Goal: Task Accomplishment & Management: Manage account settings

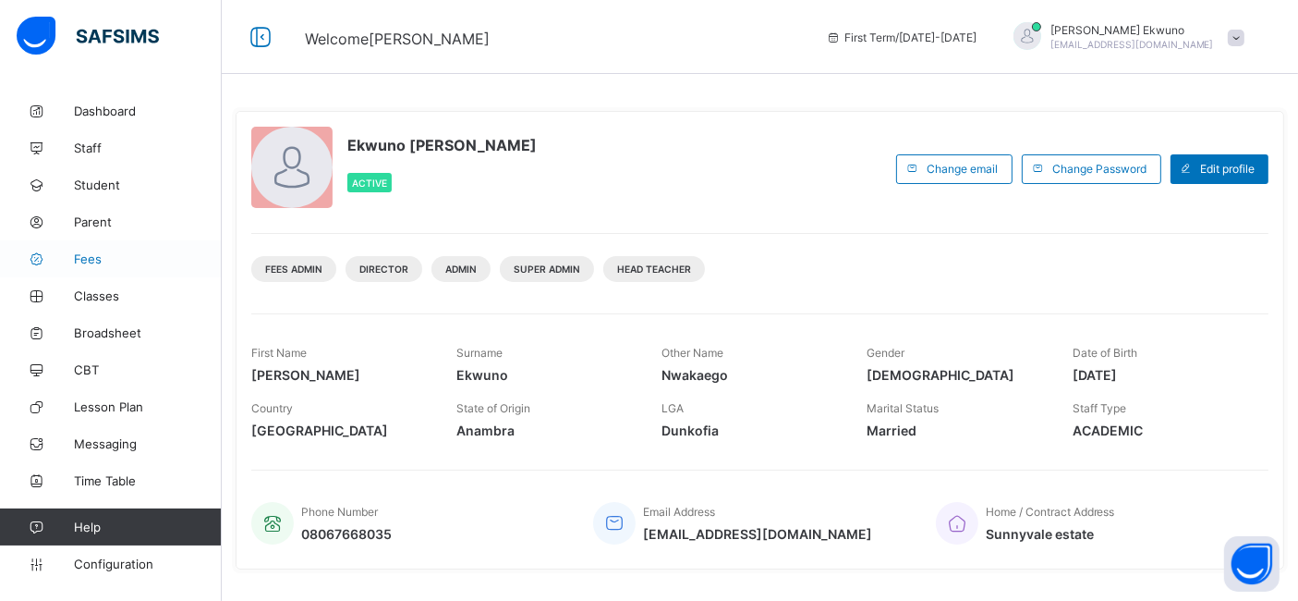
click at [91, 254] on span "Fees" at bounding box center [148, 258] width 148 height 15
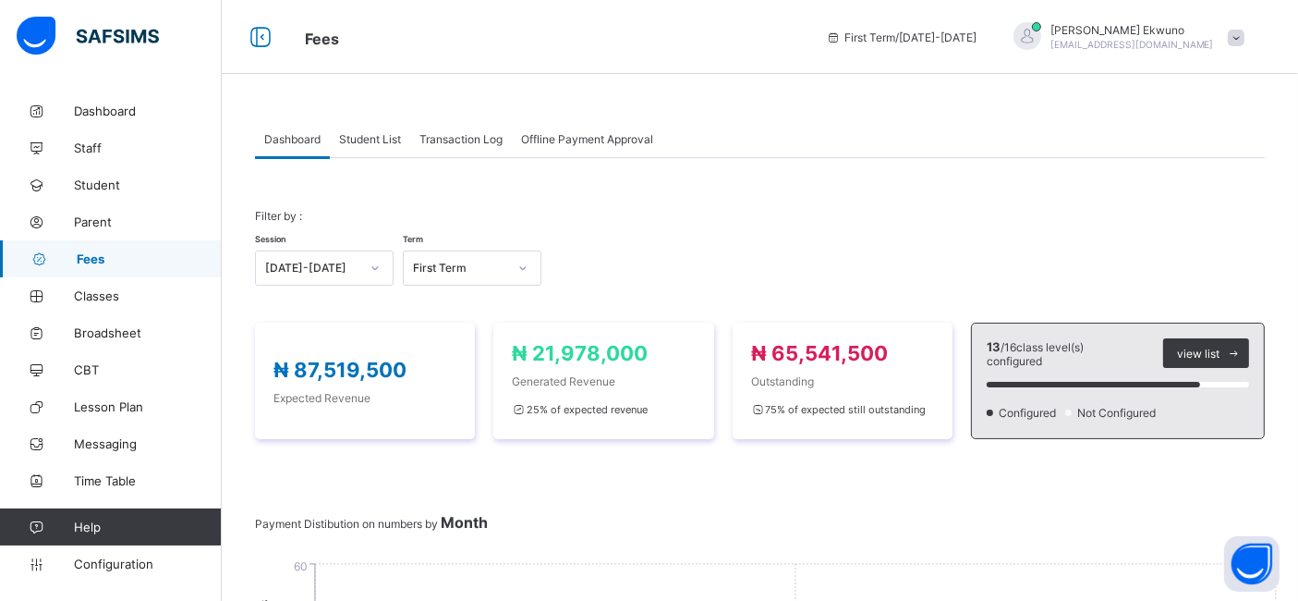
click at [362, 140] on span "Student List" at bounding box center [370, 139] width 62 height 14
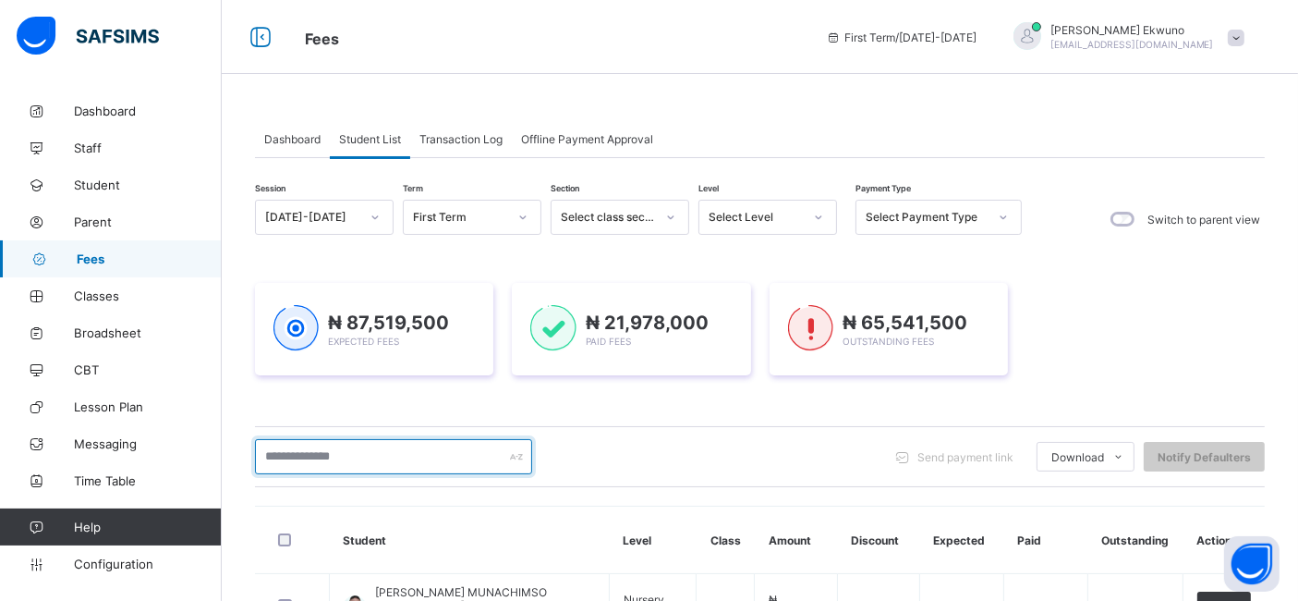
click at [300, 455] on input "text" at bounding box center [393, 456] width 277 height 35
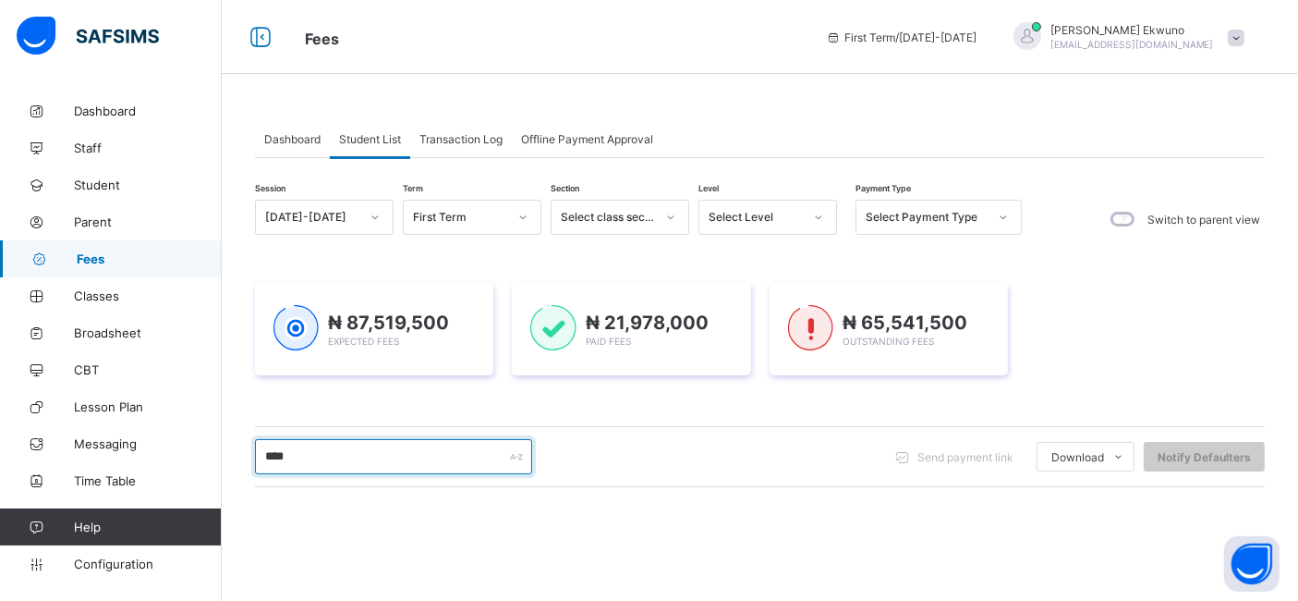
type input "****"
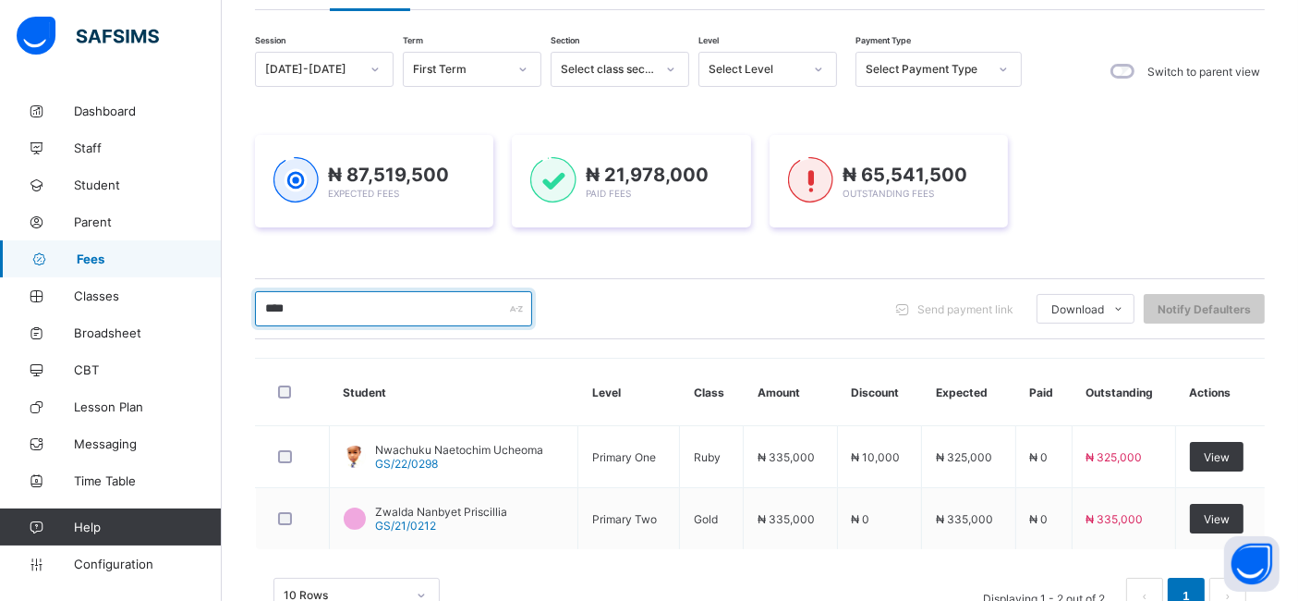
scroll to position [173, 0]
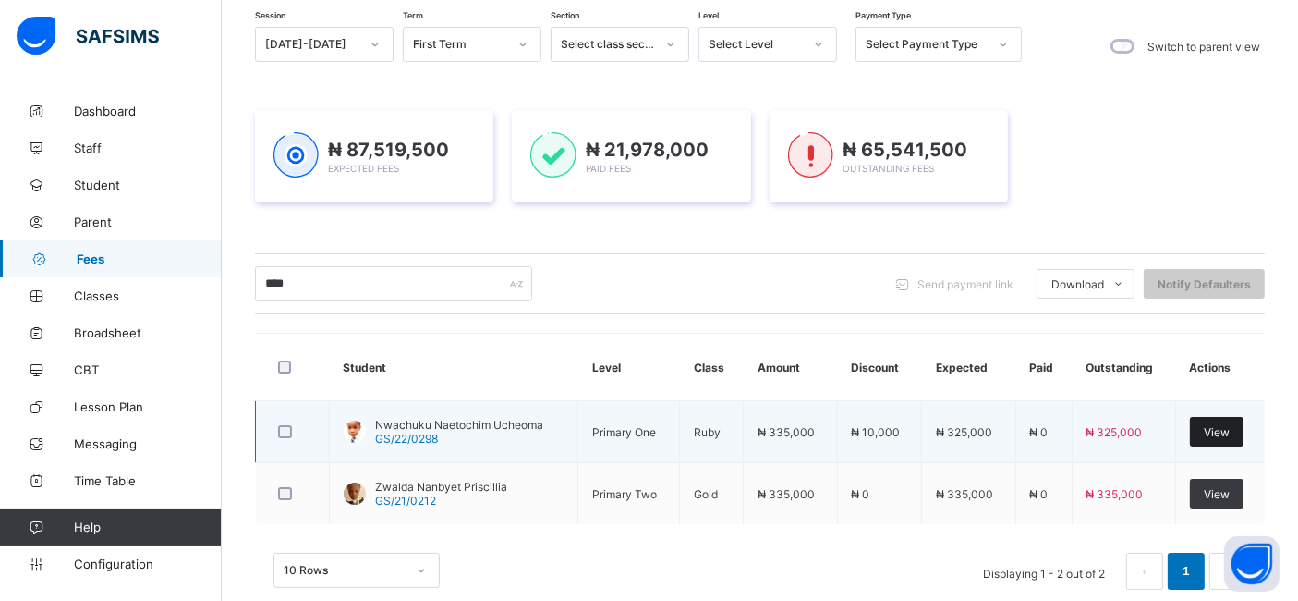
click at [1228, 429] on span "View" at bounding box center [1217, 432] width 26 height 14
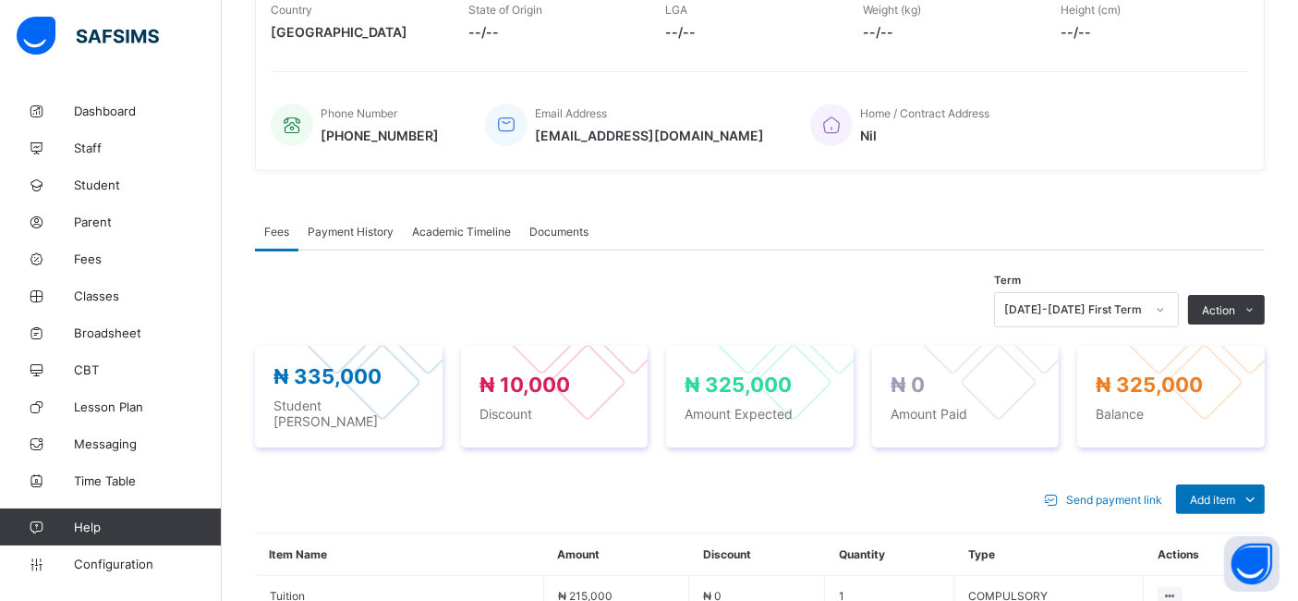
scroll to position [375, 0]
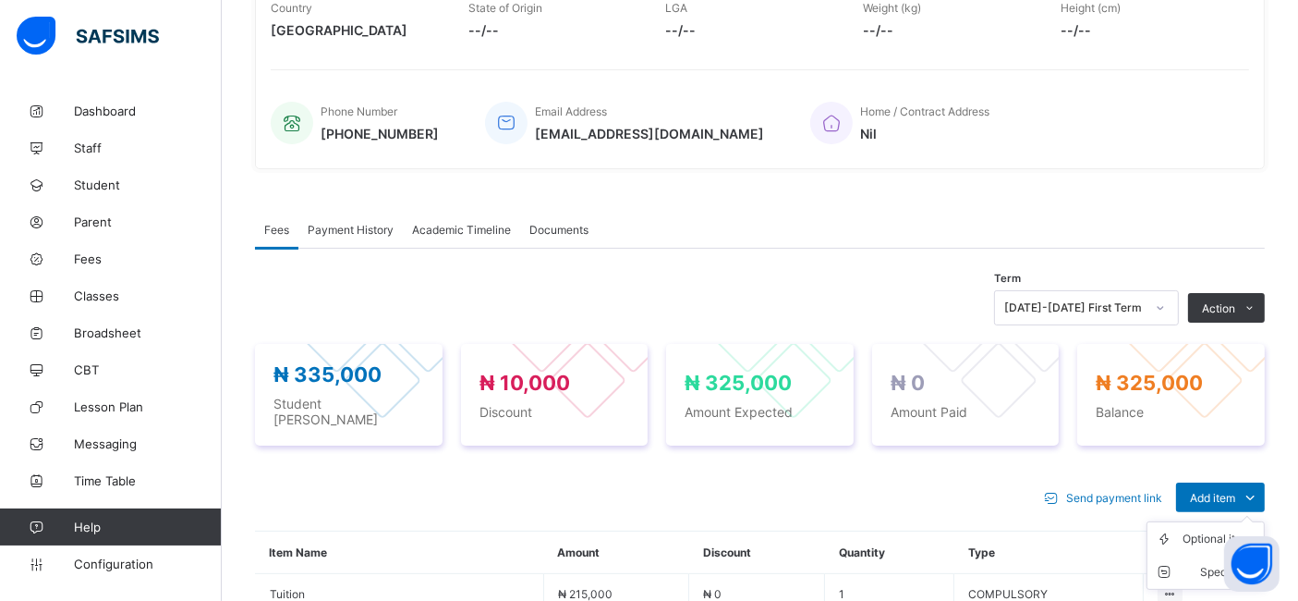
click at [1211, 521] on ul "Optional items Special bill" at bounding box center [1206, 555] width 118 height 68
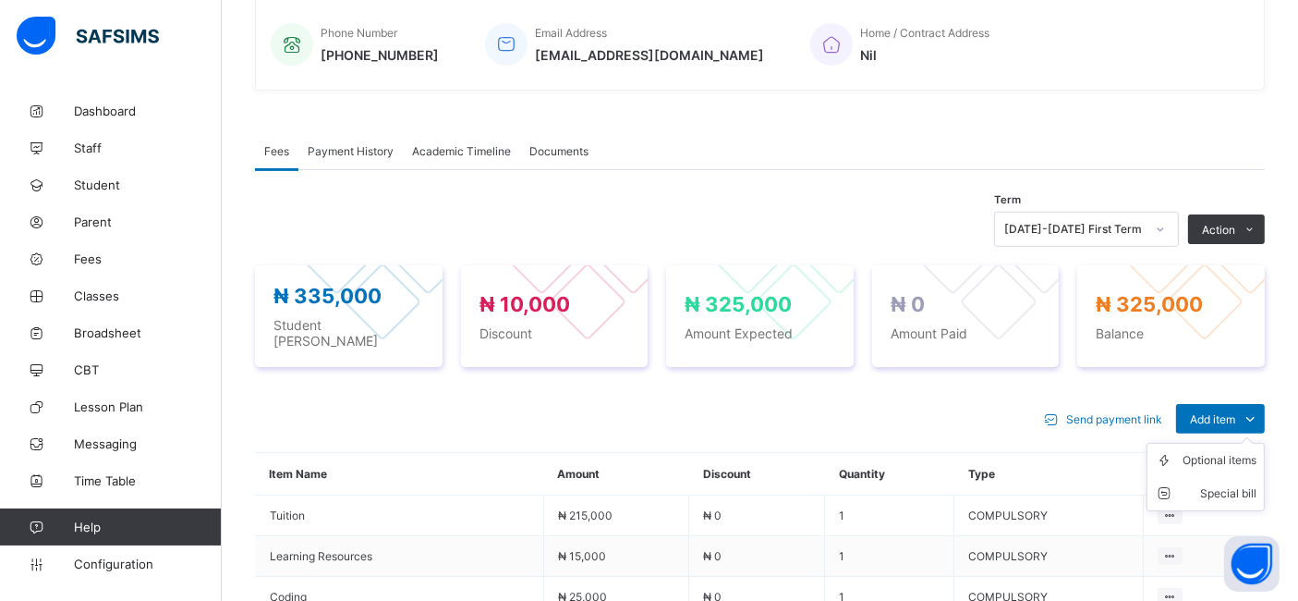
scroll to position [472, 0]
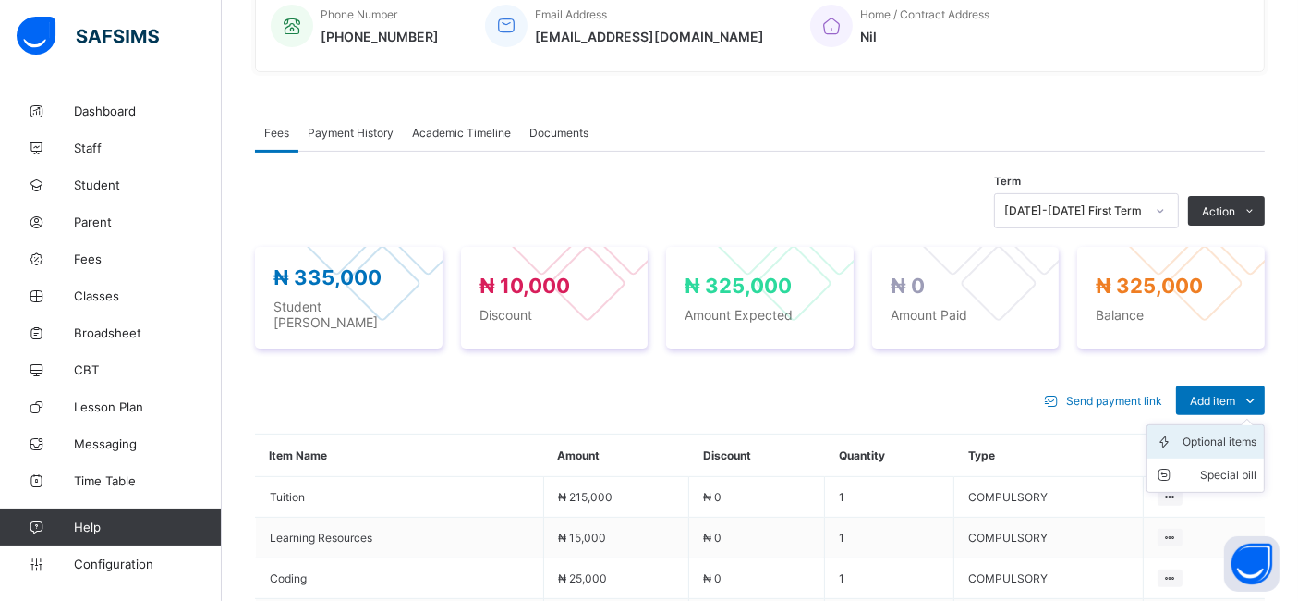
click at [1224, 432] on div "Optional items" at bounding box center [1220, 441] width 74 height 18
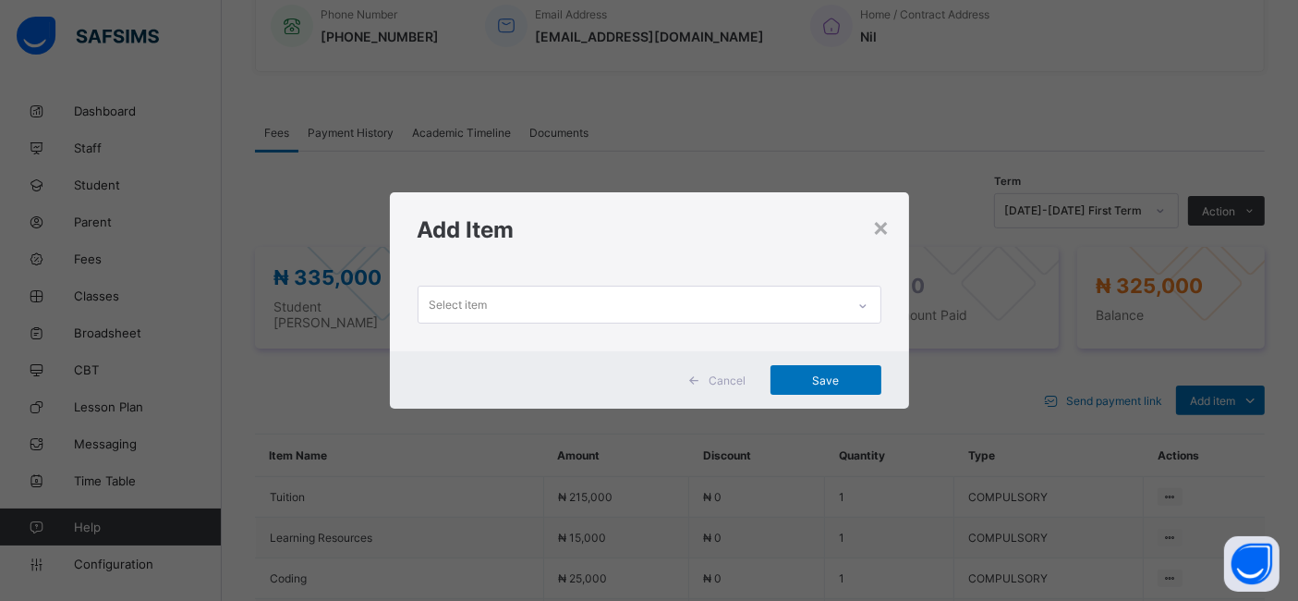
scroll to position [0, 0]
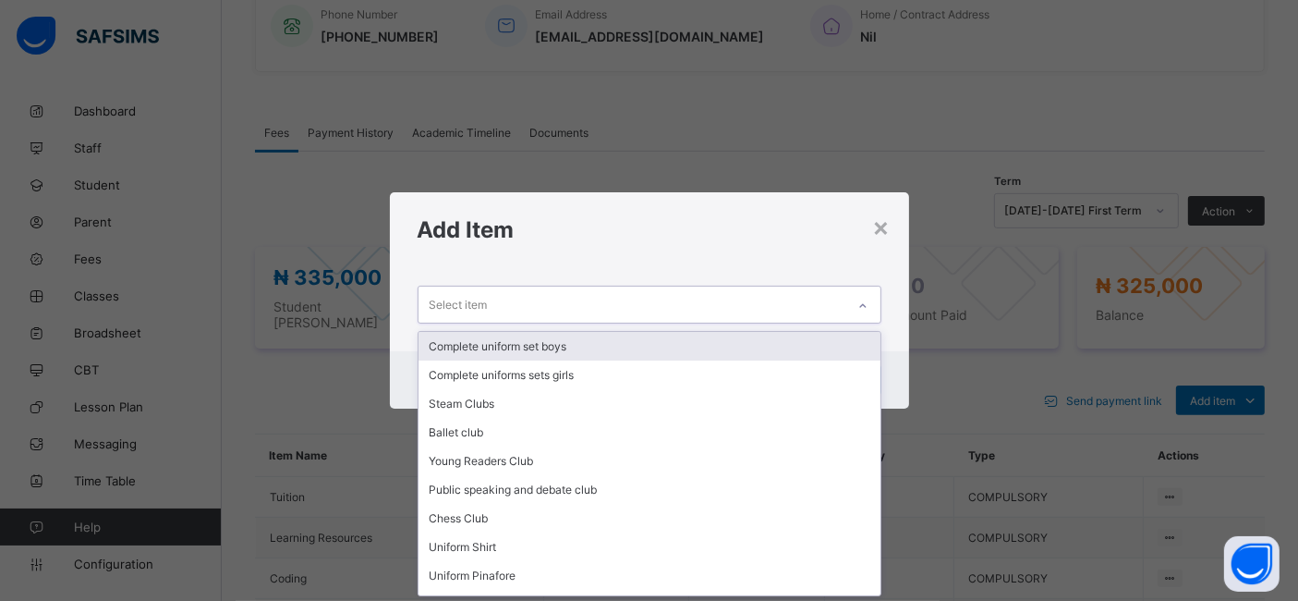
click at [438, 308] on div "Select item" at bounding box center [459, 304] width 58 height 35
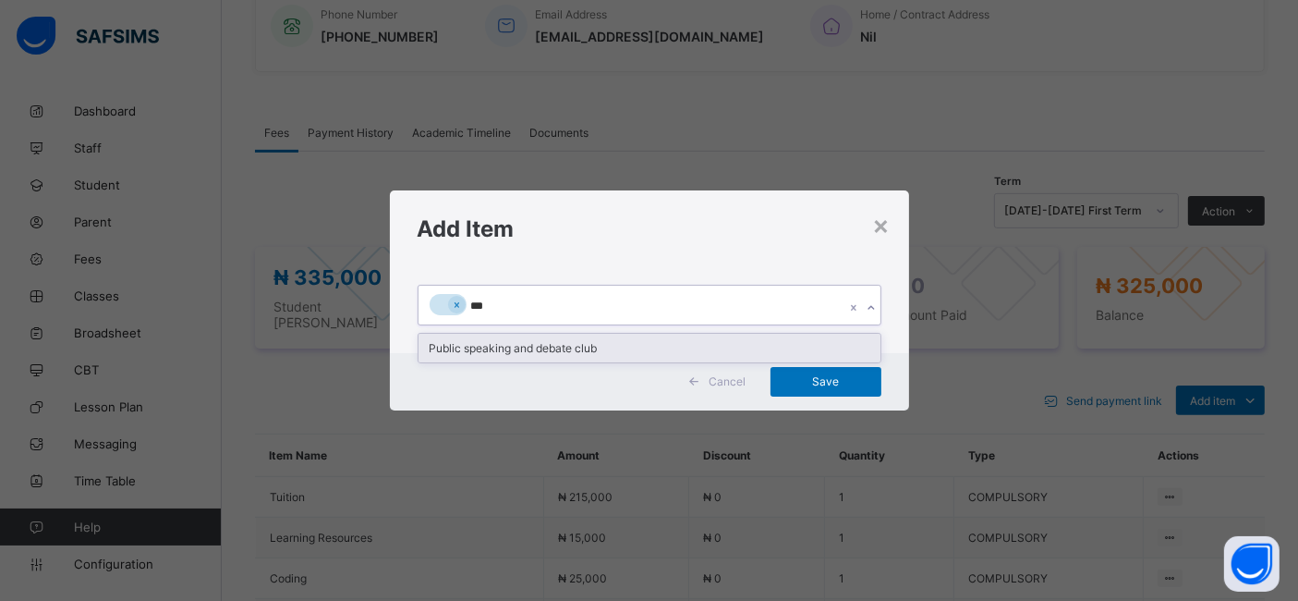
type input "****"
click at [451, 350] on div "Public speaking and debate club" at bounding box center [650, 348] width 462 height 29
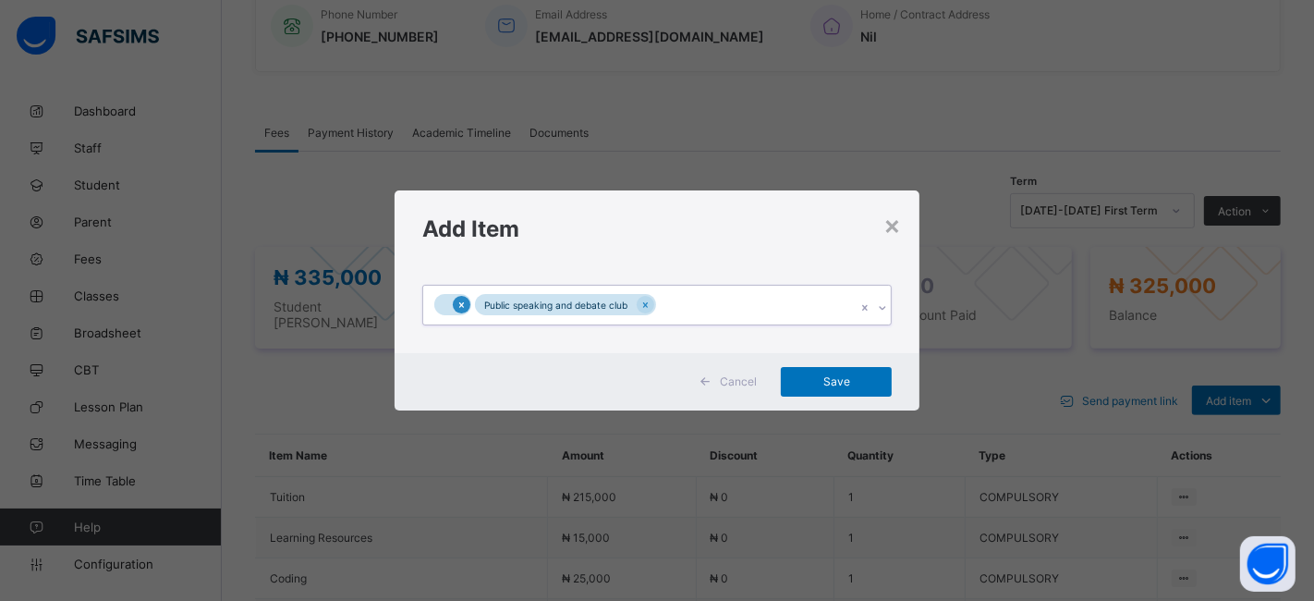
click at [468, 304] on div at bounding box center [462, 305] width 18 height 18
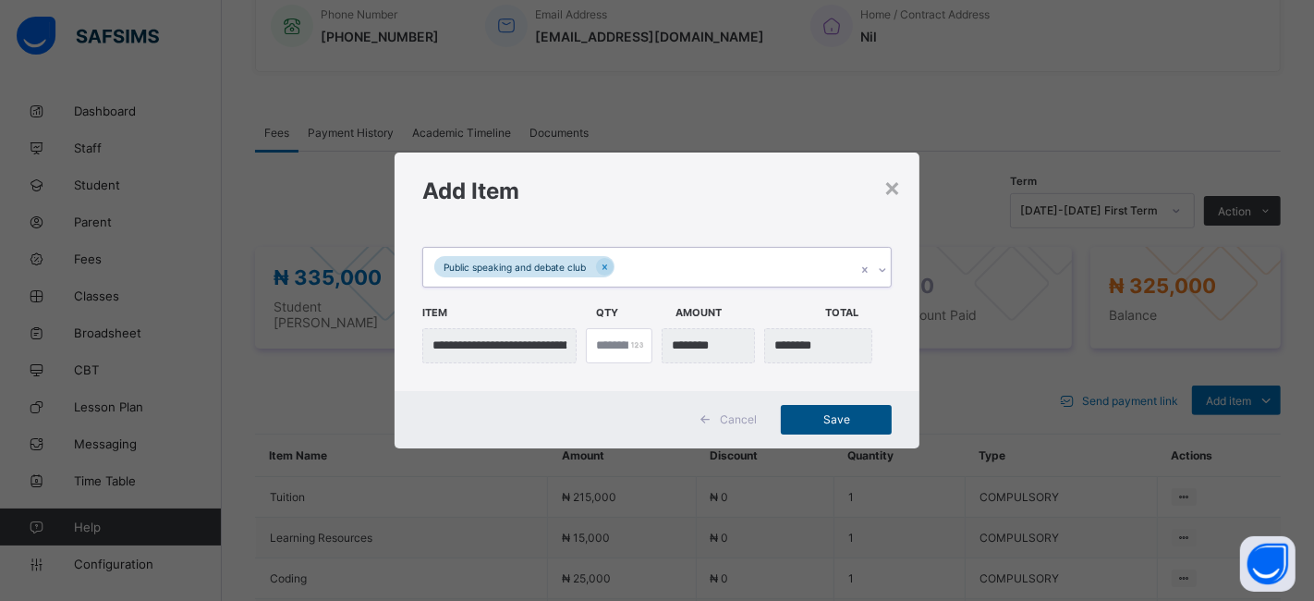
click at [819, 412] on span "Save" at bounding box center [836, 419] width 83 height 14
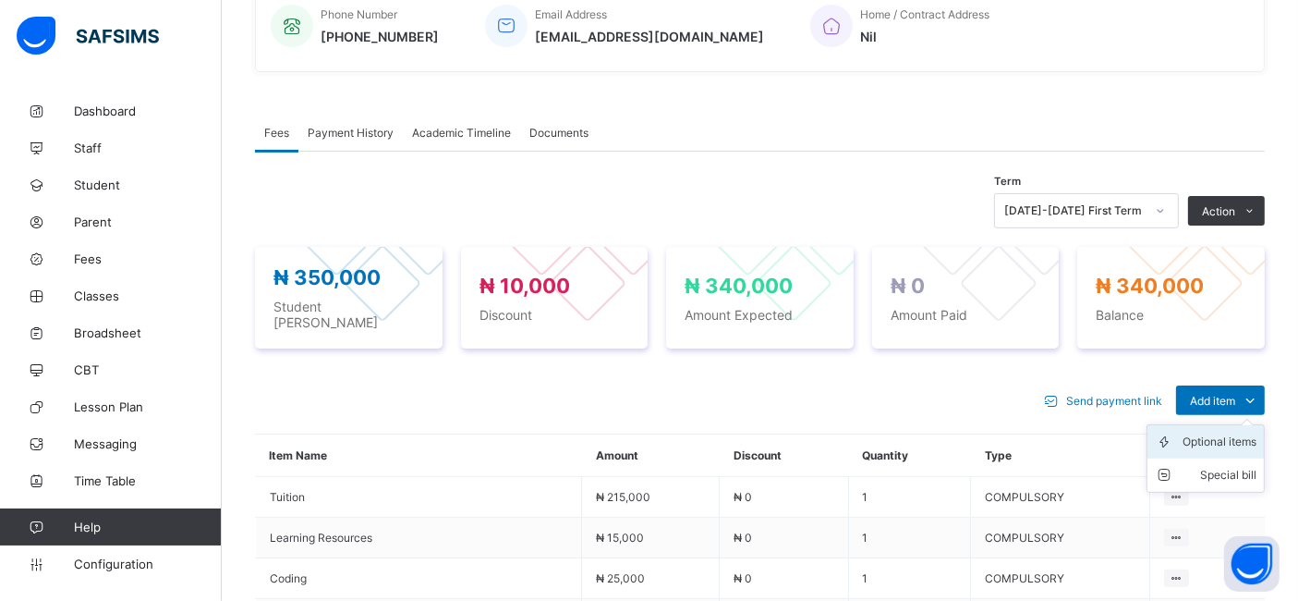
click at [1214, 432] on div "Optional items" at bounding box center [1220, 441] width 74 height 18
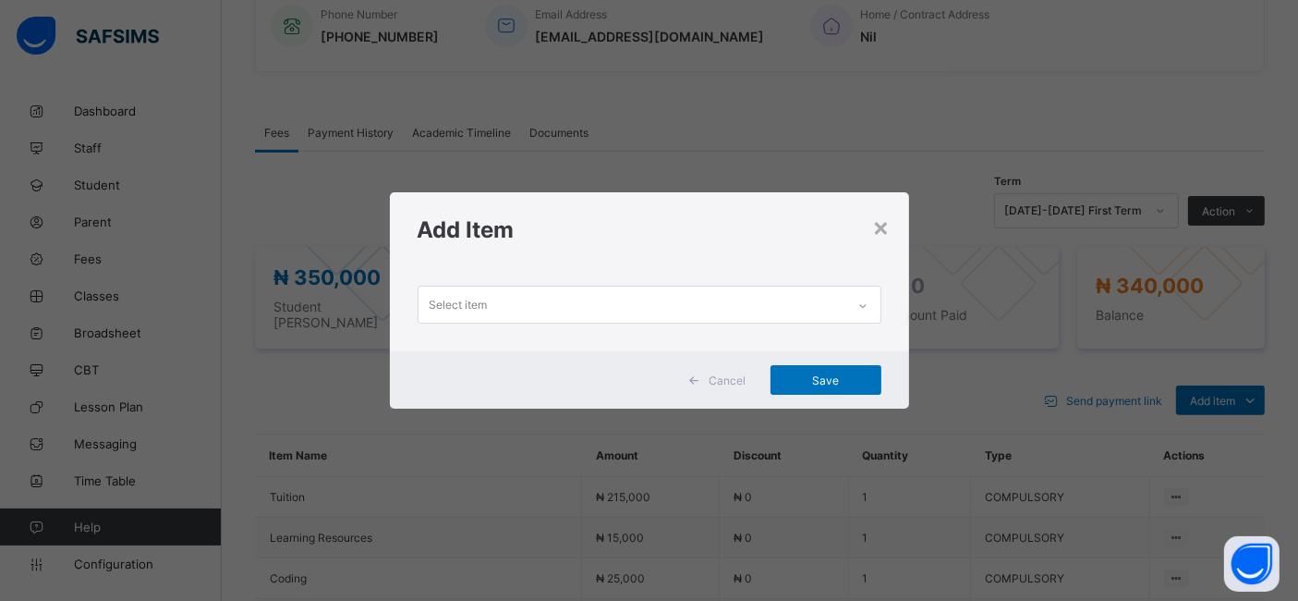
click at [613, 299] on div "Select item" at bounding box center [632, 304] width 427 height 36
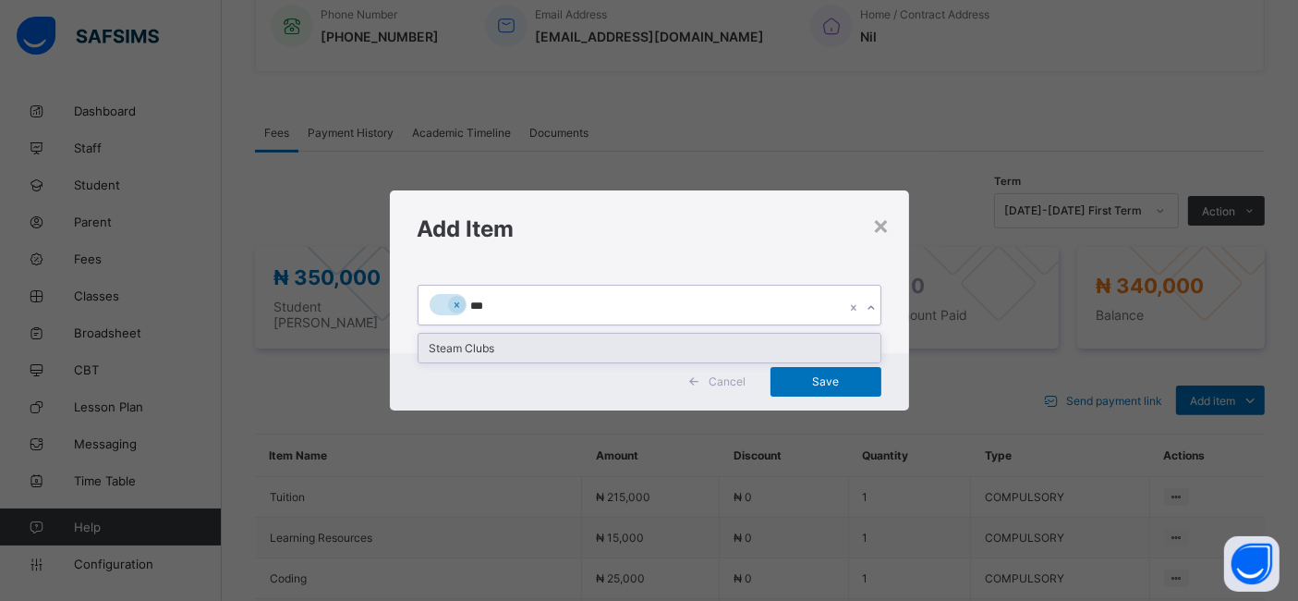
type input "****"
click at [462, 346] on div "Steam Clubs" at bounding box center [650, 348] width 462 height 29
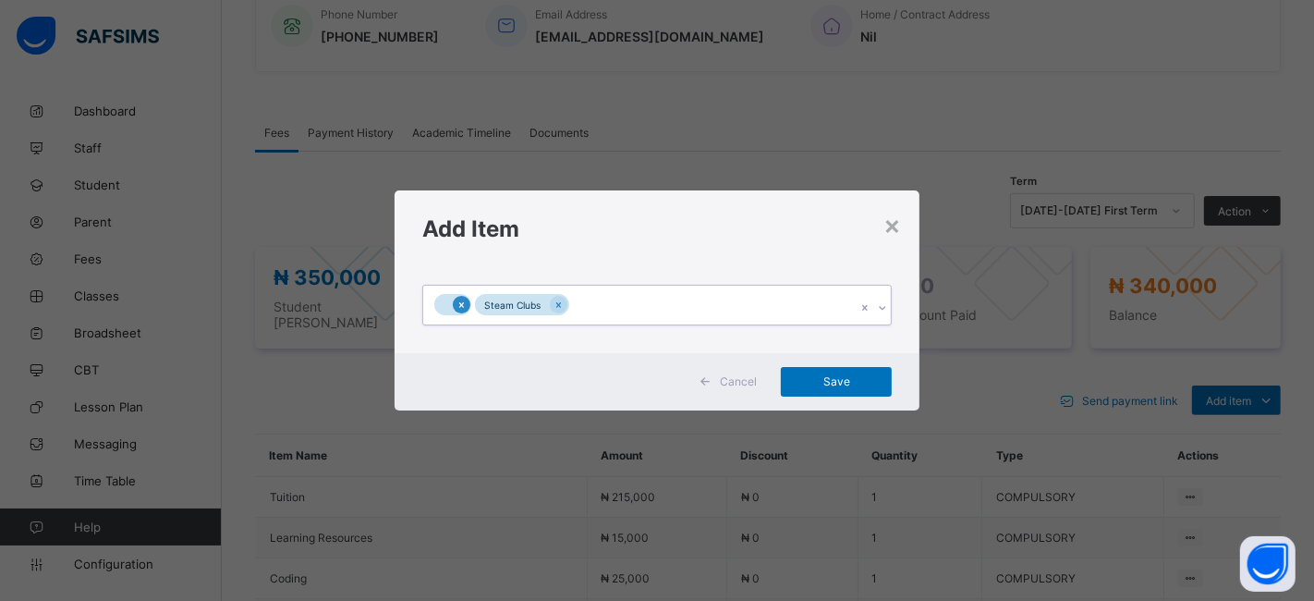
click at [464, 305] on icon at bounding box center [461, 304] width 10 height 13
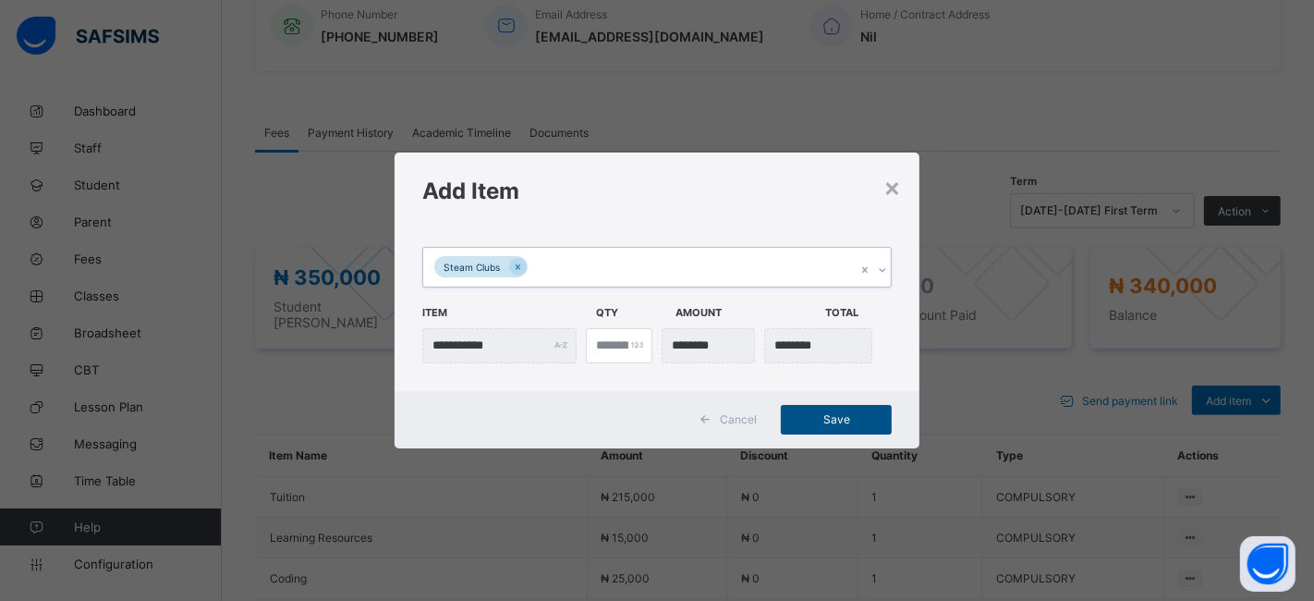
click at [814, 413] on span "Save" at bounding box center [836, 419] width 83 height 14
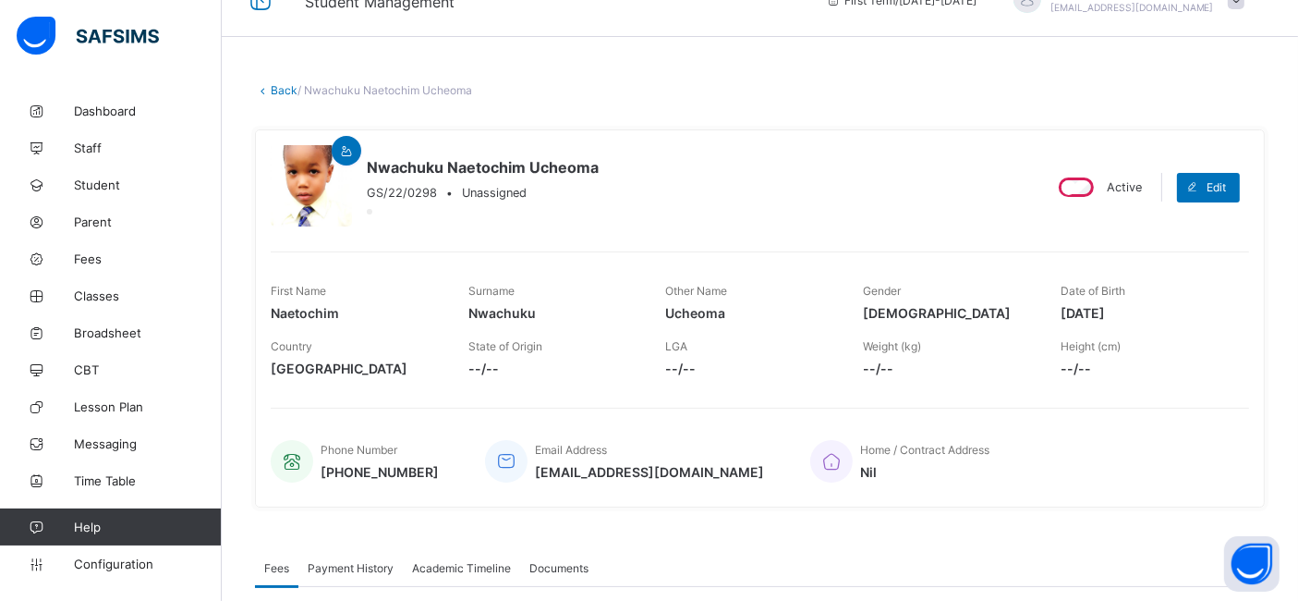
scroll to position [35, 0]
click at [281, 90] on link "Back" at bounding box center [284, 92] width 27 height 14
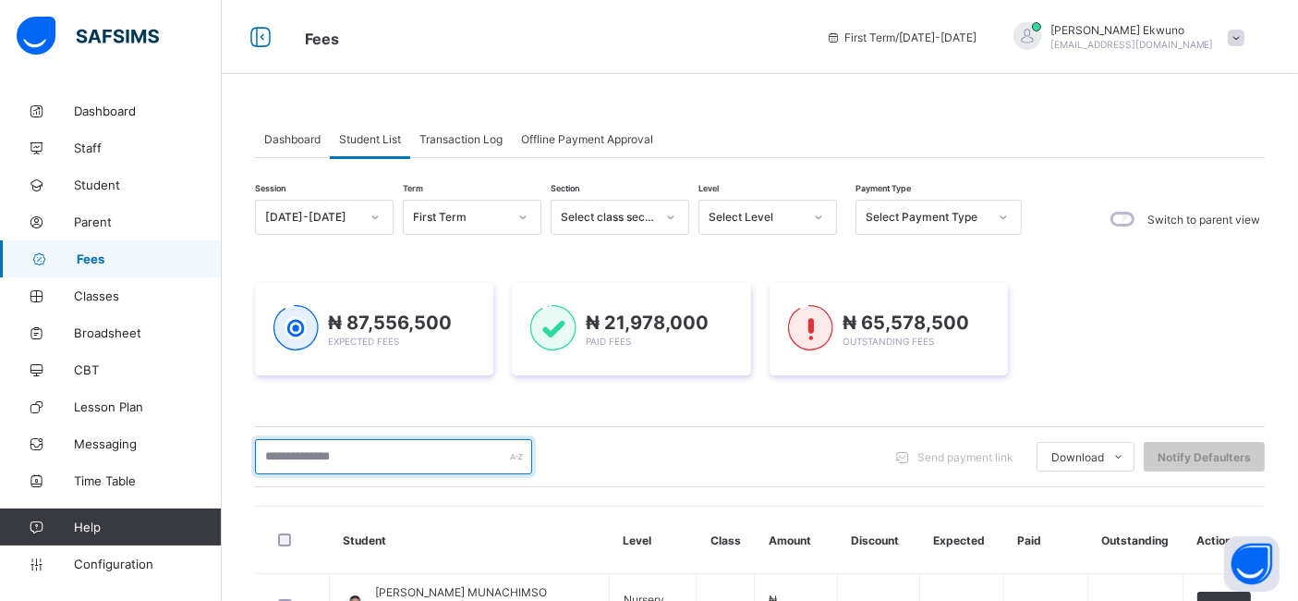
click at [350, 451] on input "text" at bounding box center [393, 456] width 277 height 35
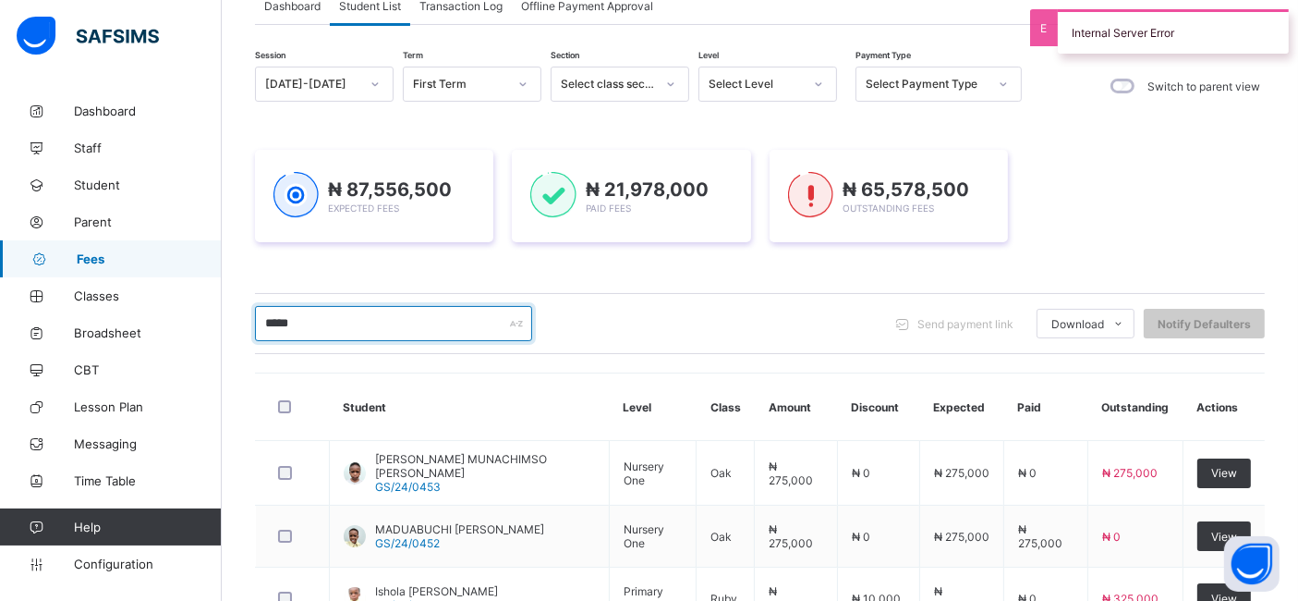
scroll to position [134, 0]
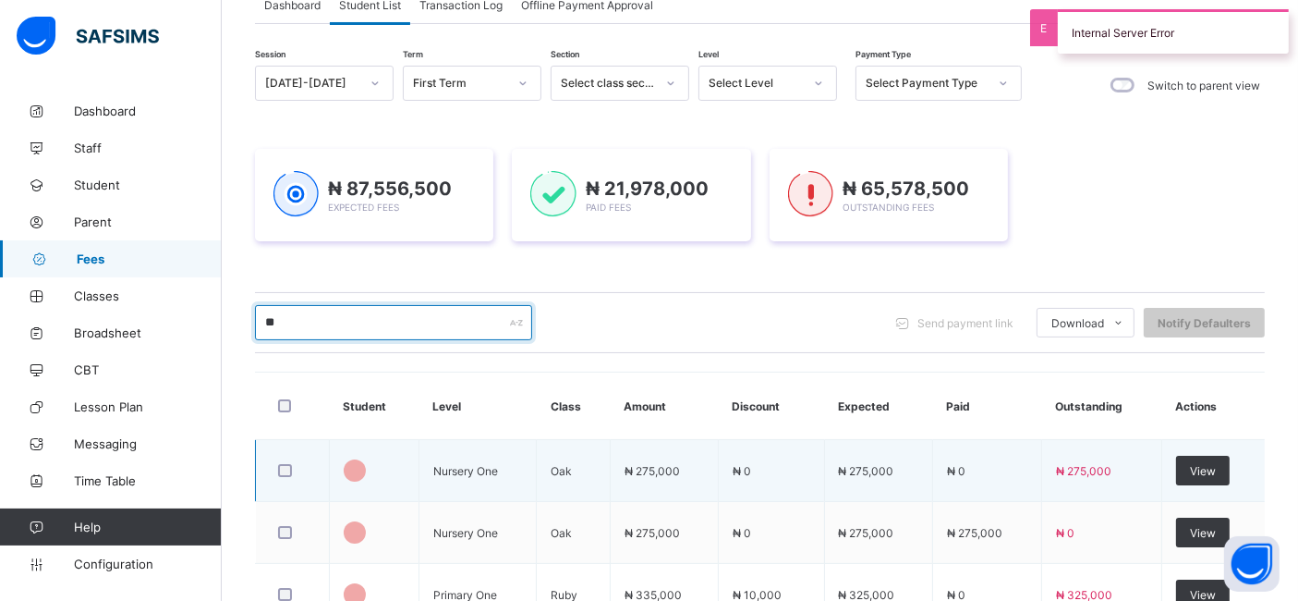
type input "*"
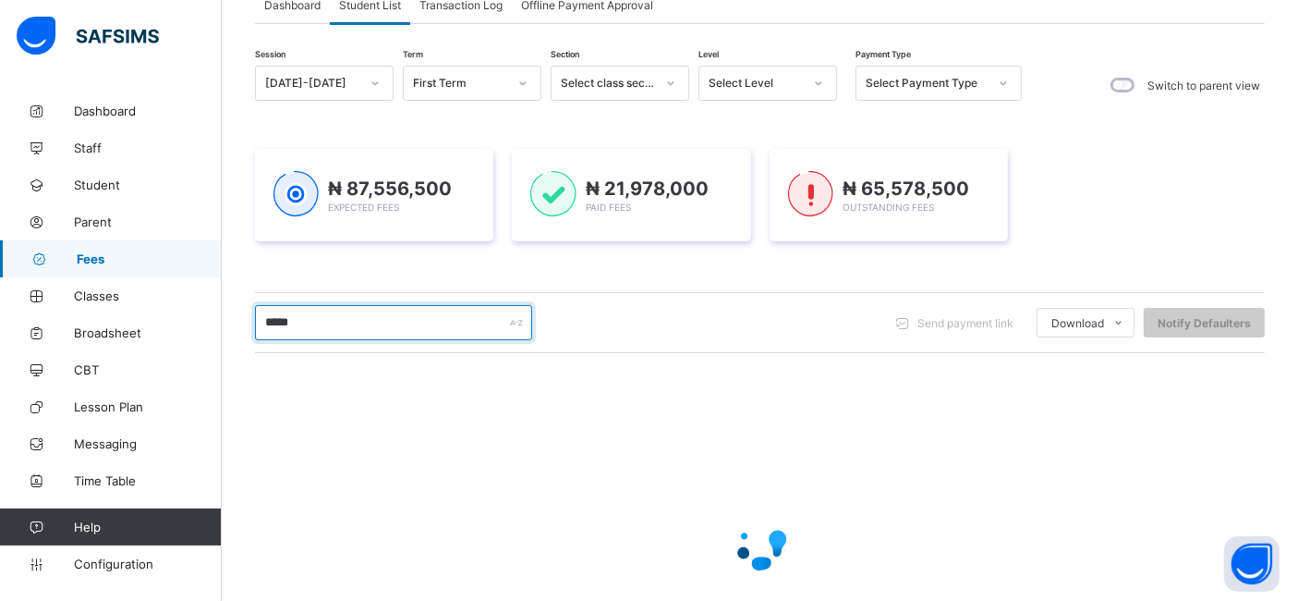
type input "*****"
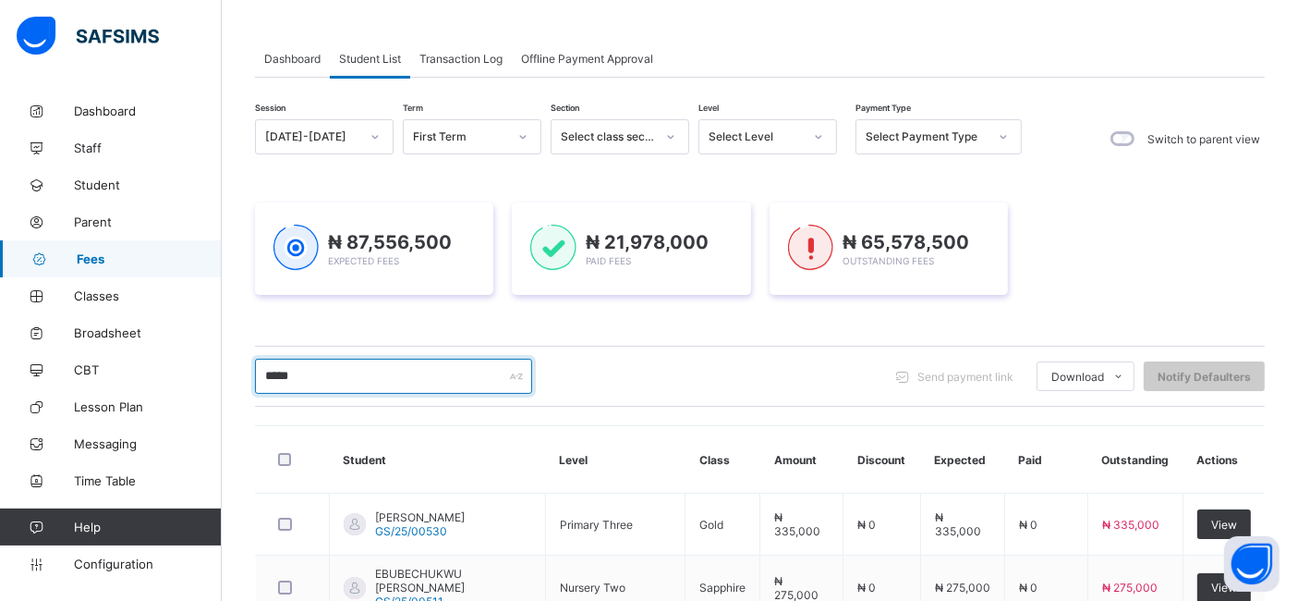
scroll to position [77, 0]
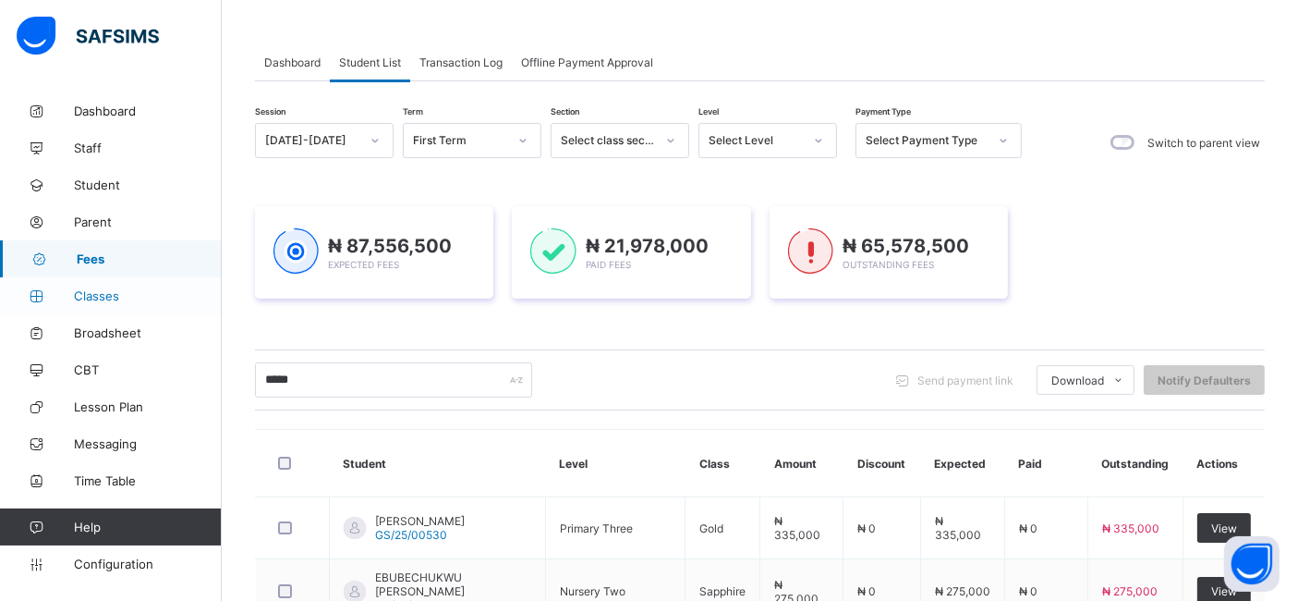
click at [93, 296] on span "Classes" at bounding box center [148, 295] width 148 height 15
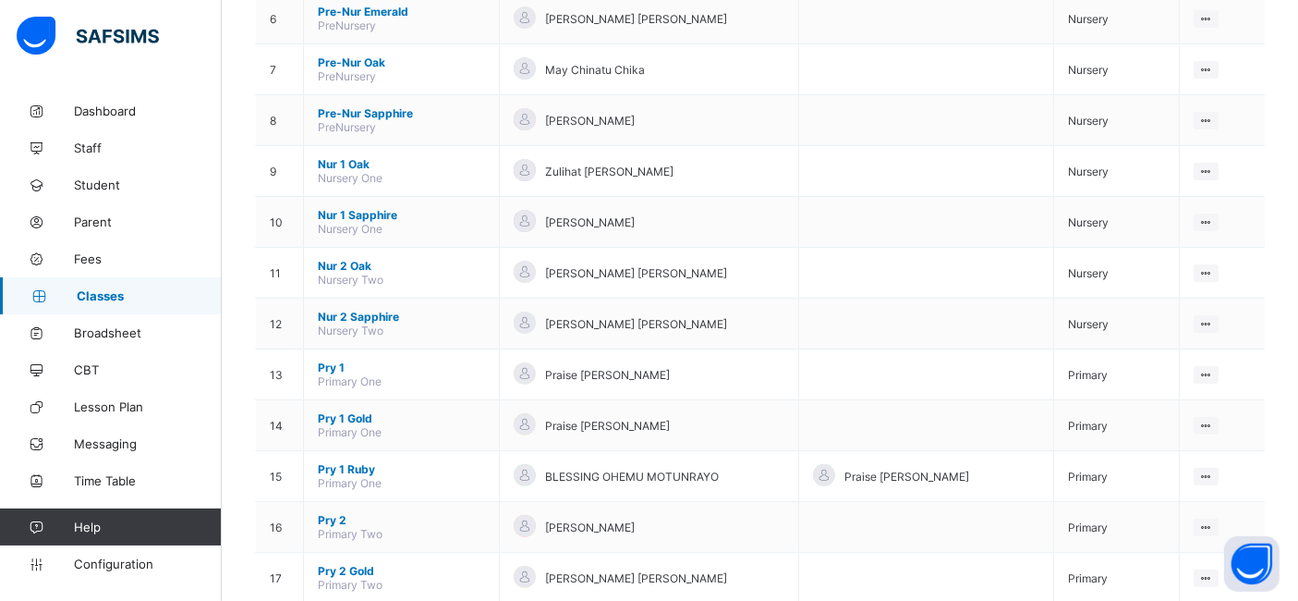
scroll to position [488, 0]
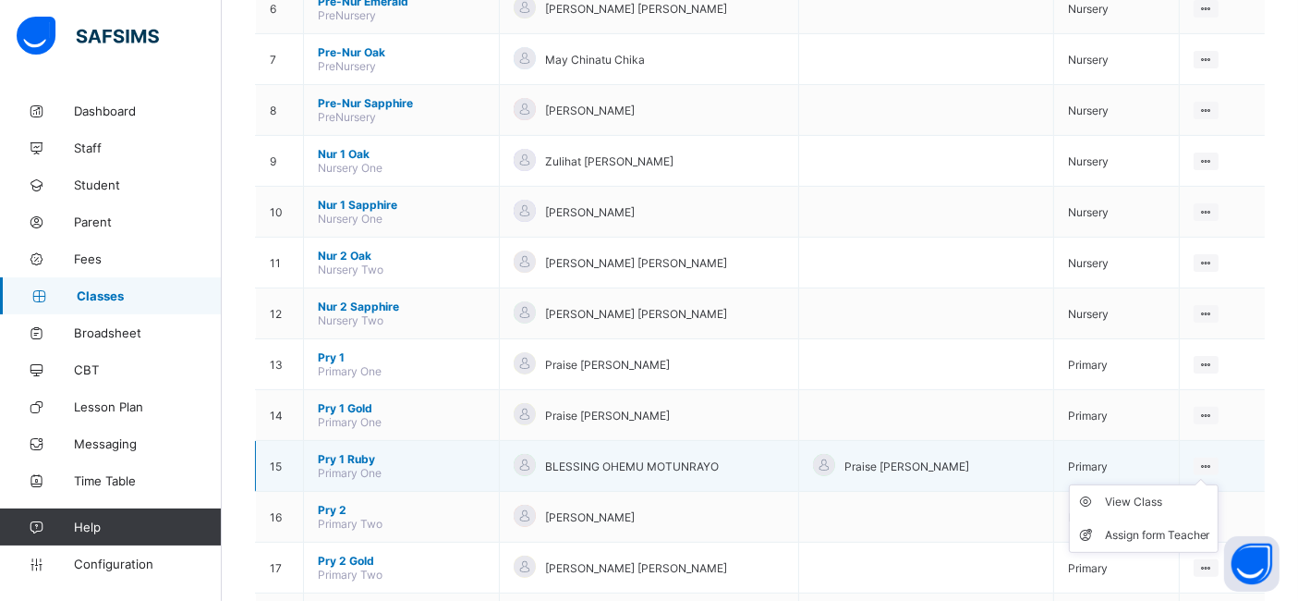
click at [1219, 484] on ul "View Class Assign form Teacher" at bounding box center [1144, 518] width 150 height 68
click at [1158, 496] on div "View Class" at bounding box center [1157, 501] width 105 height 18
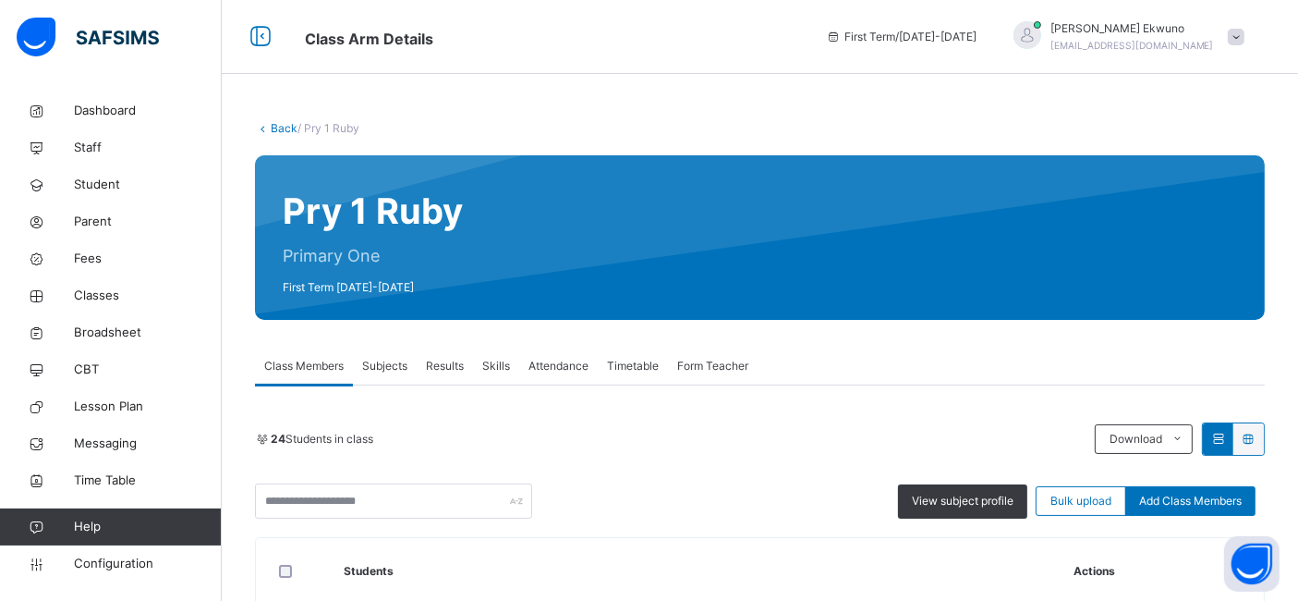
click at [283, 128] on link "Back" at bounding box center [284, 128] width 27 height 14
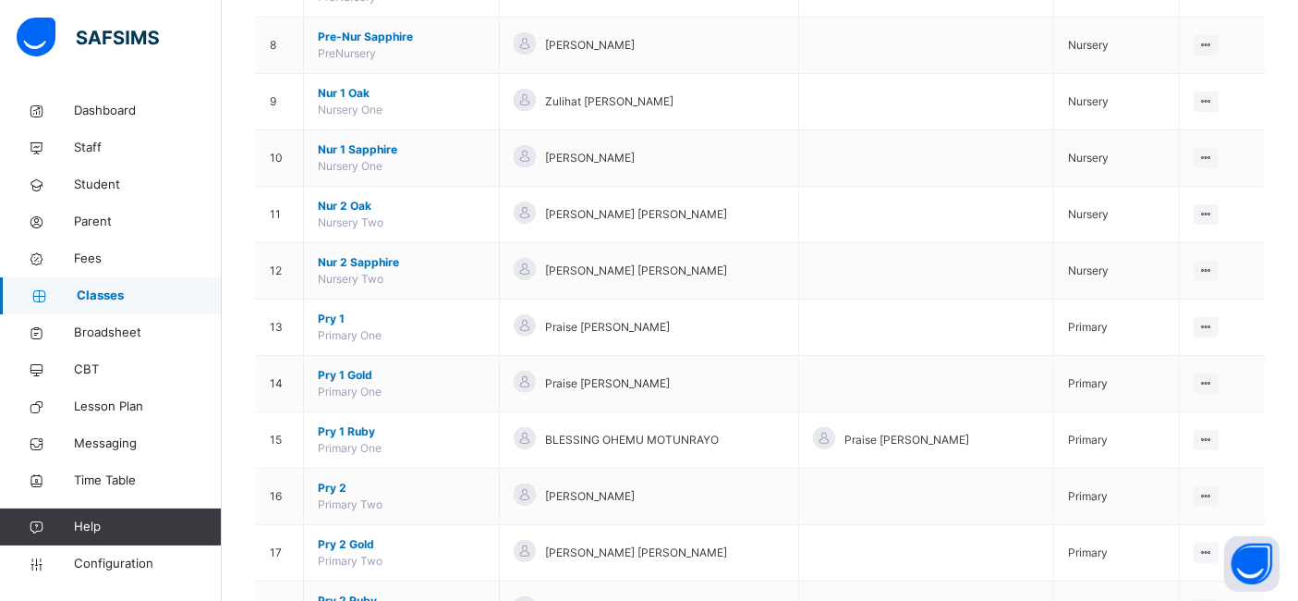
scroll to position [598, 0]
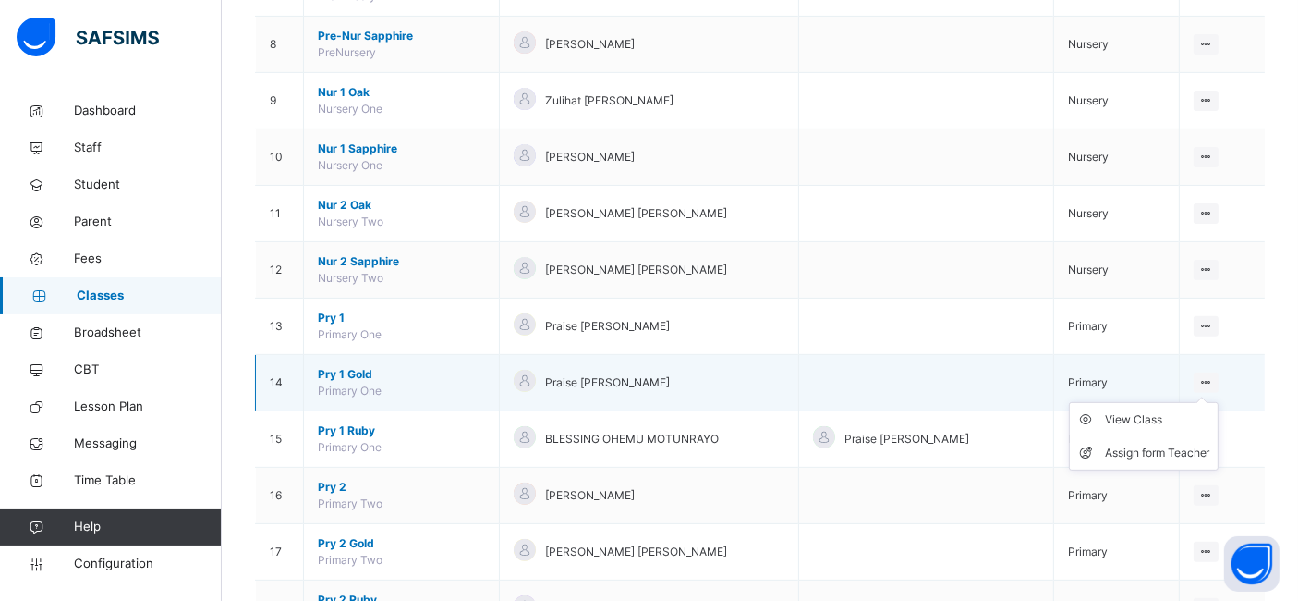
click at [1218, 402] on ul "View Class Assign form Teacher" at bounding box center [1144, 436] width 150 height 68
click at [1176, 420] on div "View Class" at bounding box center [1157, 419] width 105 height 18
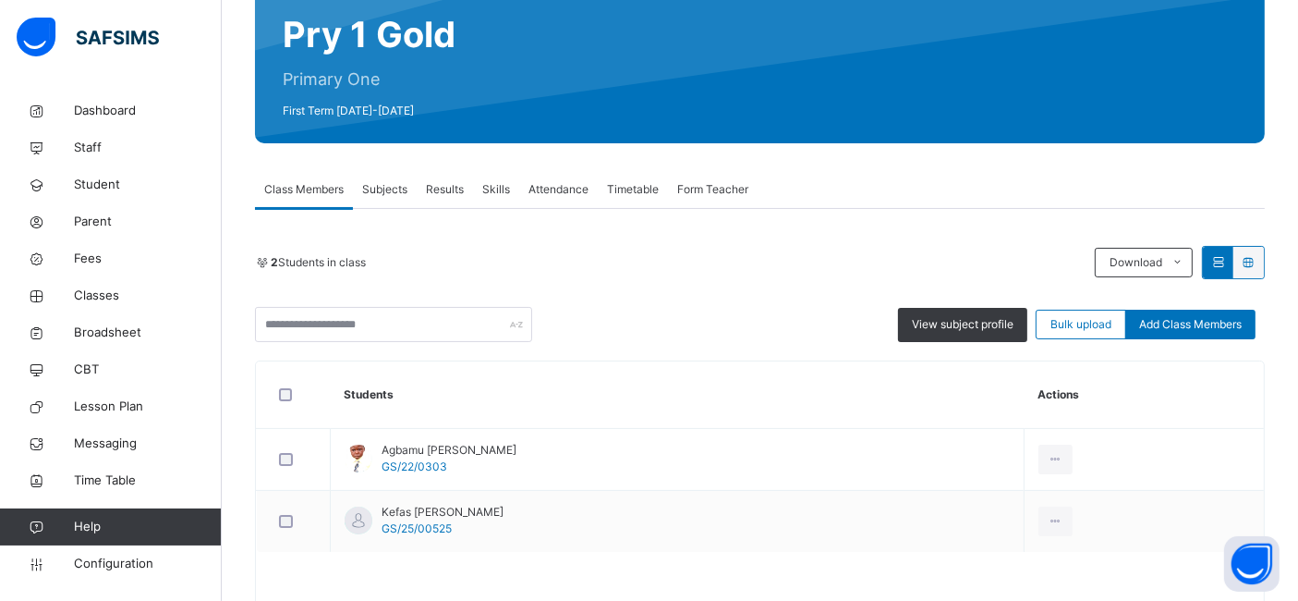
scroll to position [176, 0]
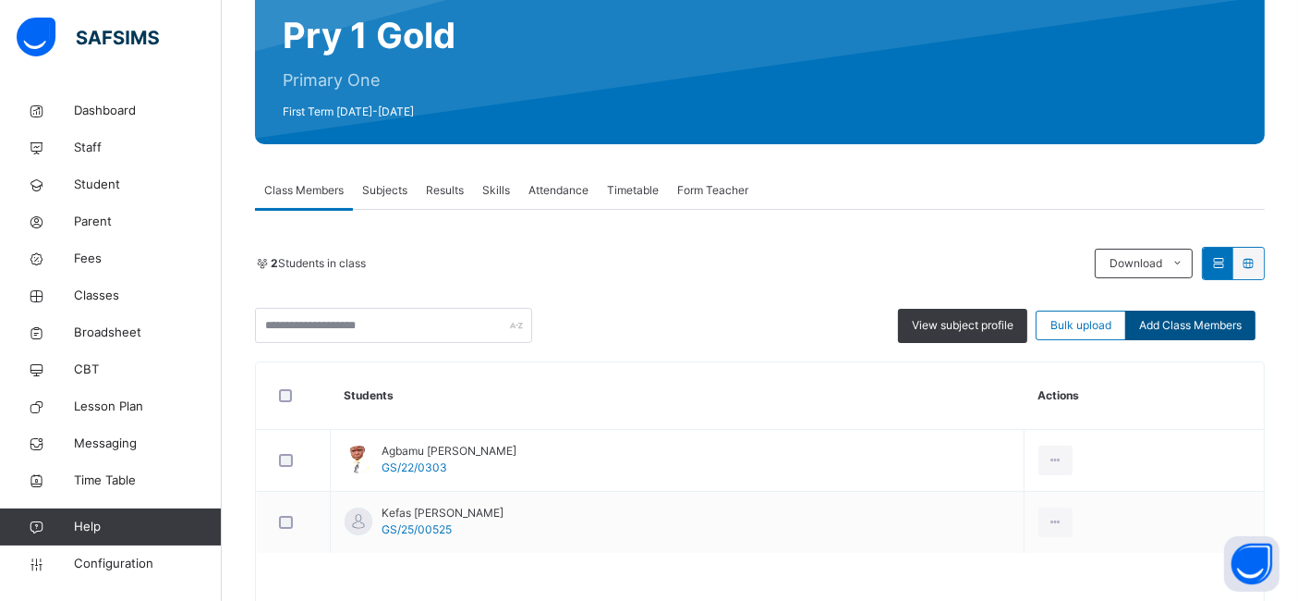
click at [1203, 330] on span "Add Class Members" at bounding box center [1190, 325] width 103 height 17
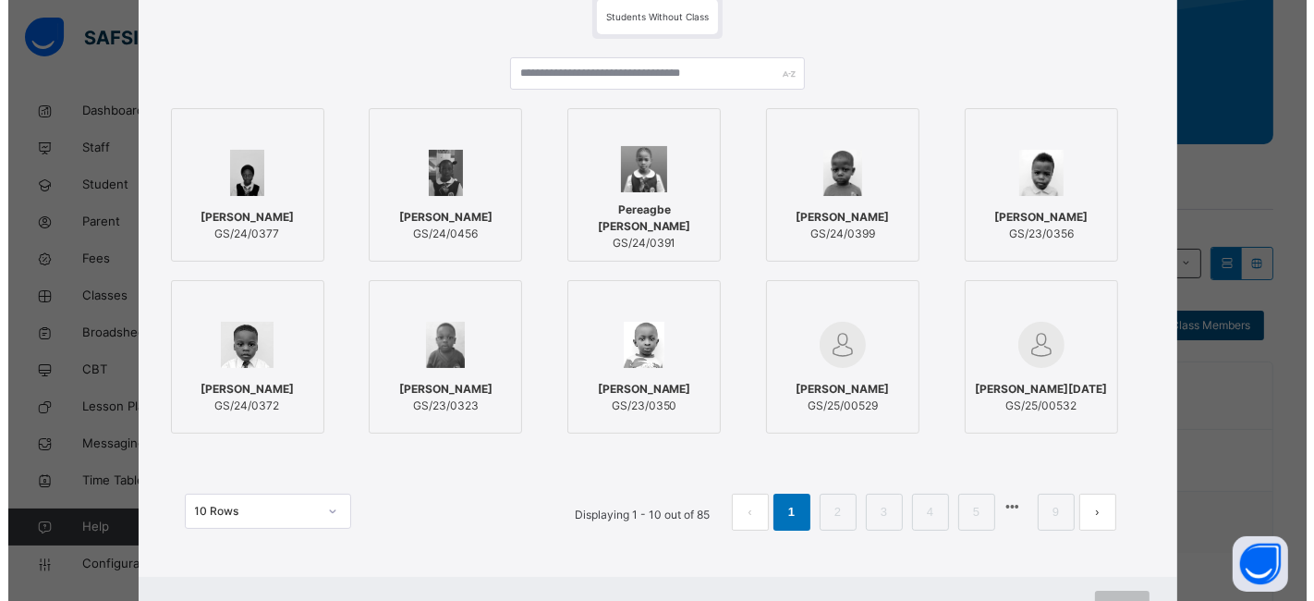
scroll to position [145, 0]
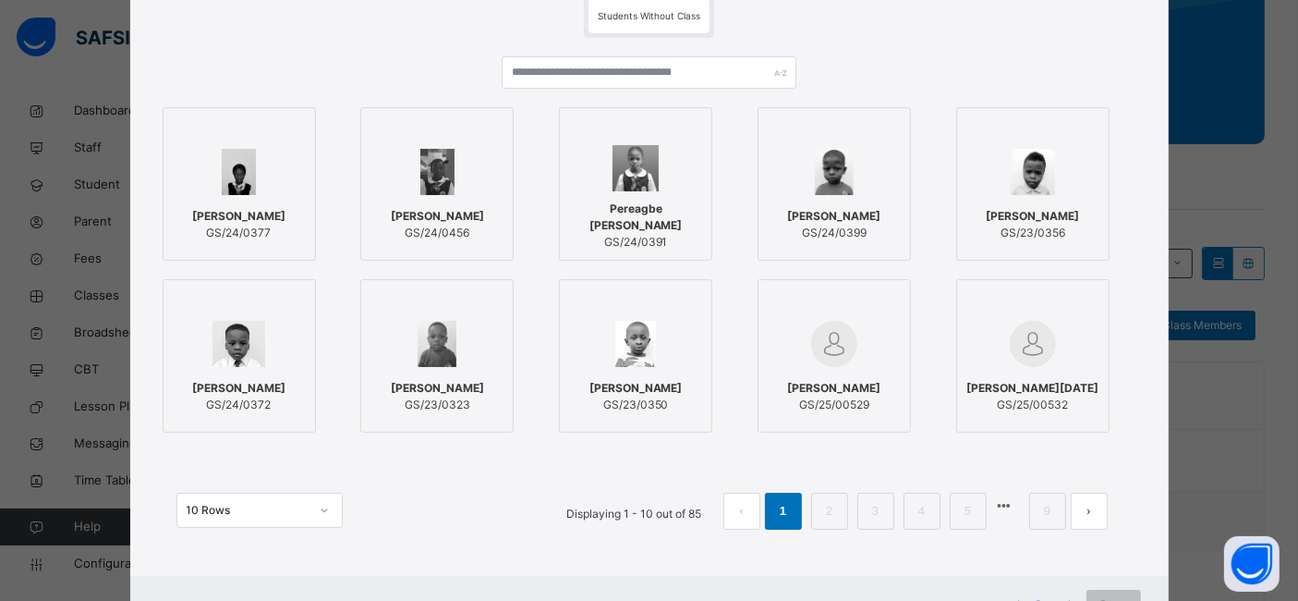
click at [841, 388] on span "[PERSON_NAME]" at bounding box center [833, 388] width 93 height 17
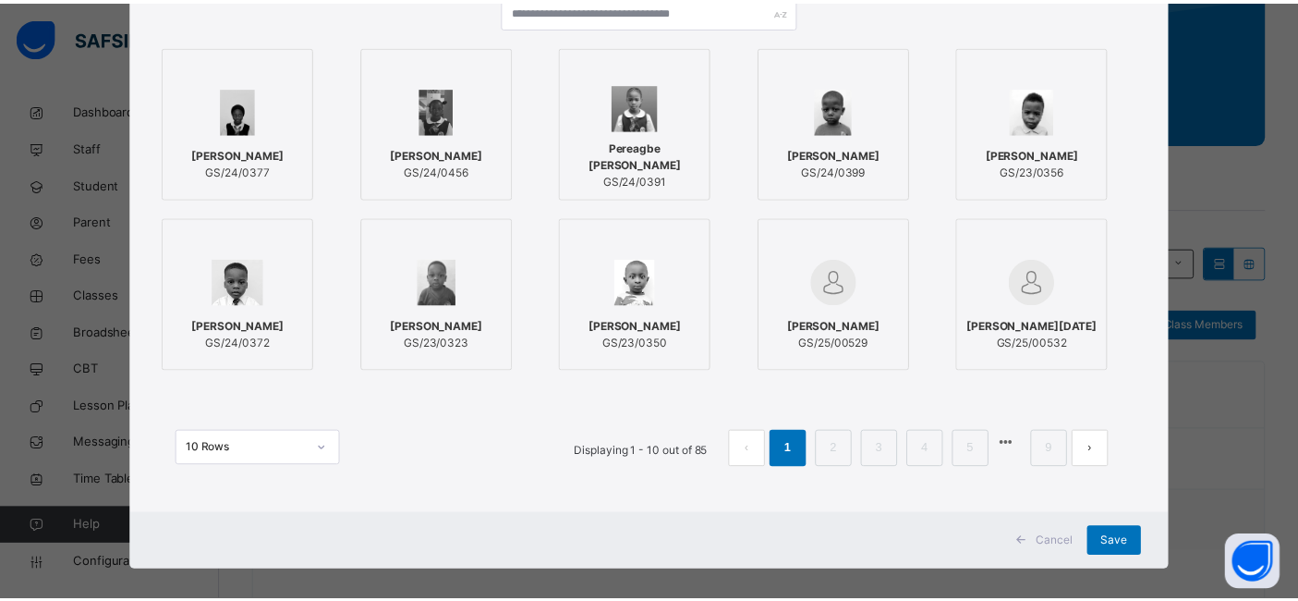
scroll to position [223, 0]
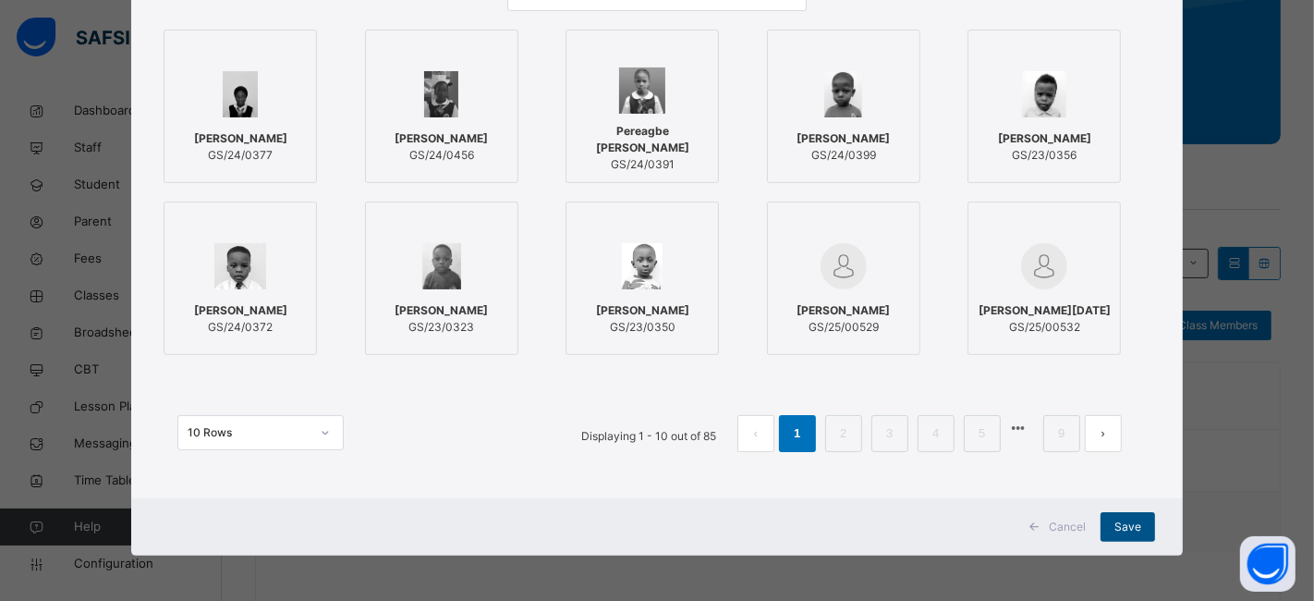
click at [1136, 538] on div "Save" at bounding box center [1127, 527] width 55 height 30
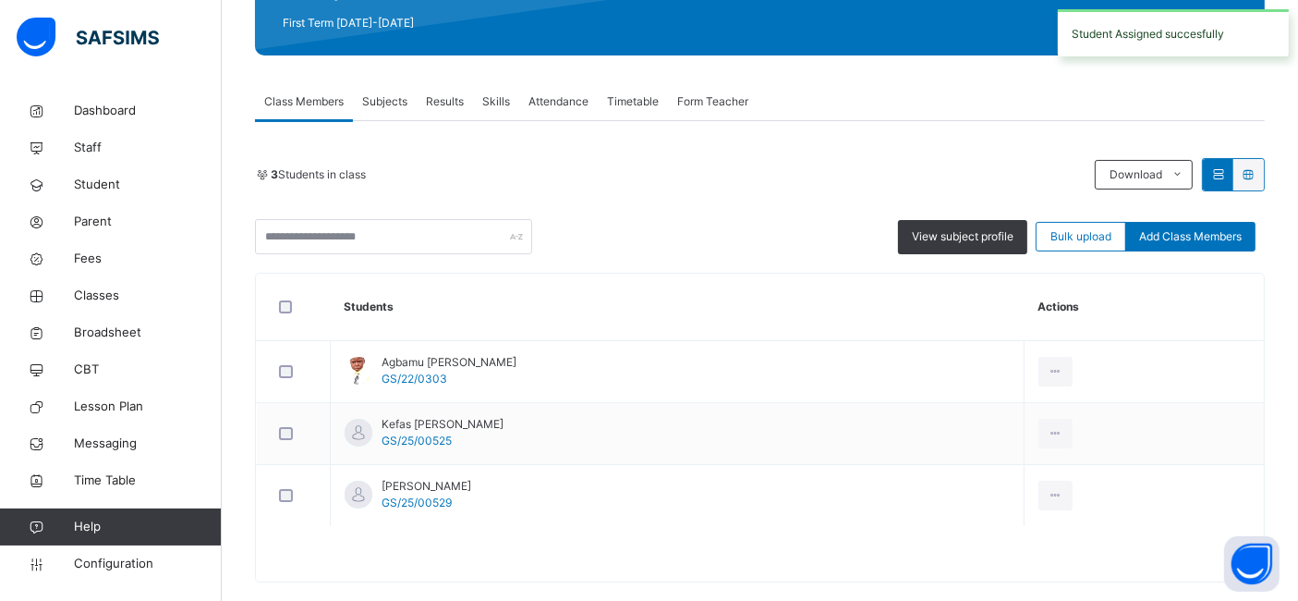
scroll to position [268, 0]
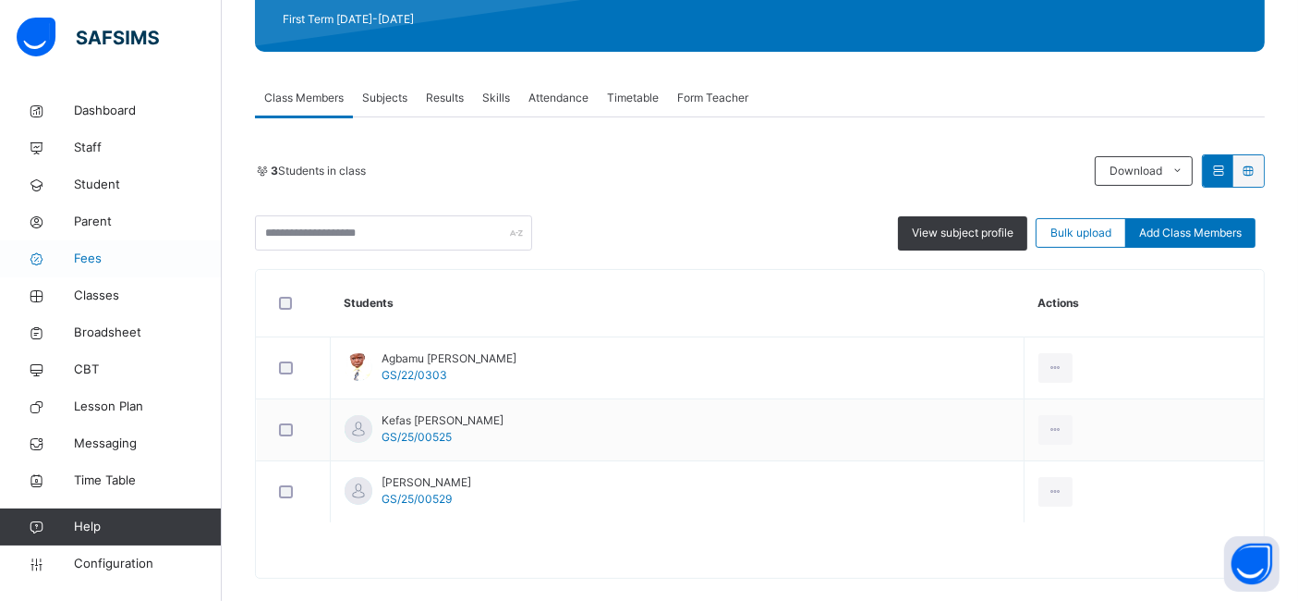
click at [79, 257] on span "Fees" at bounding box center [148, 258] width 148 height 18
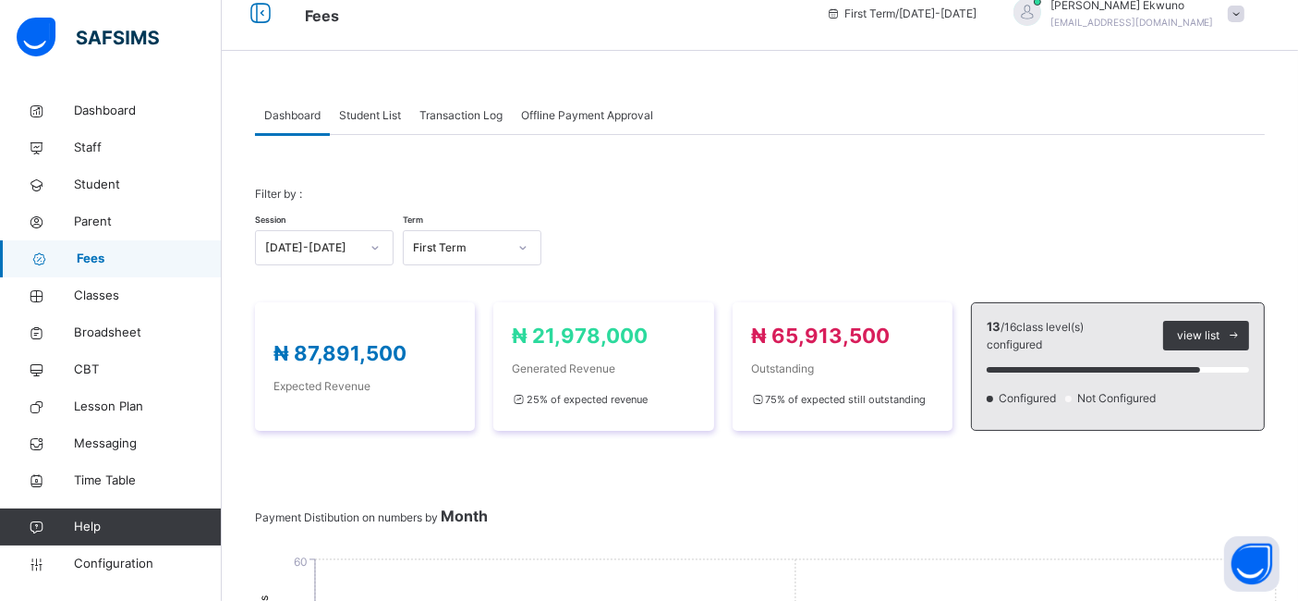
scroll to position [17, 0]
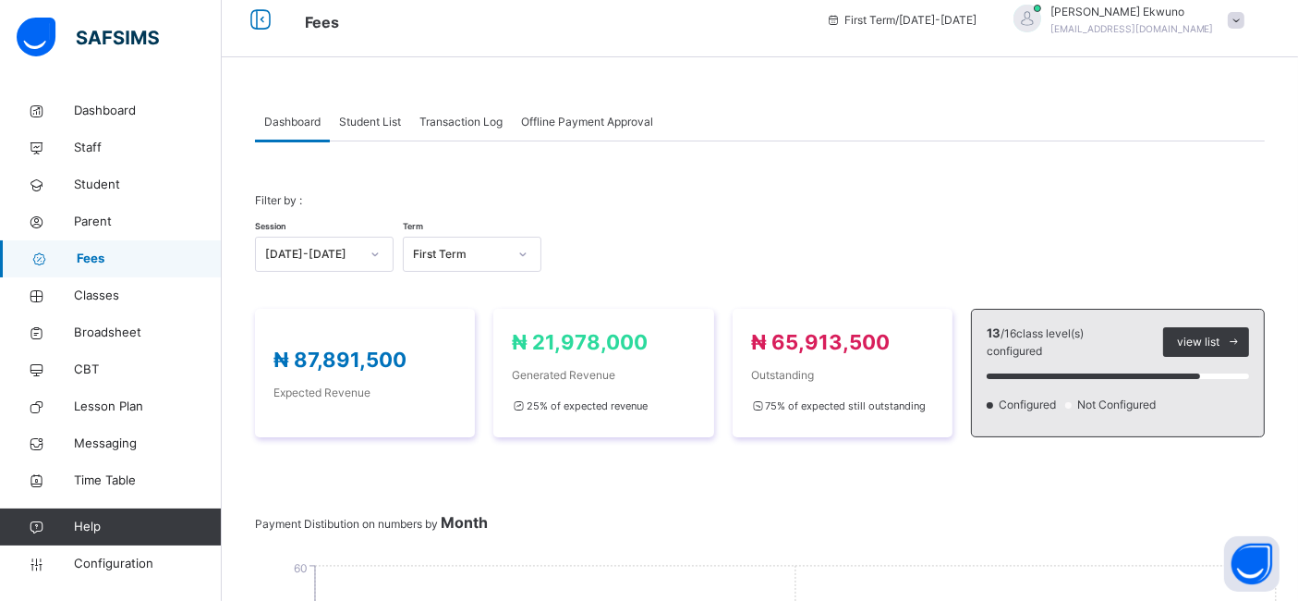
click at [373, 121] on span "Student List" at bounding box center [370, 122] width 62 height 17
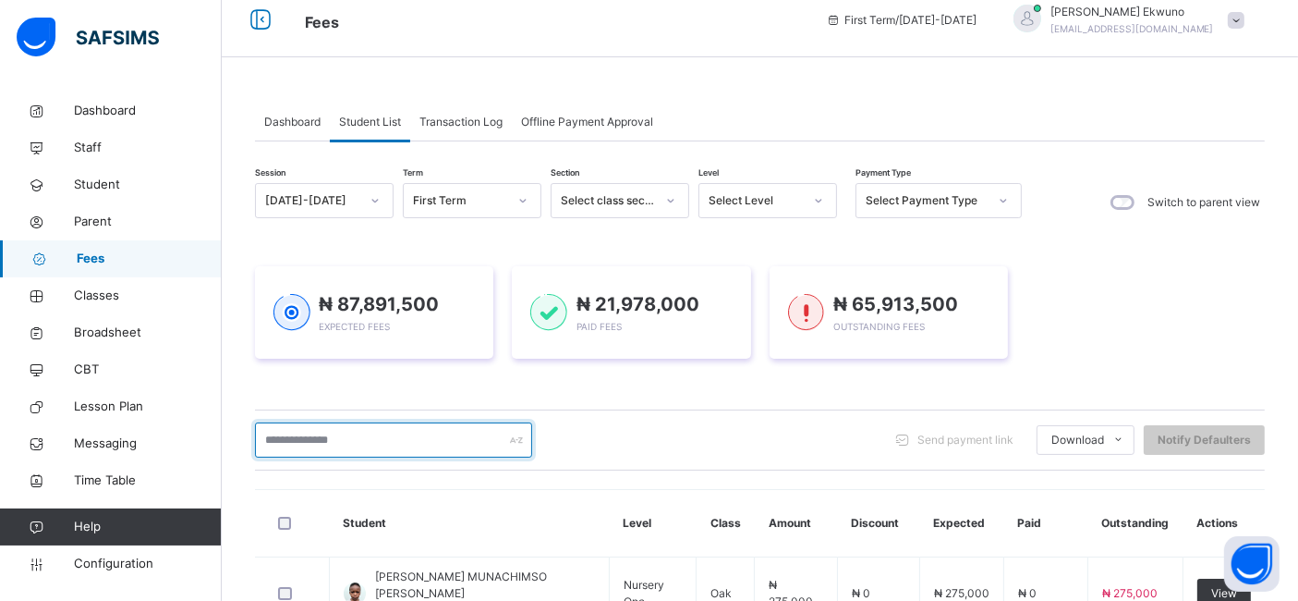
click at [339, 438] on input "text" at bounding box center [393, 439] width 277 height 35
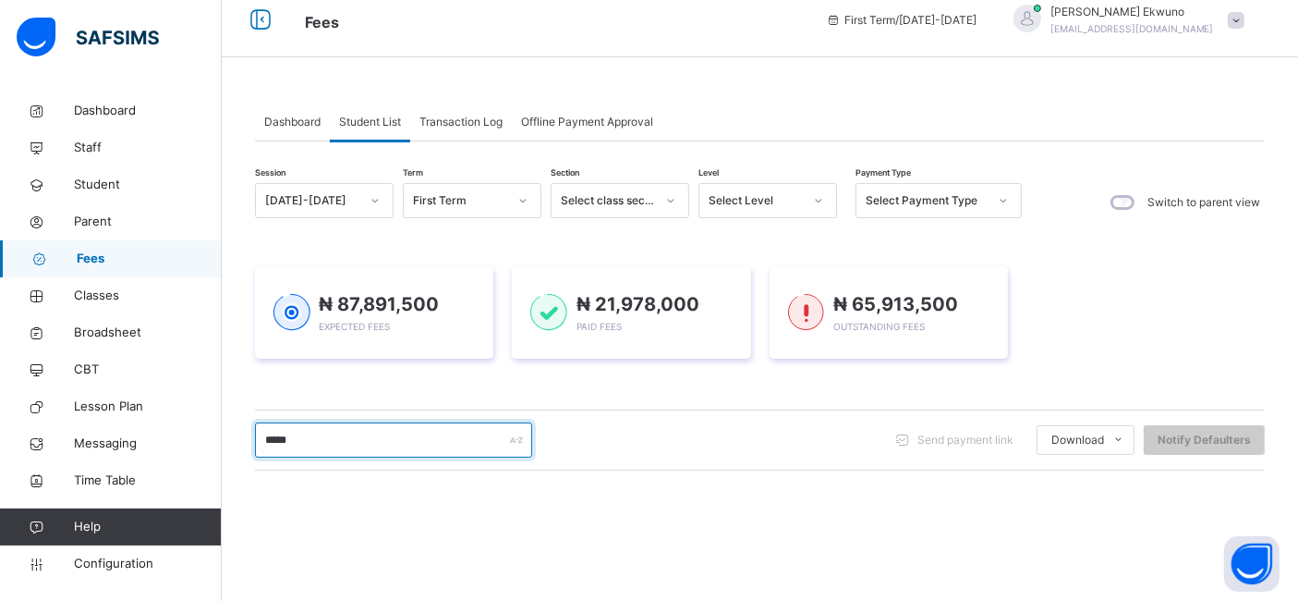
type input "*****"
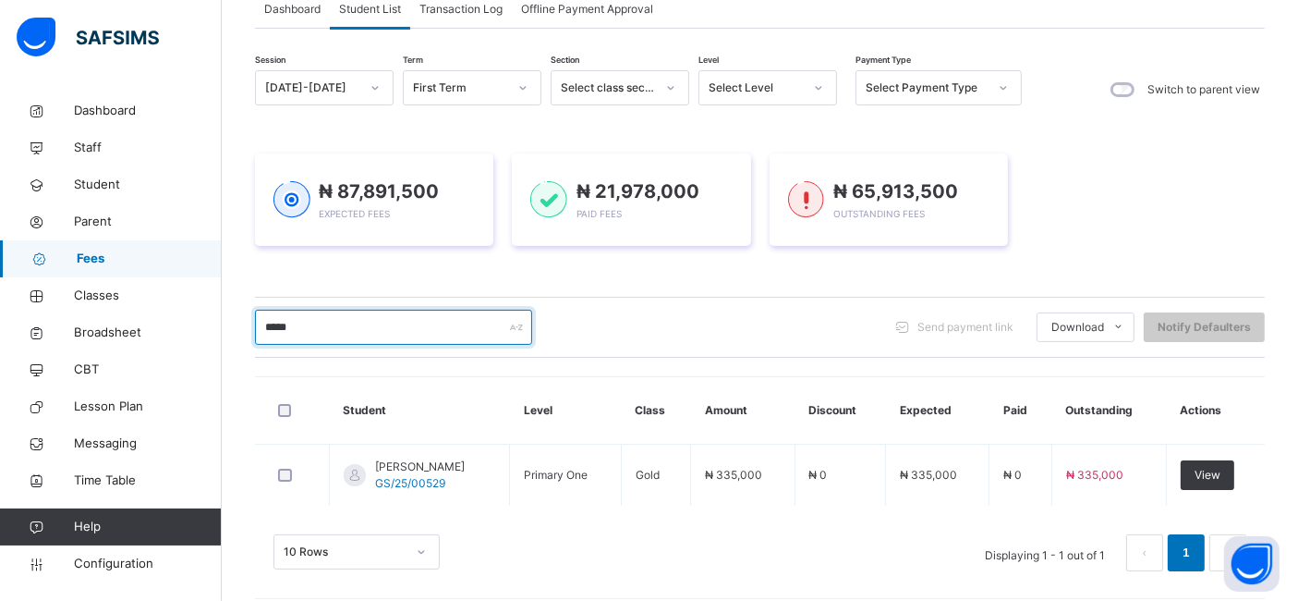
scroll to position [143, 0]
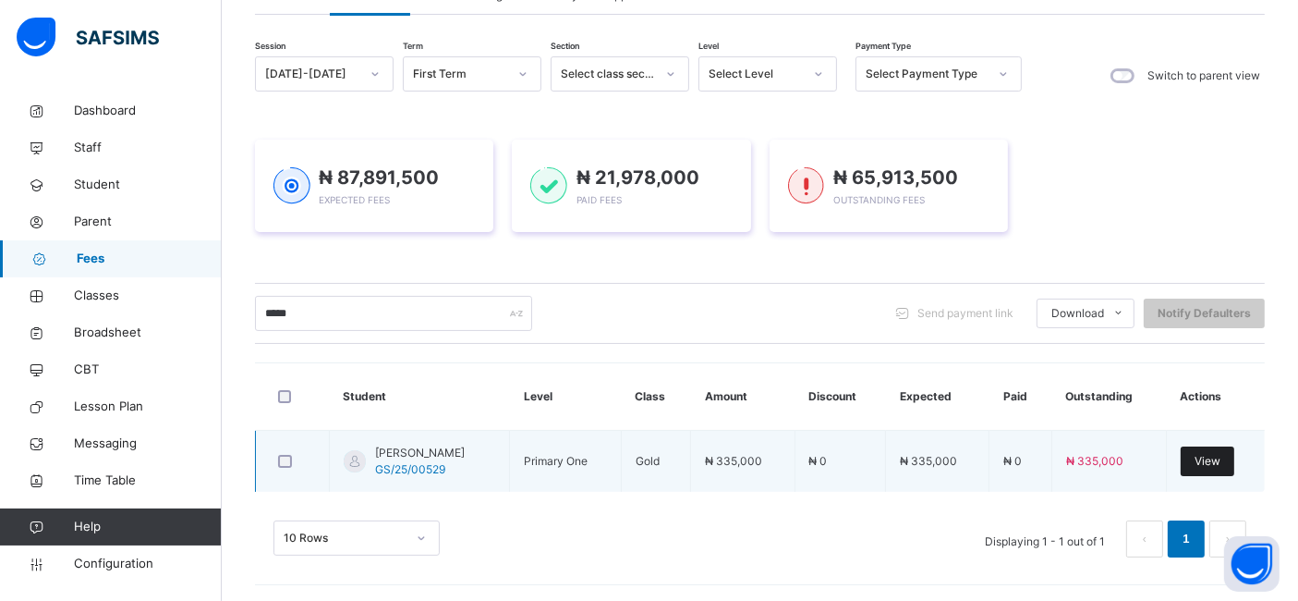
click at [1221, 456] on span "View" at bounding box center [1208, 461] width 26 height 17
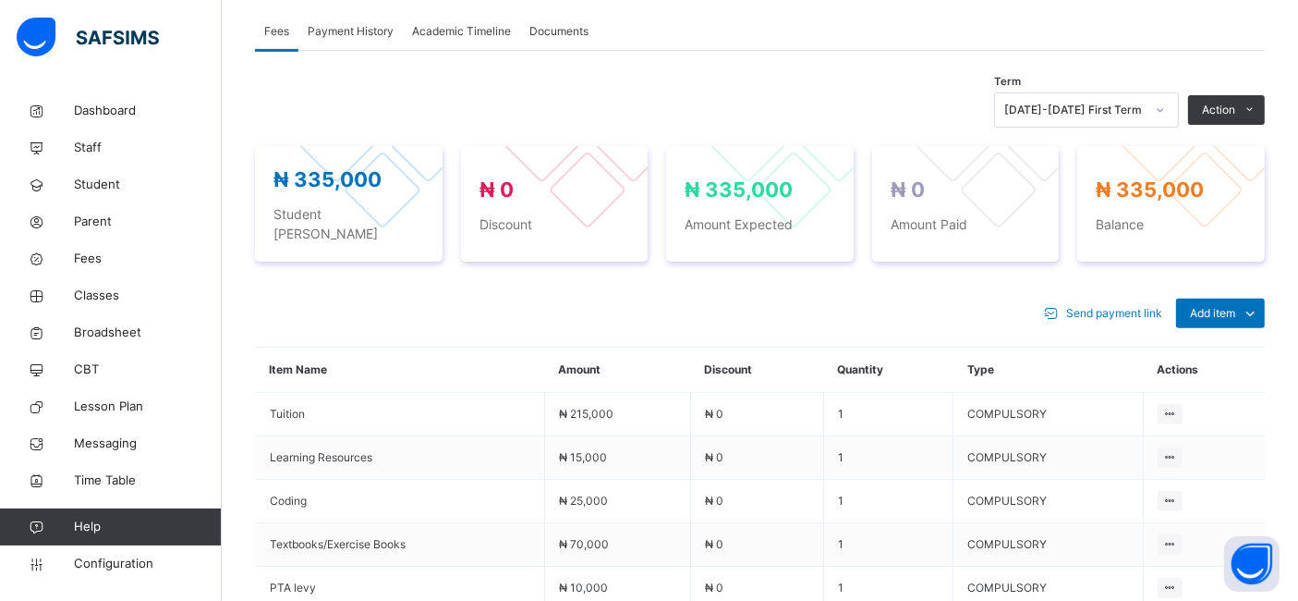
scroll to position [607, 0]
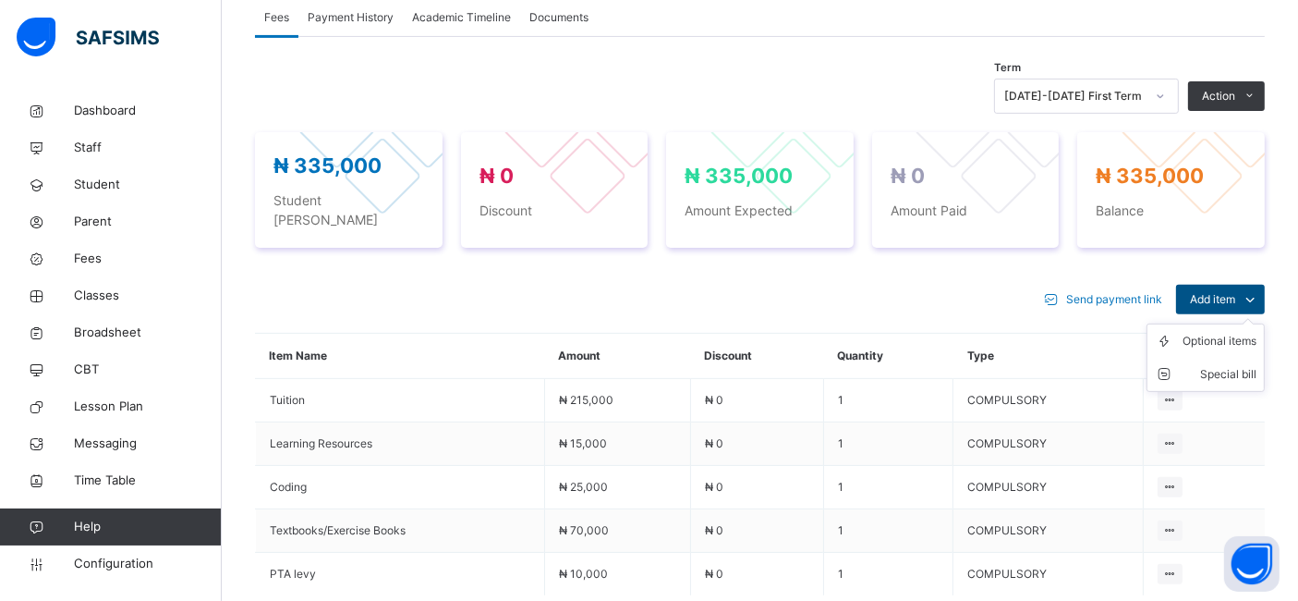
click at [1235, 291] on span "Add item" at bounding box center [1212, 299] width 45 height 17
click at [1230, 332] on div "Optional items" at bounding box center [1220, 341] width 74 height 18
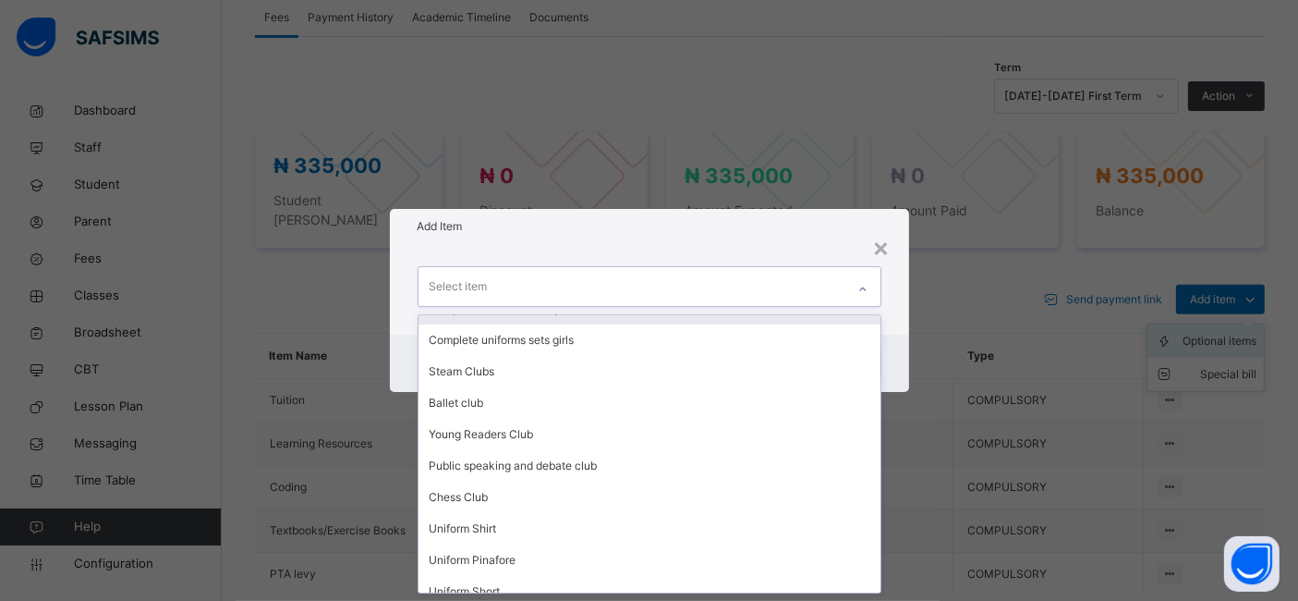
scroll to position [0, 0]
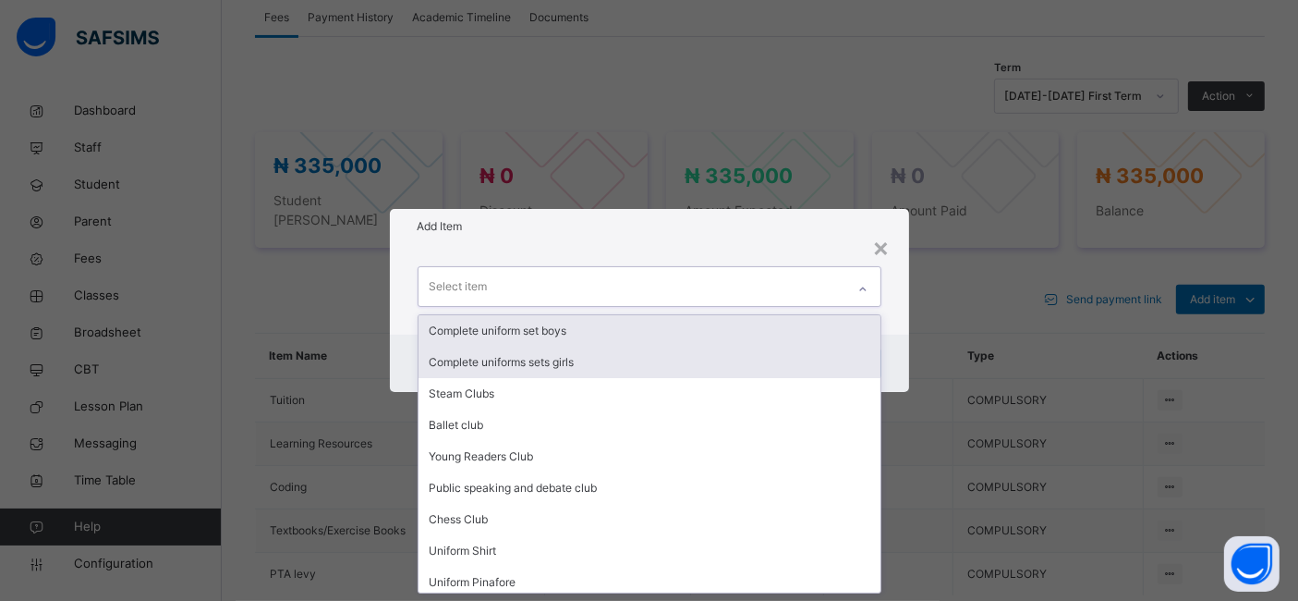
click at [586, 361] on div "Complete uniforms sets girls" at bounding box center [650, 361] width 462 height 31
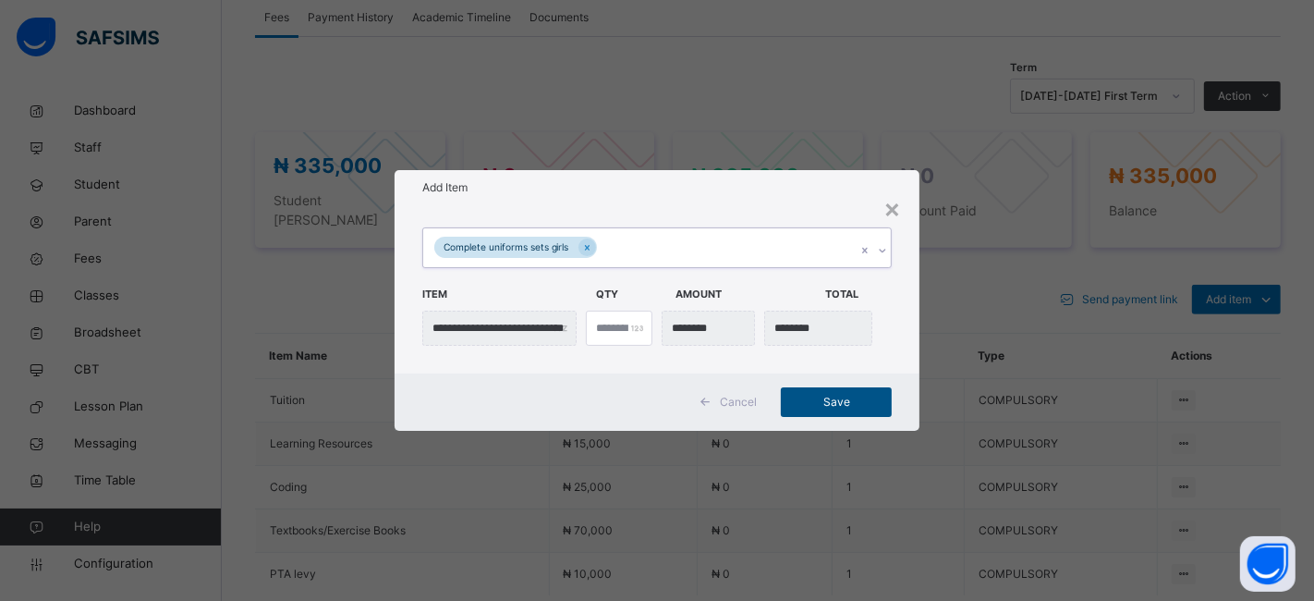
click at [845, 401] on span "Save" at bounding box center [836, 402] width 83 height 17
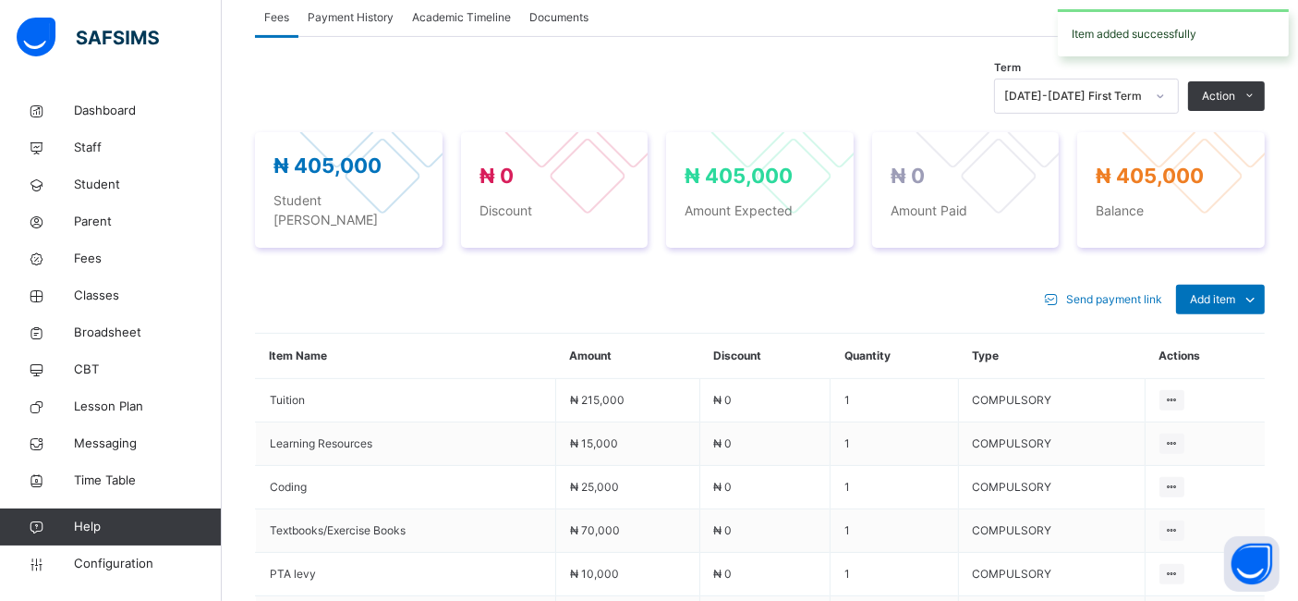
scroll to position [586, 0]
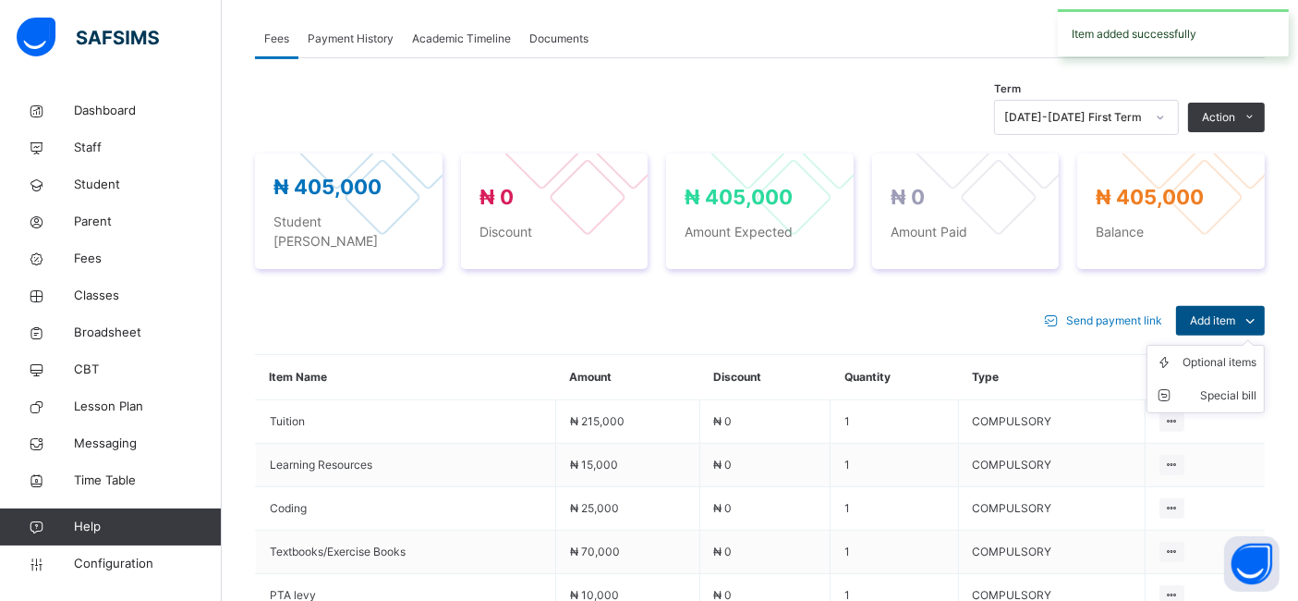
click at [1235, 312] on span "Add item" at bounding box center [1212, 320] width 45 height 17
click at [1212, 353] on div "Optional items" at bounding box center [1220, 362] width 74 height 18
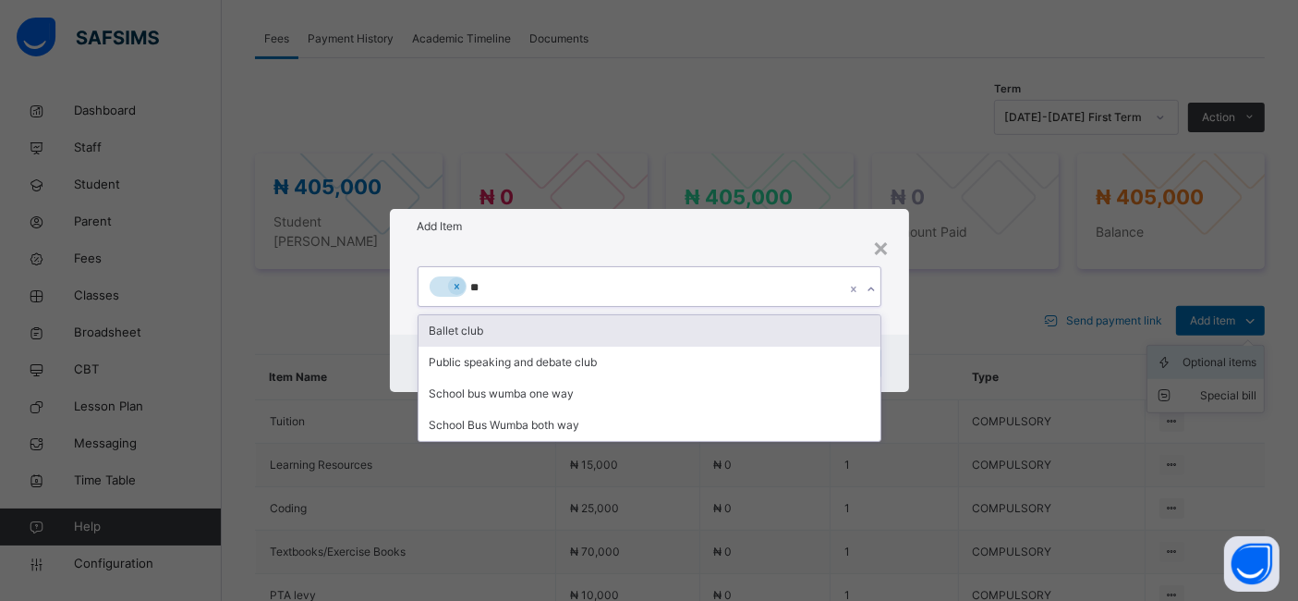
type input "***"
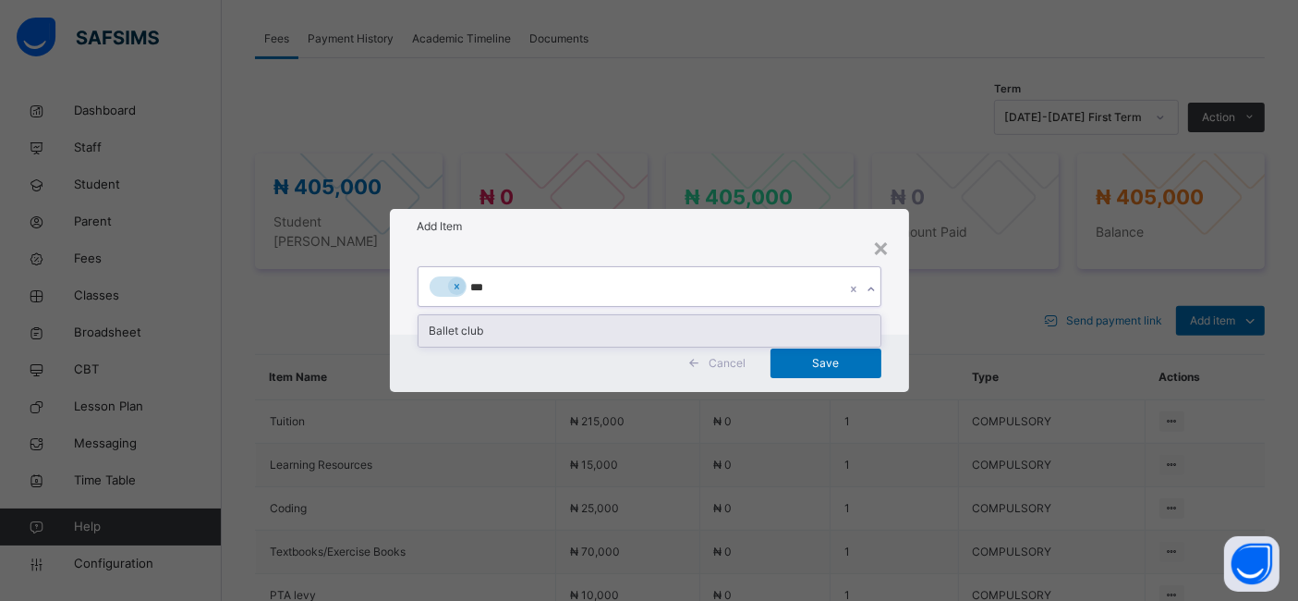
click at [501, 327] on div "Ballet club" at bounding box center [650, 330] width 462 height 31
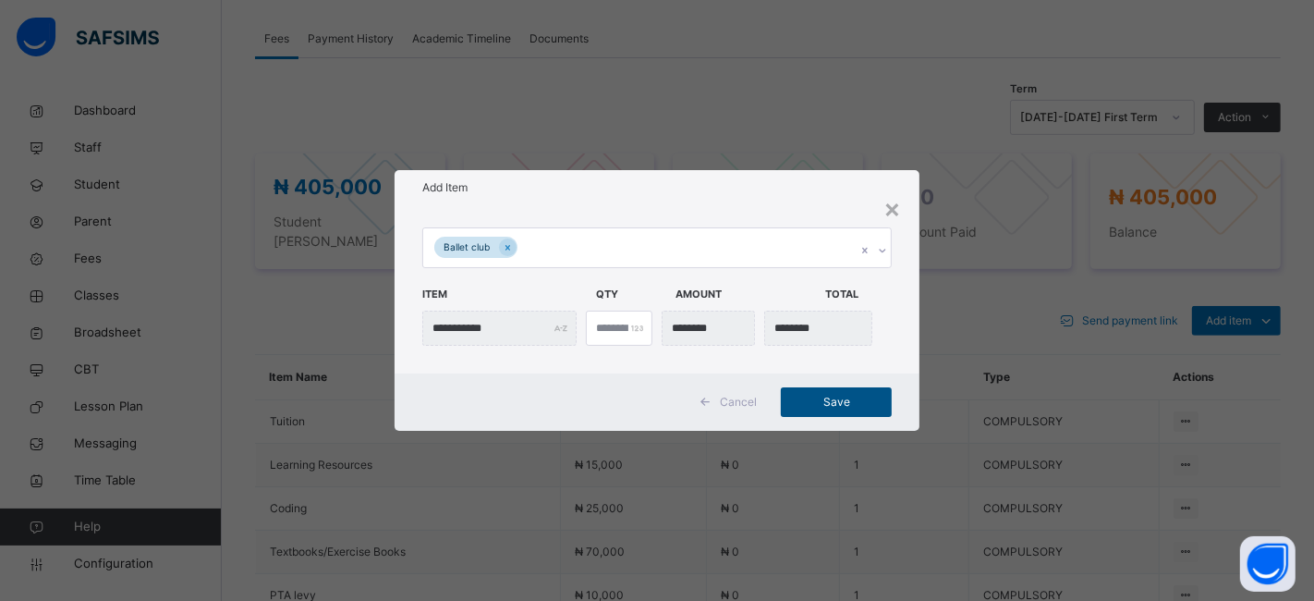
click at [848, 401] on span "Save" at bounding box center [836, 402] width 83 height 17
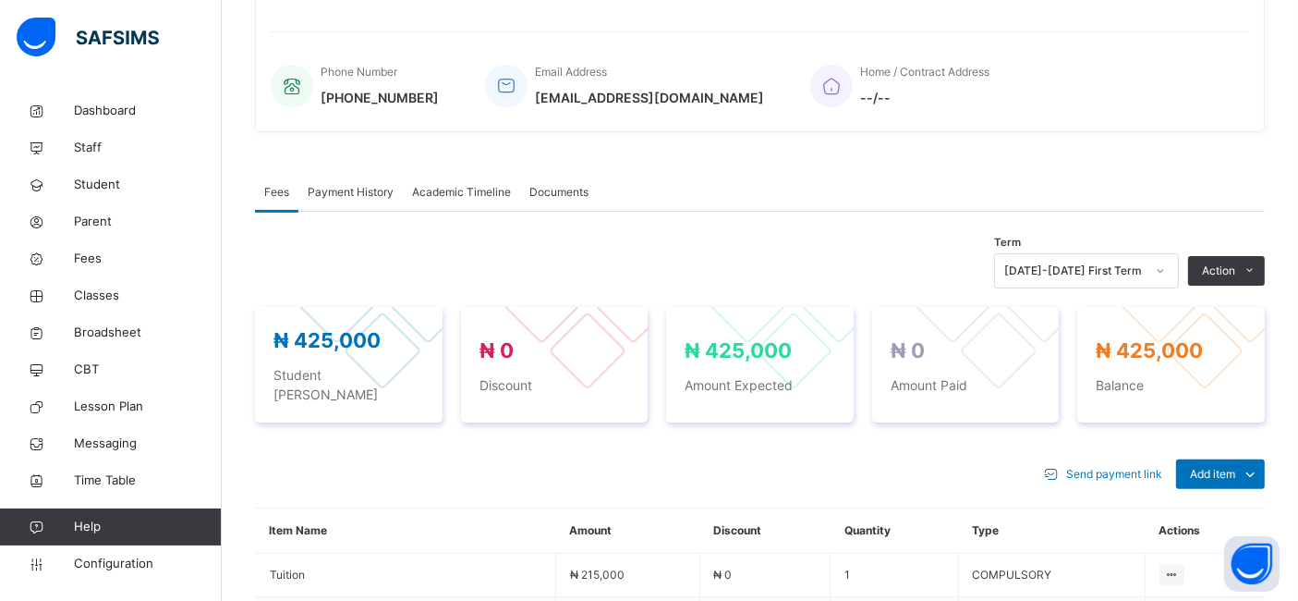
scroll to position [430, 0]
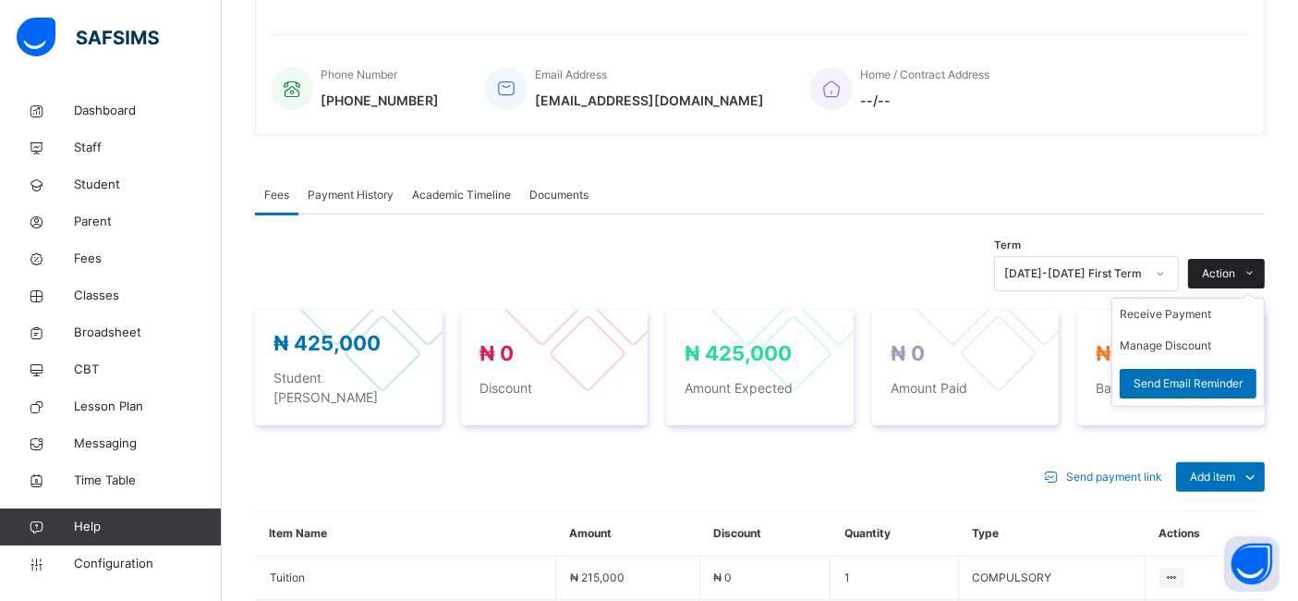
click at [1235, 272] on span "Action" at bounding box center [1218, 273] width 33 height 17
click at [1169, 310] on li "Receive Payment" at bounding box center [1188, 313] width 152 height 31
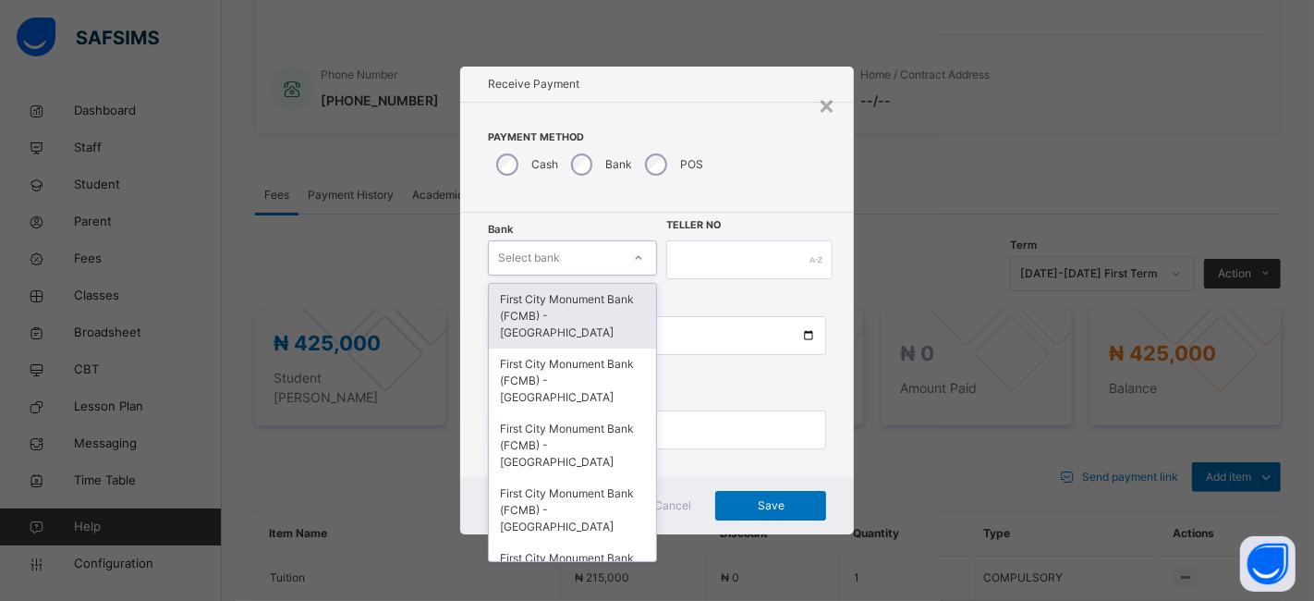
click at [633, 257] on icon at bounding box center [638, 258] width 11 height 18
click at [575, 314] on div "First City Monument Bank (FCMB) - Govana School" at bounding box center [572, 316] width 167 height 65
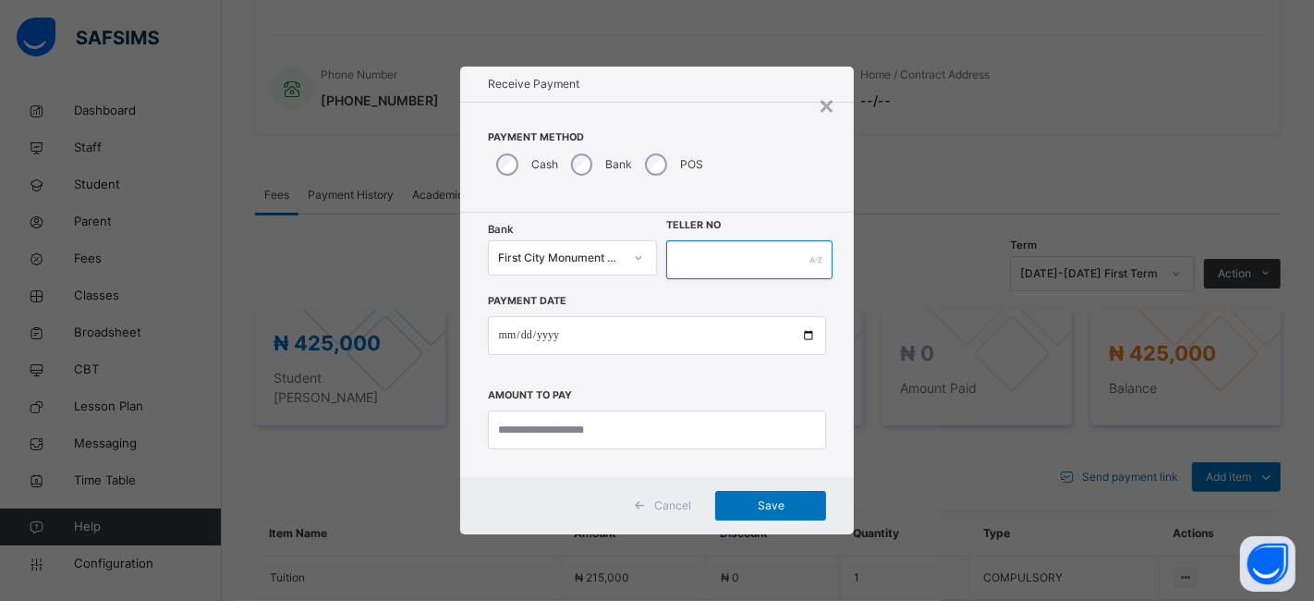
click at [709, 257] on input "text" at bounding box center [749, 259] width 166 height 39
type input "**********"
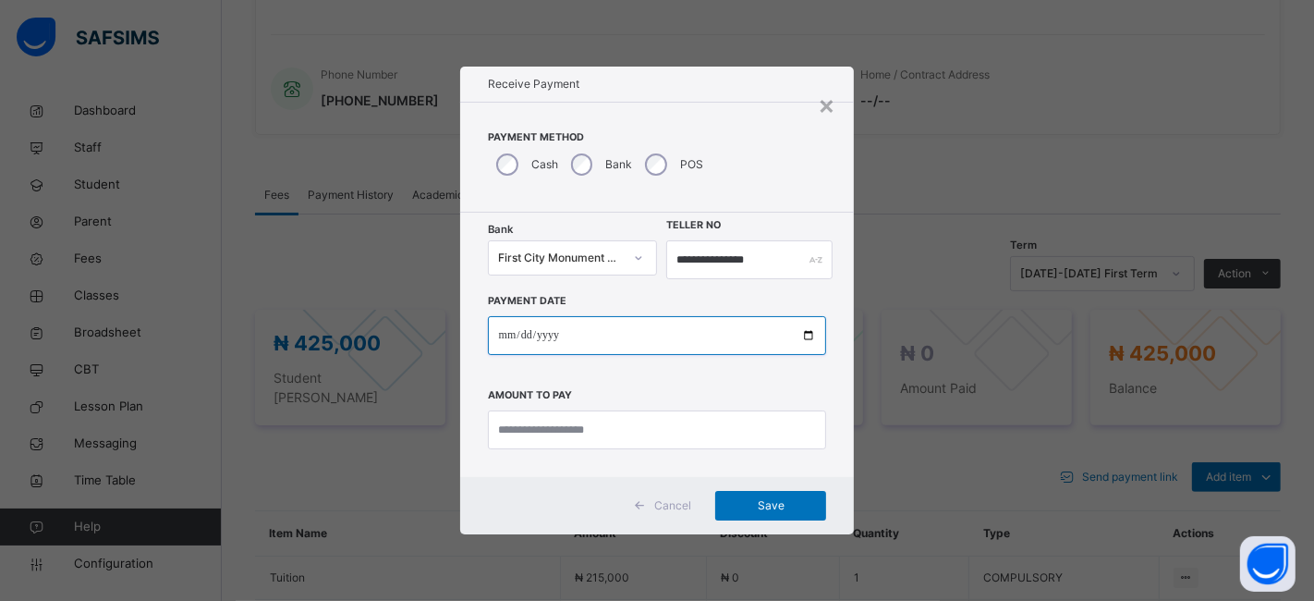
click at [800, 331] on input "date" at bounding box center [657, 335] width 339 height 39
click at [806, 329] on input "date" at bounding box center [657, 335] width 339 height 39
type input "**********"
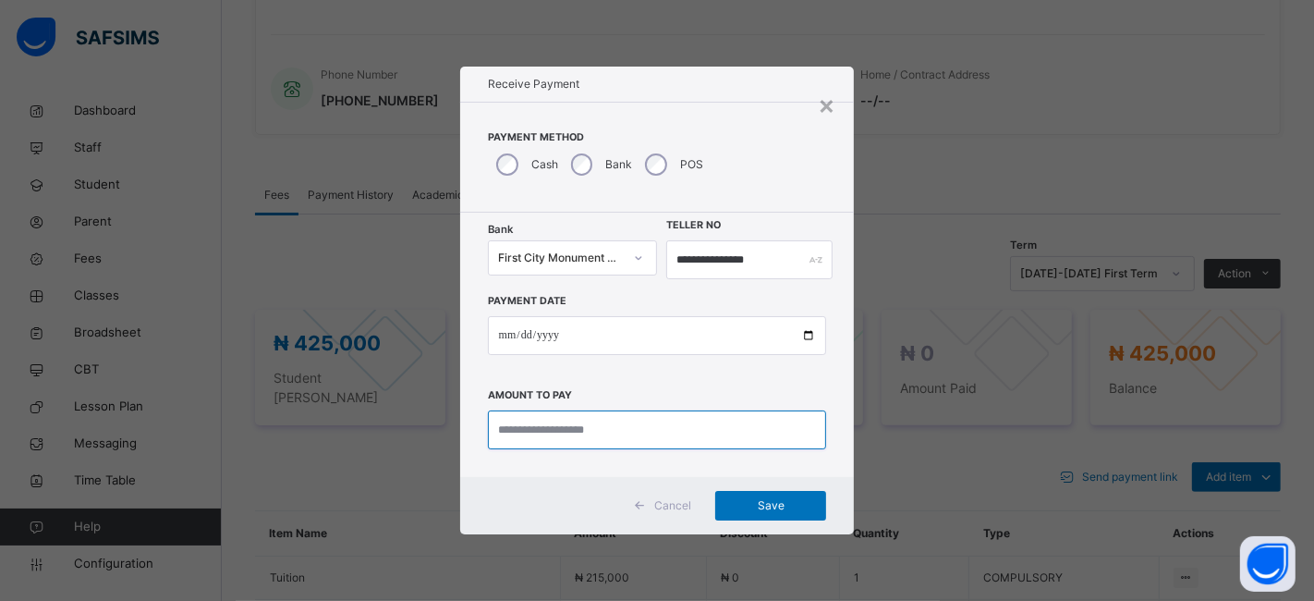
click at [512, 430] on input "currency" at bounding box center [657, 429] width 339 height 39
type input "*********"
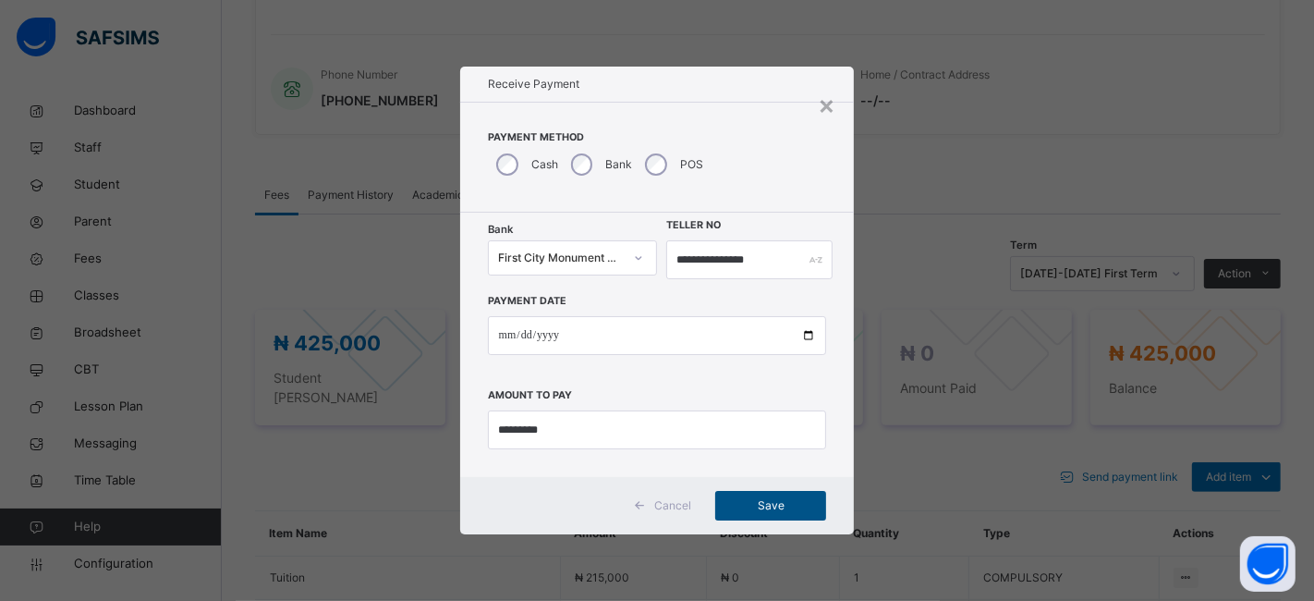
click at [742, 494] on div "Save" at bounding box center [770, 506] width 111 height 30
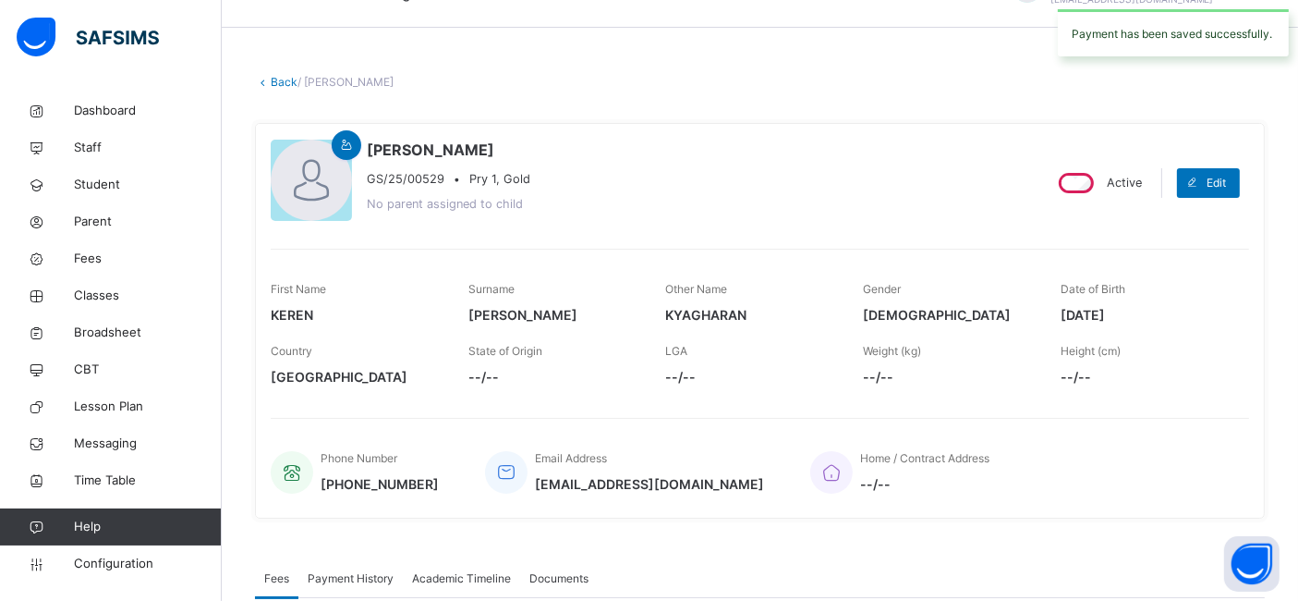
scroll to position [0, 0]
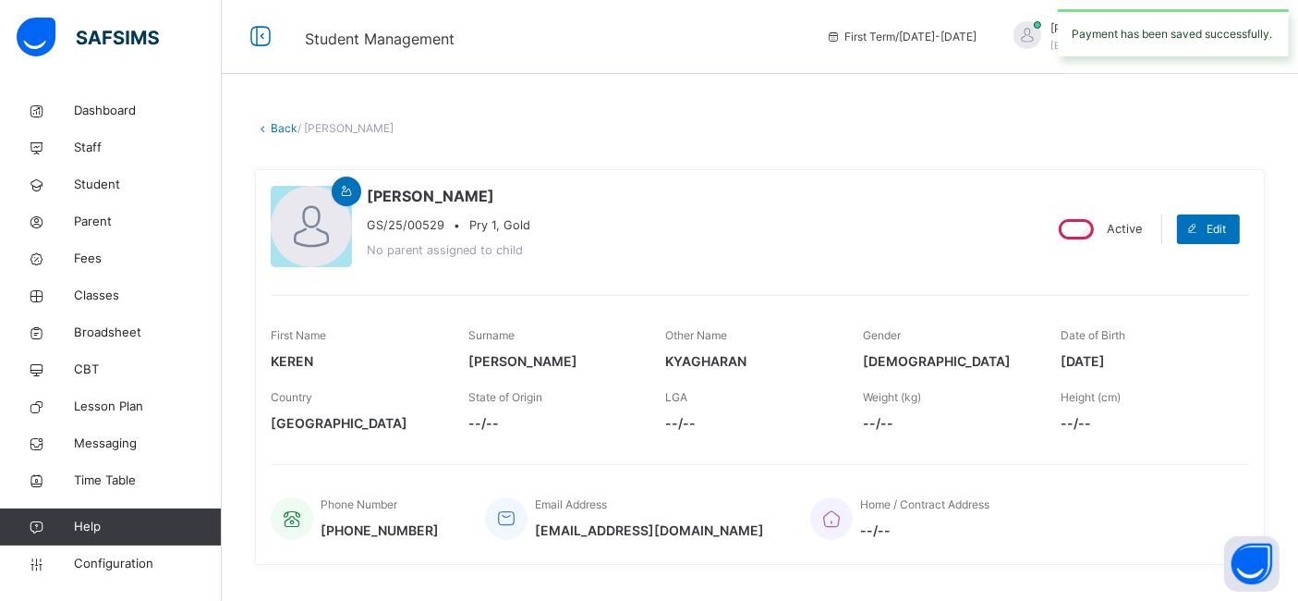
click at [285, 128] on link "Back" at bounding box center [284, 128] width 27 height 14
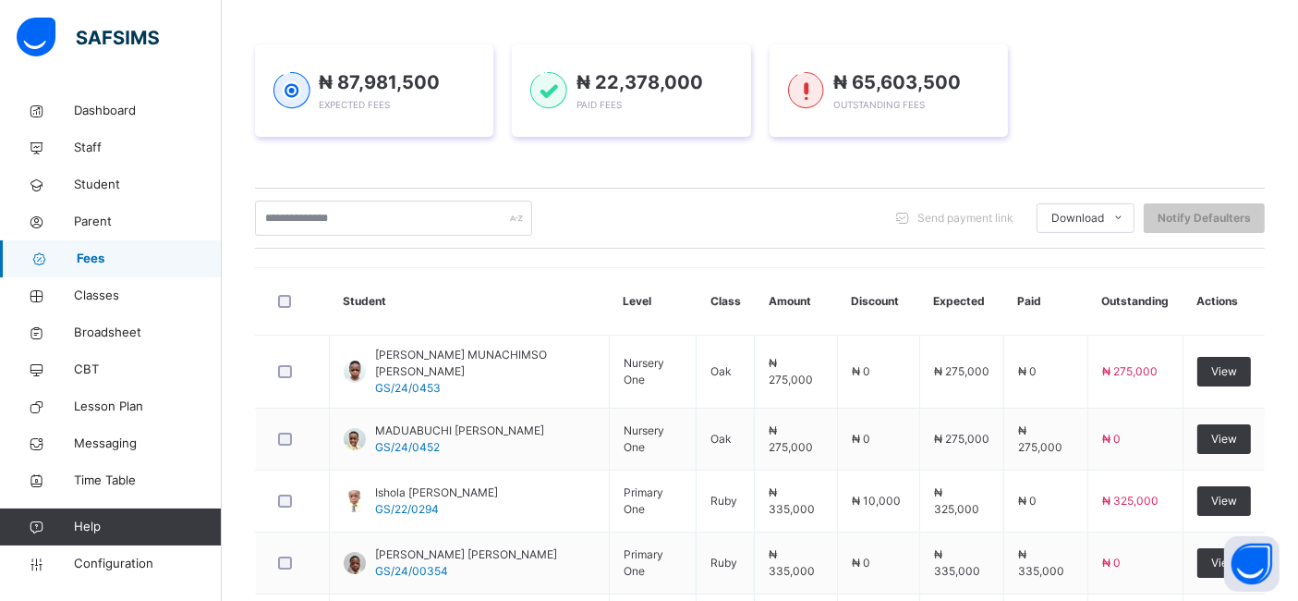
scroll to position [241, 0]
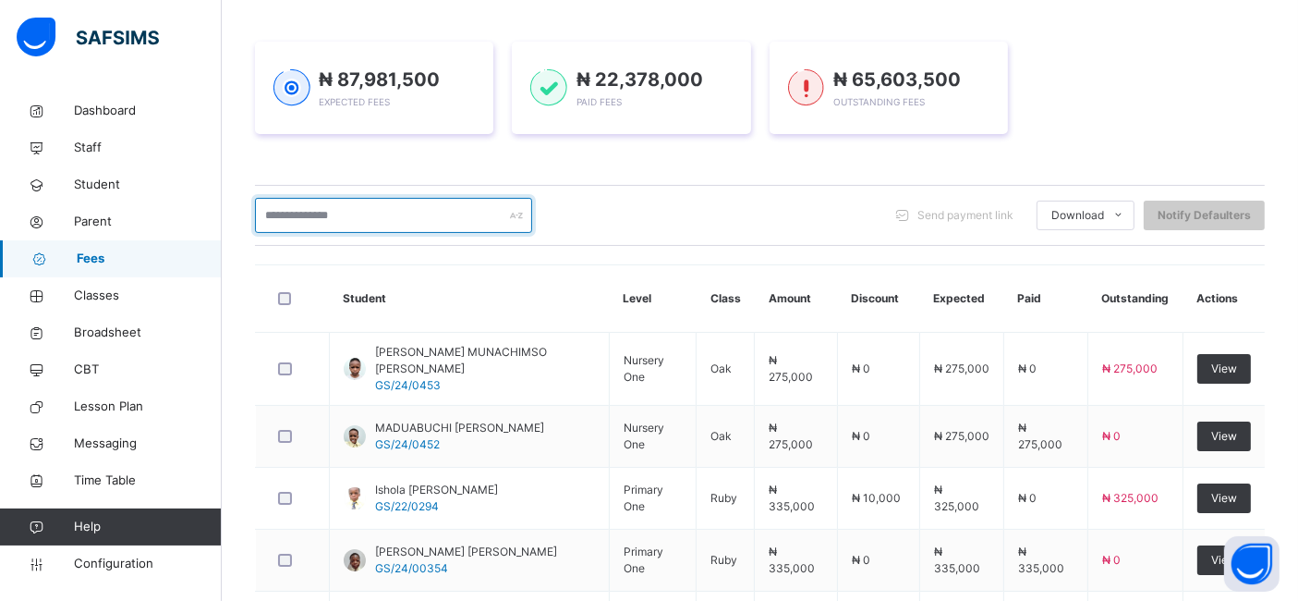
click at [356, 217] on input "text" at bounding box center [393, 215] width 277 height 35
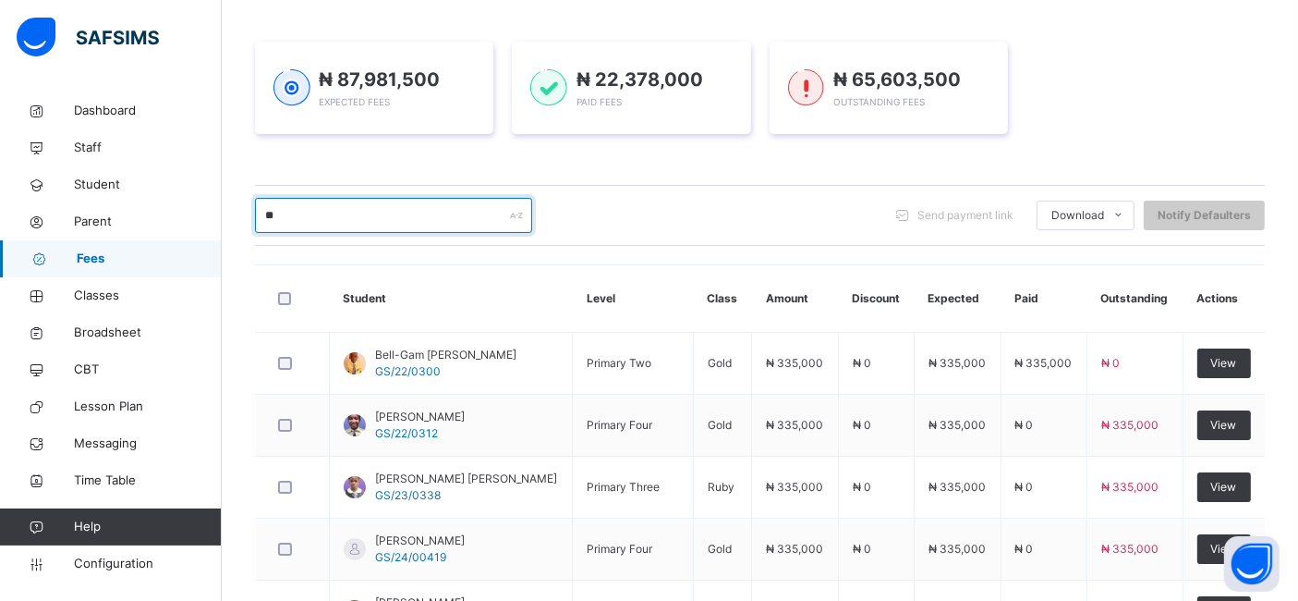
type input "***"
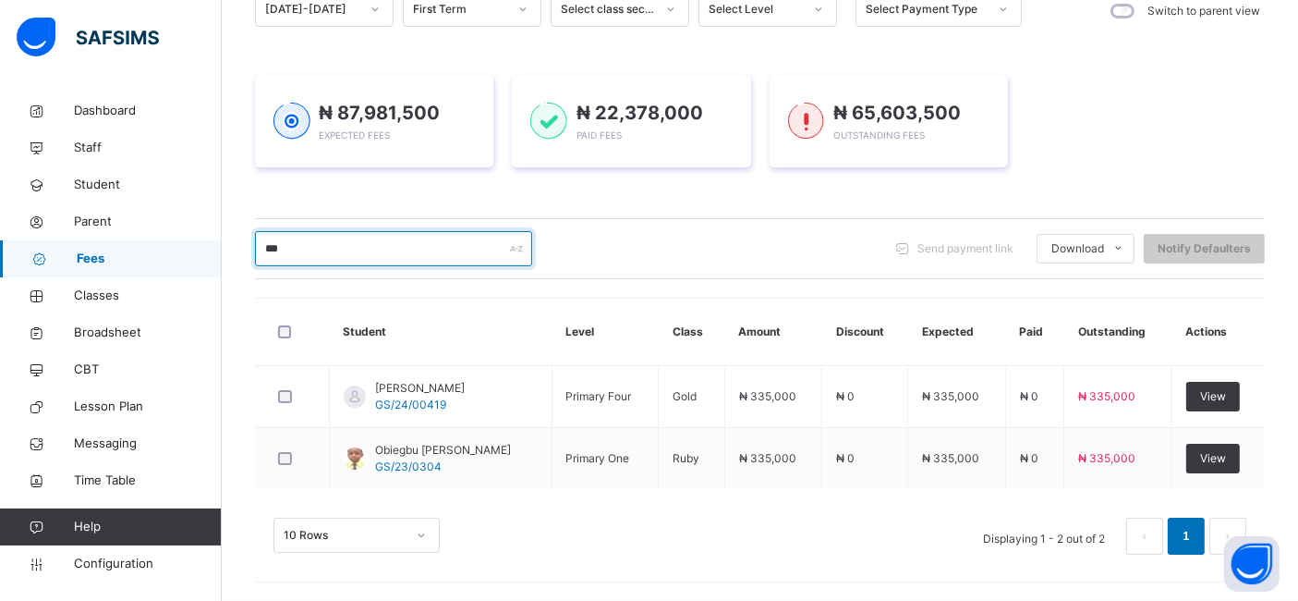
scroll to position [205, 0]
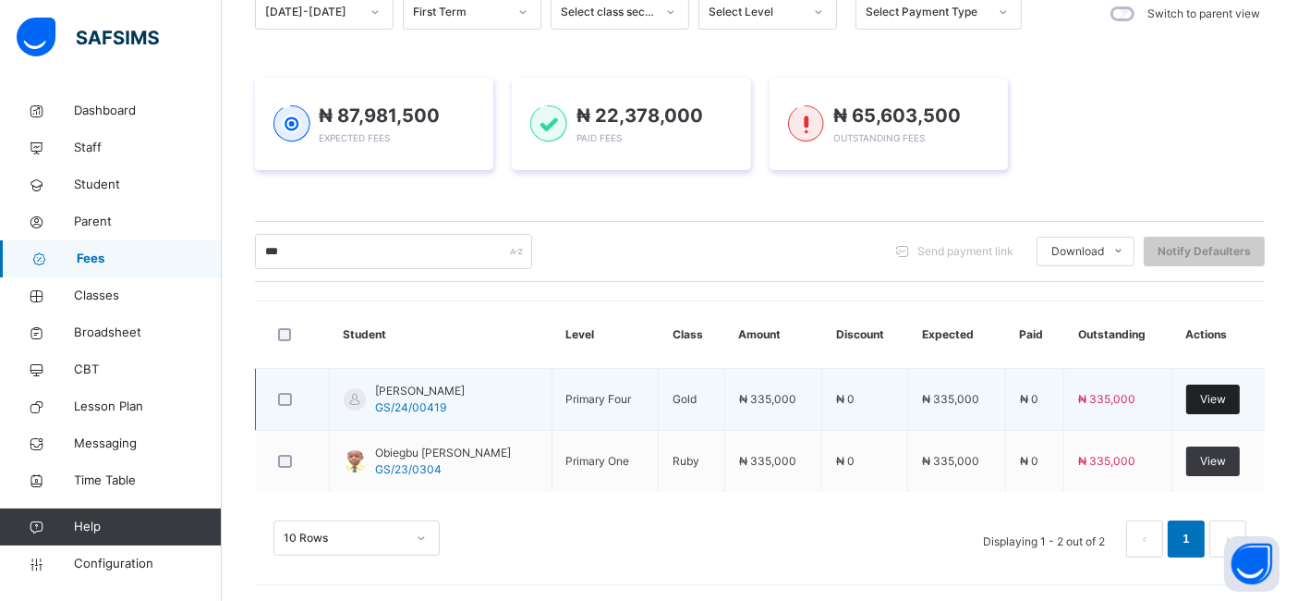
click at [1226, 401] on span "View" at bounding box center [1213, 399] width 26 height 17
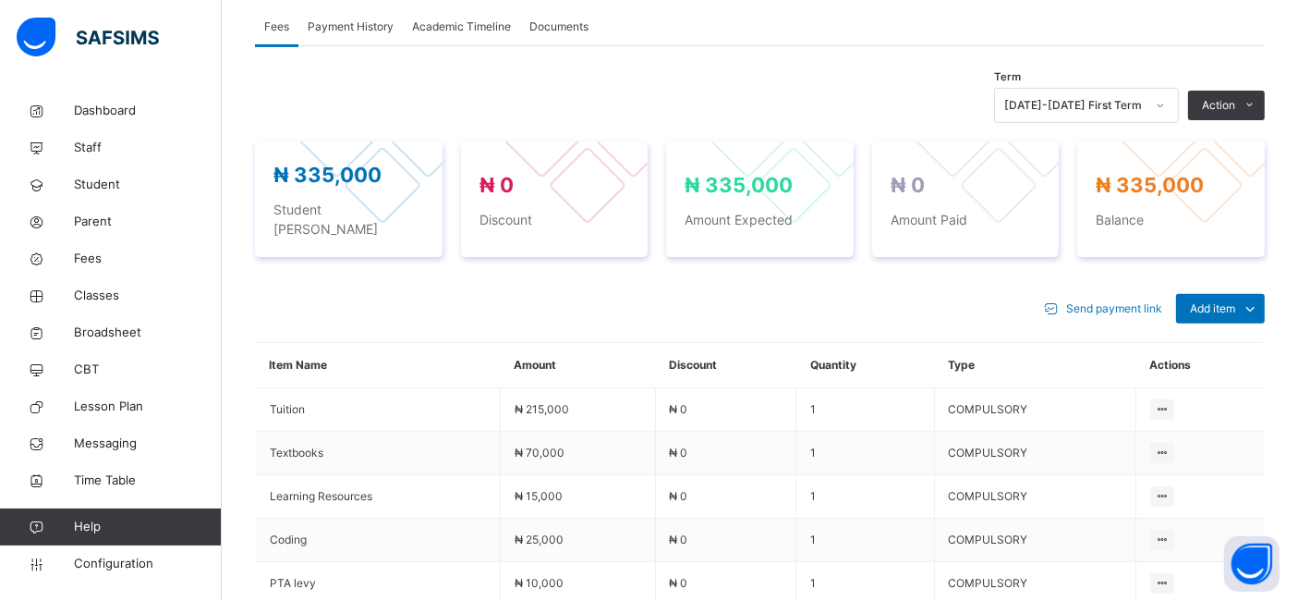
scroll to position [606, 0]
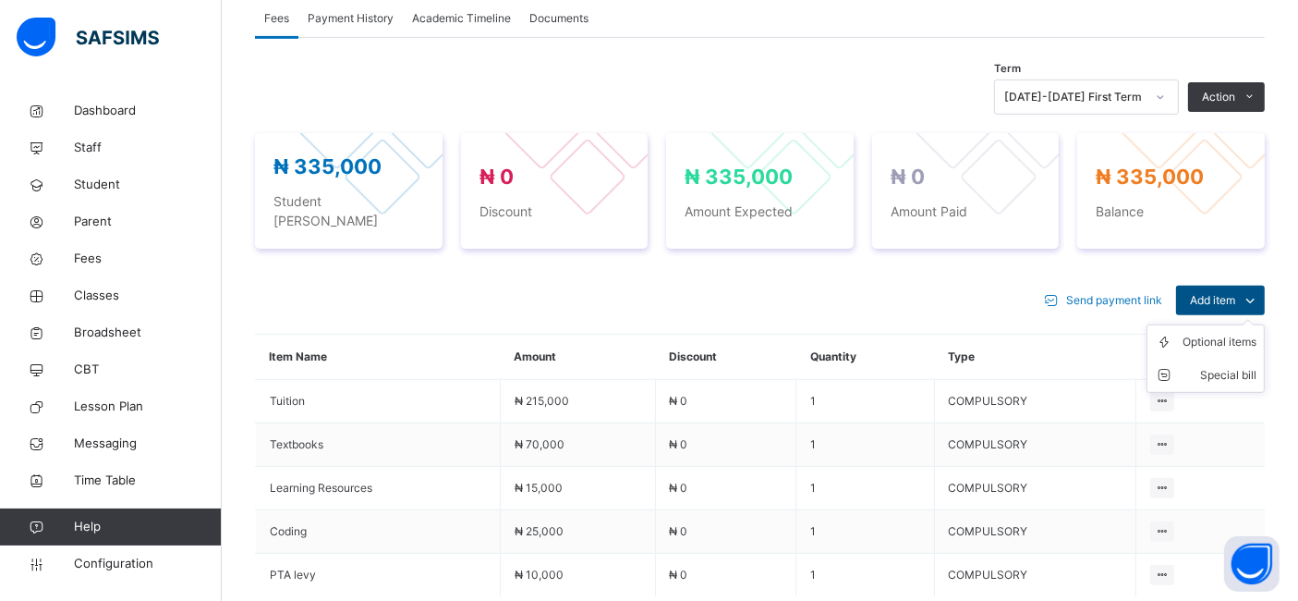
click at [1235, 292] on span "Add item" at bounding box center [1212, 300] width 45 height 17
click at [1215, 333] on div "Optional items" at bounding box center [1220, 342] width 74 height 18
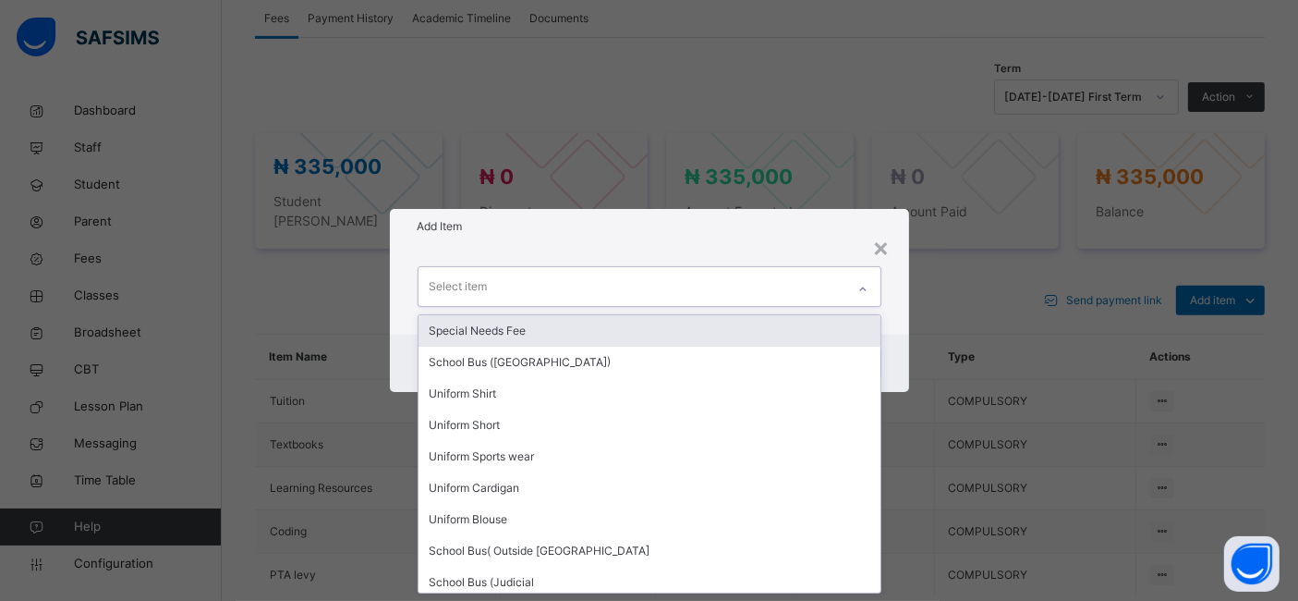
click at [860, 288] on icon at bounding box center [862, 289] width 11 height 18
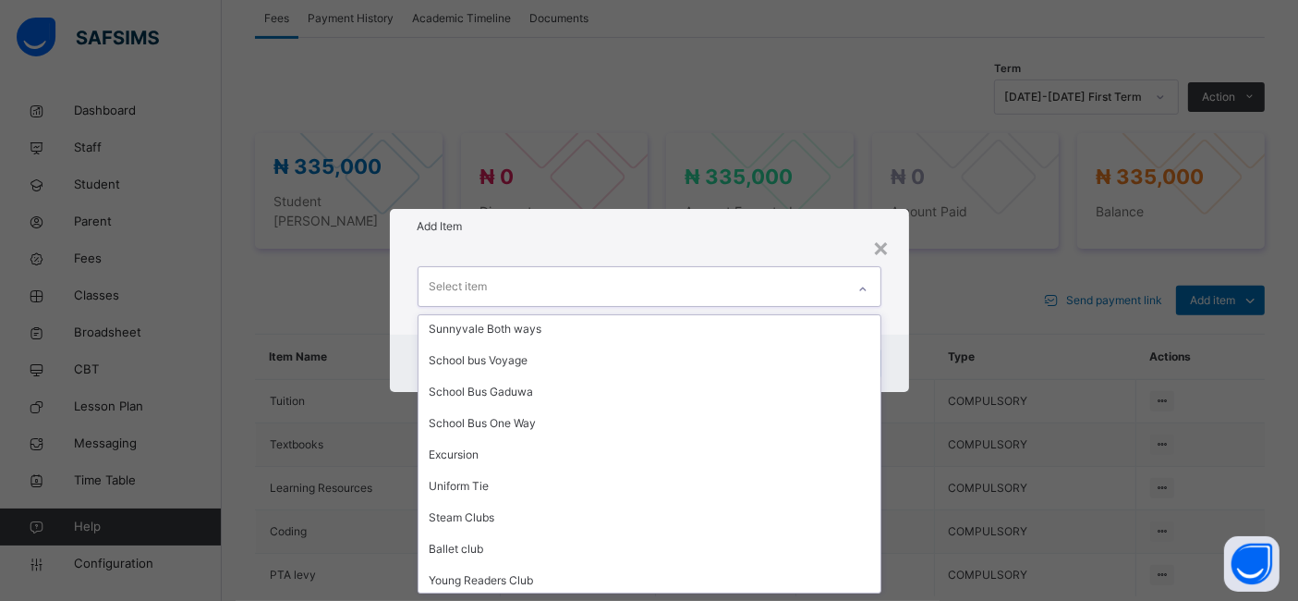
scroll to position [451, 0]
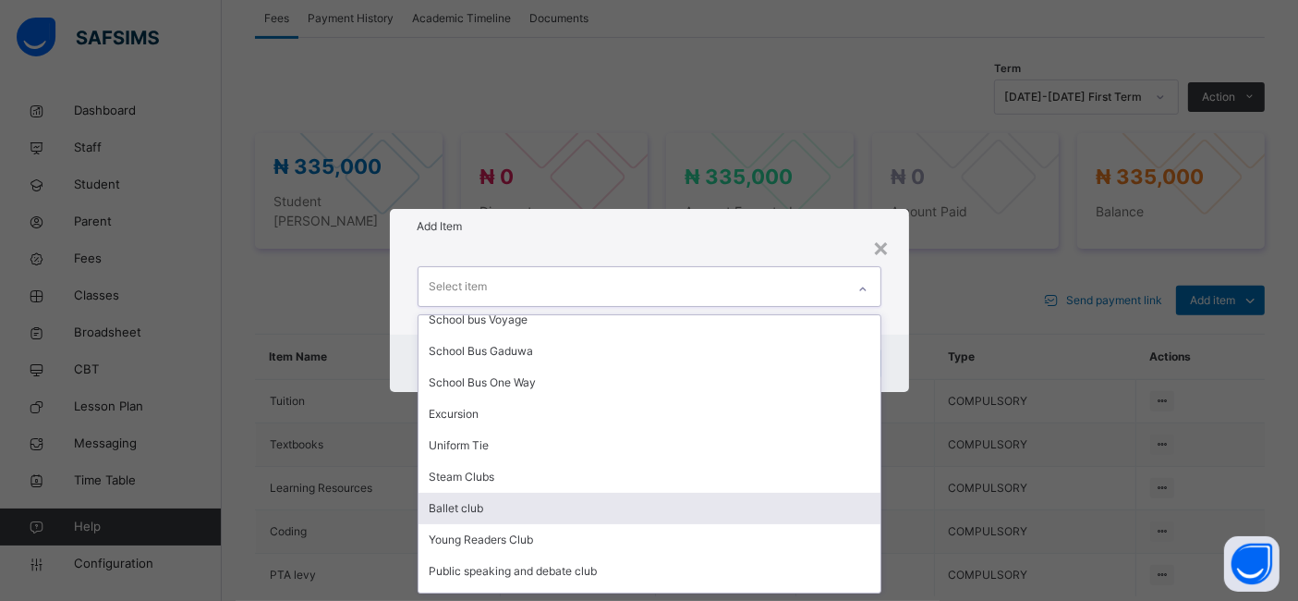
click at [485, 507] on div "Ballet club" at bounding box center [650, 507] width 462 height 31
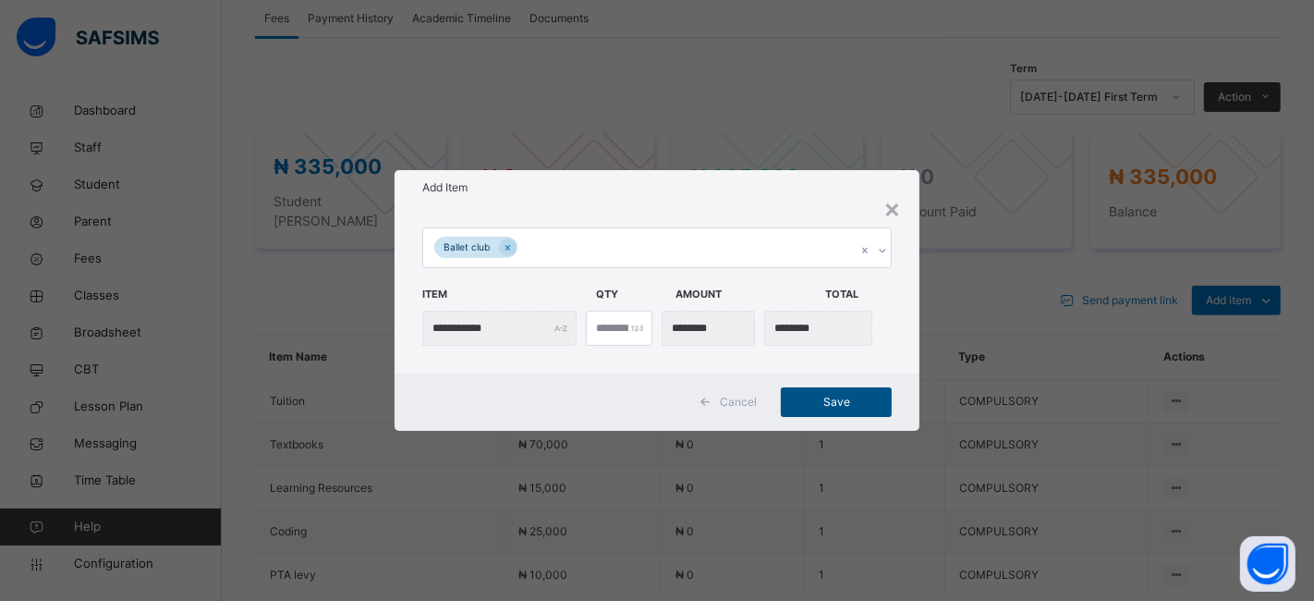
click at [819, 394] on span "Save" at bounding box center [836, 402] width 83 height 17
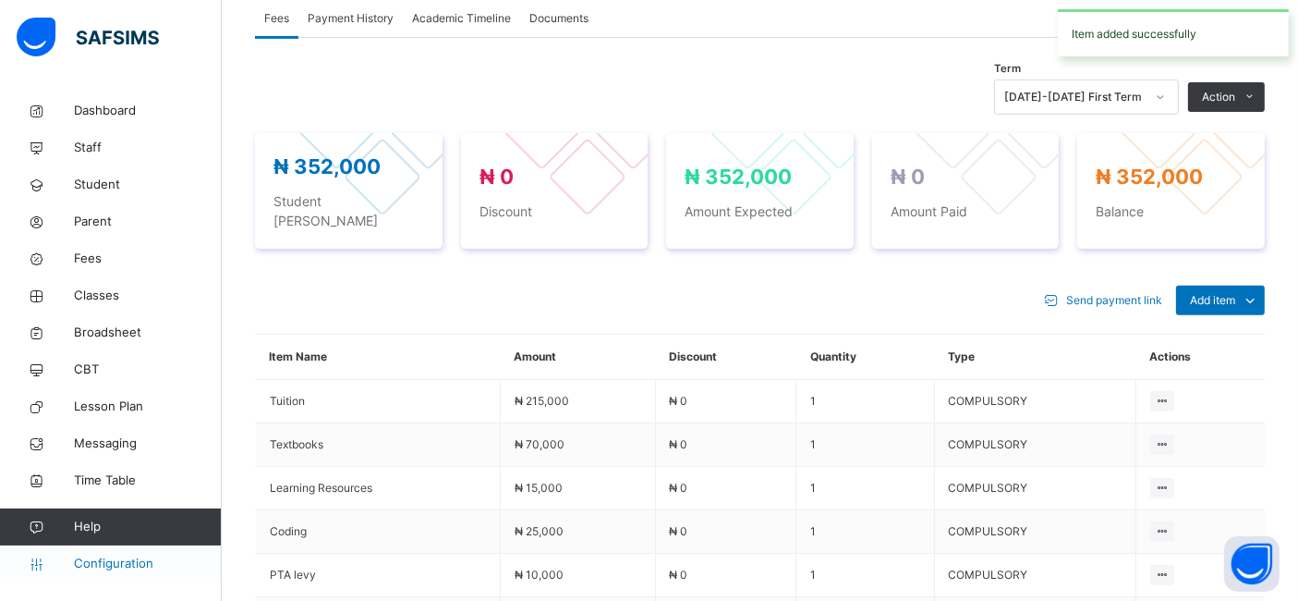
click at [89, 558] on span "Configuration" at bounding box center [147, 563] width 147 height 18
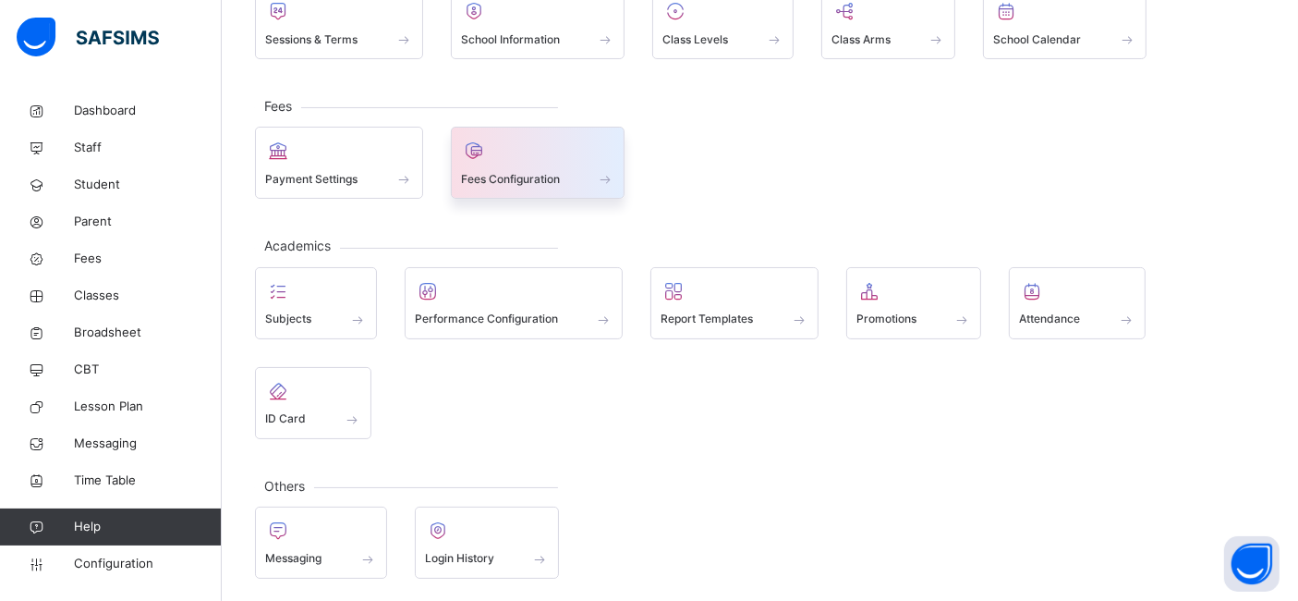
click at [560, 179] on span "Fees Configuration" at bounding box center [510, 179] width 99 height 17
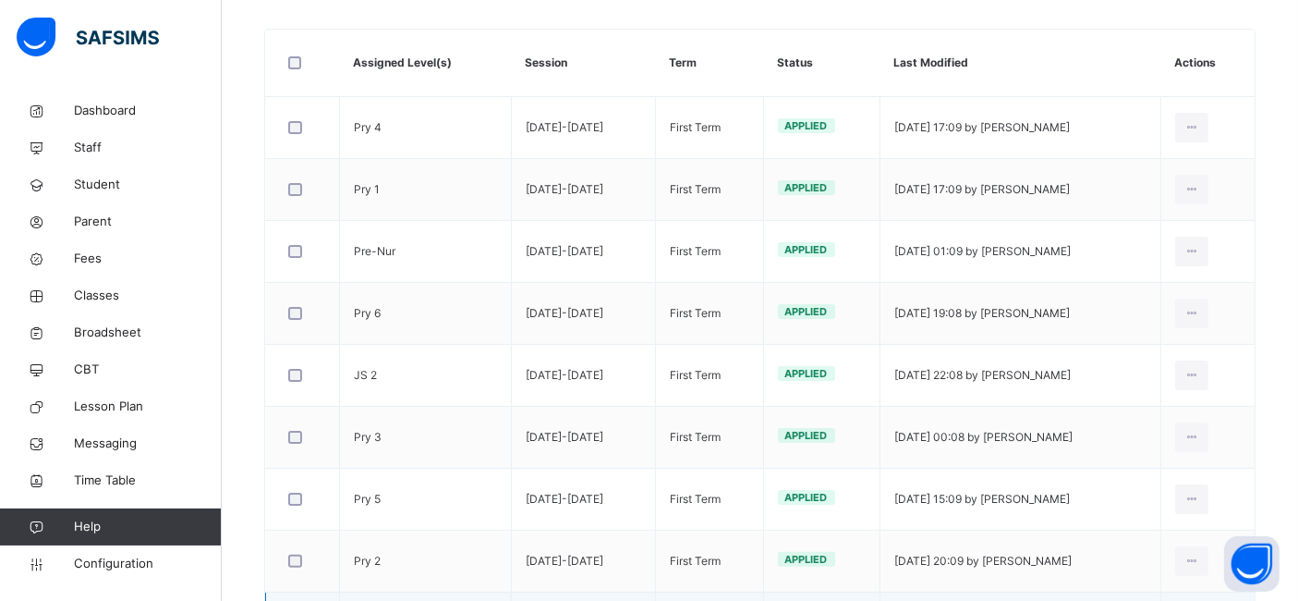
scroll to position [296, 0]
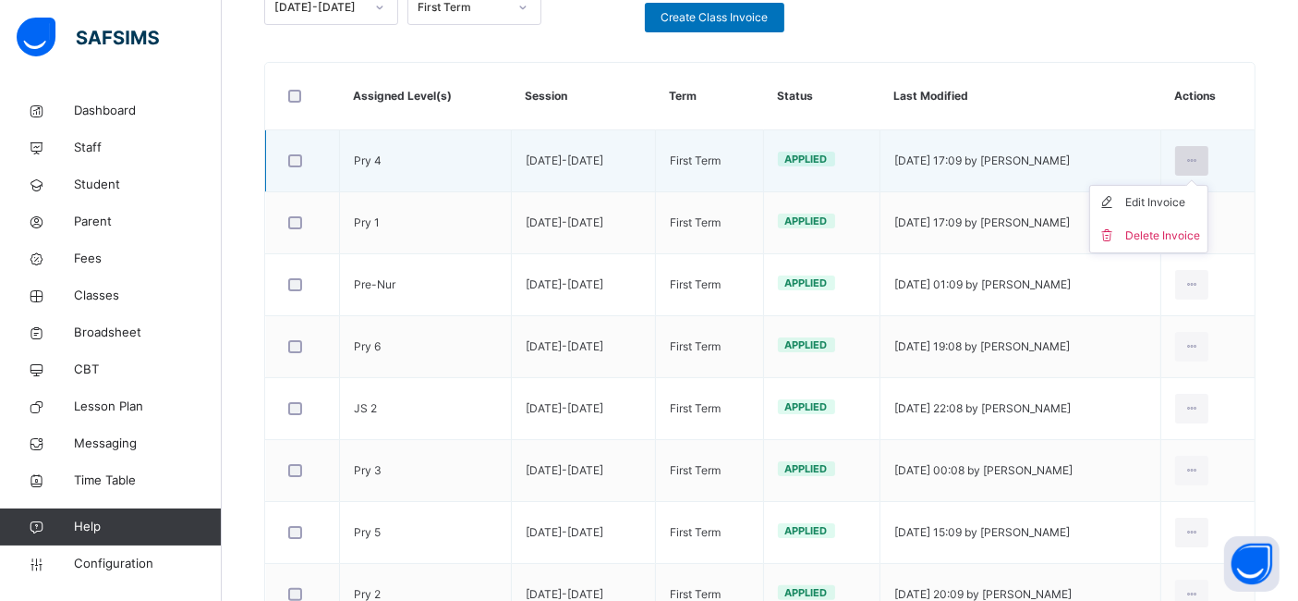
click at [1200, 164] on icon at bounding box center [1193, 160] width 16 height 17
click at [1162, 200] on div "Edit Invoice" at bounding box center [1162, 202] width 75 height 18
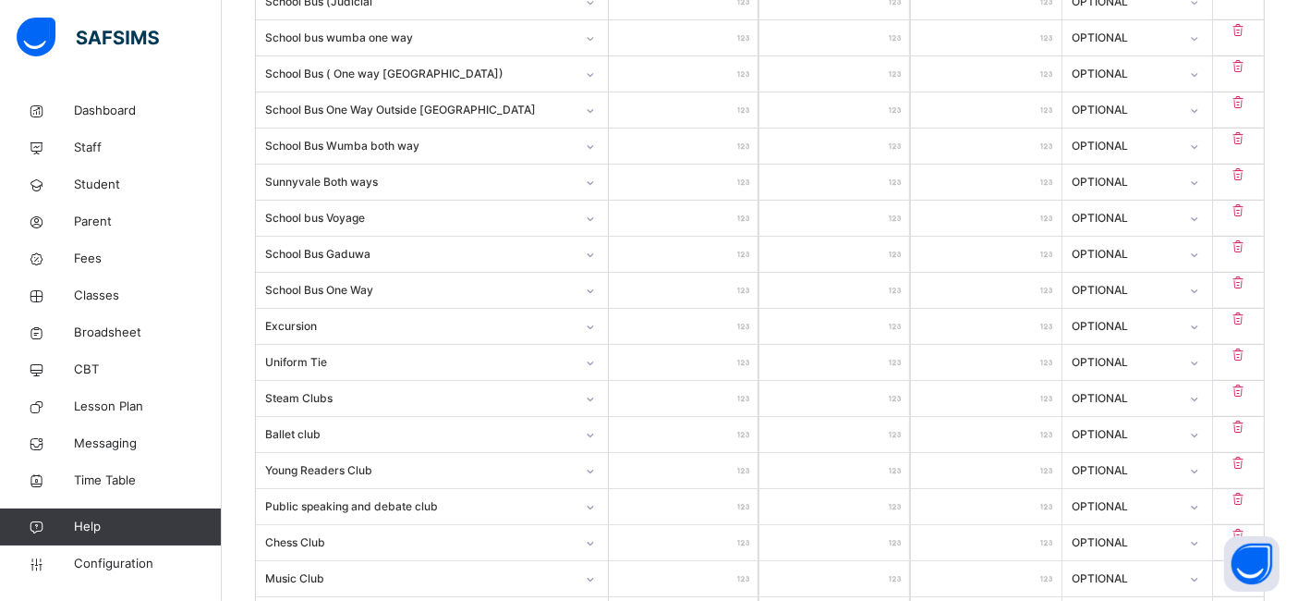
scroll to position [1002, 0]
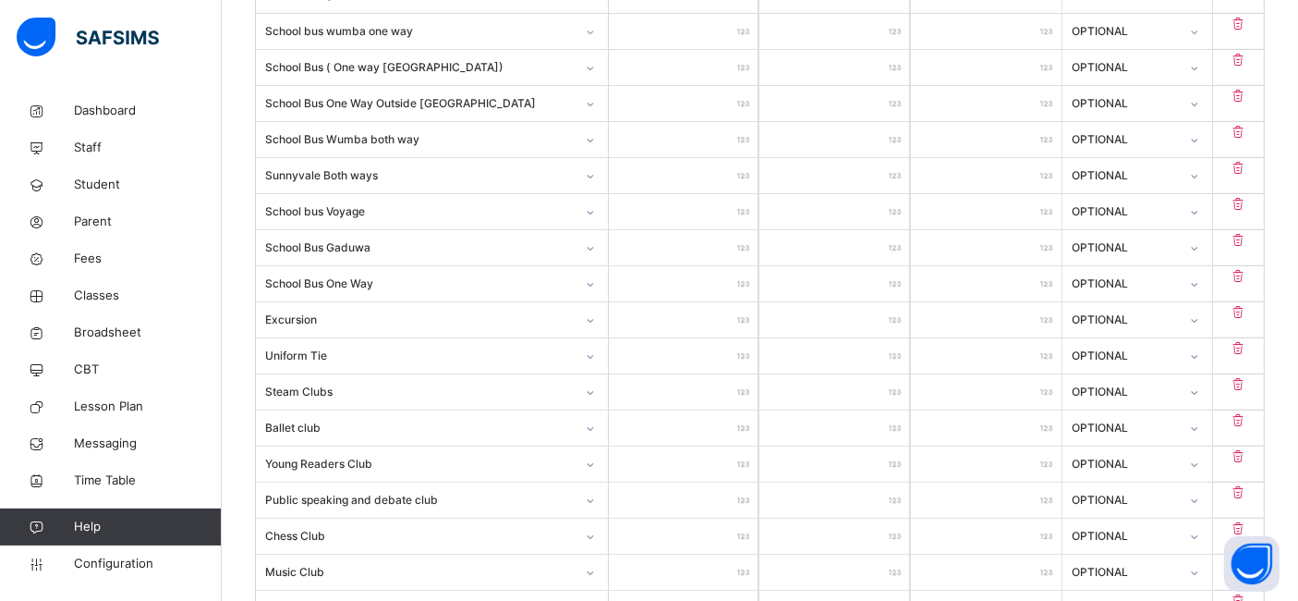
click at [721, 415] on input "*****" at bounding box center [684, 427] width 151 height 35
type input "****"
type input "***"
type input "*"
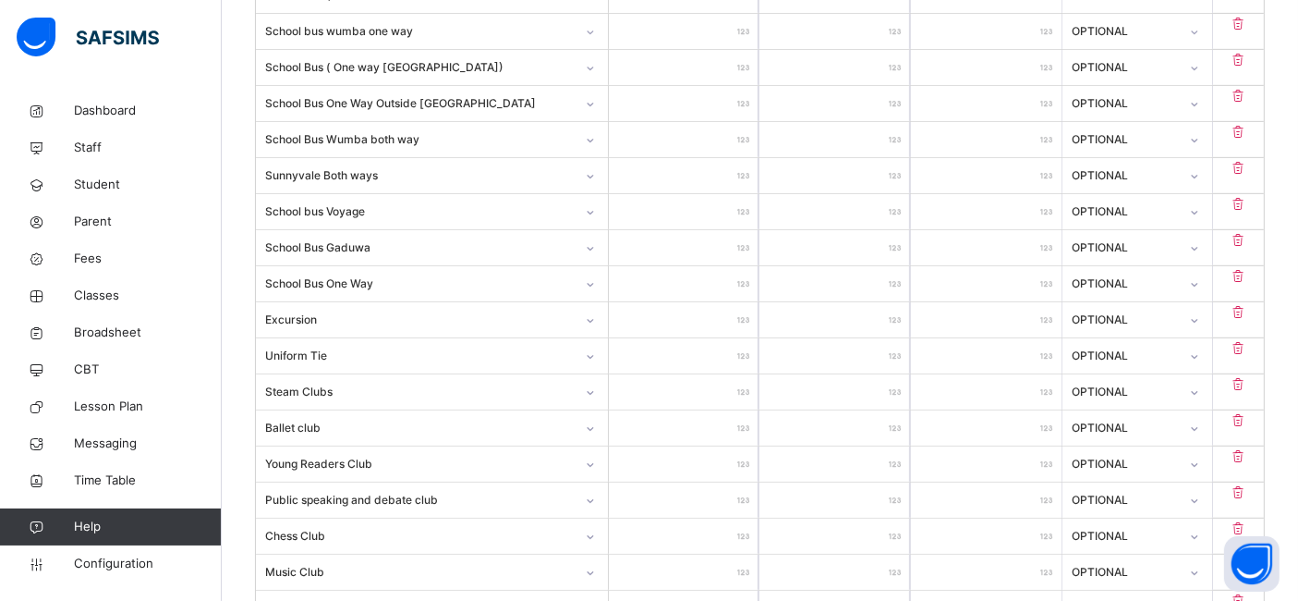
type input "****"
type input "*****"
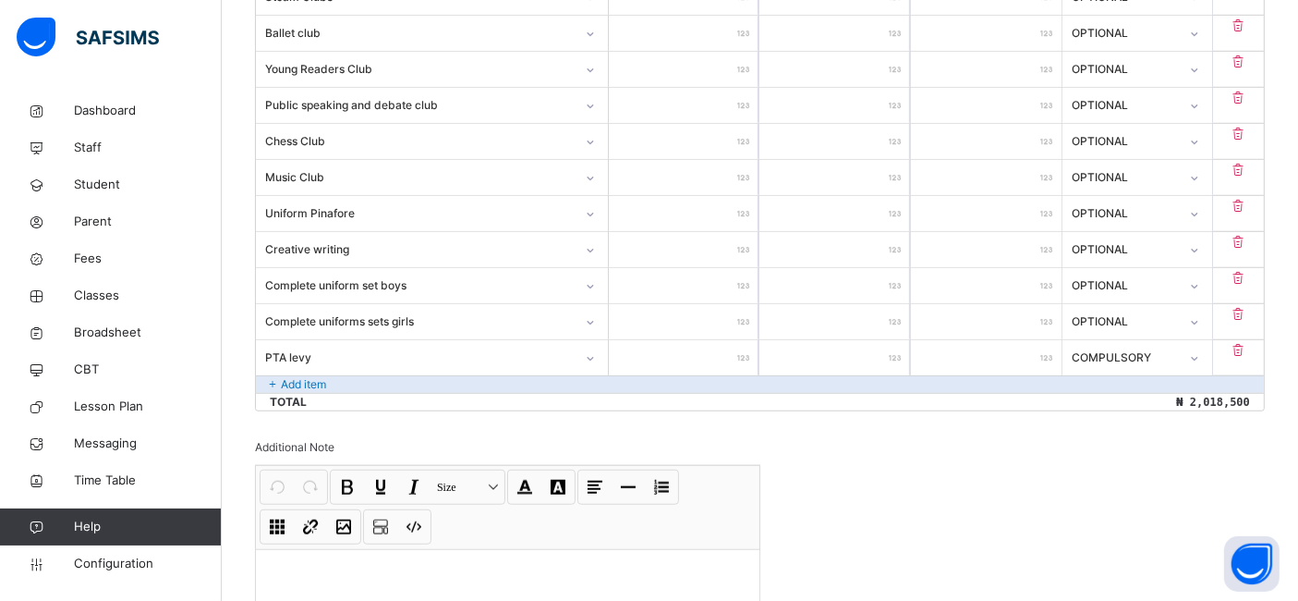
scroll to position [1400, 0]
type input "*****"
click at [720, 310] on input "*****" at bounding box center [684, 318] width 151 height 35
type input "****"
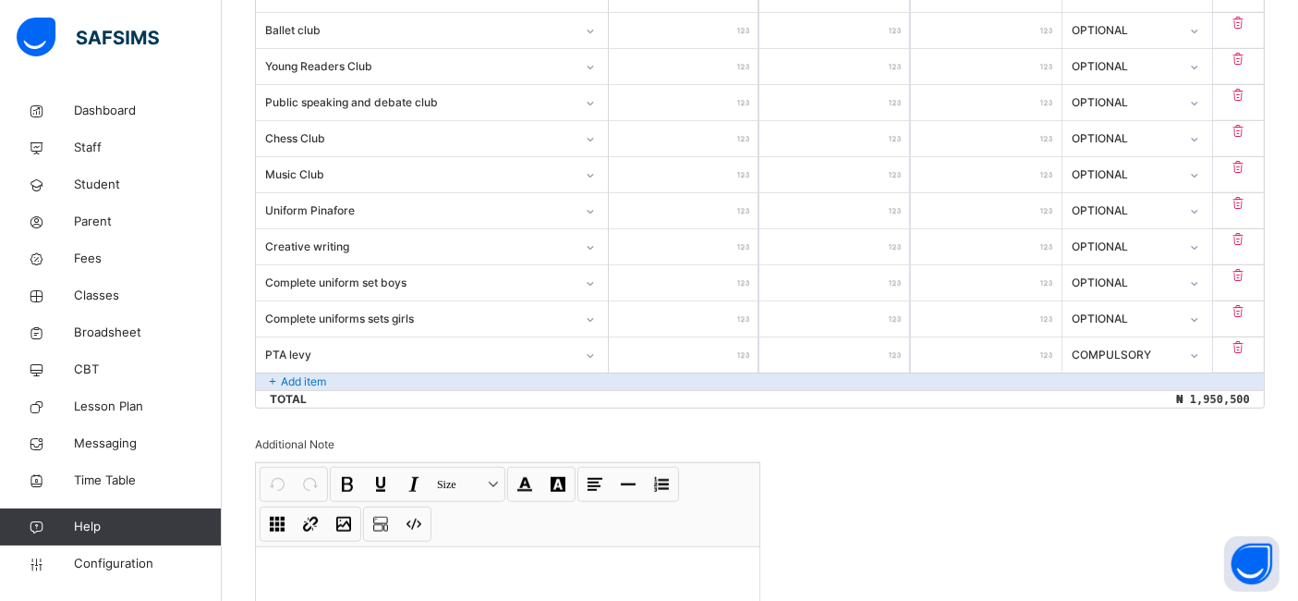
type input "*****"
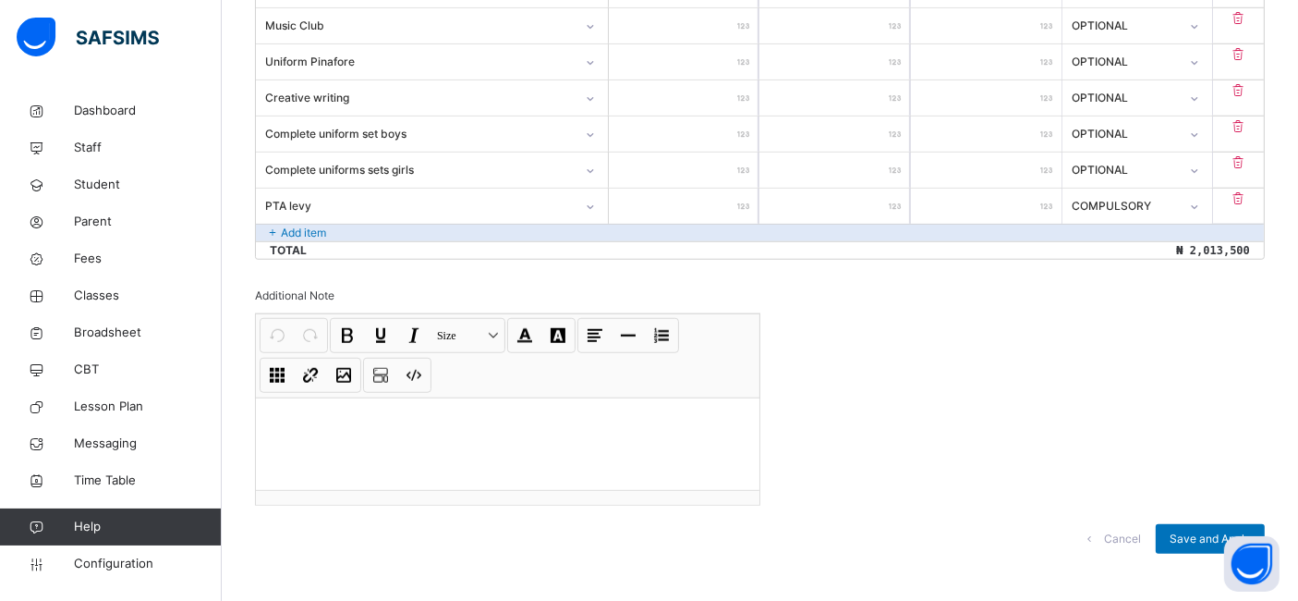
scroll to position [1554, 0]
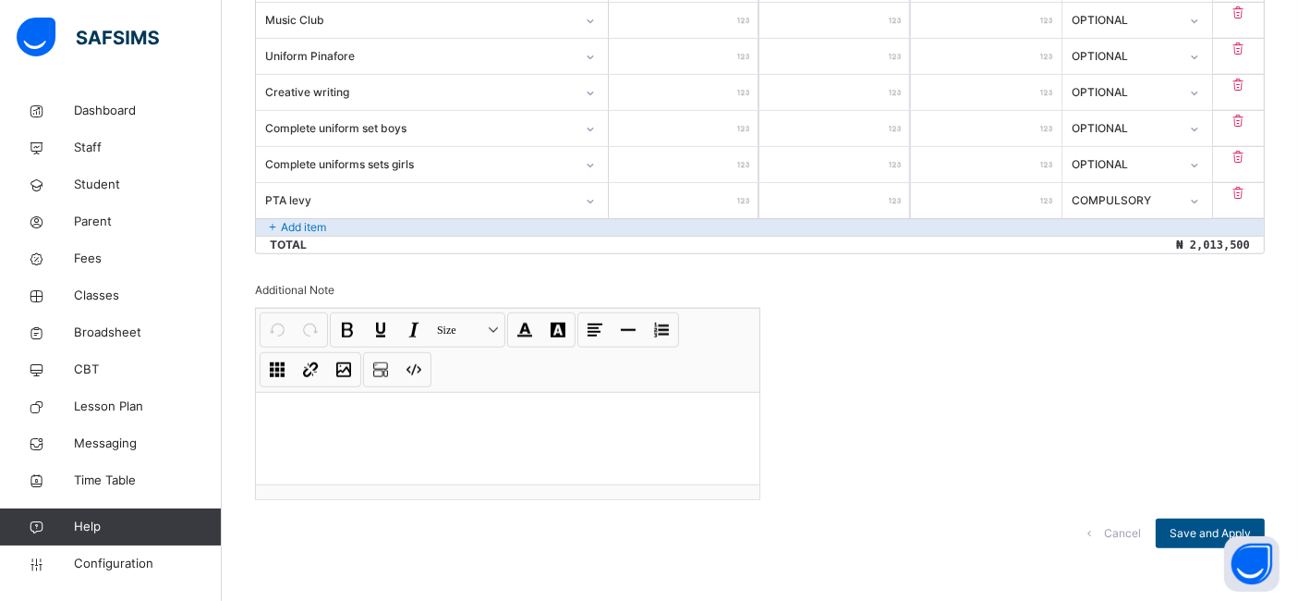
type input "*****"
click at [1204, 525] on span "Save and Apply" at bounding box center [1210, 533] width 81 height 17
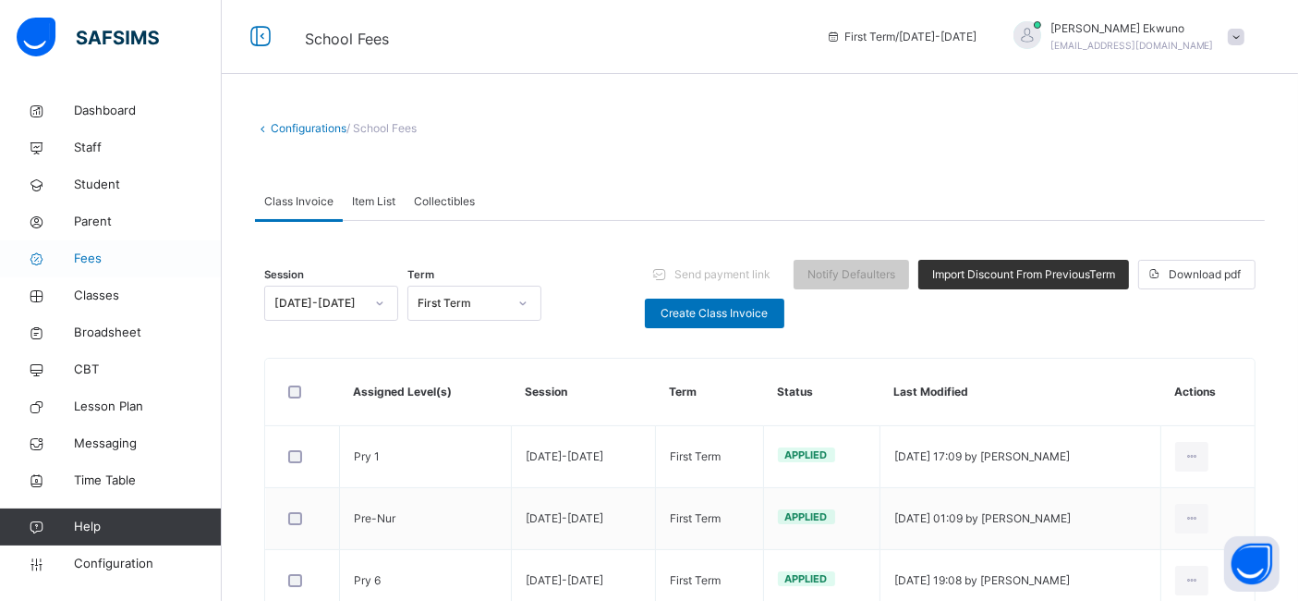
click at [92, 257] on span "Fees" at bounding box center [148, 258] width 148 height 18
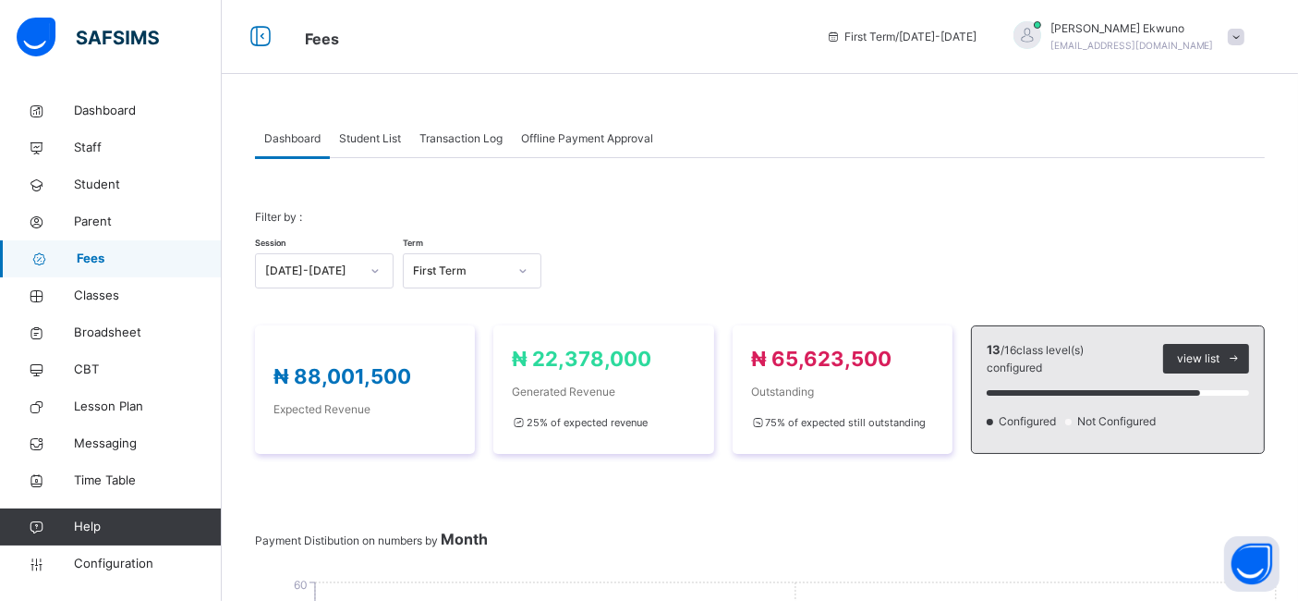
click at [384, 136] on span "Student List" at bounding box center [370, 138] width 62 height 17
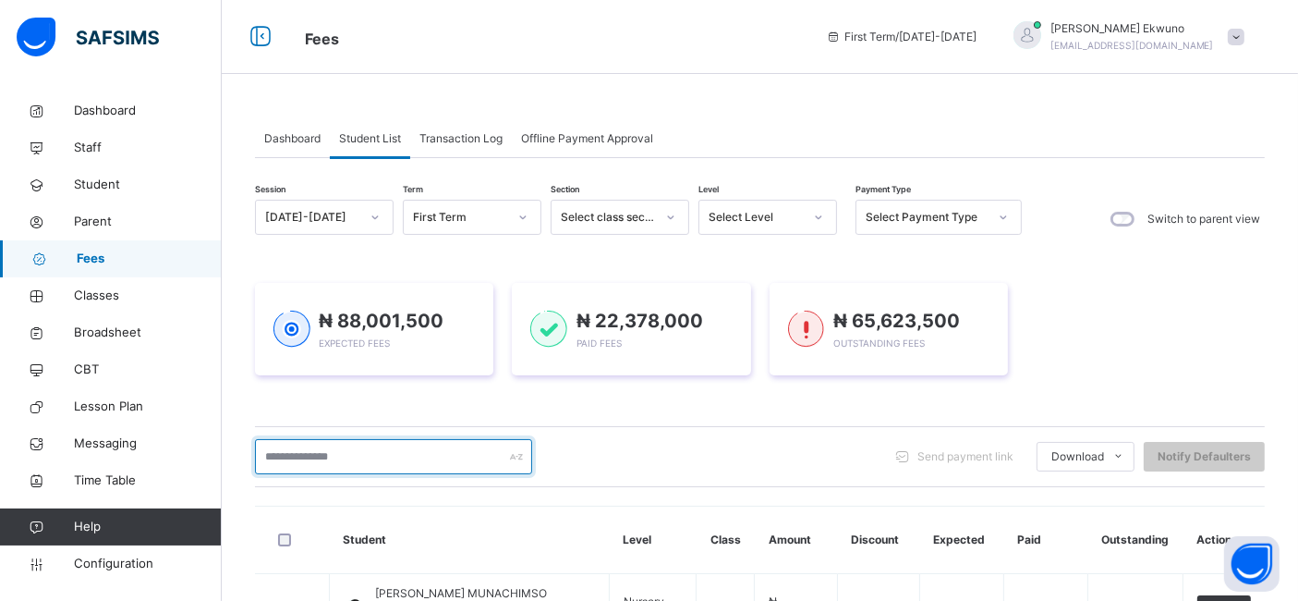
click at [298, 456] on input "text" at bounding box center [393, 456] width 277 height 35
type input "******"
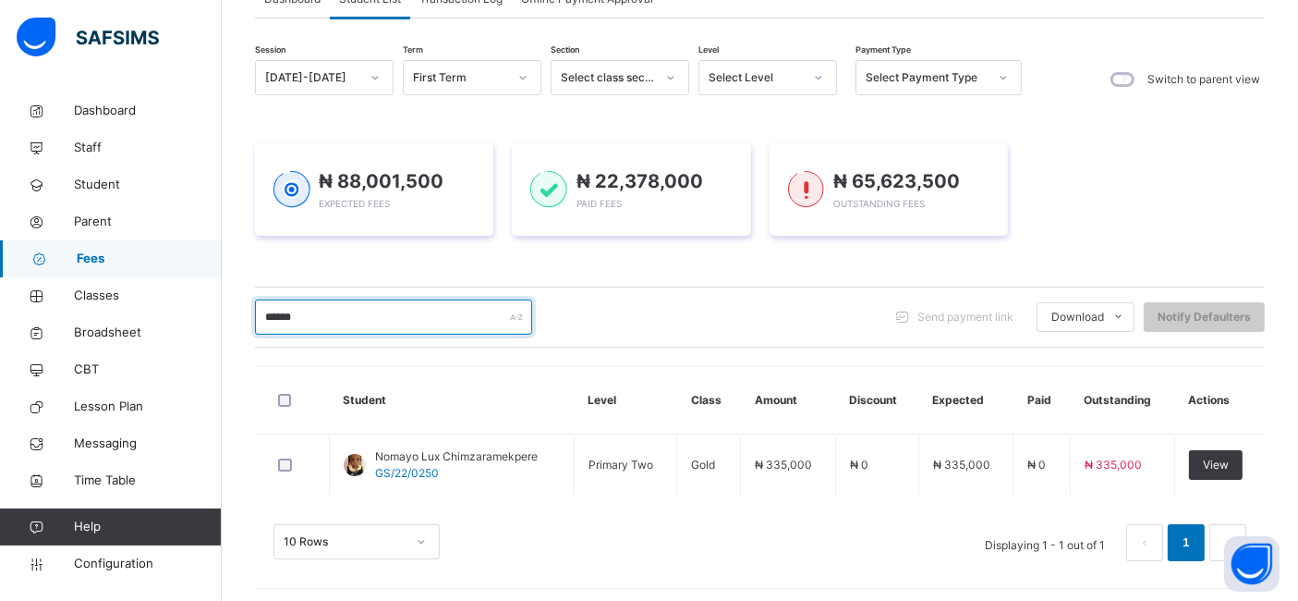
scroll to position [143, 0]
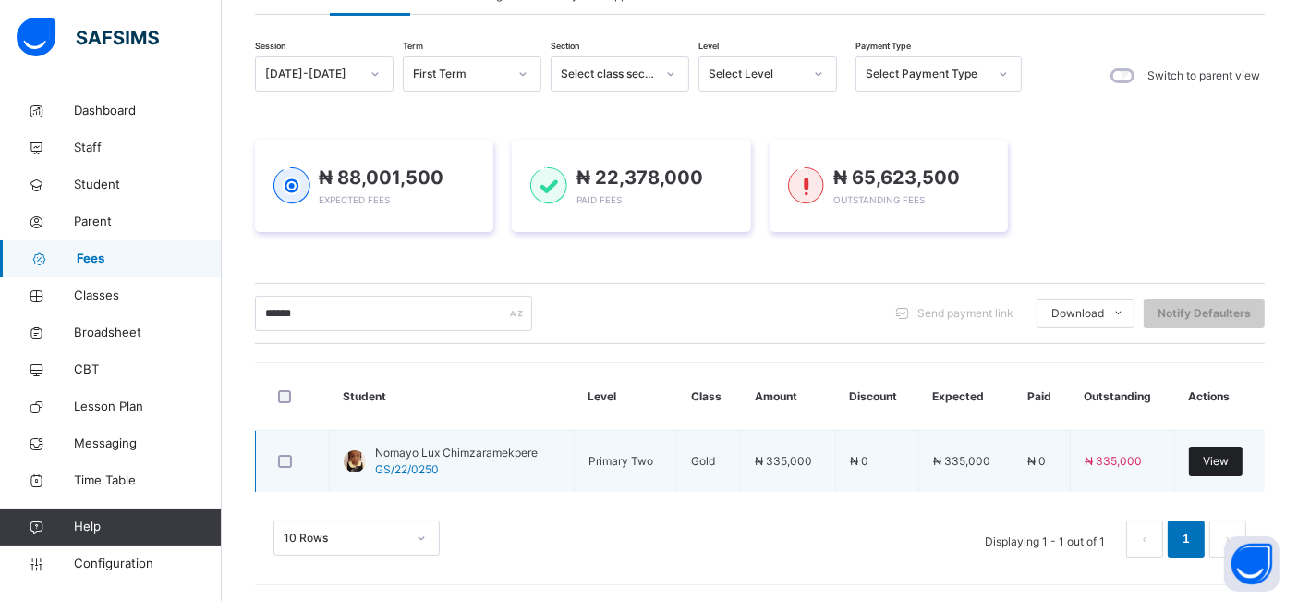
click at [1221, 454] on span "View" at bounding box center [1216, 461] width 26 height 17
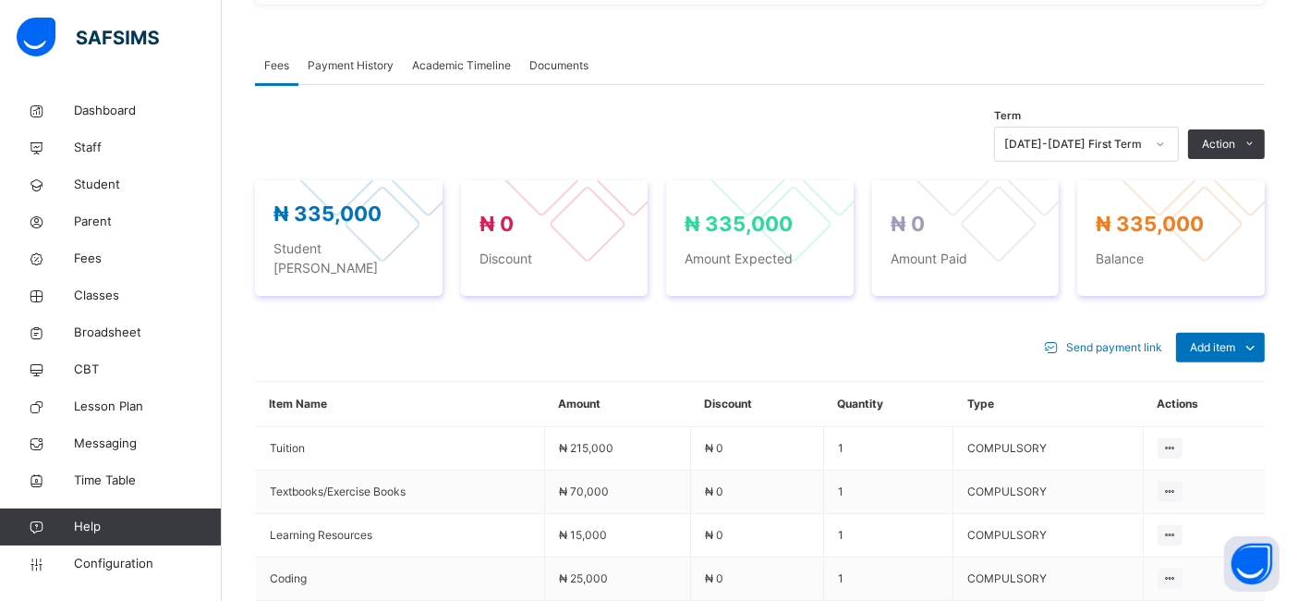
scroll to position [564, 0]
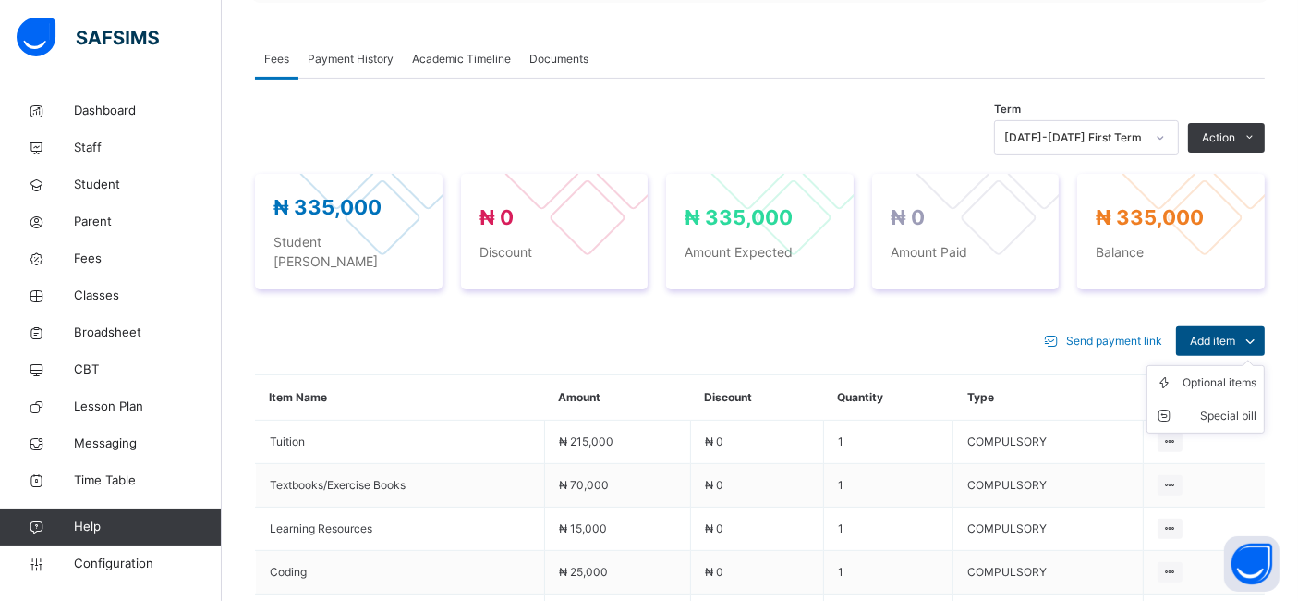
click at [1235, 333] on span "Add item" at bounding box center [1212, 341] width 45 height 17
click at [1209, 373] on div "Optional items" at bounding box center [1220, 382] width 74 height 18
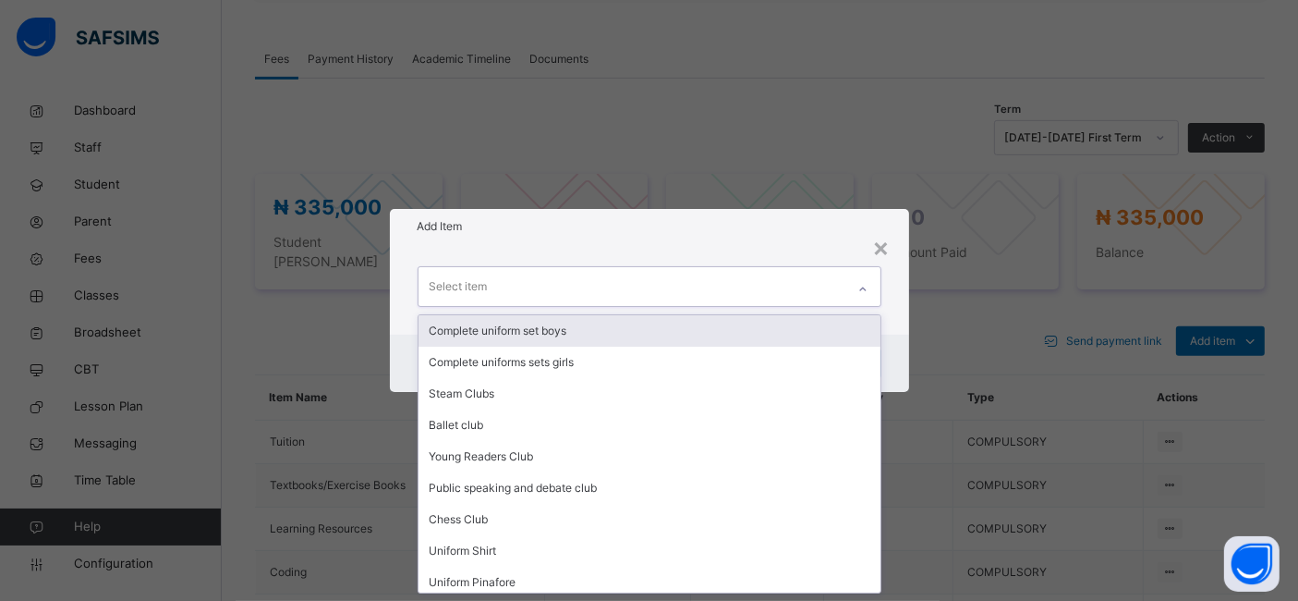
click at [869, 288] on icon at bounding box center [862, 289] width 11 height 18
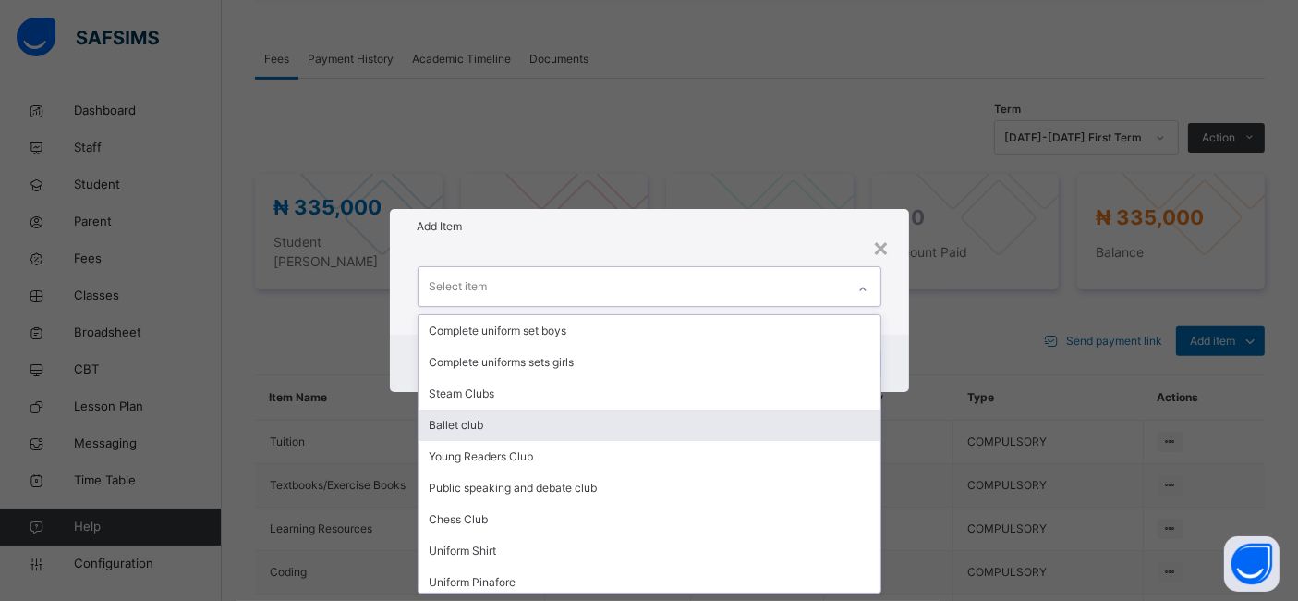
click at [508, 420] on div "Ballet club" at bounding box center [650, 424] width 462 height 31
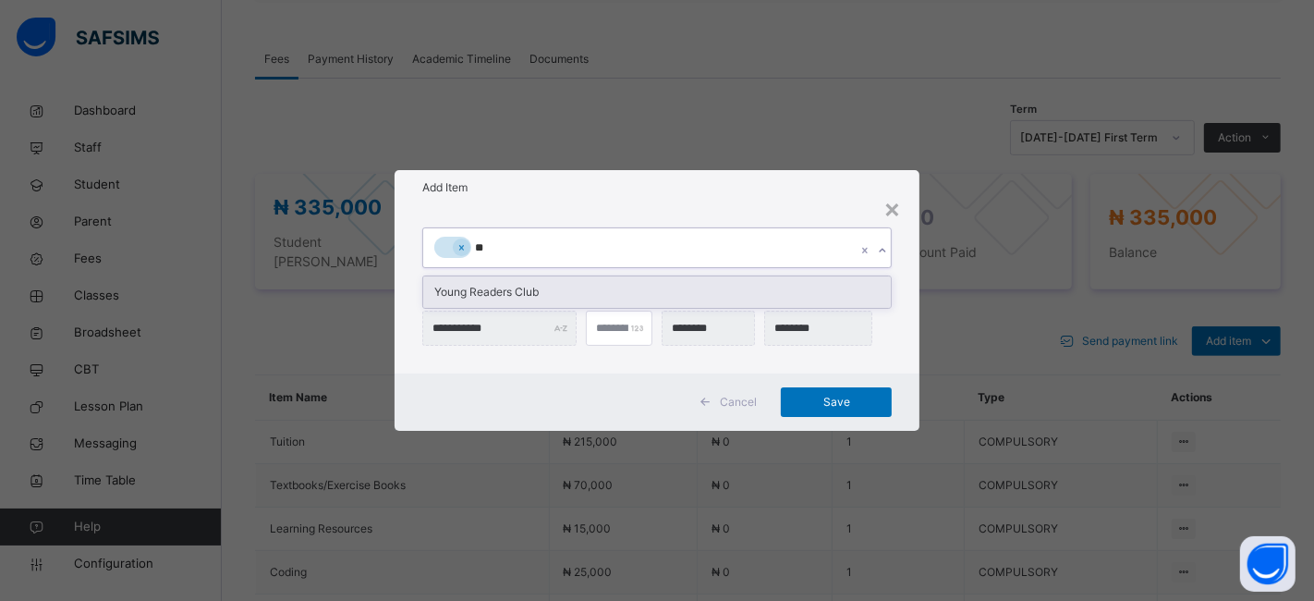
type input "***"
click at [529, 294] on div "Young Readers Club" at bounding box center [657, 291] width 468 height 31
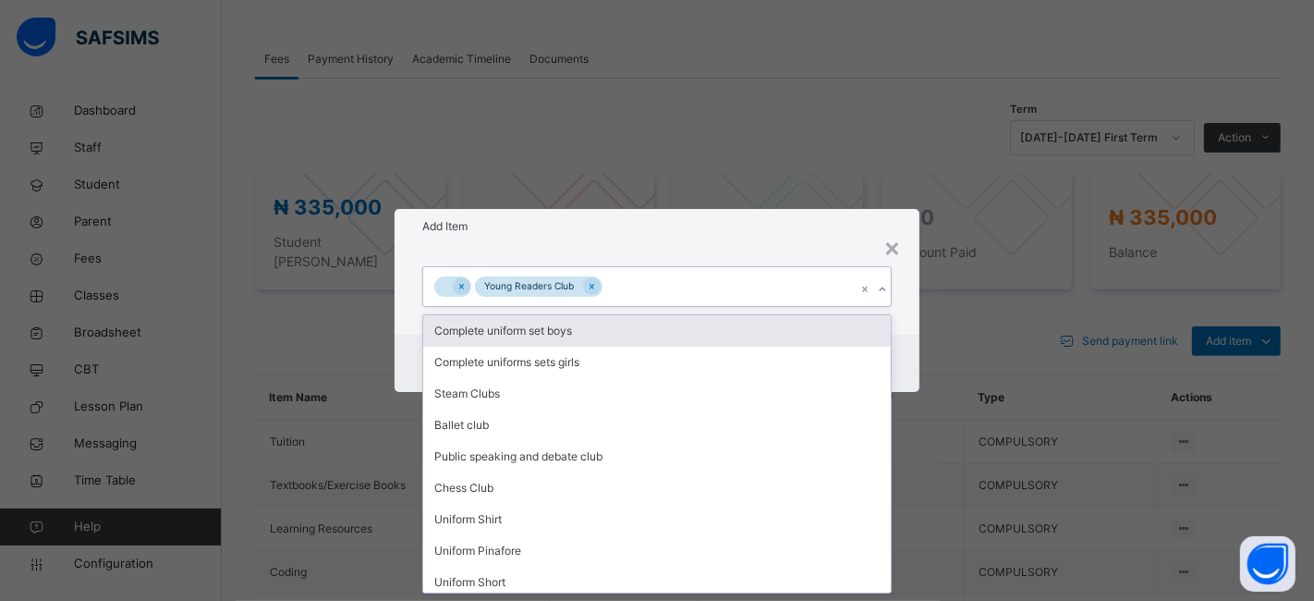
click at [441, 284] on div at bounding box center [443, 286] width 18 height 21
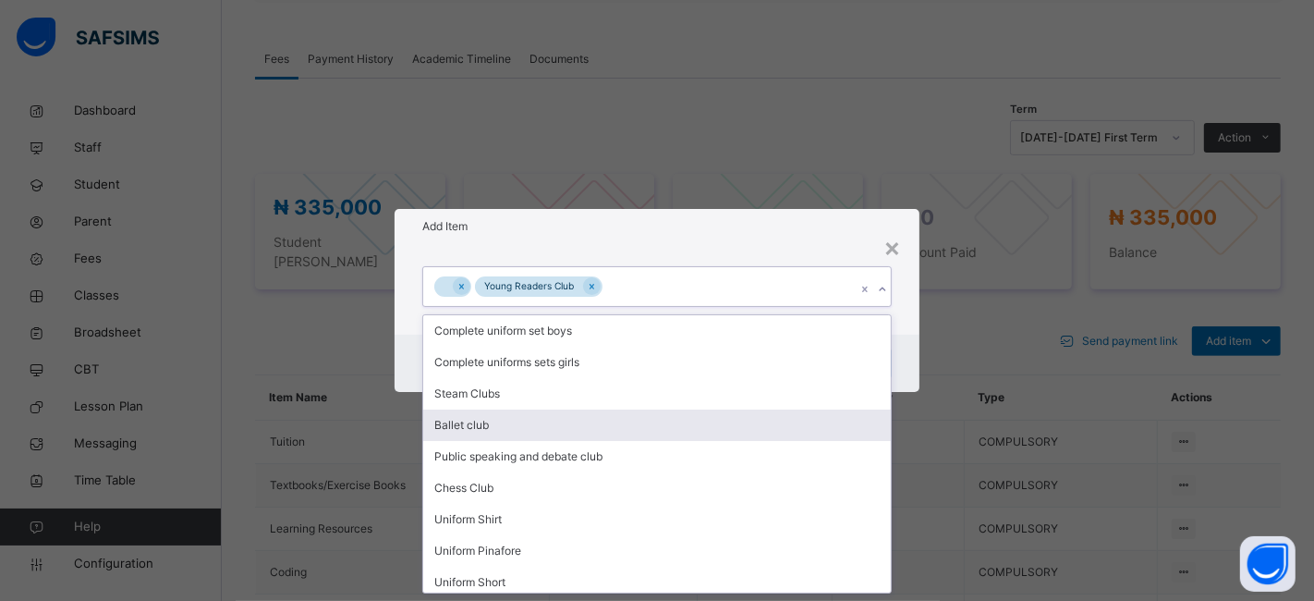
click at [487, 413] on div "Ballet club" at bounding box center [657, 424] width 468 height 31
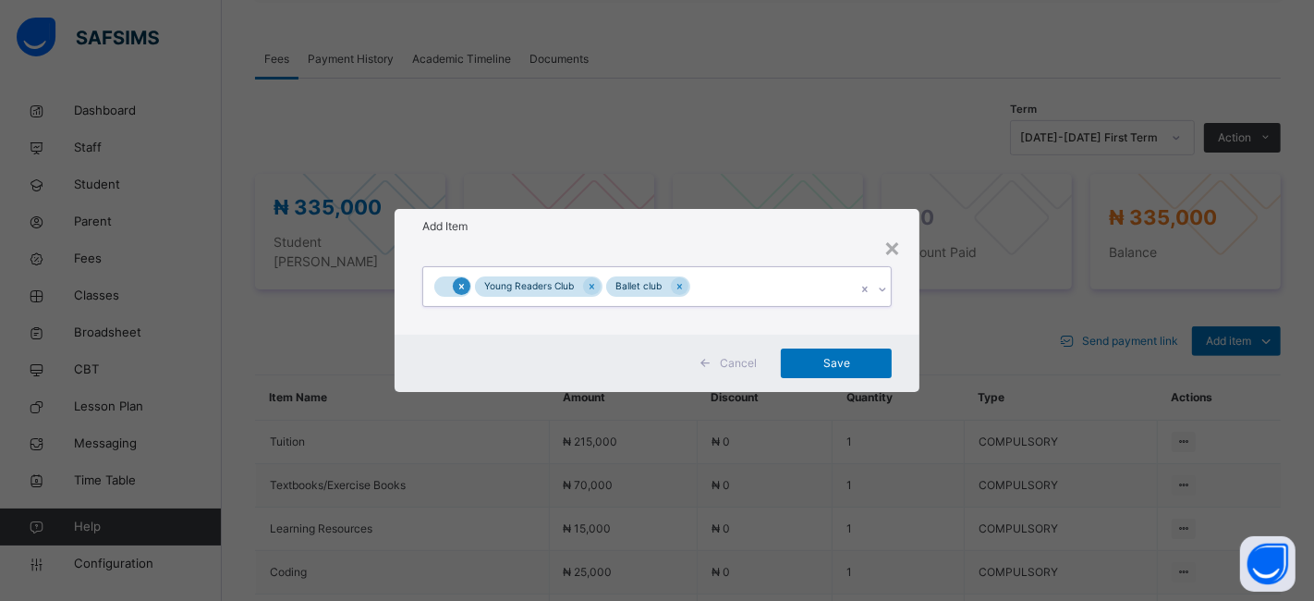
click at [456, 285] on icon at bounding box center [461, 286] width 10 height 13
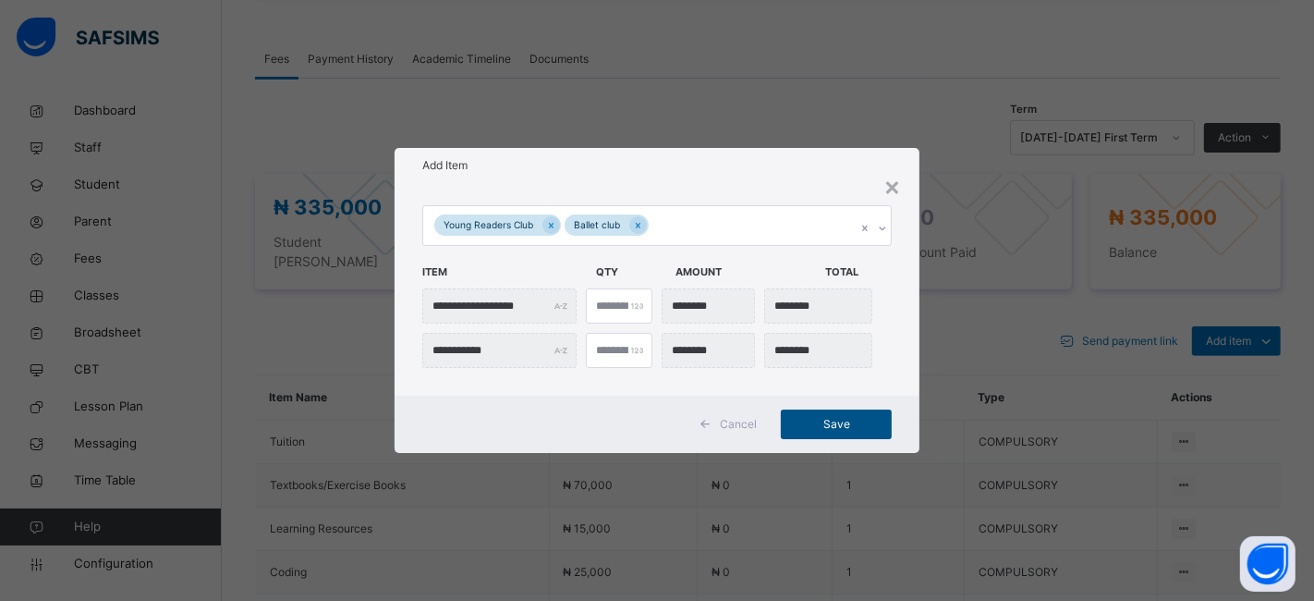
click at [820, 416] on span "Save" at bounding box center [836, 424] width 83 height 17
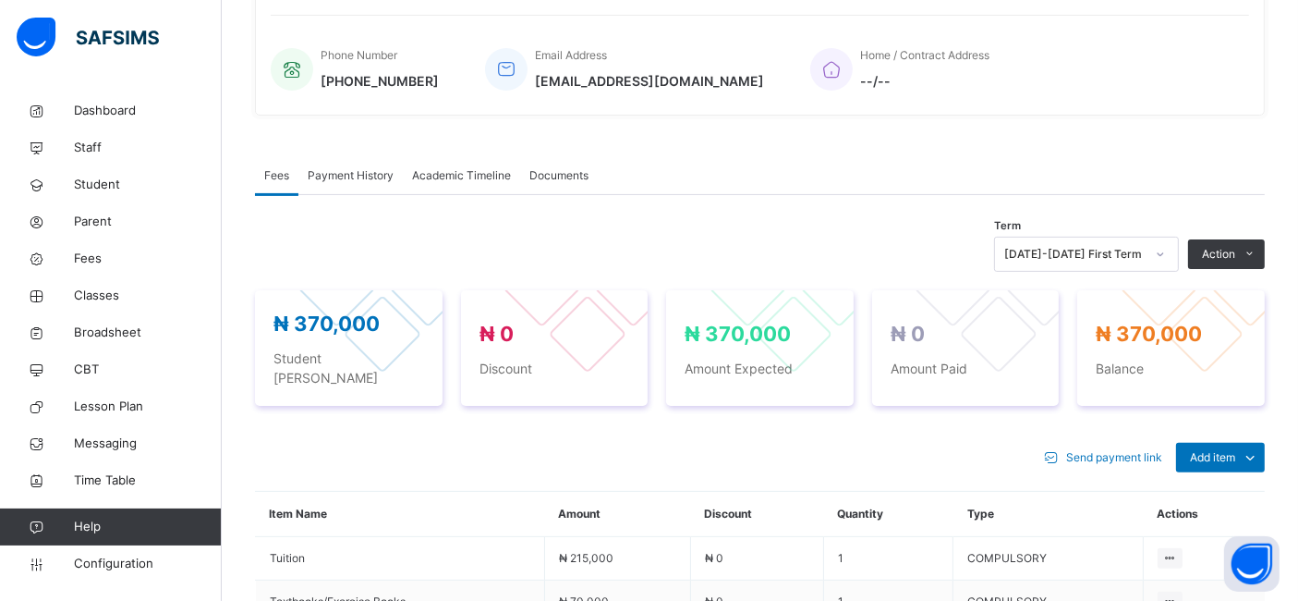
scroll to position [441, 0]
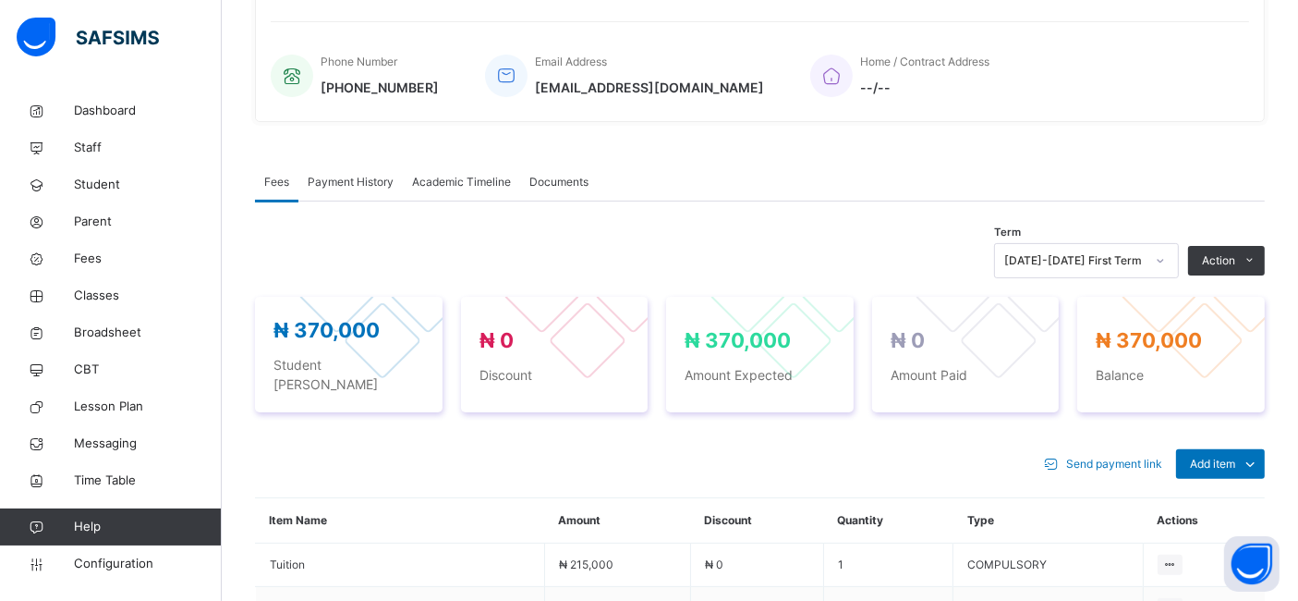
click at [482, 174] on span "Academic Timeline" at bounding box center [461, 182] width 99 height 17
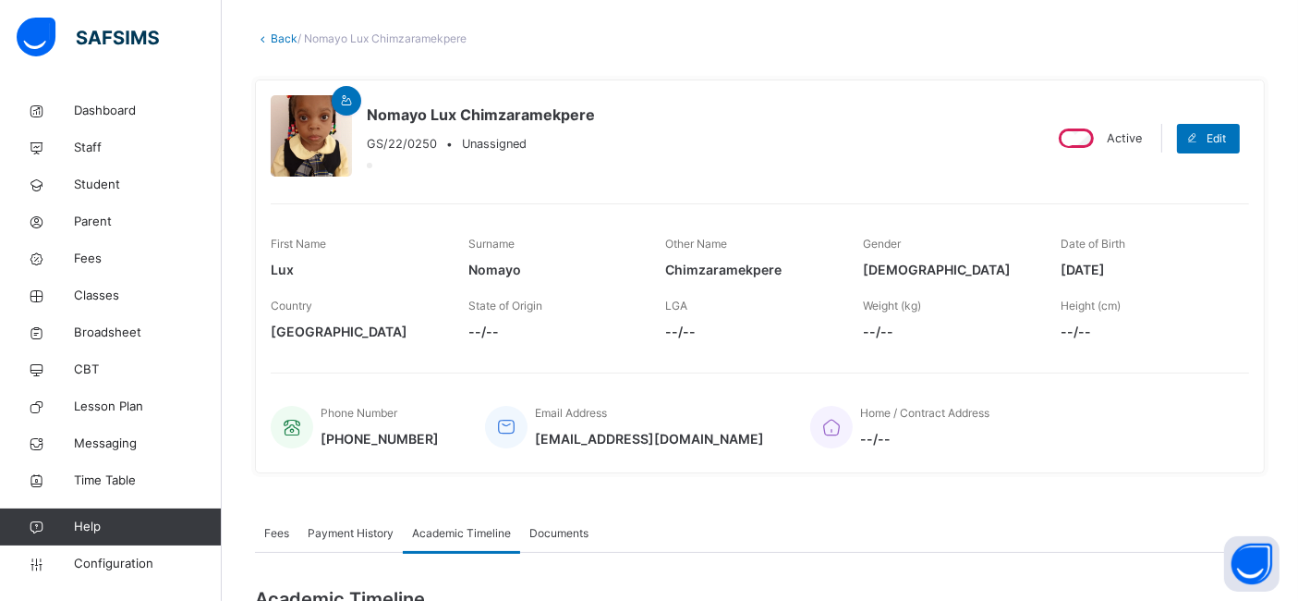
scroll to position [0, 0]
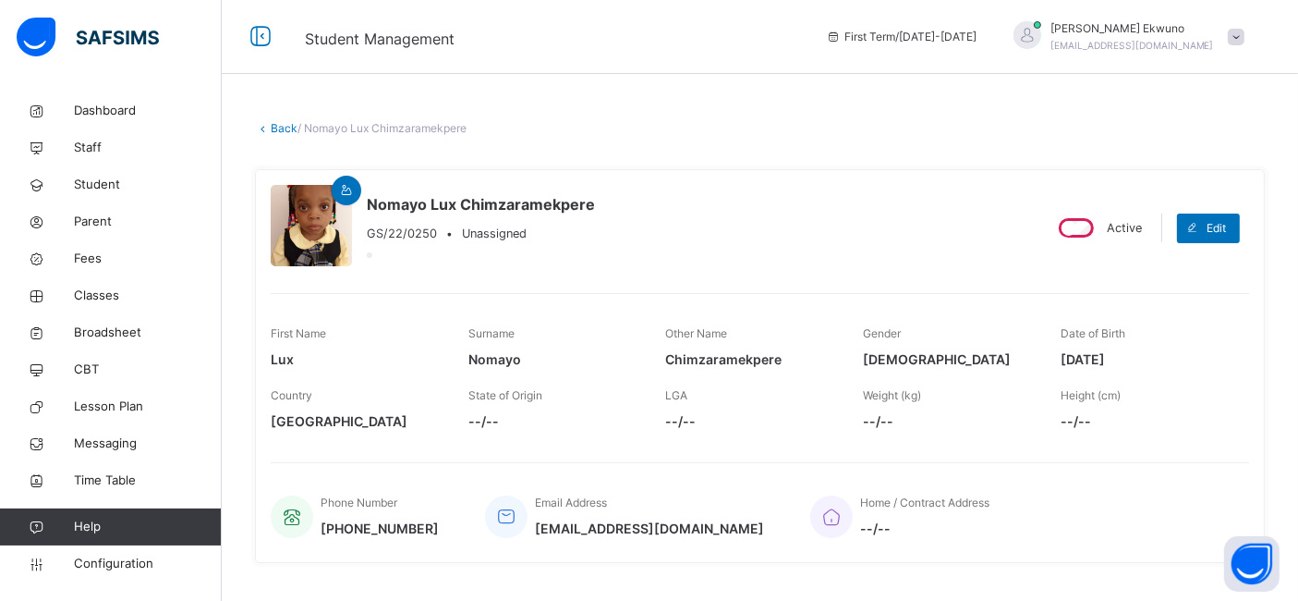
click at [279, 134] on link "Back" at bounding box center [284, 128] width 27 height 14
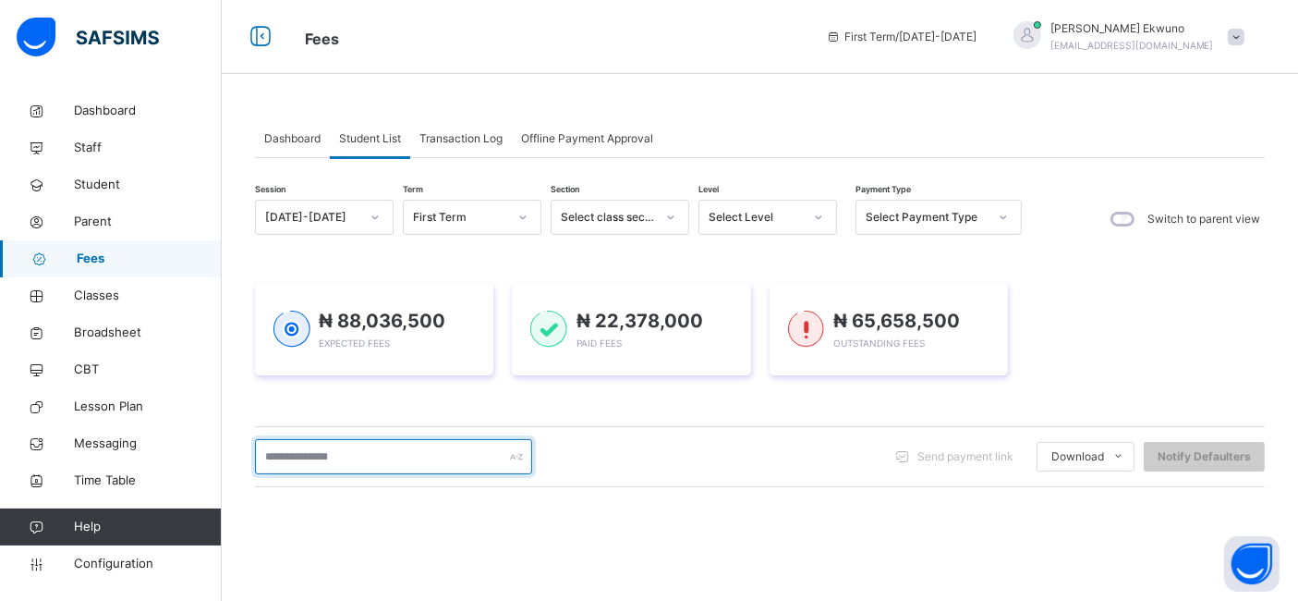
click at [385, 460] on input "text" at bounding box center [393, 456] width 277 height 35
type input "****"
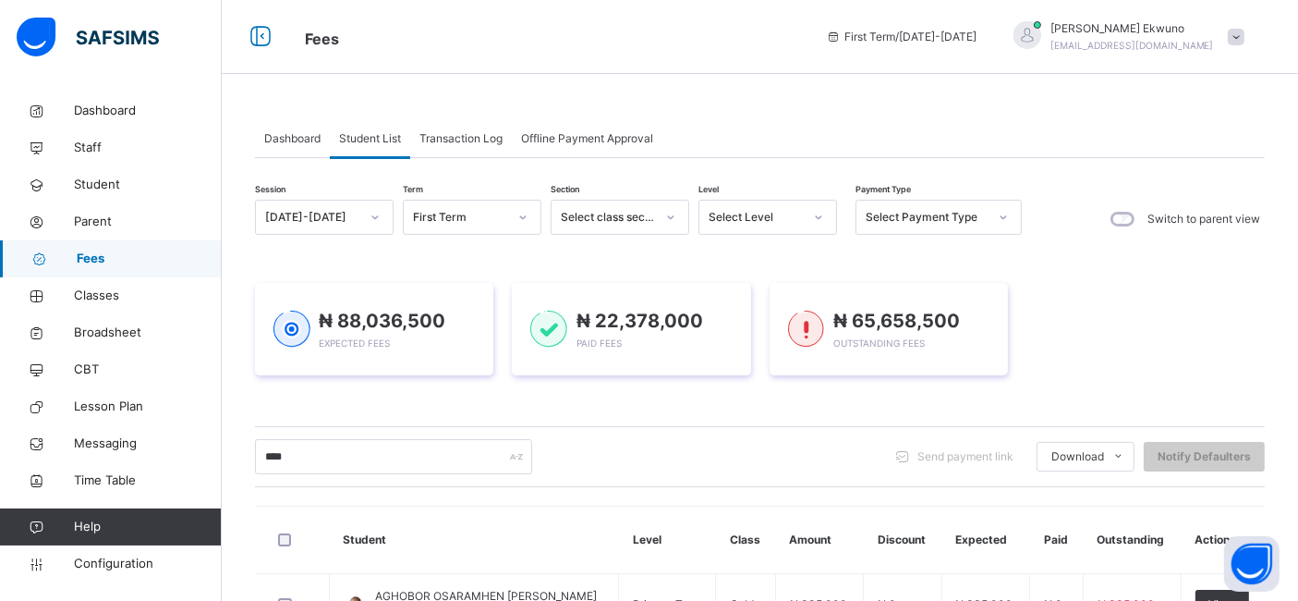
click at [1116, 514] on th "Outstanding" at bounding box center [1132, 539] width 98 height 67
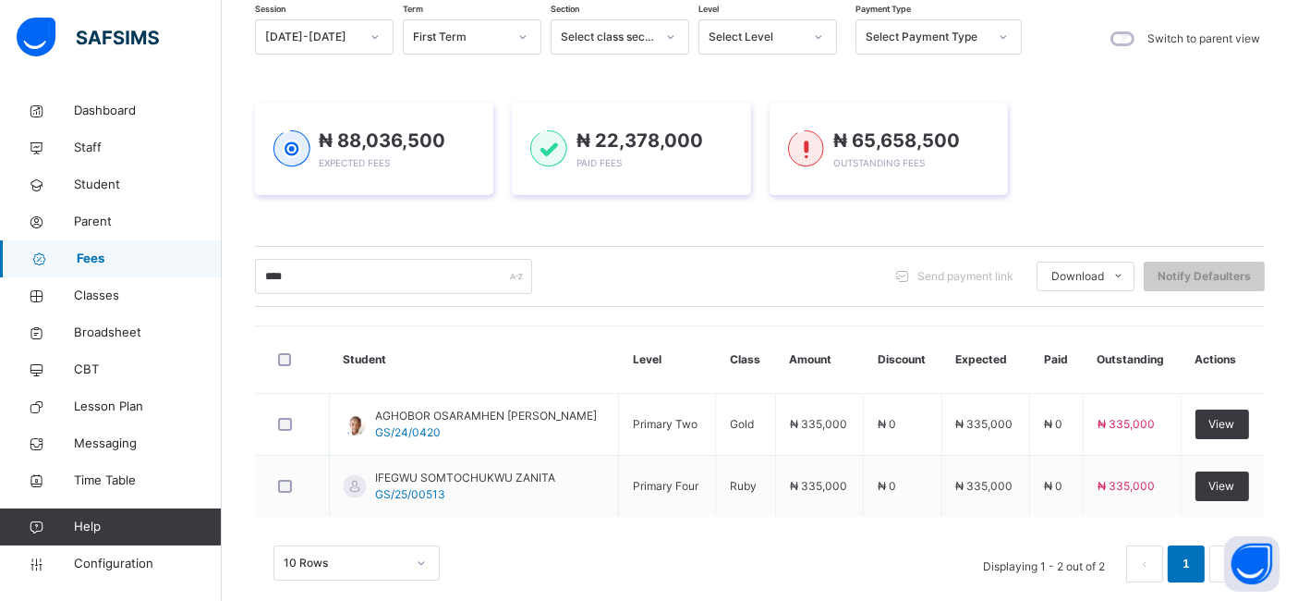
scroll to position [205, 0]
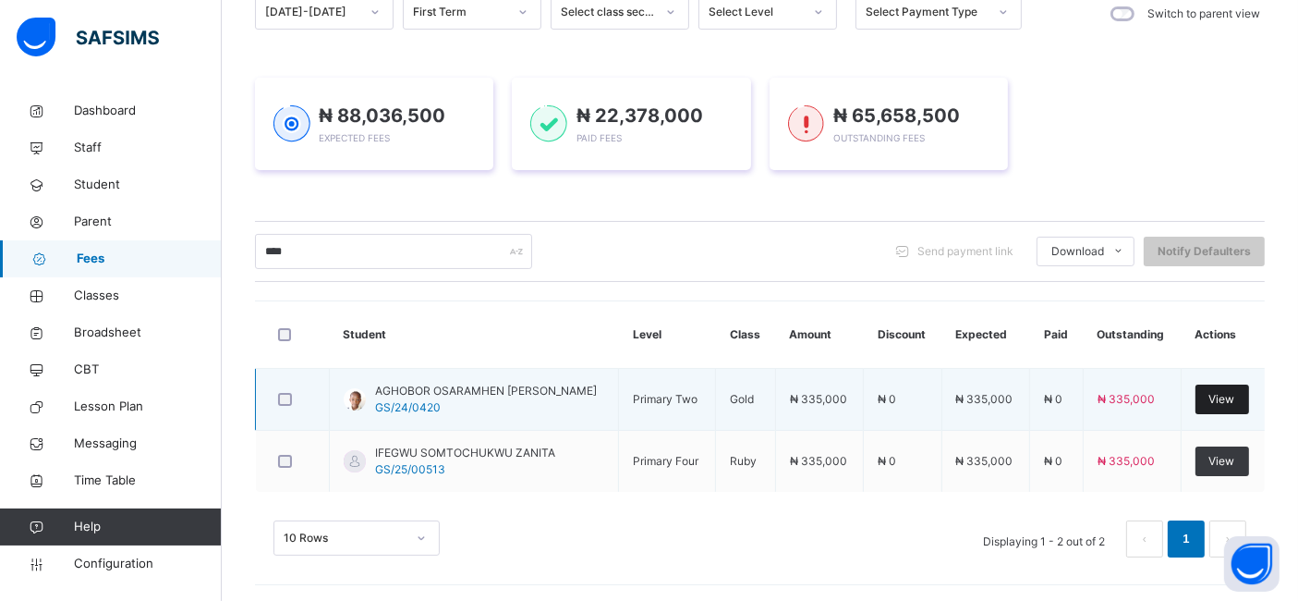
click at [1233, 401] on span "View" at bounding box center [1222, 399] width 26 height 17
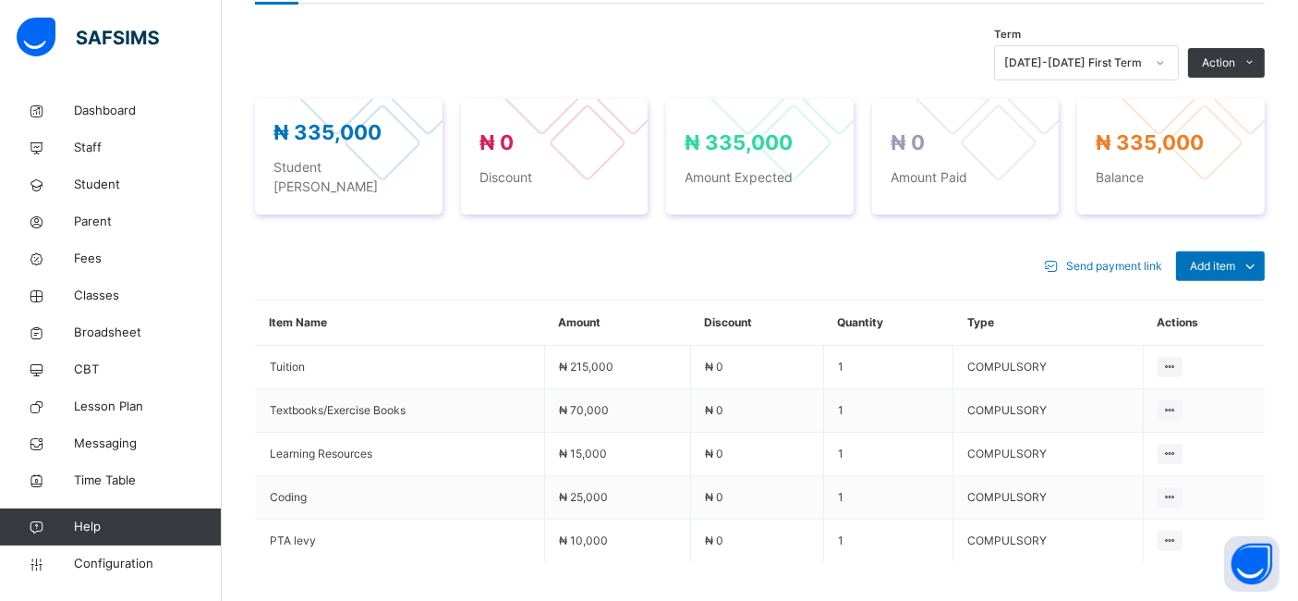
scroll to position [639, 0]
click at [1240, 289] on ul "Optional items Special bill" at bounding box center [1206, 323] width 118 height 68
click at [1212, 298] on div "Optional items" at bounding box center [1220, 307] width 74 height 18
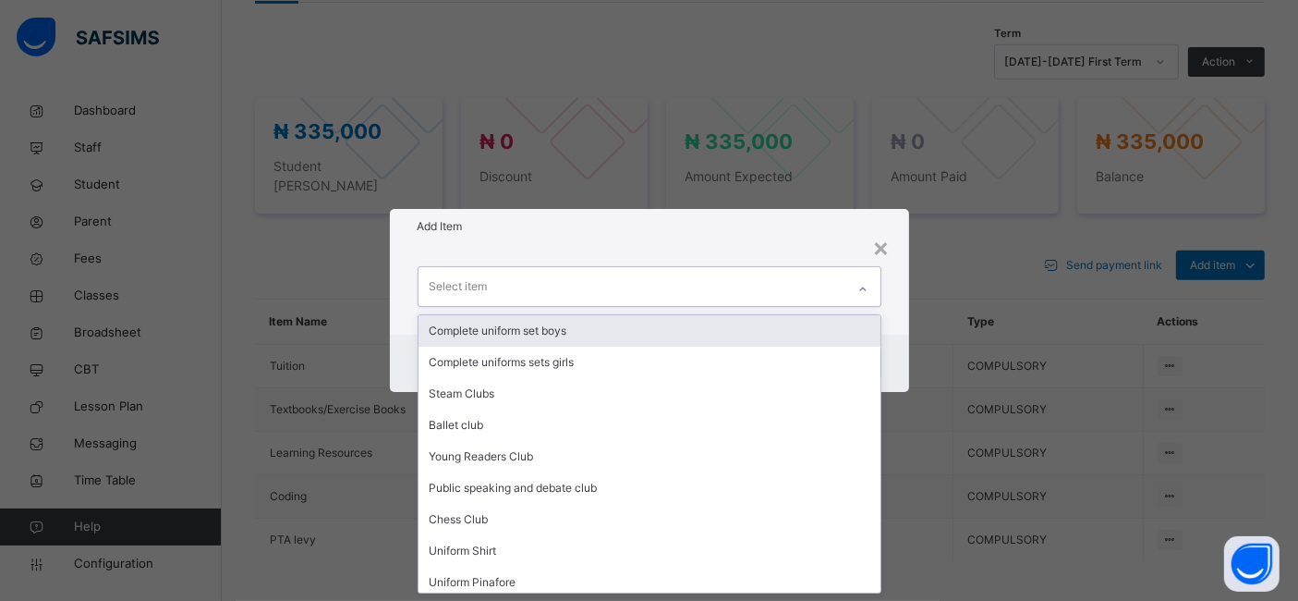
click at [471, 286] on div "Select item" at bounding box center [459, 286] width 58 height 35
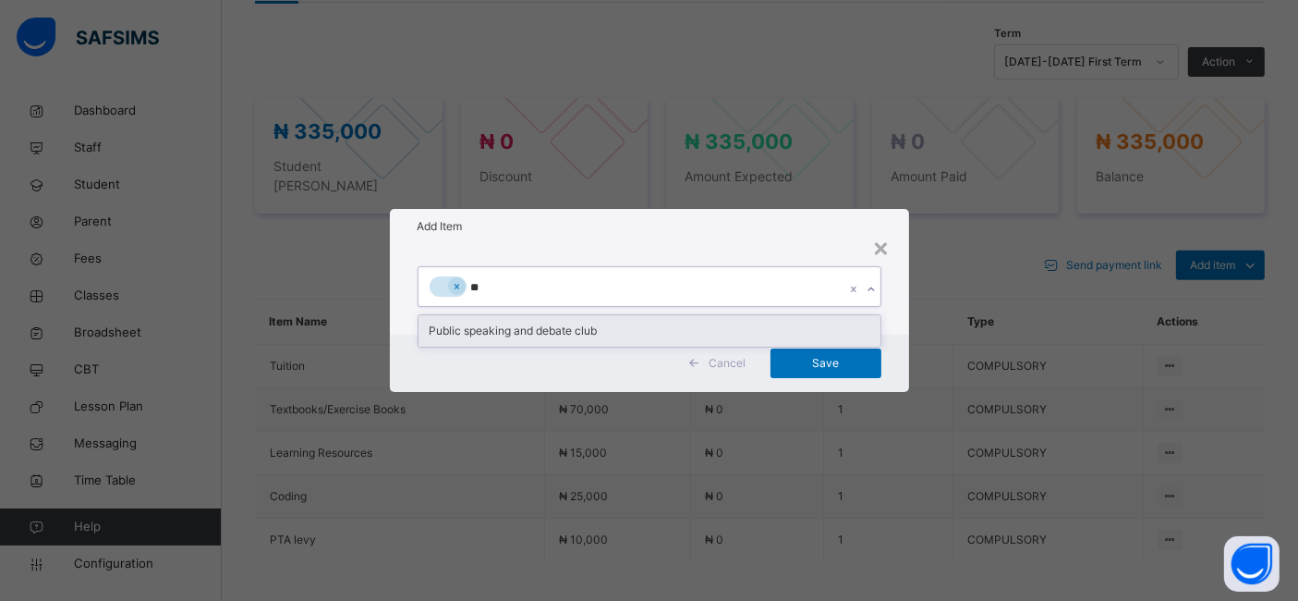
type input "***"
click at [451, 324] on div "Public speaking and debate club" at bounding box center [650, 330] width 462 height 31
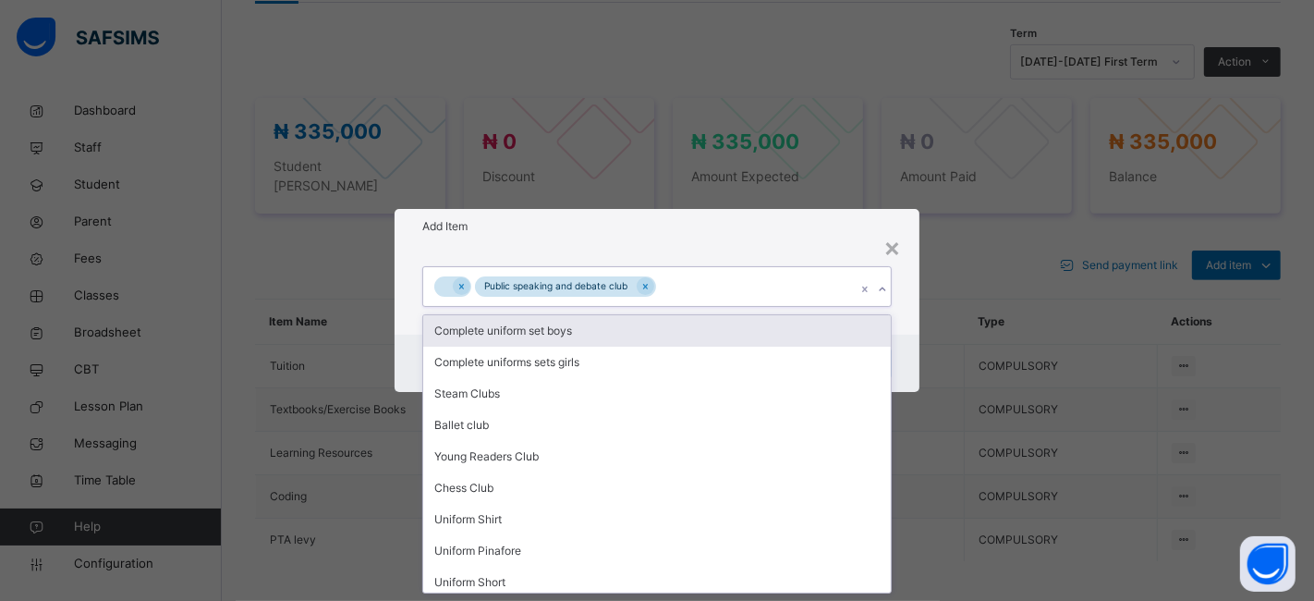
click at [451, 272] on div "Public speaking and debate club" at bounding box center [639, 286] width 433 height 39
click at [458, 285] on icon at bounding box center [461, 286] width 10 height 13
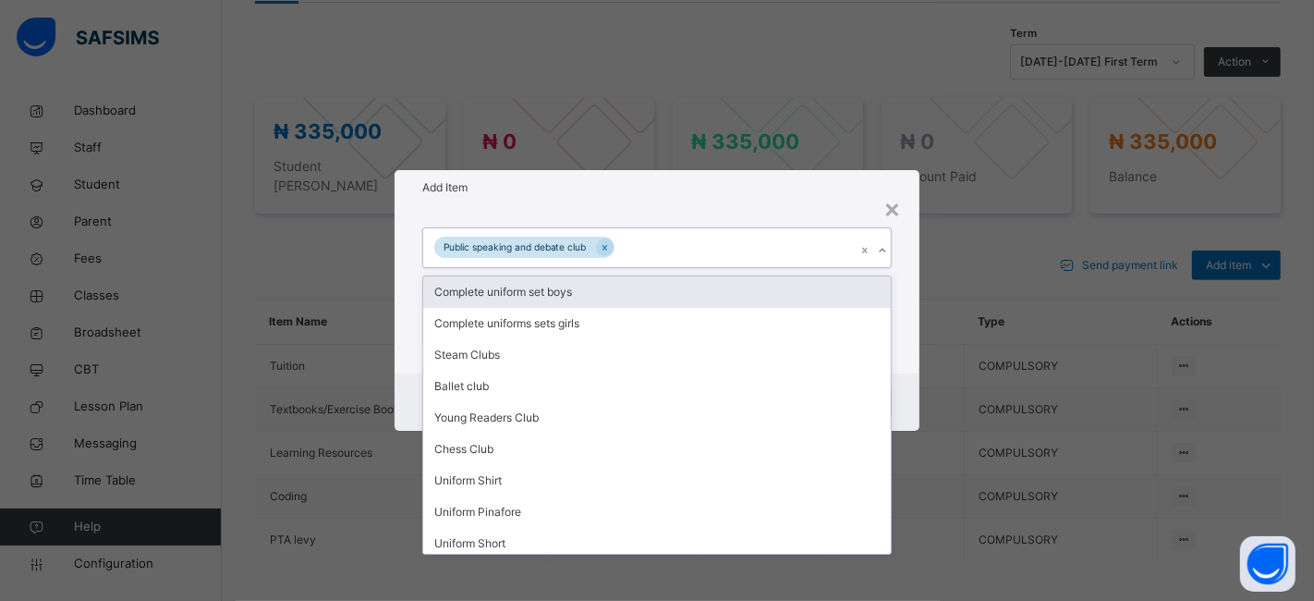
click at [665, 243] on div "Public speaking and debate club" at bounding box center [639, 247] width 433 height 39
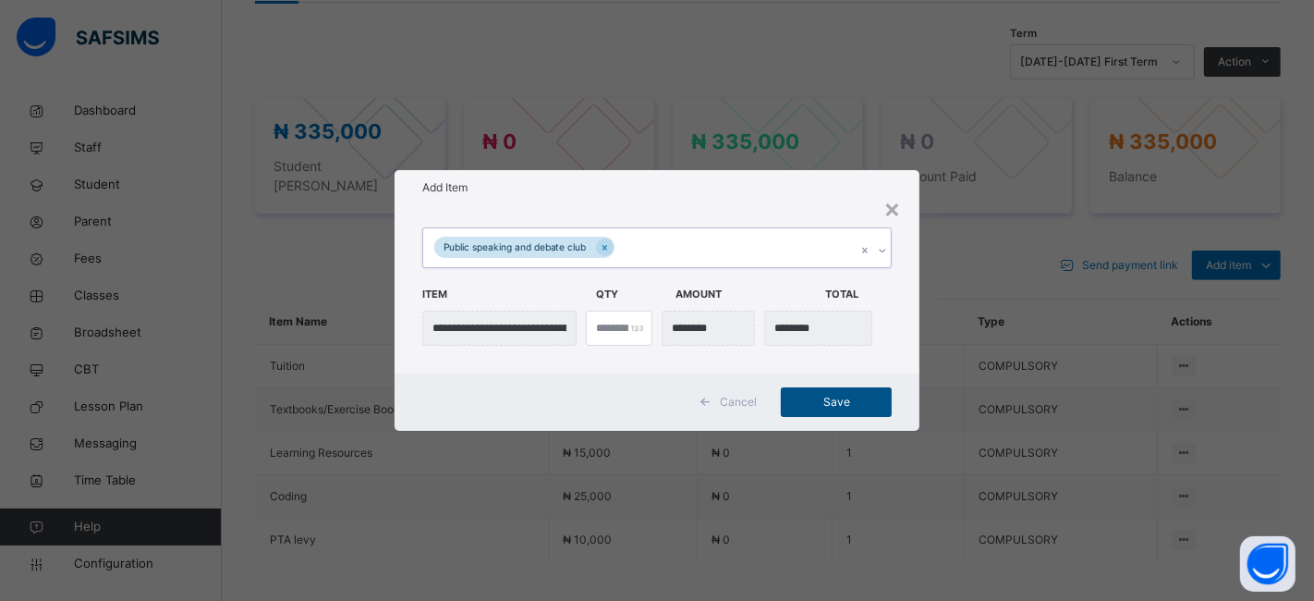
click at [826, 397] on span "Save" at bounding box center [836, 402] width 83 height 17
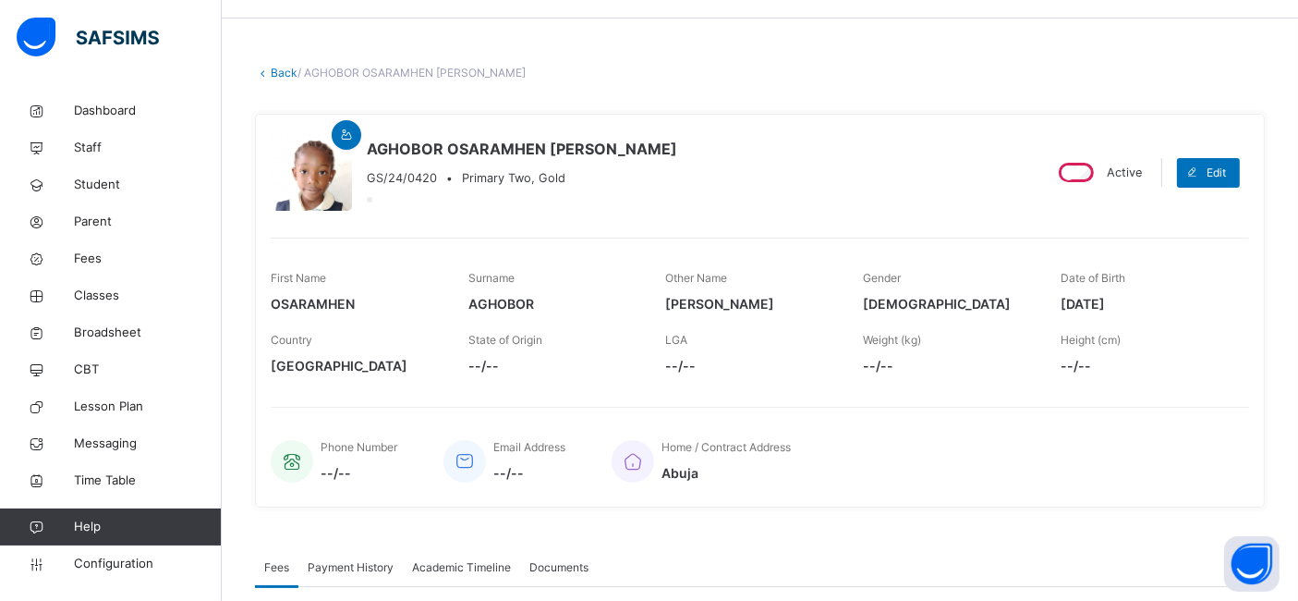
scroll to position [53, 0]
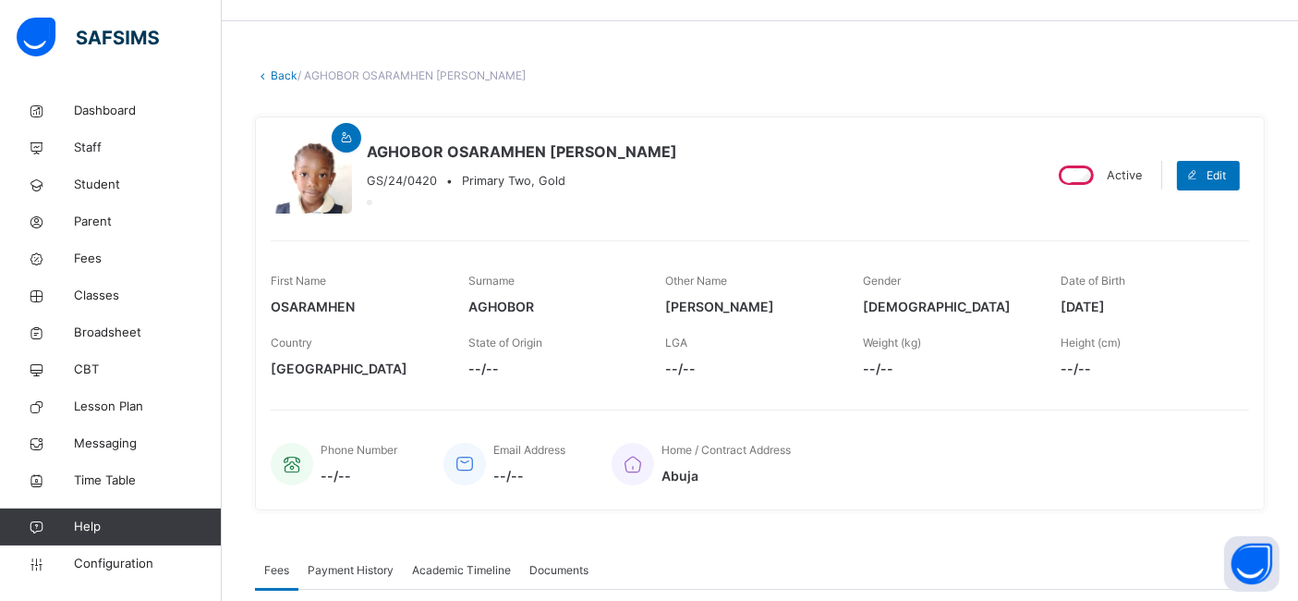
click at [290, 72] on link "Back" at bounding box center [284, 75] width 27 height 14
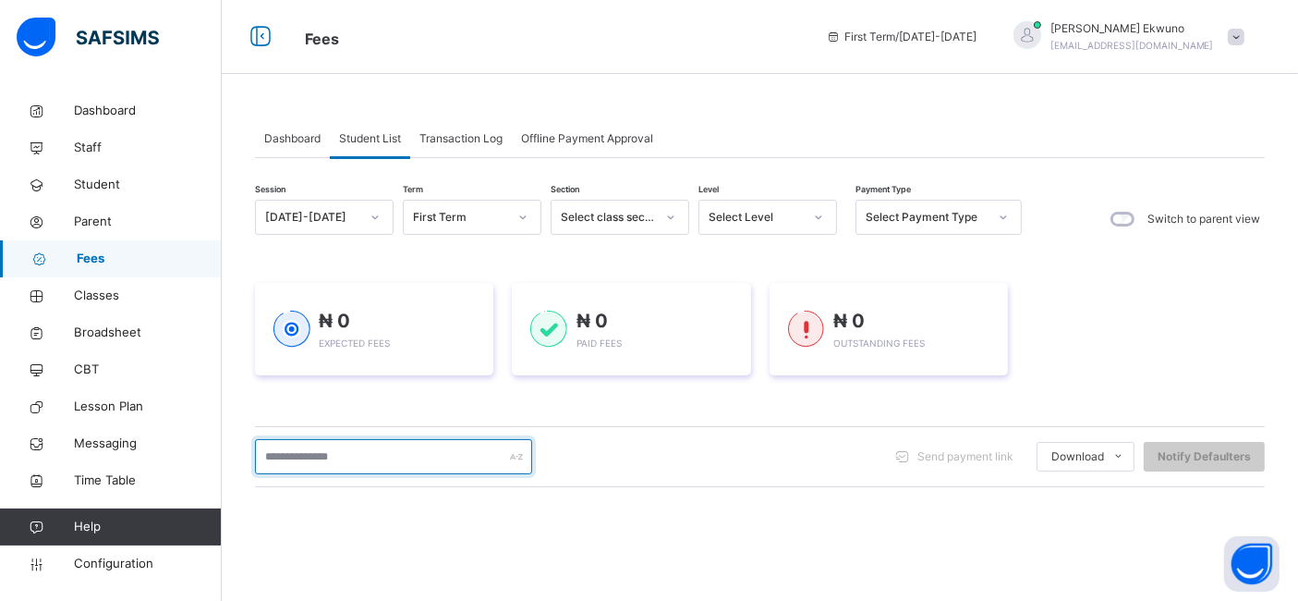
click at [300, 456] on input "text" at bounding box center [393, 456] width 277 height 35
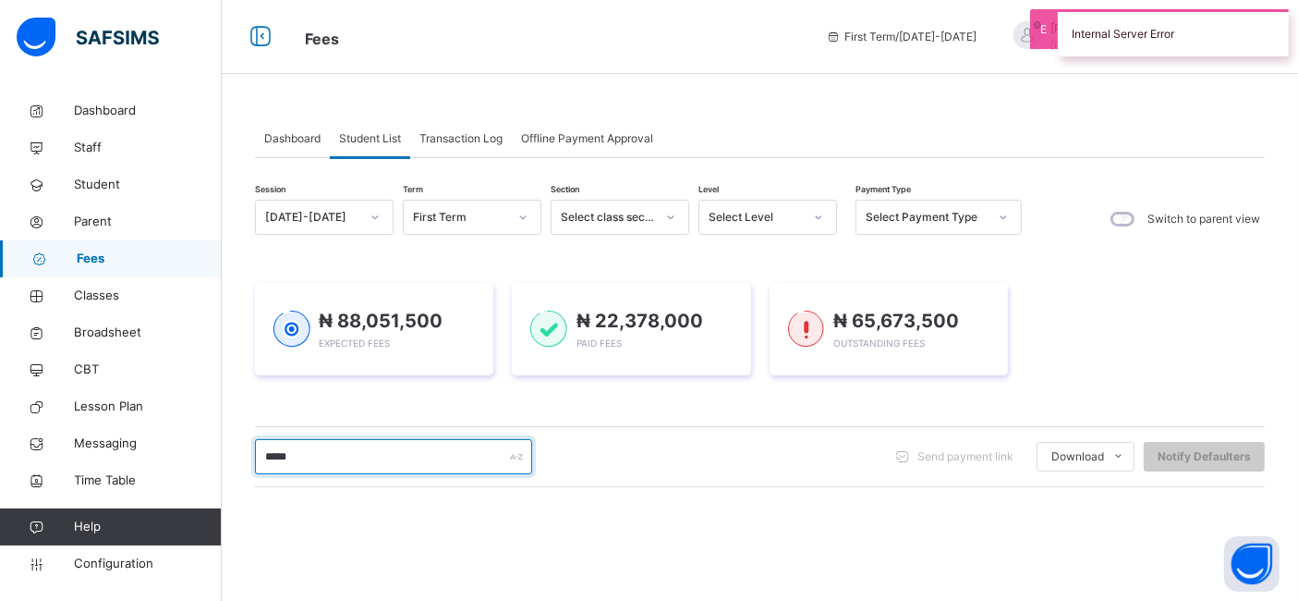
type input "*****"
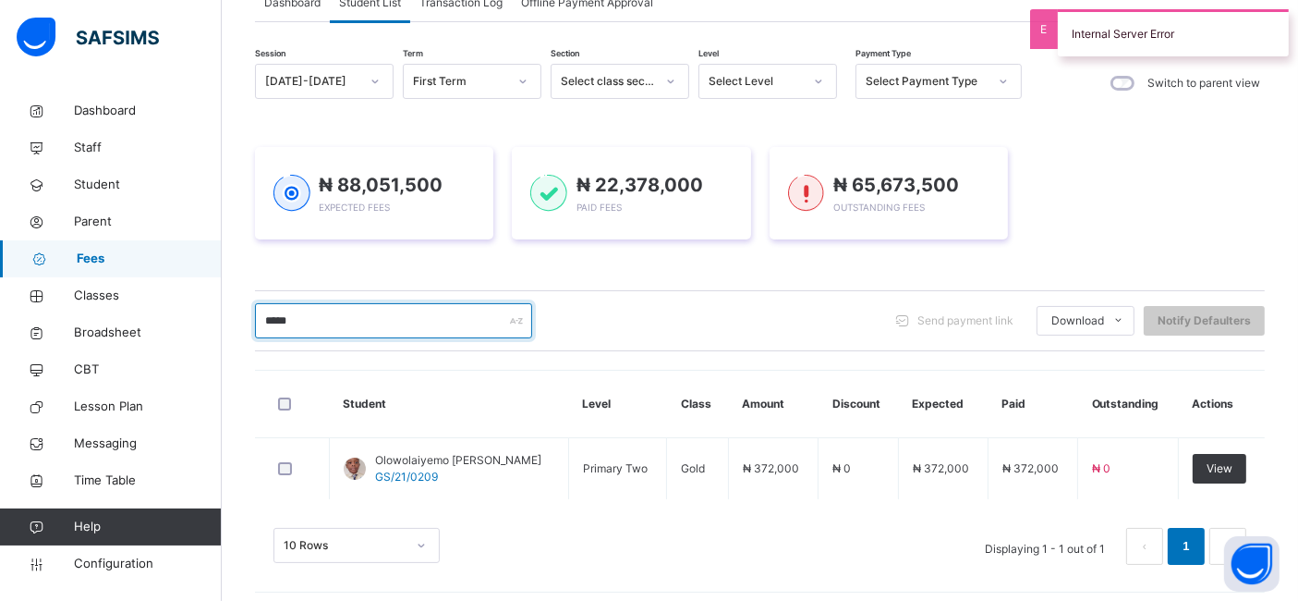
scroll to position [143, 0]
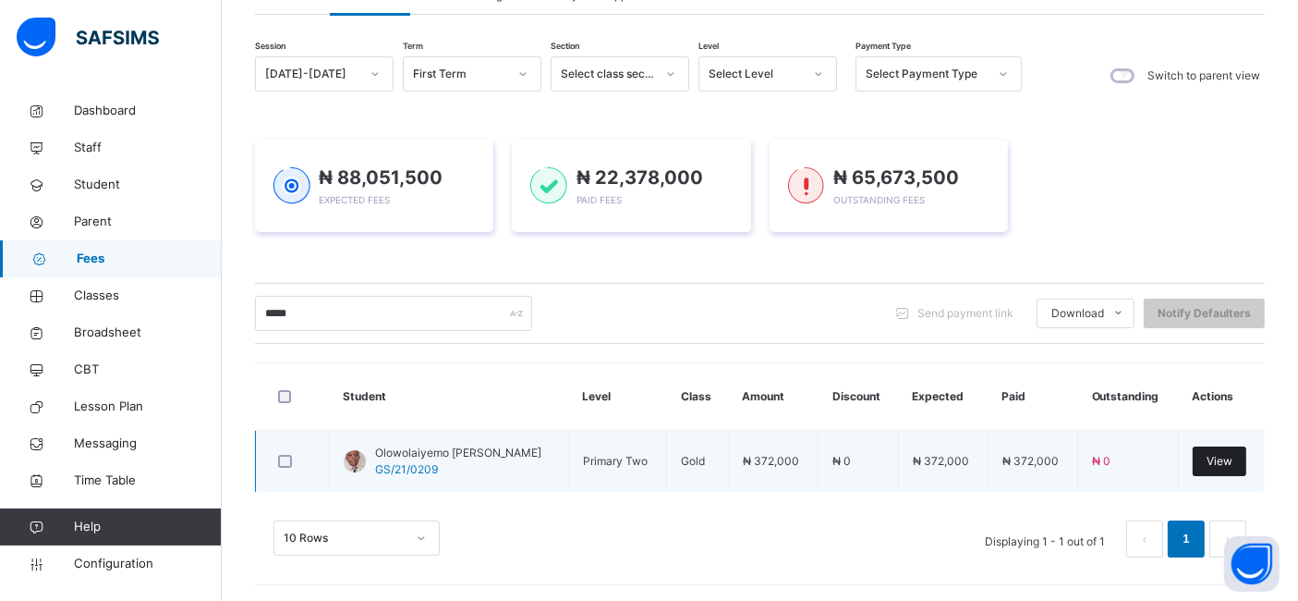
click at [1233, 462] on span "View" at bounding box center [1220, 461] width 26 height 17
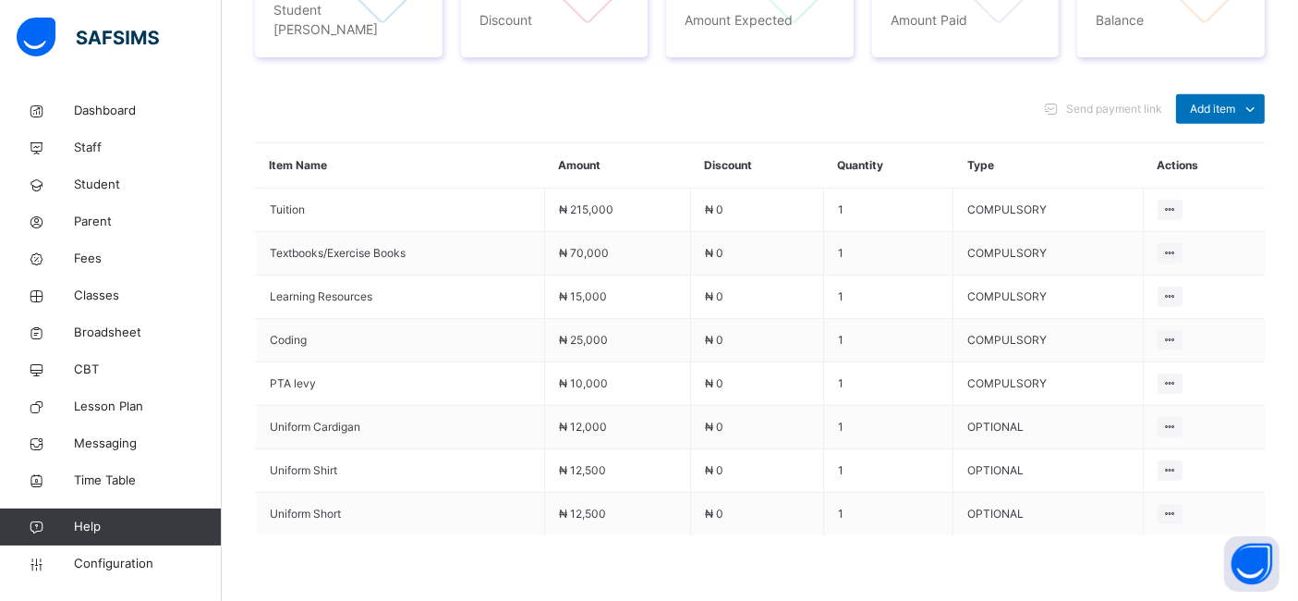
scroll to position [799, 0]
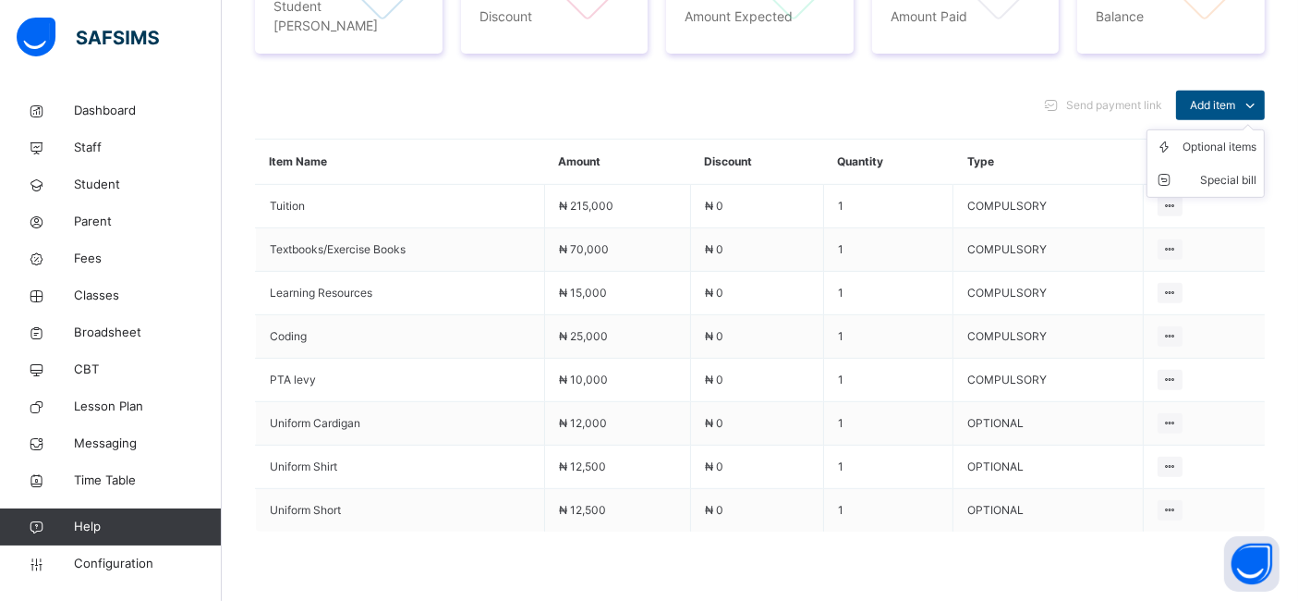
click at [1235, 97] on span "Add item" at bounding box center [1212, 105] width 45 height 17
click at [1215, 138] on div "Optional items" at bounding box center [1220, 147] width 74 height 18
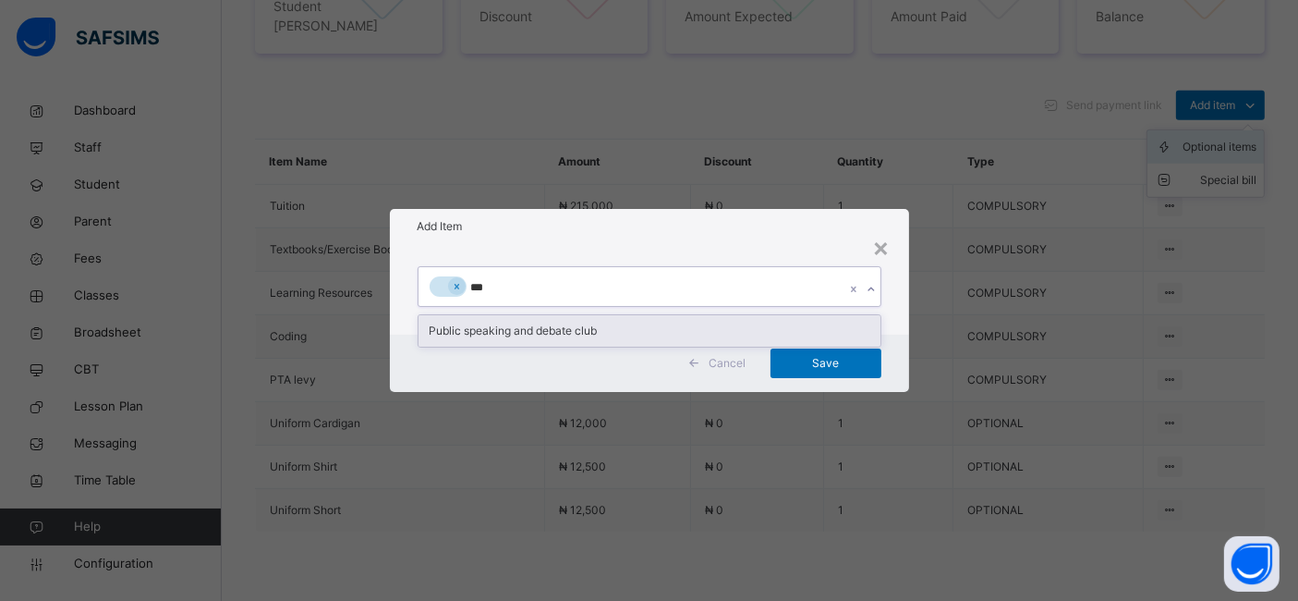
type input "****"
click at [573, 329] on div "Public speaking and debate club" at bounding box center [650, 330] width 462 height 31
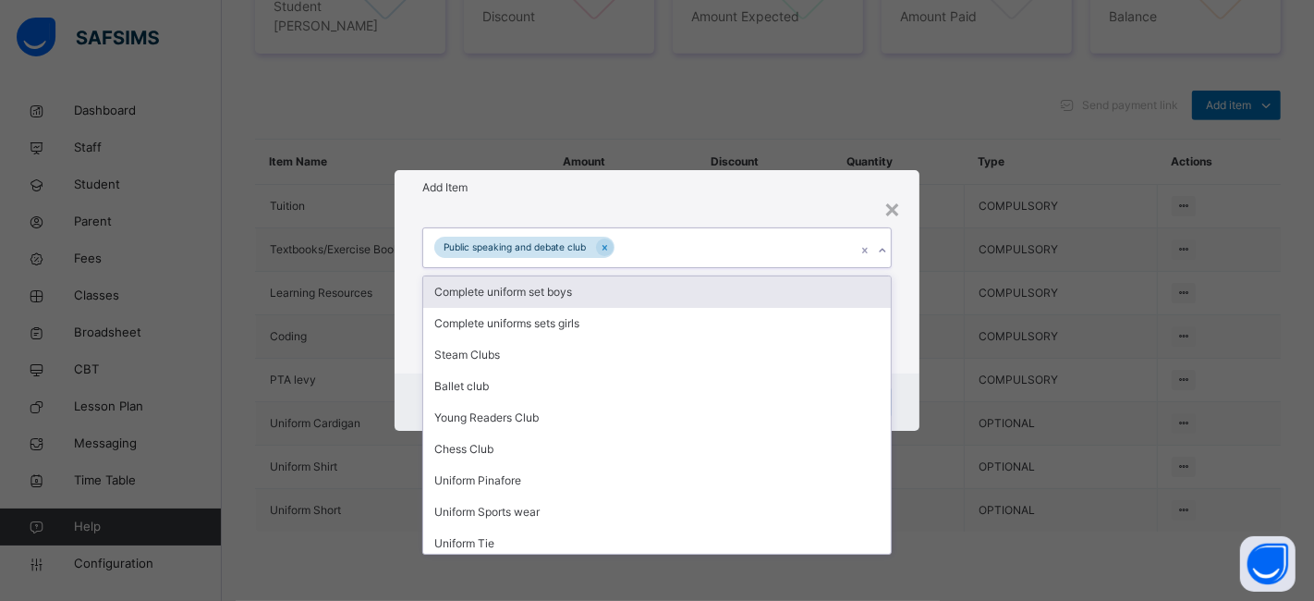
click at [650, 250] on div "Public speaking and debate club" at bounding box center [639, 247] width 433 height 39
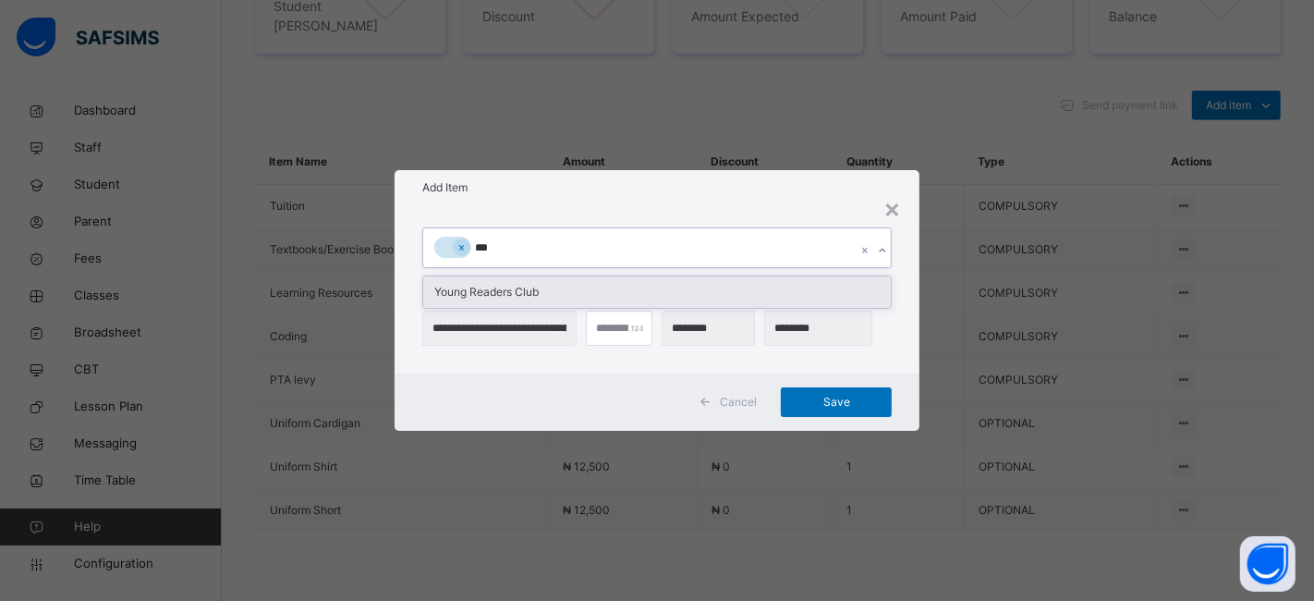
type input "***"
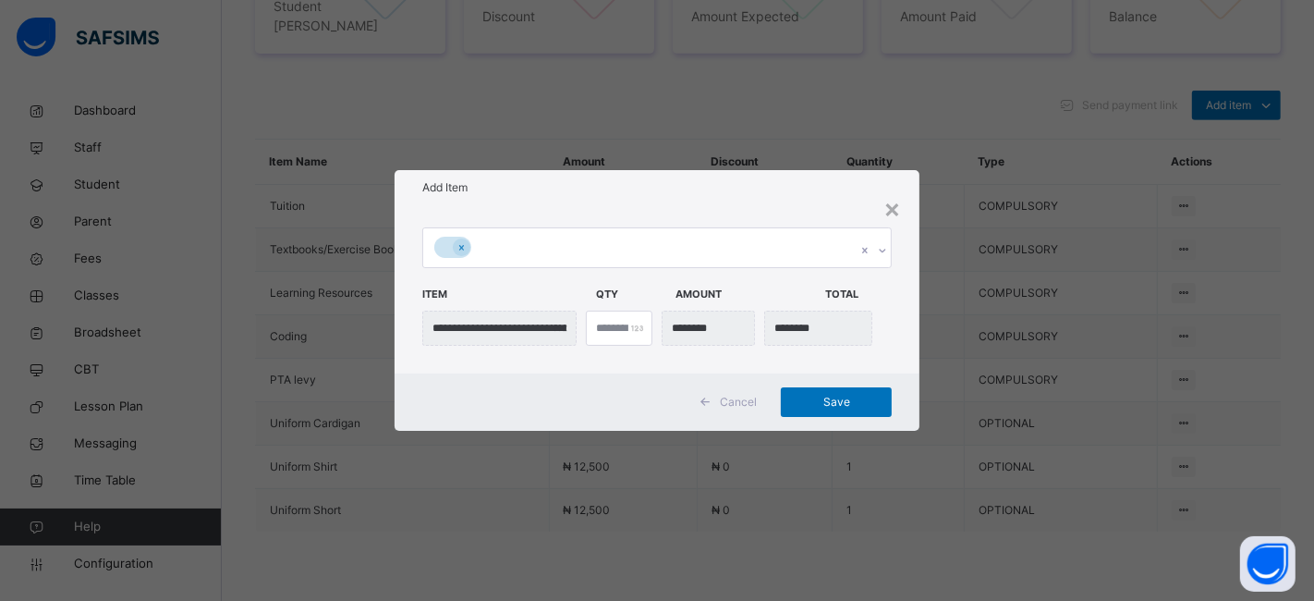
click at [517, 265] on div at bounding box center [639, 247] width 433 height 39
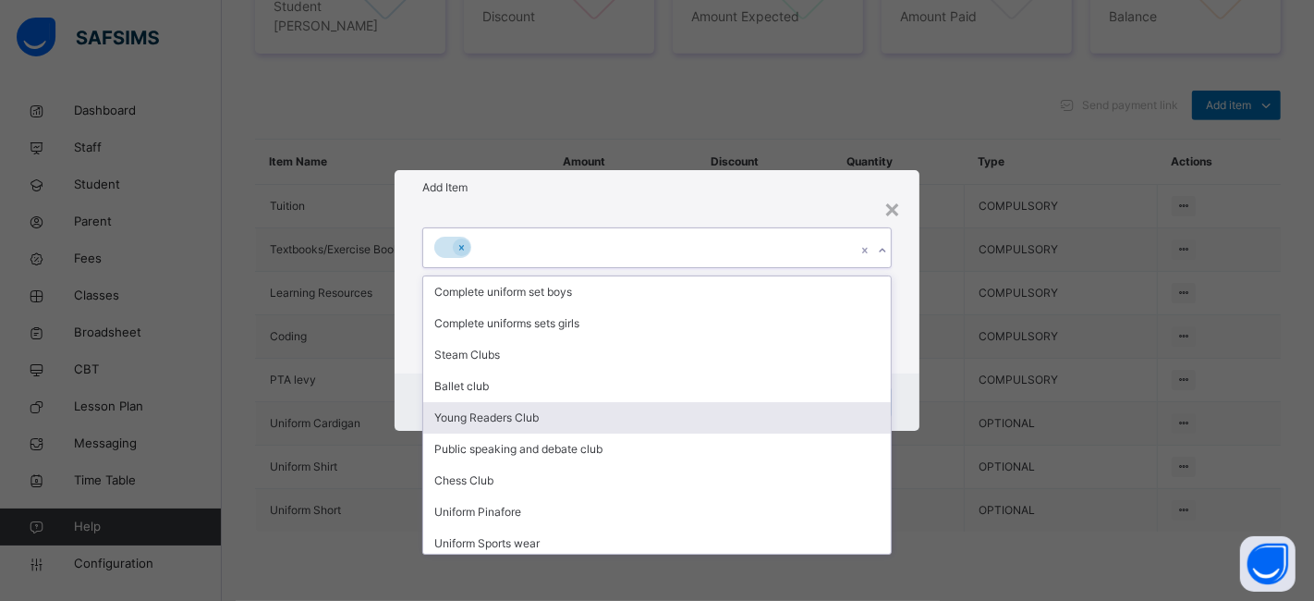
click at [475, 413] on div "Young Readers Club" at bounding box center [657, 417] width 468 height 31
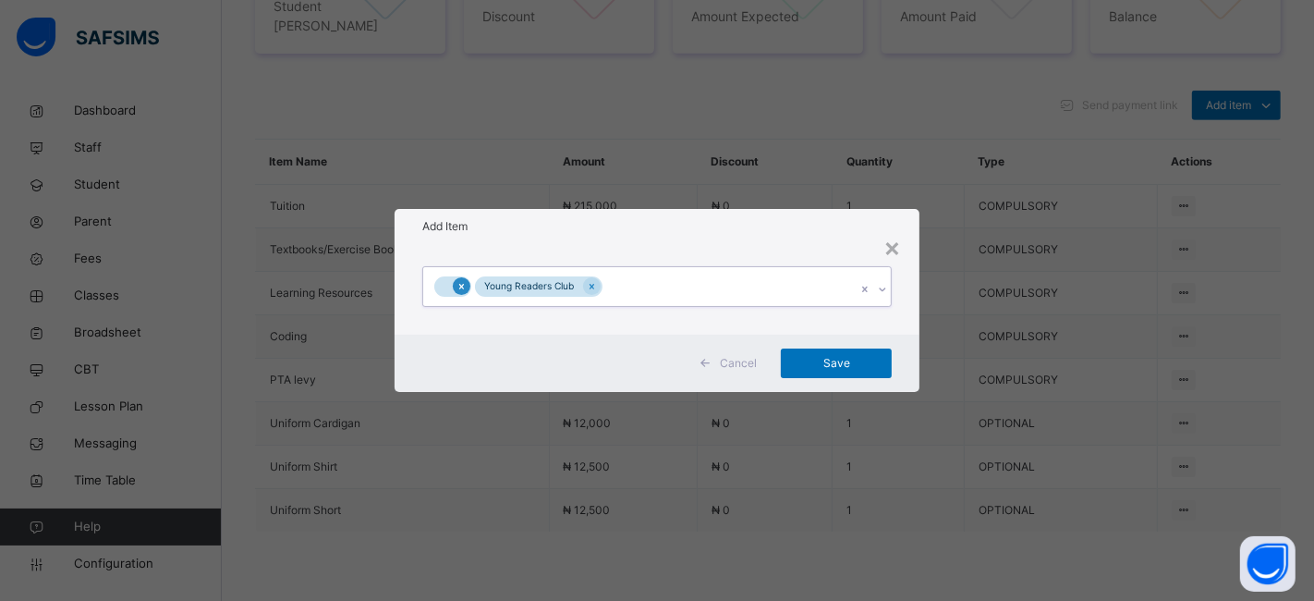
click at [464, 284] on icon at bounding box center [461, 286] width 10 height 13
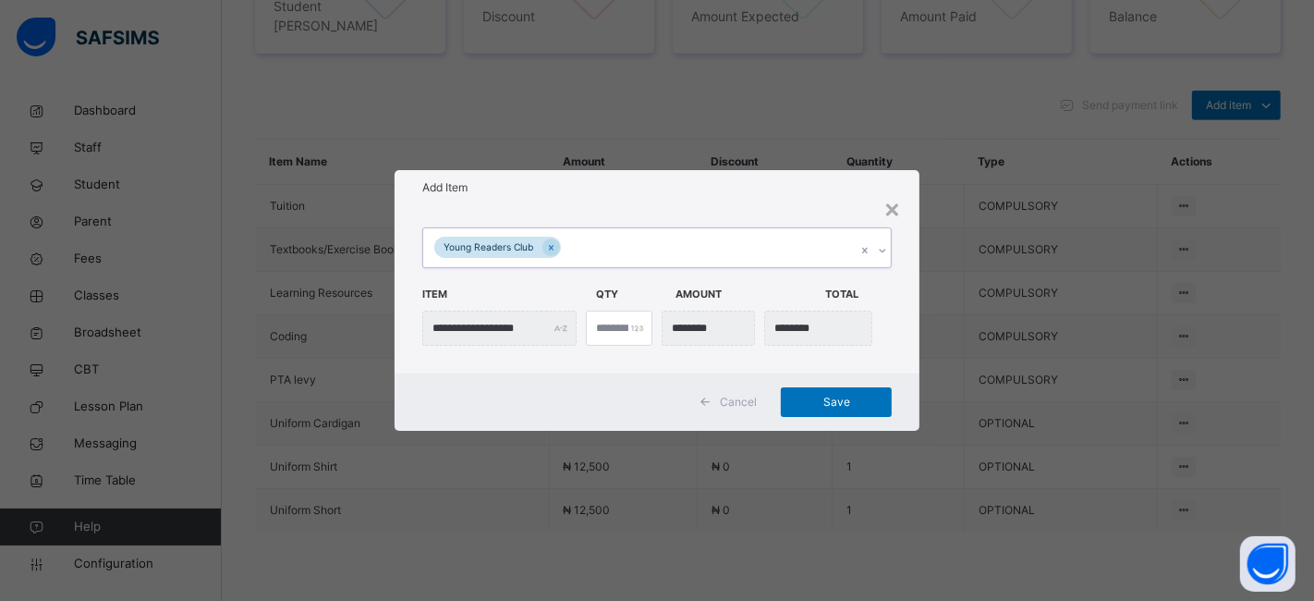
type input "*"
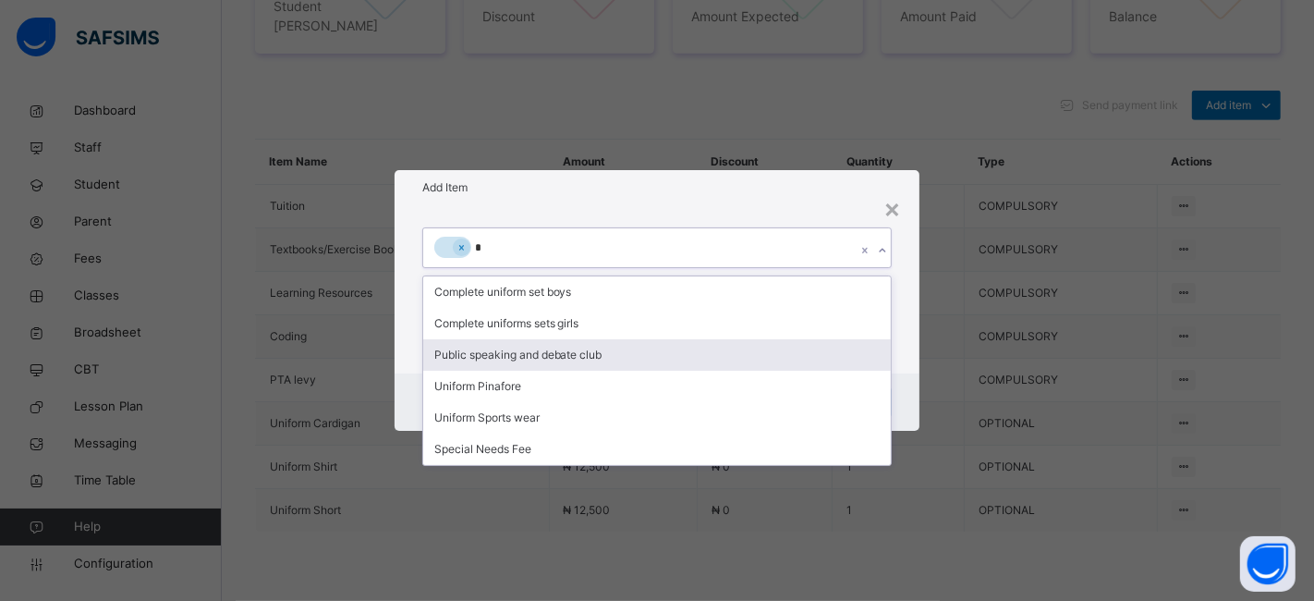
click at [507, 347] on div "Public speaking and debate club" at bounding box center [657, 354] width 468 height 31
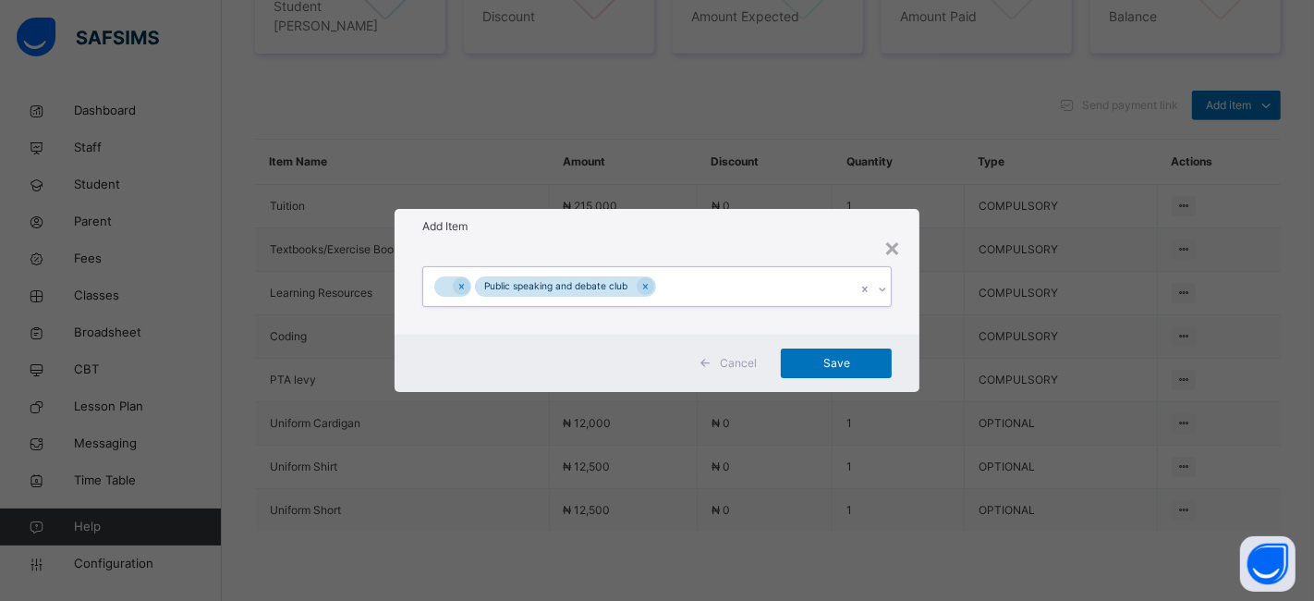
click at [706, 285] on div "Public speaking and debate club" at bounding box center [639, 286] width 433 height 39
click at [706, 286] on div "Public speaking and debate club" at bounding box center [639, 286] width 433 height 39
click at [459, 288] on icon at bounding box center [461, 286] width 10 height 13
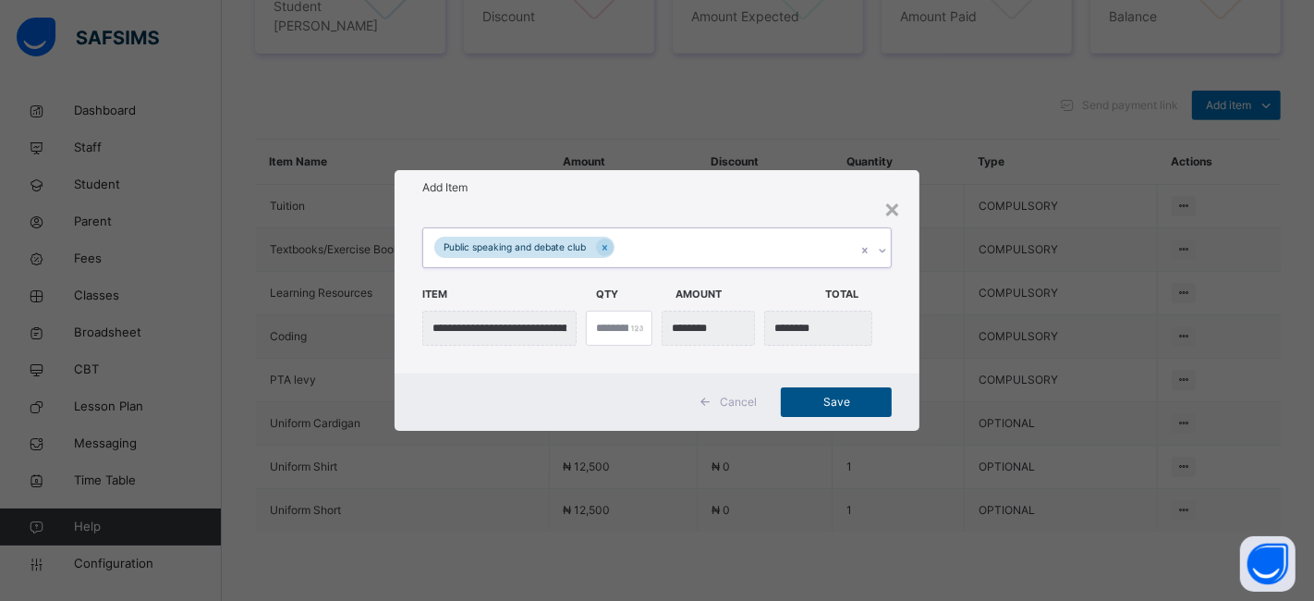
click at [820, 395] on span "Save" at bounding box center [836, 402] width 83 height 17
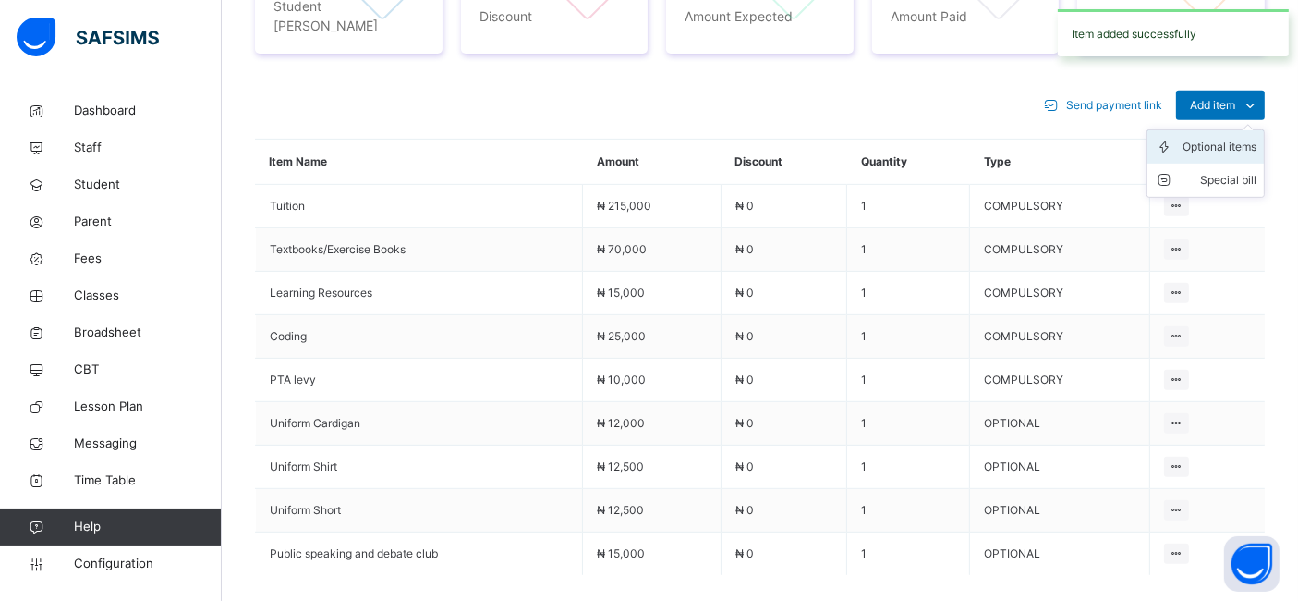
click at [1205, 138] on div "Optional items" at bounding box center [1220, 147] width 74 height 18
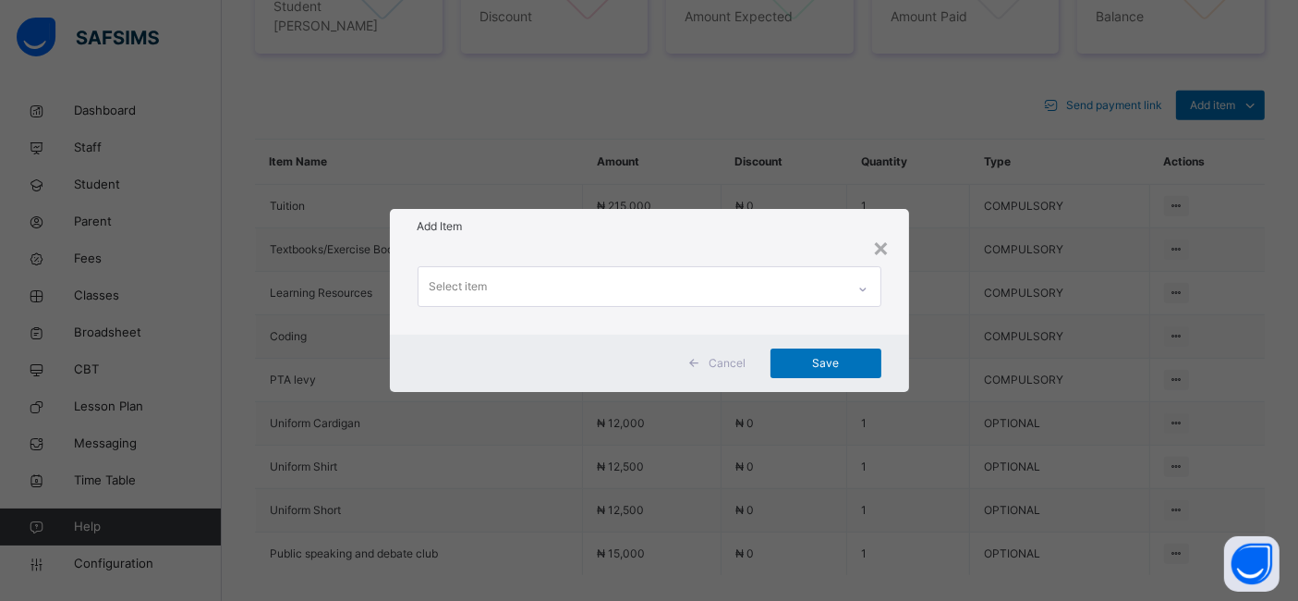
click at [644, 290] on div "Select item" at bounding box center [632, 286] width 427 height 39
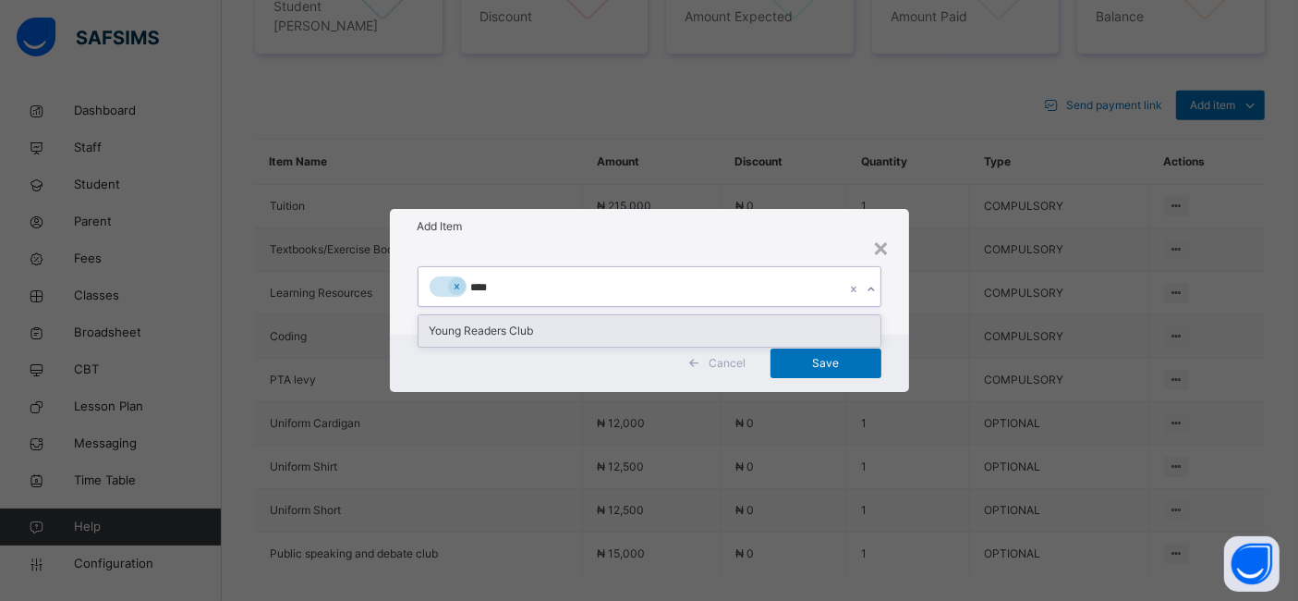
type input "*****"
click at [516, 334] on div "Young Readers Club" at bounding box center [650, 330] width 462 height 31
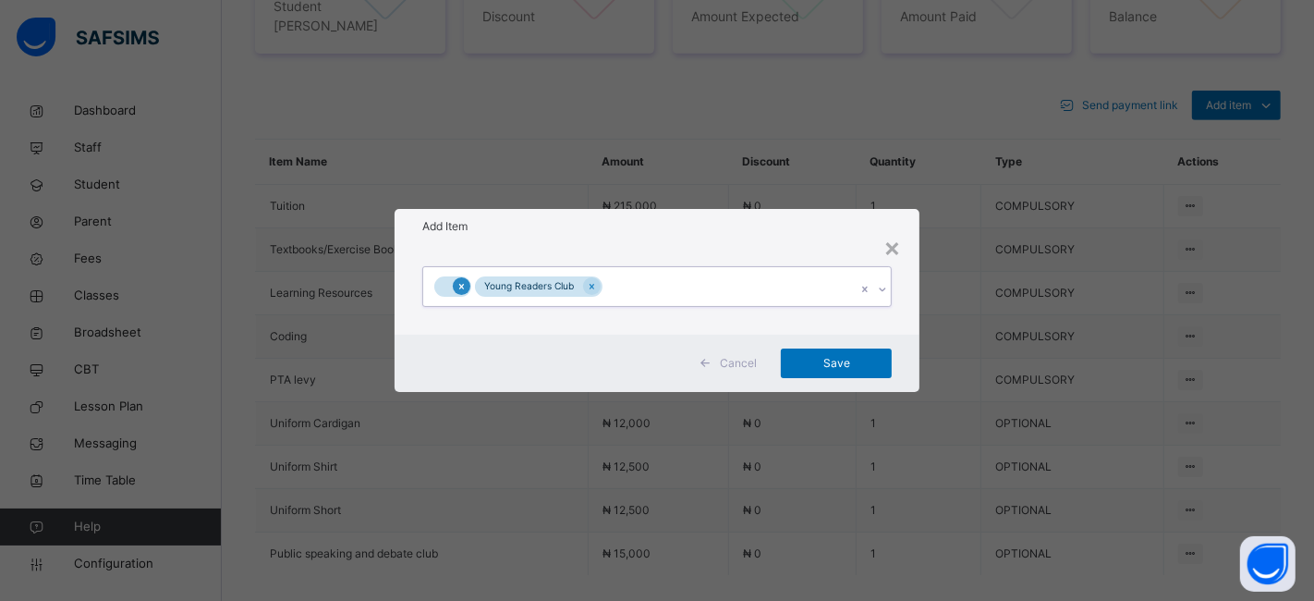
click at [458, 287] on icon at bounding box center [461, 286] width 10 height 13
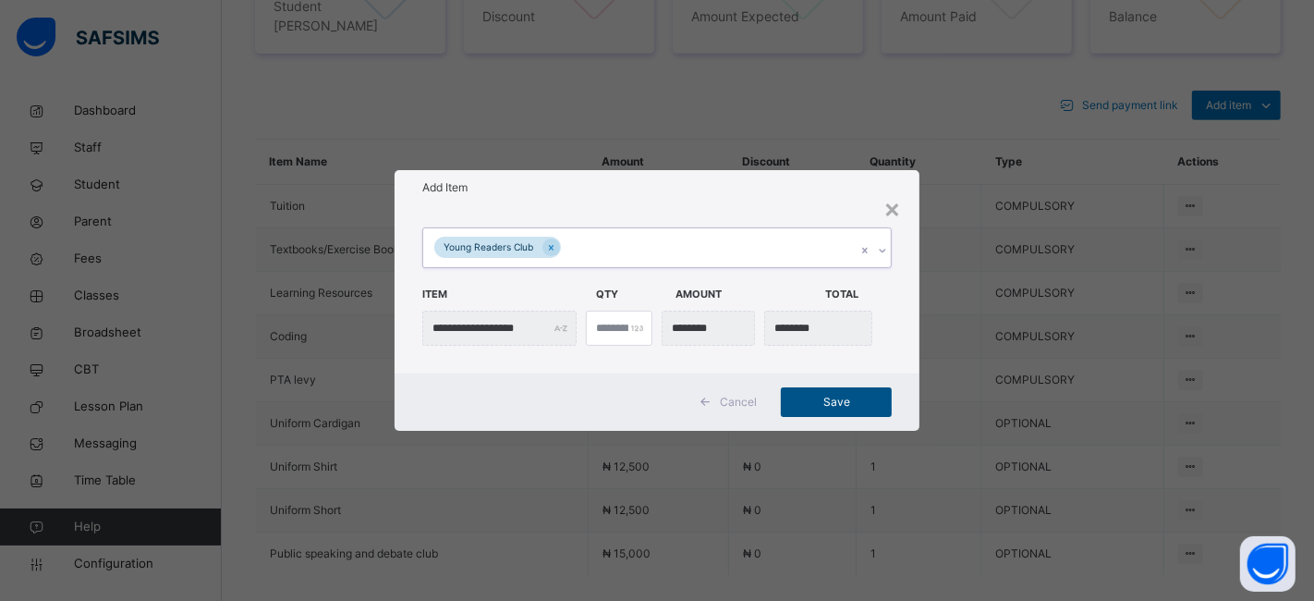
click at [815, 403] on span "Save" at bounding box center [836, 402] width 83 height 17
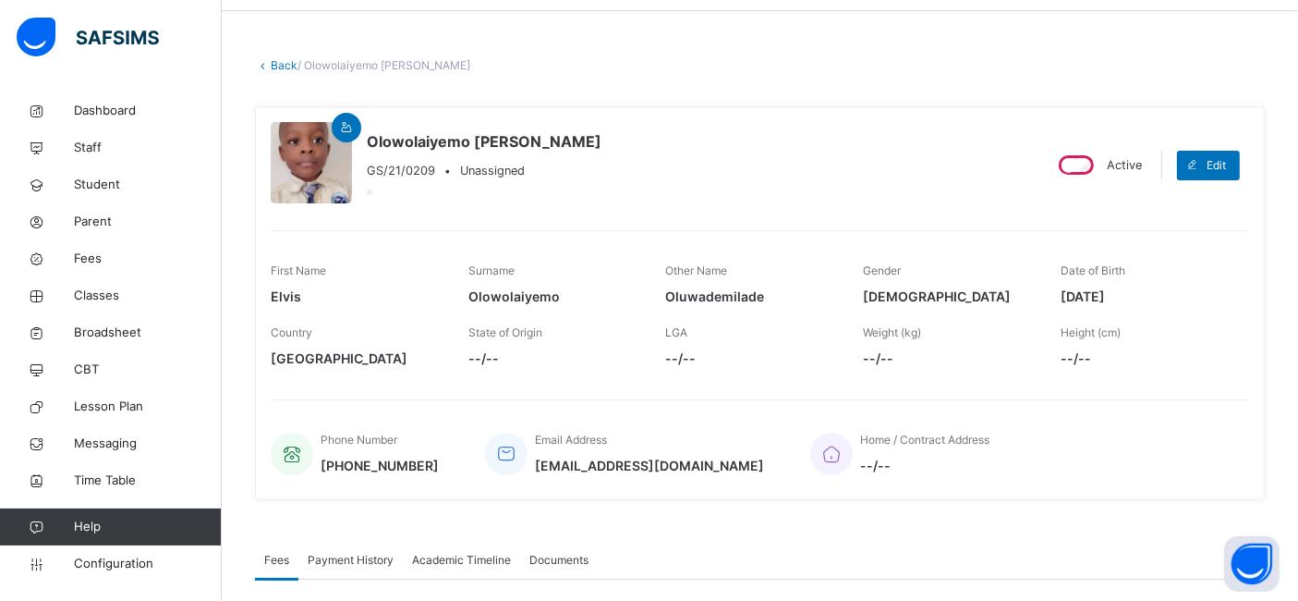
scroll to position [0, 0]
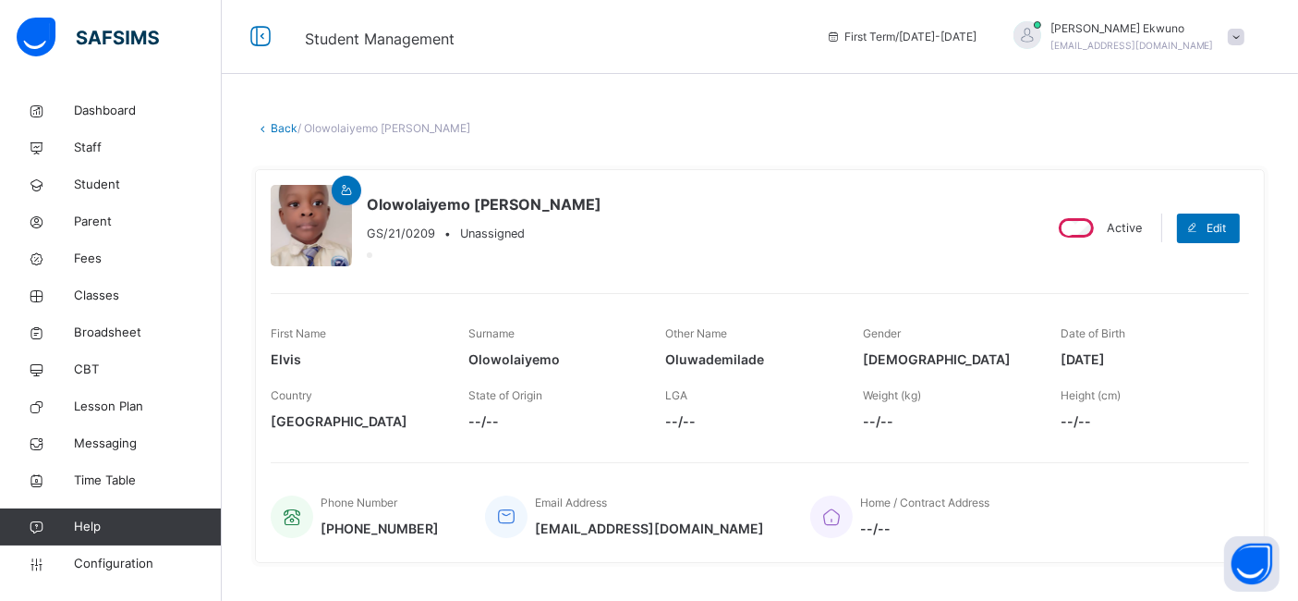
click at [285, 125] on link "Back" at bounding box center [284, 128] width 27 height 14
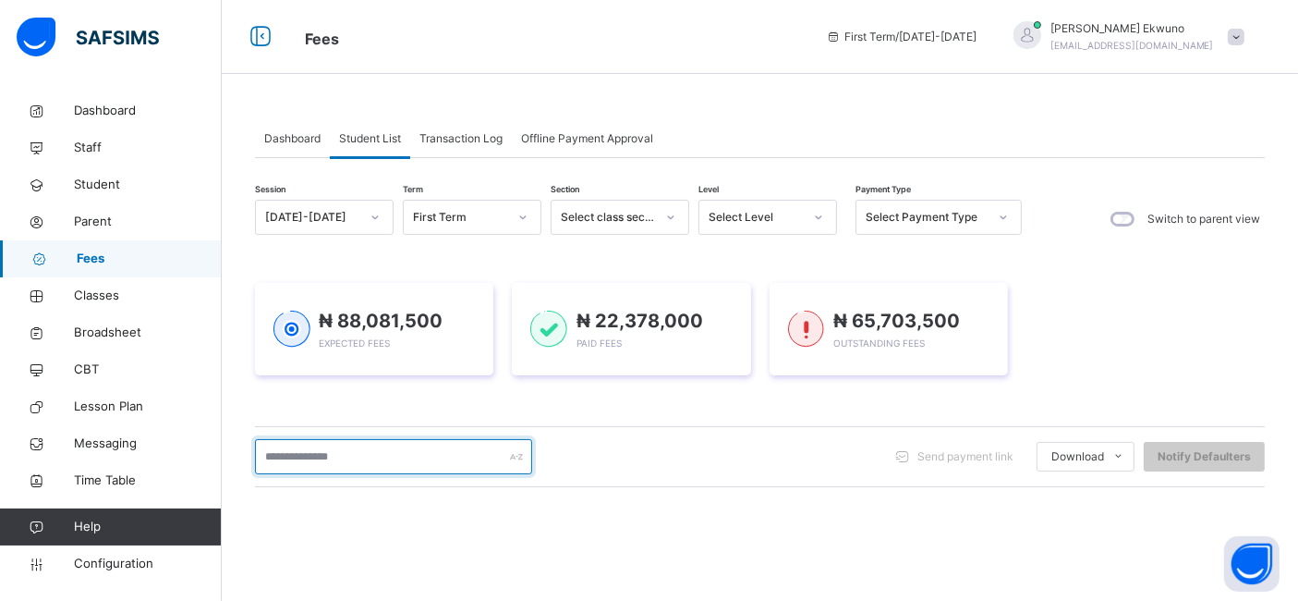
click at [296, 454] on input "text" at bounding box center [393, 456] width 277 height 35
type input "*****"
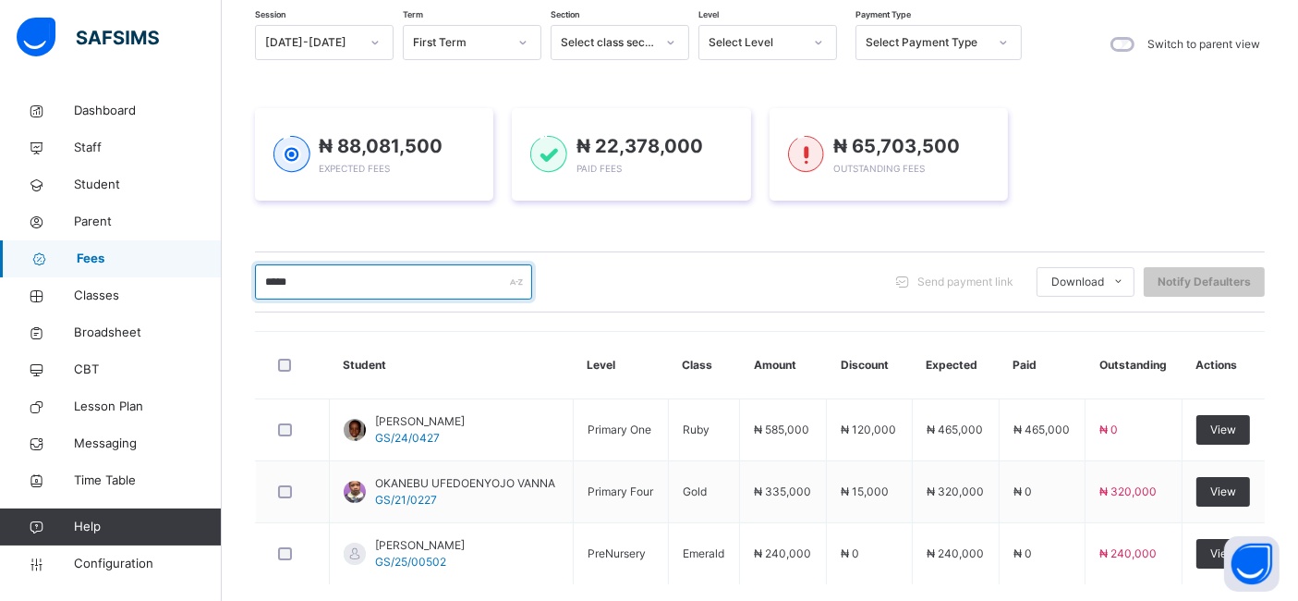
scroll to position [266, 0]
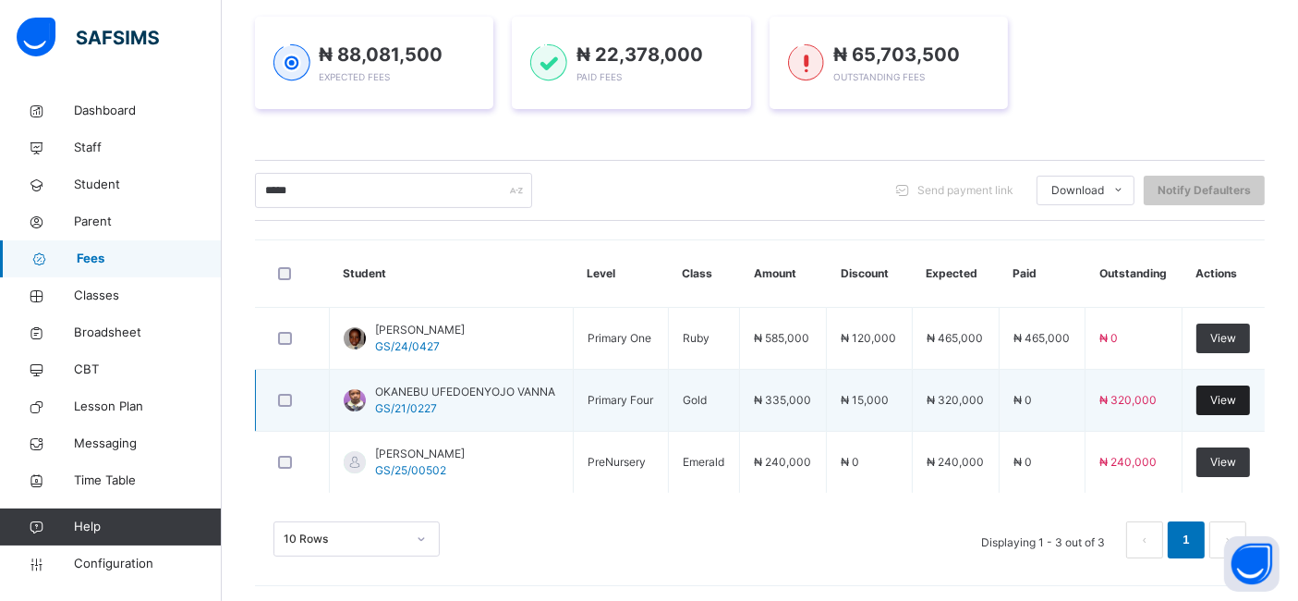
click at [1224, 404] on span "View" at bounding box center [1223, 400] width 26 height 17
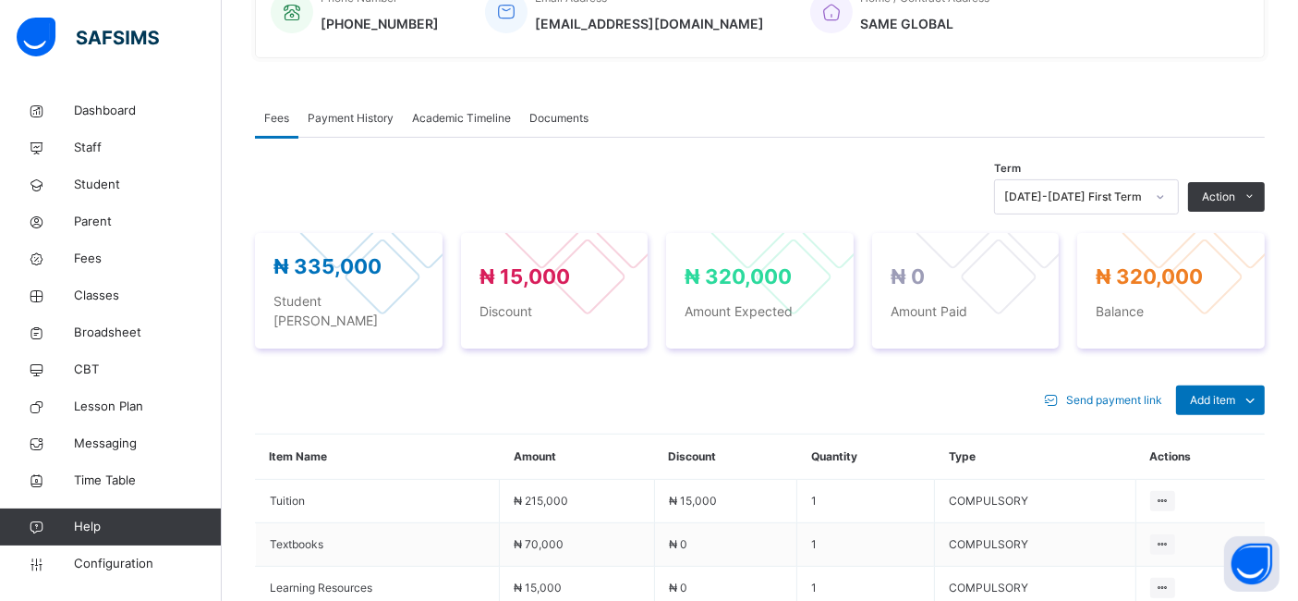
scroll to position [528, 0]
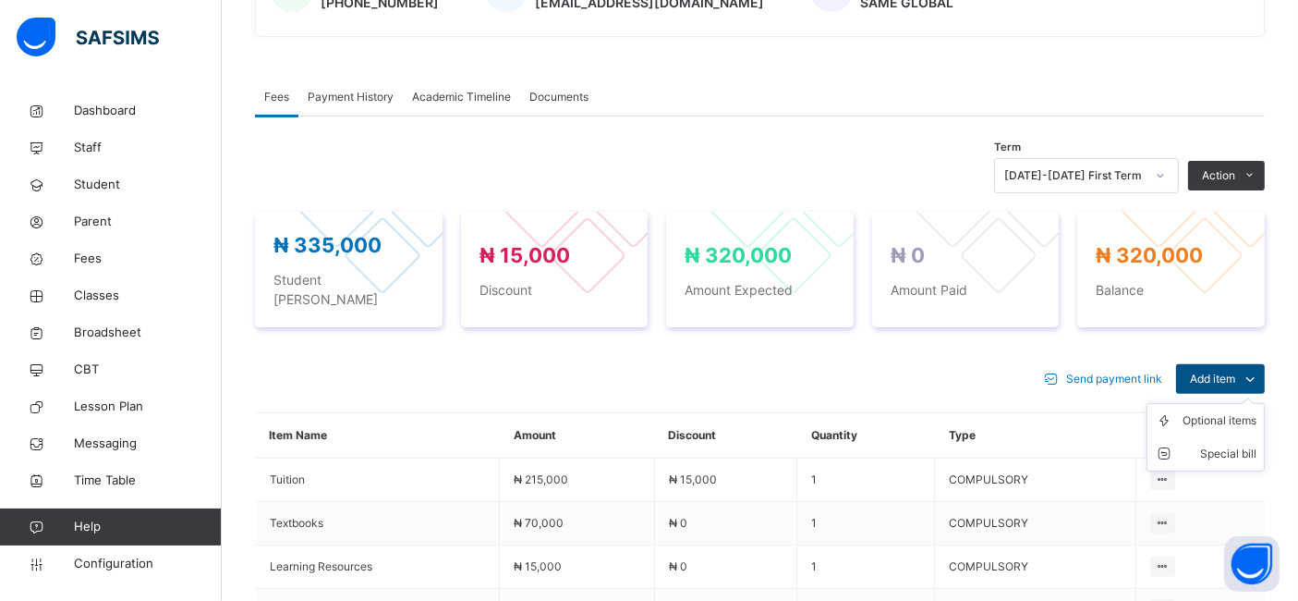
click at [1235, 371] on span "Add item" at bounding box center [1212, 379] width 45 height 17
click at [1211, 411] on div "Optional items" at bounding box center [1220, 420] width 74 height 18
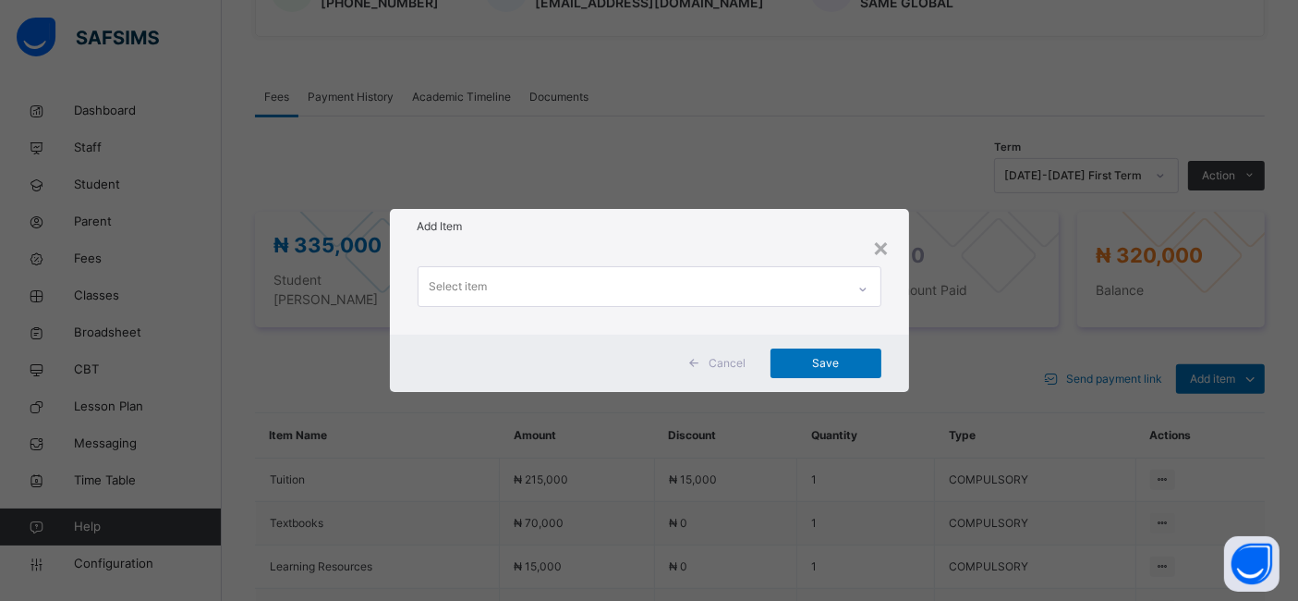
click at [486, 293] on div "Select item" at bounding box center [632, 286] width 427 height 39
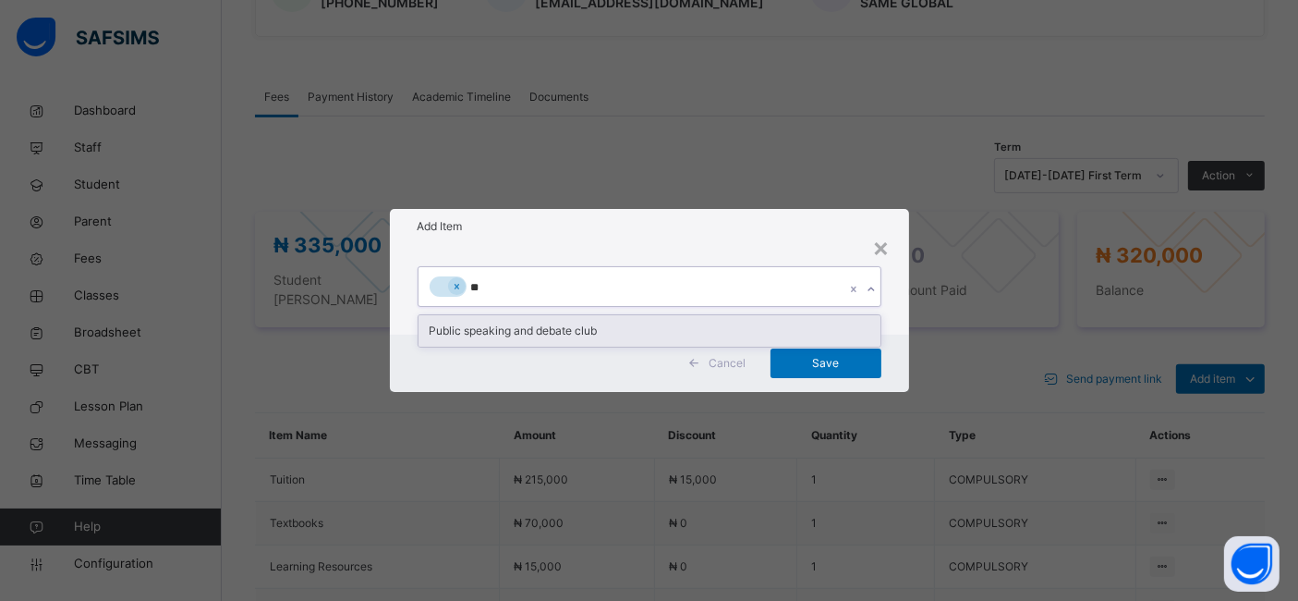
type input "***"
click at [484, 324] on div "Public speaking and debate club" at bounding box center [650, 330] width 462 height 31
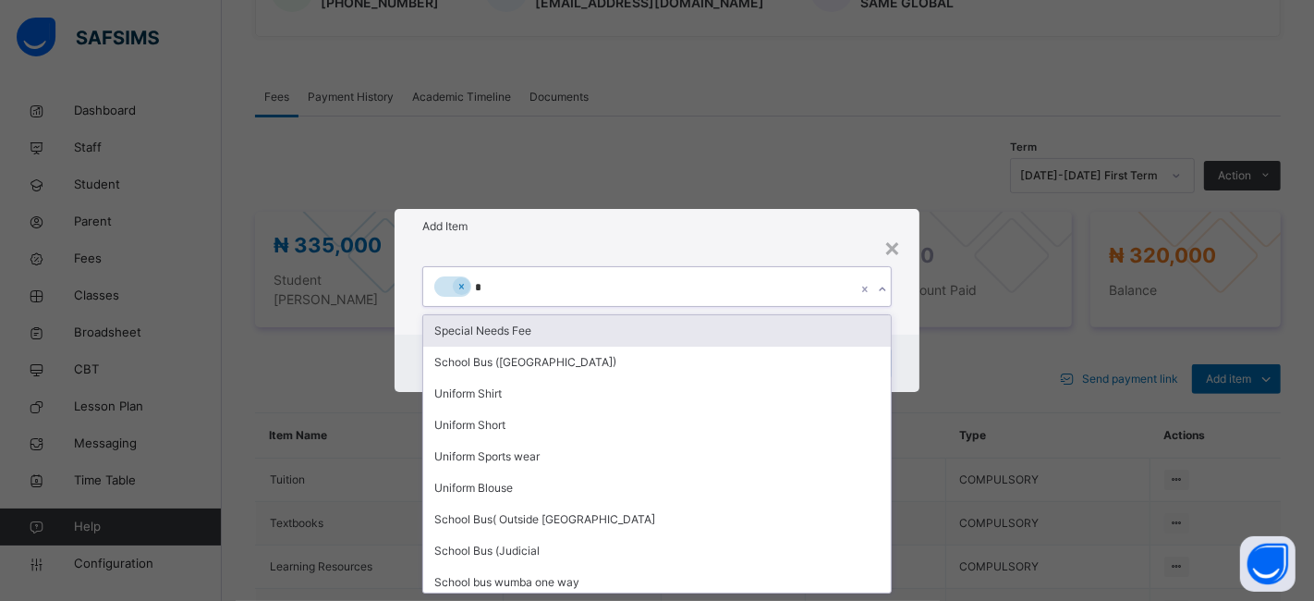
type input "**"
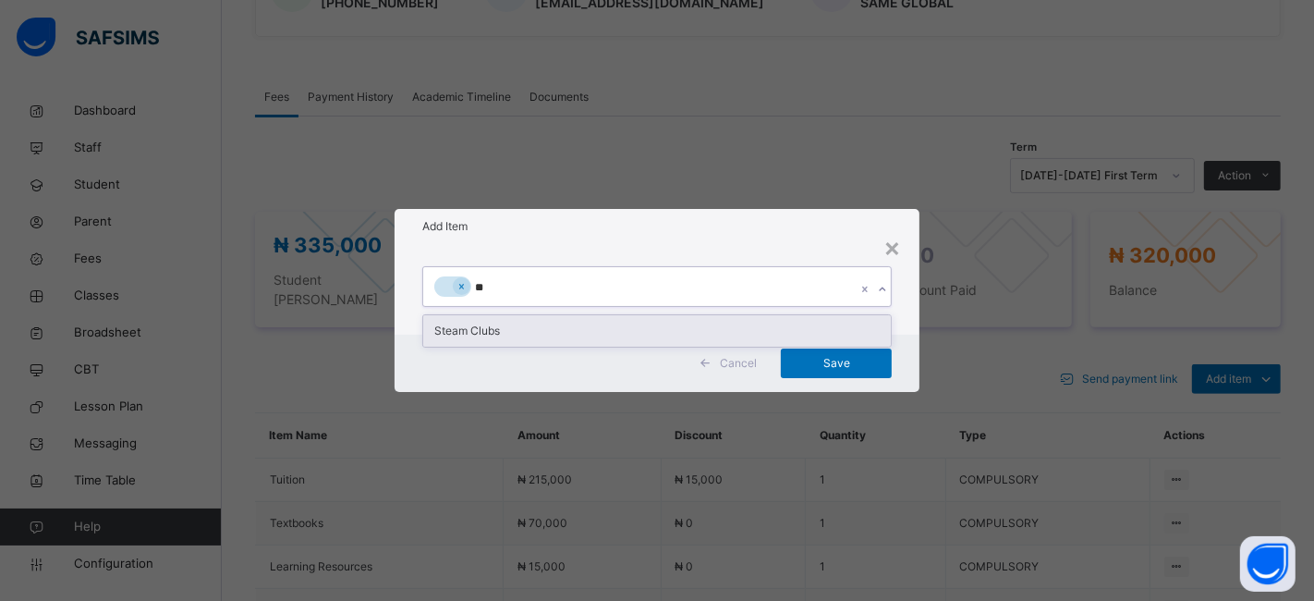
click at [506, 333] on div "Steam Clubs" at bounding box center [657, 330] width 468 height 31
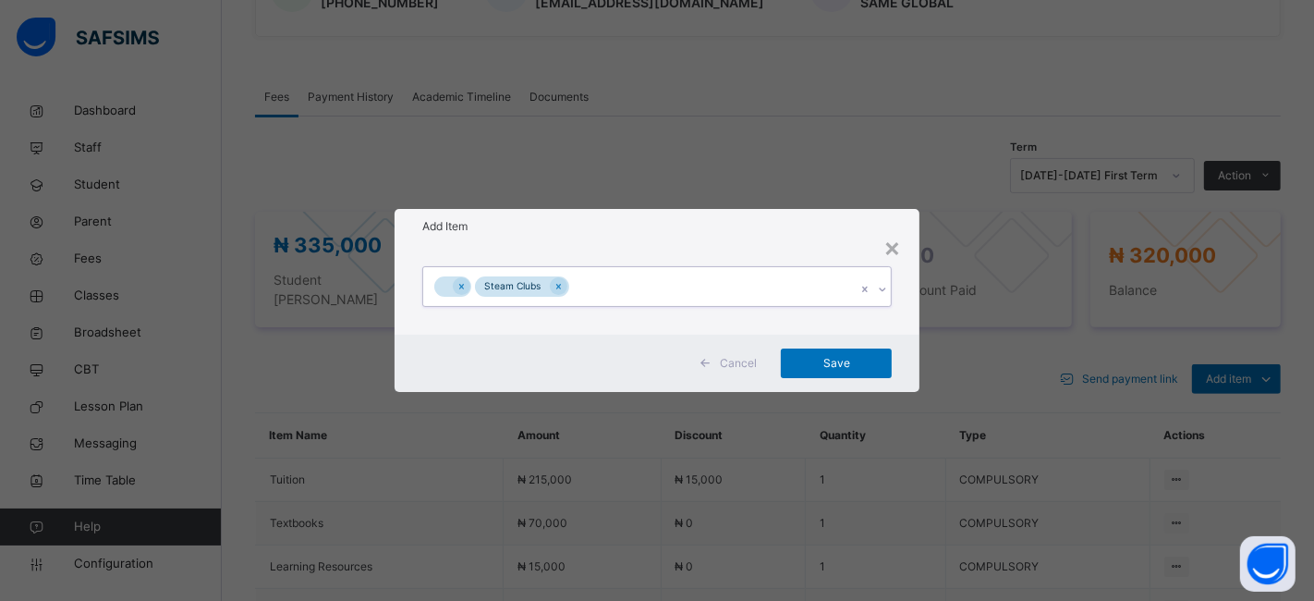
click at [592, 286] on div "Steam Clubs" at bounding box center [639, 286] width 433 height 39
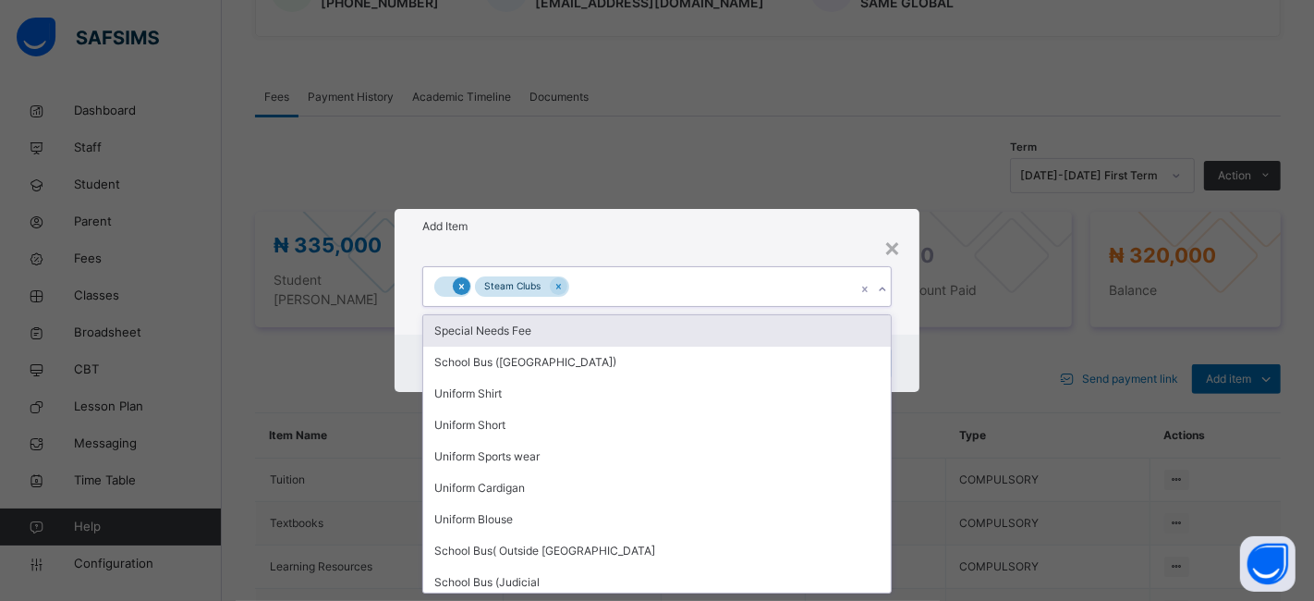
click at [460, 286] on icon at bounding box center [461, 287] width 5 height 6
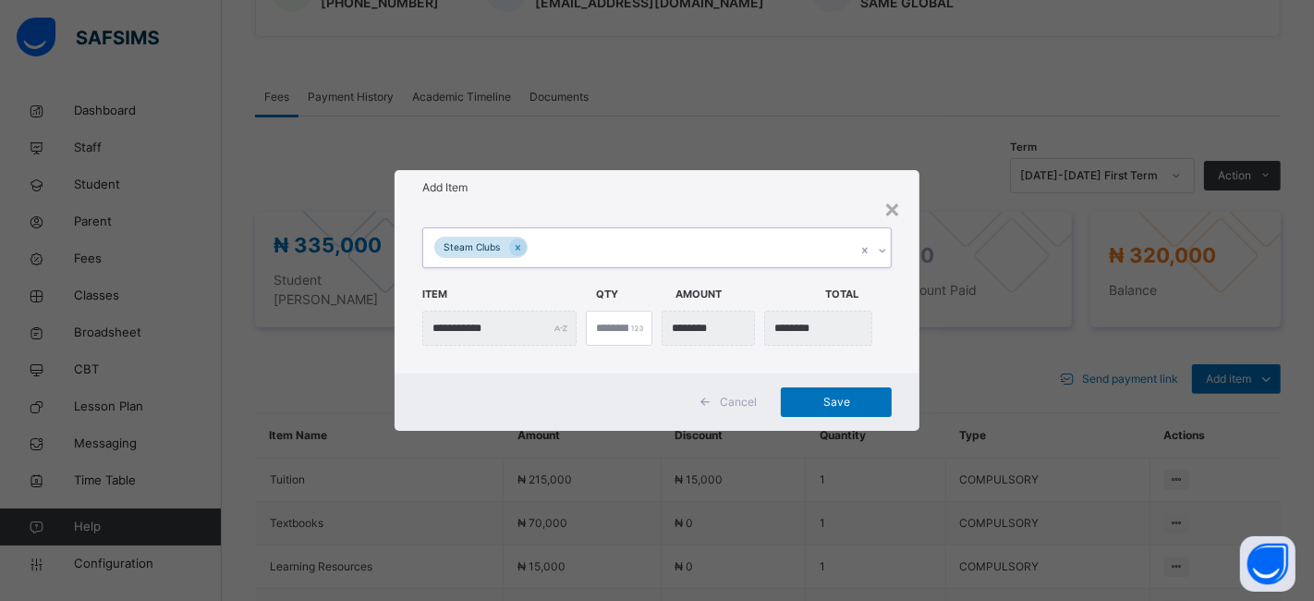
click at [562, 247] on div "Steam Clubs" at bounding box center [639, 247] width 433 height 39
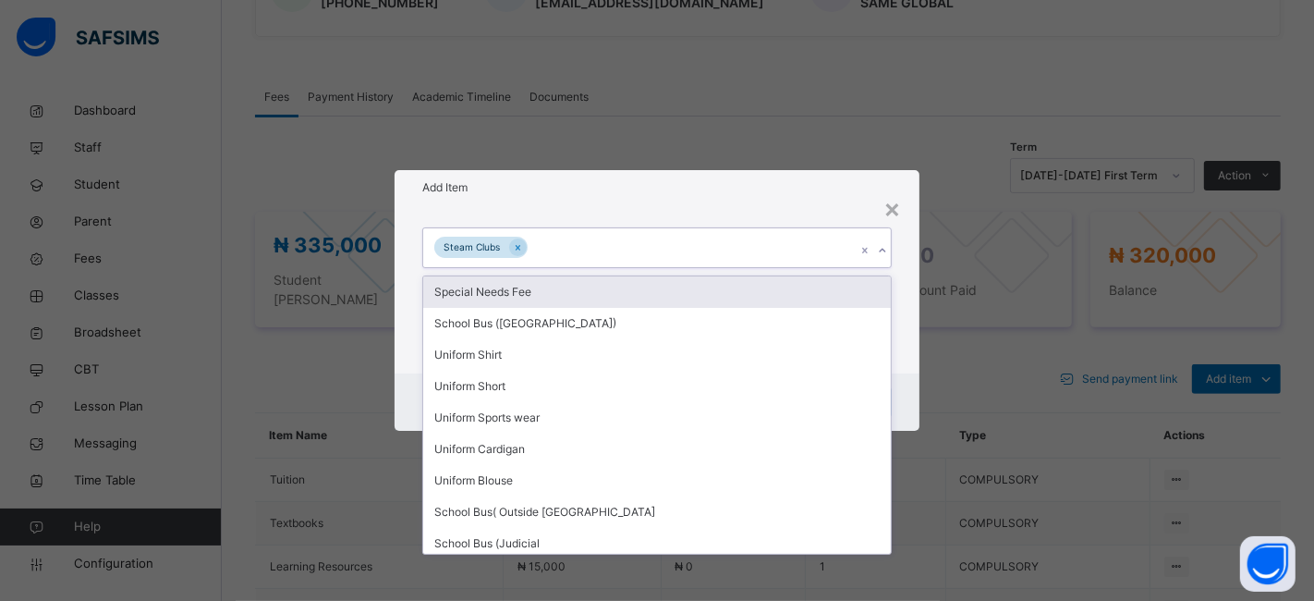
click at [881, 248] on icon at bounding box center [882, 250] width 11 height 18
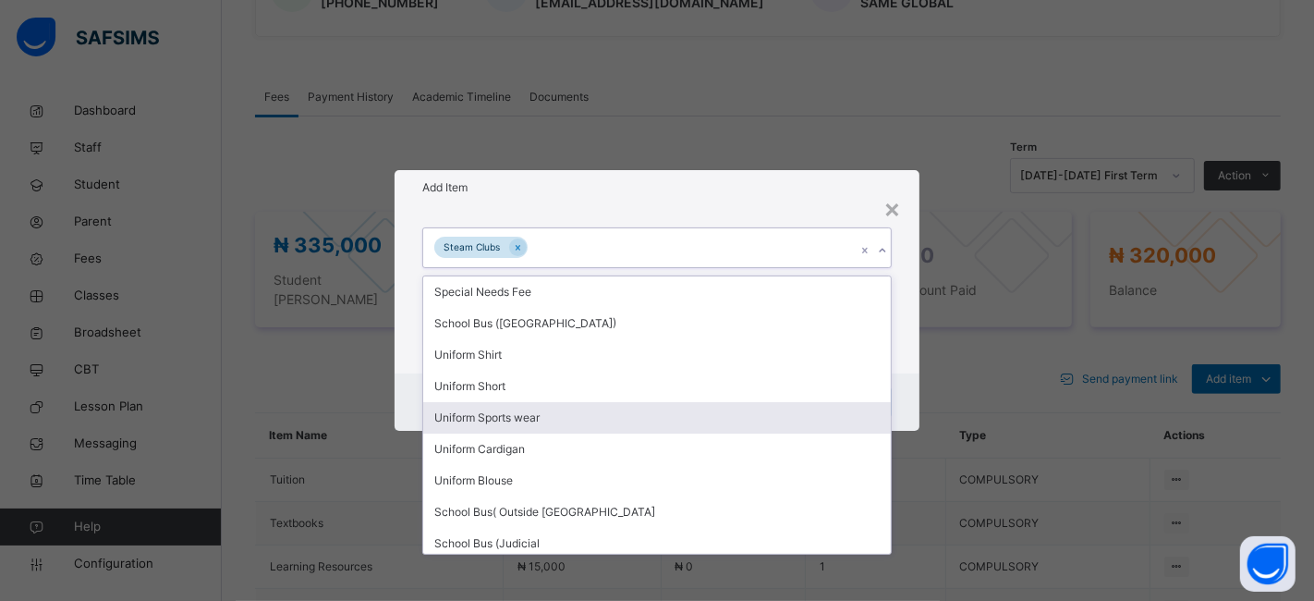
type input "*"
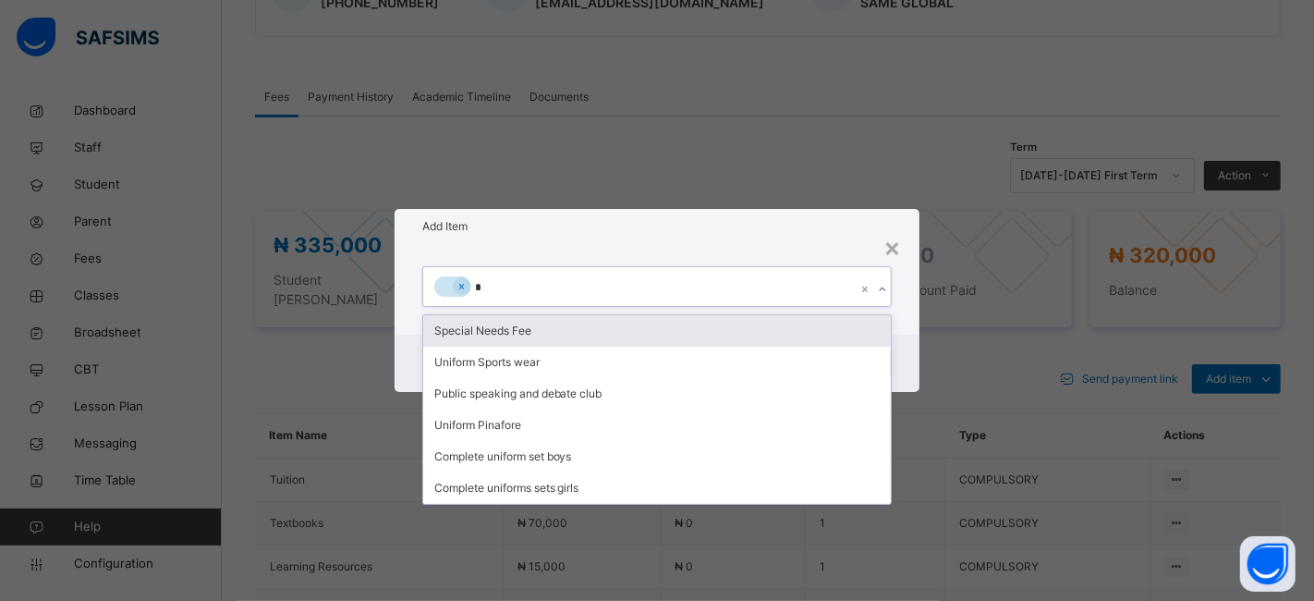
type input "**"
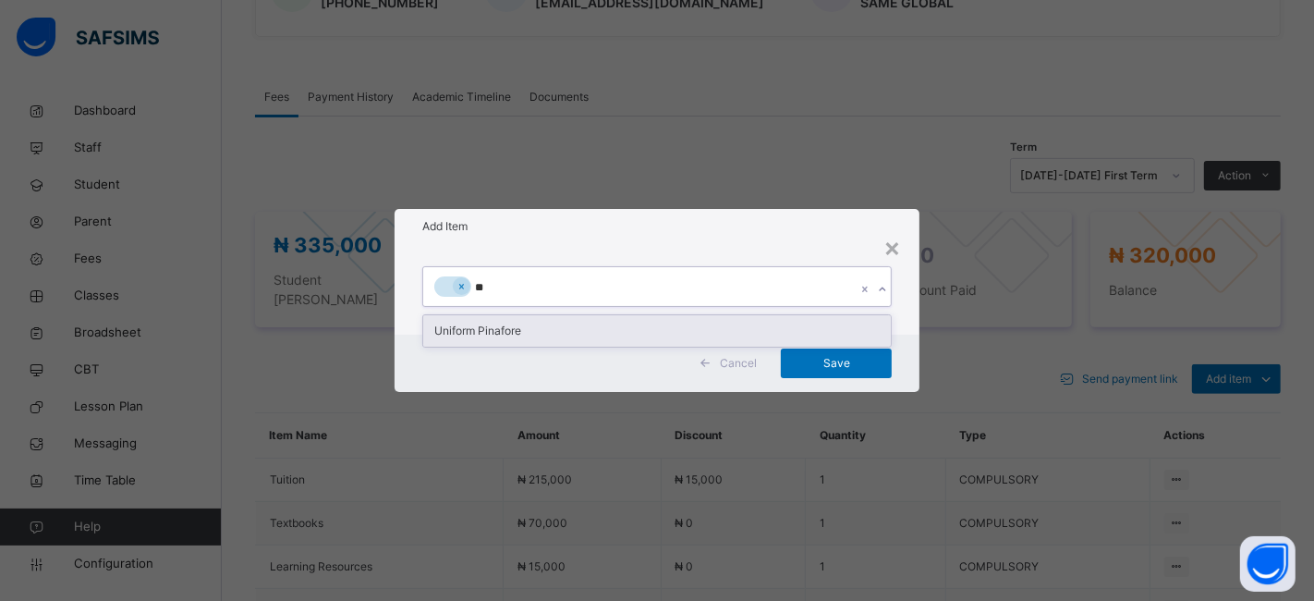
click at [480, 323] on div "Uniform Pinafore" at bounding box center [657, 330] width 468 height 31
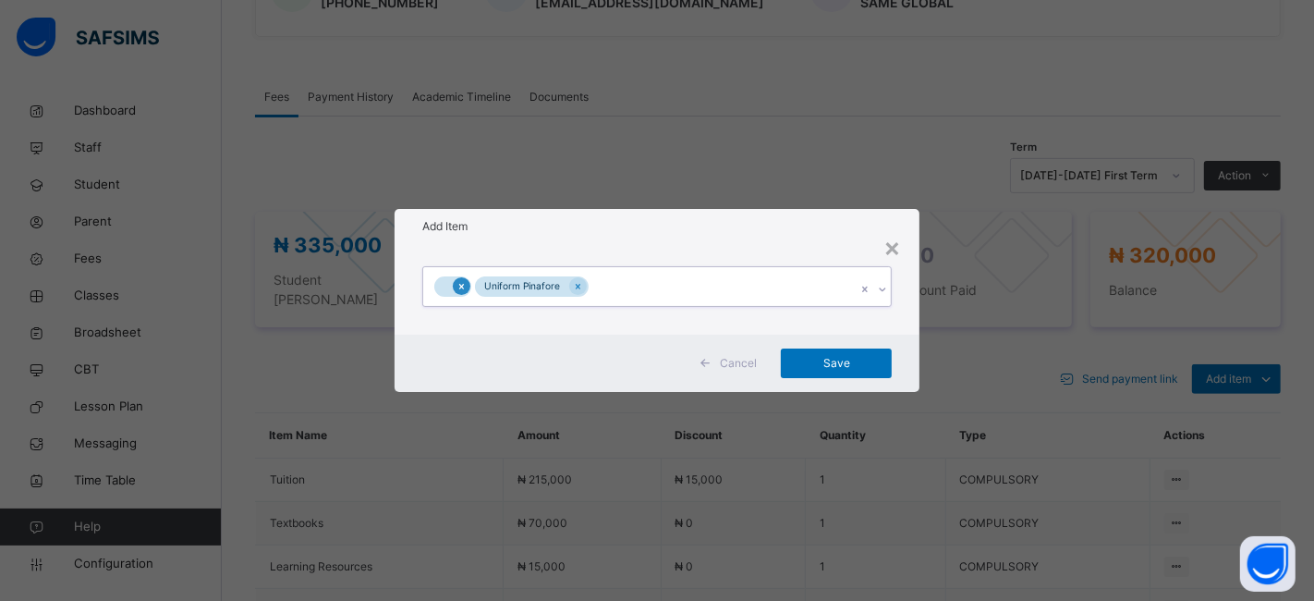
click at [461, 286] on icon at bounding box center [461, 287] width 5 height 6
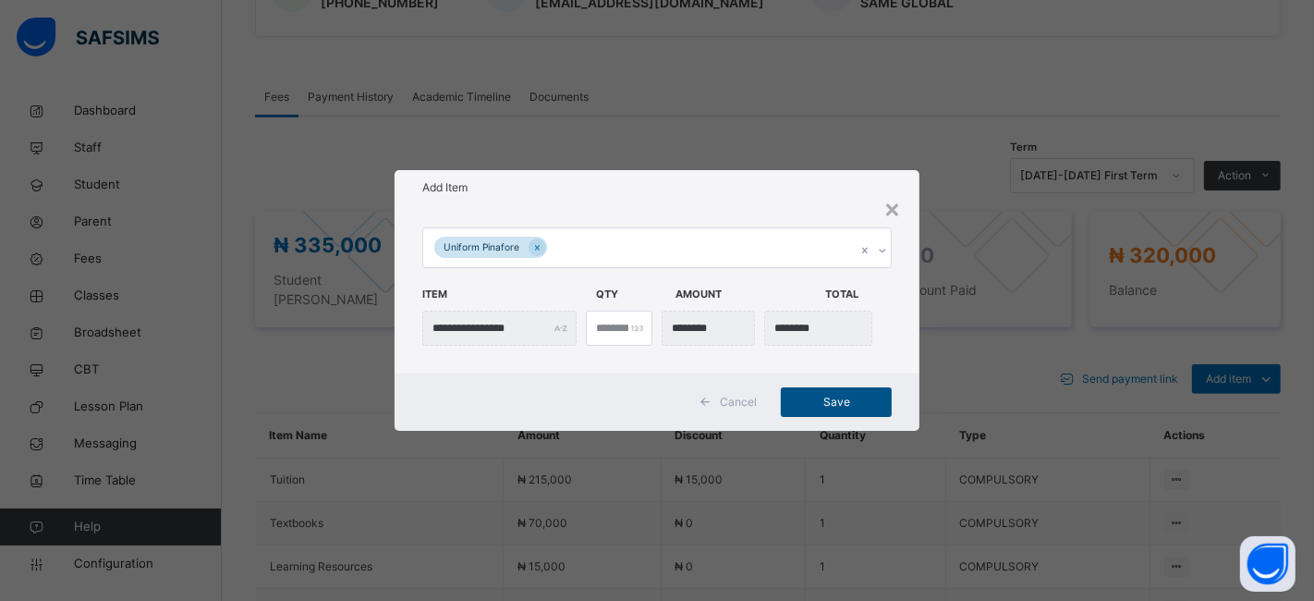
click at [811, 402] on span "Save" at bounding box center [836, 402] width 83 height 17
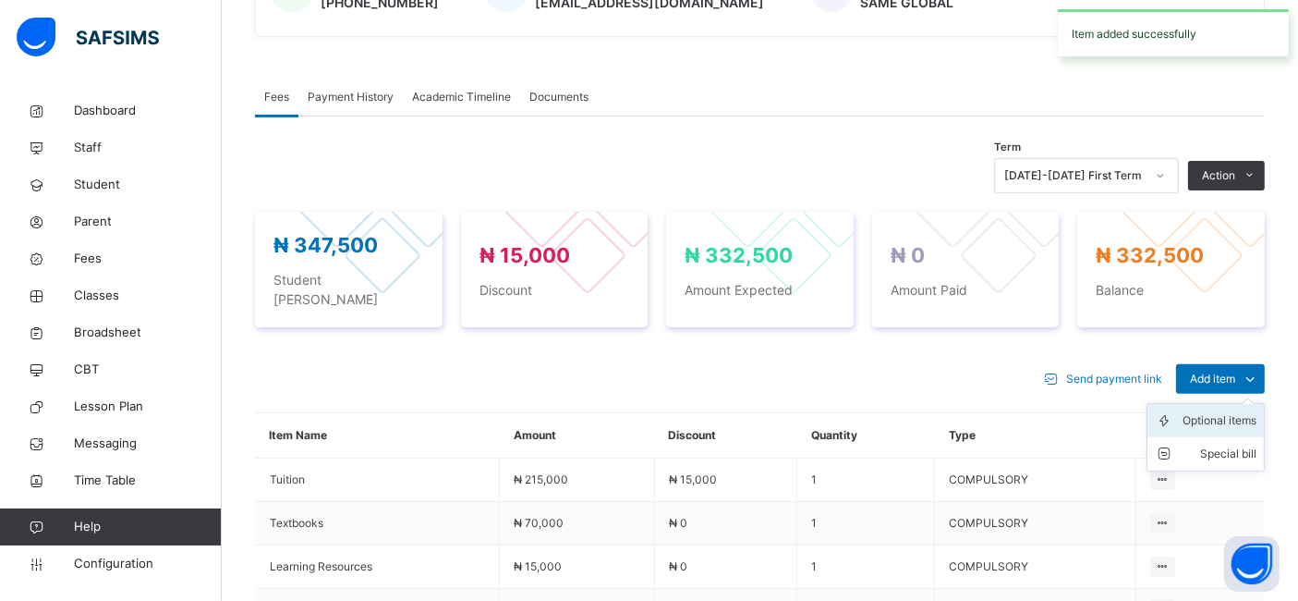
click at [1203, 411] on div "Optional items" at bounding box center [1220, 420] width 74 height 18
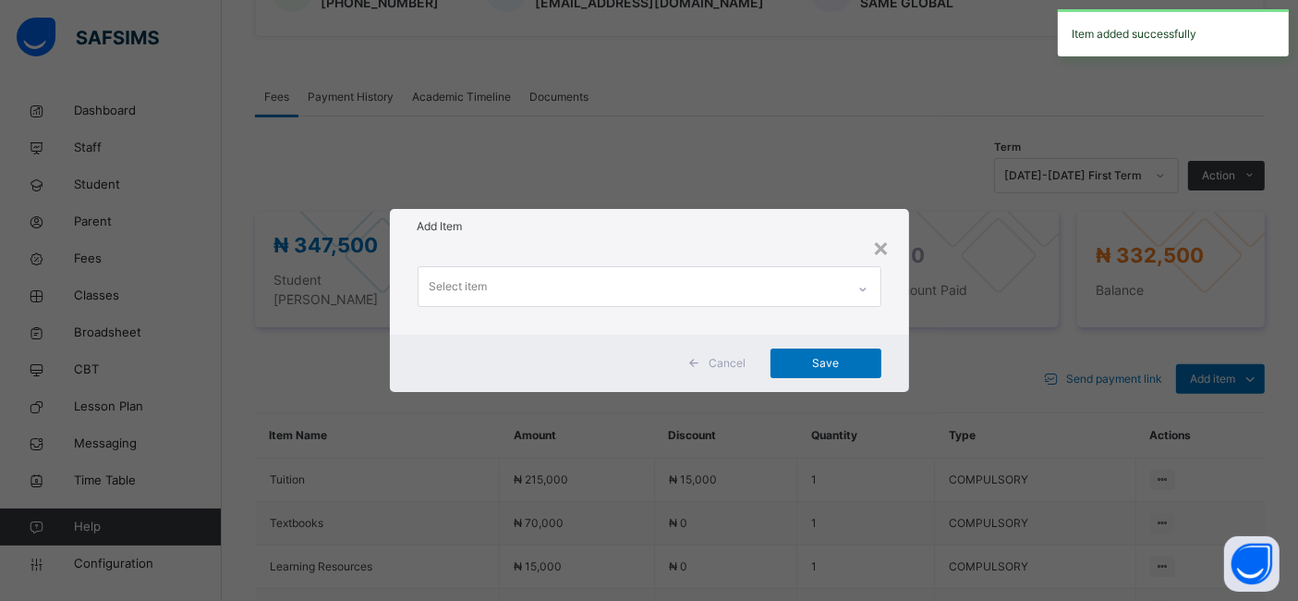
click at [759, 289] on div "Select item" at bounding box center [632, 286] width 427 height 39
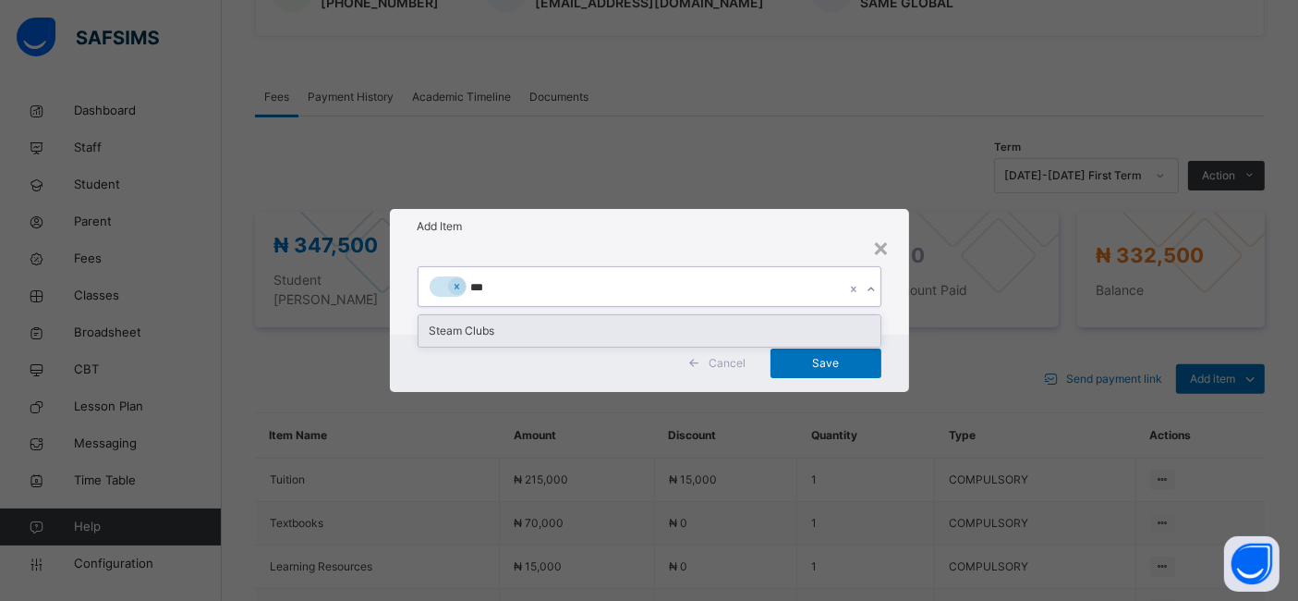
type input "****"
click at [454, 331] on div "Steam Clubs" at bounding box center [650, 330] width 462 height 31
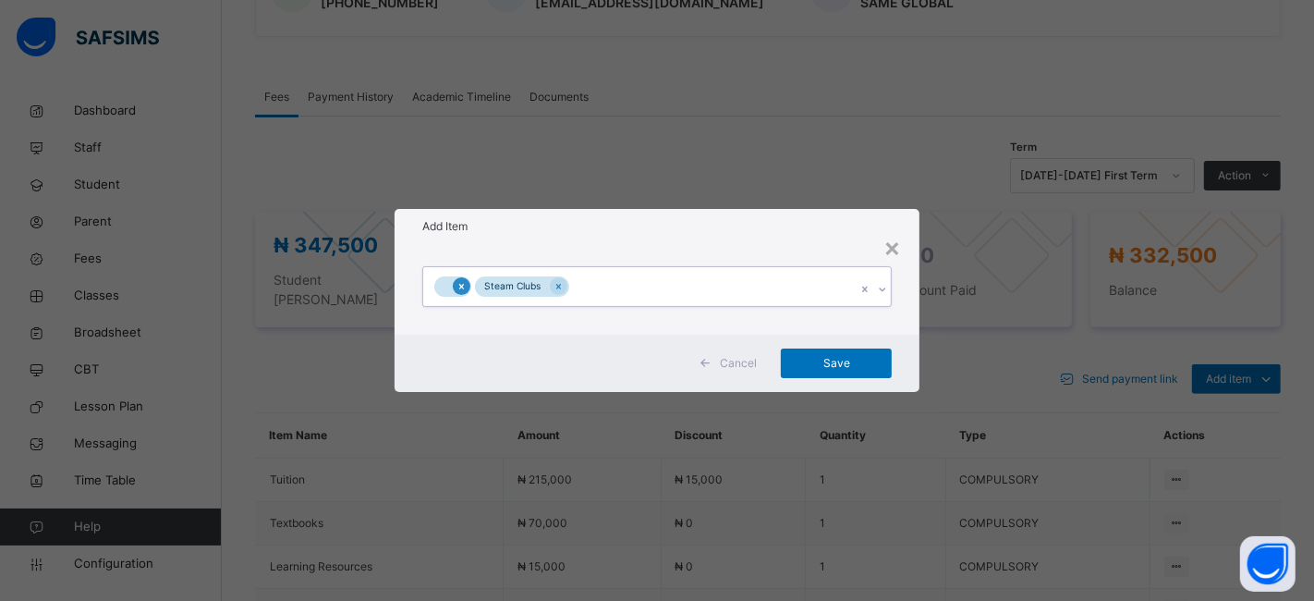
click at [458, 287] on icon at bounding box center [461, 286] width 10 height 13
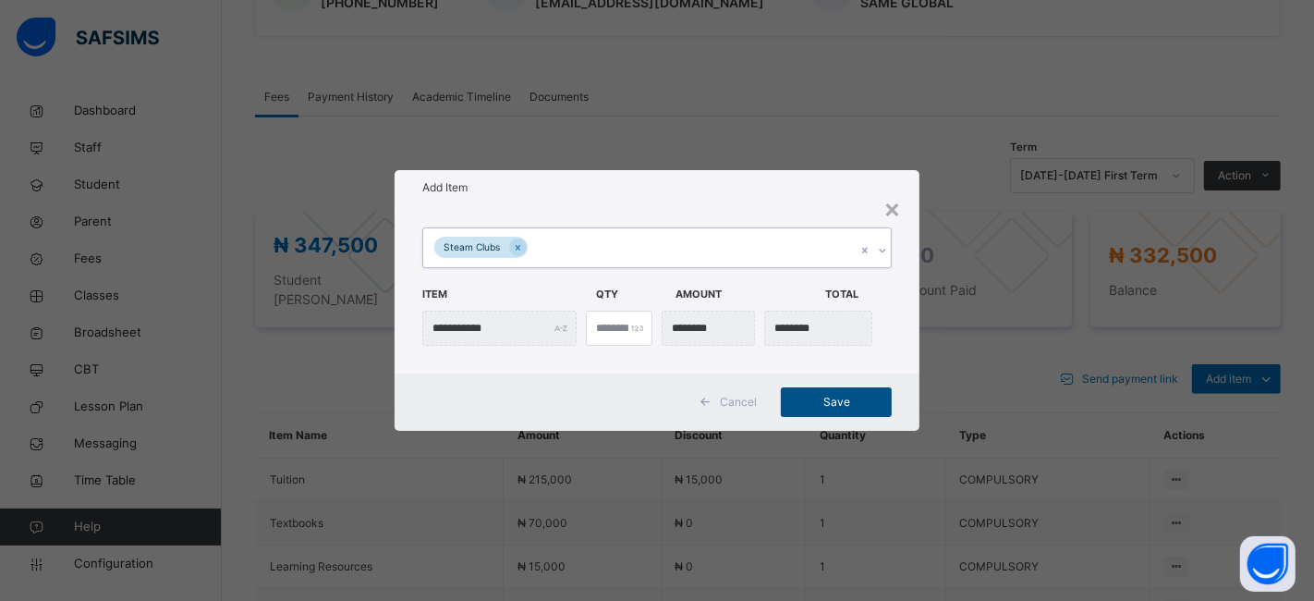
click at [816, 402] on span "Save" at bounding box center [836, 402] width 83 height 17
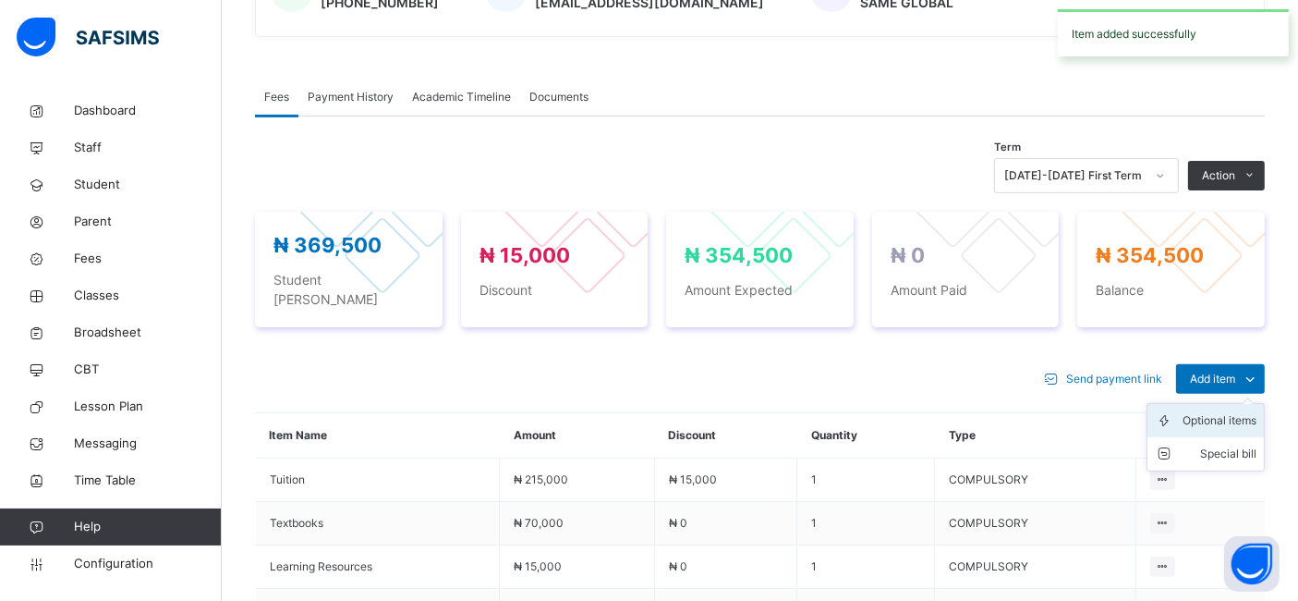
click at [1209, 411] on div "Optional items" at bounding box center [1220, 420] width 74 height 18
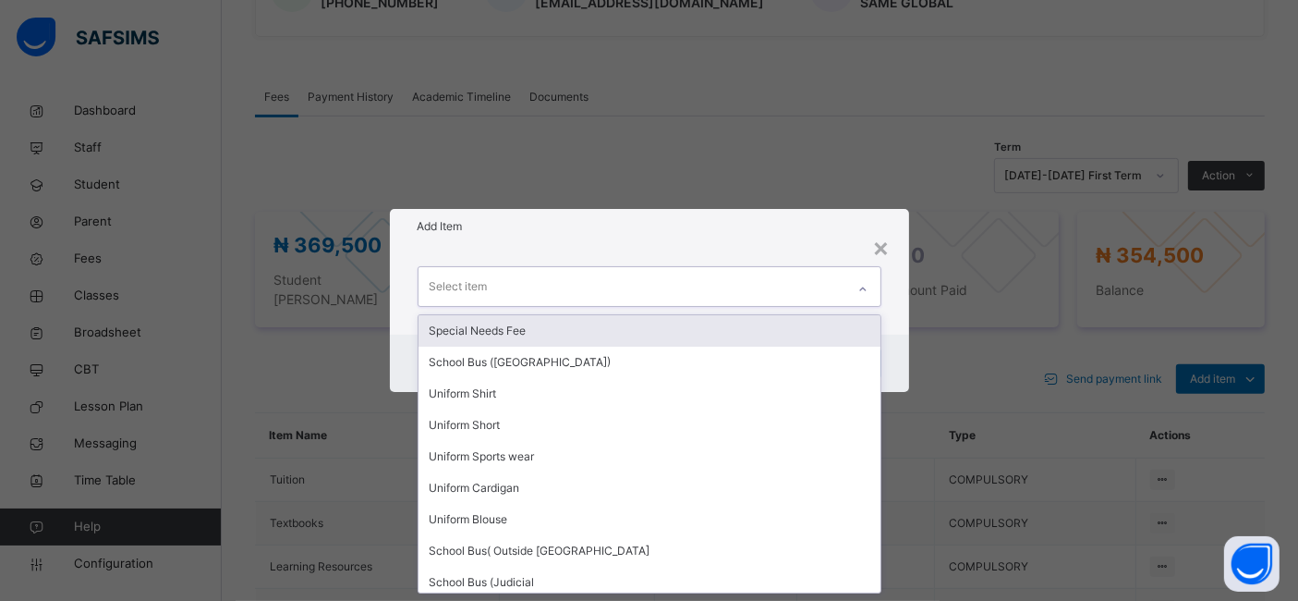
click at [803, 301] on div "Select item" at bounding box center [632, 286] width 427 height 39
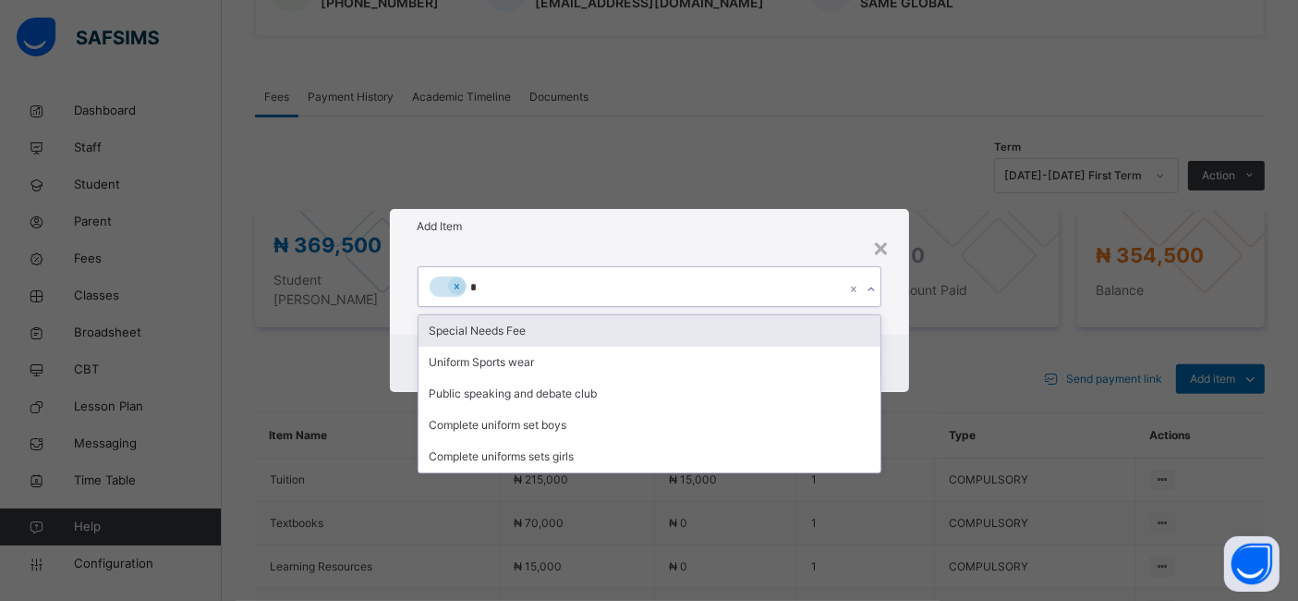
type input "**"
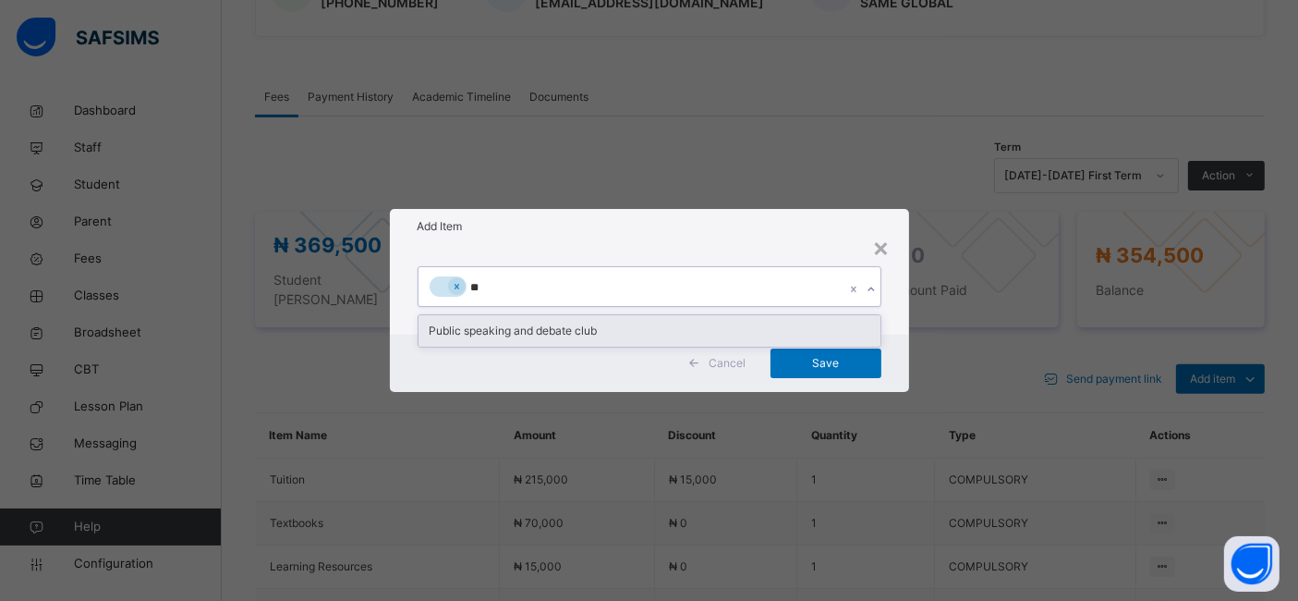
click at [567, 328] on div "Public speaking and debate club" at bounding box center [650, 330] width 462 height 31
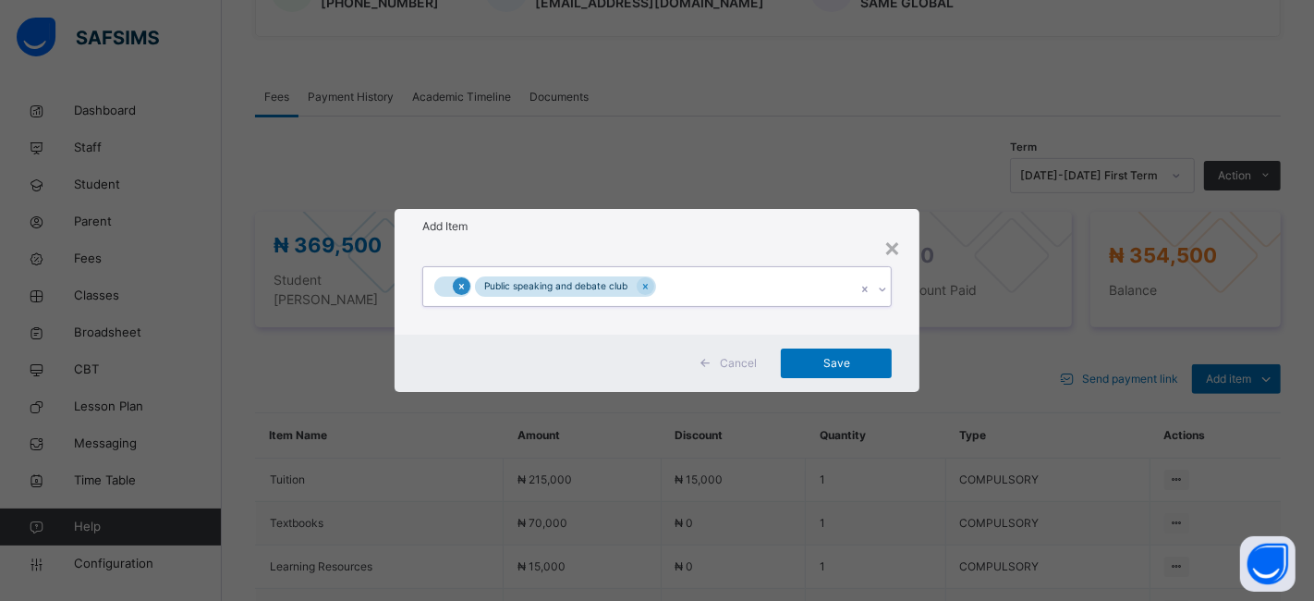
click at [464, 284] on icon at bounding box center [461, 286] width 10 height 13
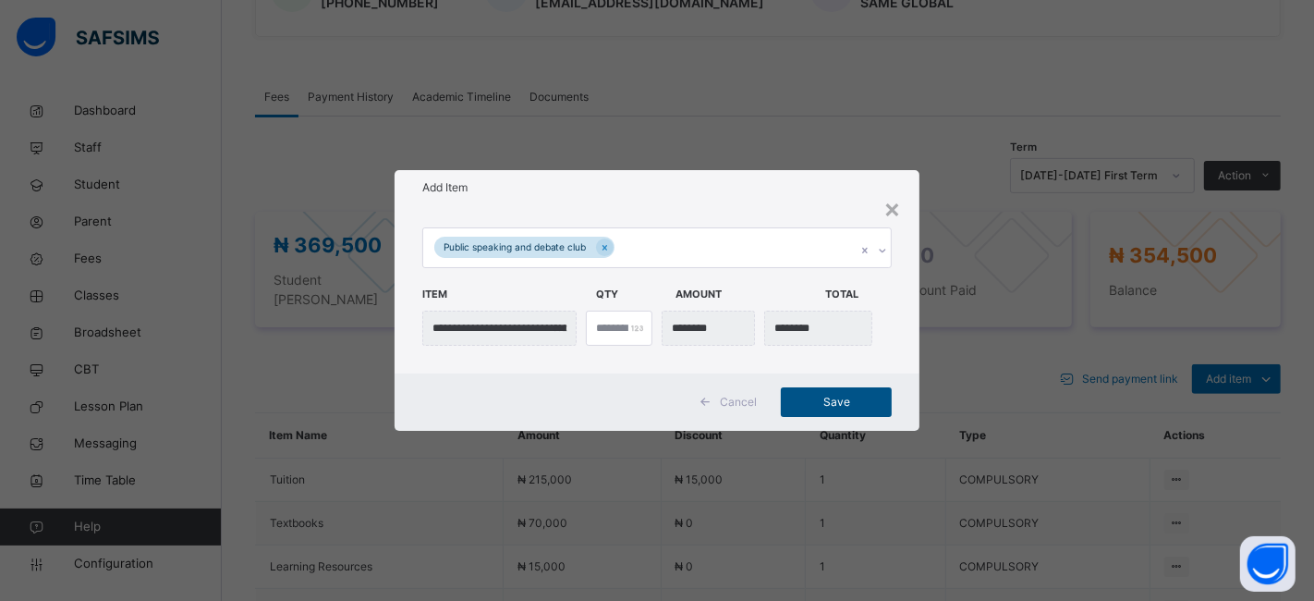
click at [808, 397] on span "Save" at bounding box center [836, 402] width 83 height 17
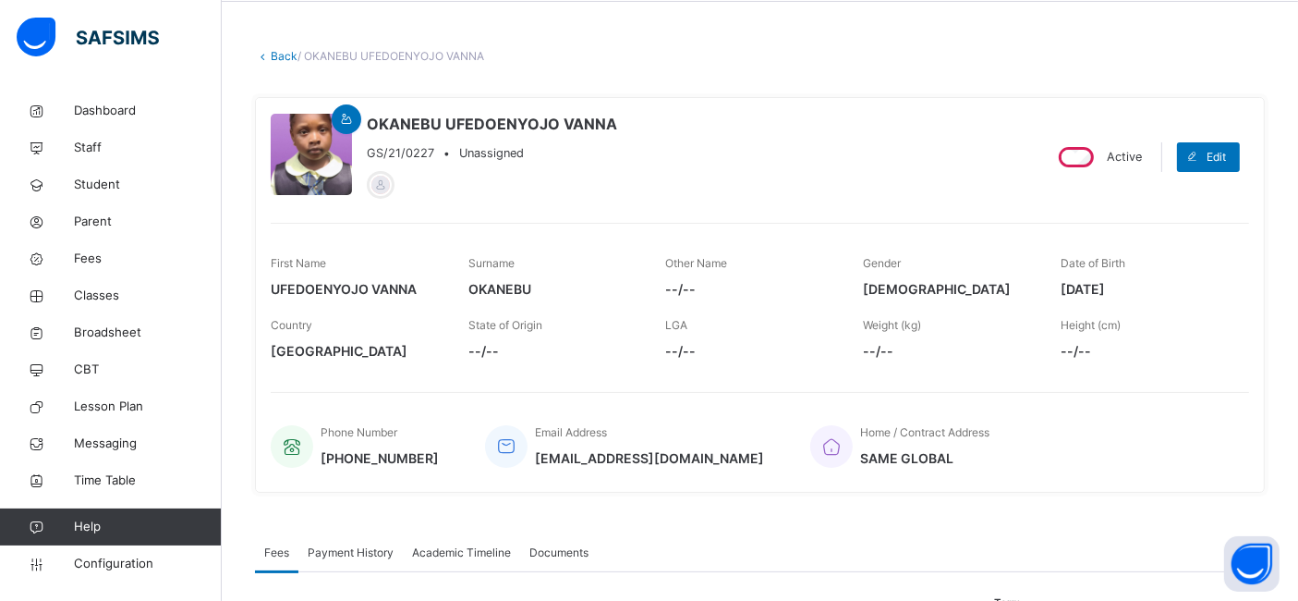
scroll to position [70, 0]
click at [285, 59] on link "Back" at bounding box center [284, 58] width 27 height 14
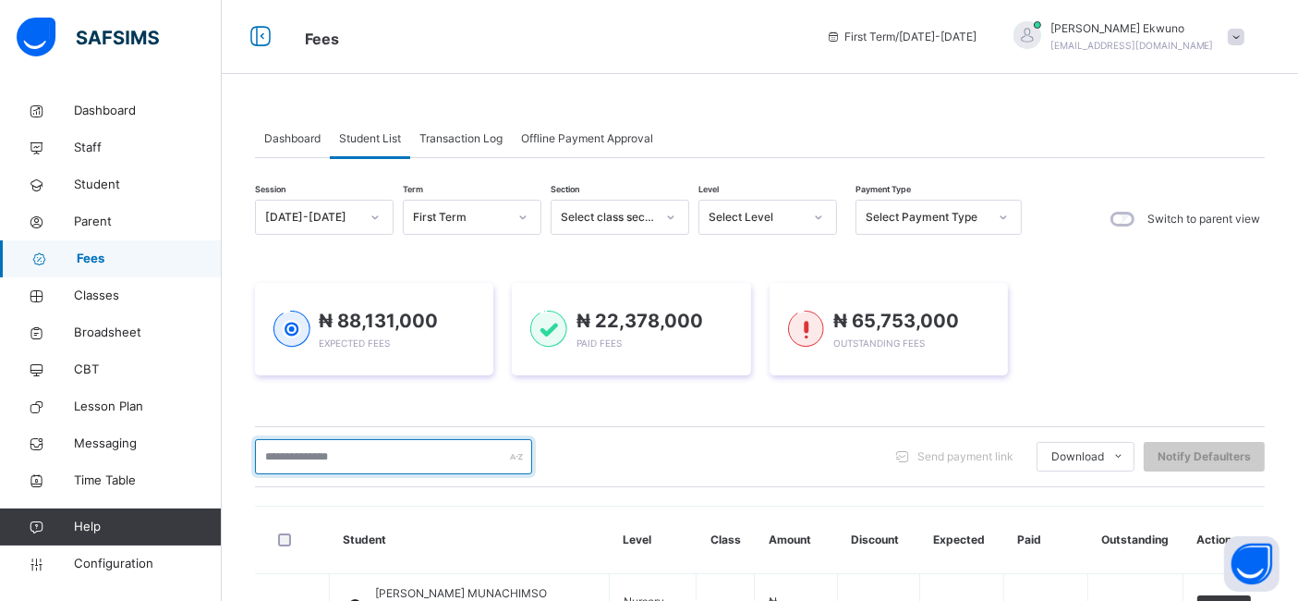
click at [317, 460] on input "text" at bounding box center [393, 456] width 277 height 35
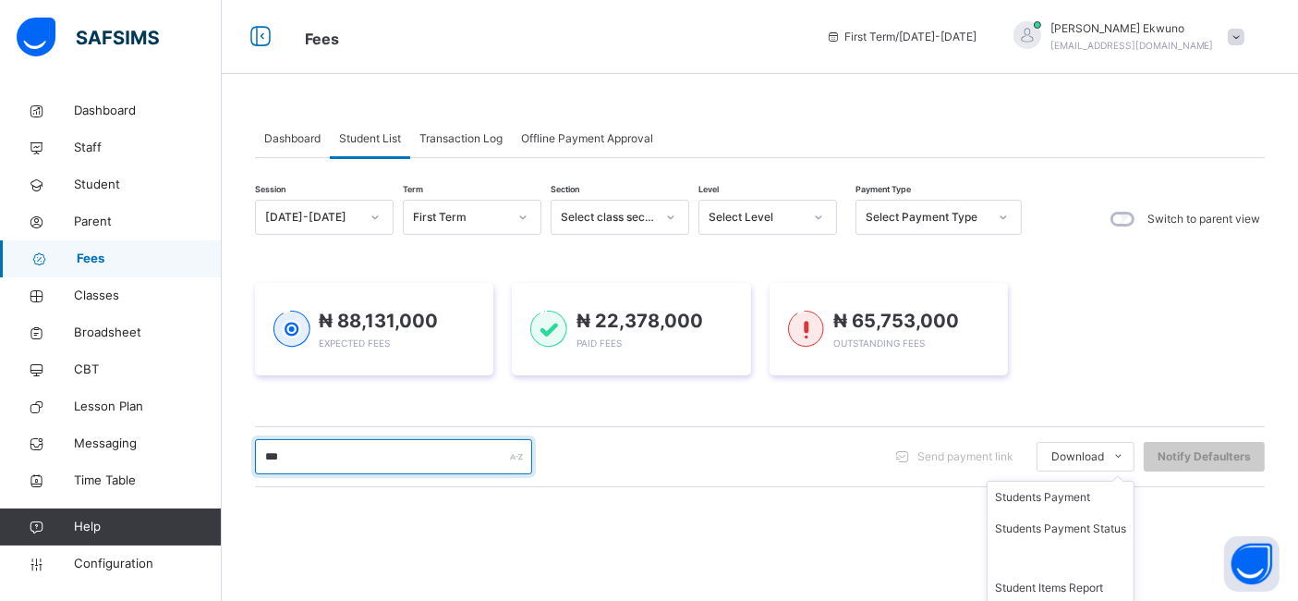
type input "***"
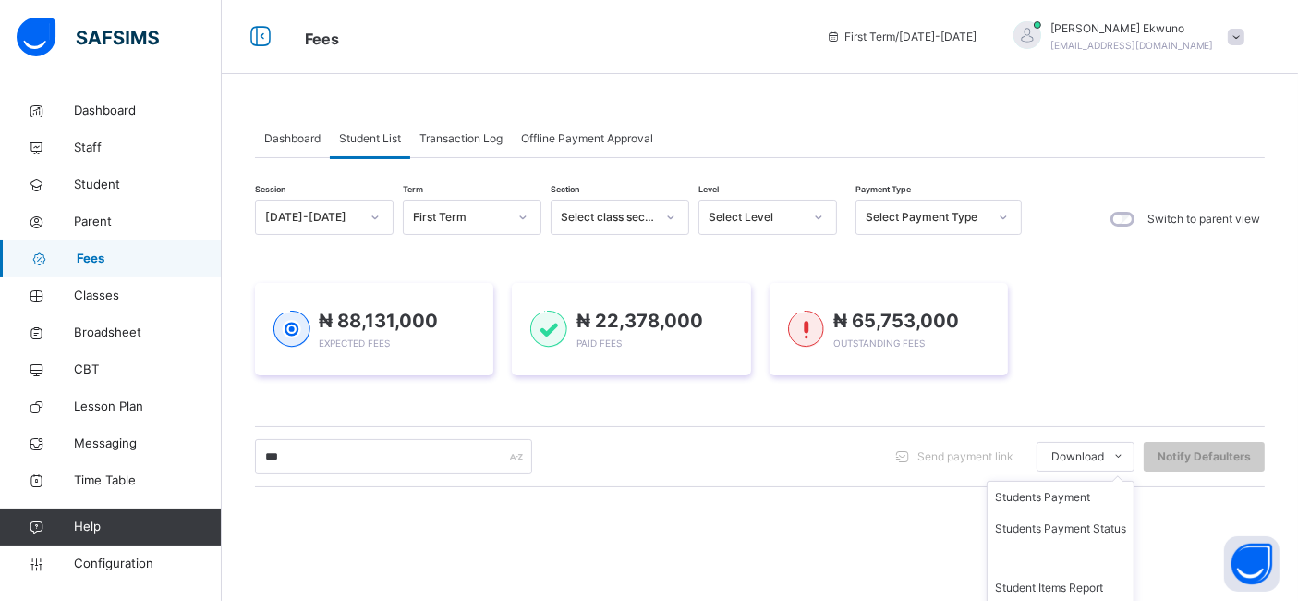
click at [1111, 480] on ul "Students Payment Students Payment Status Student Items Report Student Discount …" at bounding box center [1061, 557] width 148 height 155
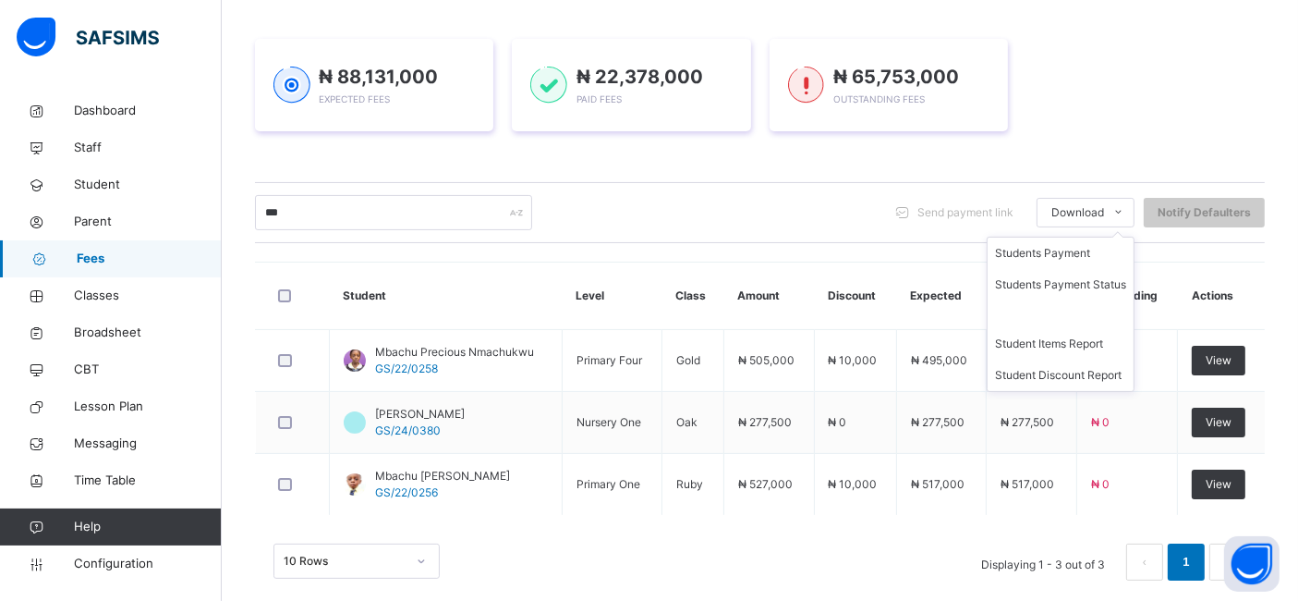
scroll to position [266, 0]
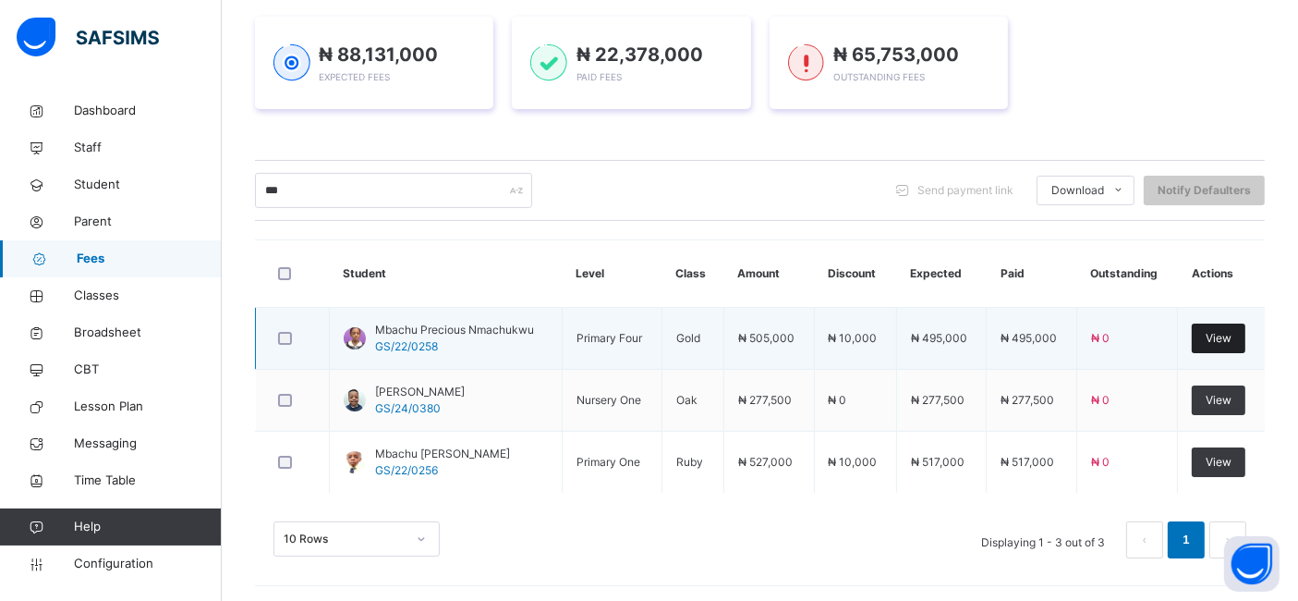
click at [1232, 342] on span "View" at bounding box center [1219, 338] width 26 height 17
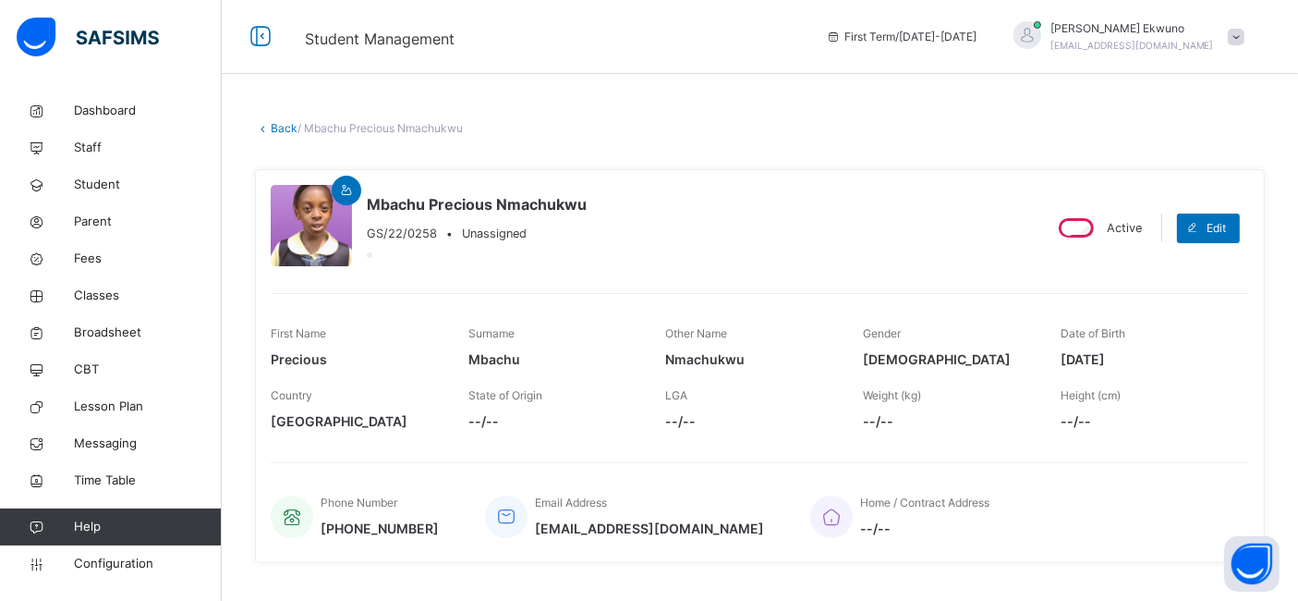
click at [283, 129] on link "Back" at bounding box center [284, 128] width 27 height 14
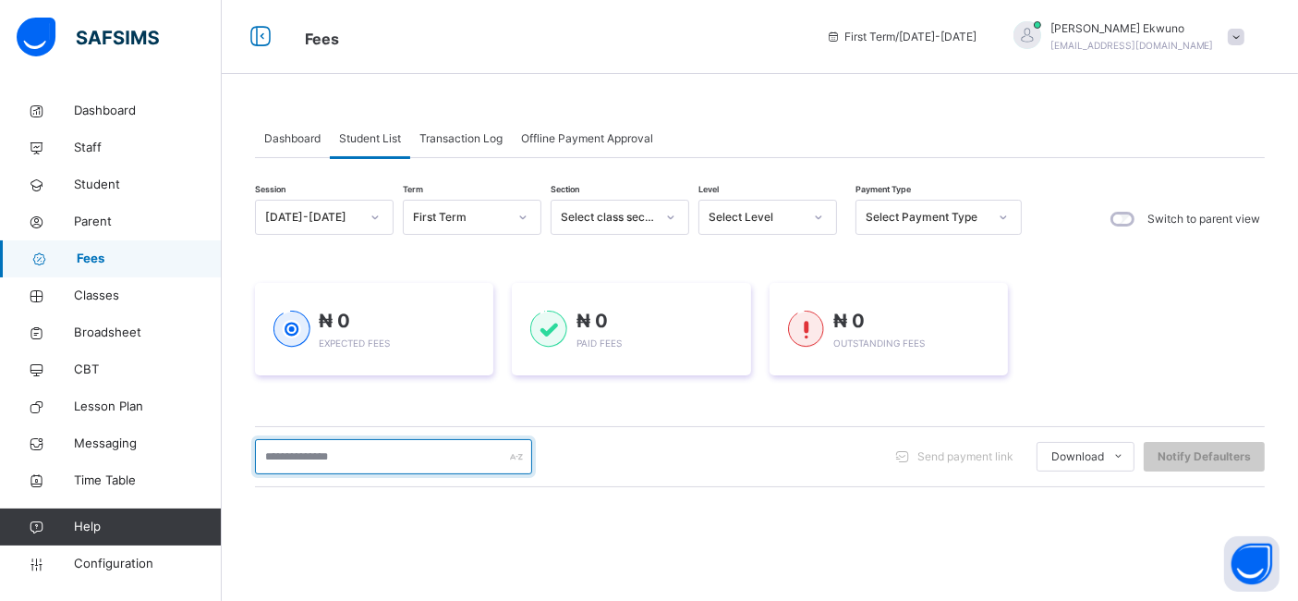
click at [310, 455] on input "text" at bounding box center [393, 456] width 277 height 35
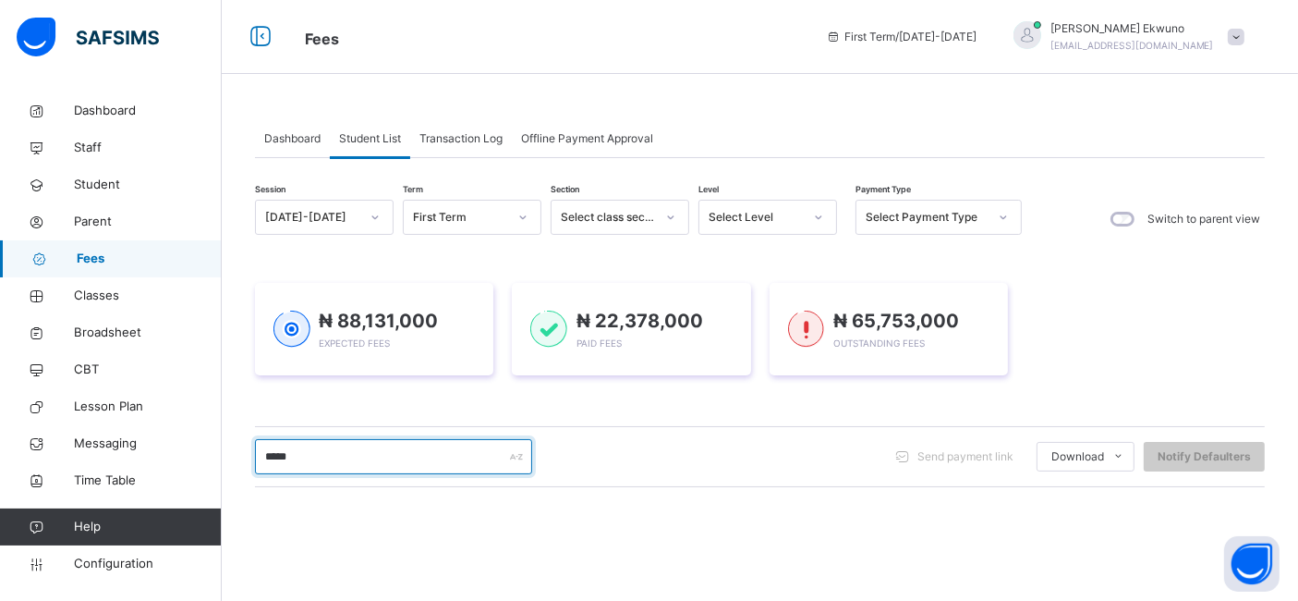
type input "*****"
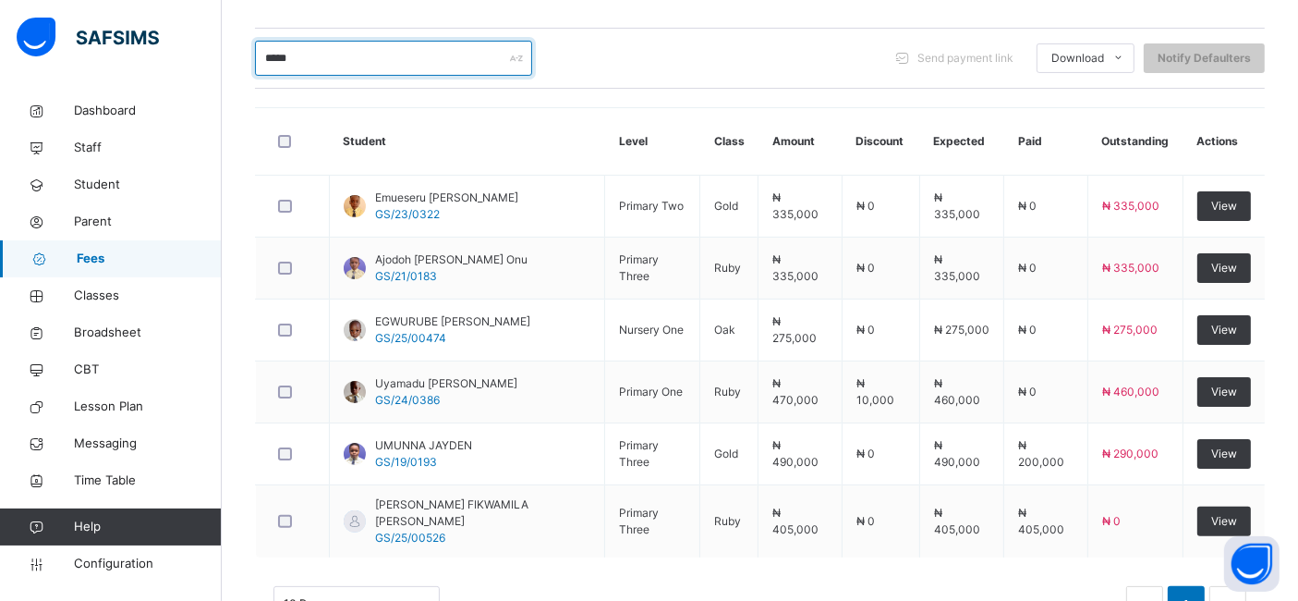
scroll to position [404, 0]
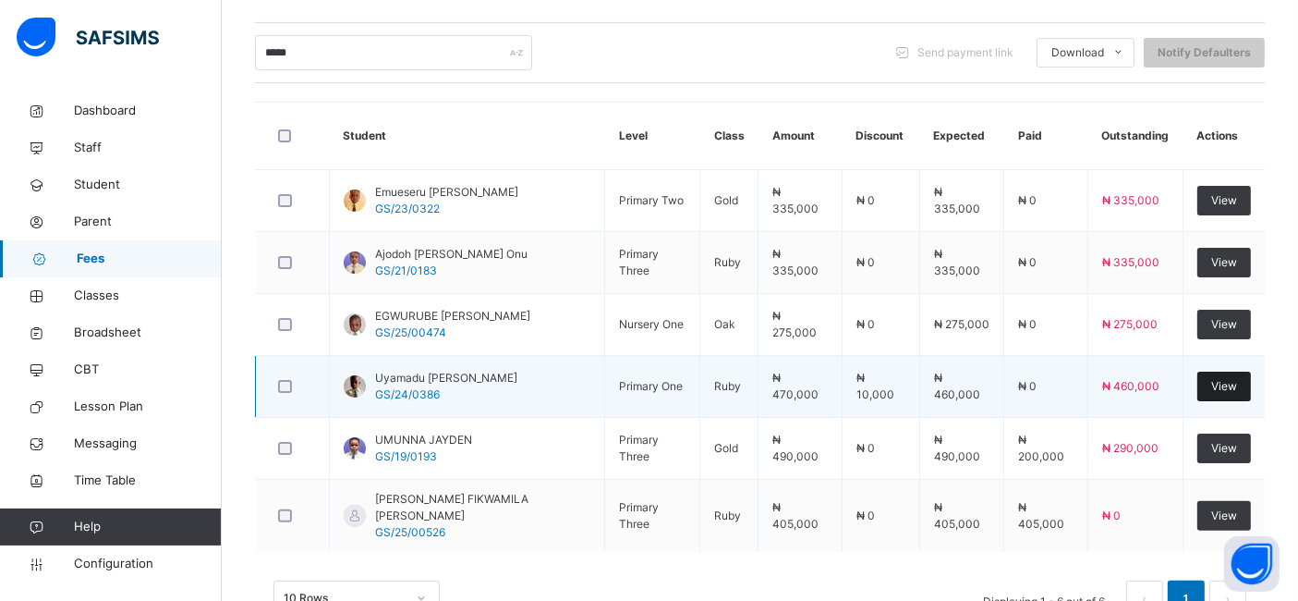
click at [1224, 387] on div "View" at bounding box center [1224, 386] width 54 height 30
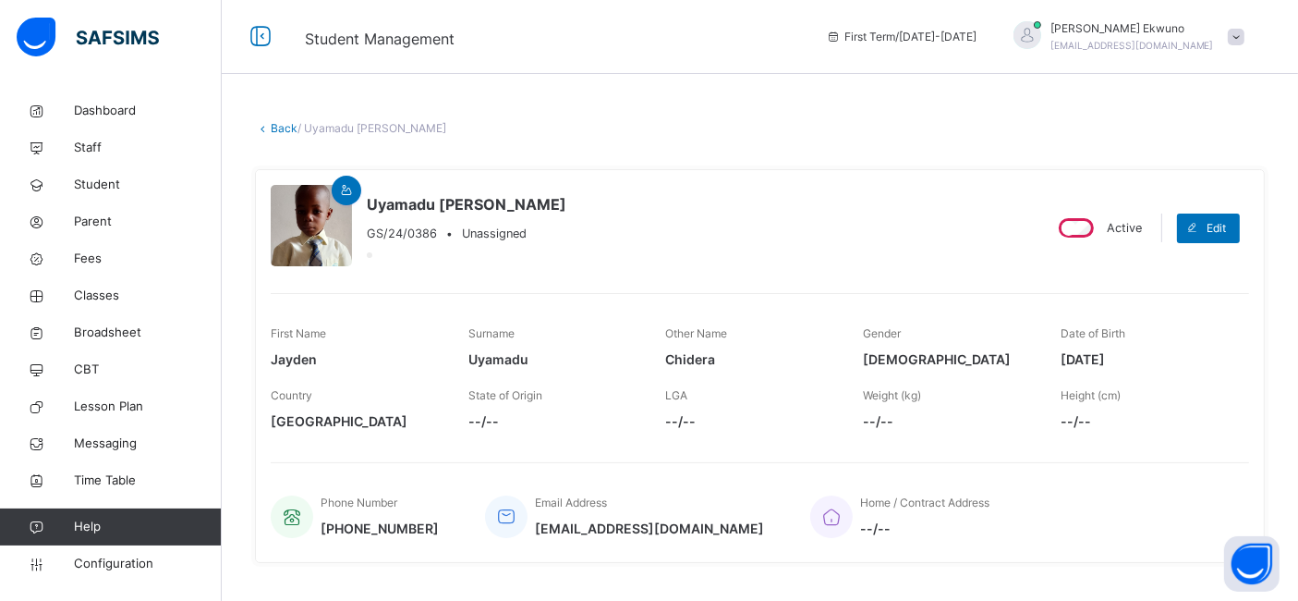
click at [287, 128] on link "Back" at bounding box center [284, 128] width 27 height 14
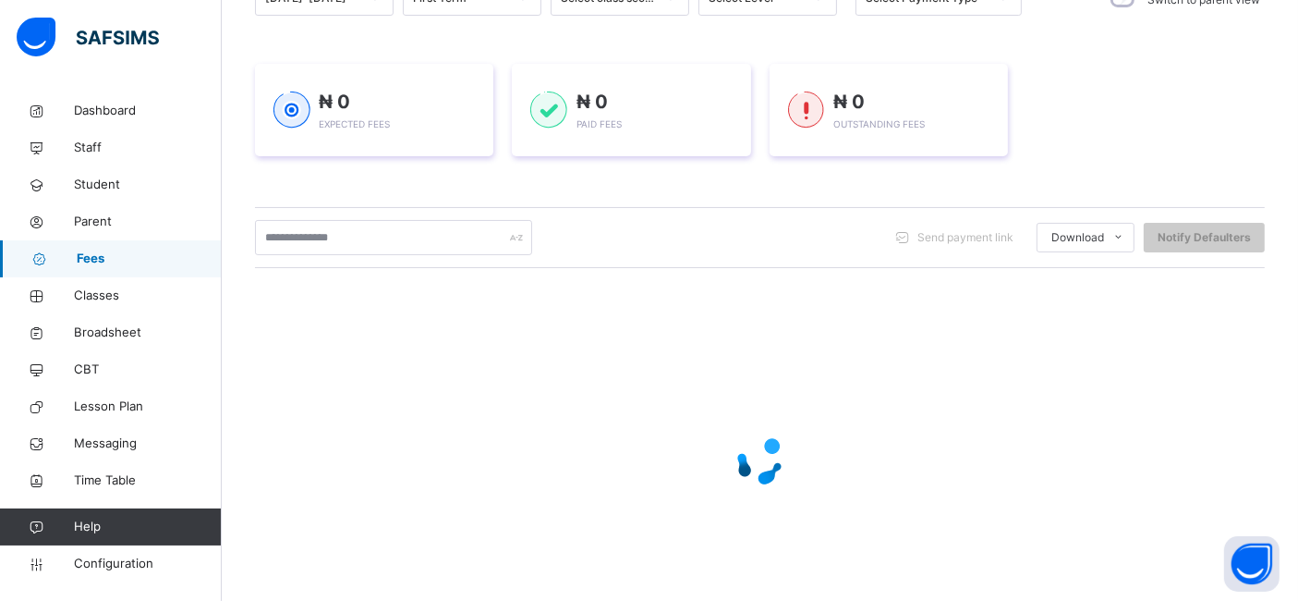
scroll to position [224, 0]
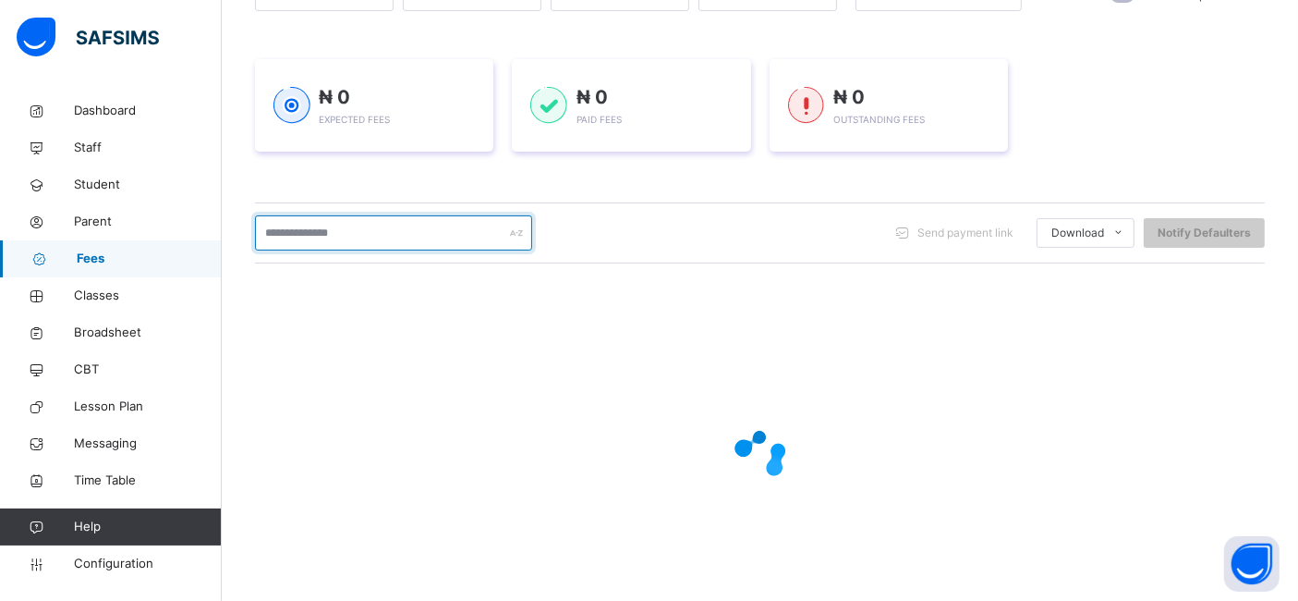
click at [377, 234] on input "text" at bounding box center [393, 232] width 277 height 35
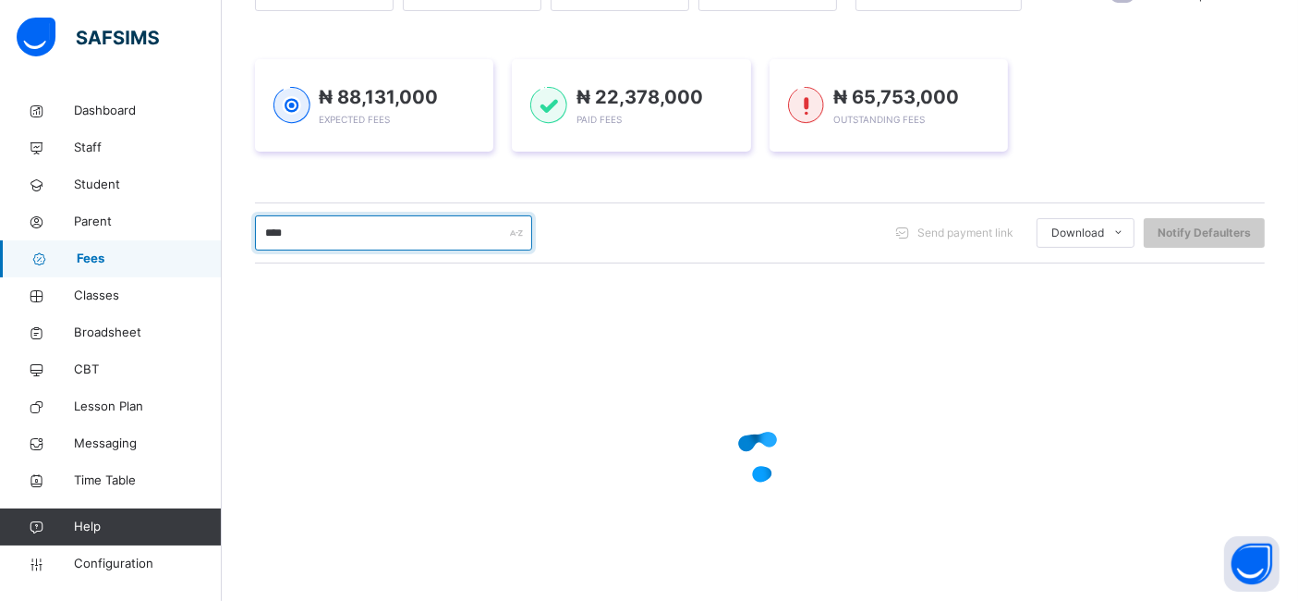
type input "****"
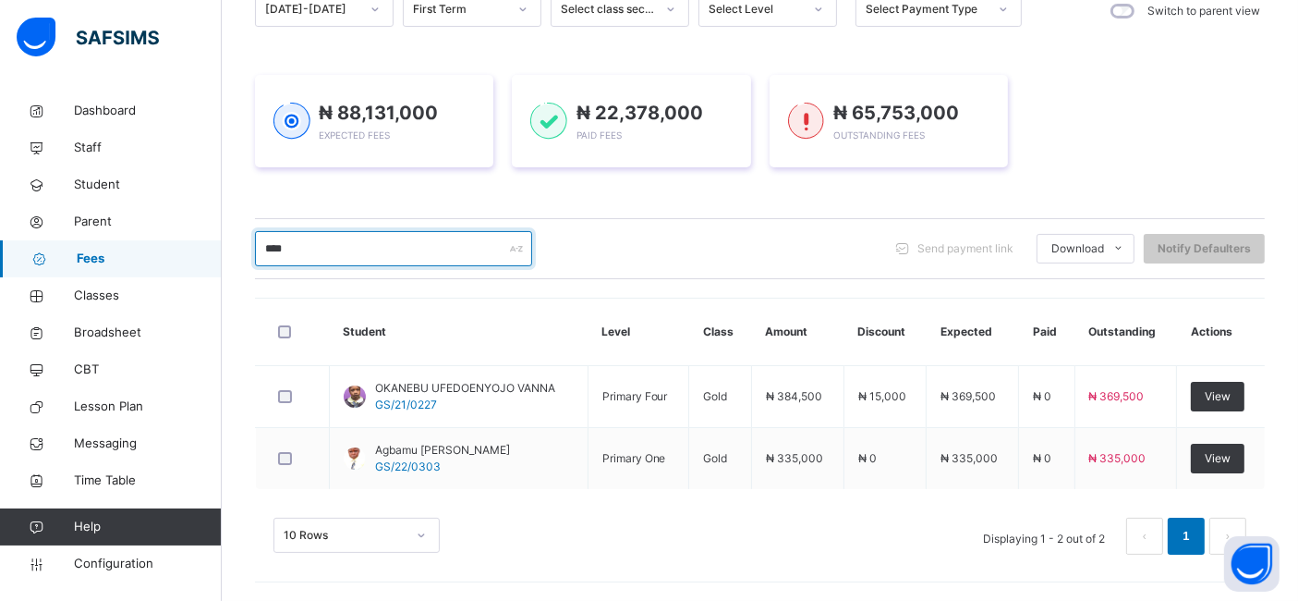
scroll to position [205, 0]
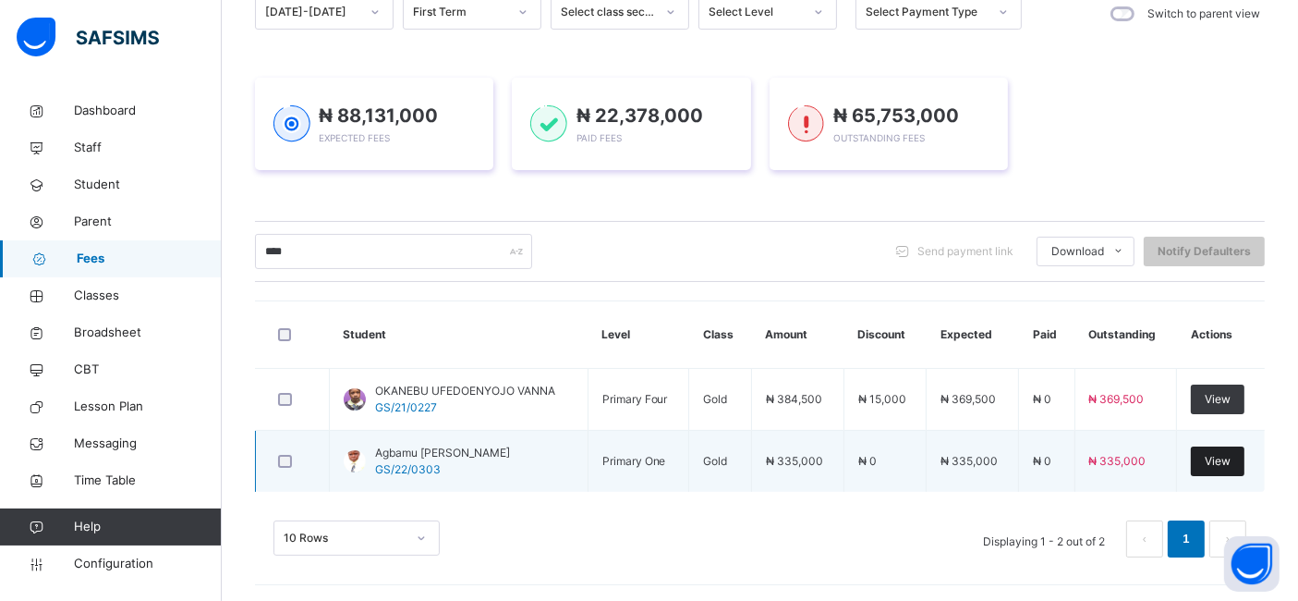
click at [1225, 462] on span "View" at bounding box center [1218, 461] width 26 height 17
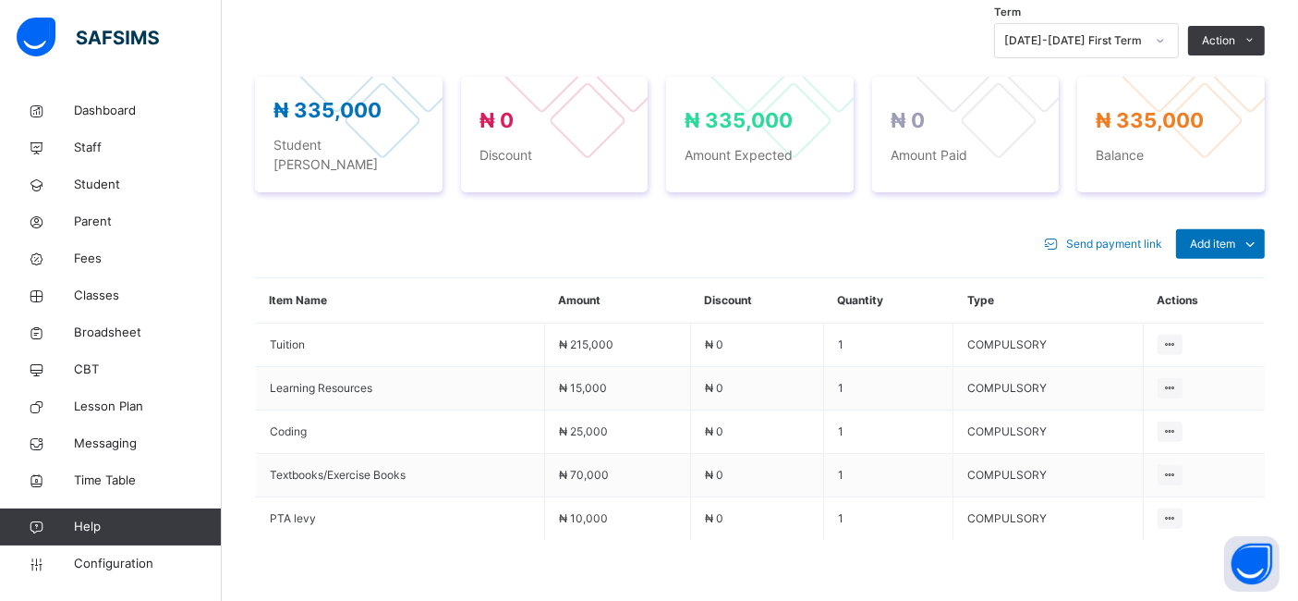
scroll to position [660, 0]
click at [1235, 237] on span "Add item" at bounding box center [1212, 245] width 45 height 17
click at [1250, 269] on ul "Optional items Special bill" at bounding box center [1206, 303] width 118 height 68
click at [1253, 277] on div "Optional items" at bounding box center [1220, 286] width 74 height 18
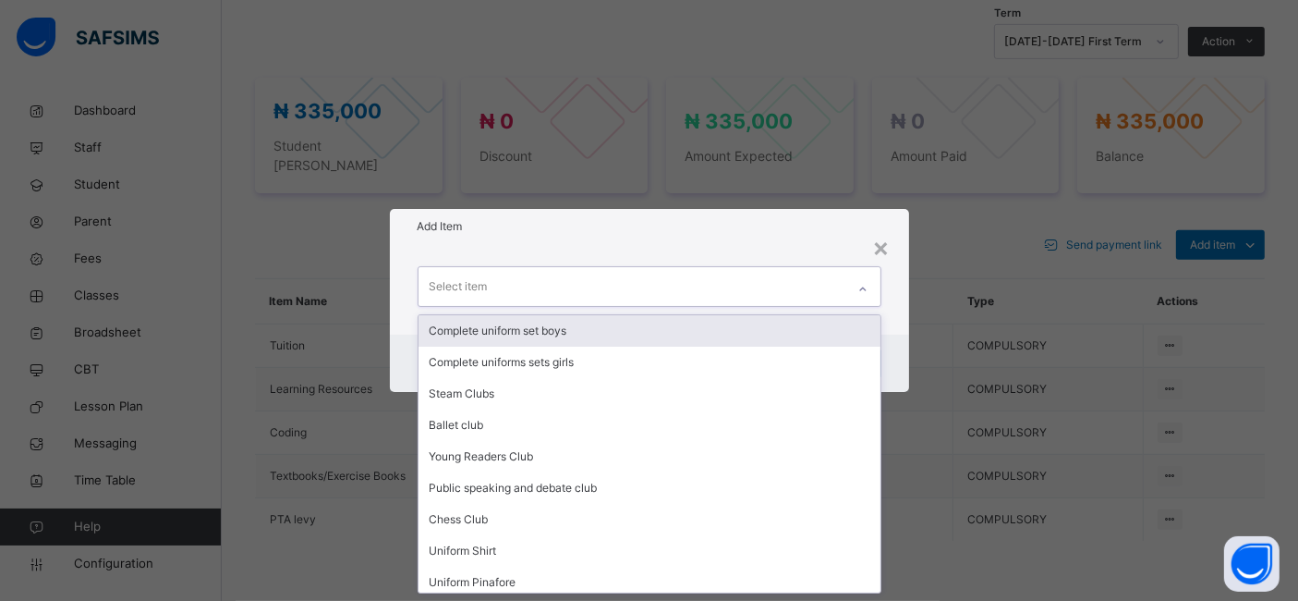
click at [435, 288] on div "Select item" at bounding box center [459, 286] width 58 height 35
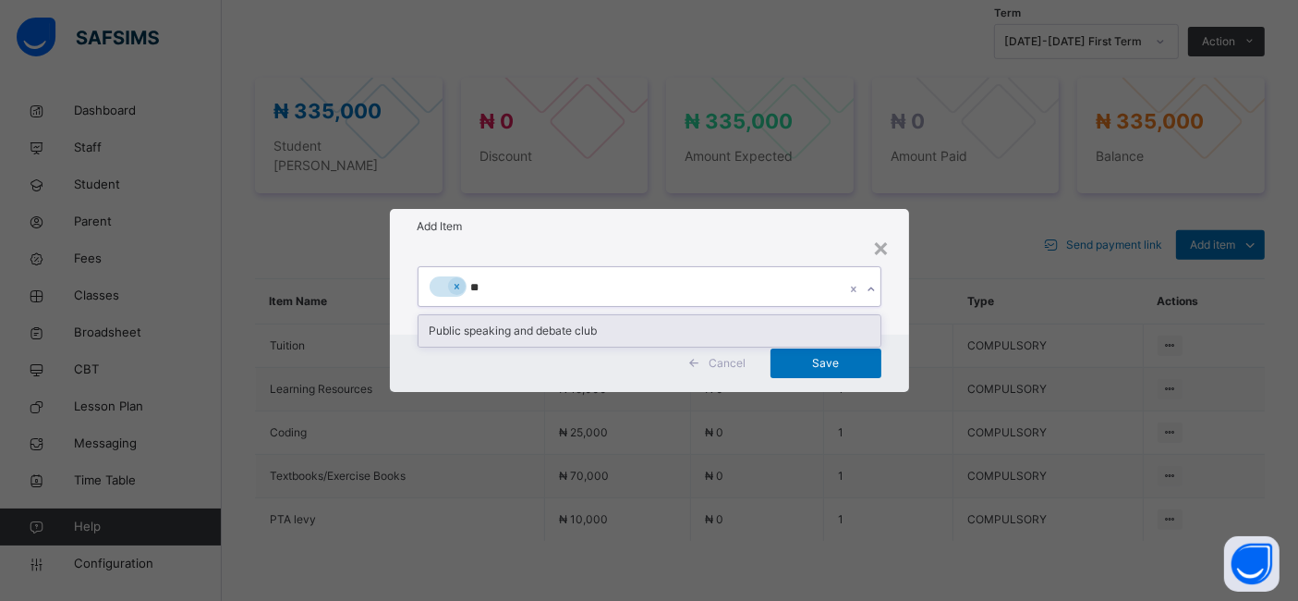
type input "***"
click at [438, 324] on div "Public speaking and debate club" at bounding box center [650, 330] width 462 height 31
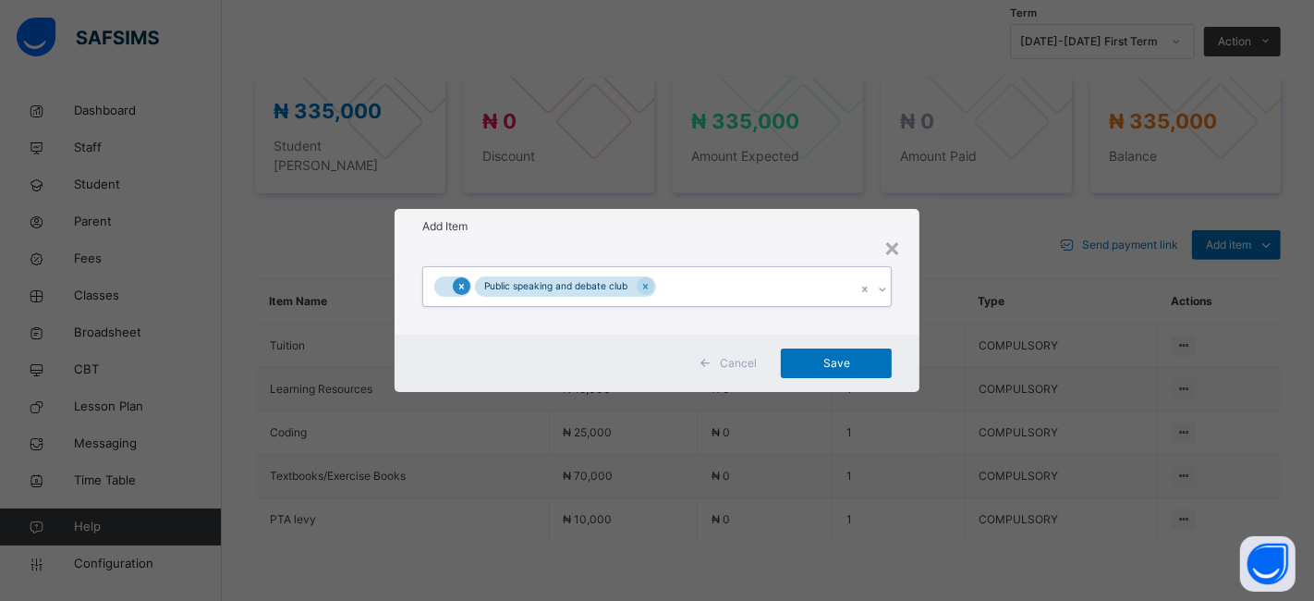
click at [458, 288] on icon at bounding box center [461, 286] width 10 height 13
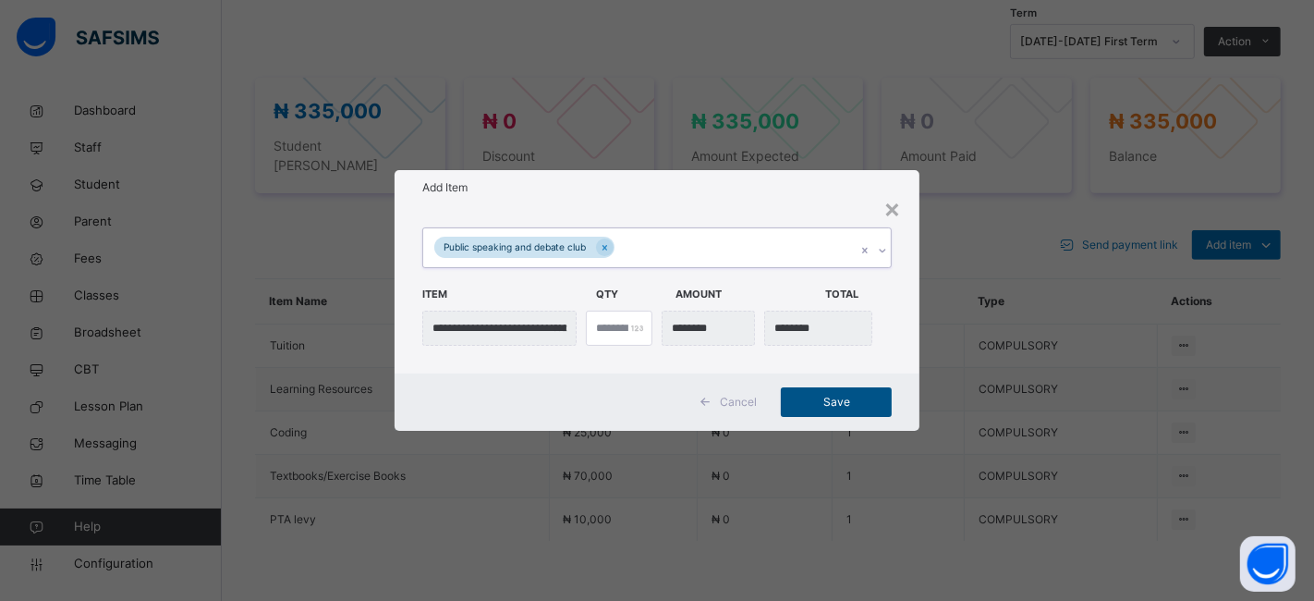
click at [823, 399] on span "Save" at bounding box center [836, 402] width 83 height 17
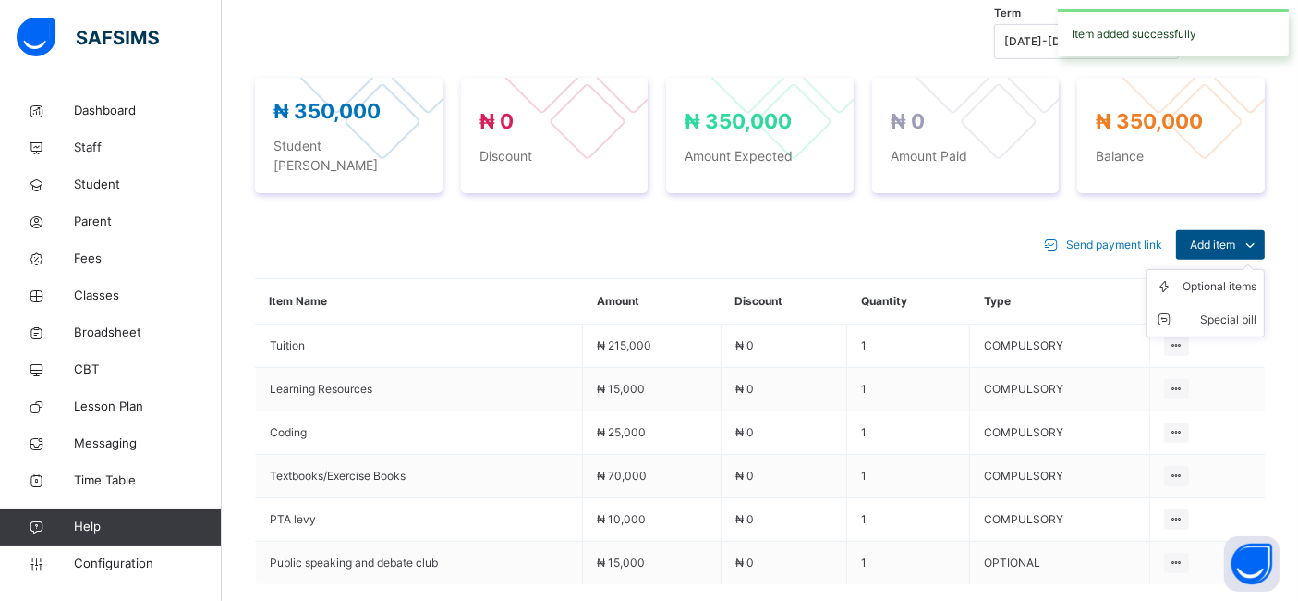
click at [1228, 237] on span "Add item" at bounding box center [1212, 245] width 45 height 17
click at [1183, 277] on icon at bounding box center [1169, 286] width 28 height 18
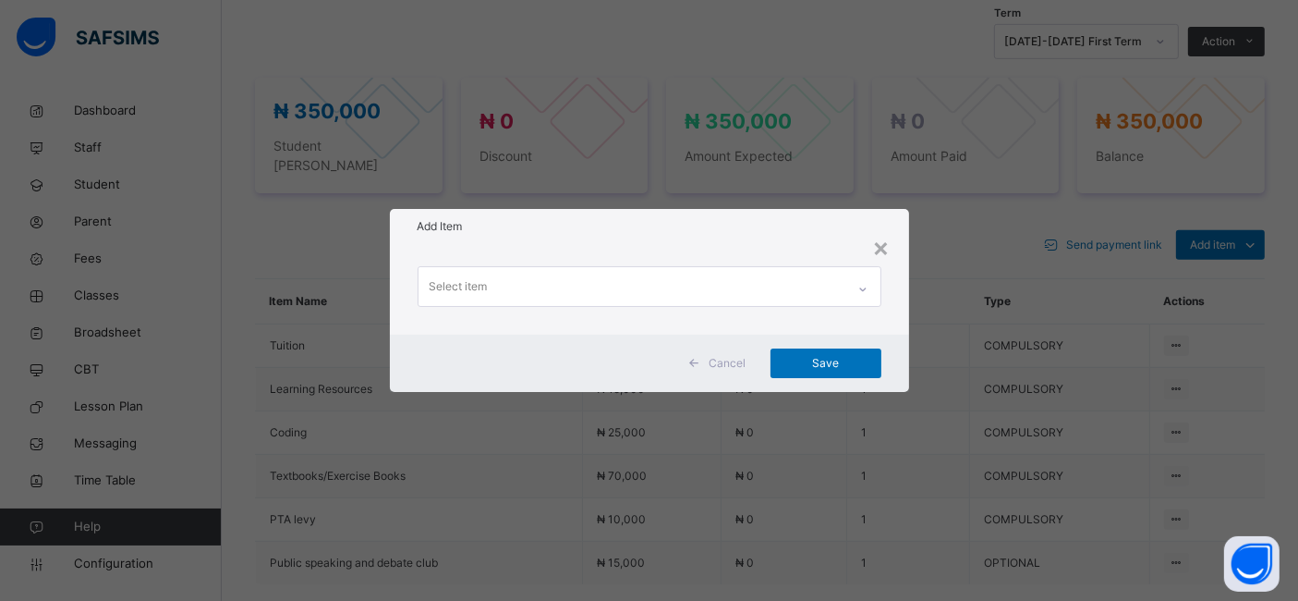
click at [737, 275] on div "Select item" at bounding box center [632, 286] width 427 height 39
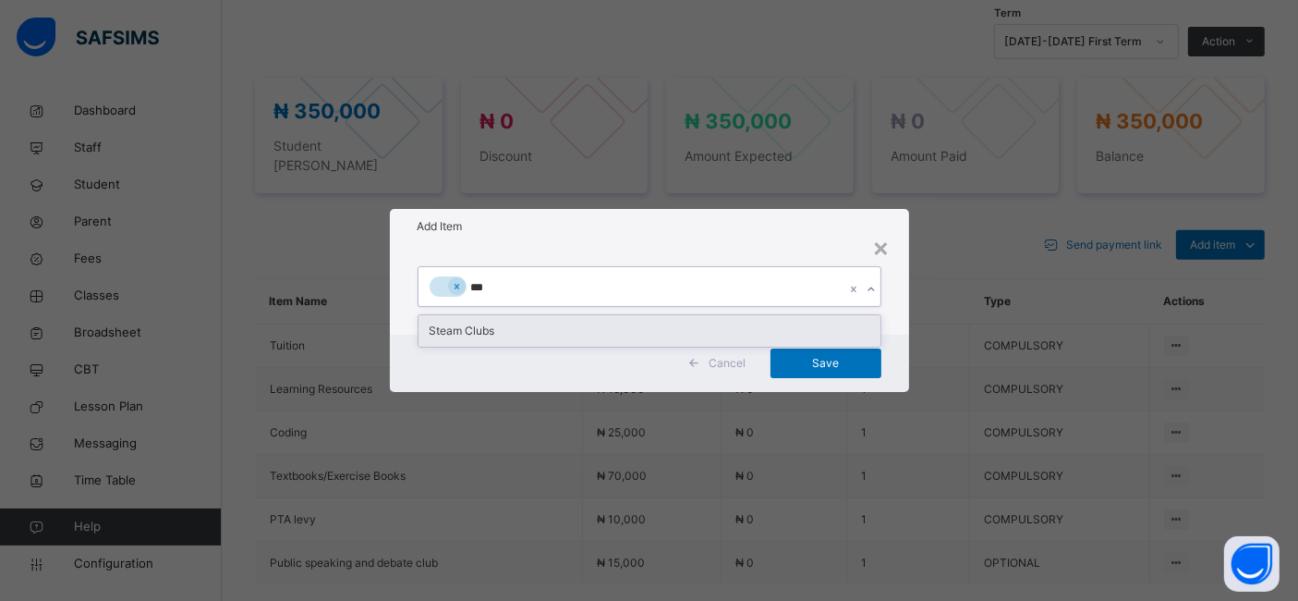
type input "****"
click at [471, 330] on div "Steam Clubs" at bounding box center [650, 330] width 462 height 31
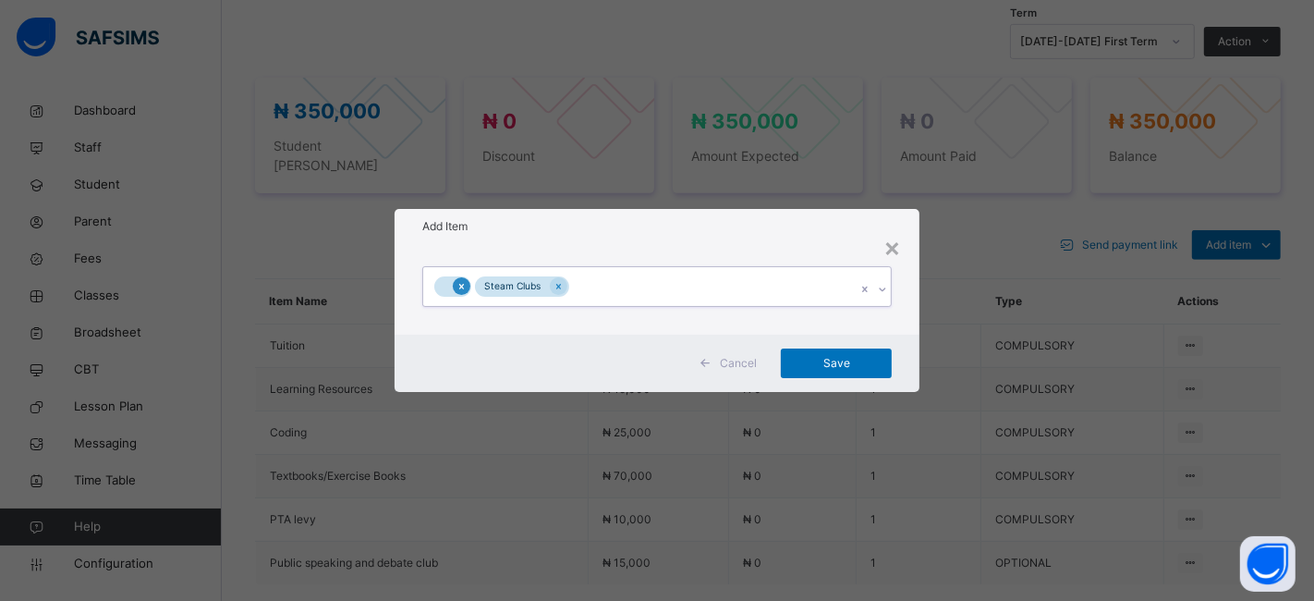
click at [468, 285] on div at bounding box center [462, 286] width 18 height 18
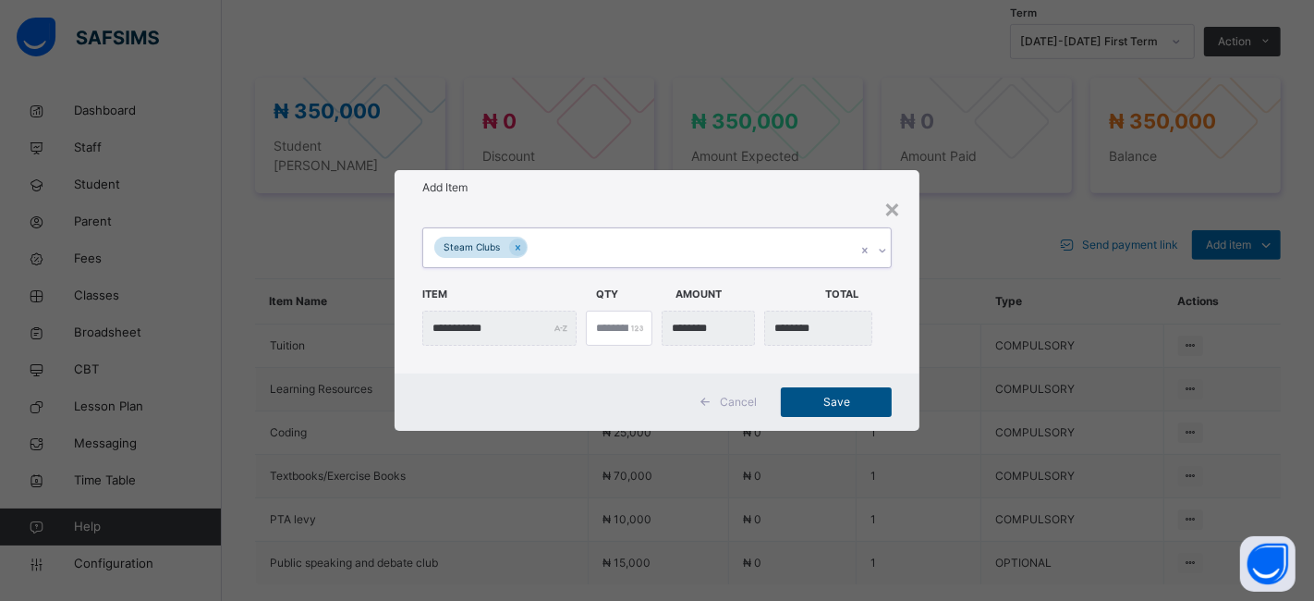
click at [811, 397] on span "Save" at bounding box center [836, 402] width 83 height 17
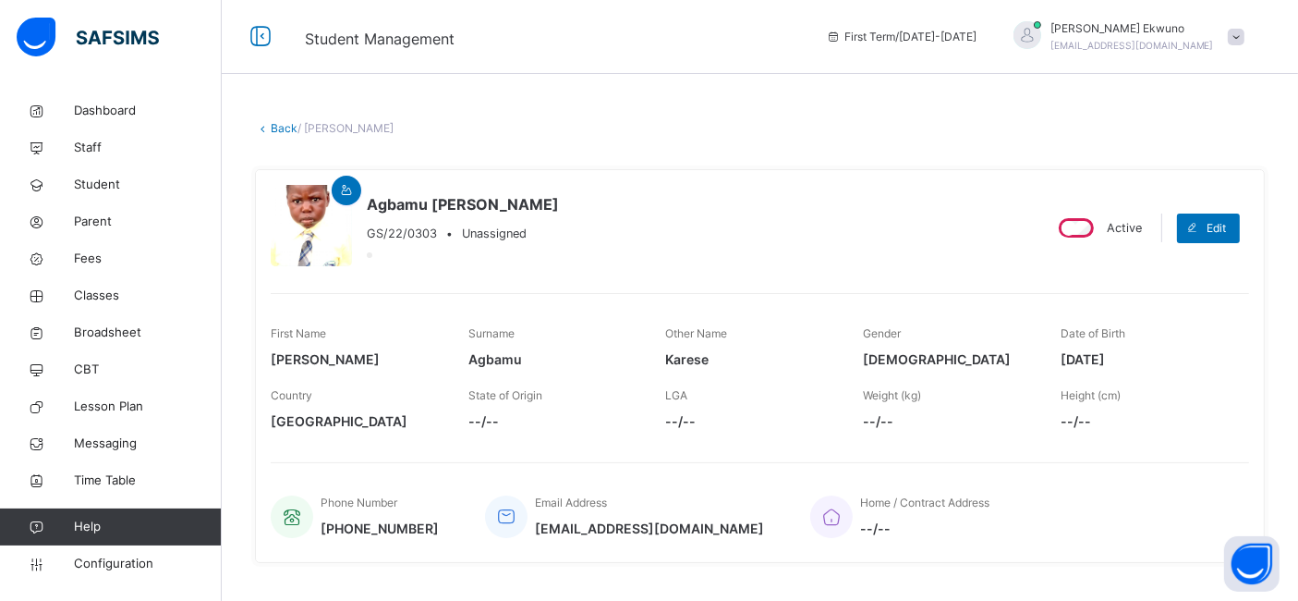
scroll to position [0, 0]
click at [283, 133] on link "Back" at bounding box center [284, 128] width 27 height 14
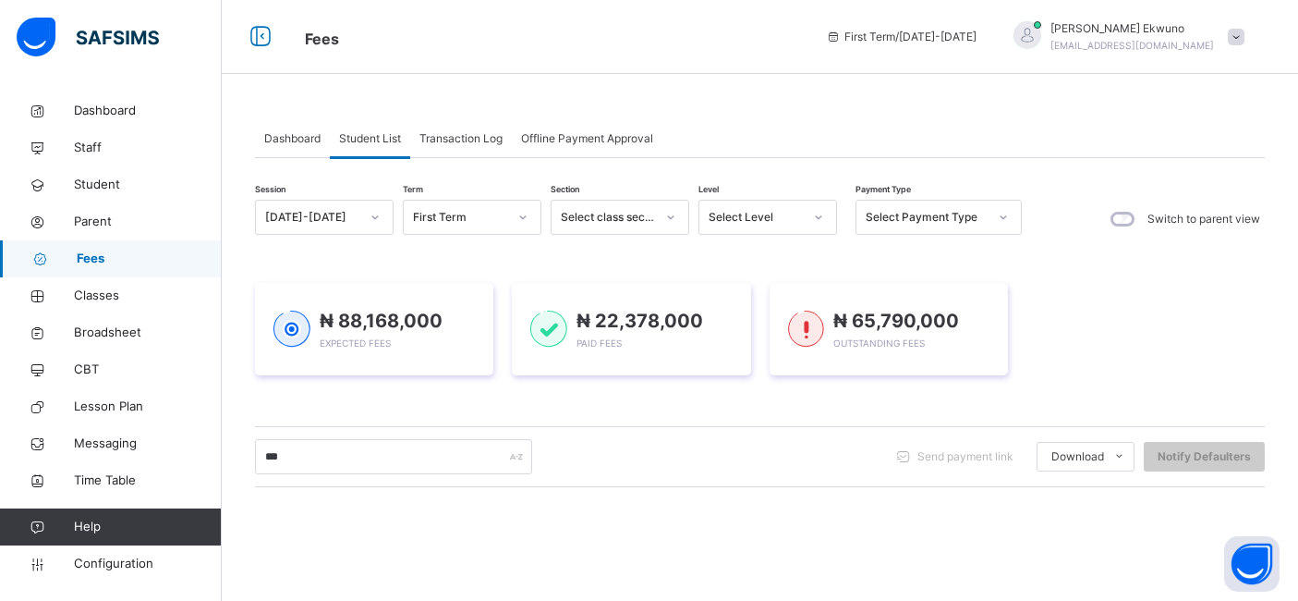
type input "***"
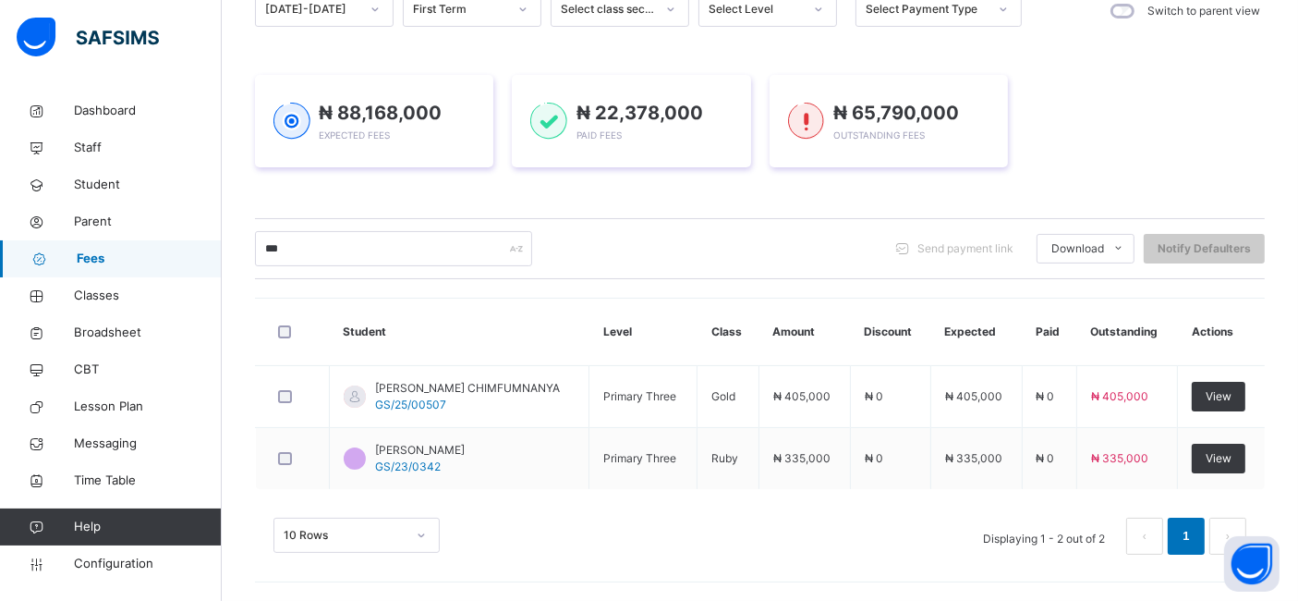
scroll to position [205, 0]
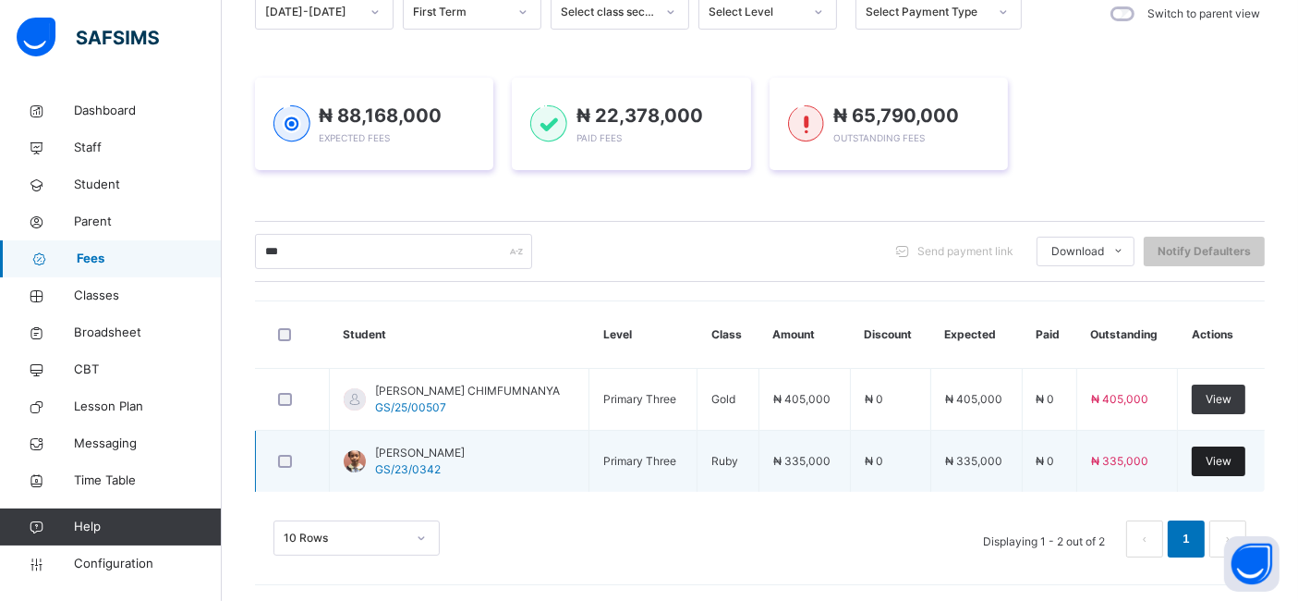
click at [1222, 457] on span "View" at bounding box center [1219, 461] width 26 height 17
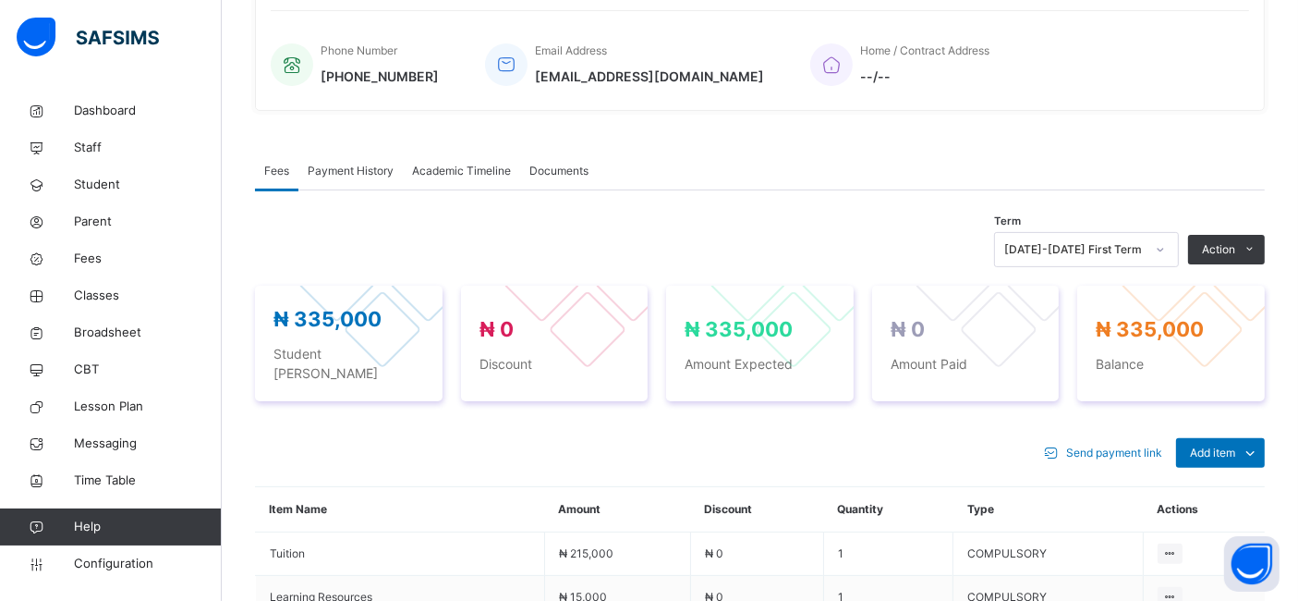
scroll to position [458, 0]
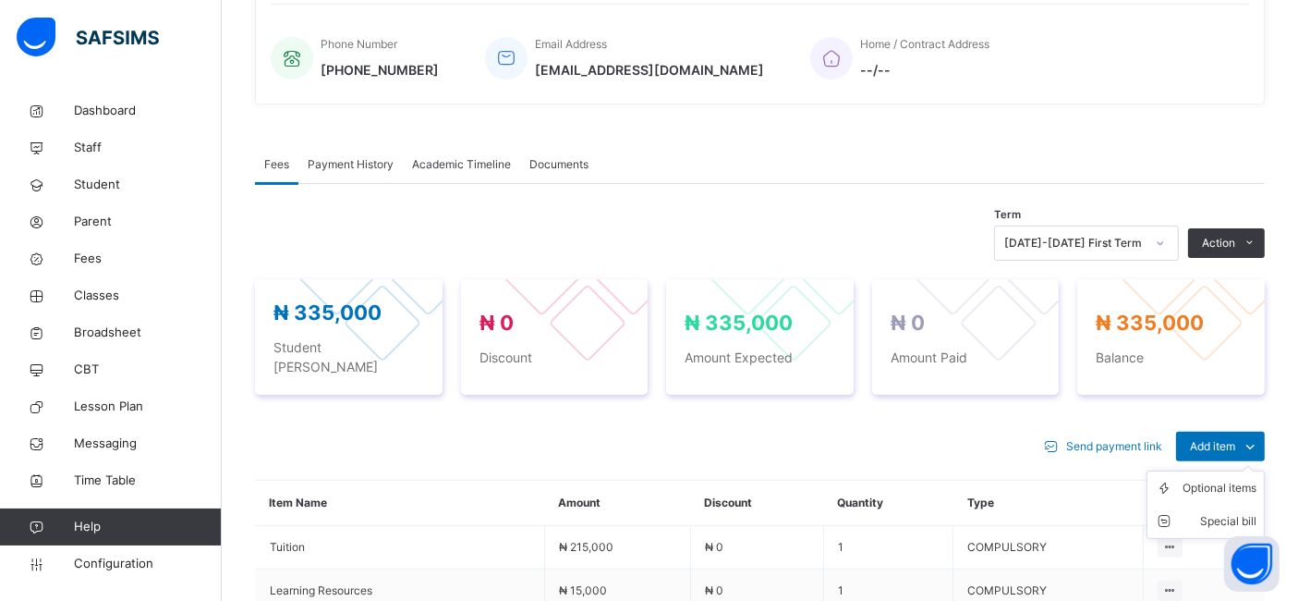
click at [1223, 470] on ul "Optional items Special bill" at bounding box center [1206, 504] width 118 height 68
click at [1225, 479] on div "Optional items" at bounding box center [1220, 488] width 74 height 18
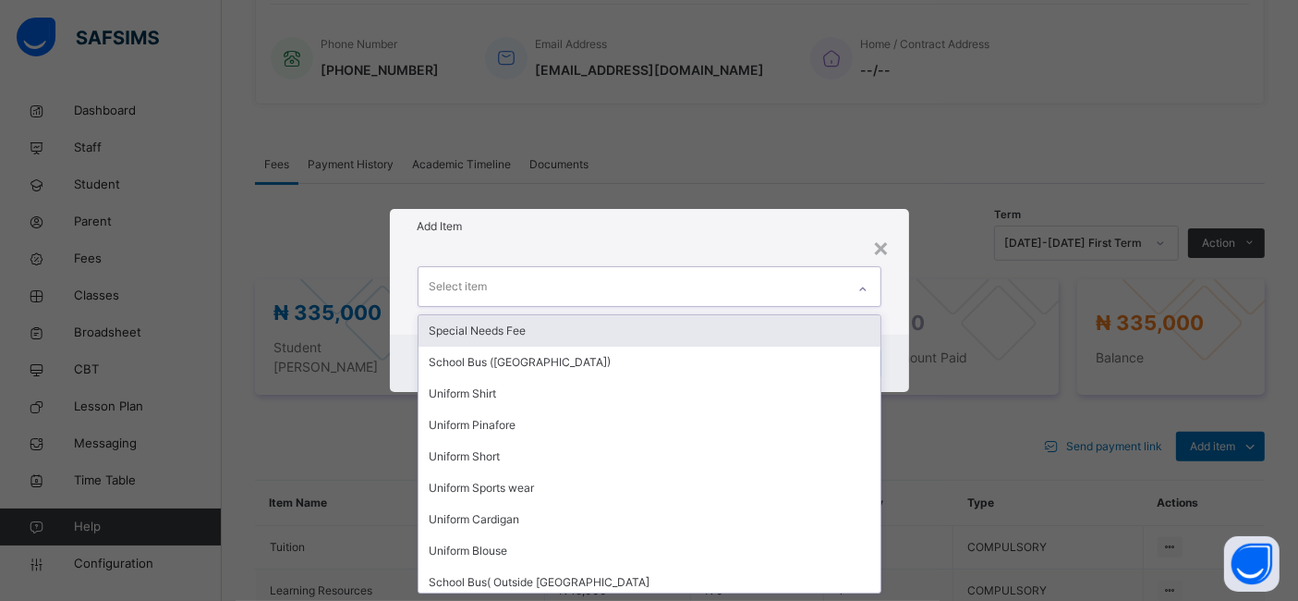
click at [448, 281] on div "Select item" at bounding box center [459, 286] width 58 height 35
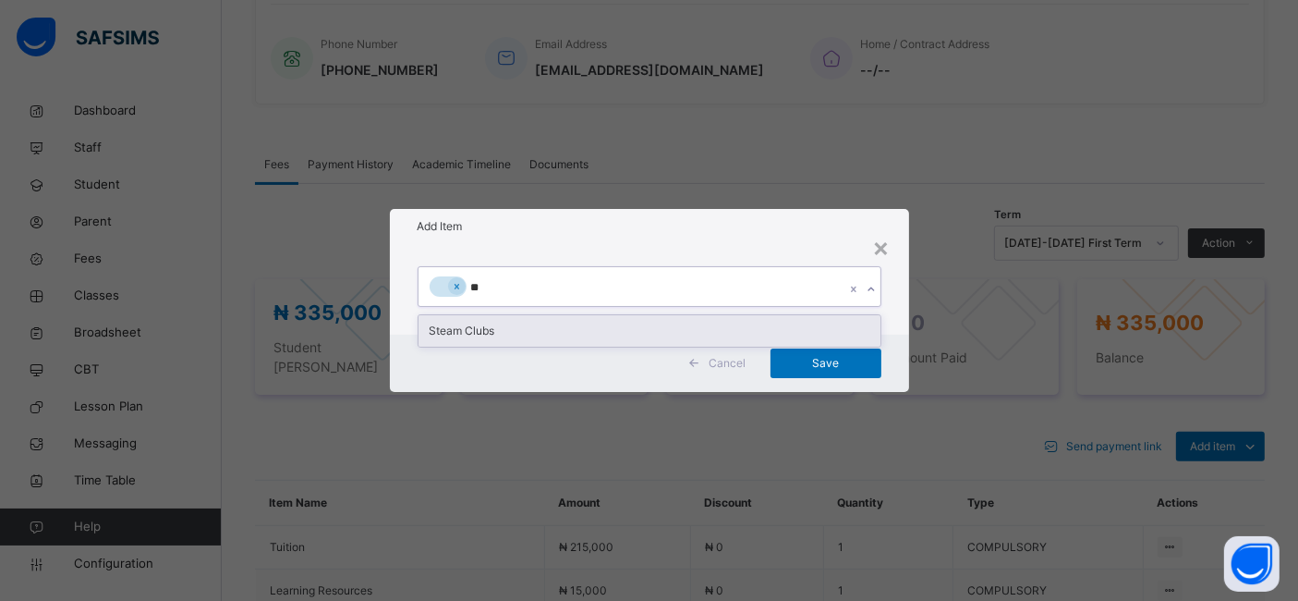
type input "***"
click at [462, 331] on div "Steam Clubs" at bounding box center [650, 330] width 462 height 31
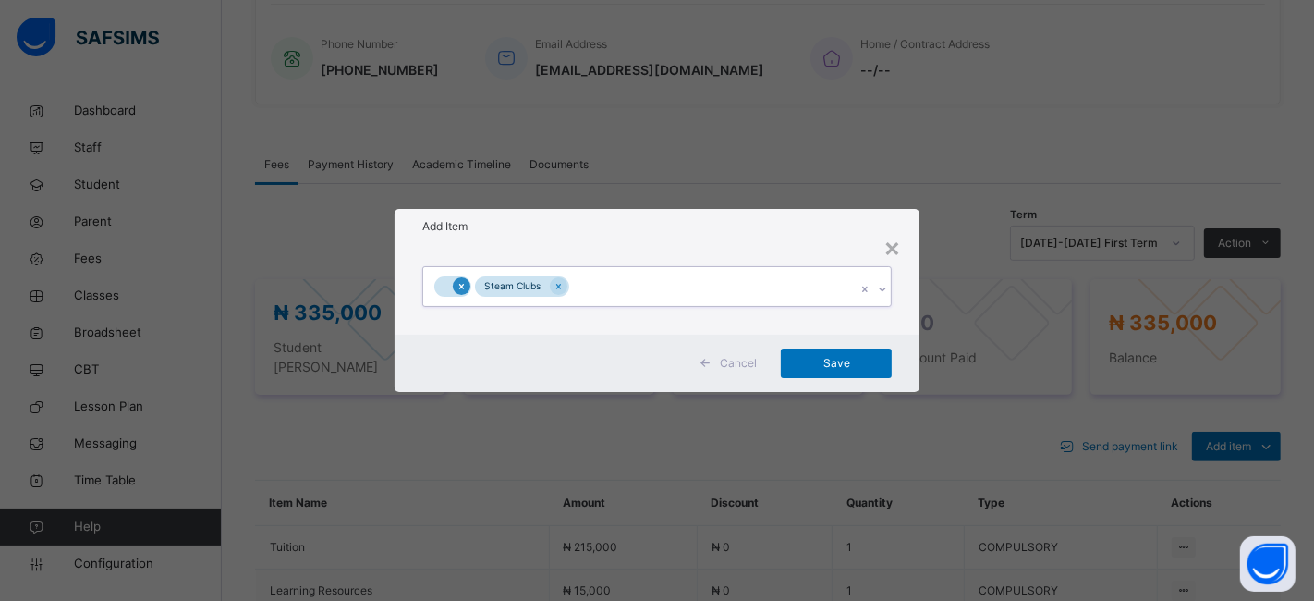
click at [455, 288] on div at bounding box center [462, 286] width 18 height 18
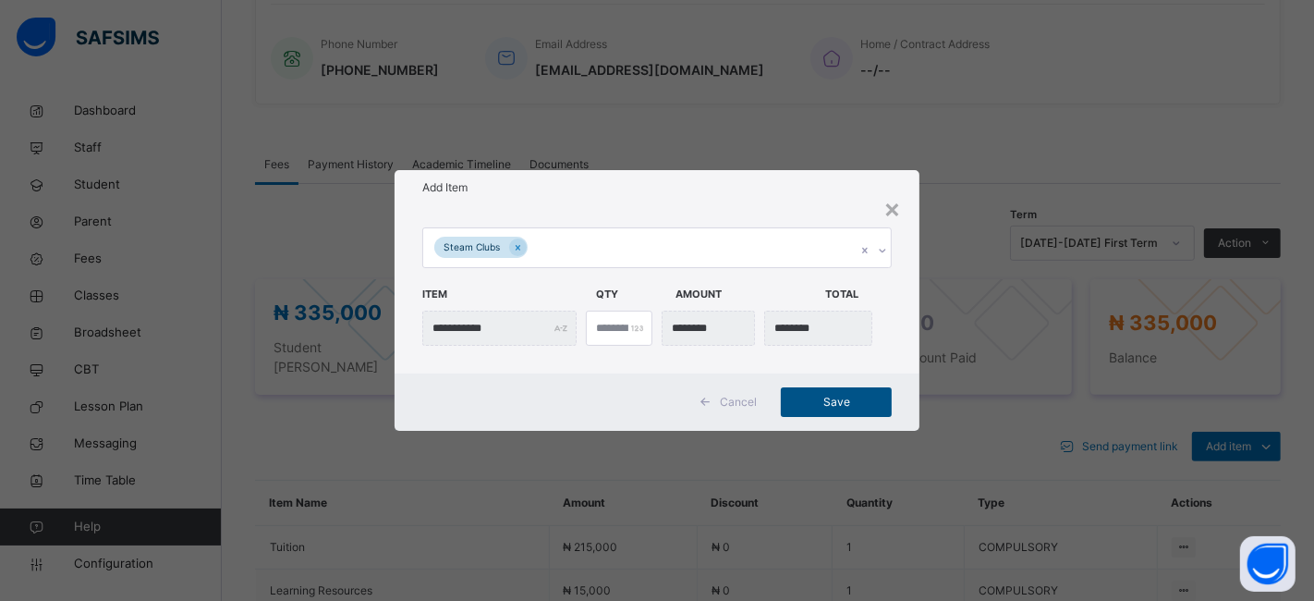
click at [825, 395] on span "Save" at bounding box center [836, 402] width 83 height 17
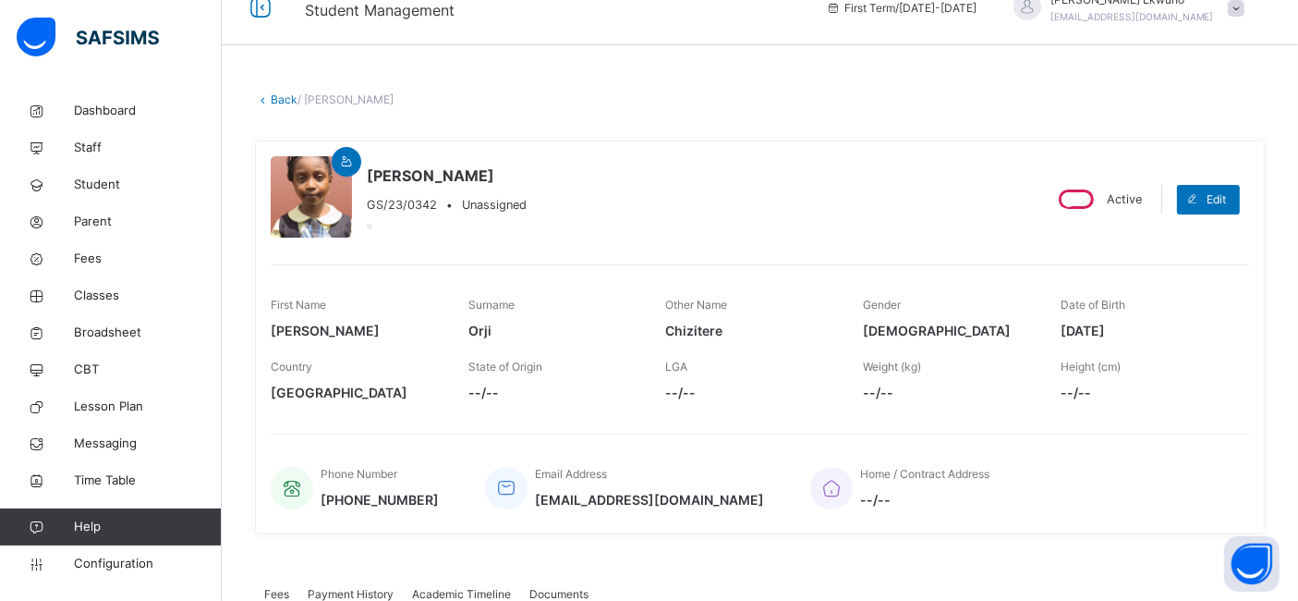
scroll to position [0, 0]
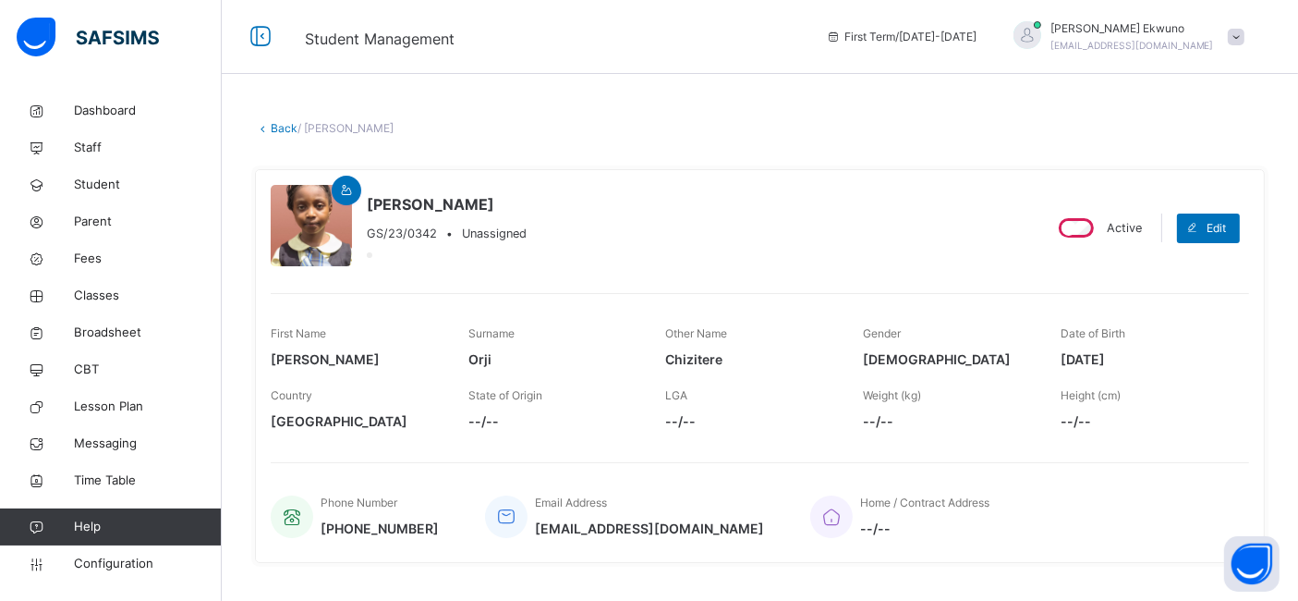
click at [291, 131] on link "Back" at bounding box center [284, 128] width 27 height 14
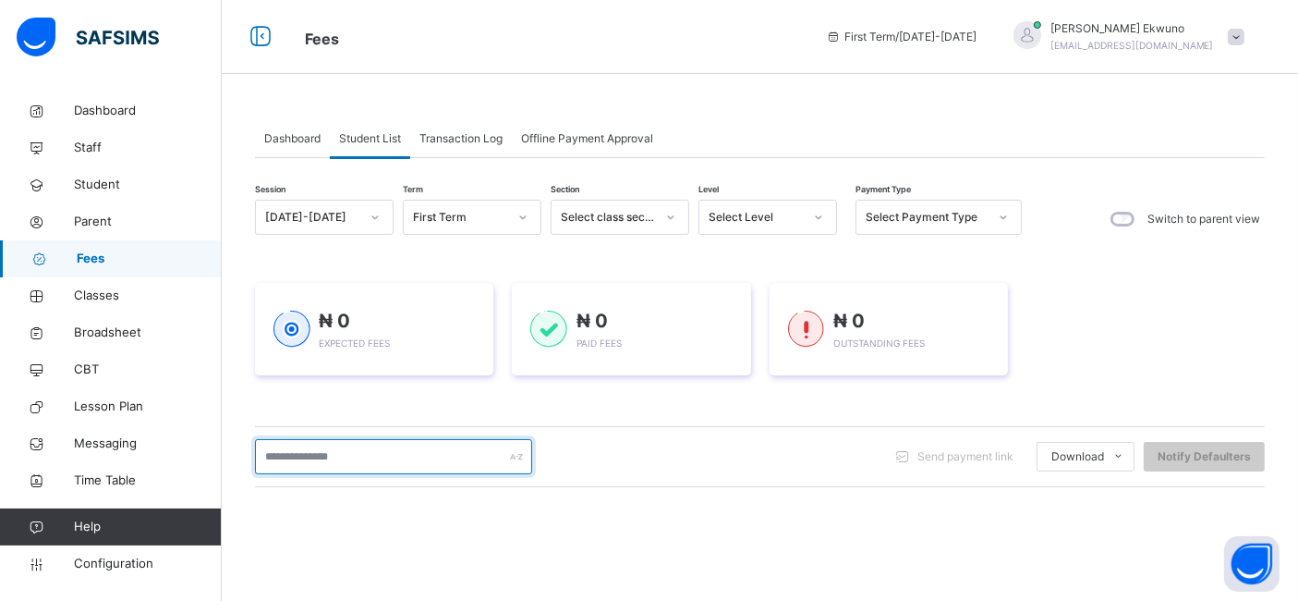
click at [277, 453] on input "text" at bounding box center [393, 456] width 277 height 35
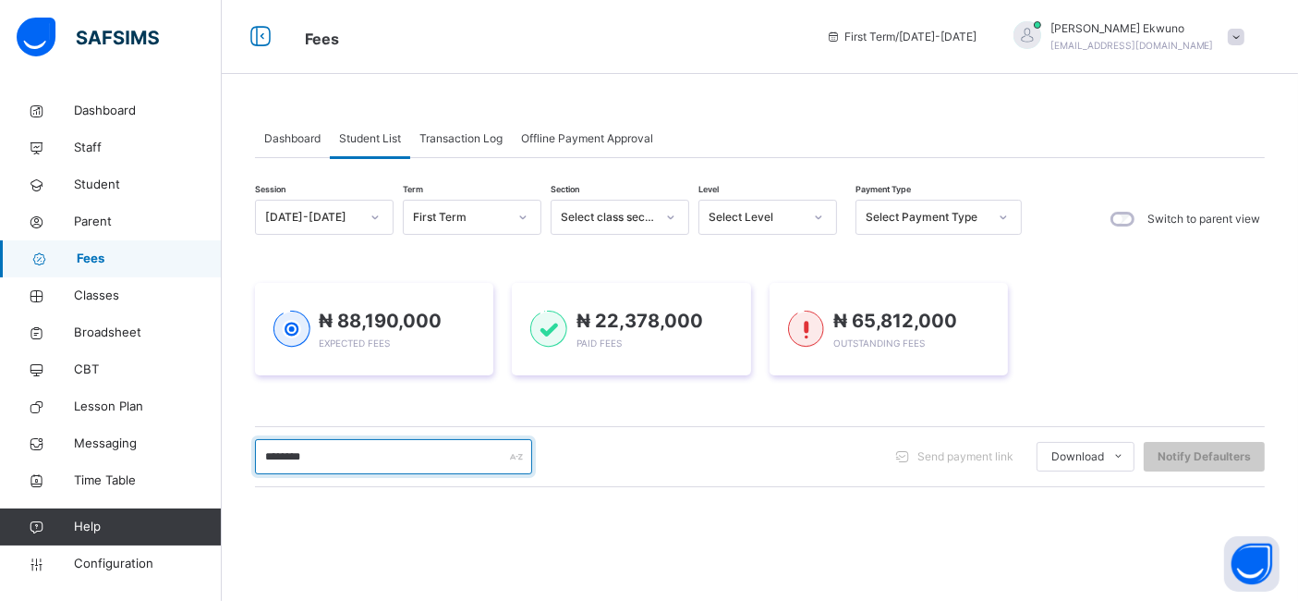
type input "********"
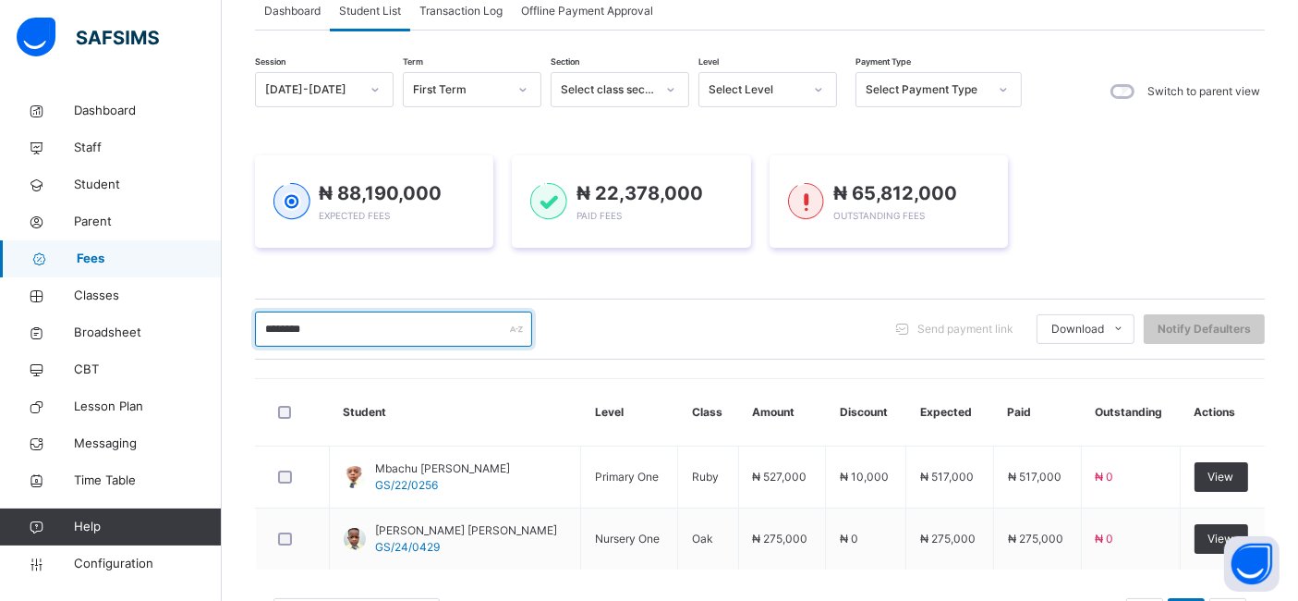
scroll to position [205, 0]
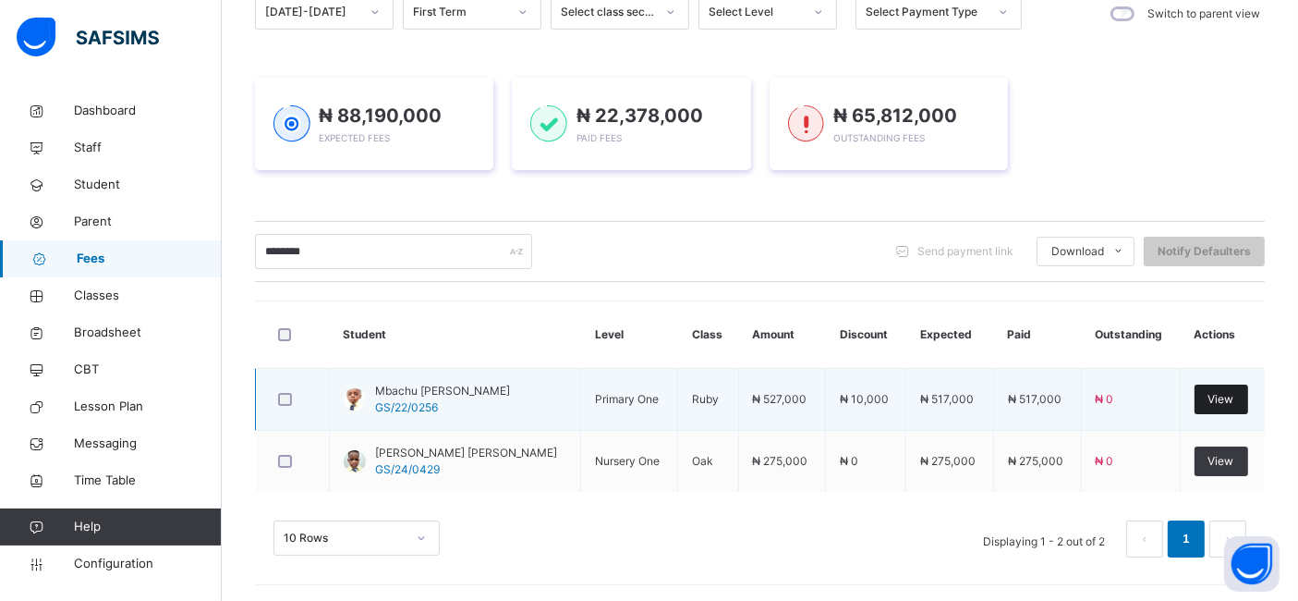
click at [1234, 402] on span "View" at bounding box center [1222, 399] width 26 height 17
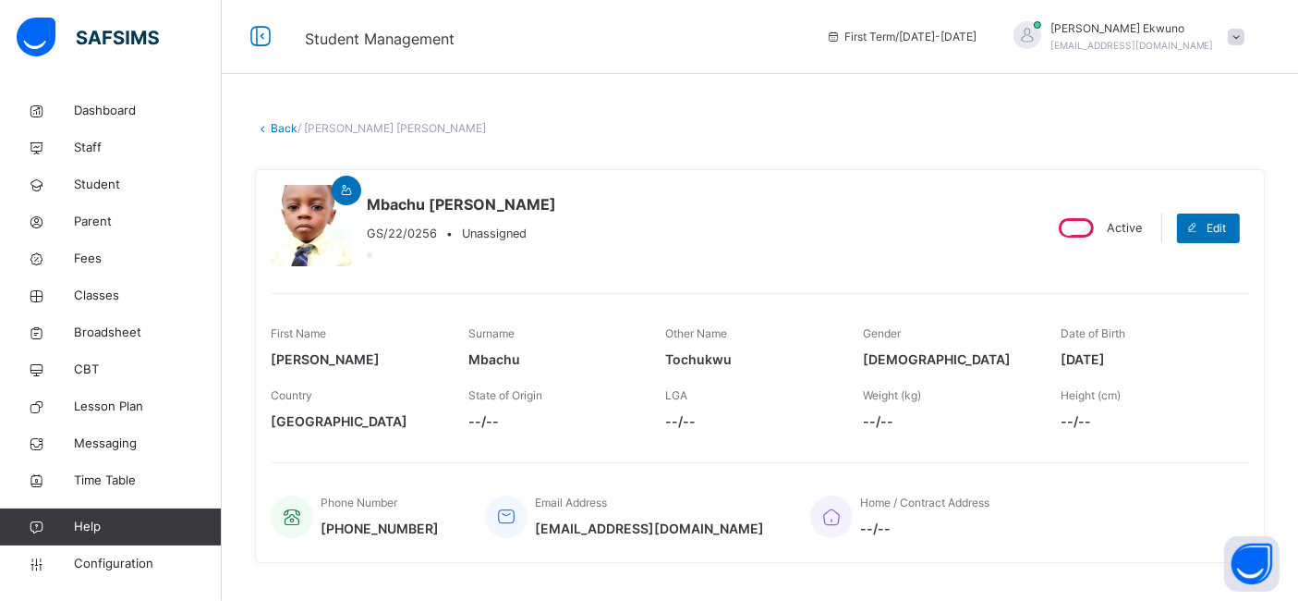
click at [286, 129] on link "Back" at bounding box center [284, 128] width 27 height 14
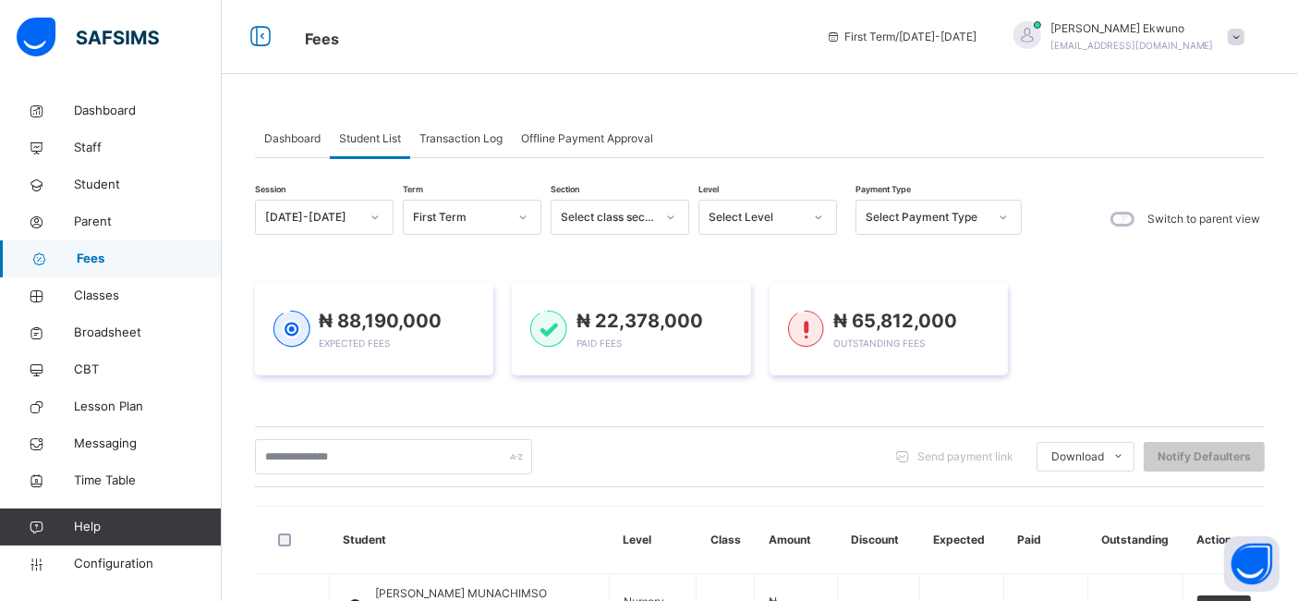
click at [374, 138] on span "Student List" at bounding box center [370, 138] width 62 height 17
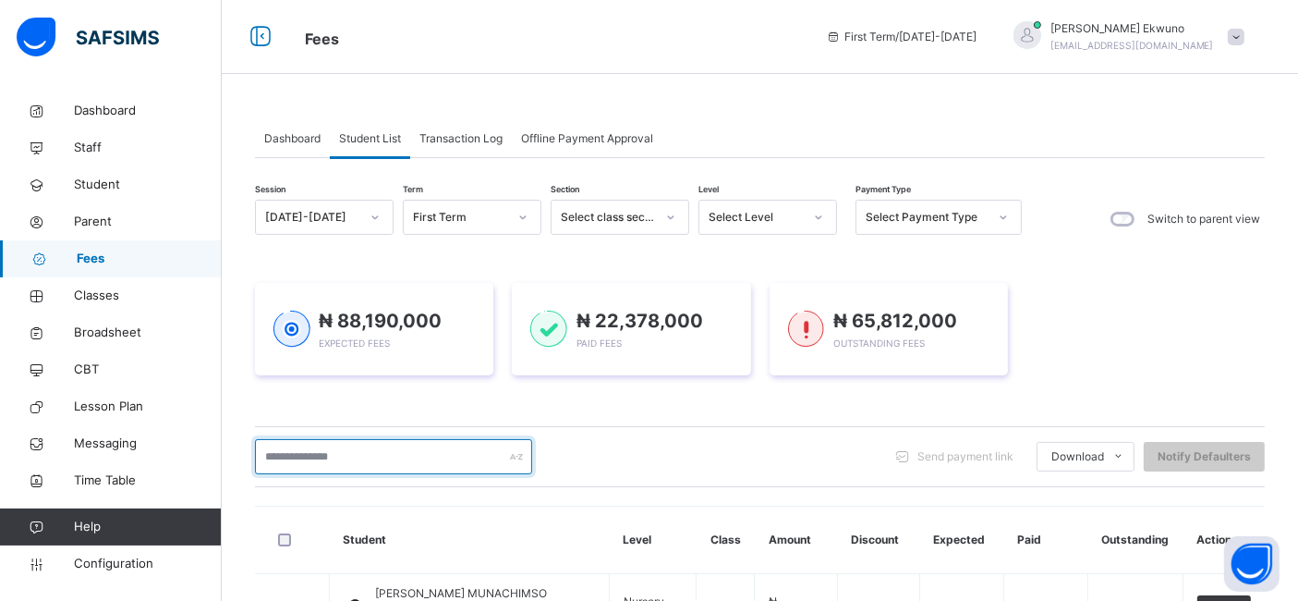
click at [366, 462] on input "text" at bounding box center [393, 456] width 277 height 35
type input "*"
type input "*****"
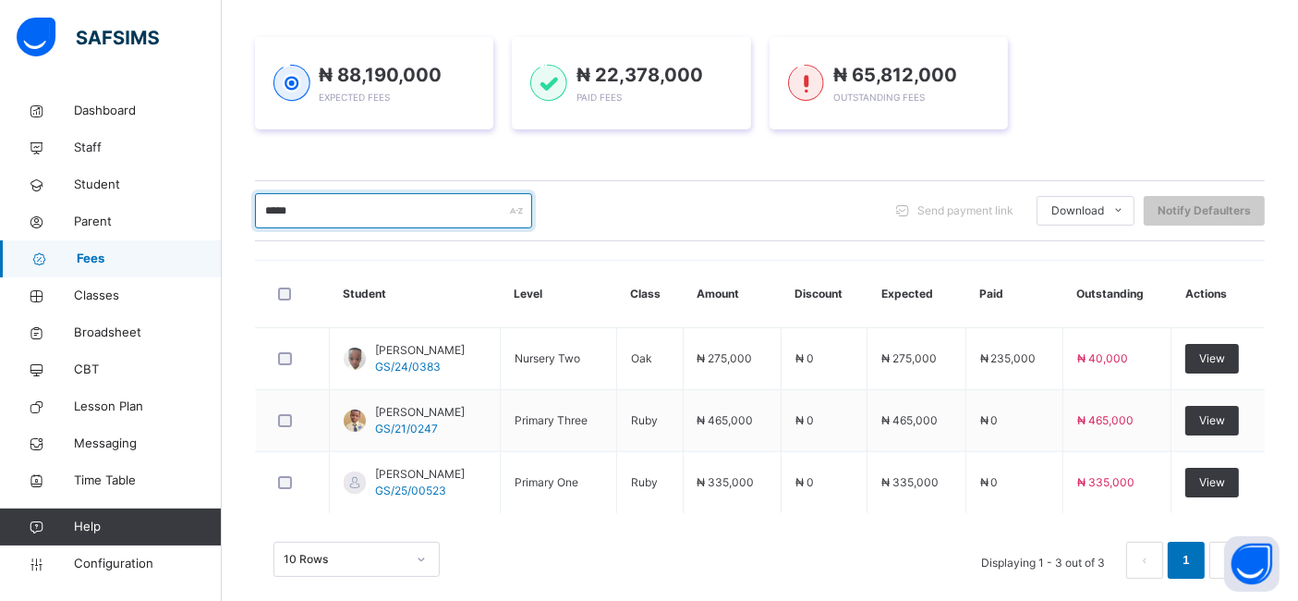
scroll to position [256, 0]
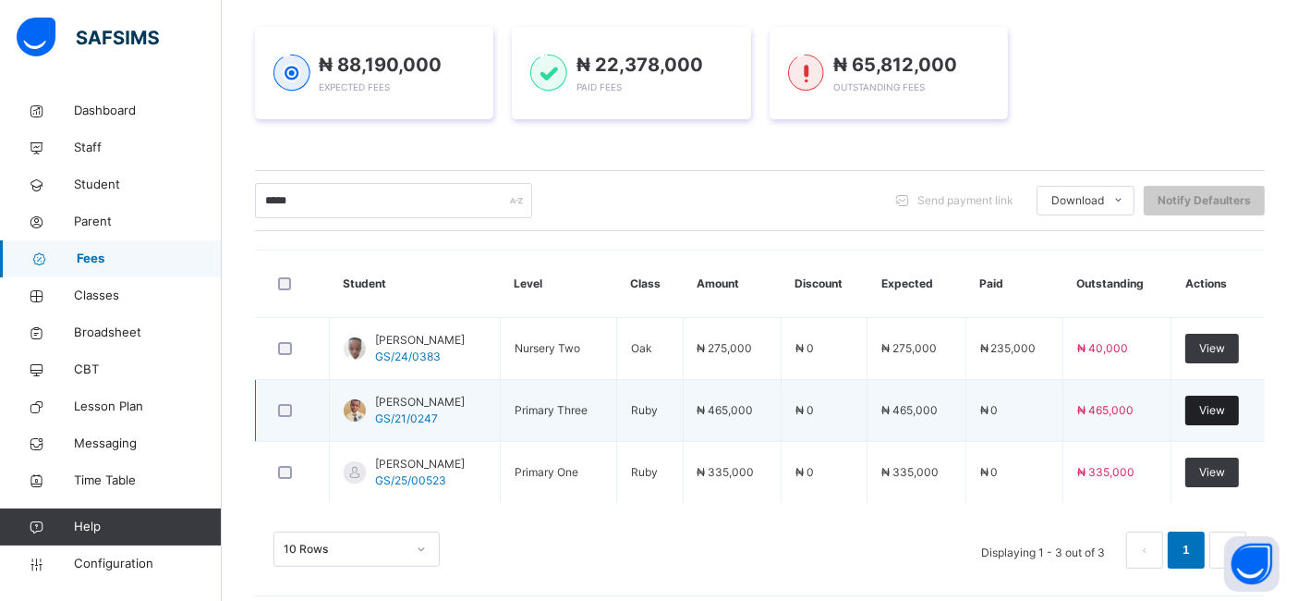
click at [1224, 420] on div "View" at bounding box center [1212, 410] width 54 height 30
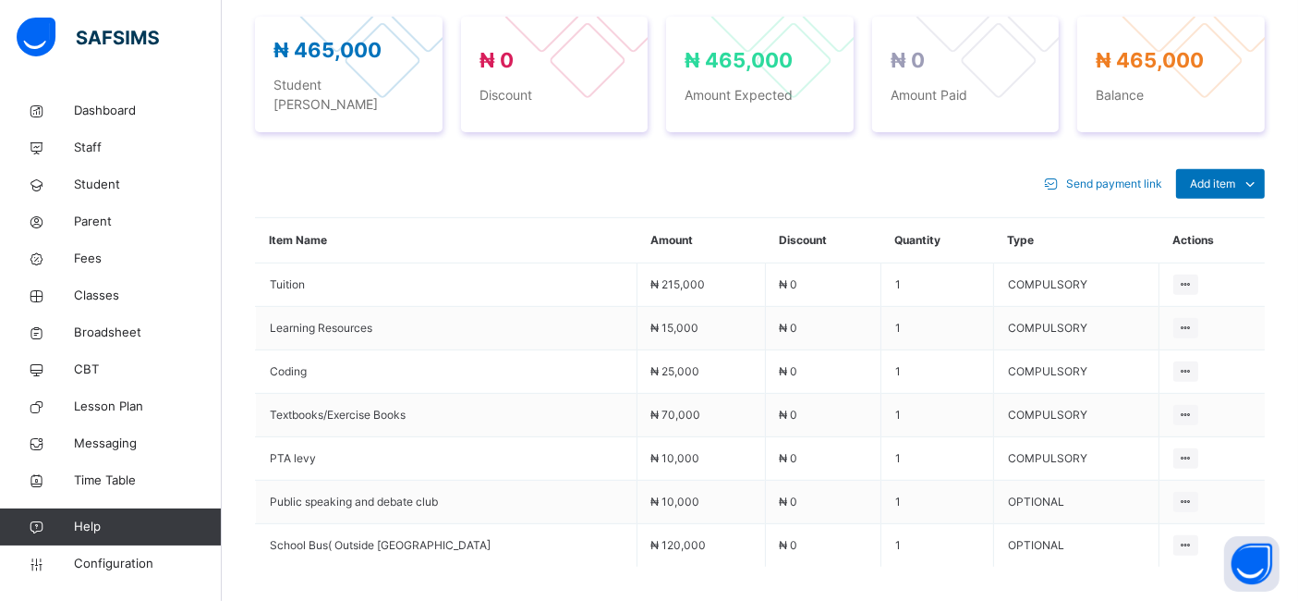
scroll to position [768, 0]
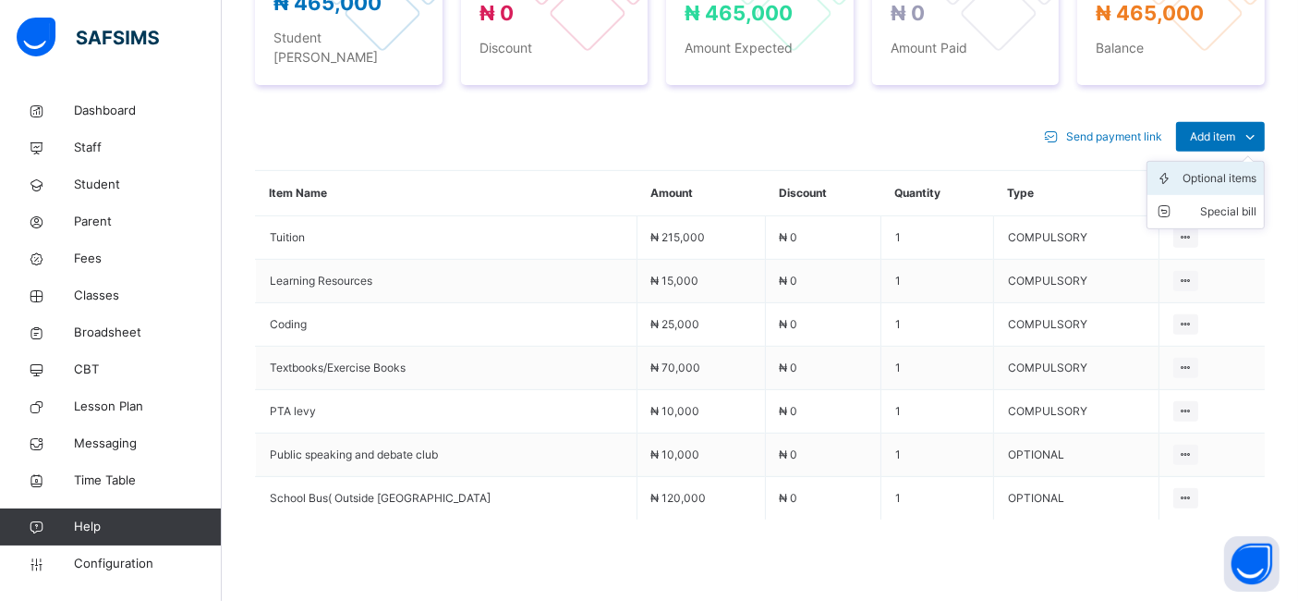
click at [1202, 169] on div "Optional items" at bounding box center [1220, 178] width 74 height 18
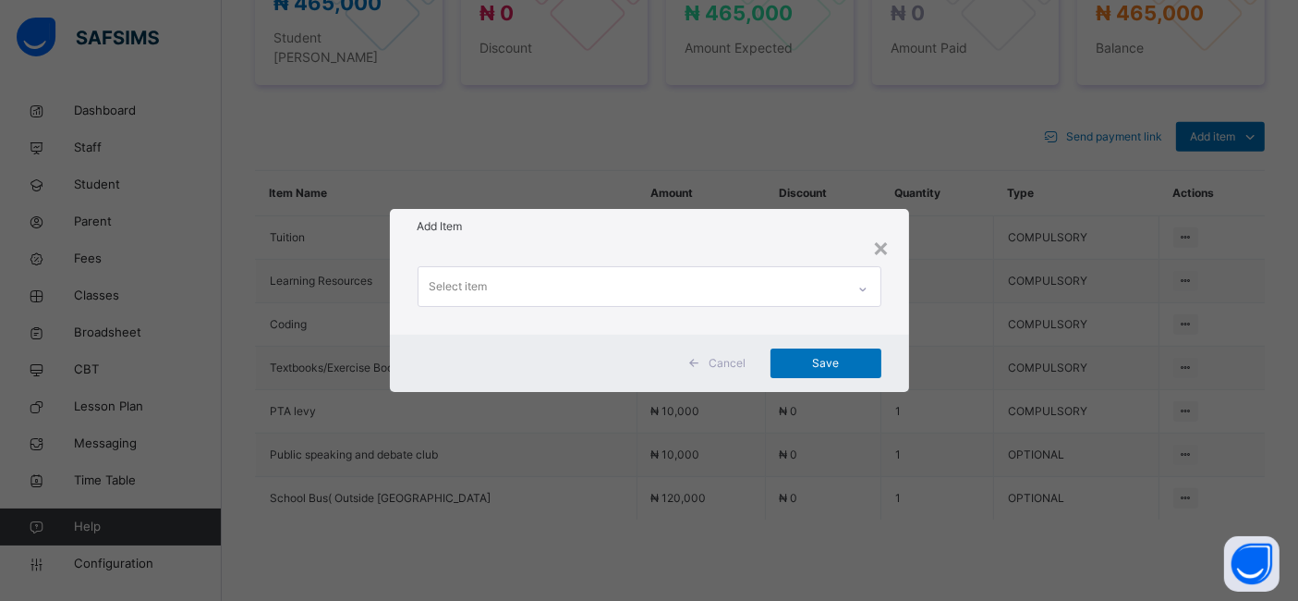
click at [781, 284] on div "Select item" at bounding box center [632, 286] width 427 height 39
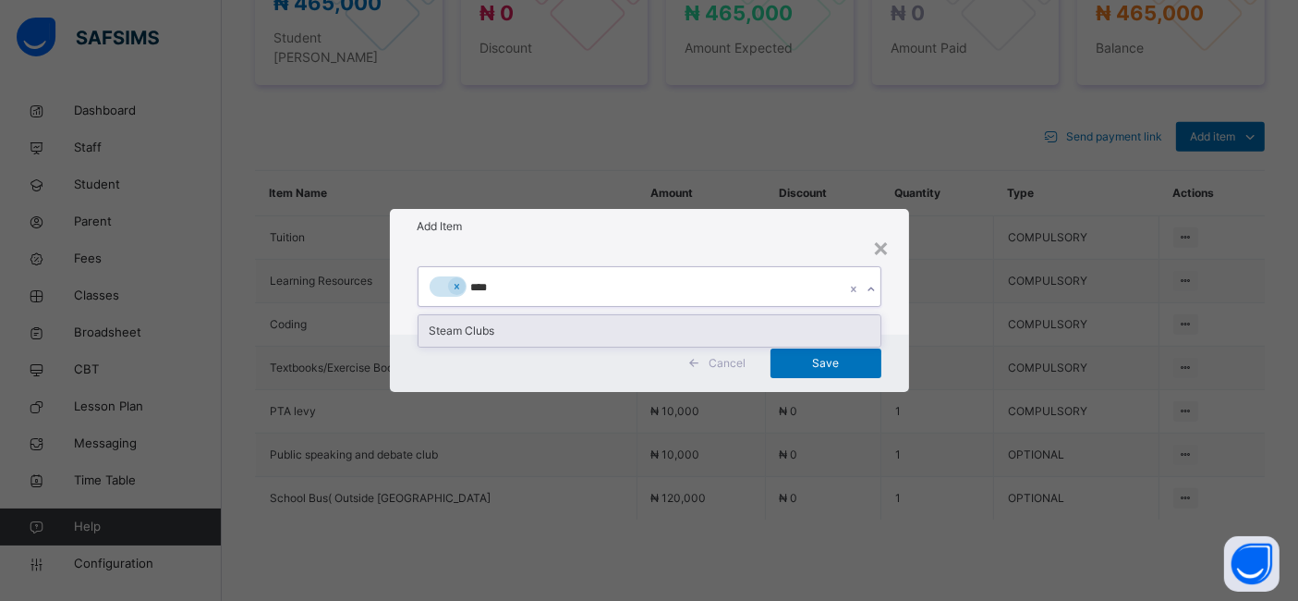
type input "*****"
click at [476, 324] on div "Steam Clubs" at bounding box center [650, 330] width 462 height 31
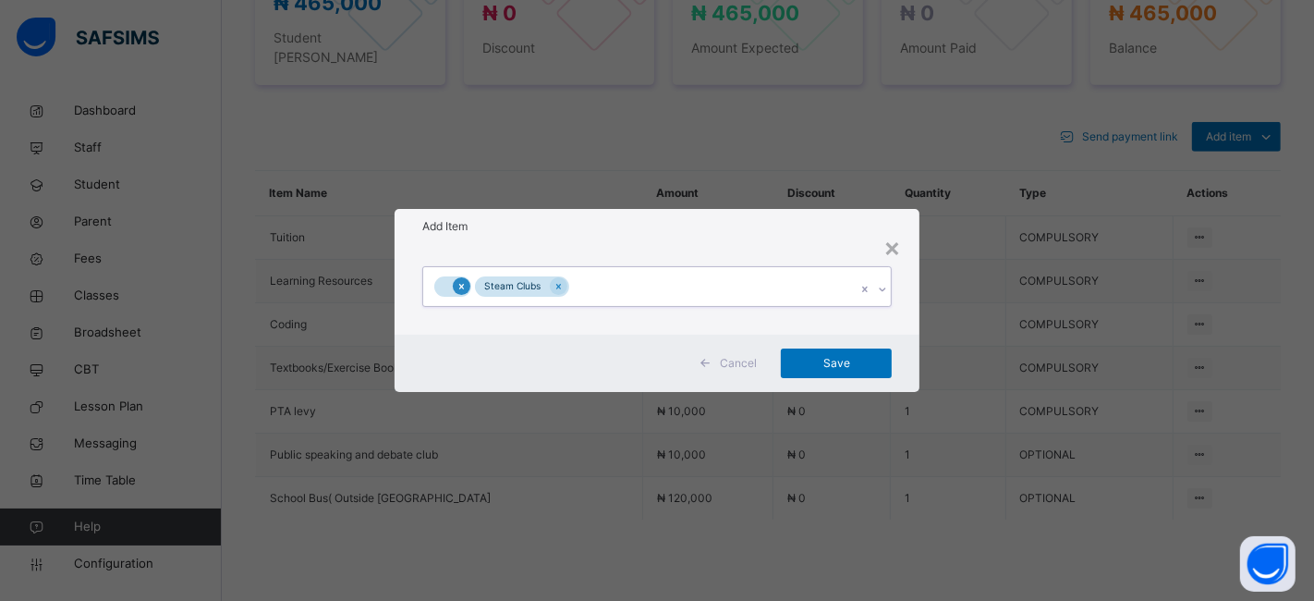
click at [459, 283] on icon at bounding box center [461, 286] width 10 height 13
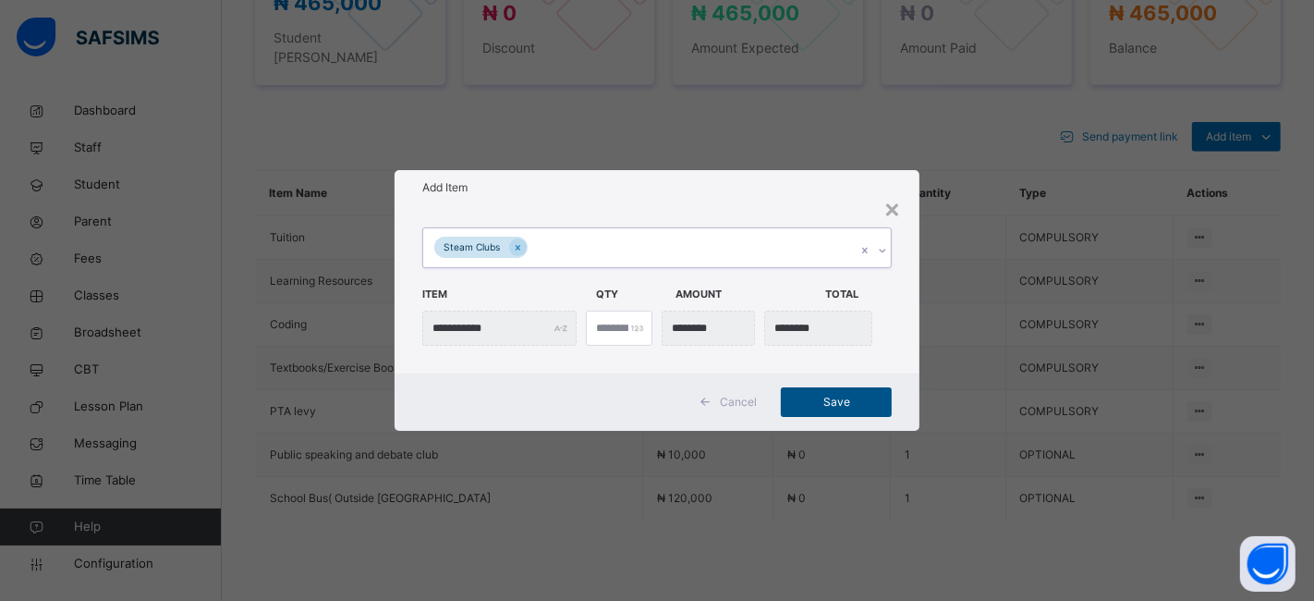
click at [804, 395] on span "Save" at bounding box center [836, 402] width 83 height 17
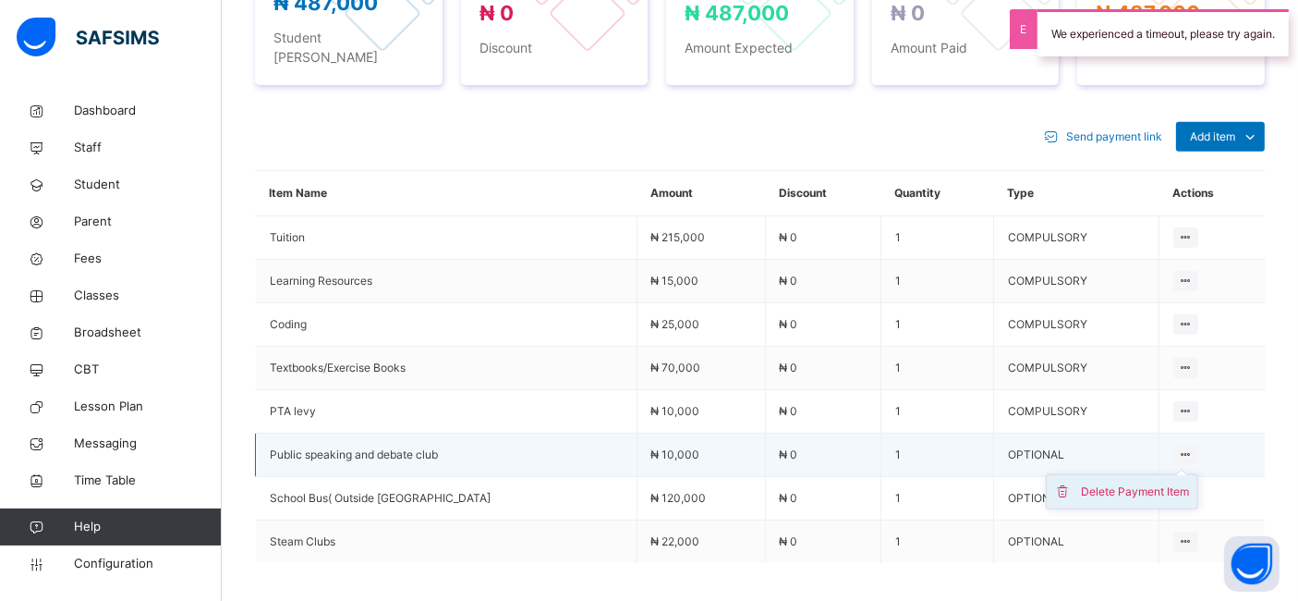
click at [1124, 482] on div "Delete Payment Item" at bounding box center [1136, 491] width 108 height 18
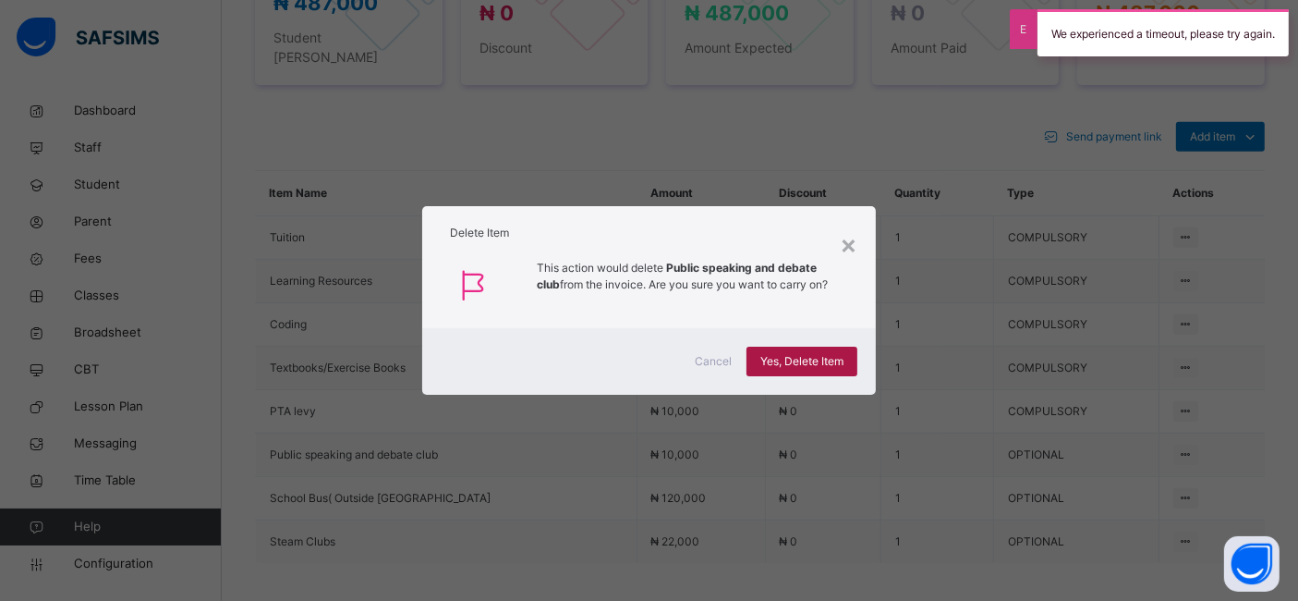
click at [809, 354] on span "Yes, Delete Item" at bounding box center [801, 361] width 83 height 17
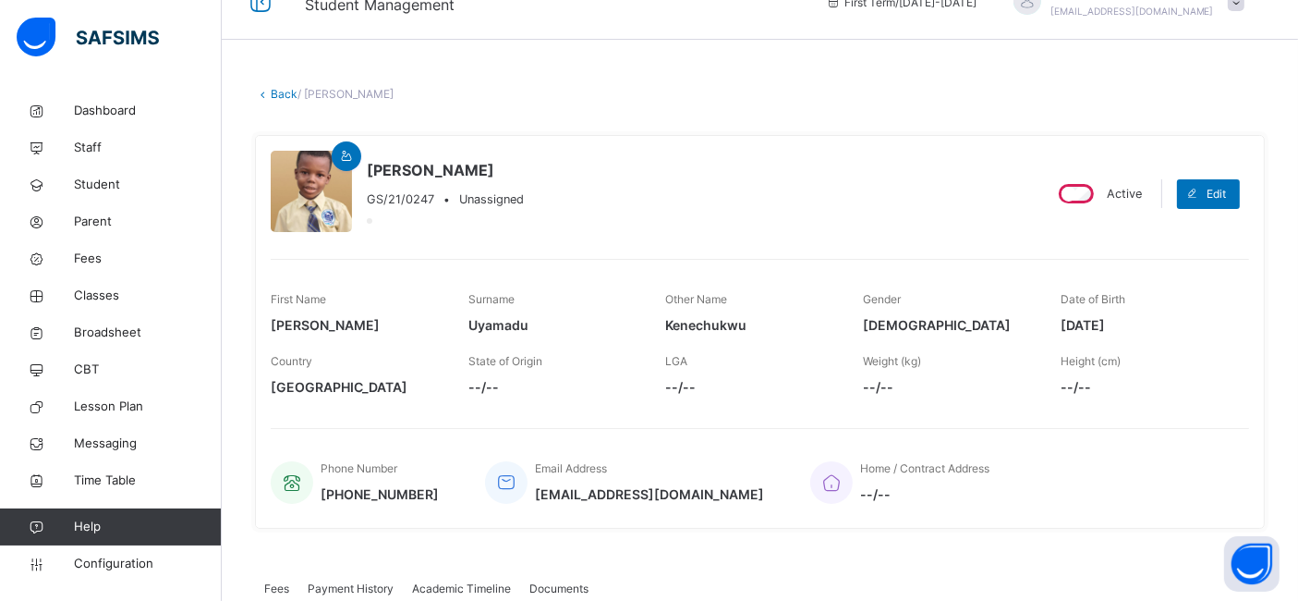
scroll to position [0, 0]
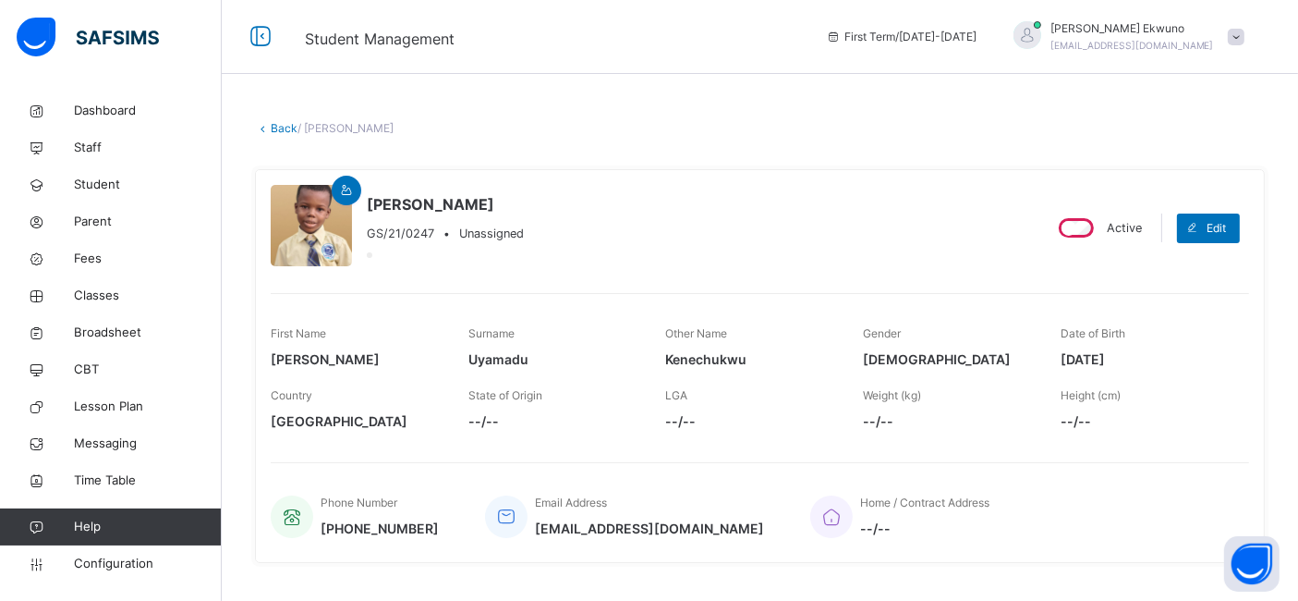
click at [292, 134] on link "Back" at bounding box center [284, 128] width 27 height 14
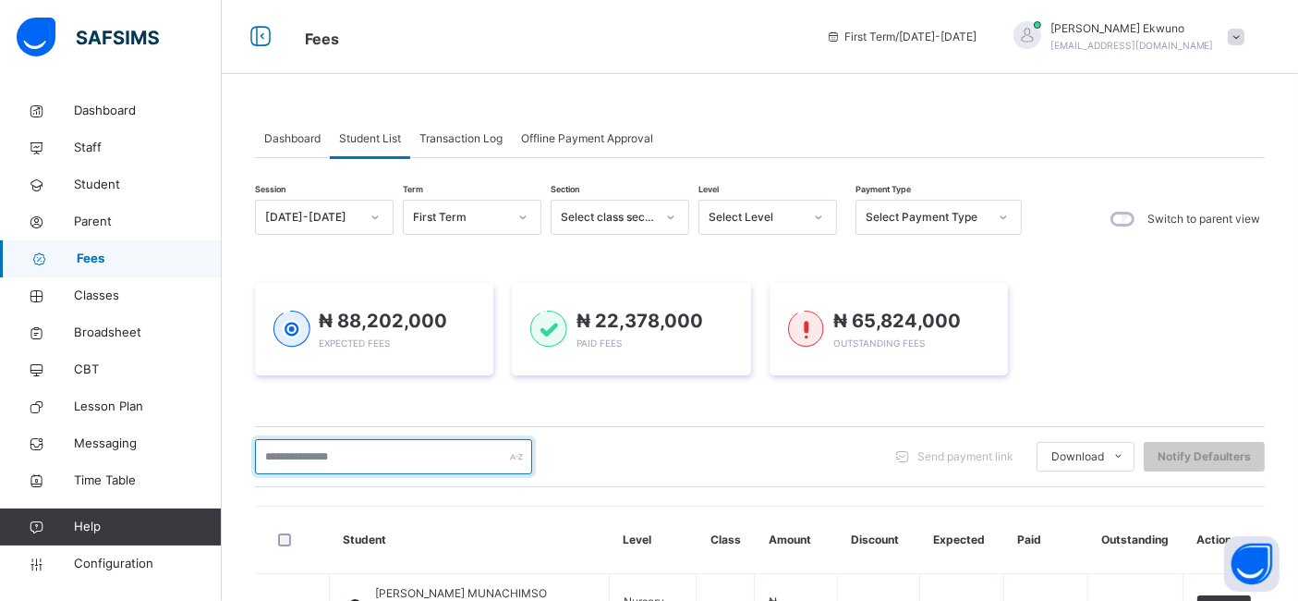
click at [453, 457] on input "text" at bounding box center [393, 456] width 277 height 35
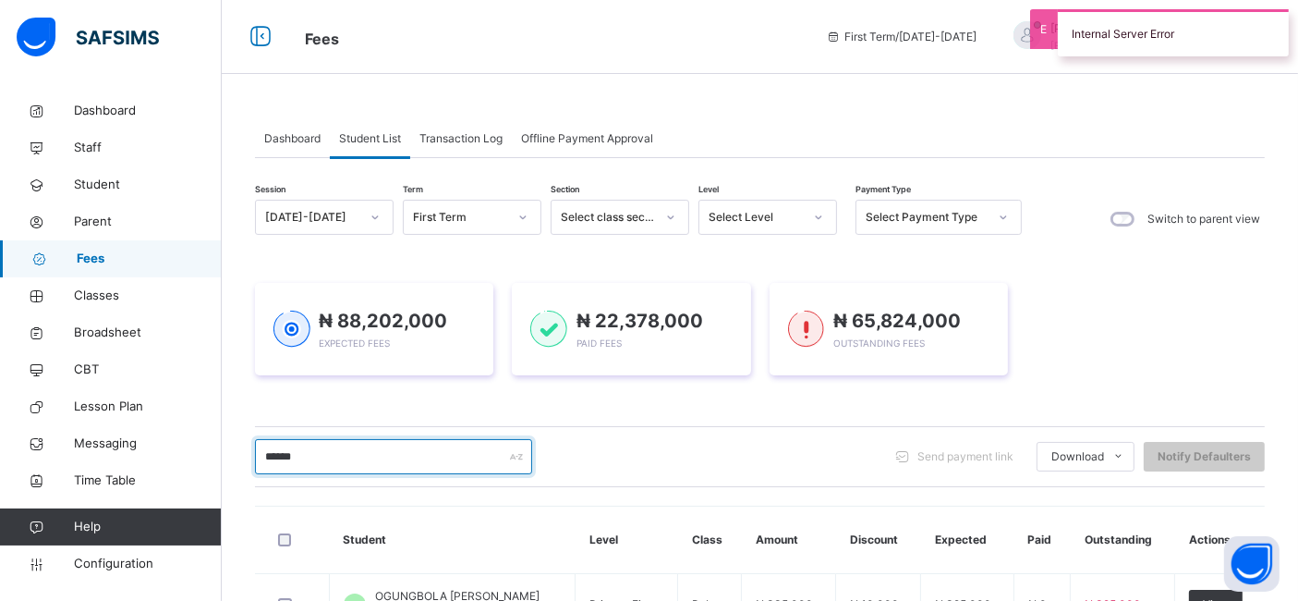
type input "*******"
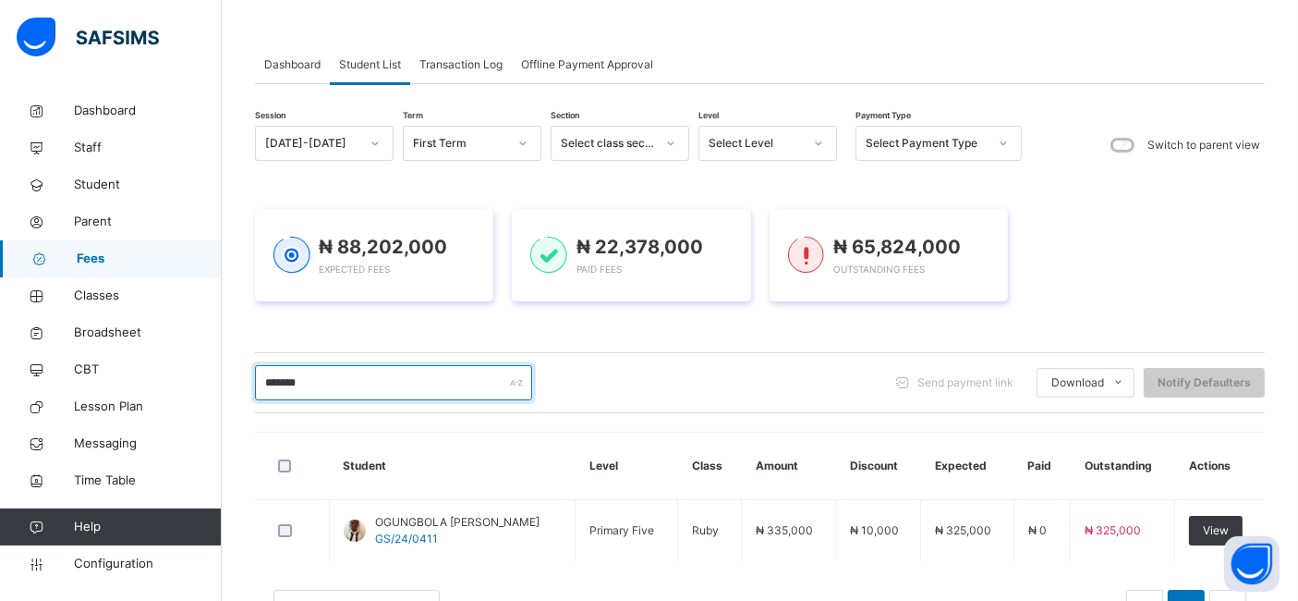
scroll to position [143, 0]
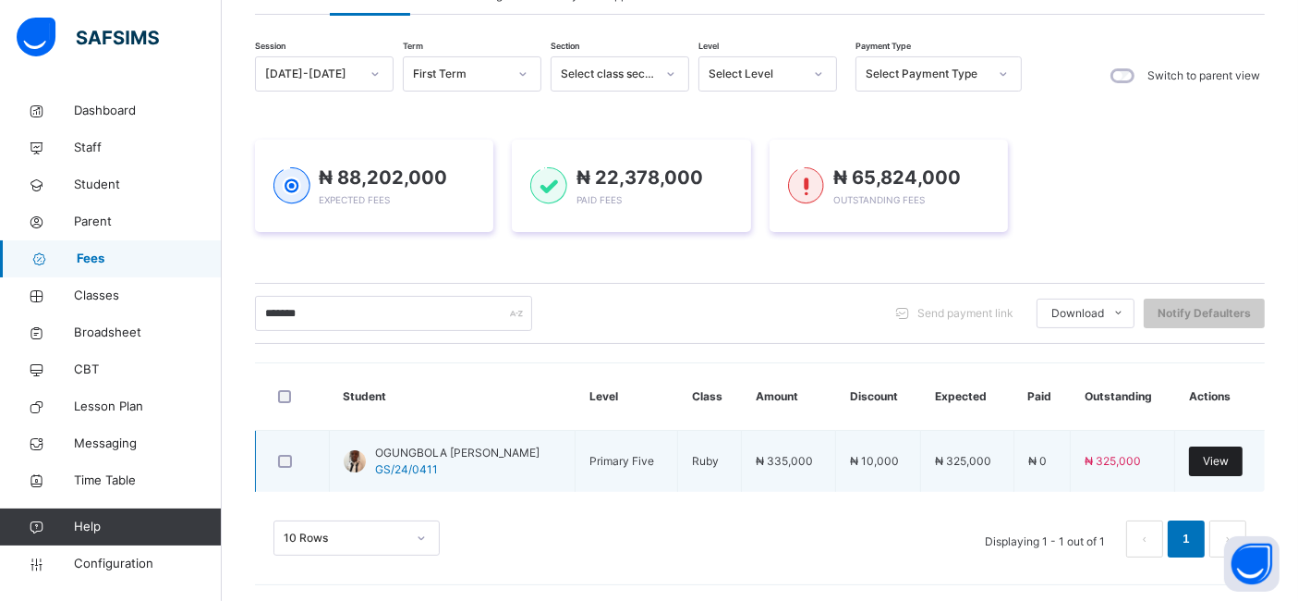
click at [1229, 465] on span "View" at bounding box center [1216, 461] width 26 height 17
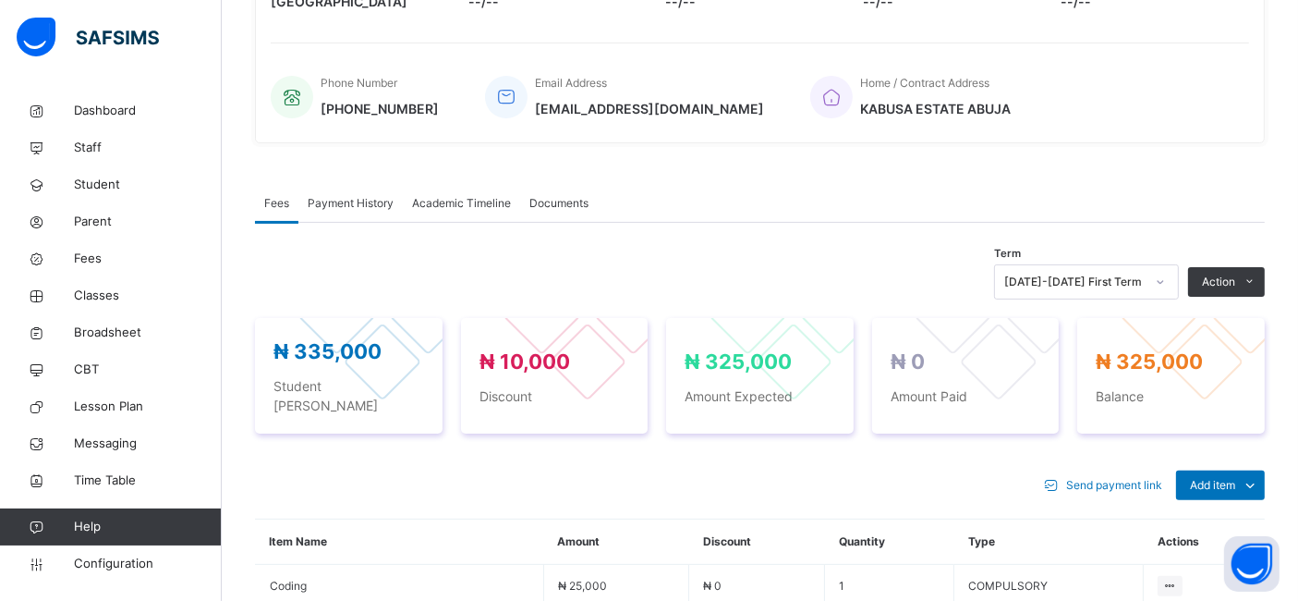
scroll to position [423, 0]
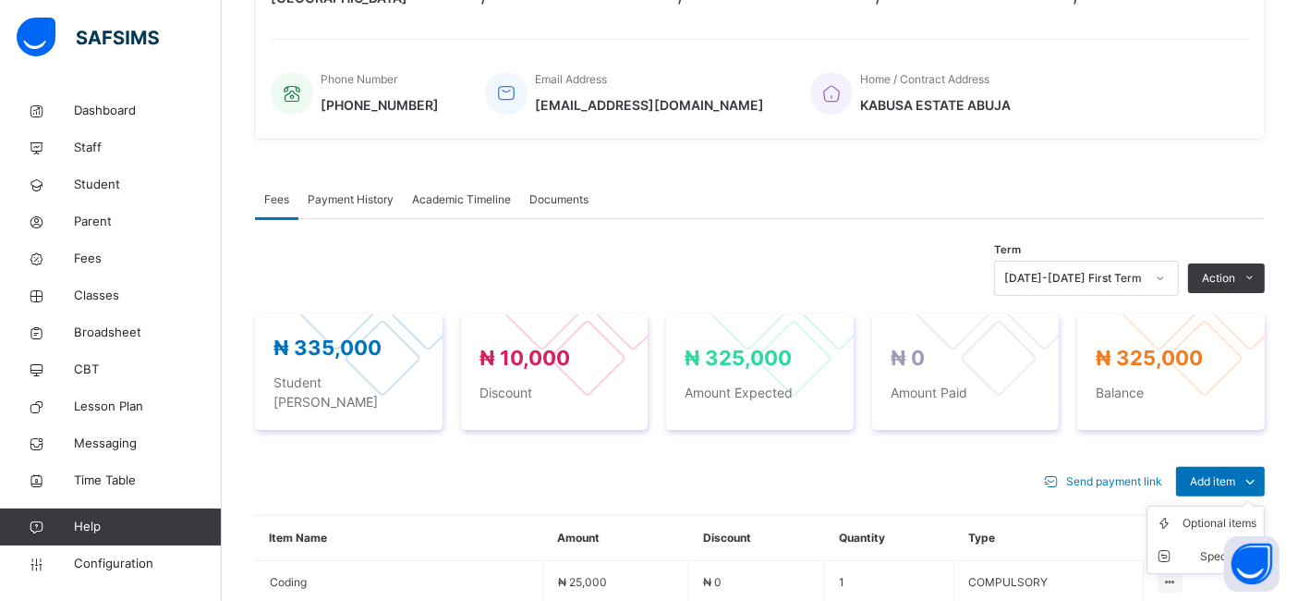
click at [1223, 505] on ul "Optional items Special bill" at bounding box center [1206, 539] width 118 height 68
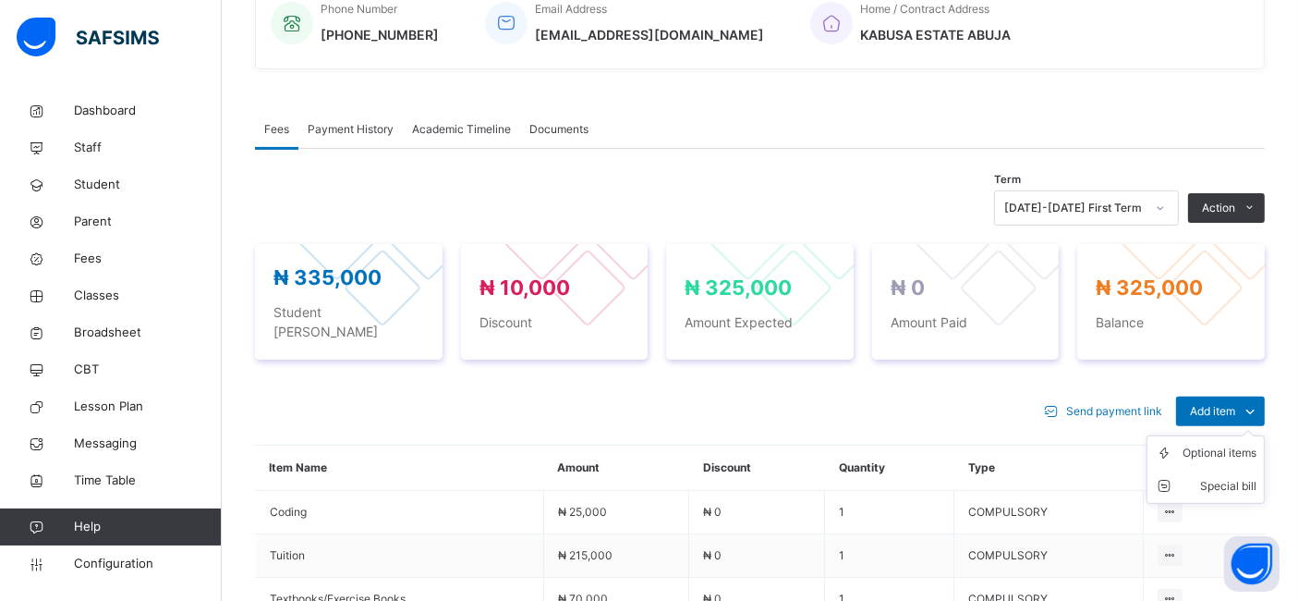
scroll to position [495, 0]
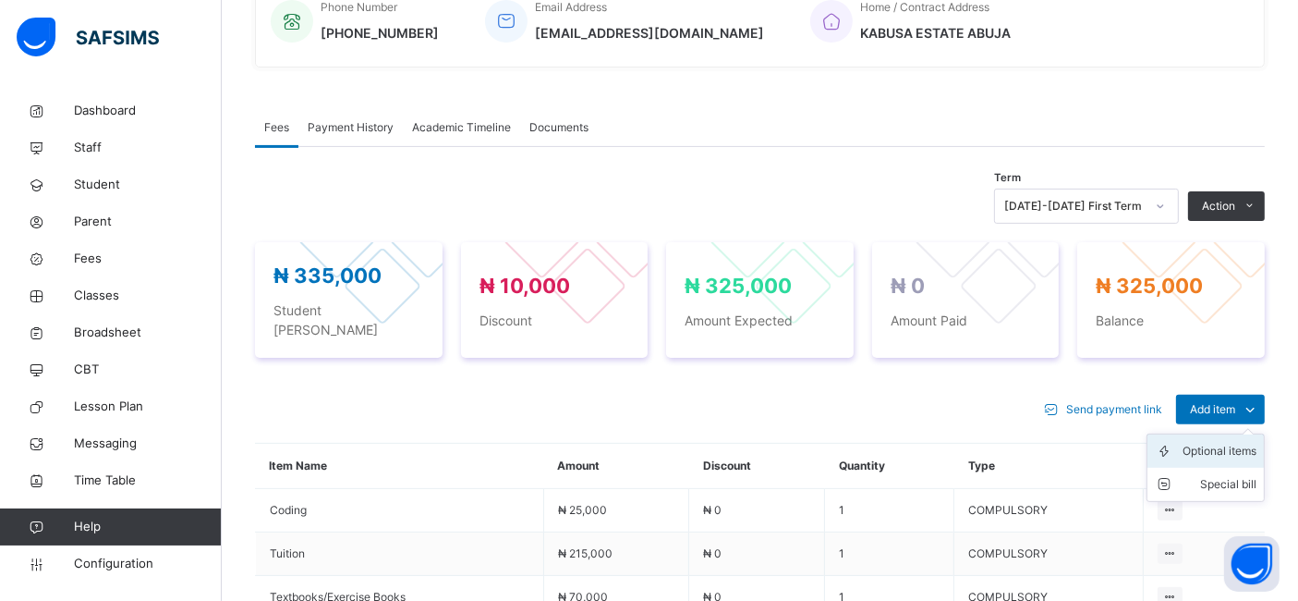
click at [1221, 442] on div "Optional items" at bounding box center [1220, 451] width 74 height 18
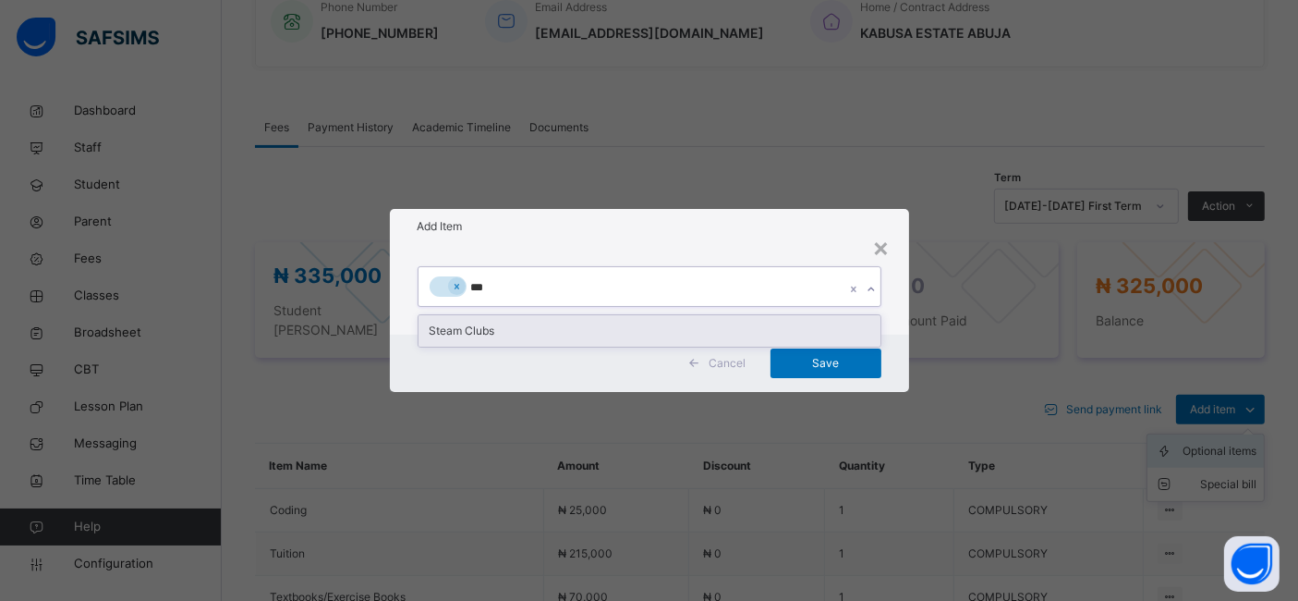
type input "****"
click at [459, 334] on div "Steam Clubs" at bounding box center [650, 330] width 462 height 31
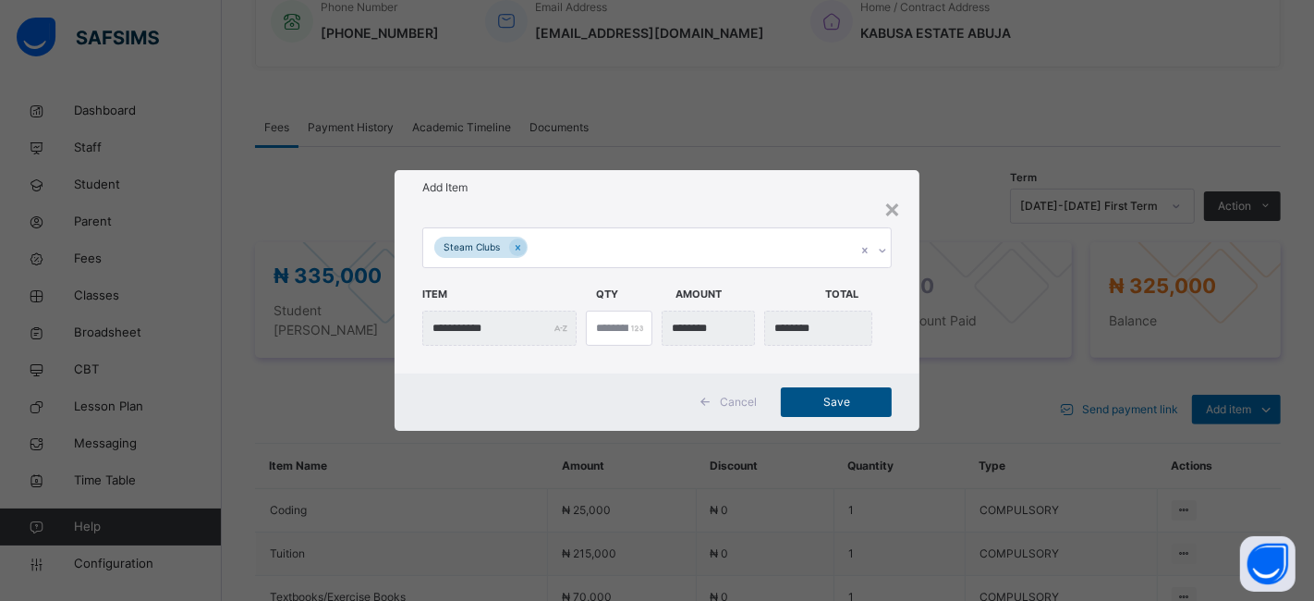
click at [821, 405] on span "Save" at bounding box center [836, 402] width 83 height 17
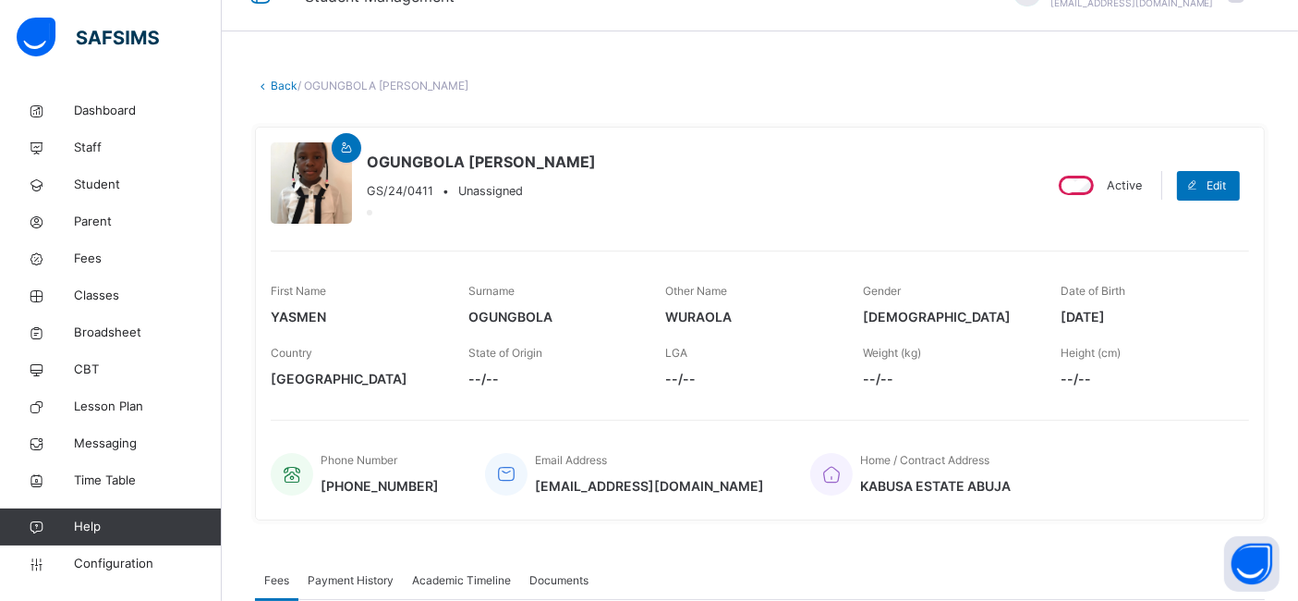
scroll to position [0, 0]
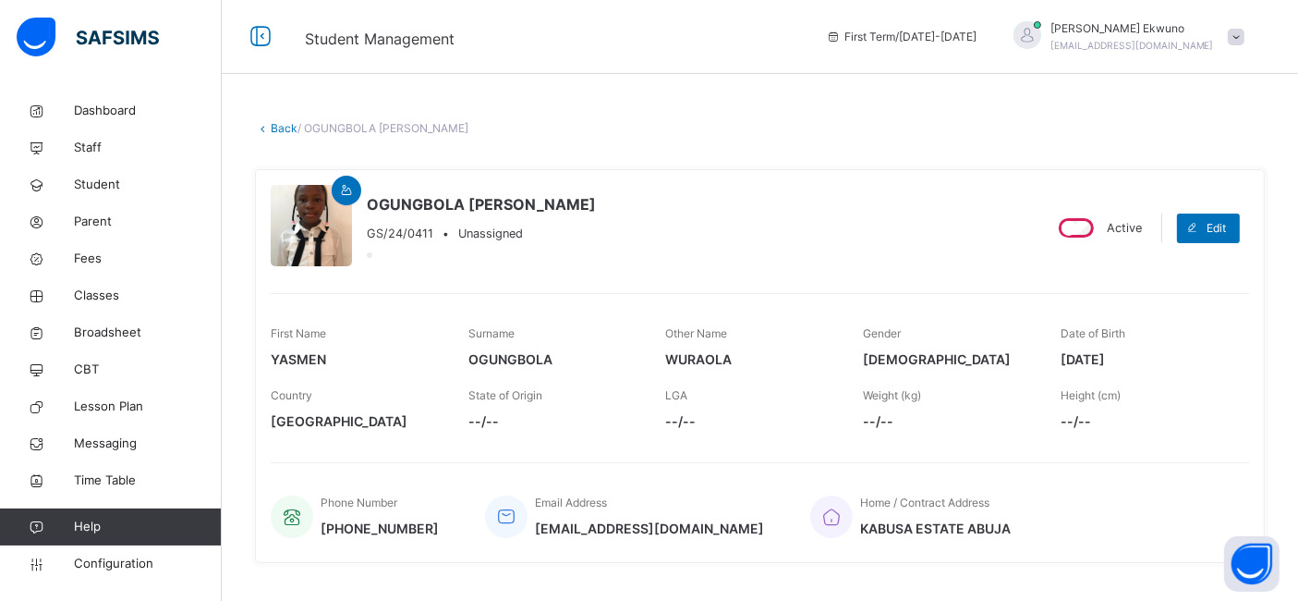
click at [288, 128] on link "Back" at bounding box center [284, 128] width 27 height 14
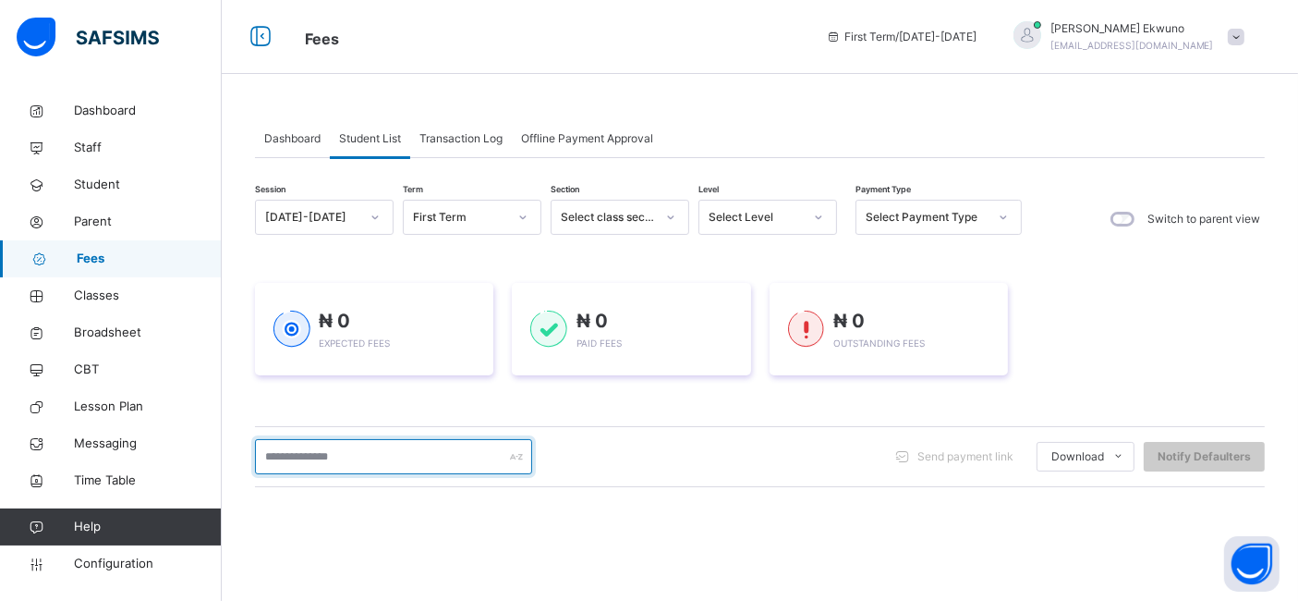
click at [363, 454] on input "text" at bounding box center [393, 456] width 277 height 35
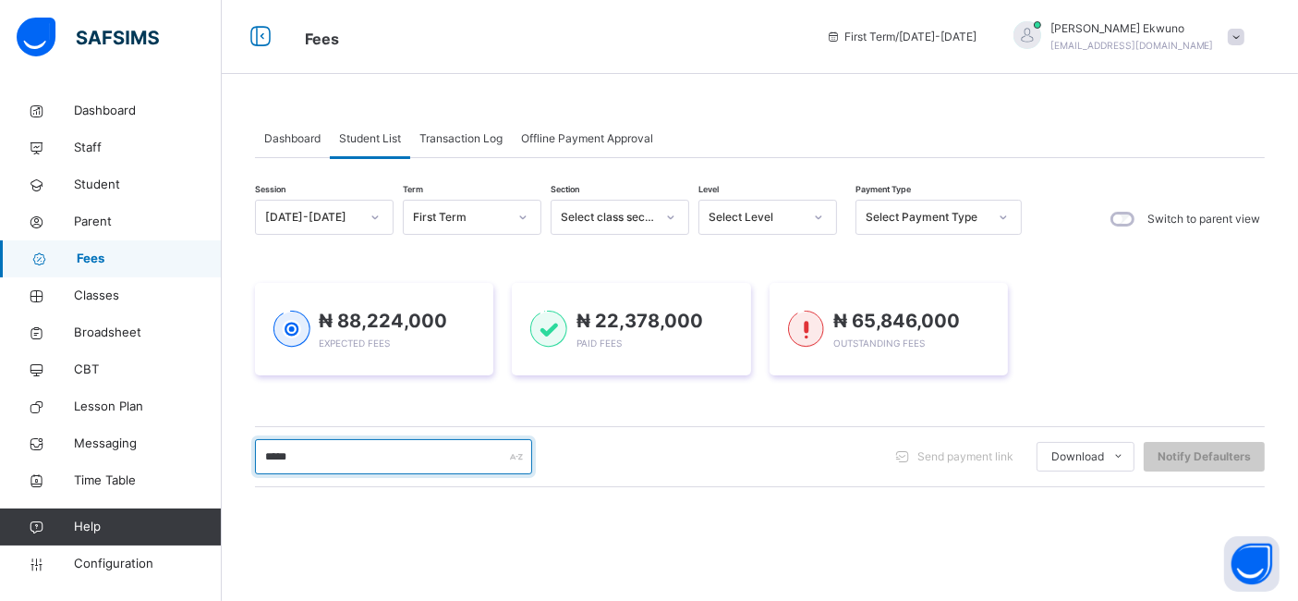
type input "*****"
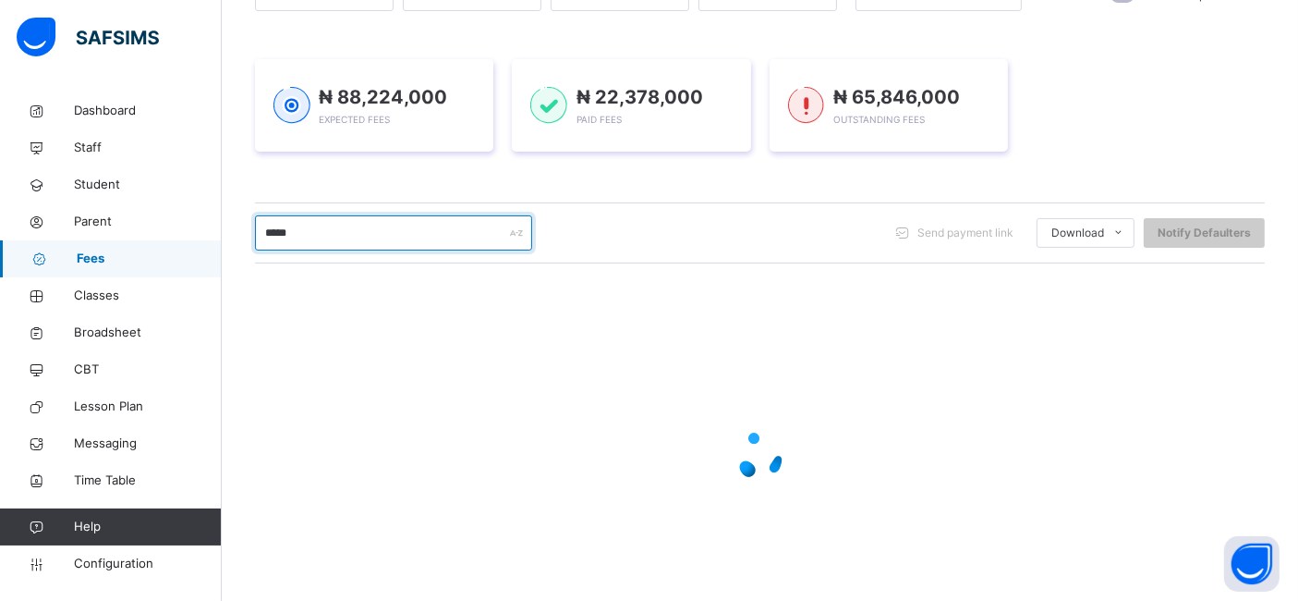
scroll to position [226, 0]
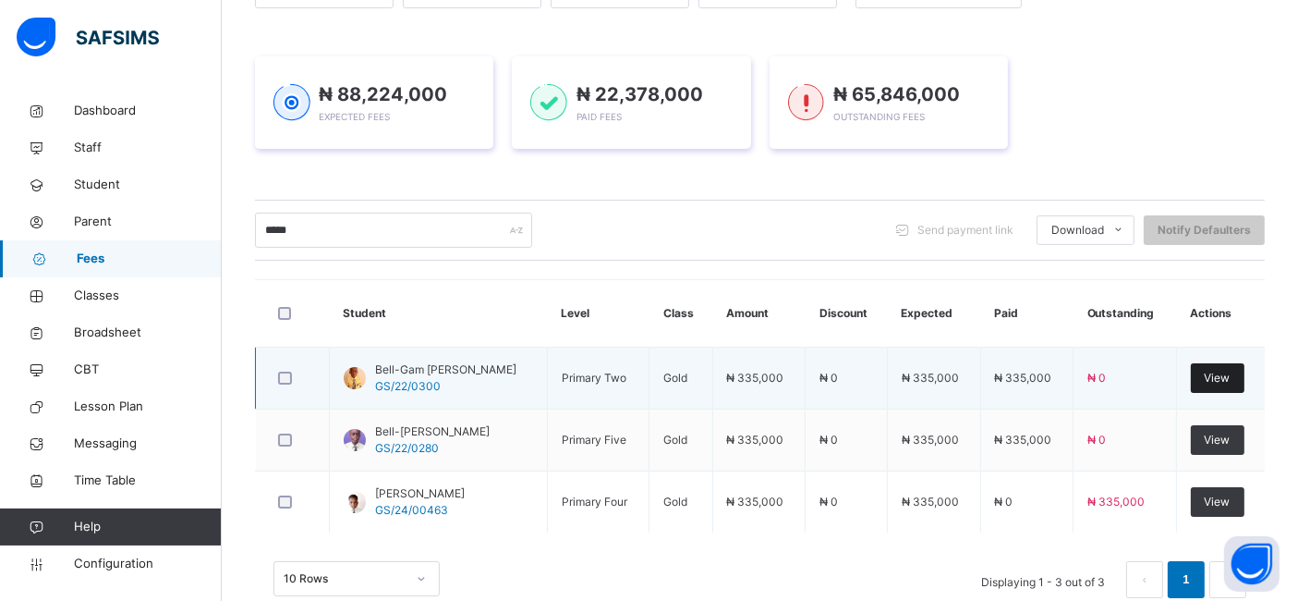
click at [1231, 383] on span "View" at bounding box center [1218, 378] width 26 height 17
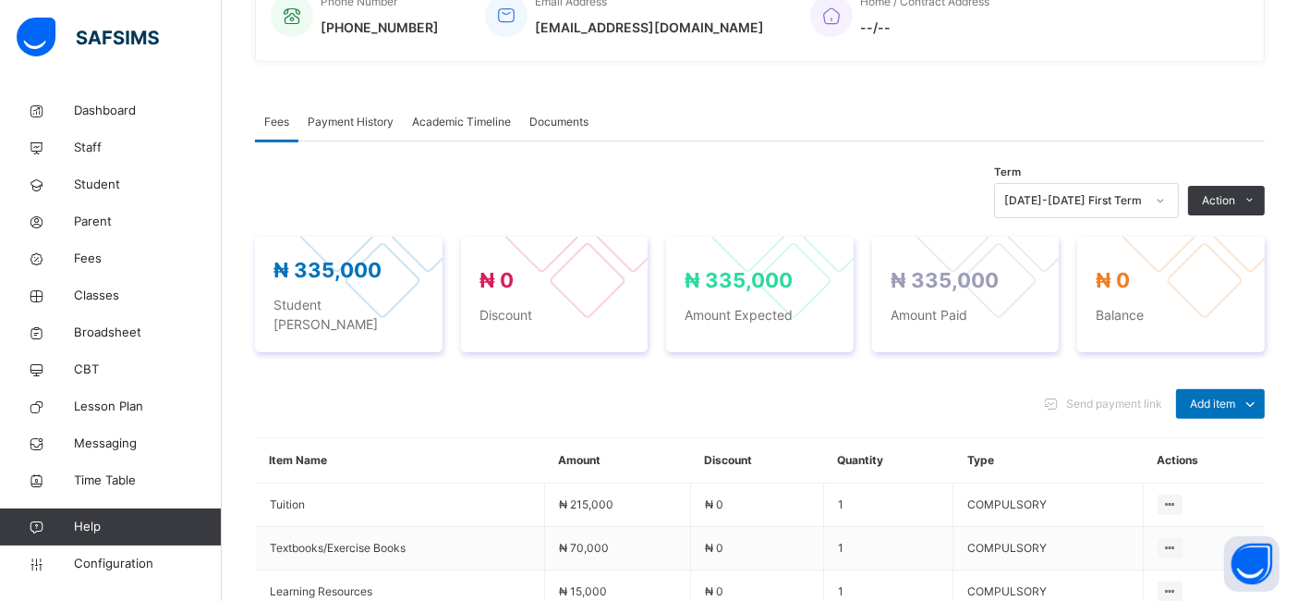
scroll to position [504, 0]
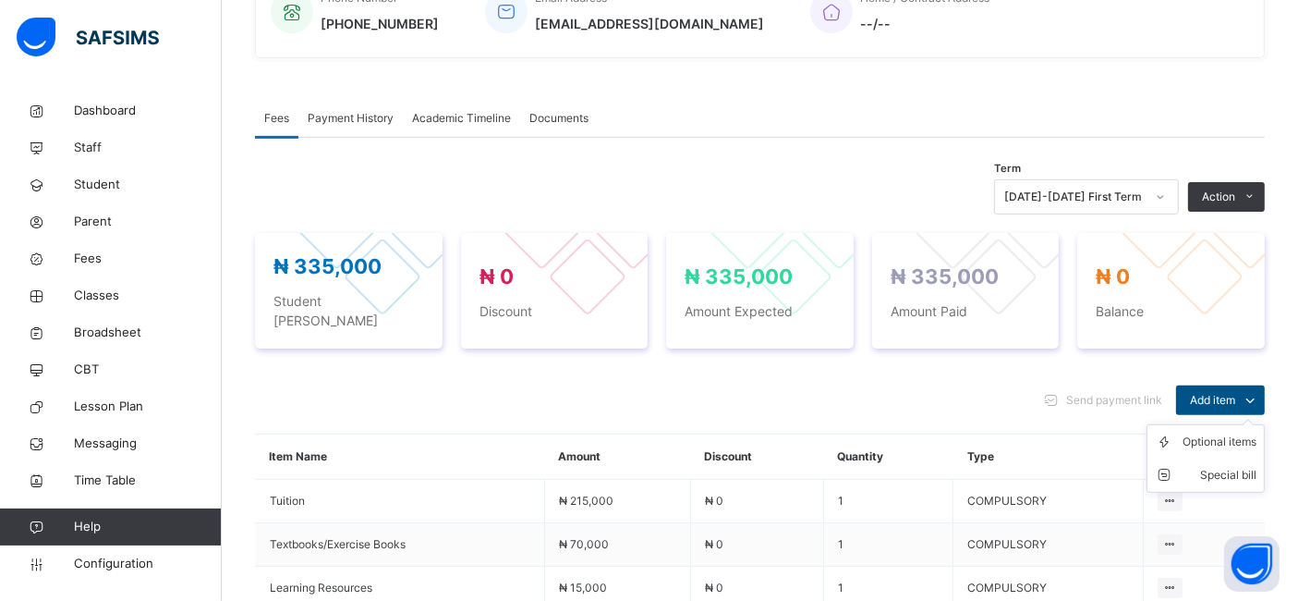
click at [1233, 392] on span "Add item" at bounding box center [1212, 400] width 45 height 17
click at [1231, 432] on div "Optional items" at bounding box center [1220, 441] width 74 height 18
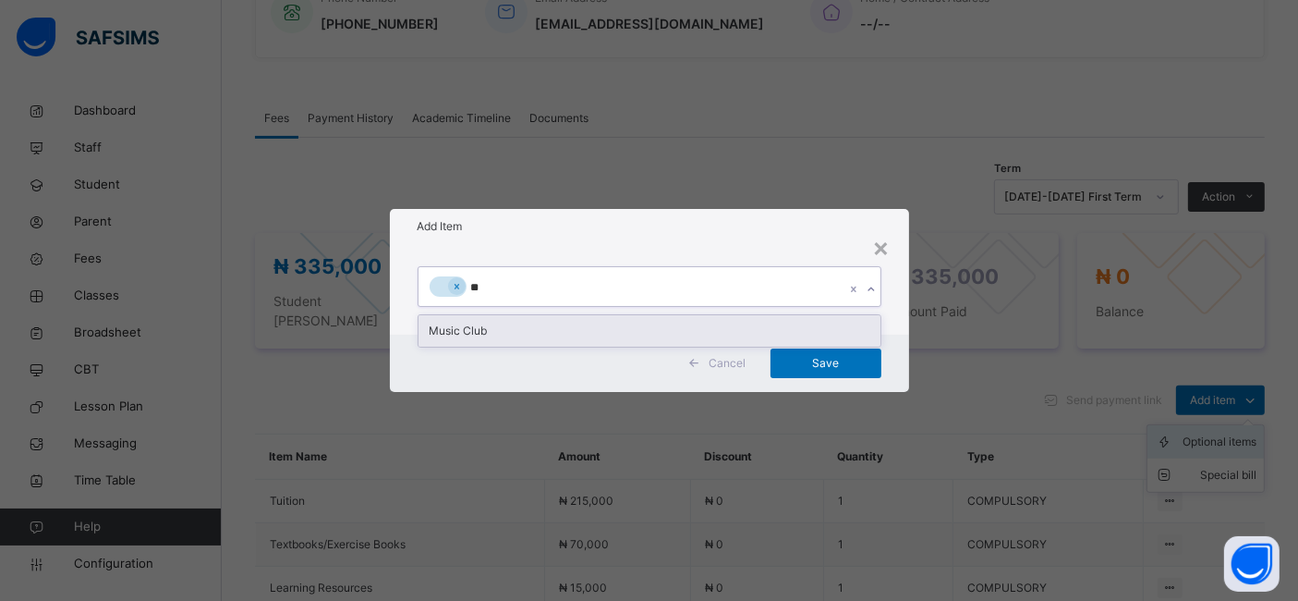
type input "***"
click at [480, 324] on div "Music Club" at bounding box center [650, 330] width 462 height 31
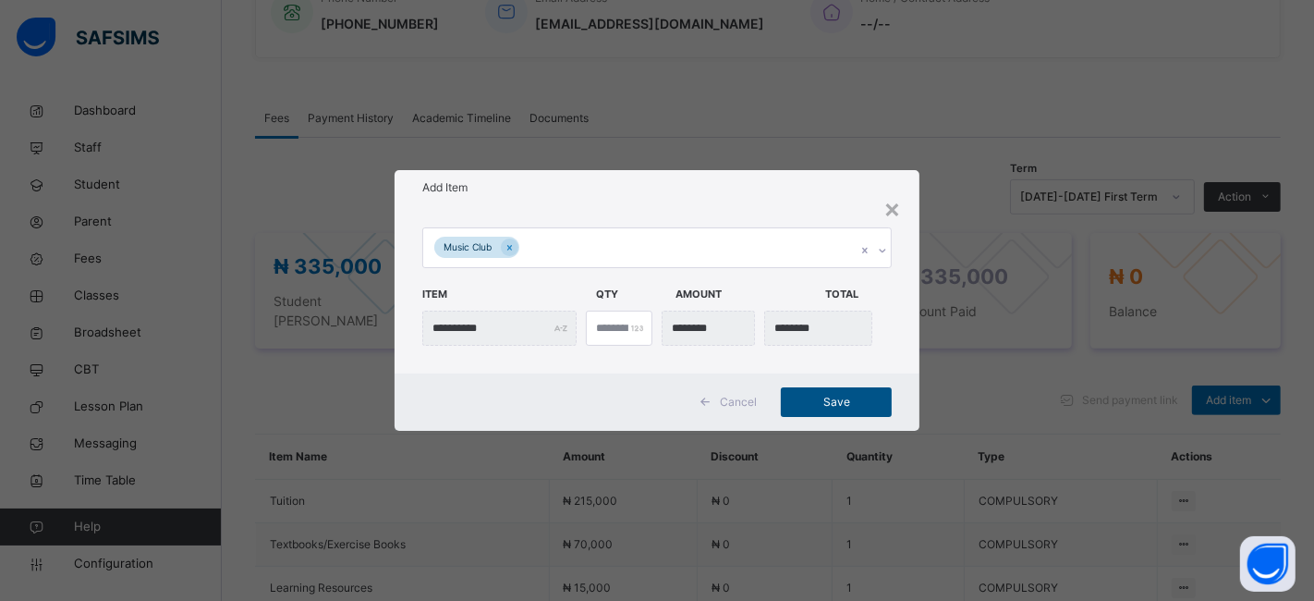
click at [820, 408] on span "Save" at bounding box center [836, 402] width 83 height 17
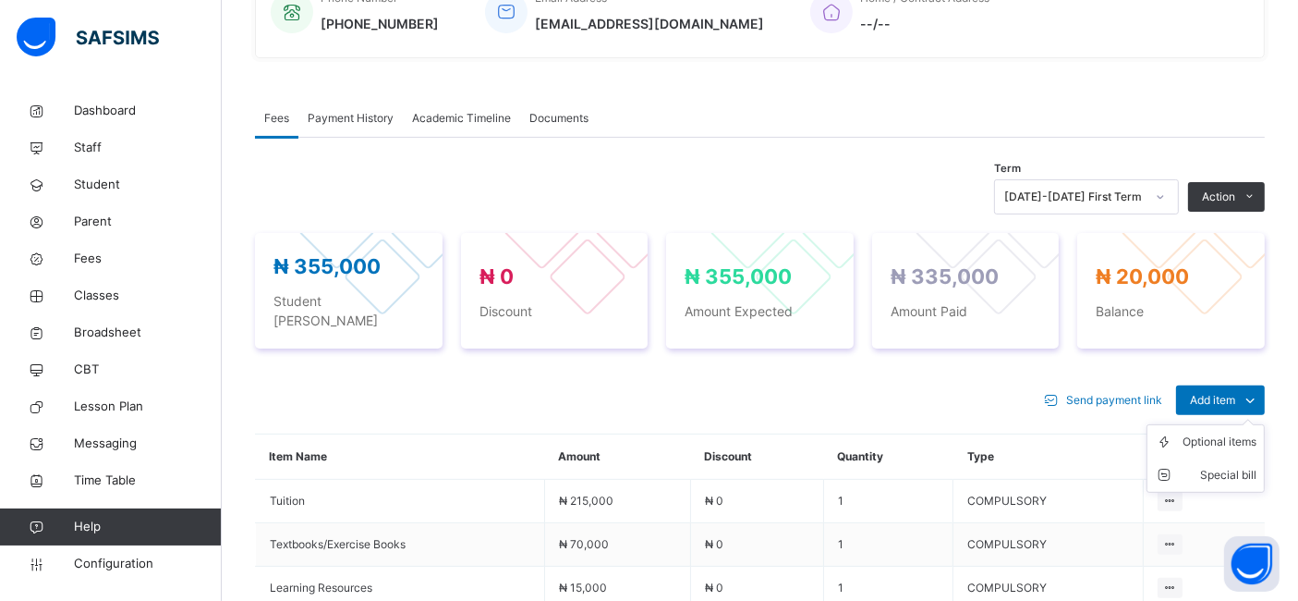
click at [1238, 424] on ul "Optional items Special bill" at bounding box center [1206, 458] width 118 height 68
click at [1224, 432] on div "Optional items" at bounding box center [1220, 441] width 74 height 18
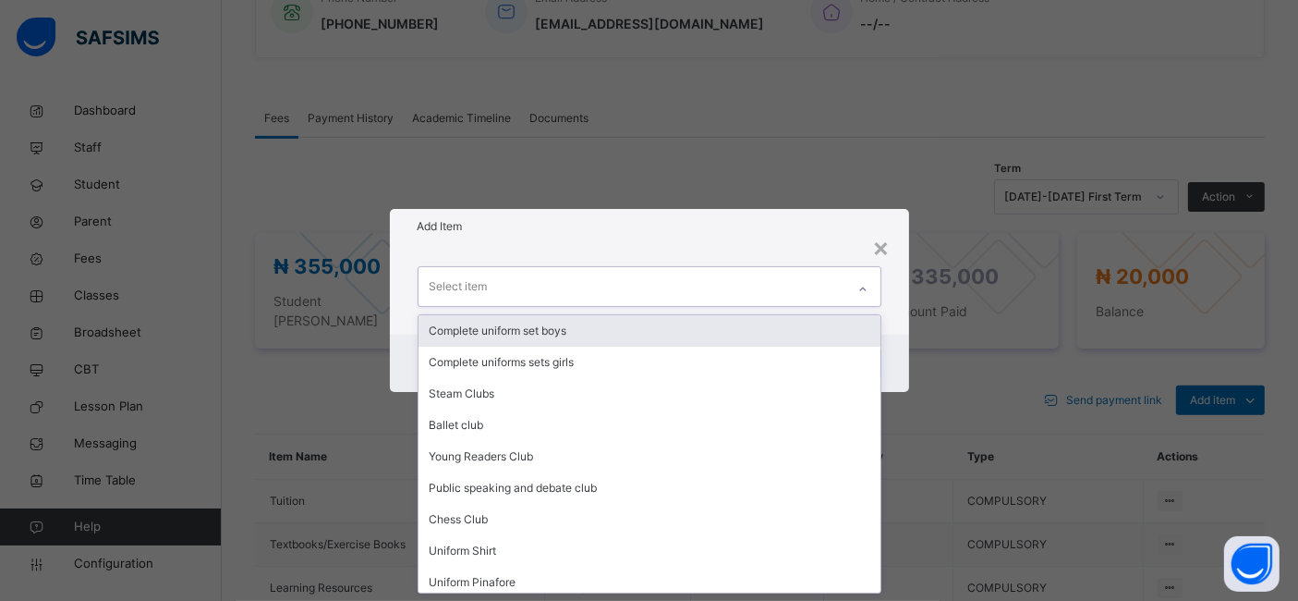
click at [864, 292] on icon at bounding box center [862, 289] width 11 height 18
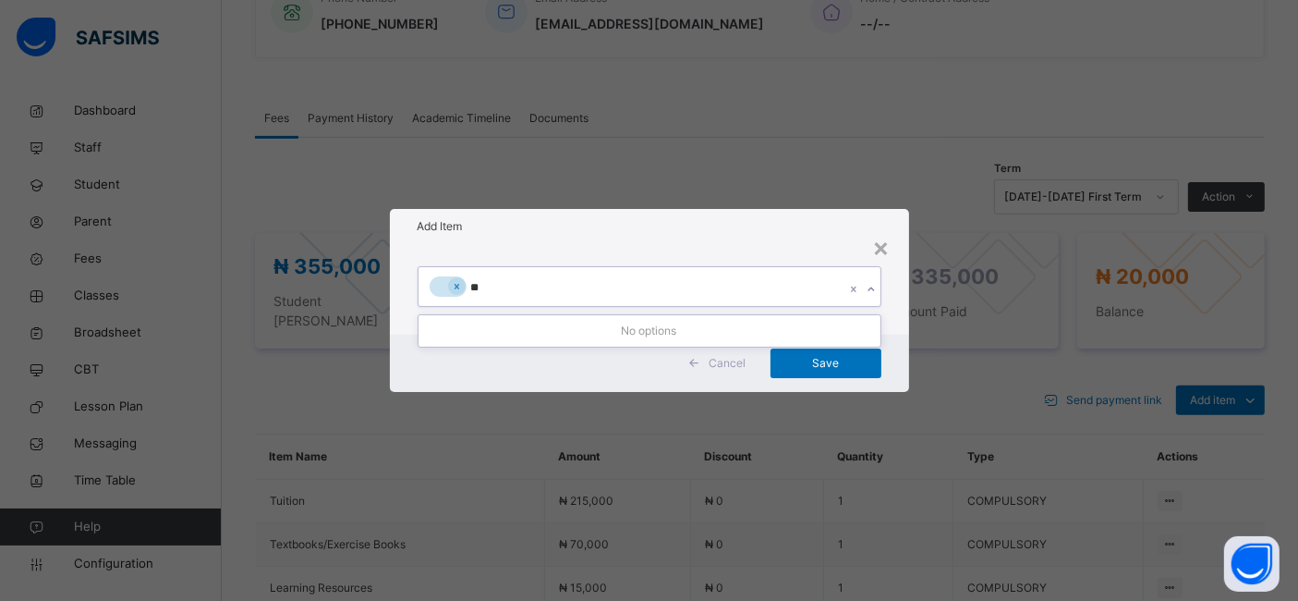
scroll to position [0, 0]
type input "*"
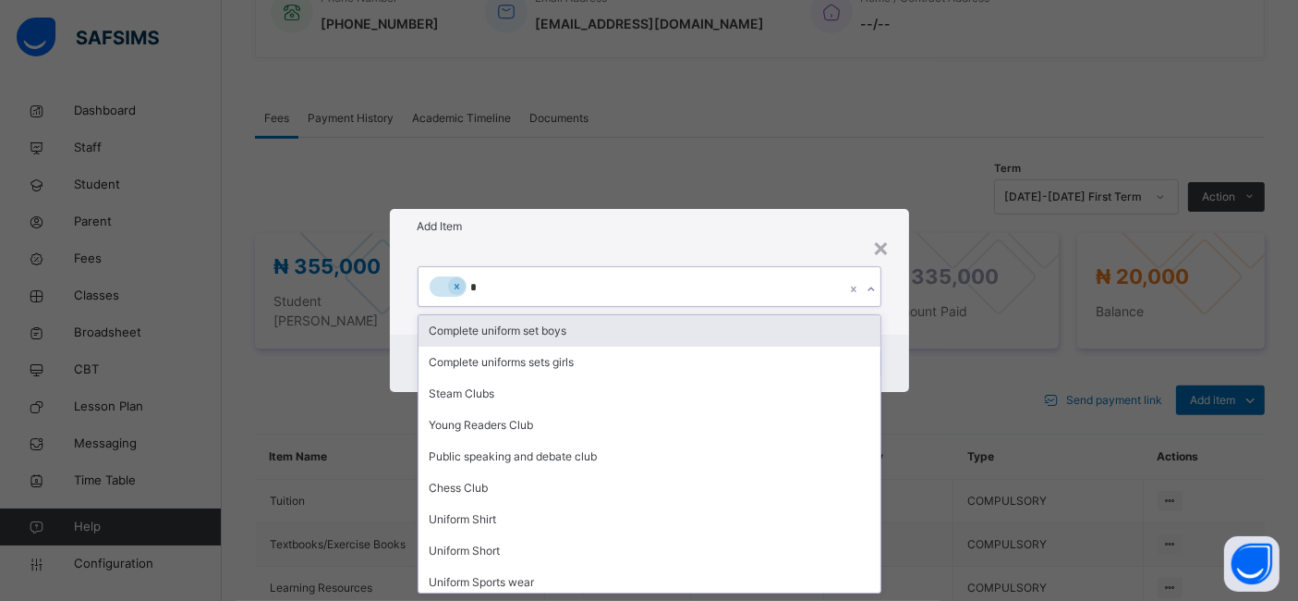
type input "**"
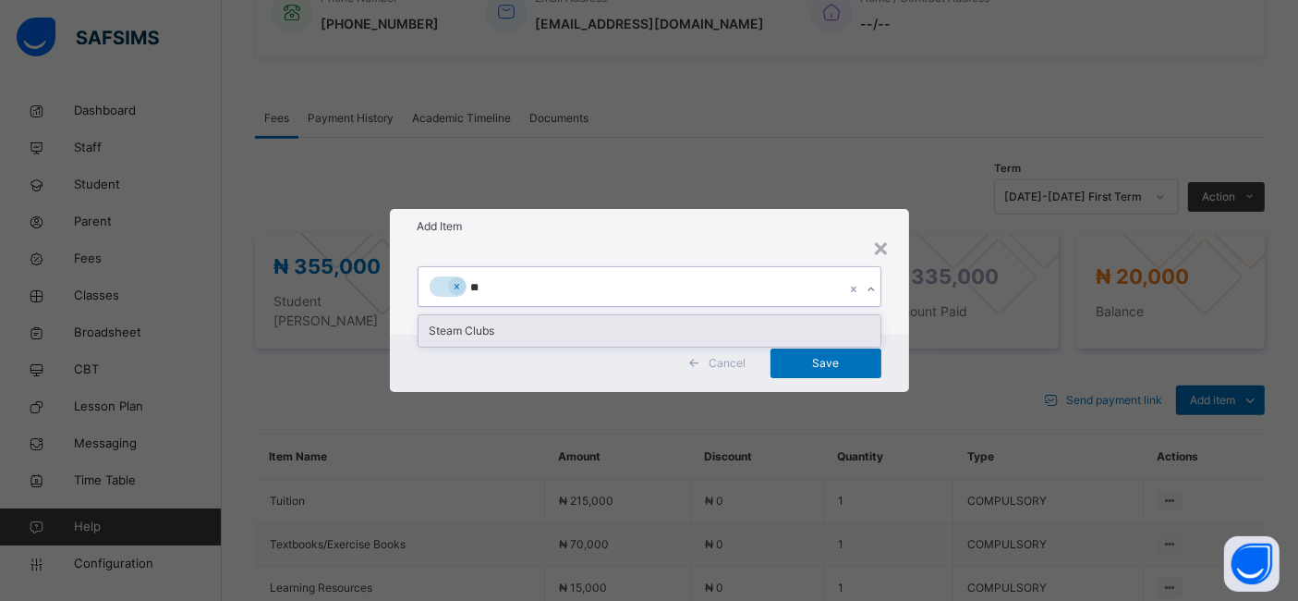
click at [485, 324] on div "Steam Clubs" at bounding box center [650, 330] width 462 height 31
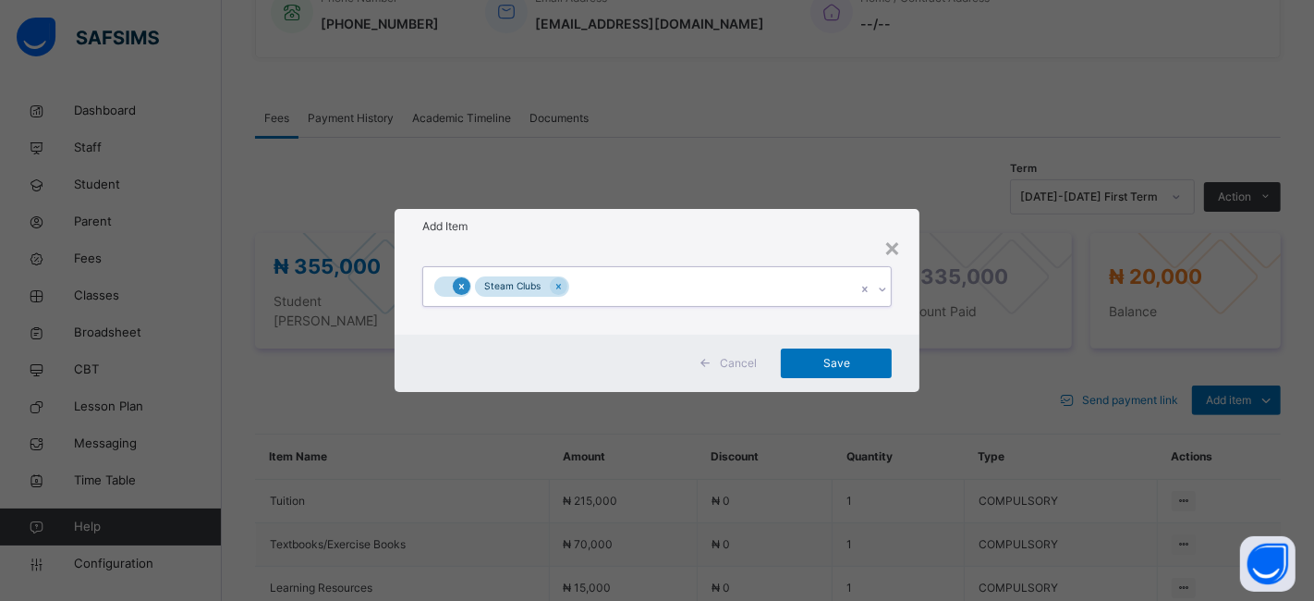
click at [458, 291] on icon at bounding box center [461, 286] width 10 height 13
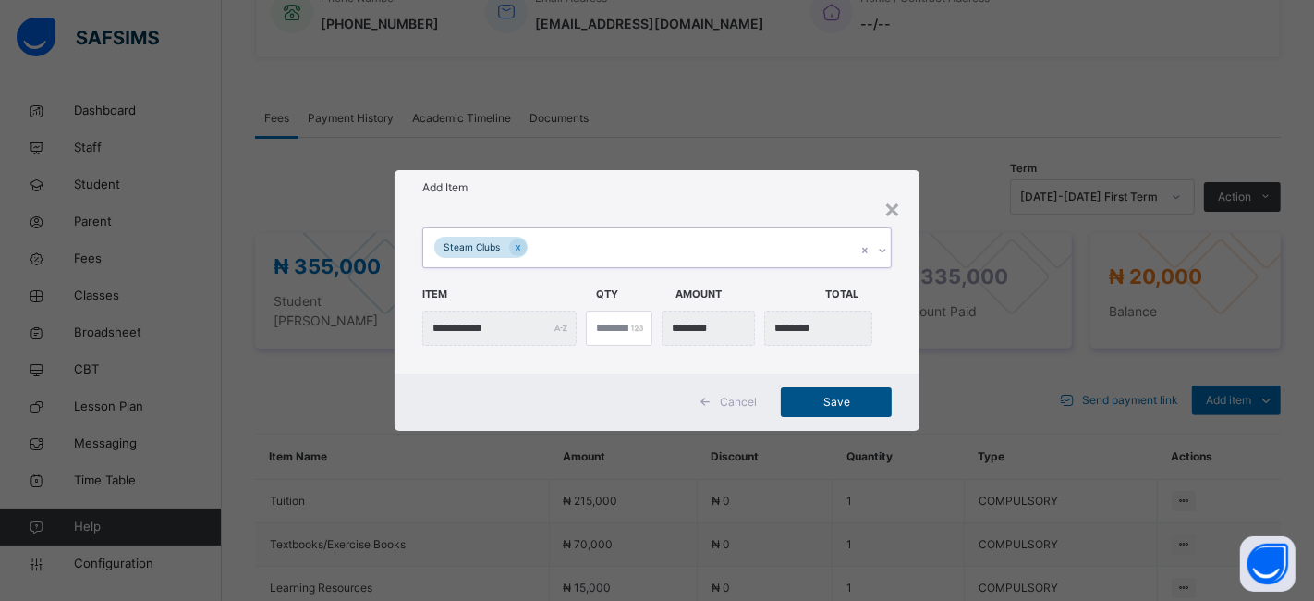
click at [823, 398] on span "Save" at bounding box center [836, 402] width 83 height 17
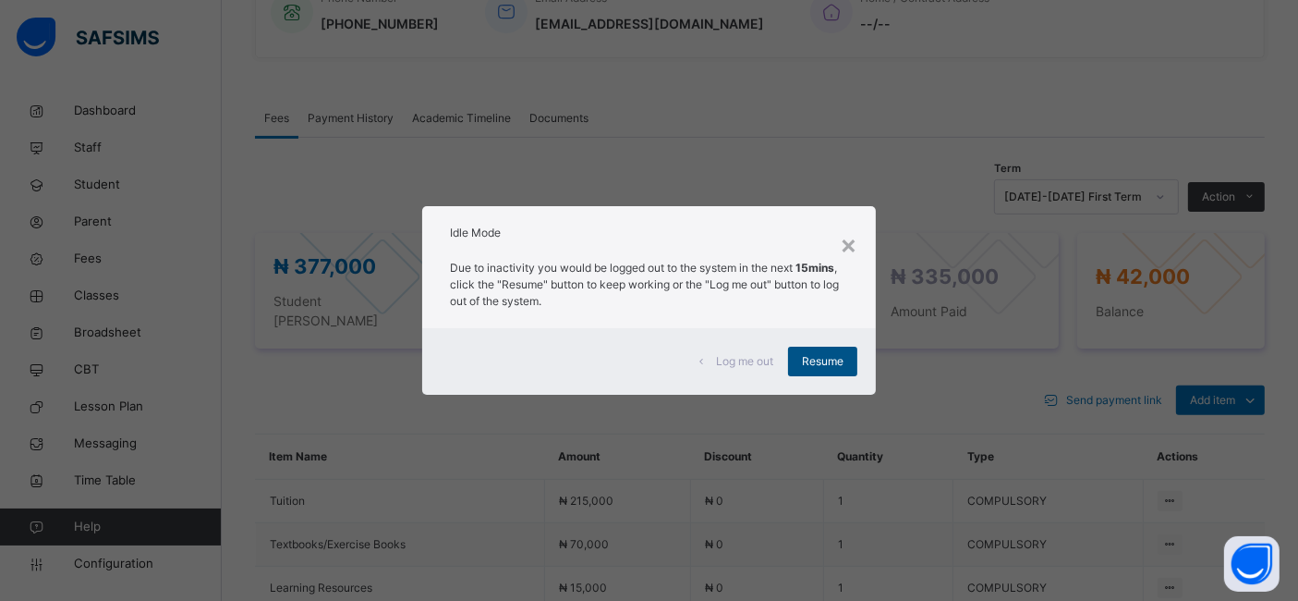
click at [830, 358] on span "Resume" at bounding box center [823, 361] width 42 height 17
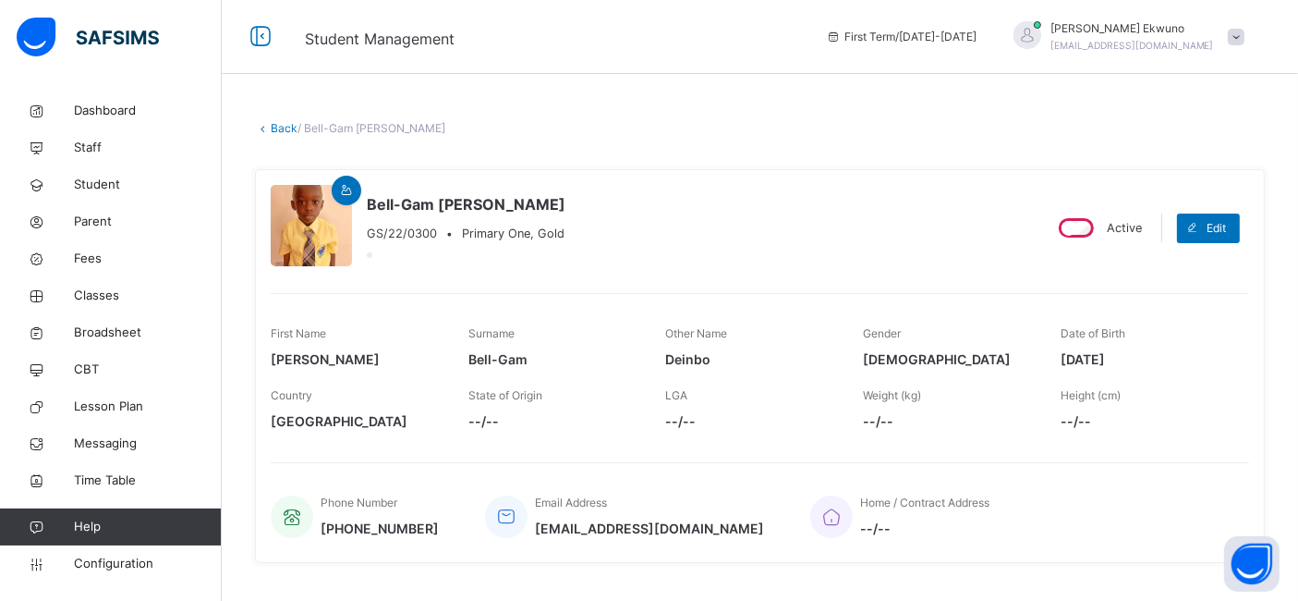
click at [285, 128] on link "Back" at bounding box center [284, 128] width 27 height 14
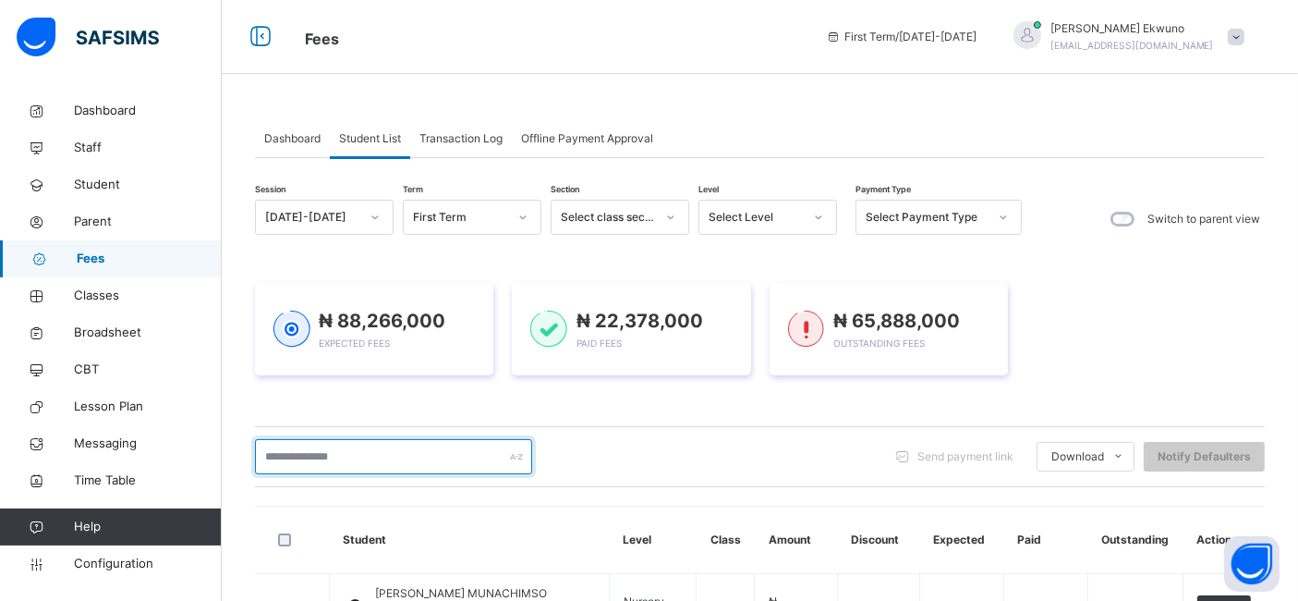
click at [307, 456] on input "text" at bounding box center [393, 456] width 277 height 35
type input "********"
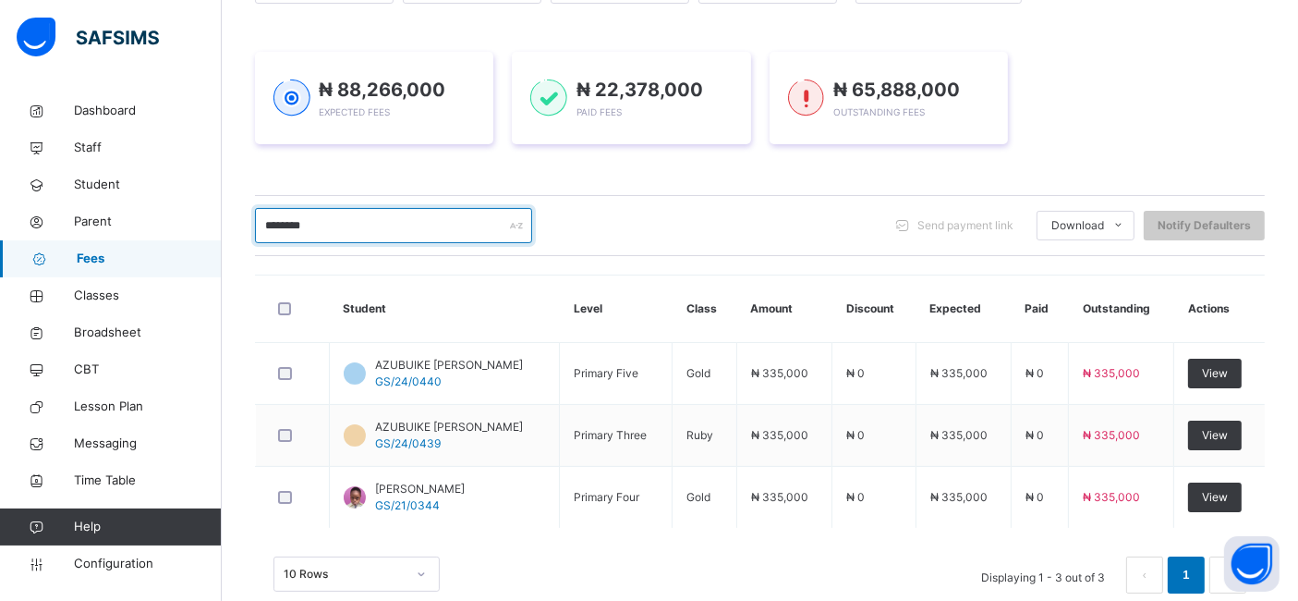
scroll to position [266, 0]
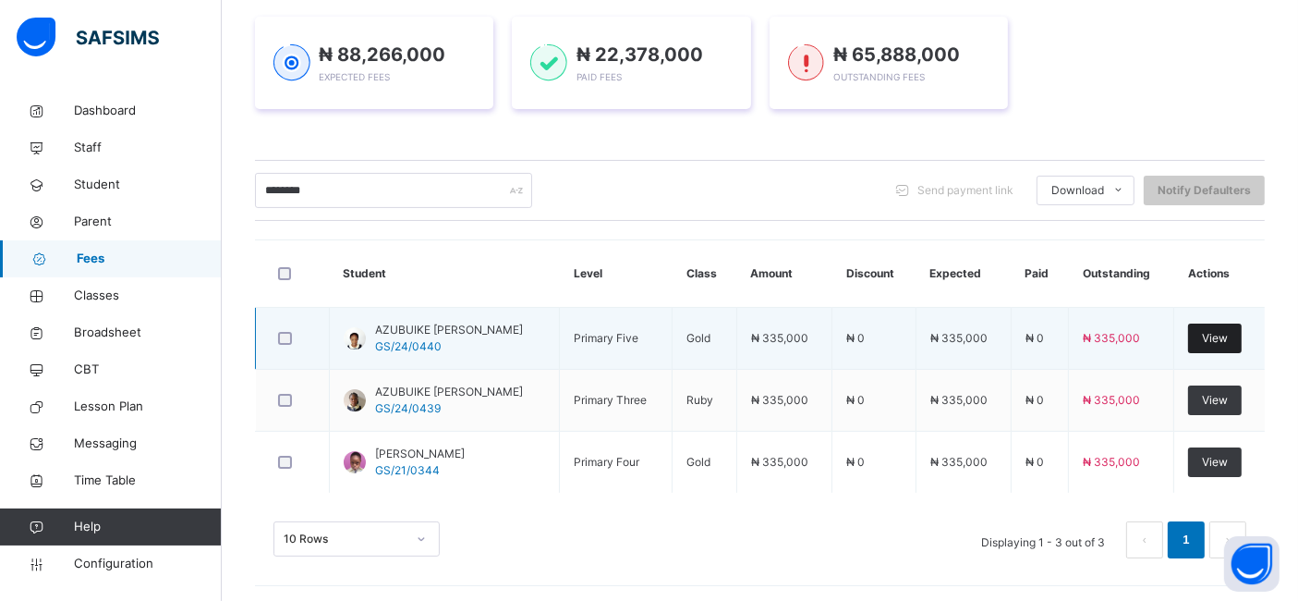
click at [1225, 334] on span "View" at bounding box center [1215, 338] width 26 height 17
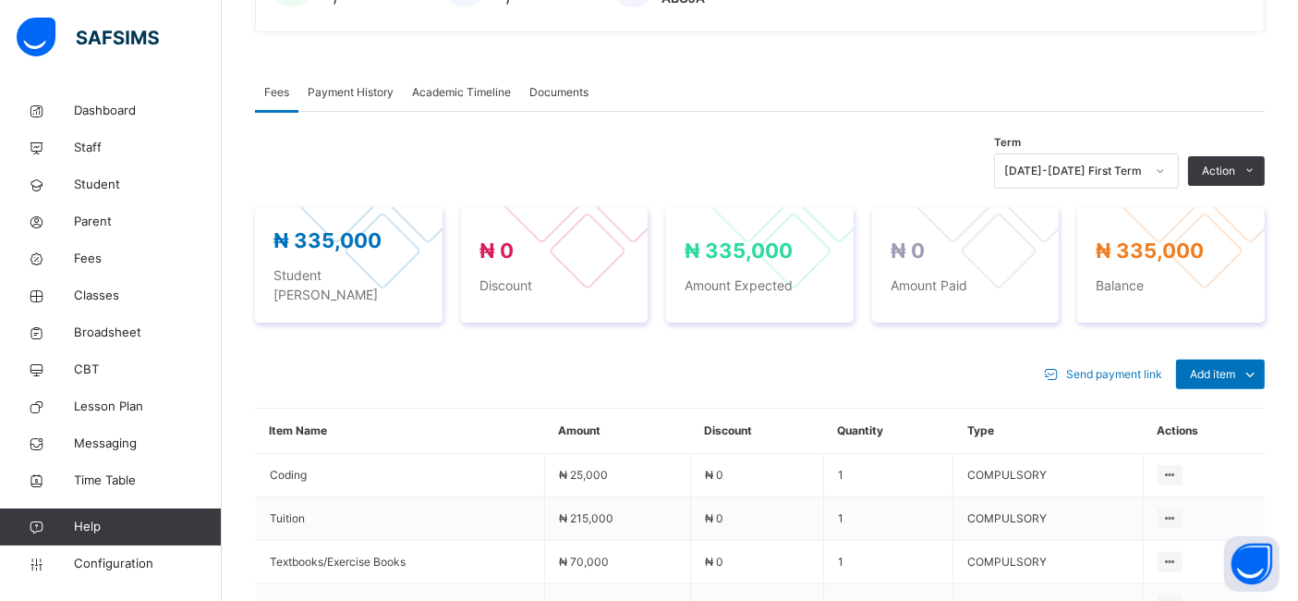
scroll to position [546, 0]
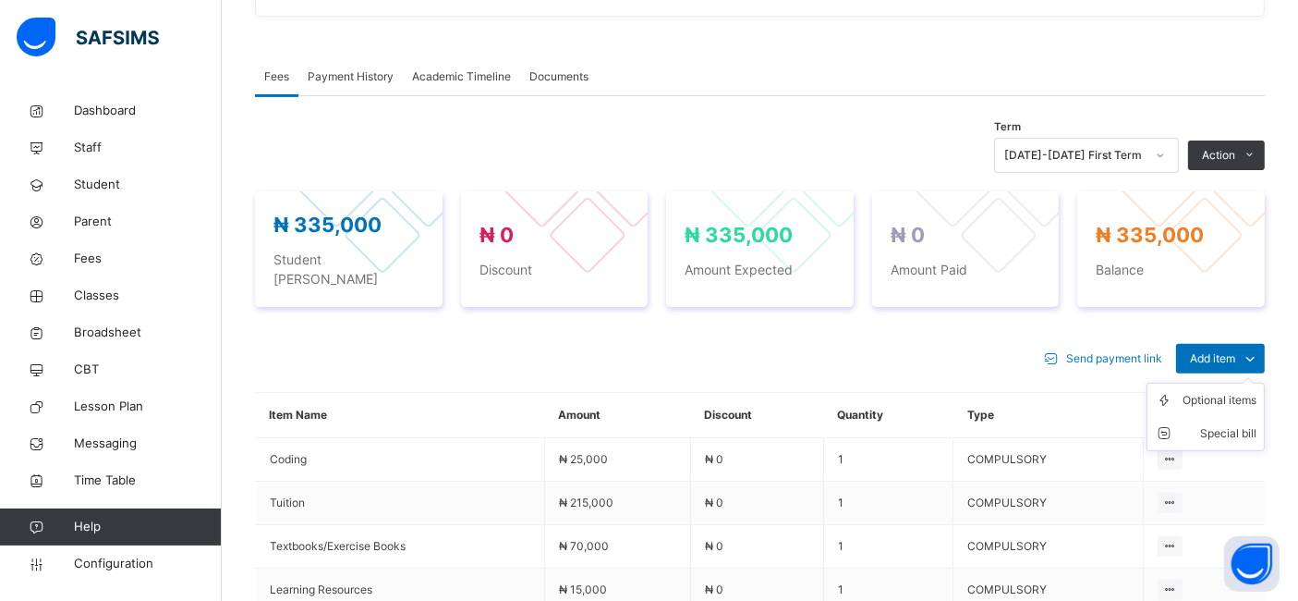
click at [1233, 383] on ul "Optional items Special bill" at bounding box center [1206, 417] width 118 height 68
click at [1211, 391] on div "Optional items" at bounding box center [1220, 400] width 74 height 18
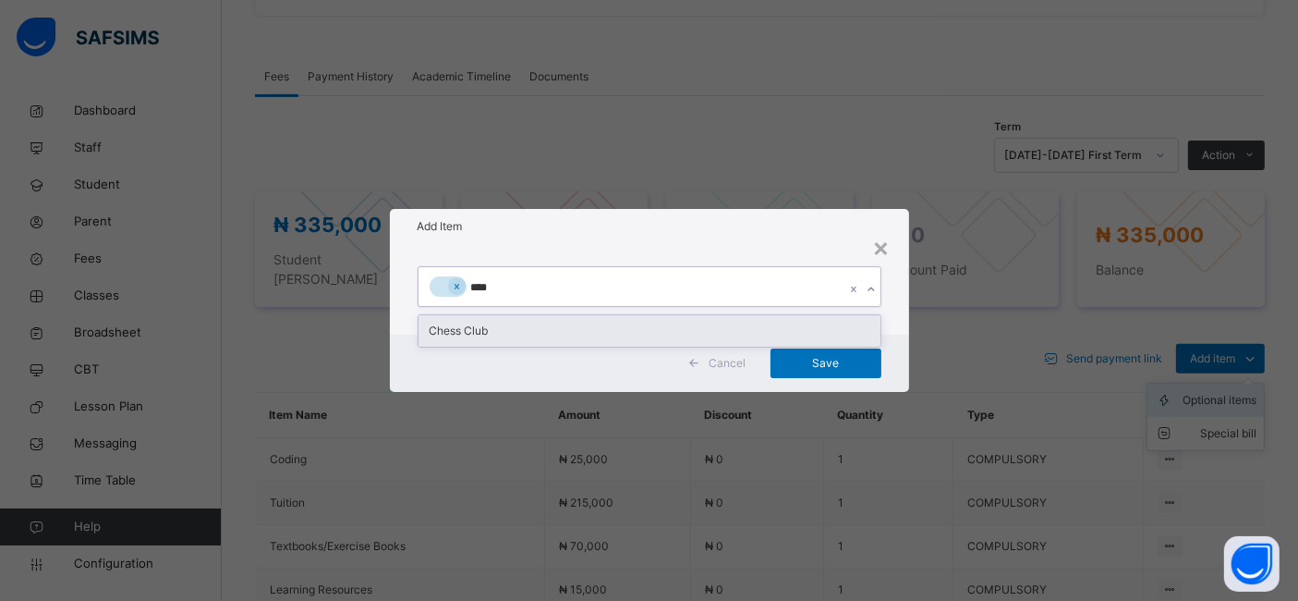
type input "*****"
click at [478, 338] on div "Chess Club" at bounding box center [650, 330] width 462 height 31
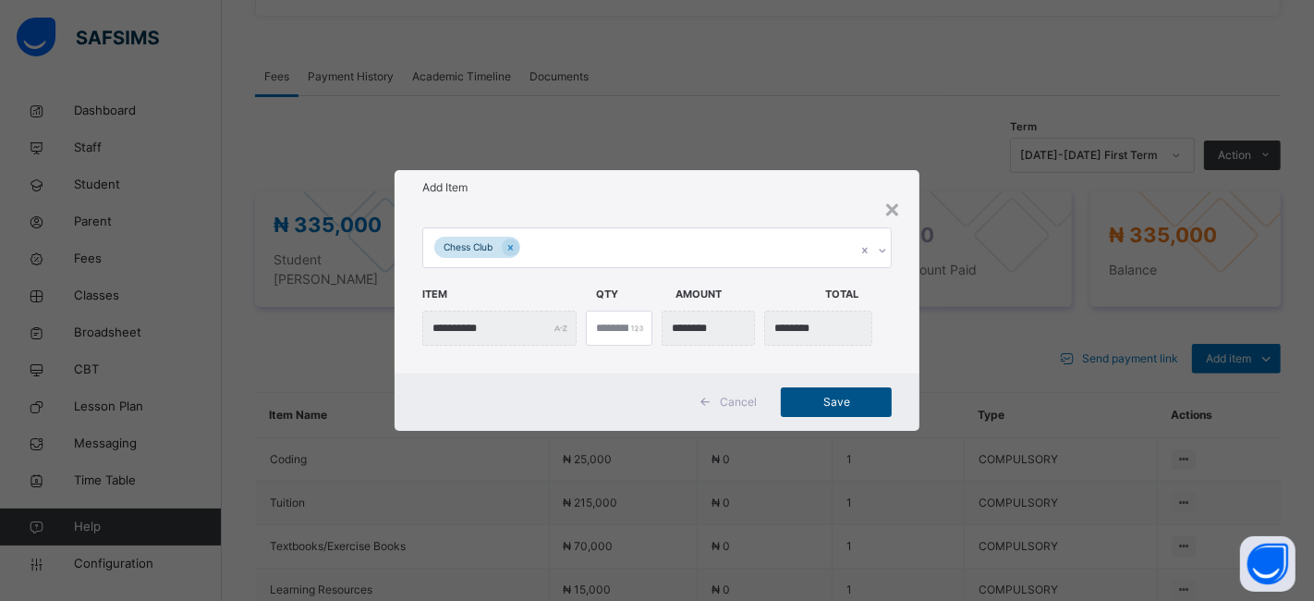
click at [839, 406] on span "Save" at bounding box center [836, 402] width 83 height 17
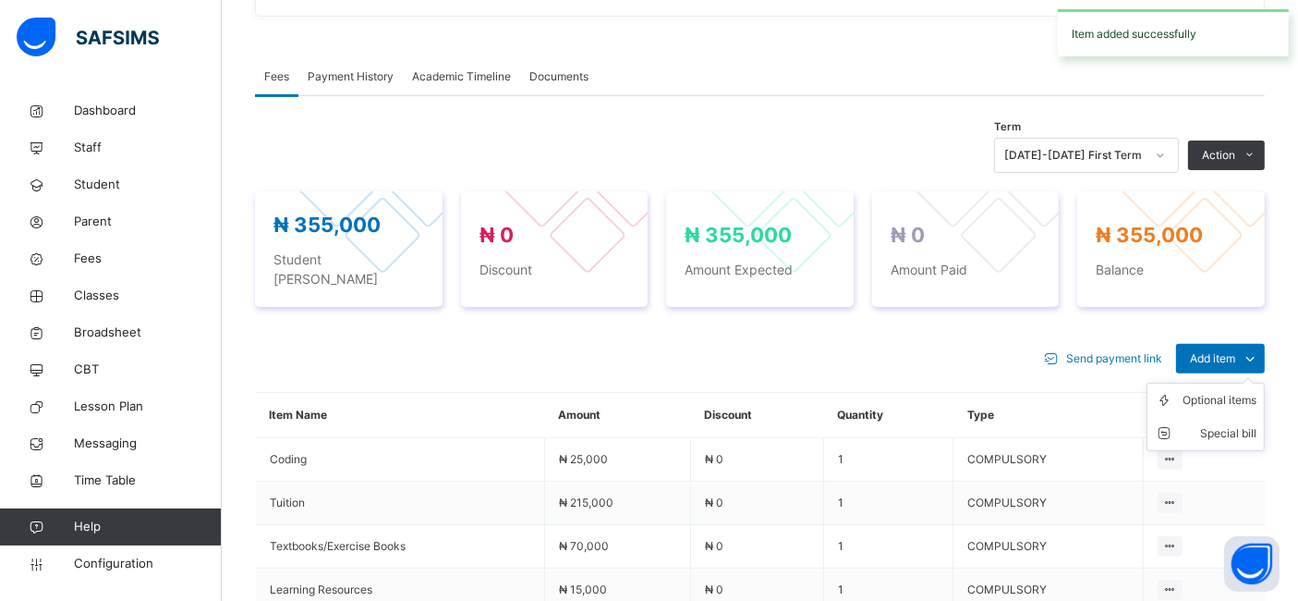
click at [1228, 383] on ul "Optional items Special bill" at bounding box center [1206, 417] width 118 height 68
click at [1206, 391] on div "Optional items" at bounding box center [1220, 400] width 74 height 18
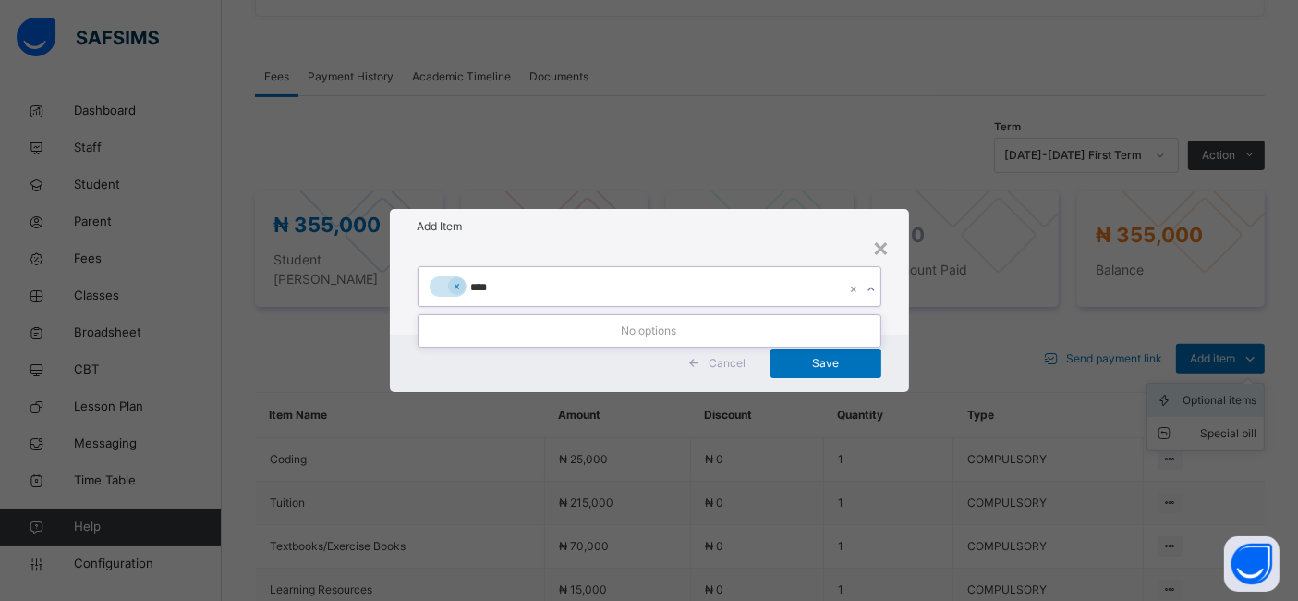
type input "***"
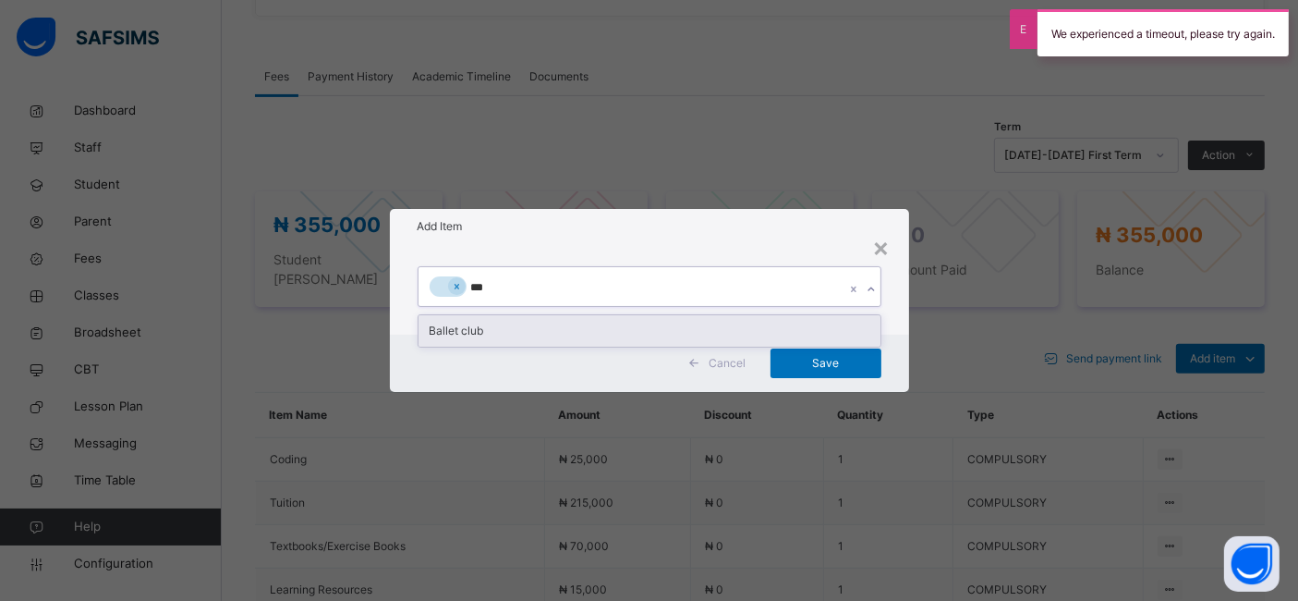
click at [541, 328] on div "Ballet club" at bounding box center [650, 330] width 462 height 31
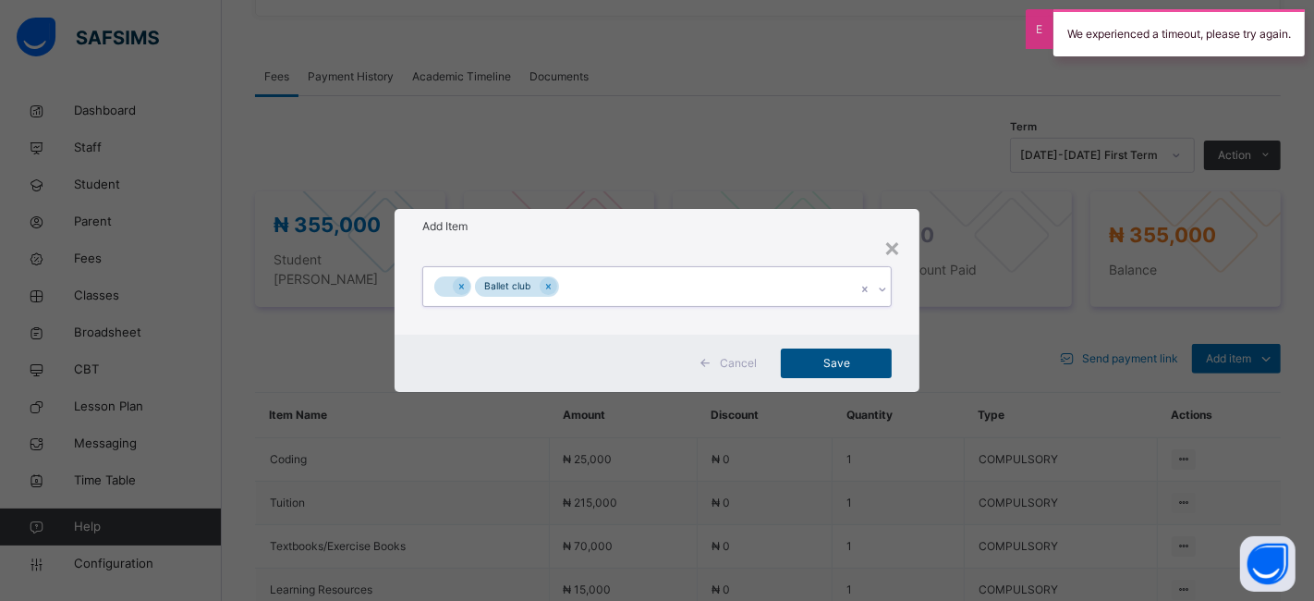
click at [819, 361] on span "Save" at bounding box center [836, 363] width 83 height 17
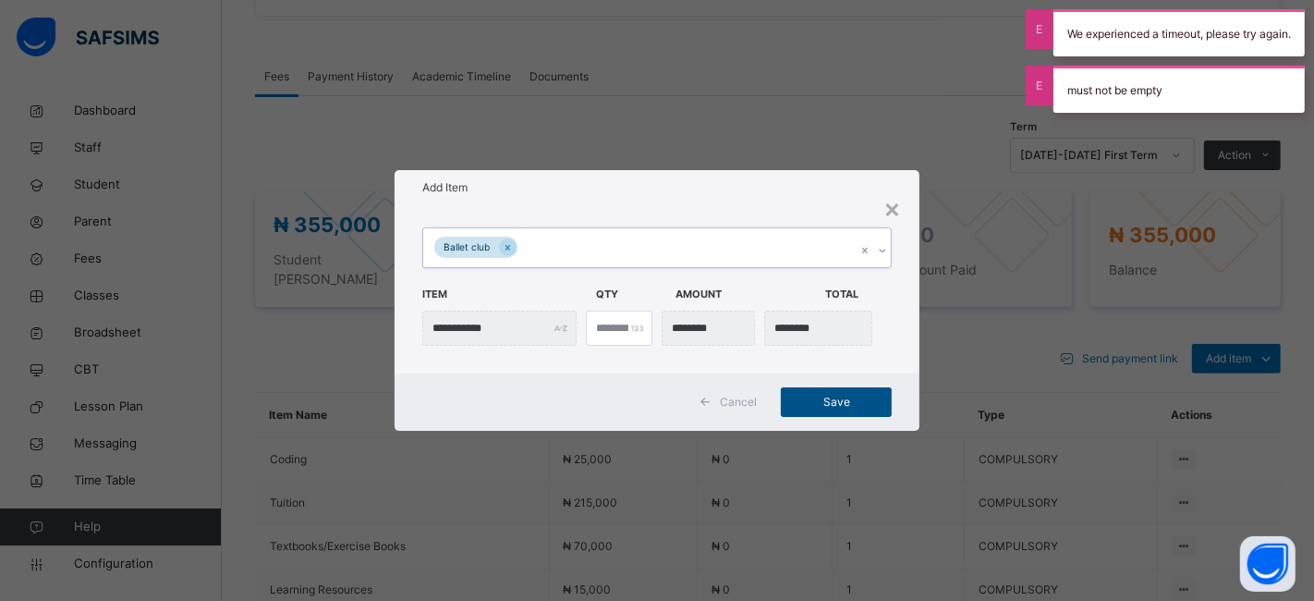
click at [840, 411] on div "Save" at bounding box center [836, 402] width 111 height 30
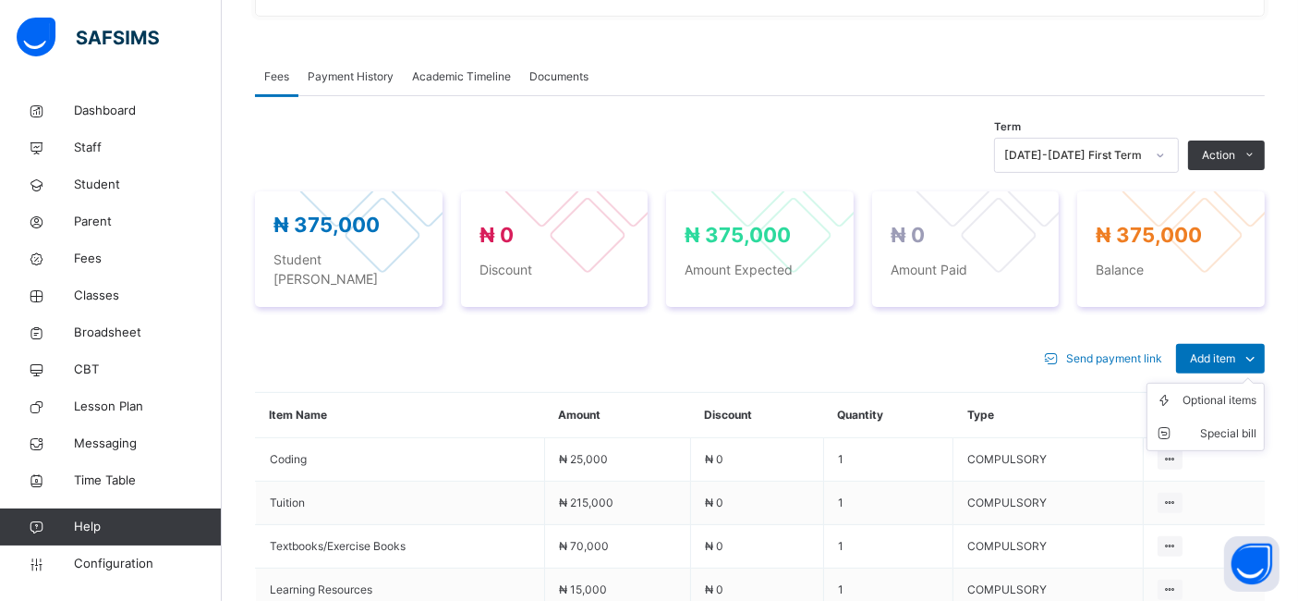
click at [1230, 383] on ul "Optional items Special bill" at bounding box center [1206, 417] width 118 height 68
click at [1219, 391] on div "Optional items" at bounding box center [1220, 400] width 74 height 18
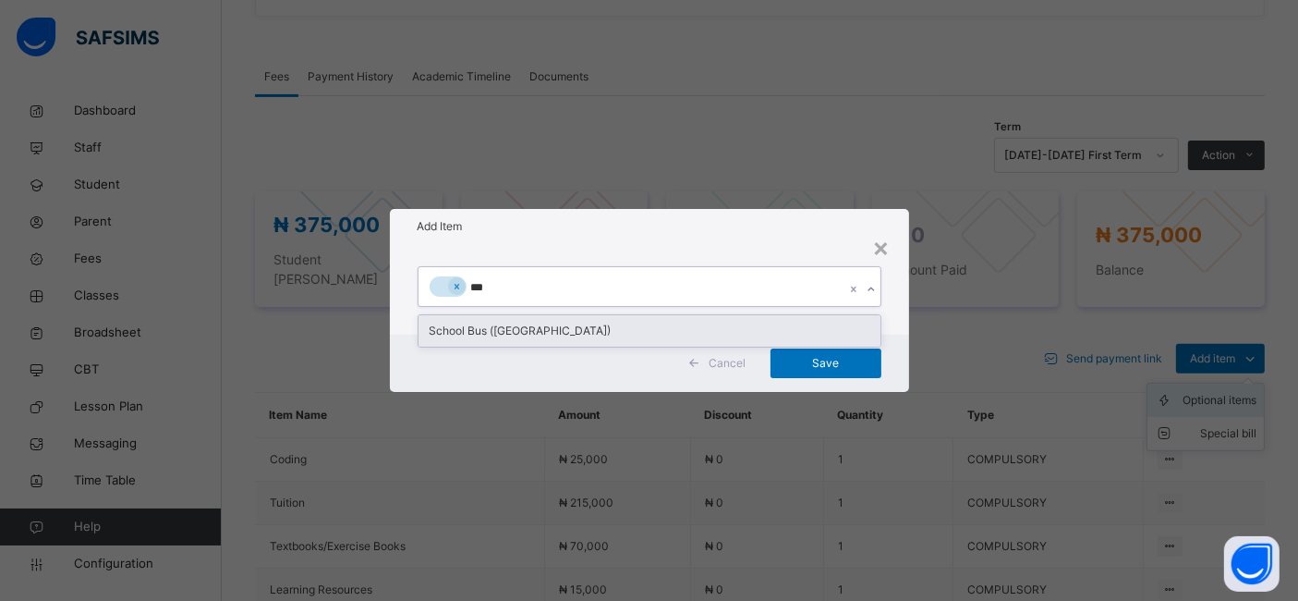
type input "****"
click at [525, 327] on div "School Bus ([GEOGRAPHIC_DATA])" at bounding box center [650, 330] width 462 height 31
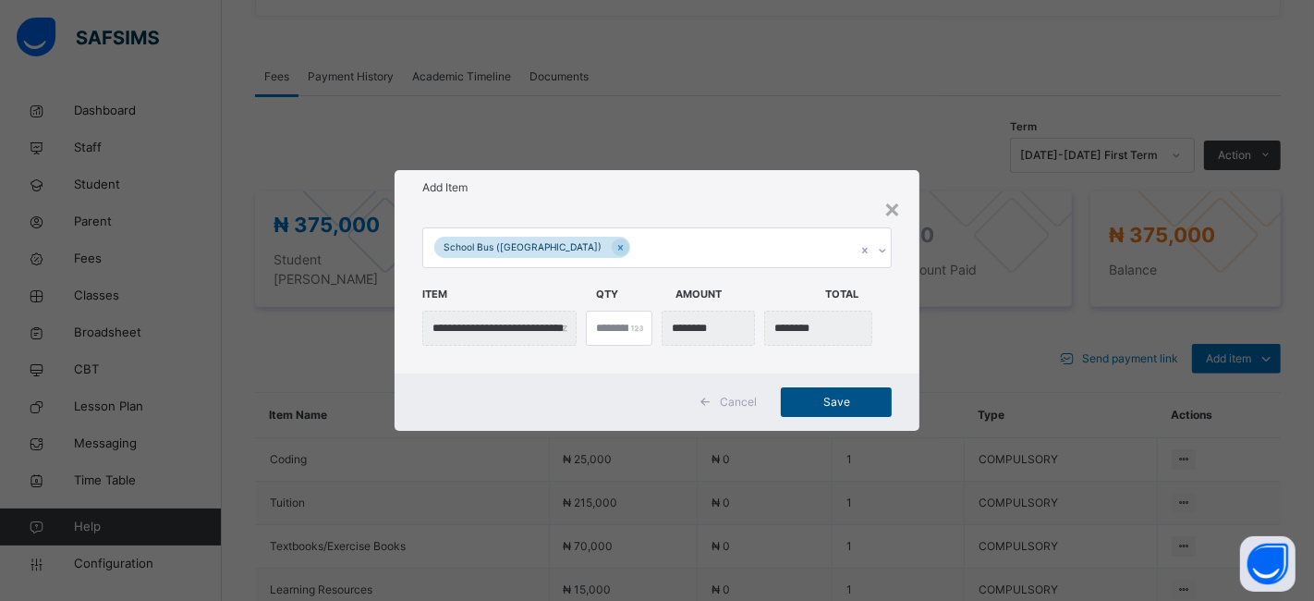
click at [826, 405] on span "Save" at bounding box center [836, 402] width 83 height 17
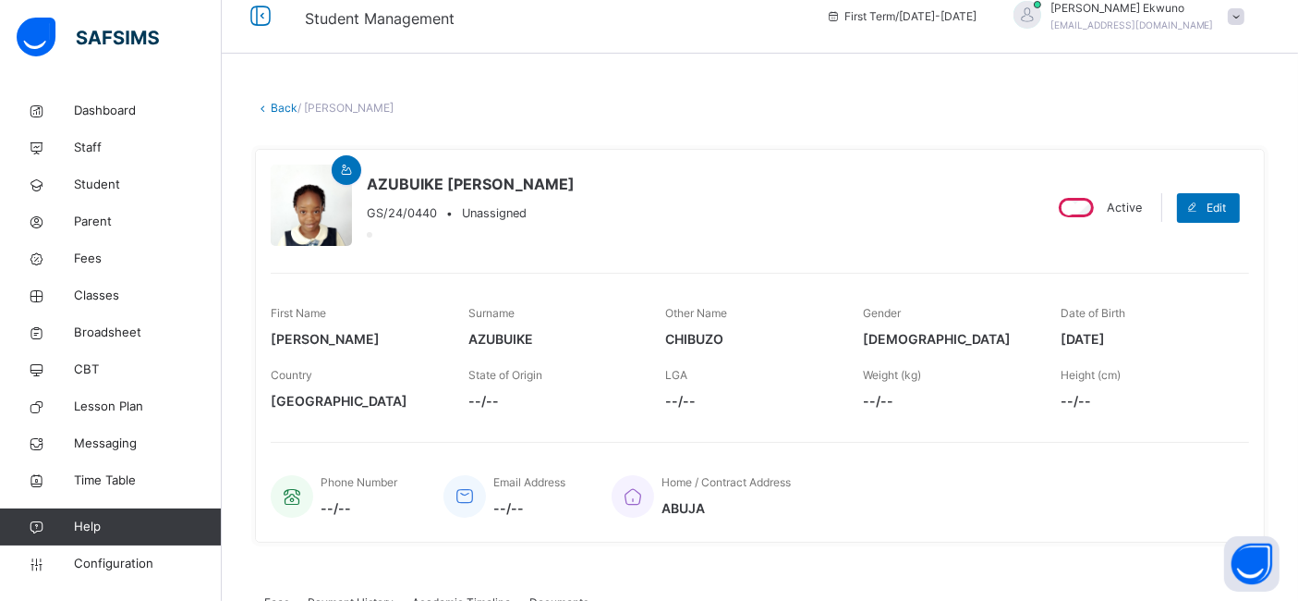
scroll to position [0, 0]
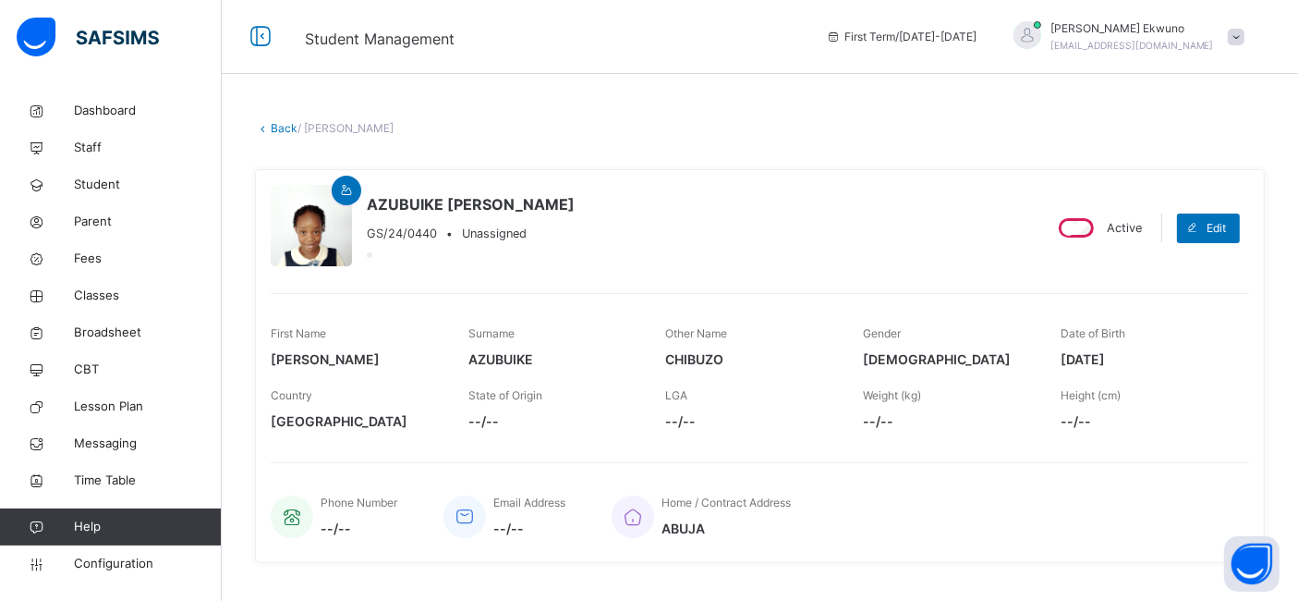
click at [284, 129] on link "Back" at bounding box center [284, 128] width 27 height 14
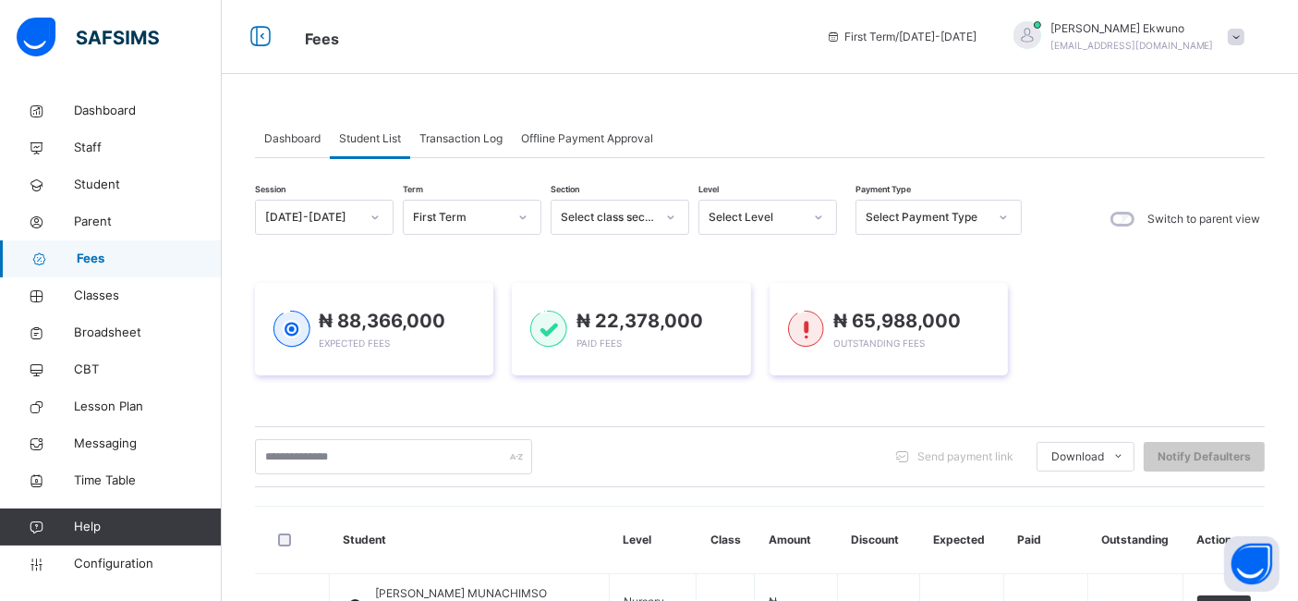
click at [374, 144] on span "Student List" at bounding box center [370, 138] width 62 height 17
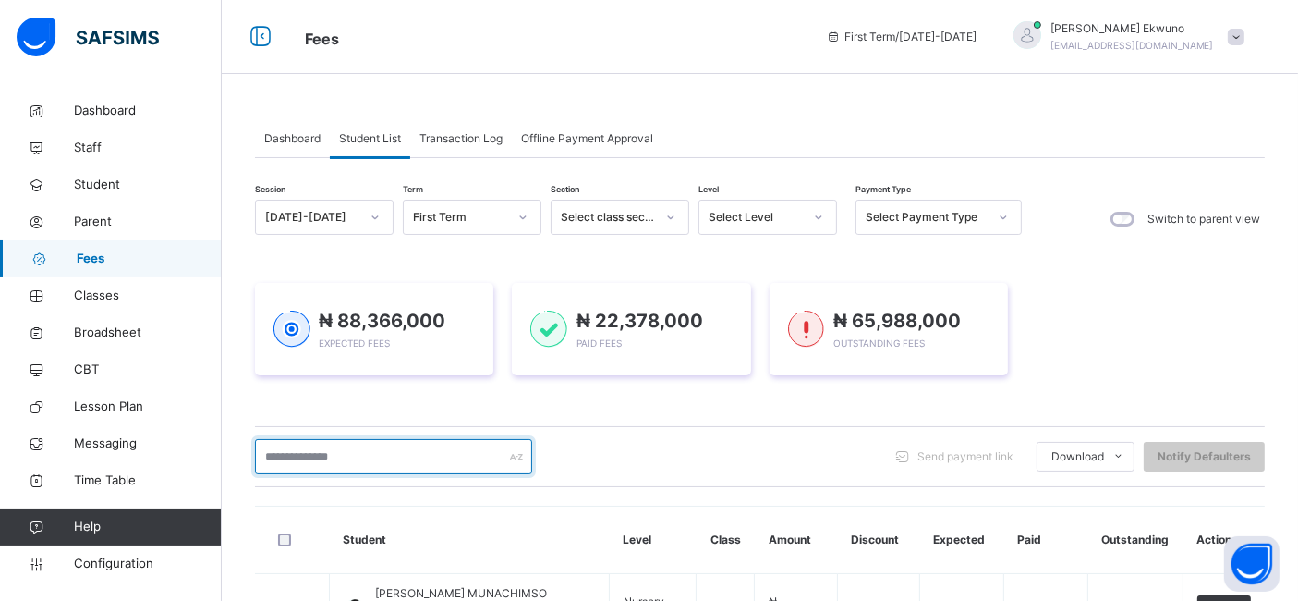
click at [306, 459] on input "text" at bounding box center [393, 456] width 277 height 35
type input "******"
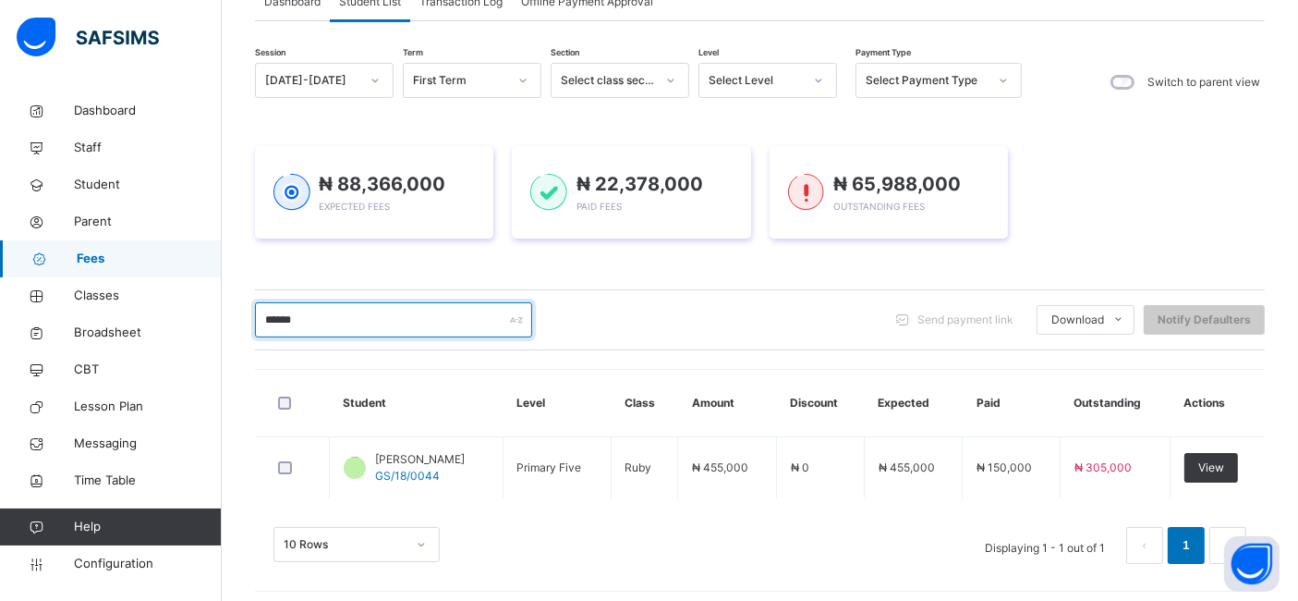
scroll to position [143, 0]
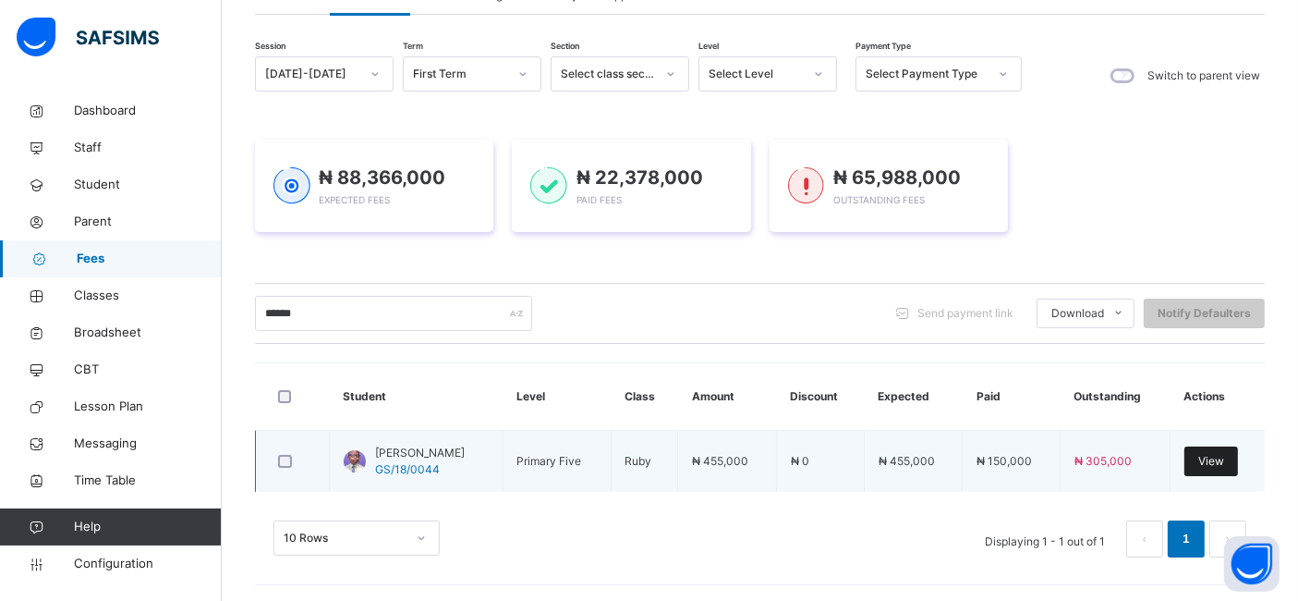
click at [1224, 464] on span "View" at bounding box center [1211, 461] width 26 height 17
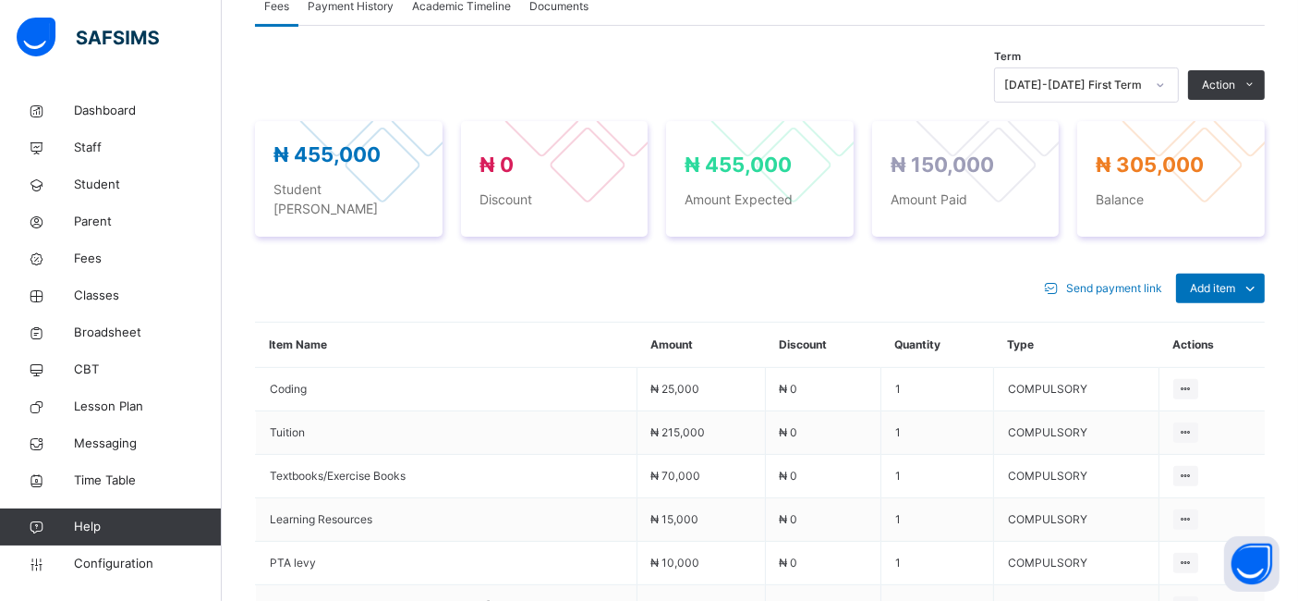
scroll to position [615, 0]
click at [1227, 281] on span "Add item" at bounding box center [1212, 289] width 45 height 17
click at [1216, 322] on div "Optional items" at bounding box center [1220, 331] width 74 height 18
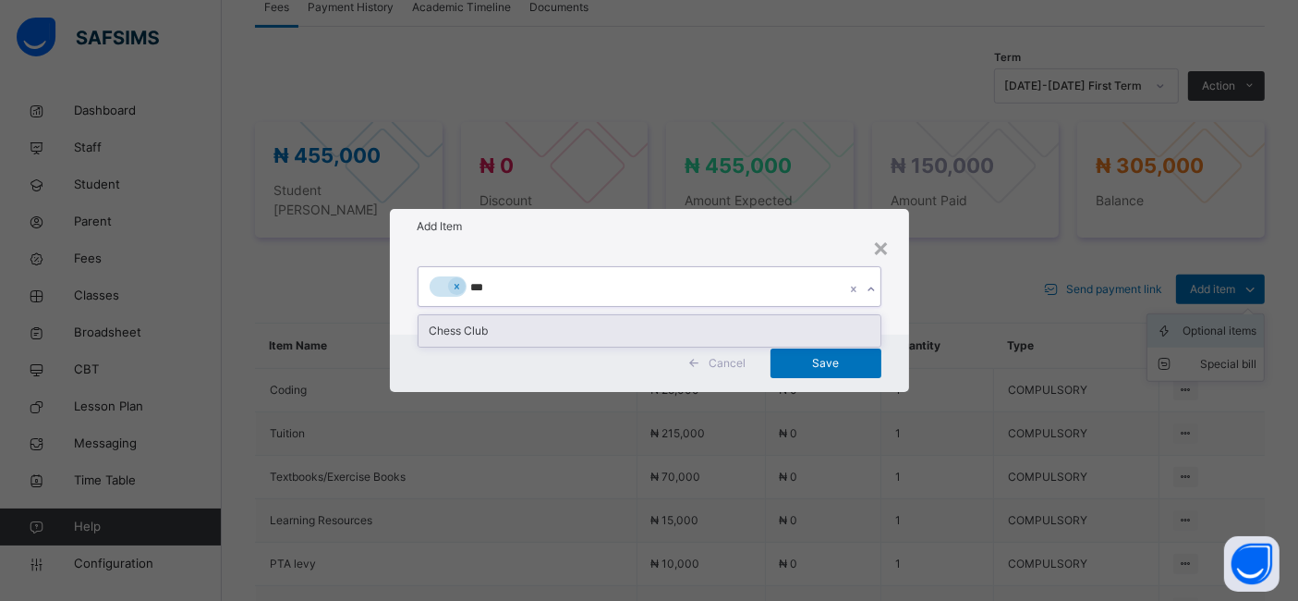
type input "****"
click at [521, 339] on div "Chess Club" at bounding box center [650, 330] width 462 height 31
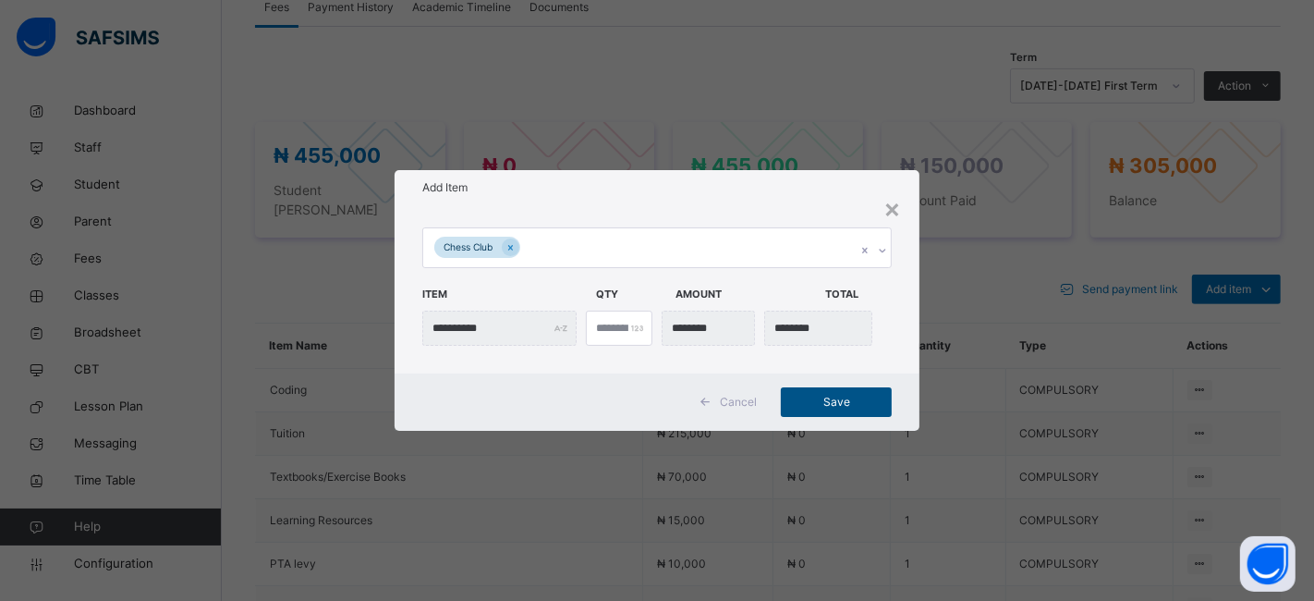
click at [850, 407] on span "Save" at bounding box center [836, 402] width 83 height 17
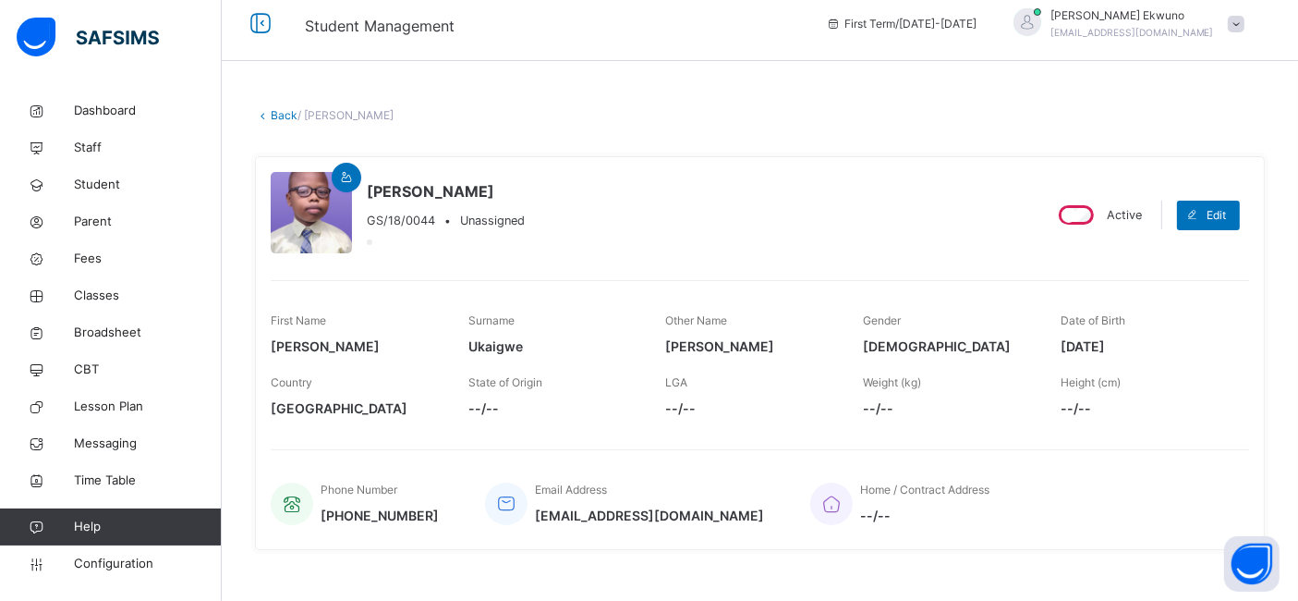
scroll to position [0, 0]
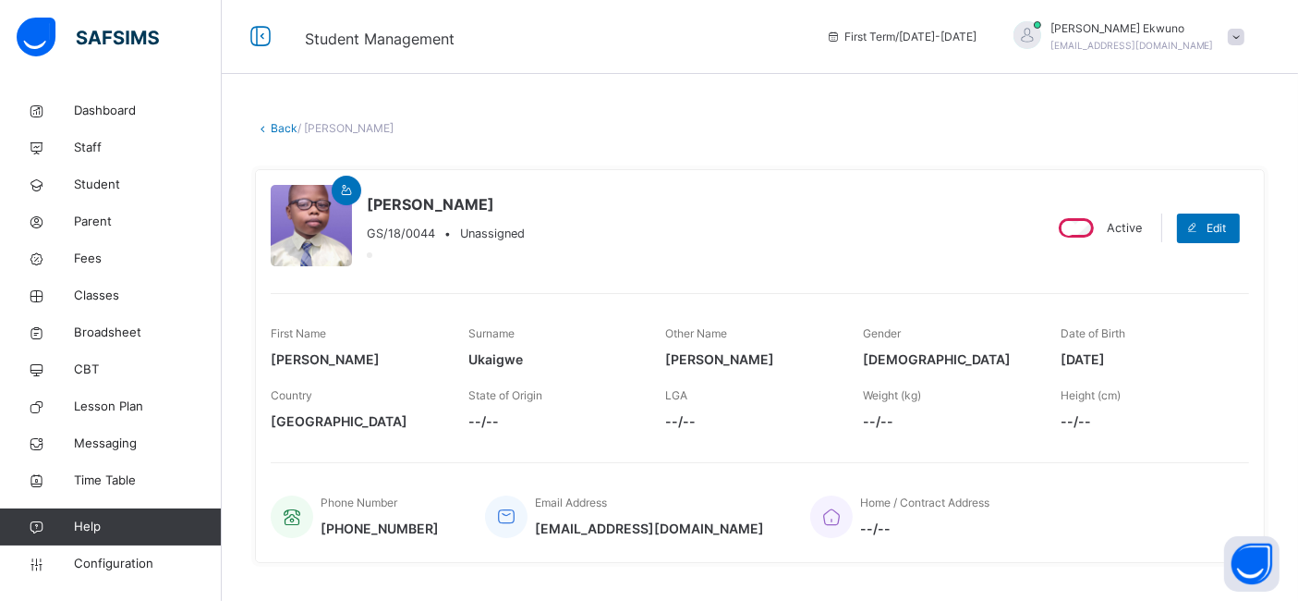
click at [284, 132] on link "Back" at bounding box center [284, 128] width 27 height 14
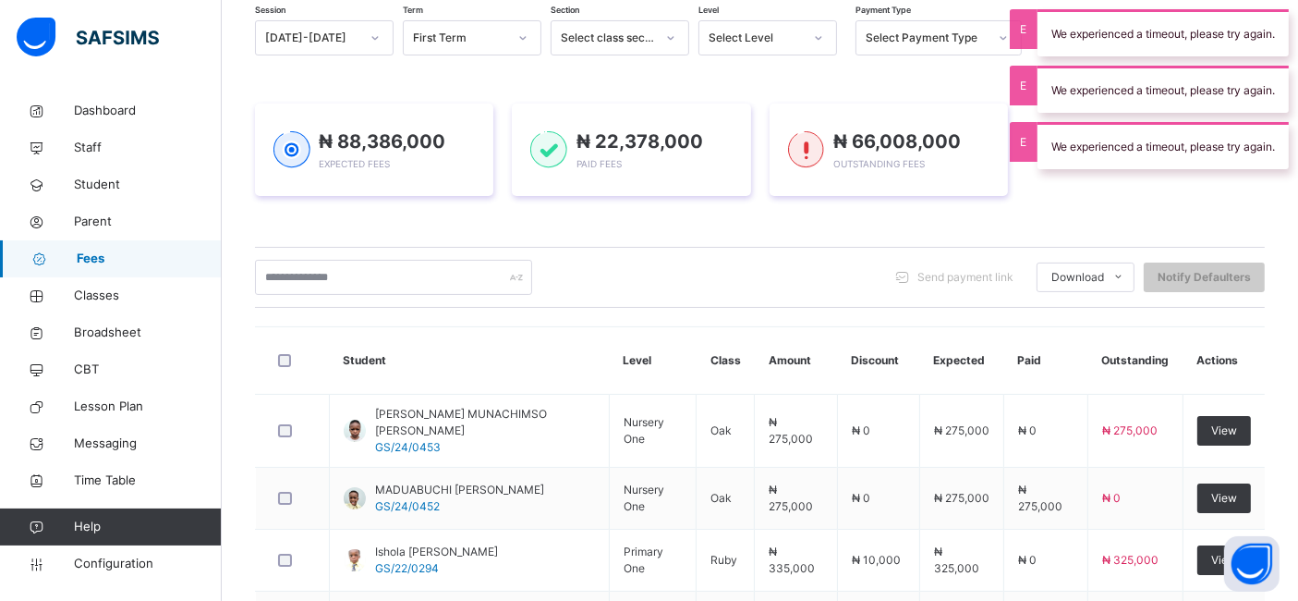
scroll to position [186, 0]
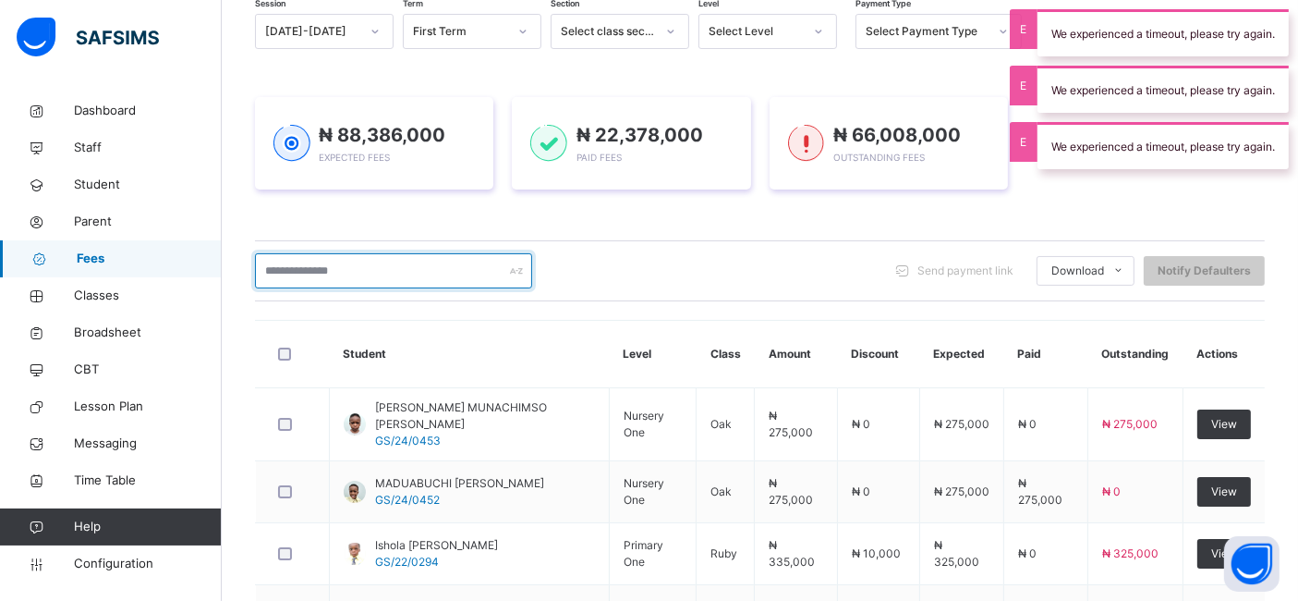
click at [317, 269] on input "text" at bounding box center [393, 270] width 277 height 35
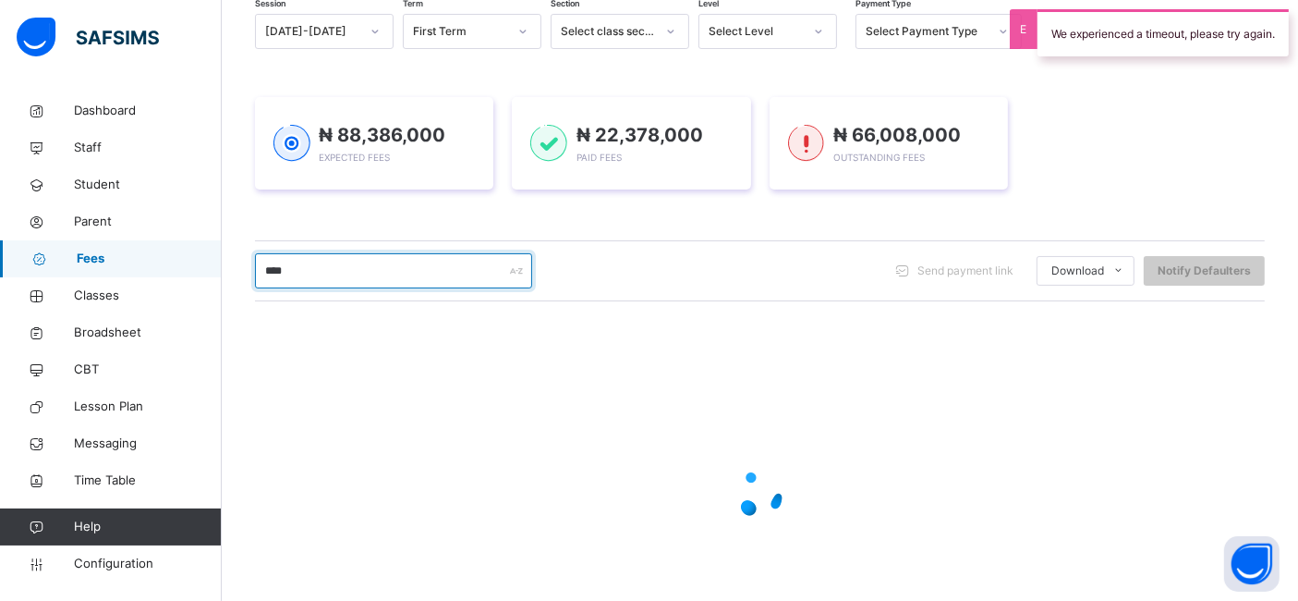
type input "*****"
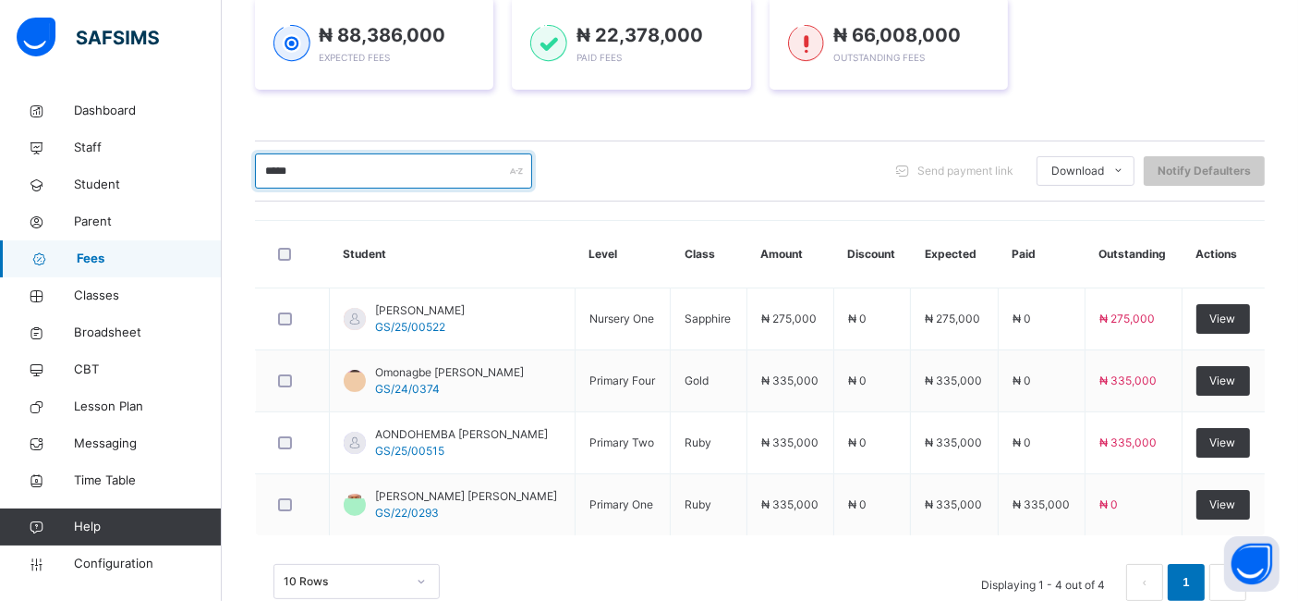
scroll to position [287, 0]
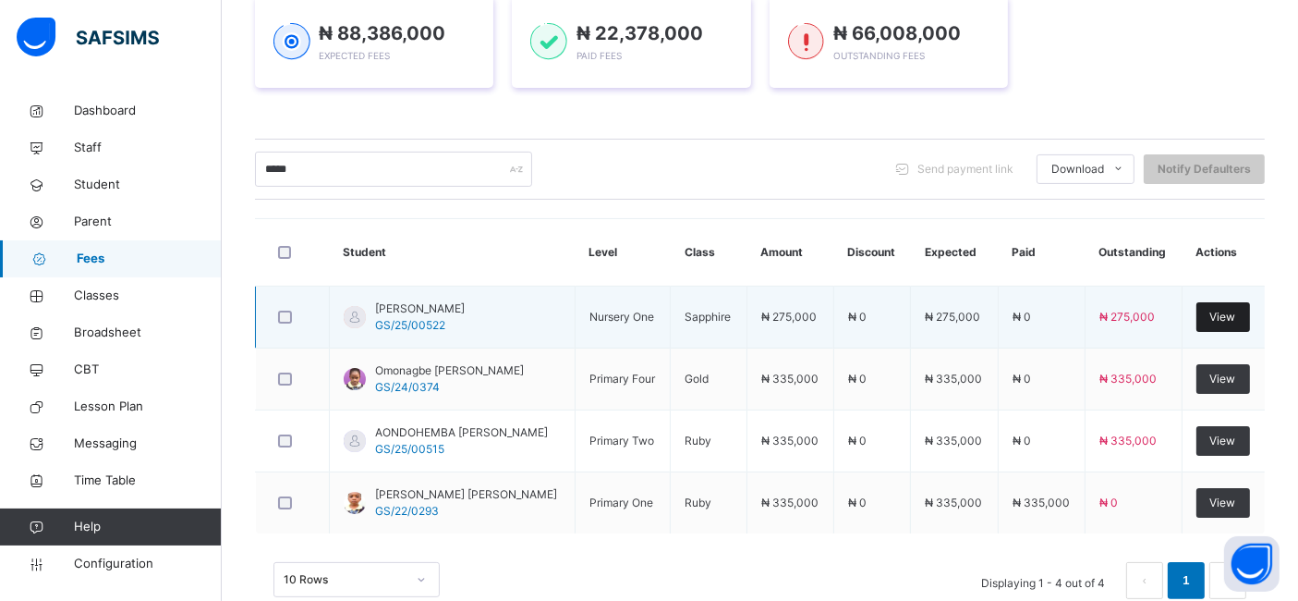
click at [1227, 327] on div "View" at bounding box center [1224, 317] width 54 height 30
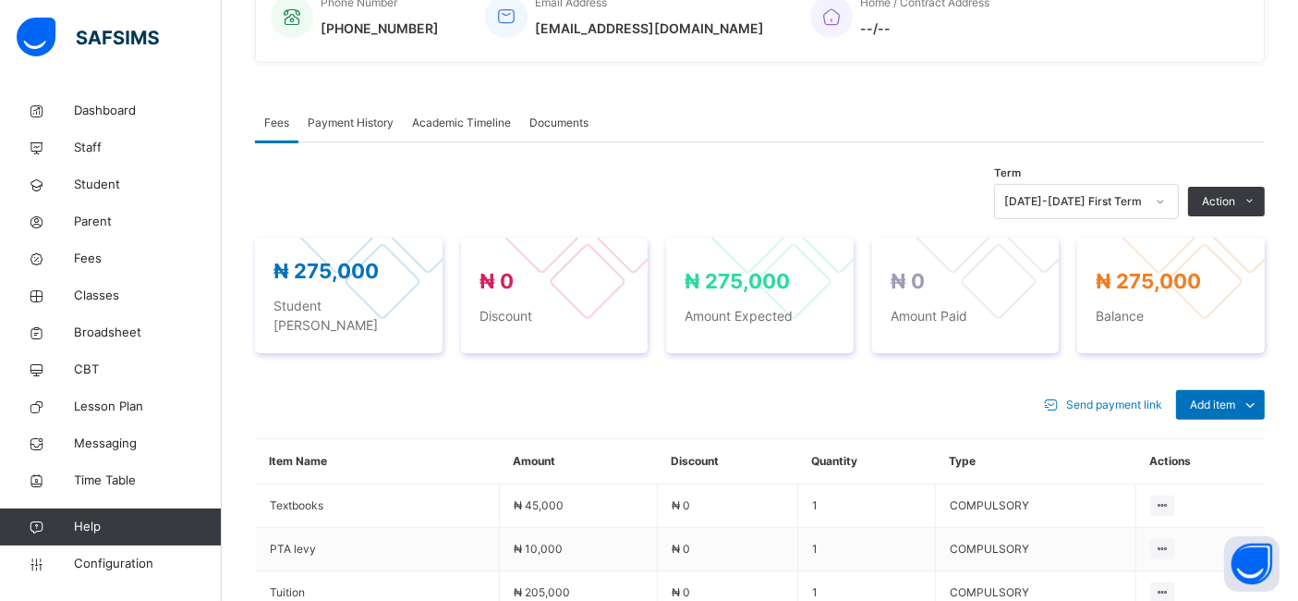
scroll to position [504, 0]
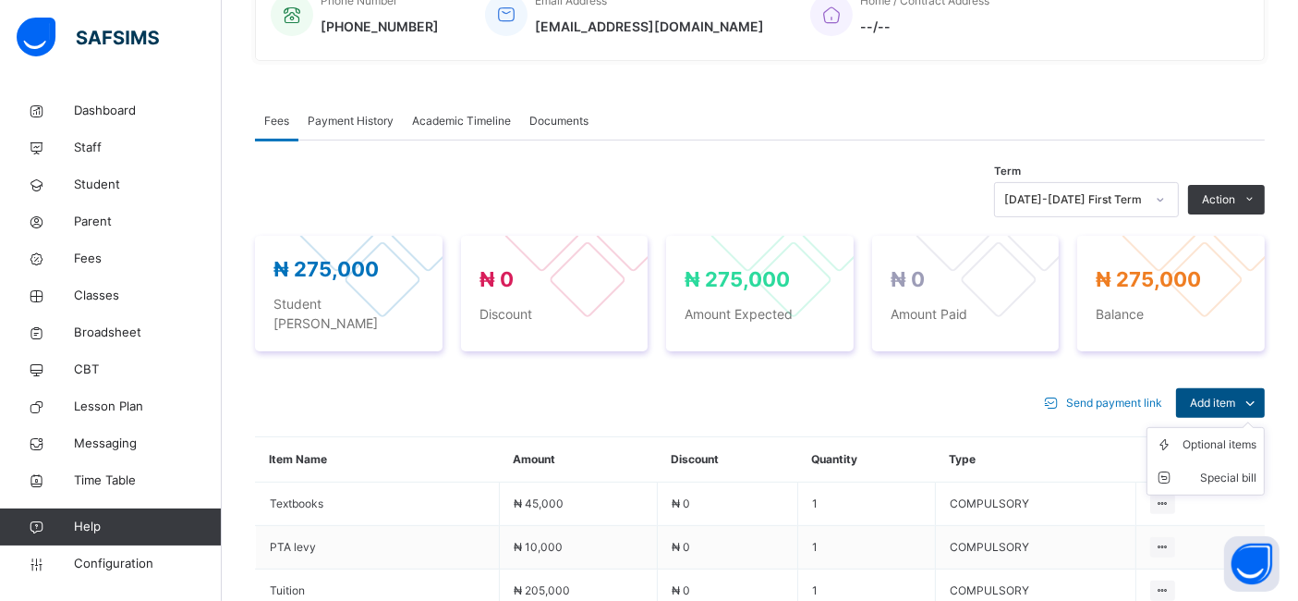
click at [1235, 395] on span "Add item" at bounding box center [1212, 403] width 45 height 17
click at [1224, 435] on div "Optional items" at bounding box center [1220, 444] width 74 height 18
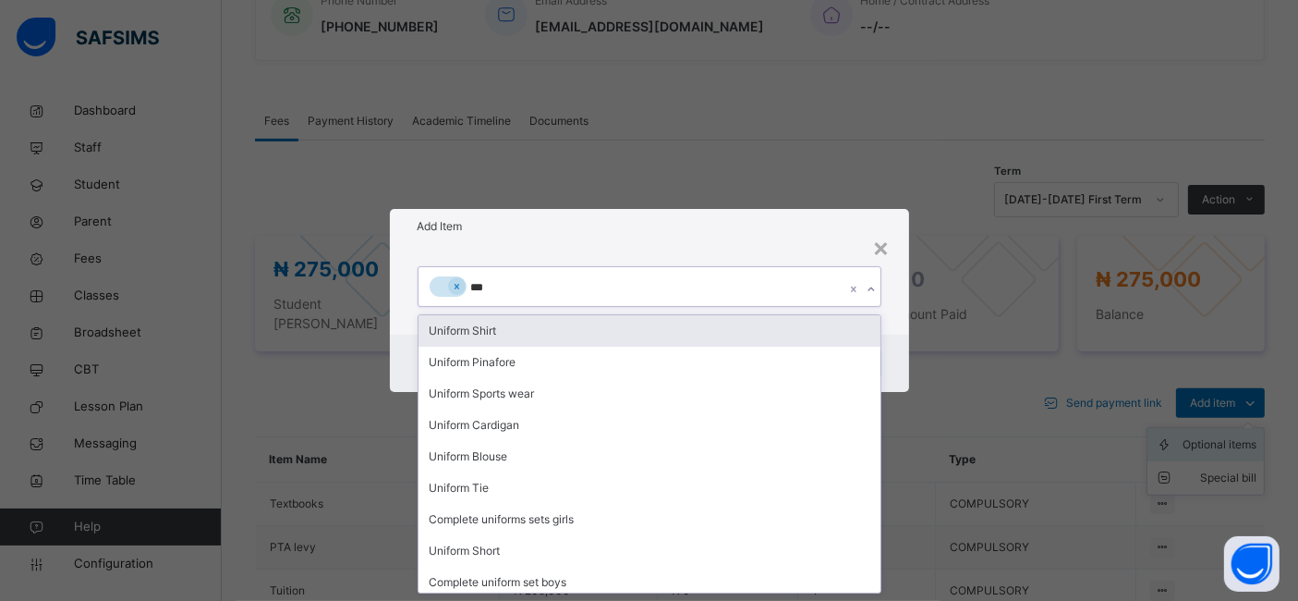
type input "****"
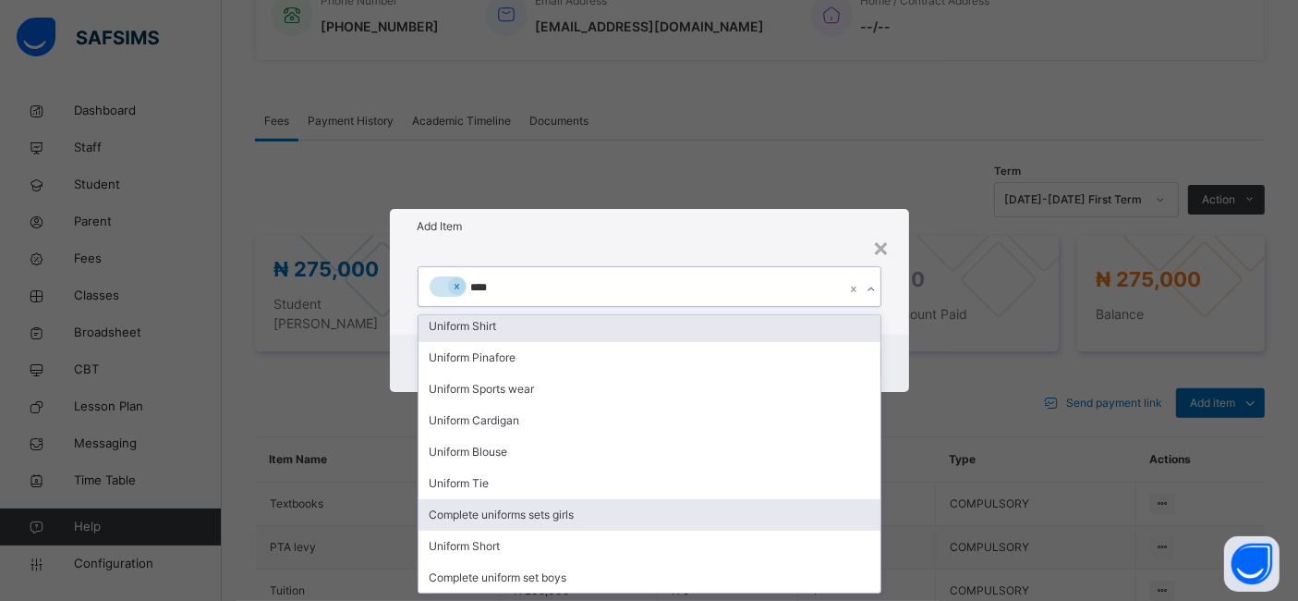
click at [587, 507] on div "Complete uniforms sets girls" at bounding box center [650, 514] width 462 height 31
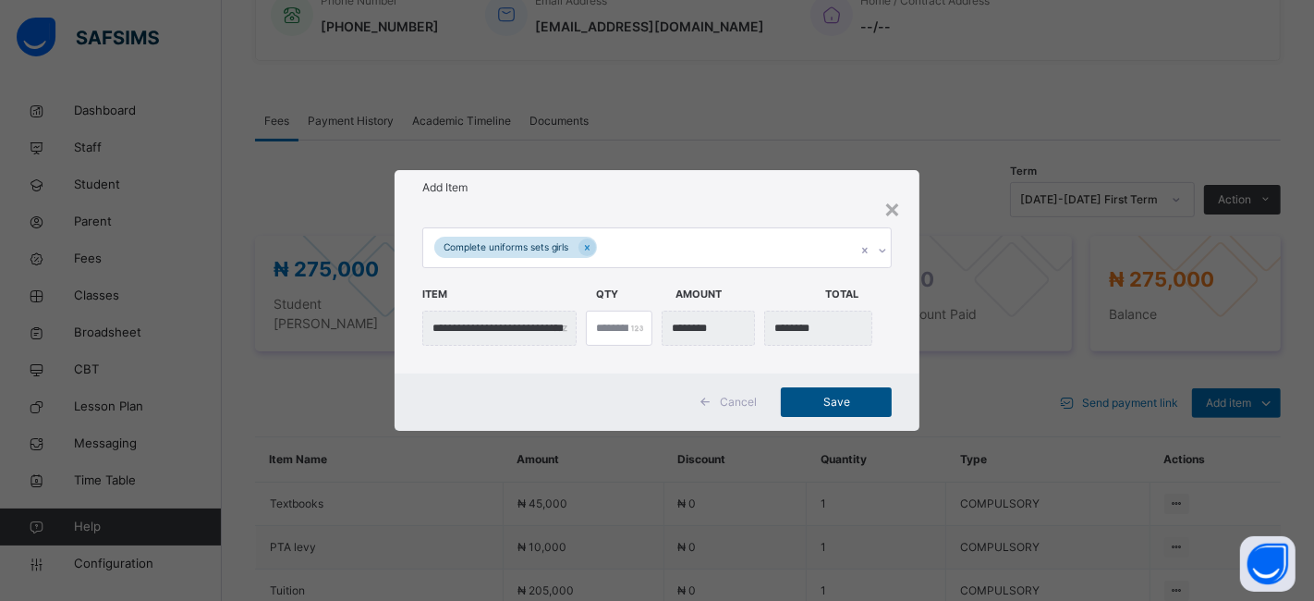
click at [847, 403] on span "Save" at bounding box center [836, 402] width 83 height 17
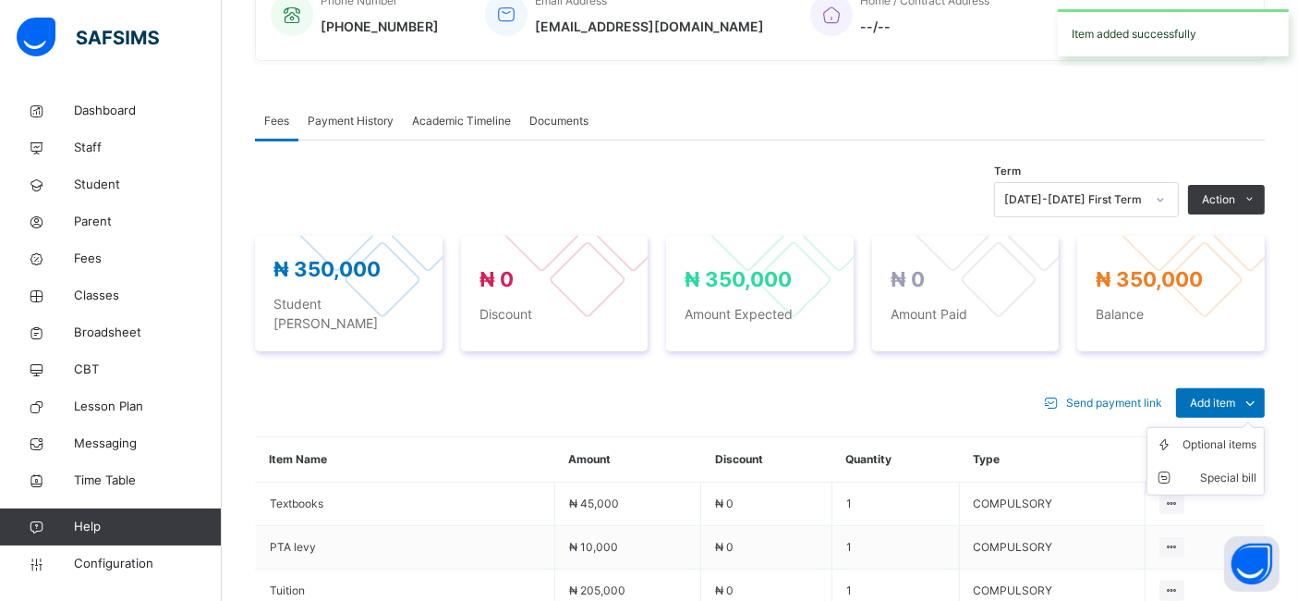
click at [1240, 427] on ul "Optional items Special bill" at bounding box center [1206, 461] width 118 height 68
click at [1229, 435] on div "Optional items" at bounding box center [1220, 444] width 74 height 18
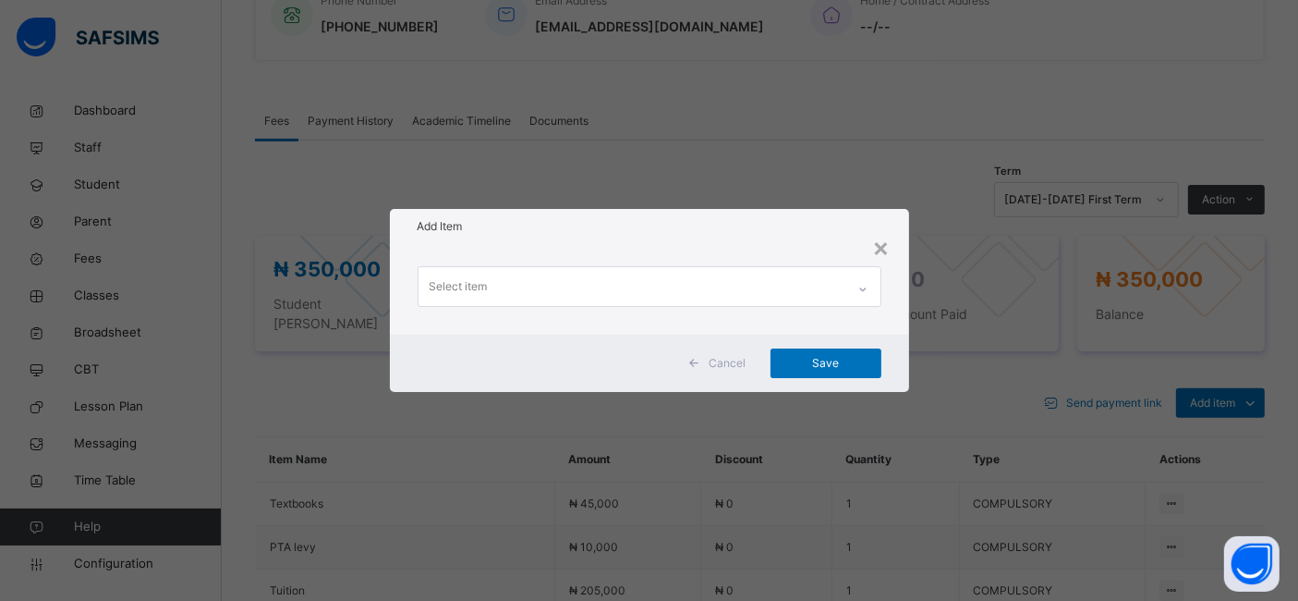
click at [865, 297] on div at bounding box center [862, 289] width 31 height 30
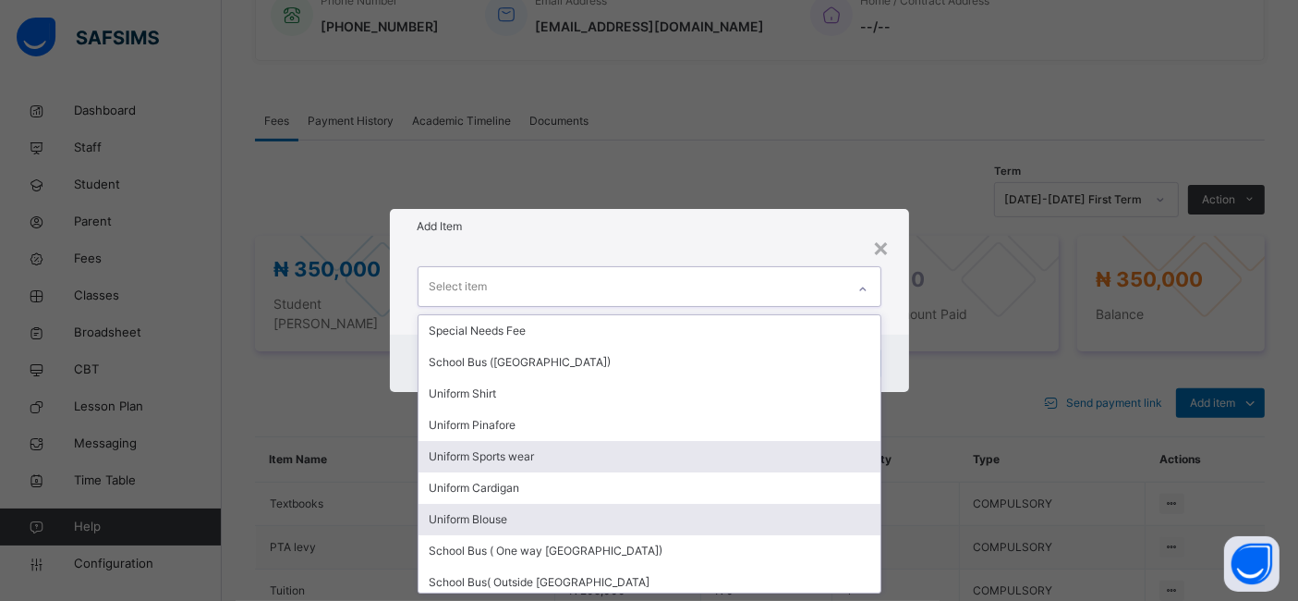
click at [623, 456] on div "Uniform Sports wear" at bounding box center [650, 456] width 462 height 31
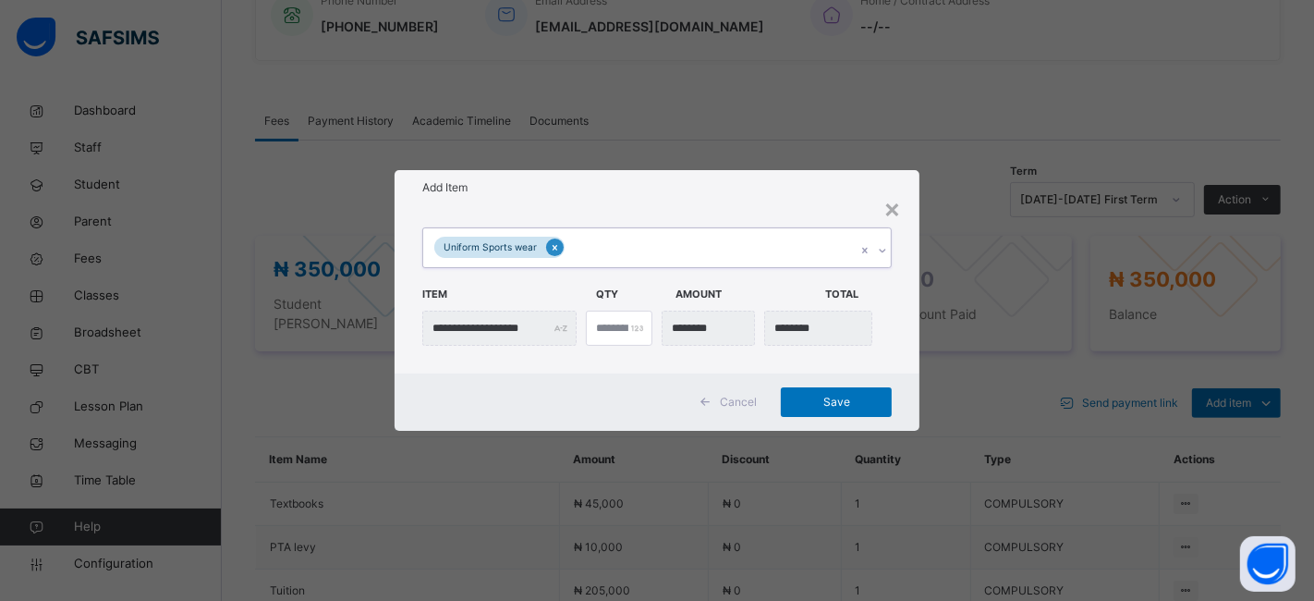
click at [553, 246] on icon at bounding box center [555, 248] width 5 height 6
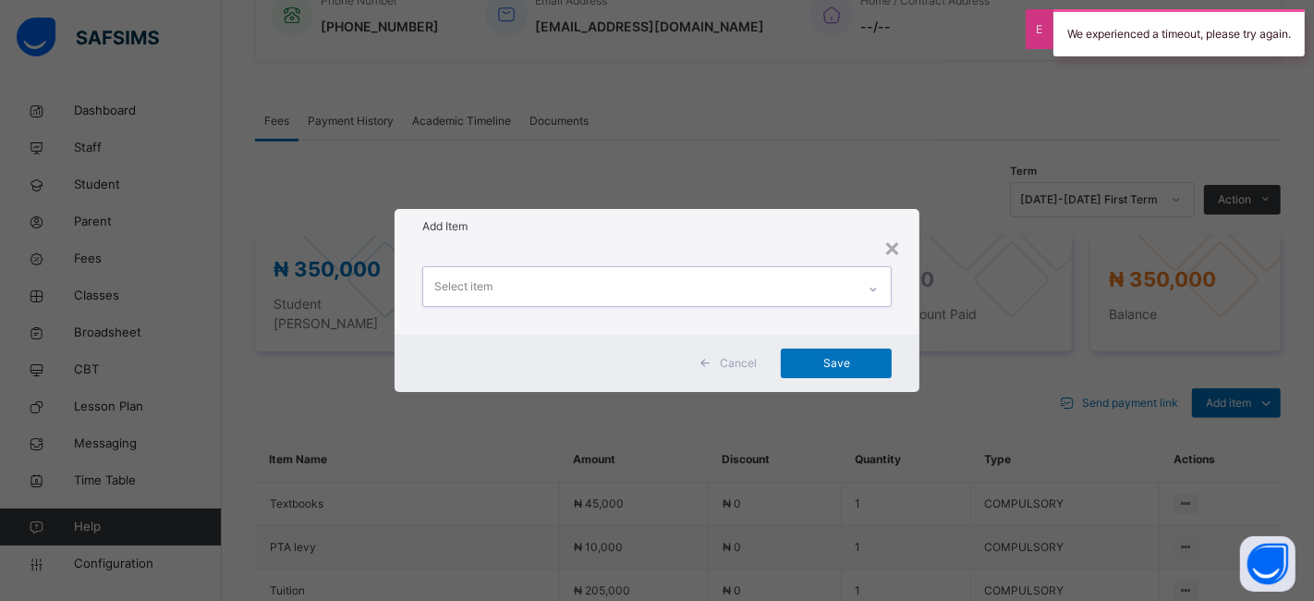
click at [515, 294] on div "Select item" at bounding box center [639, 286] width 433 height 39
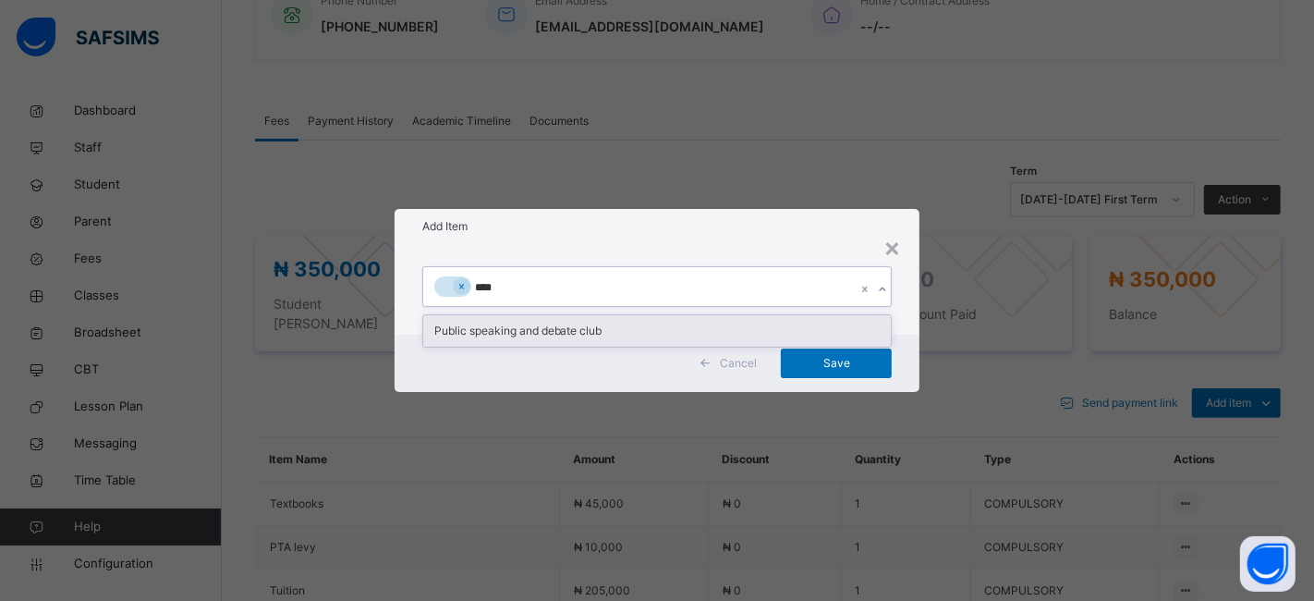
type input "*****"
click at [496, 336] on div "Public speaking and debate club" at bounding box center [657, 330] width 468 height 31
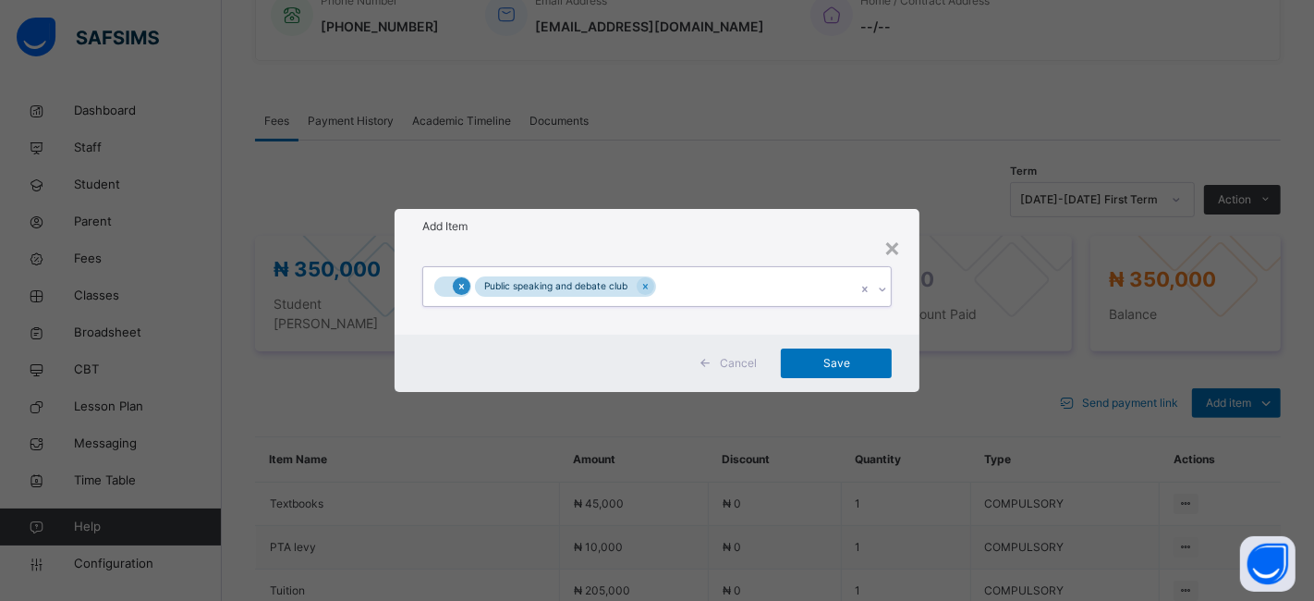
click at [459, 286] on icon at bounding box center [461, 286] width 10 height 13
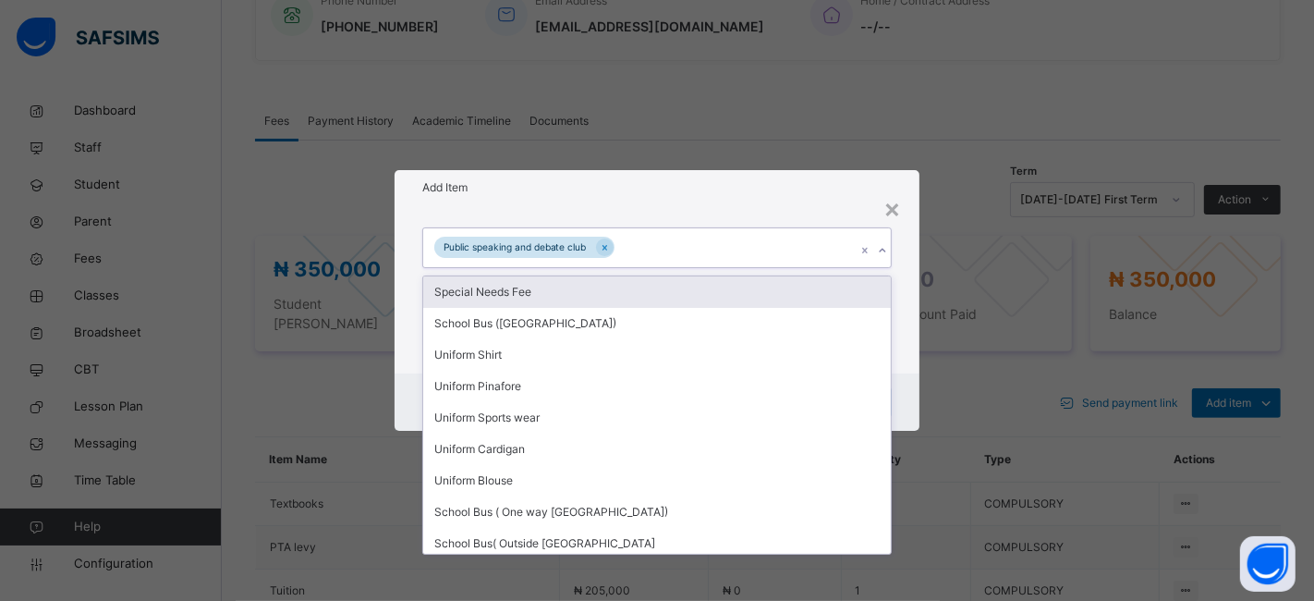
click at [645, 249] on div "Public speaking and debate club" at bounding box center [639, 247] width 433 height 39
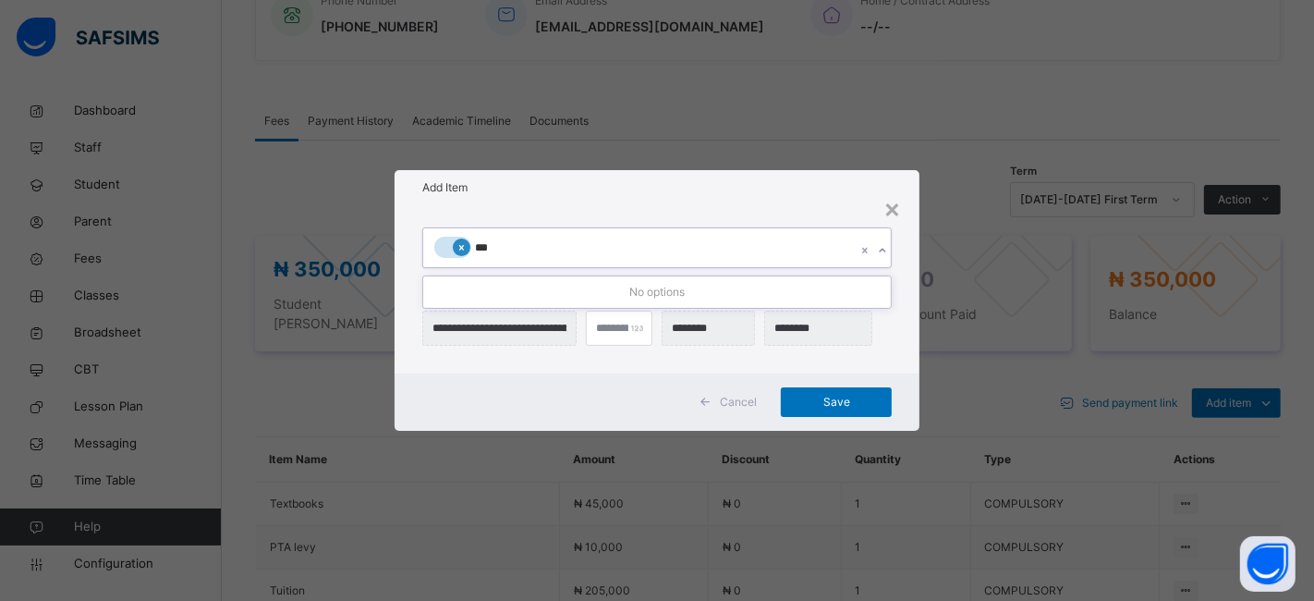
click at [459, 249] on icon at bounding box center [461, 248] width 5 height 6
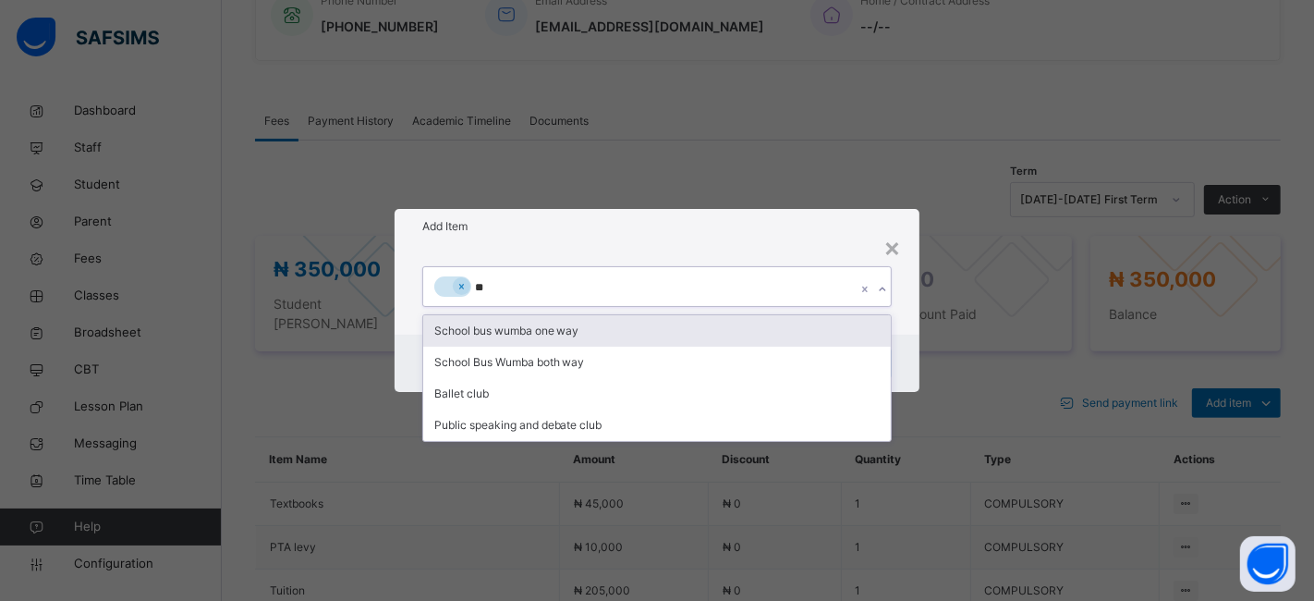
type input "*"
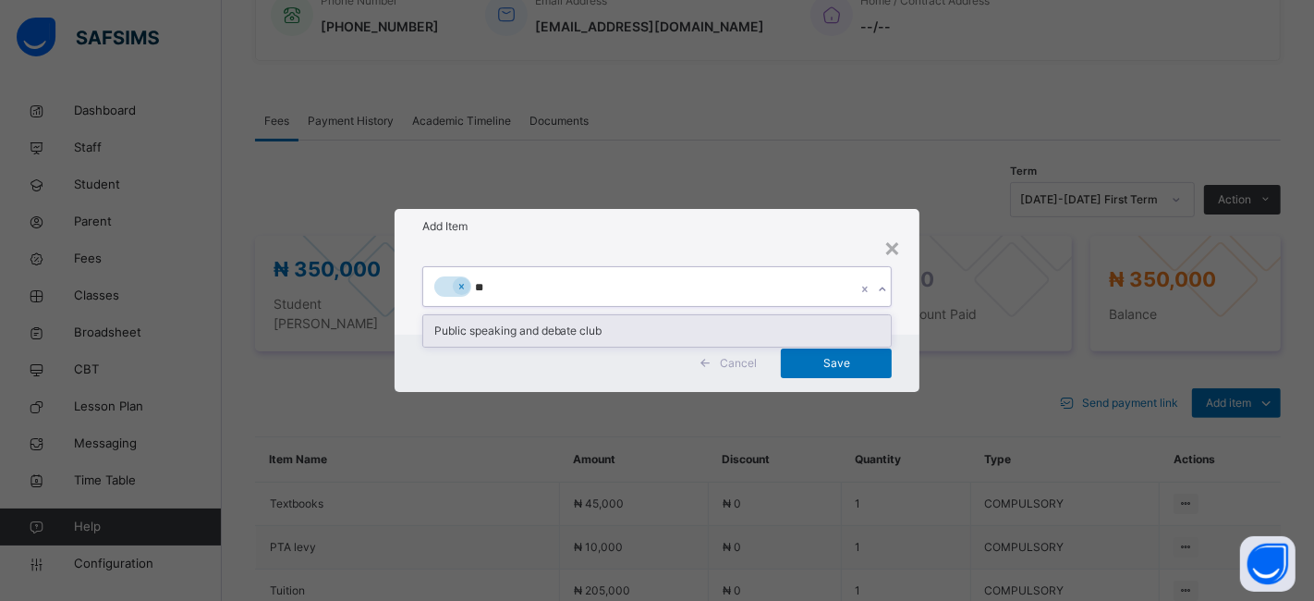
type input "***"
click at [494, 329] on div "Public speaking and debate club" at bounding box center [657, 330] width 468 height 31
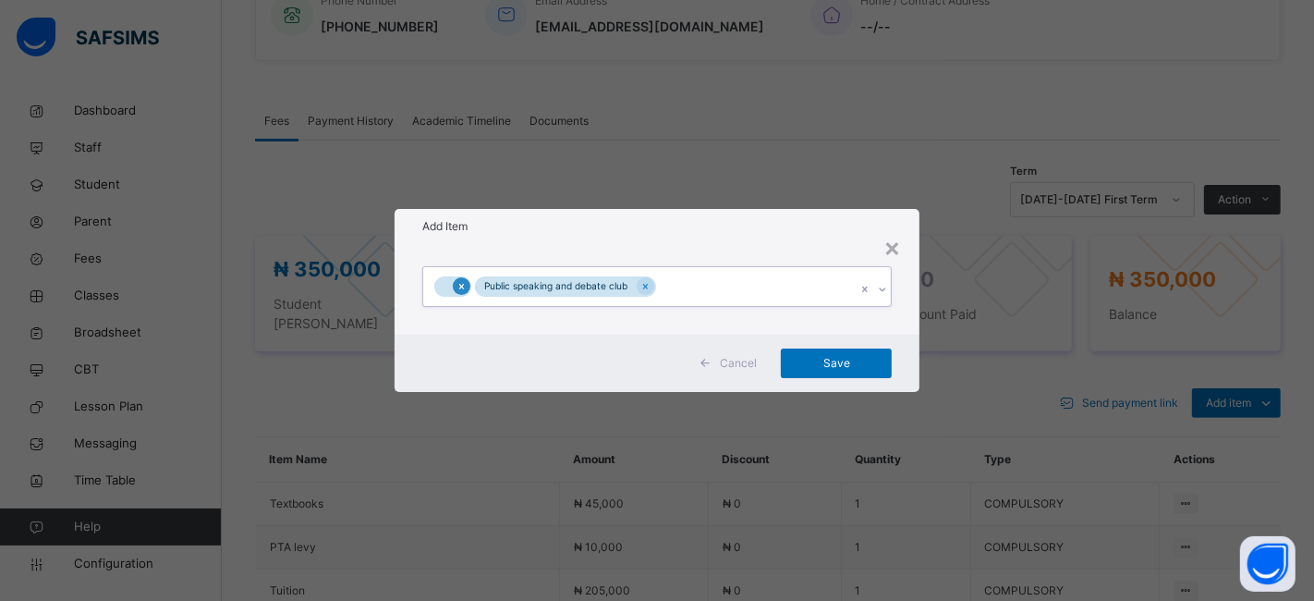
click at [454, 287] on div at bounding box center [462, 286] width 18 height 18
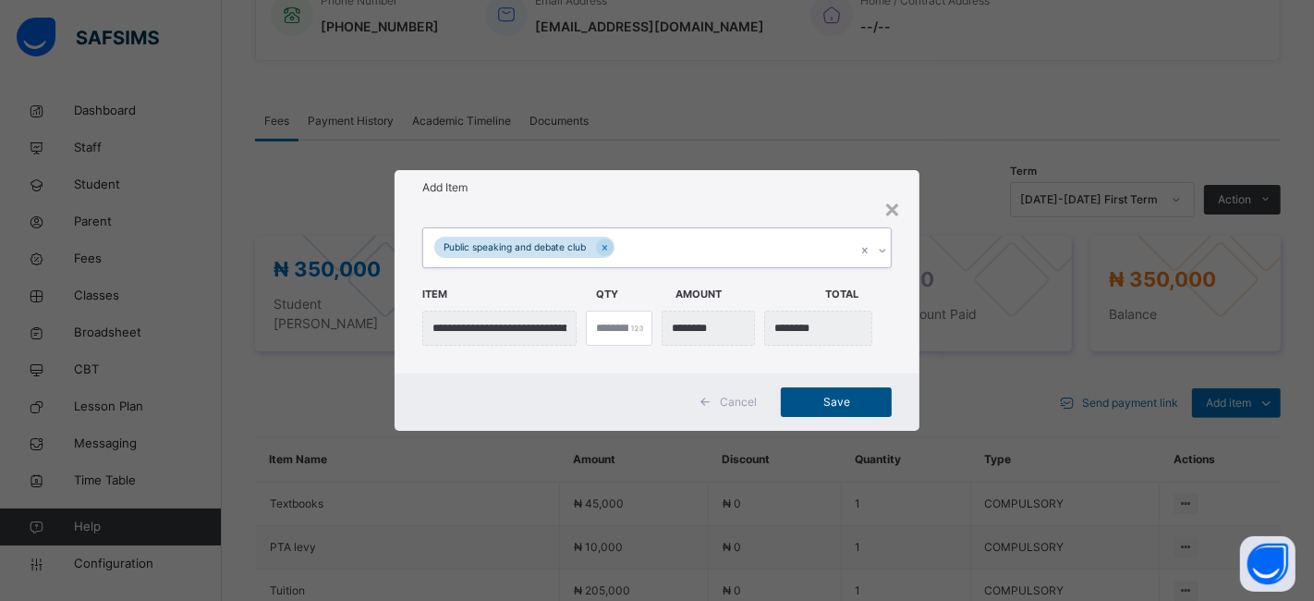
click at [809, 397] on span "Save" at bounding box center [836, 402] width 83 height 17
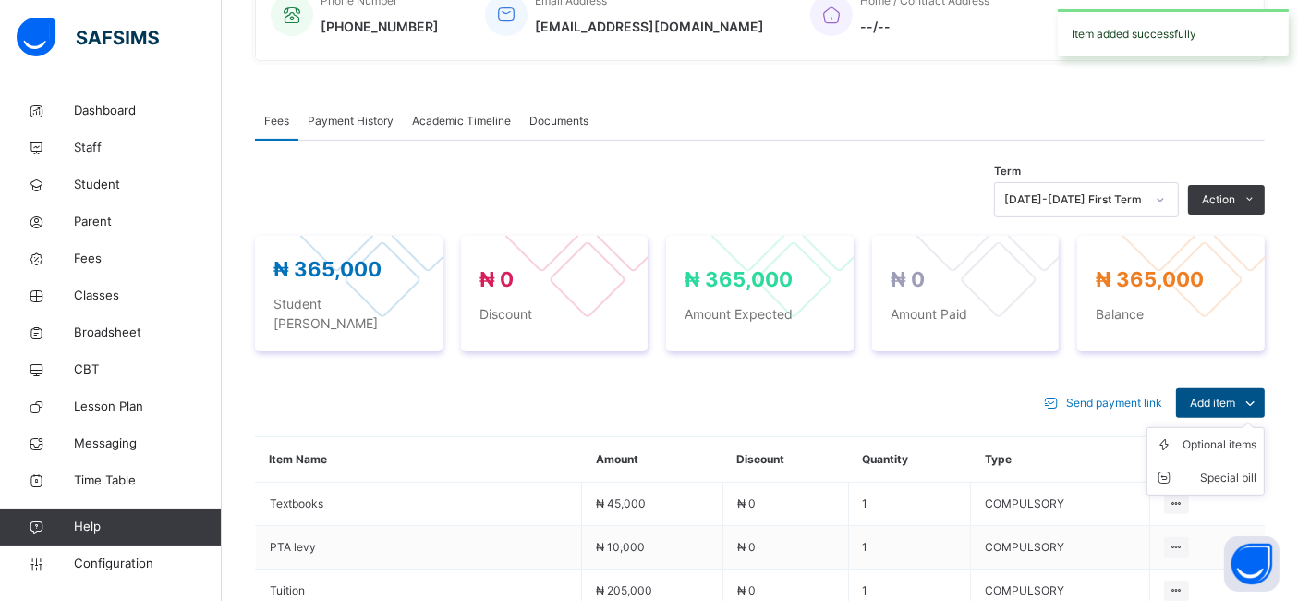
click at [1215, 395] on span "Add item" at bounding box center [1212, 403] width 45 height 17
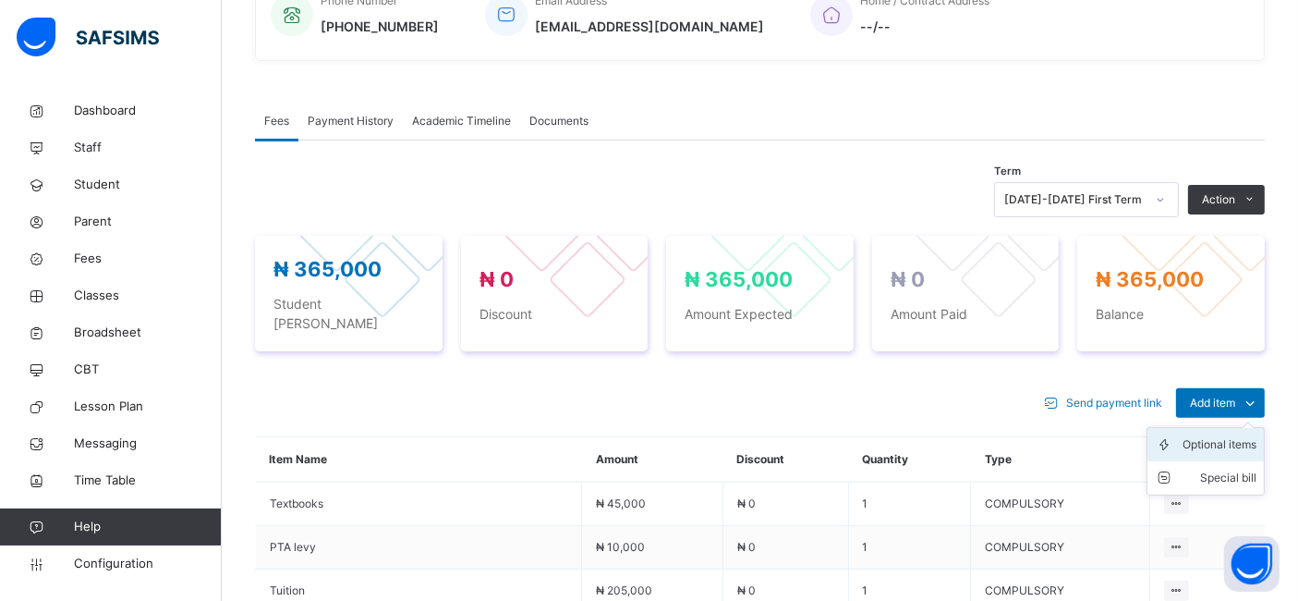
click at [1212, 435] on div "Optional items" at bounding box center [1220, 444] width 74 height 18
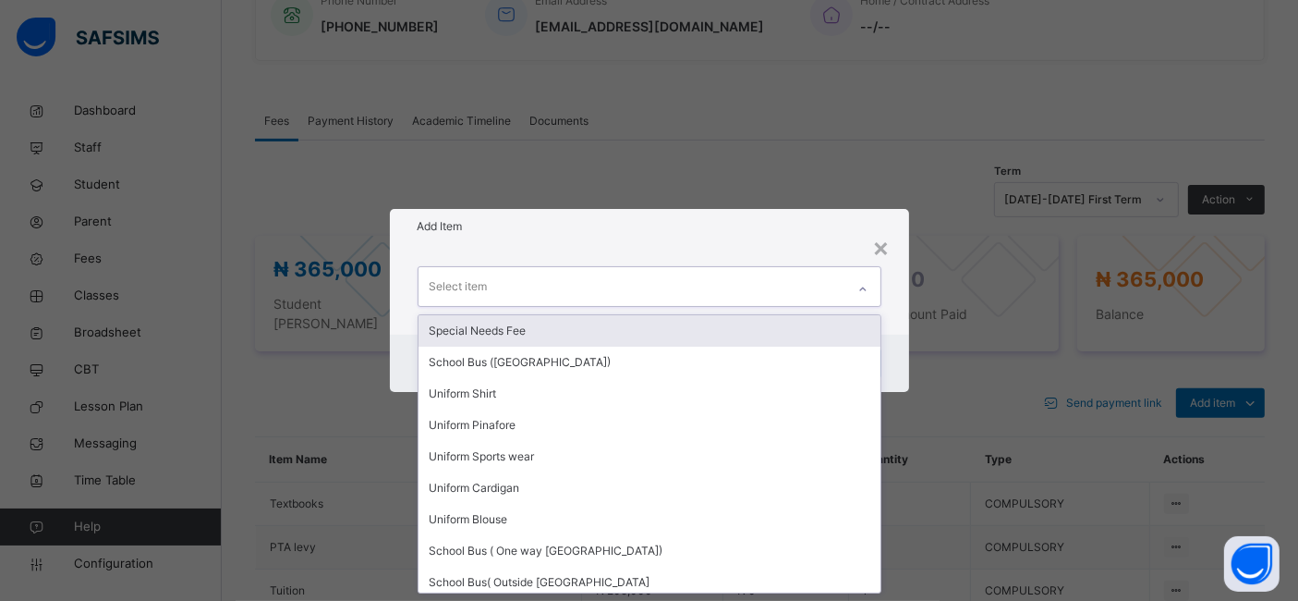
click at [863, 291] on icon at bounding box center [862, 289] width 11 height 18
type input "**"
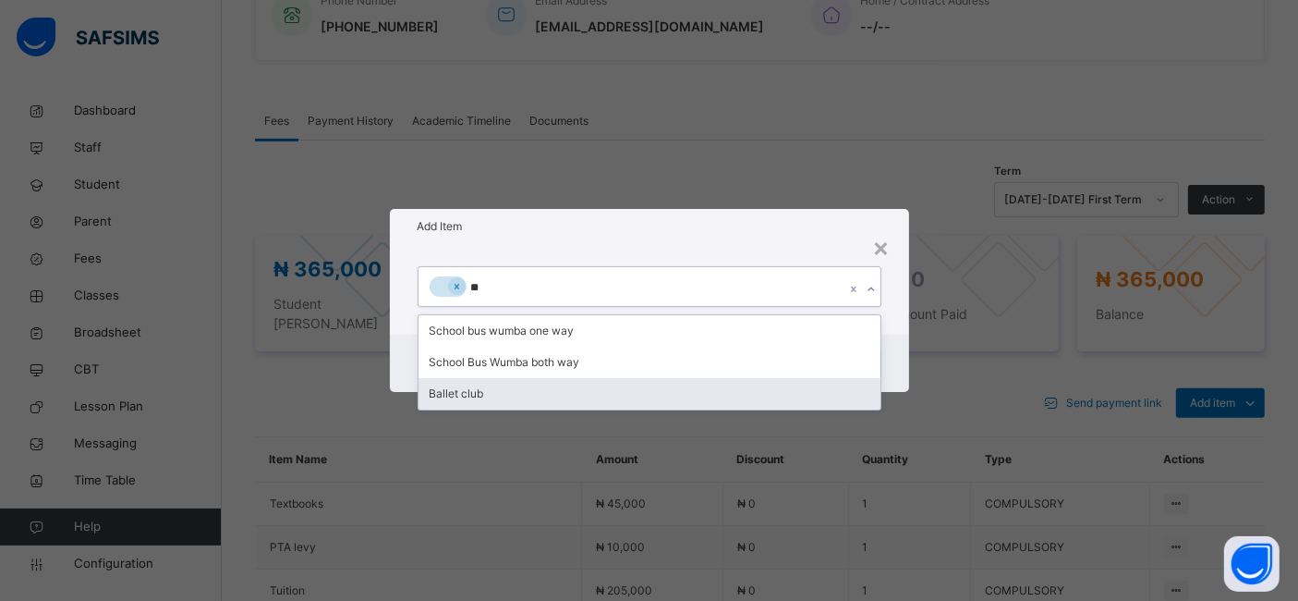
click at [493, 402] on div "Ballet club" at bounding box center [650, 393] width 462 height 31
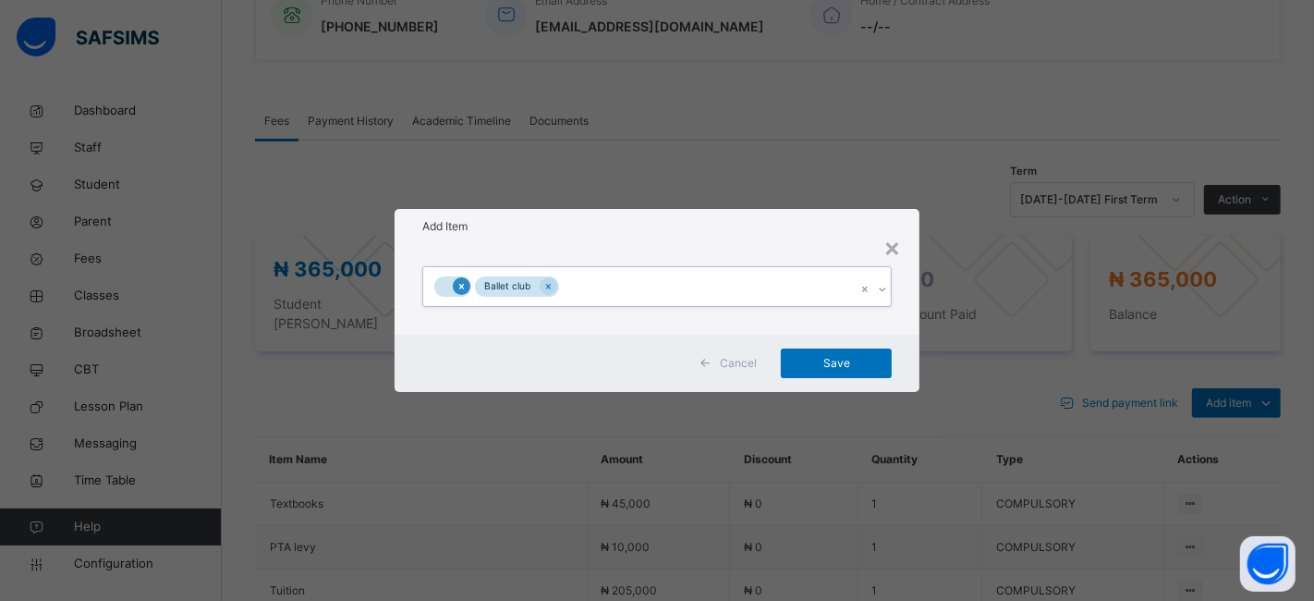
click at [461, 288] on icon at bounding box center [461, 286] width 10 height 13
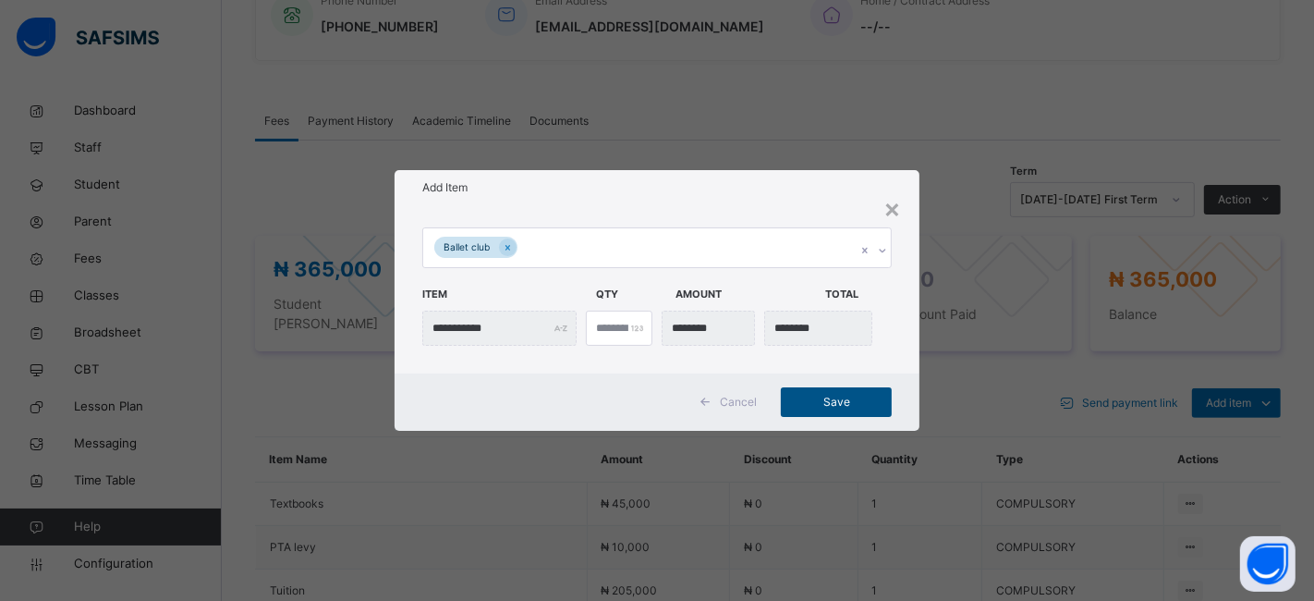
click at [823, 403] on span "Save" at bounding box center [836, 402] width 83 height 17
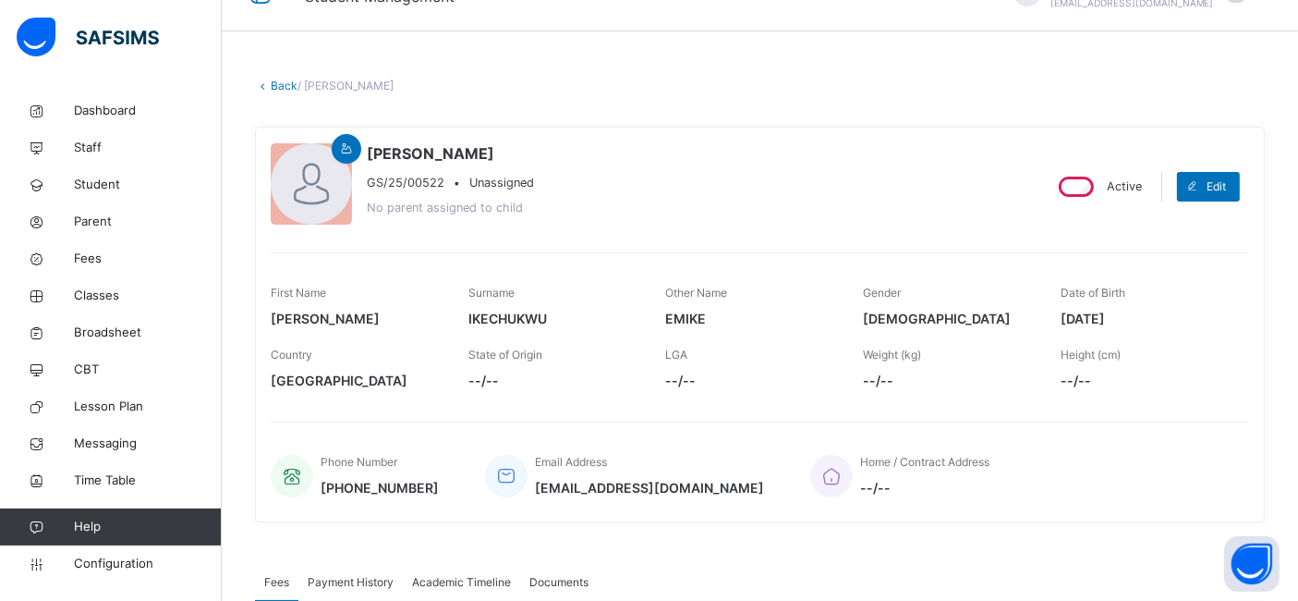
scroll to position [0, 0]
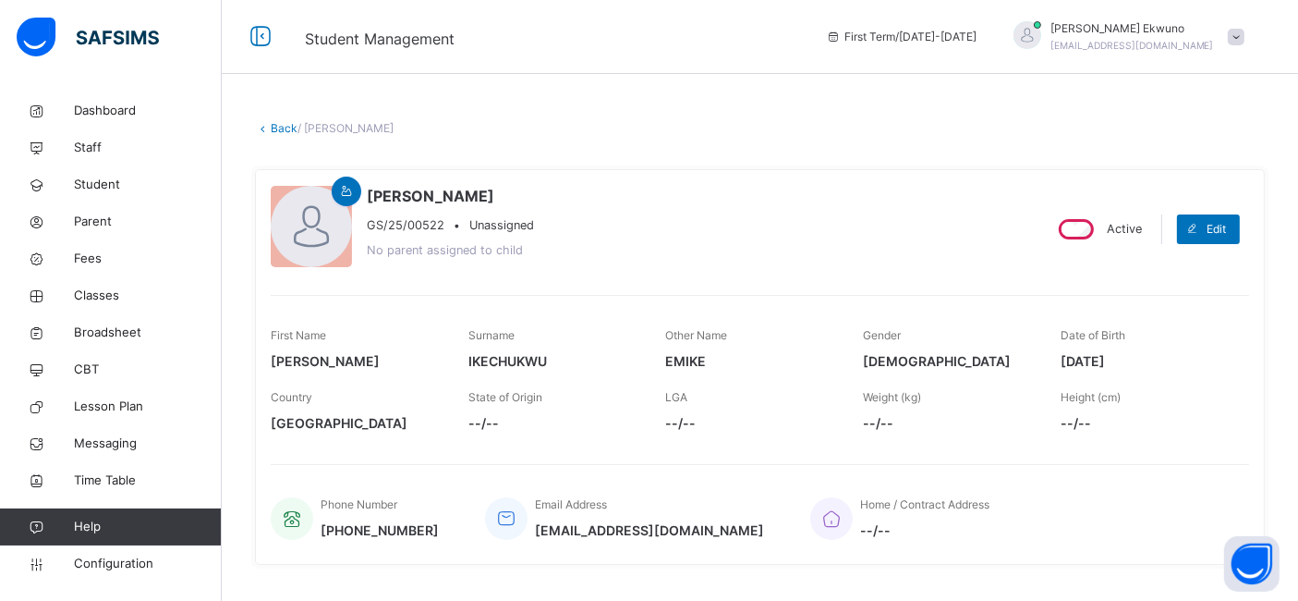
click at [283, 131] on link "Back" at bounding box center [284, 128] width 27 height 14
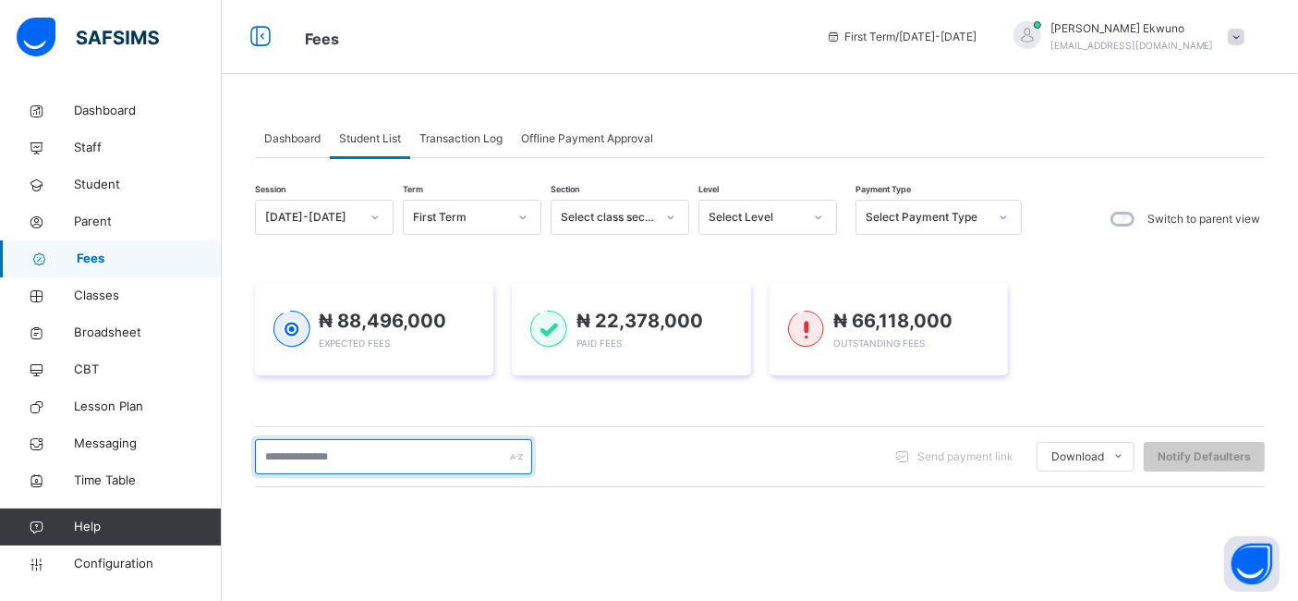
click at [343, 460] on input "text" at bounding box center [393, 456] width 277 height 35
type input "******"
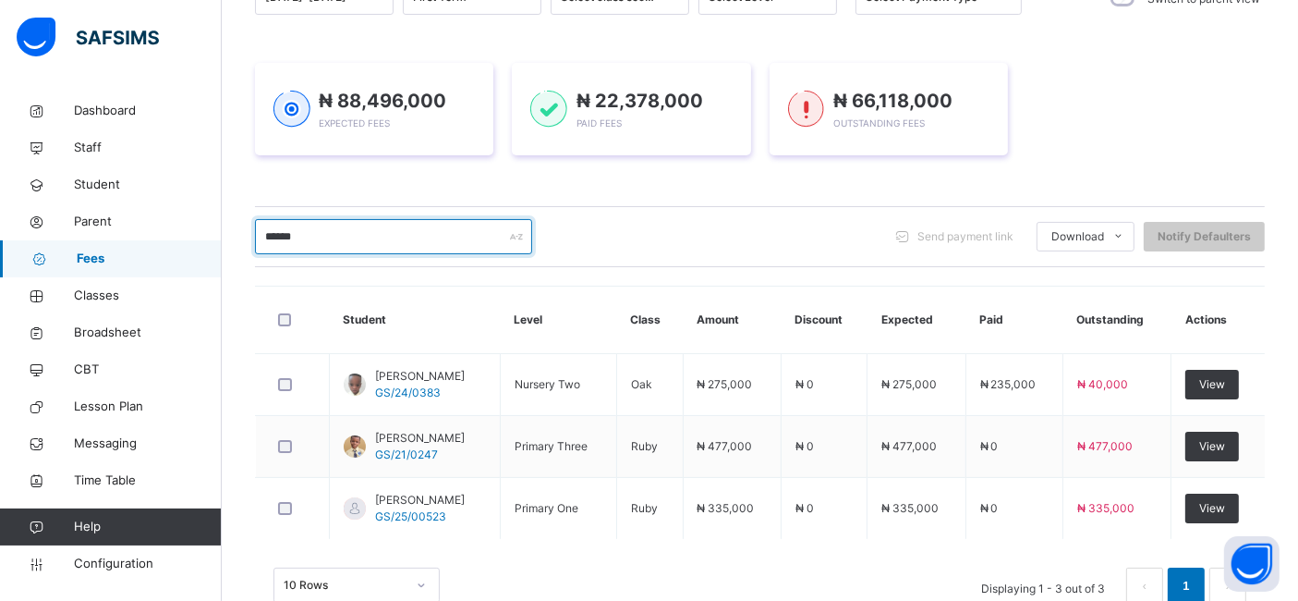
scroll to position [266, 0]
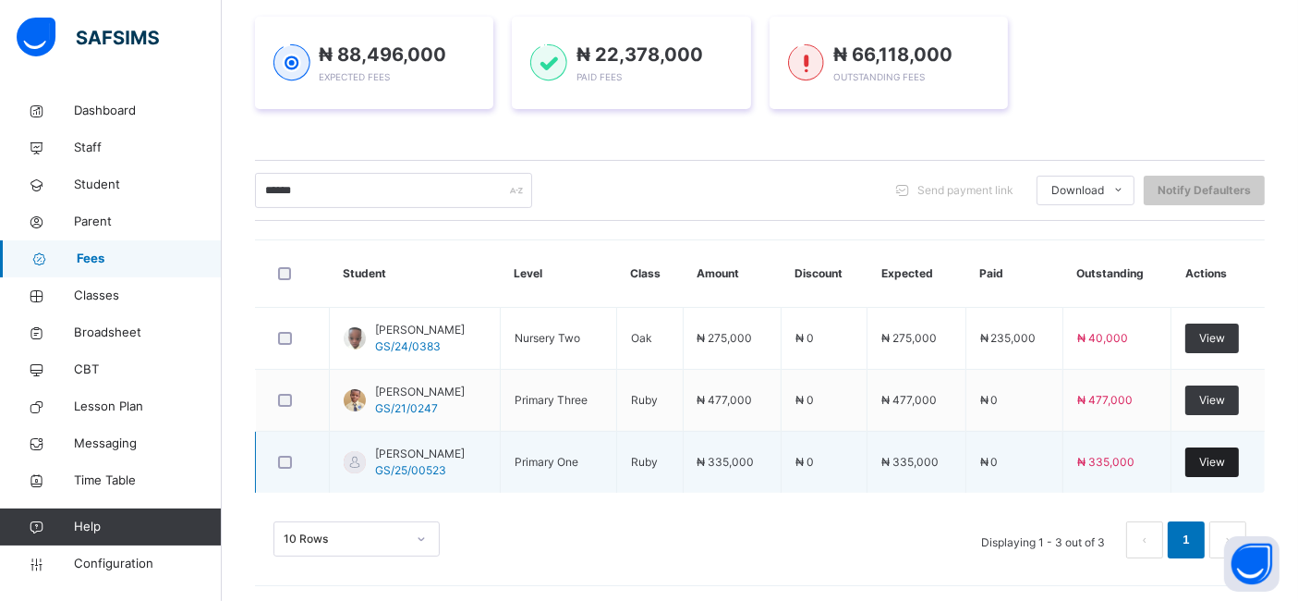
click at [1225, 467] on span "View" at bounding box center [1212, 462] width 26 height 17
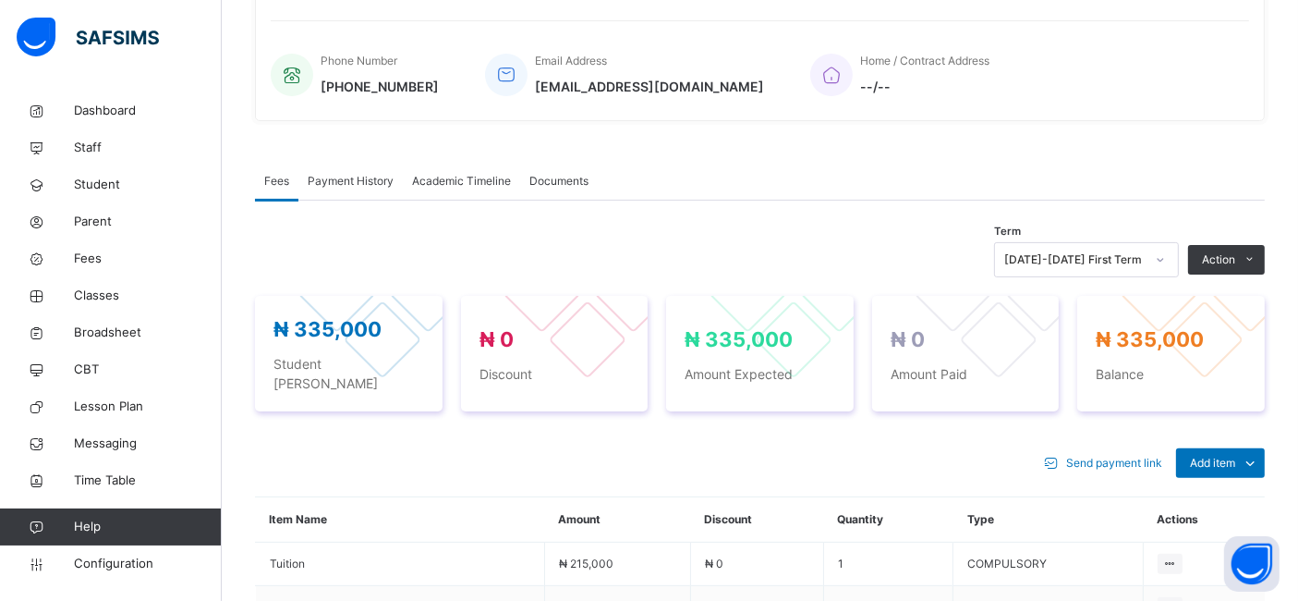
scroll to position [475, 0]
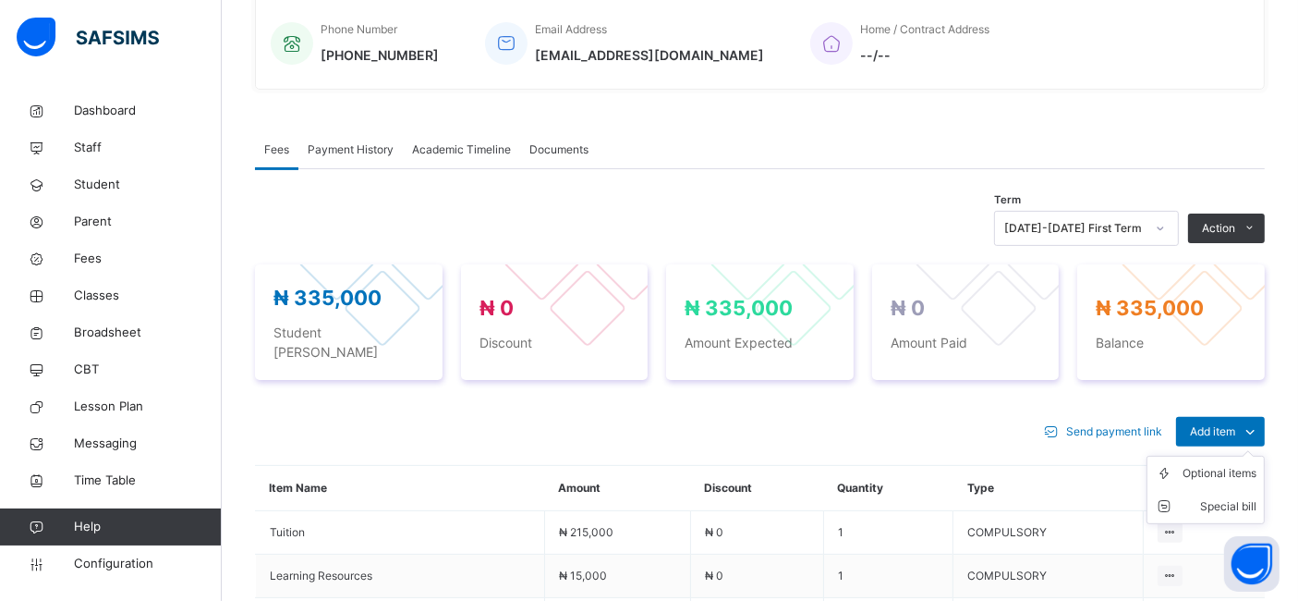
click at [1233, 456] on ul "Optional items Special bill" at bounding box center [1206, 490] width 118 height 68
click at [1217, 464] on div "Optional items" at bounding box center [1220, 473] width 74 height 18
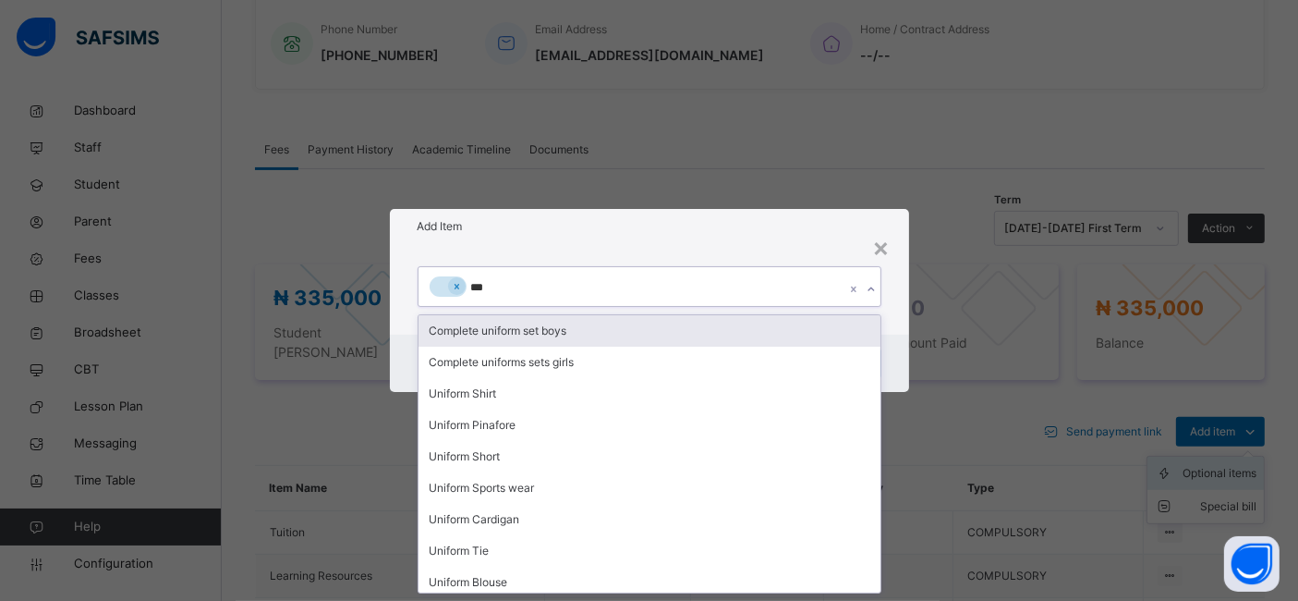
type input "****"
click at [584, 334] on div "Complete uniform set boys" at bounding box center [650, 330] width 462 height 31
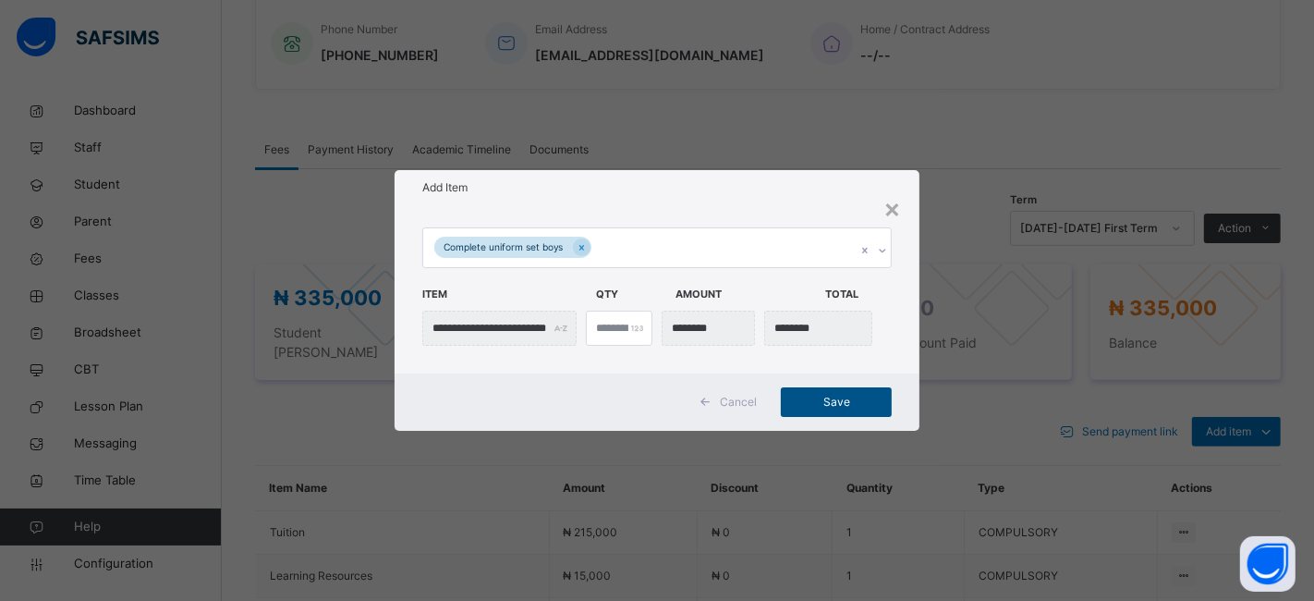
click at [836, 400] on span "Save" at bounding box center [836, 402] width 83 height 17
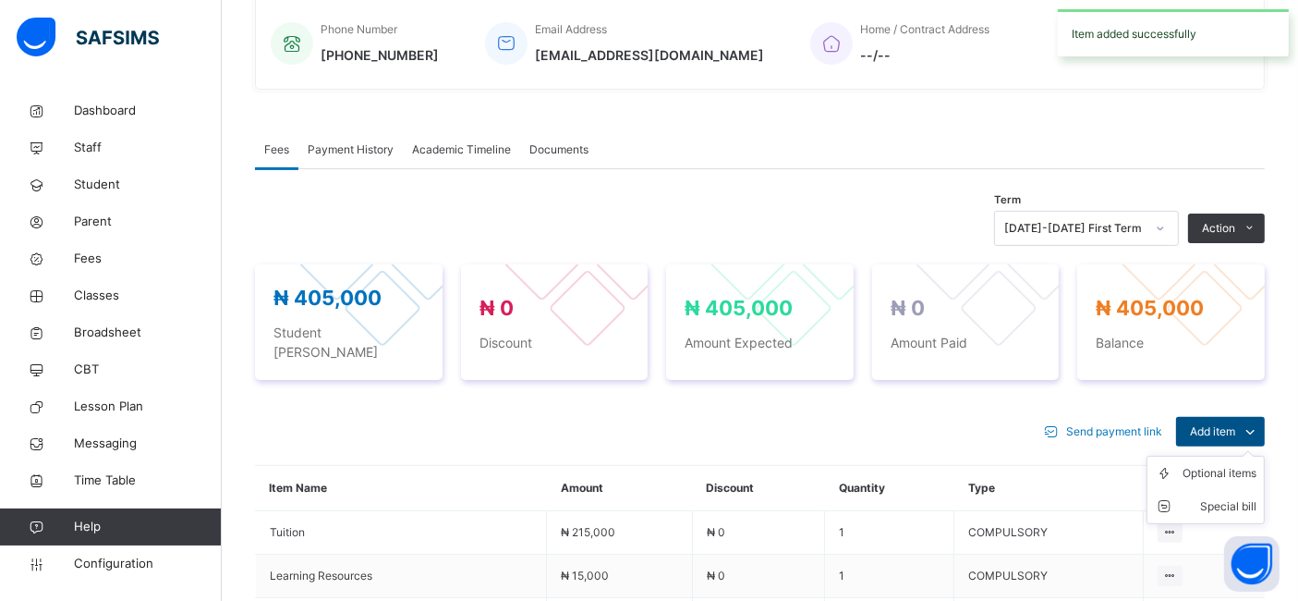
click at [1235, 423] on span "Add item" at bounding box center [1212, 431] width 45 height 17
click at [1216, 464] on div "Optional items" at bounding box center [1220, 473] width 74 height 18
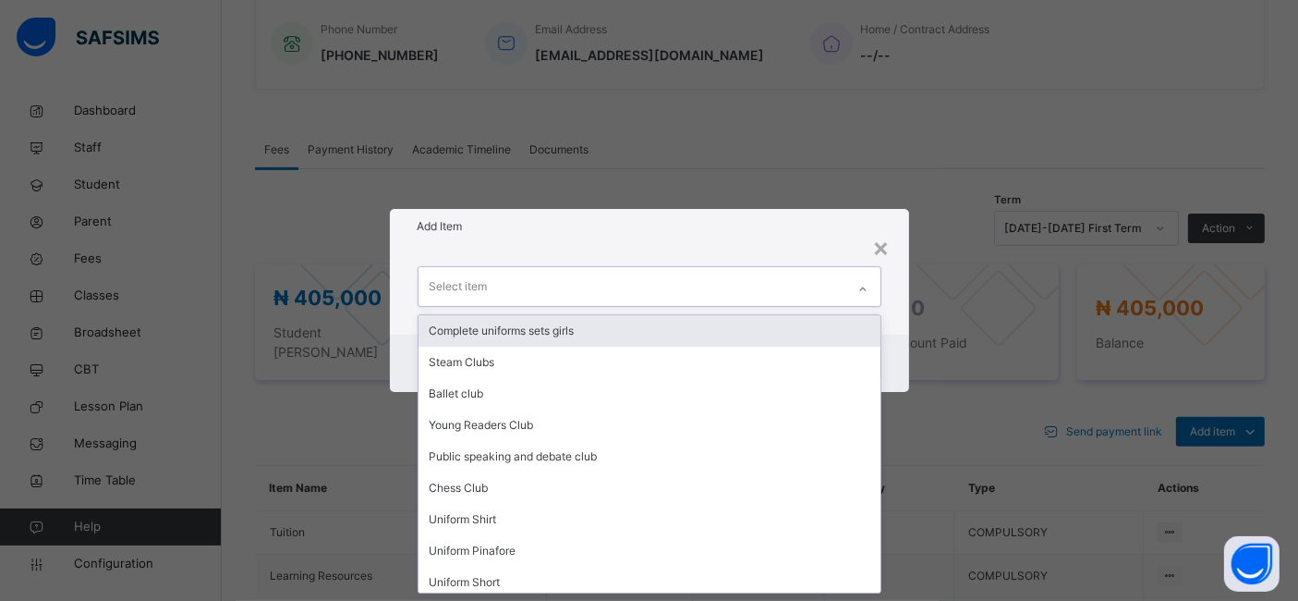
click at [439, 297] on div "Select item" at bounding box center [459, 286] width 58 height 35
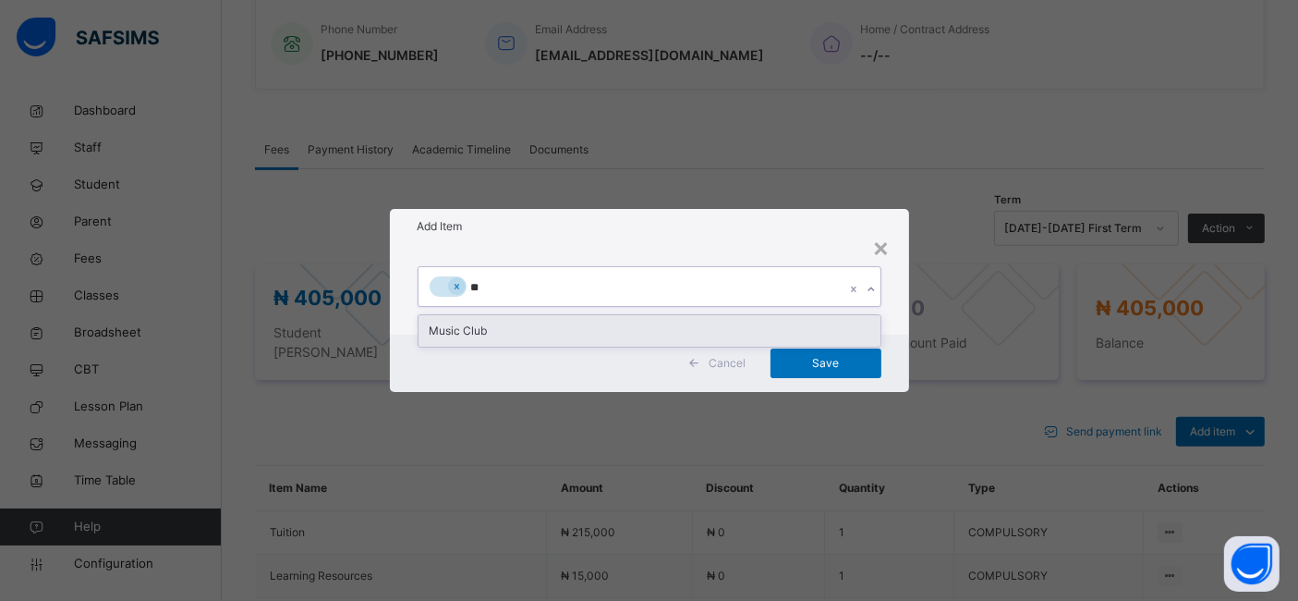
type input "***"
click at [444, 327] on div "Music Club" at bounding box center [650, 330] width 462 height 31
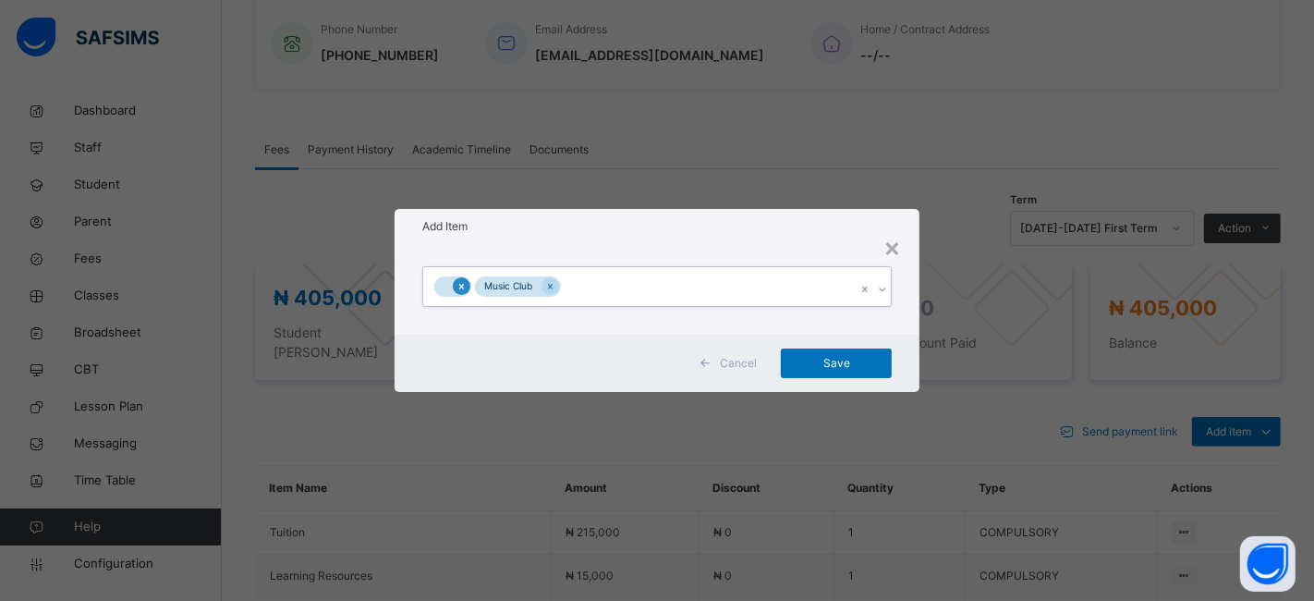
click at [461, 286] on icon at bounding box center [461, 287] width 5 height 6
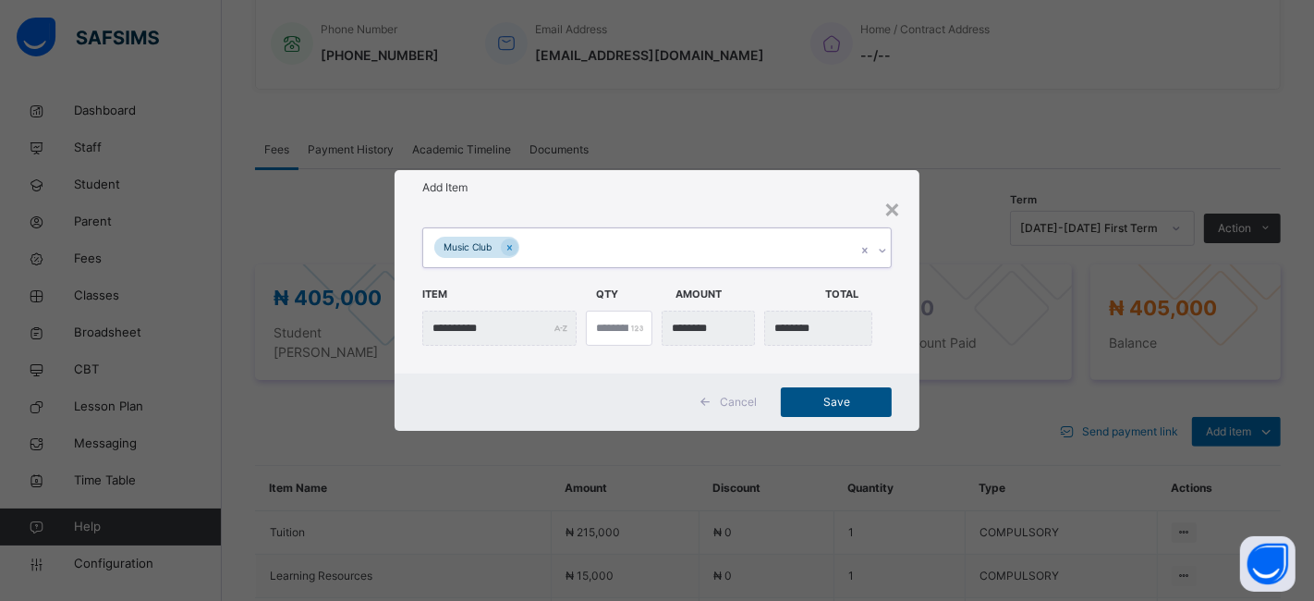
click at [830, 395] on span "Save" at bounding box center [836, 402] width 83 height 17
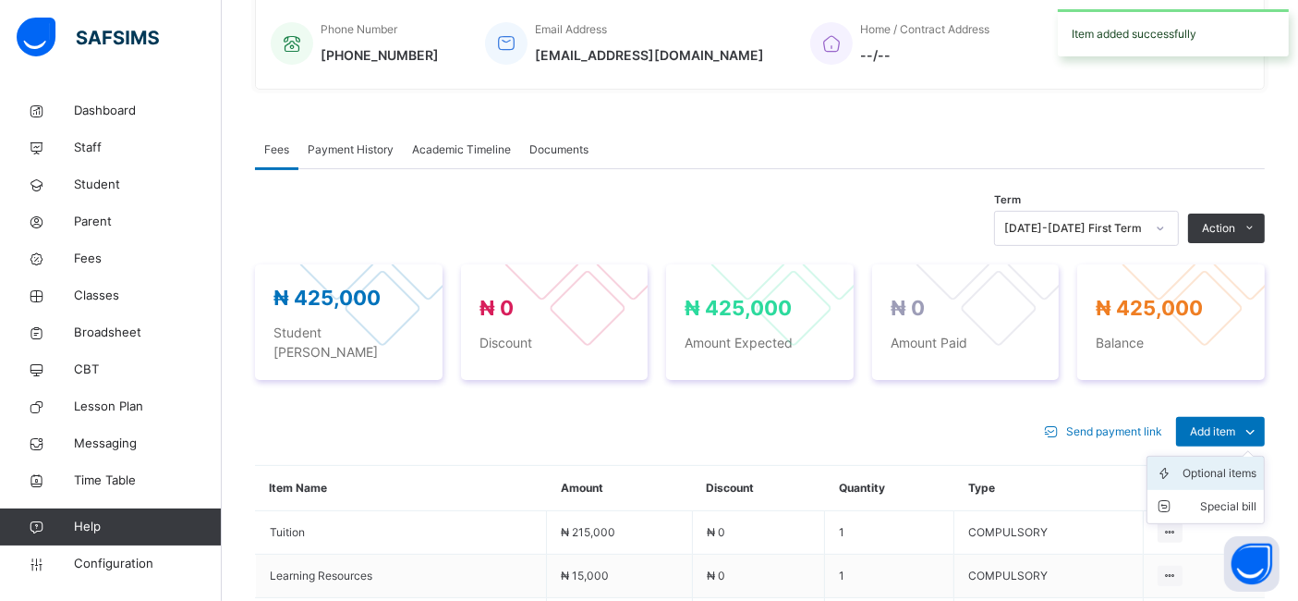
click at [1209, 464] on div "Optional items" at bounding box center [1220, 473] width 74 height 18
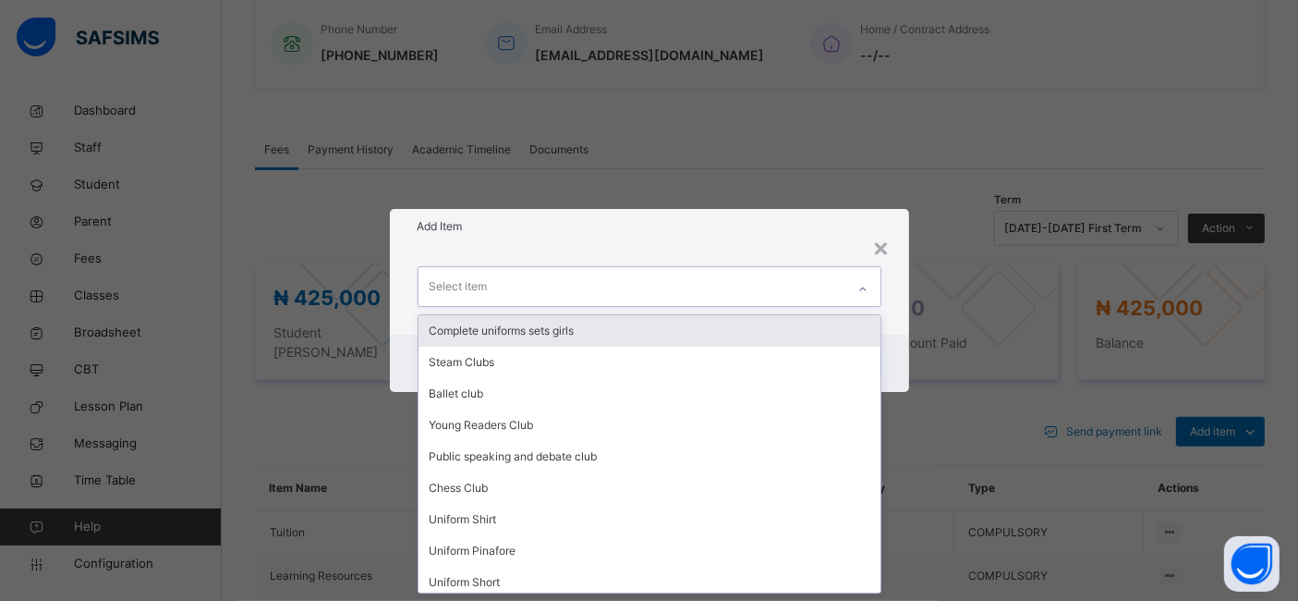
click at [482, 286] on div "Select item" at bounding box center [459, 286] width 58 height 35
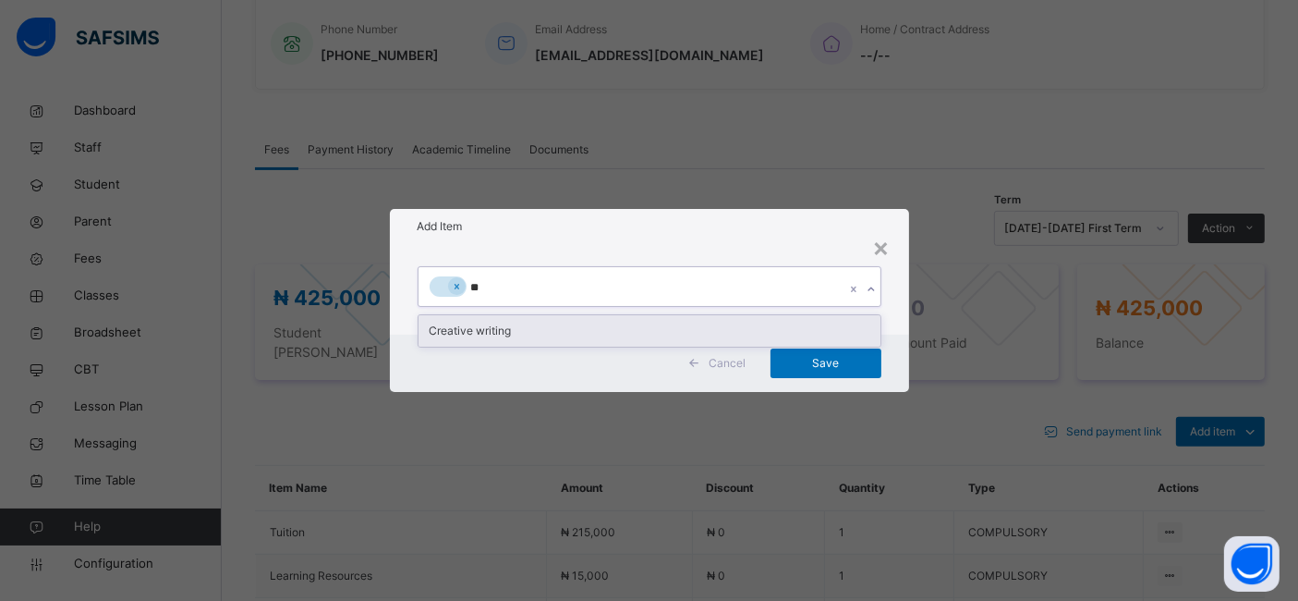
type input "***"
click at [475, 325] on div "Creative writing" at bounding box center [650, 330] width 462 height 31
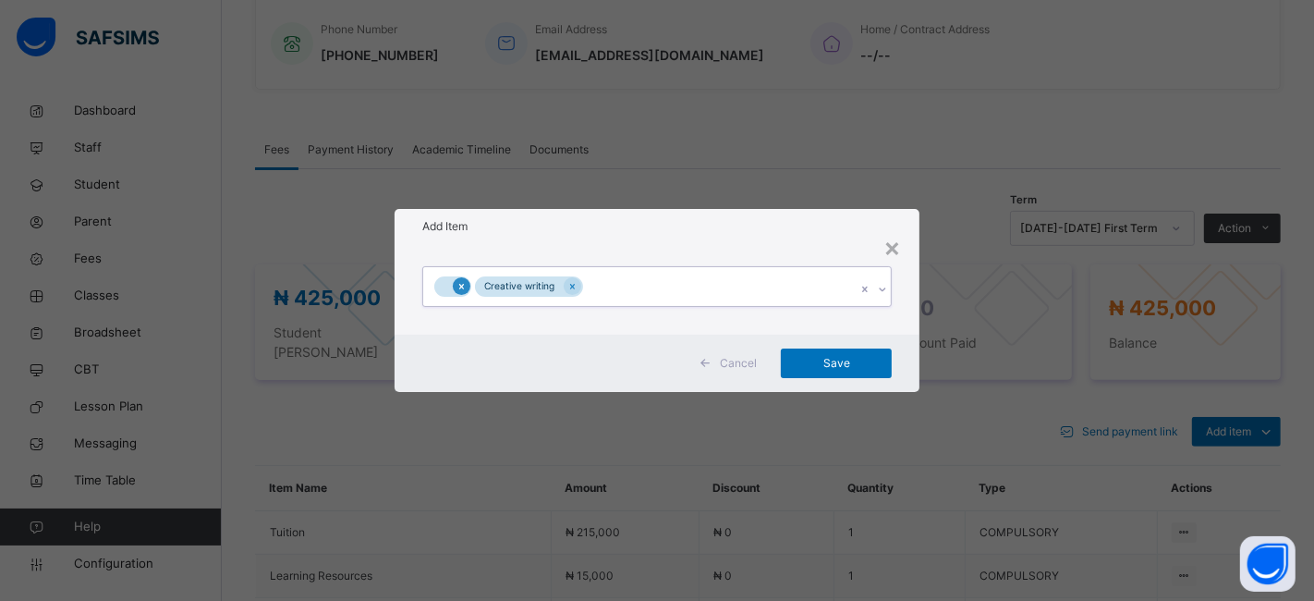
click at [459, 281] on icon at bounding box center [461, 286] width 10 height 13
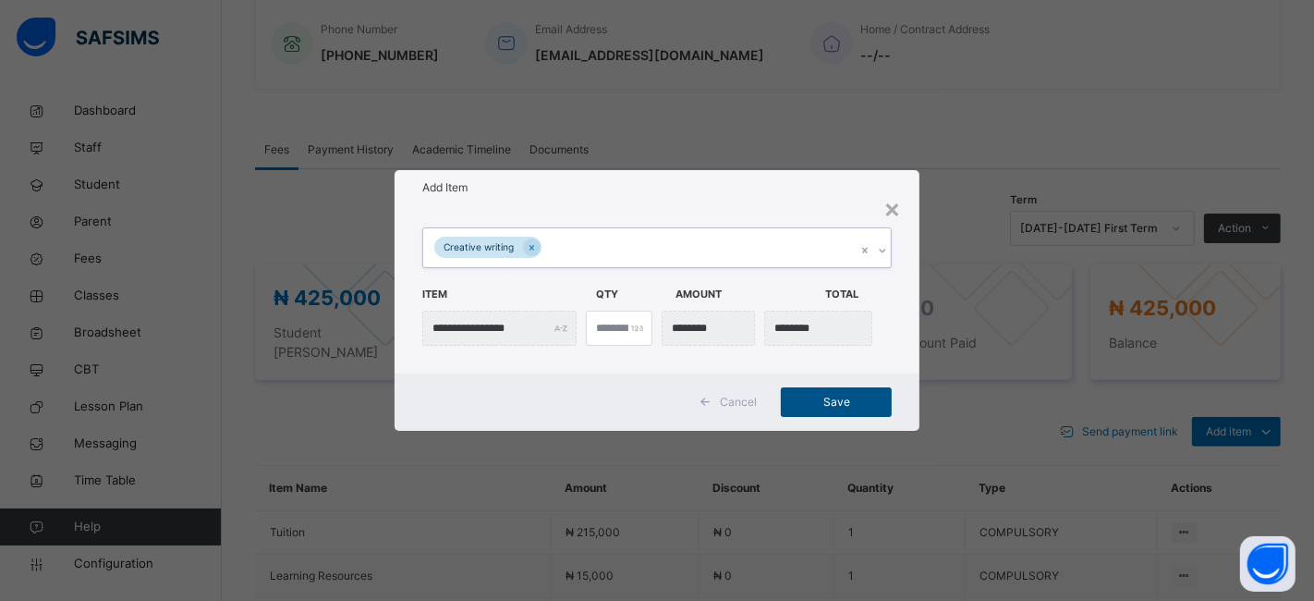
click at [818, 402] on span "Save" at bounding box center [836, 402] width 83 height 17
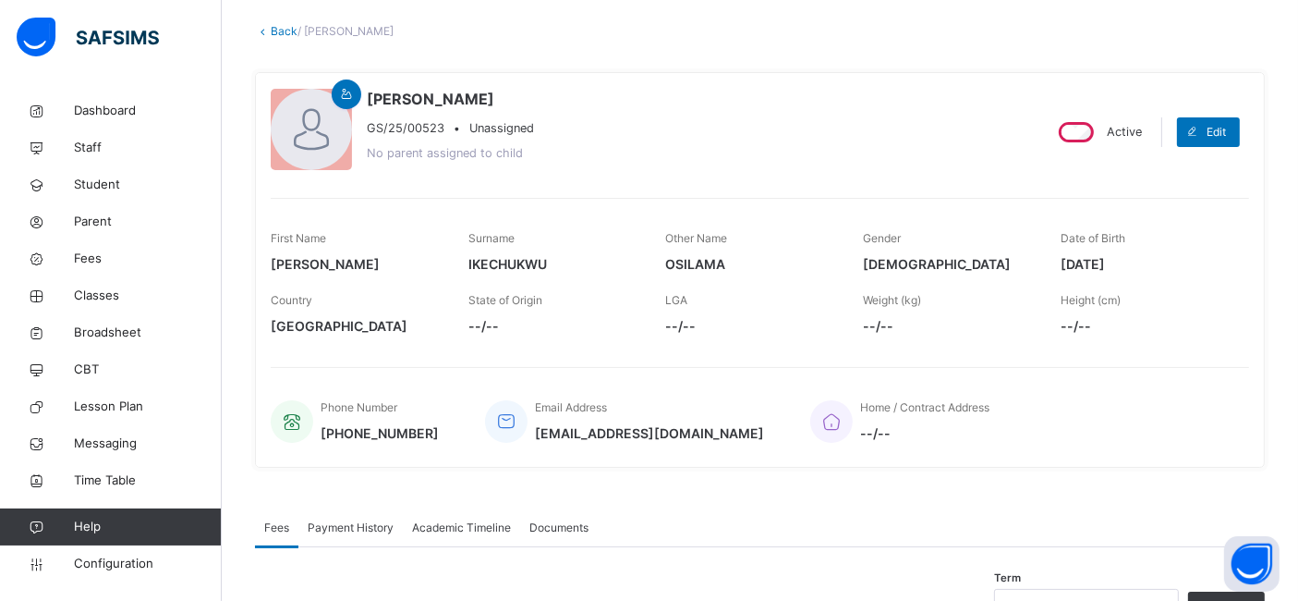
scroll to position [0, 0]
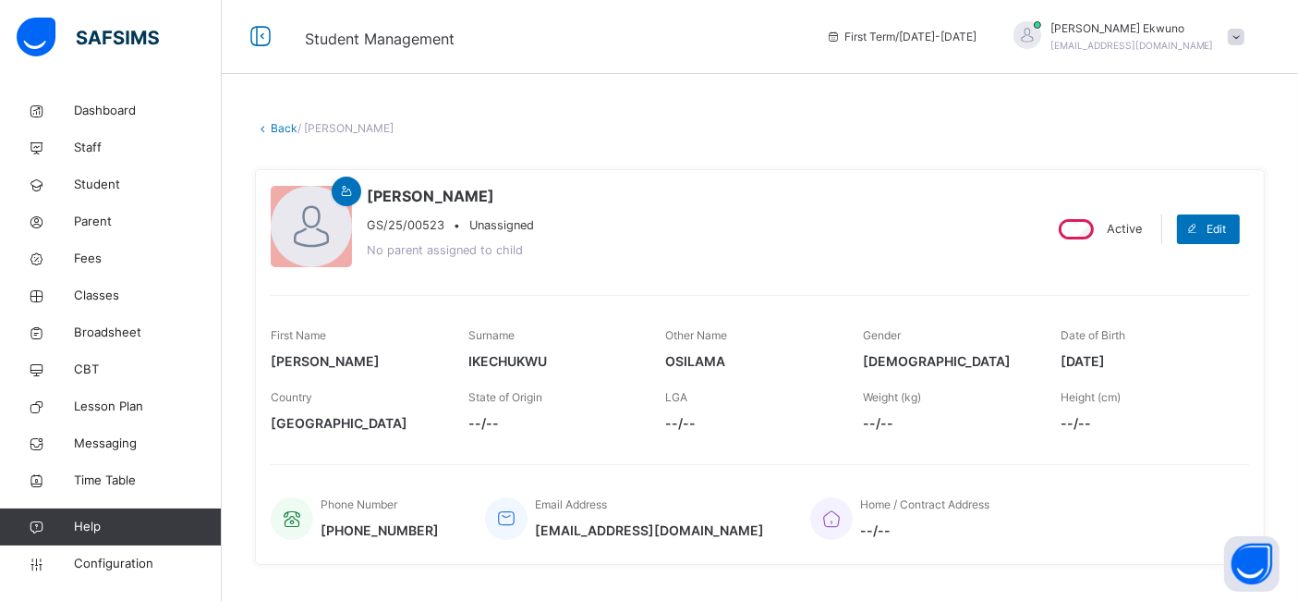
click at [283, 128] on link "Back" at bounding box center [284, 128] width 27 height 14
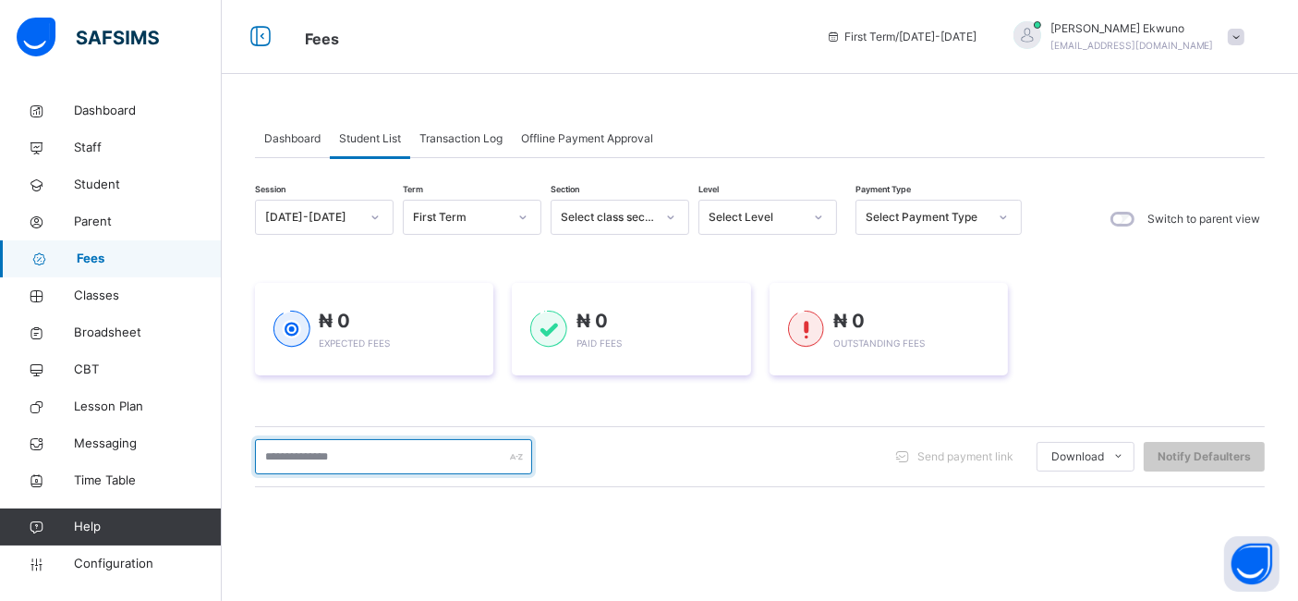
click at [311, 462] on input "text" at bounding box center [393, 456] width 277 height 35
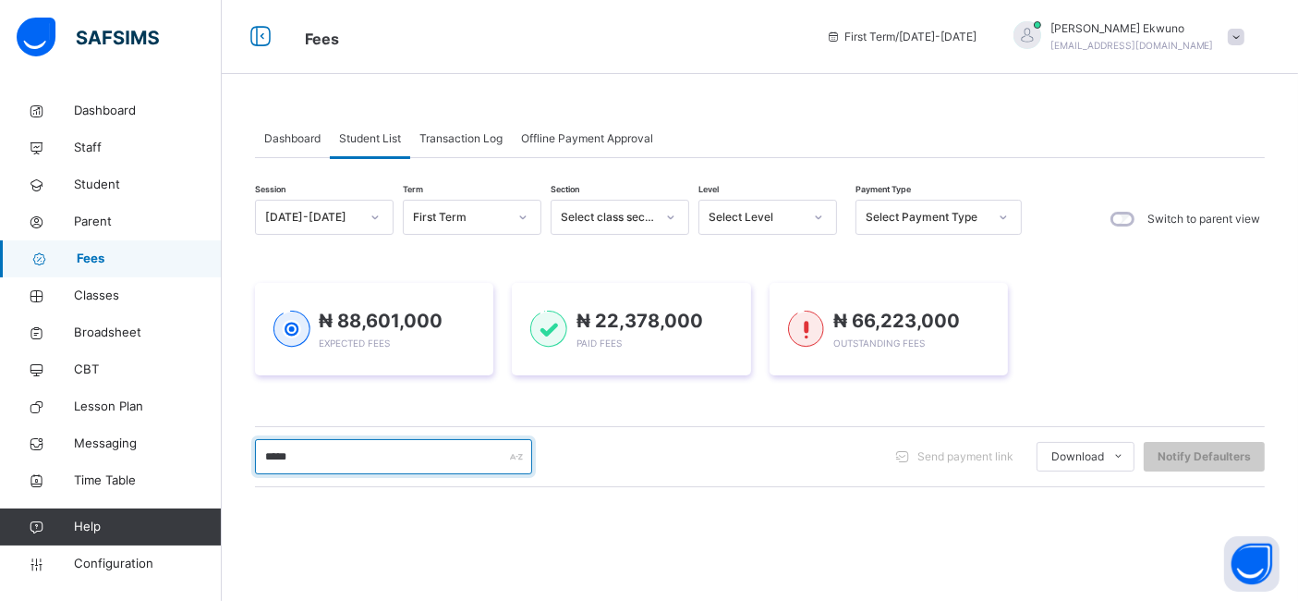
scroll to position [251, 0]
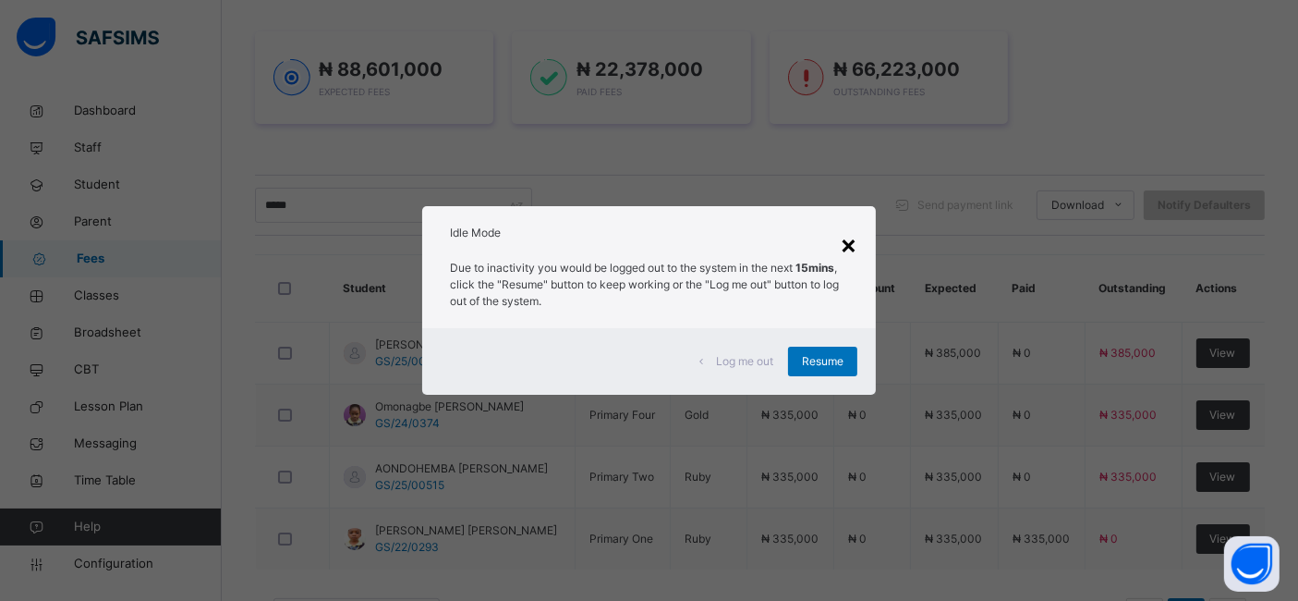
click at [848, 227] on div "×" at bounding box center [849, 244] width 18 height 39
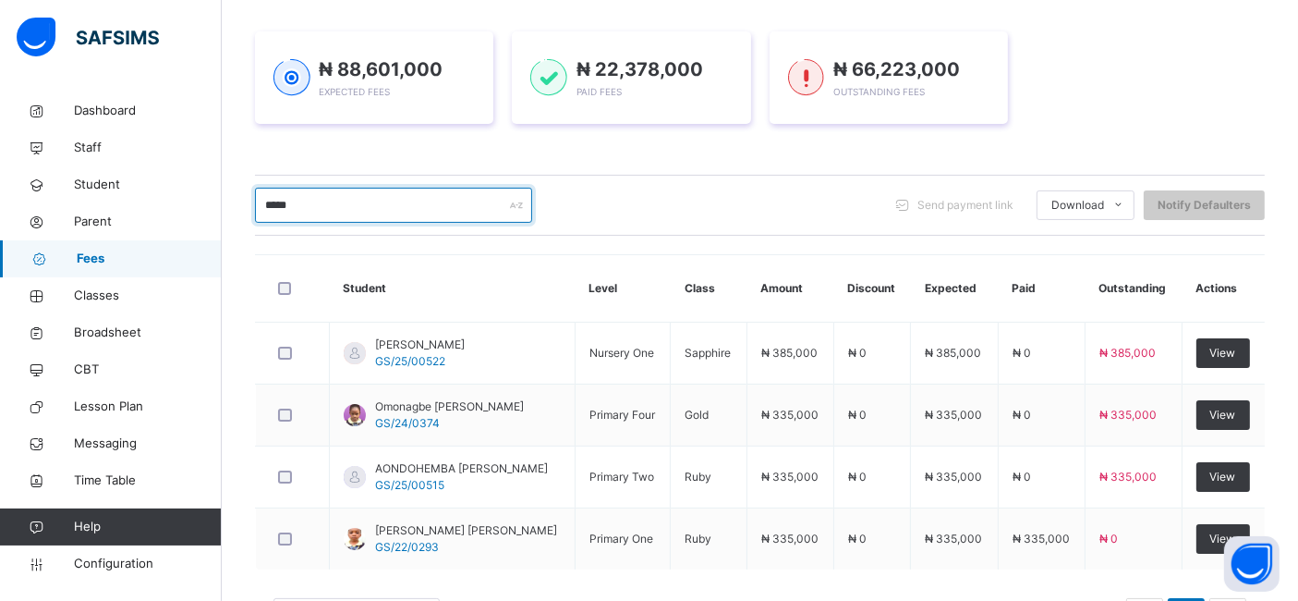
click at [389, 210] on input "*****" at bounding box center [393, 205] width 277 height 35
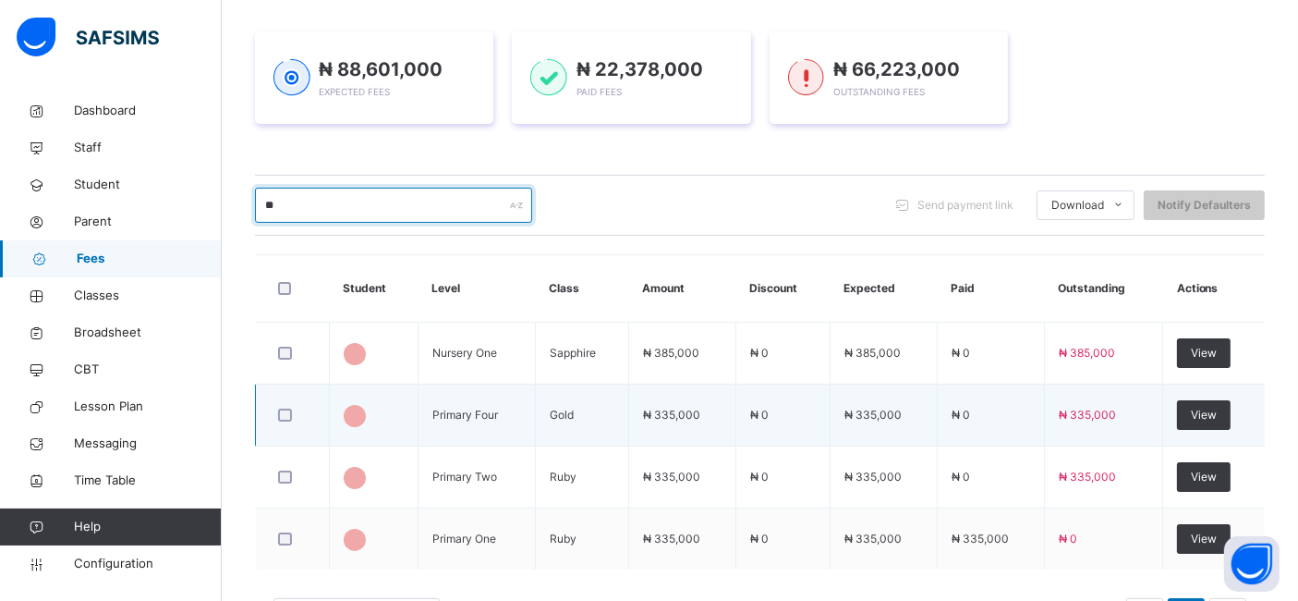
type input "*"
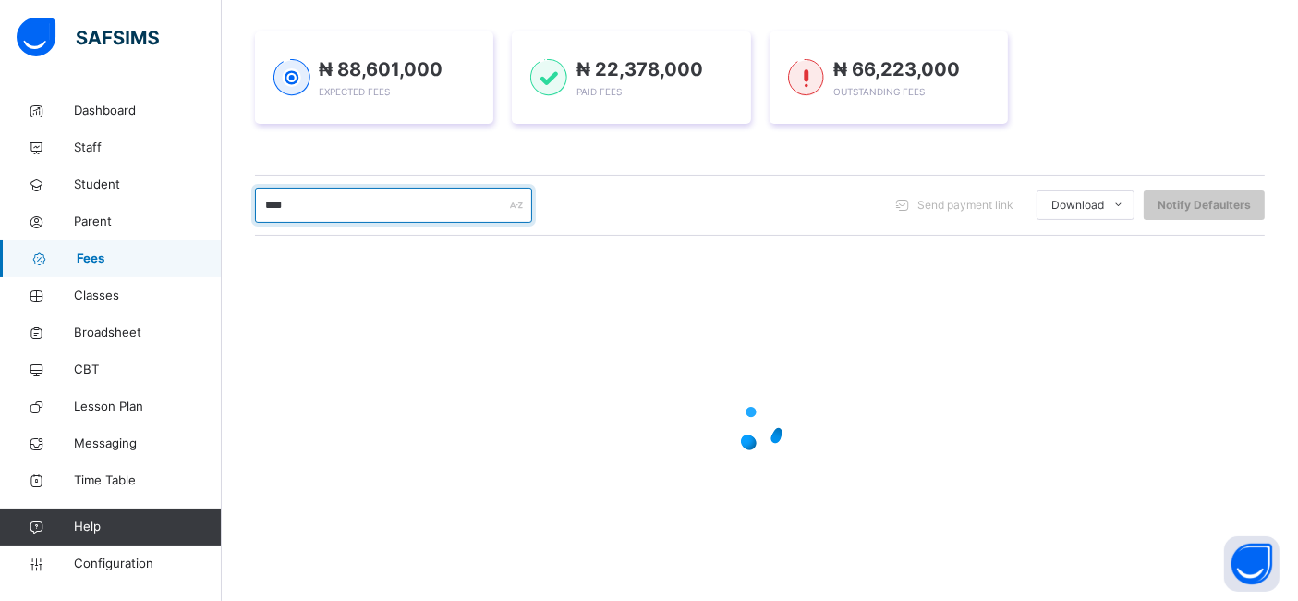
type input "****"
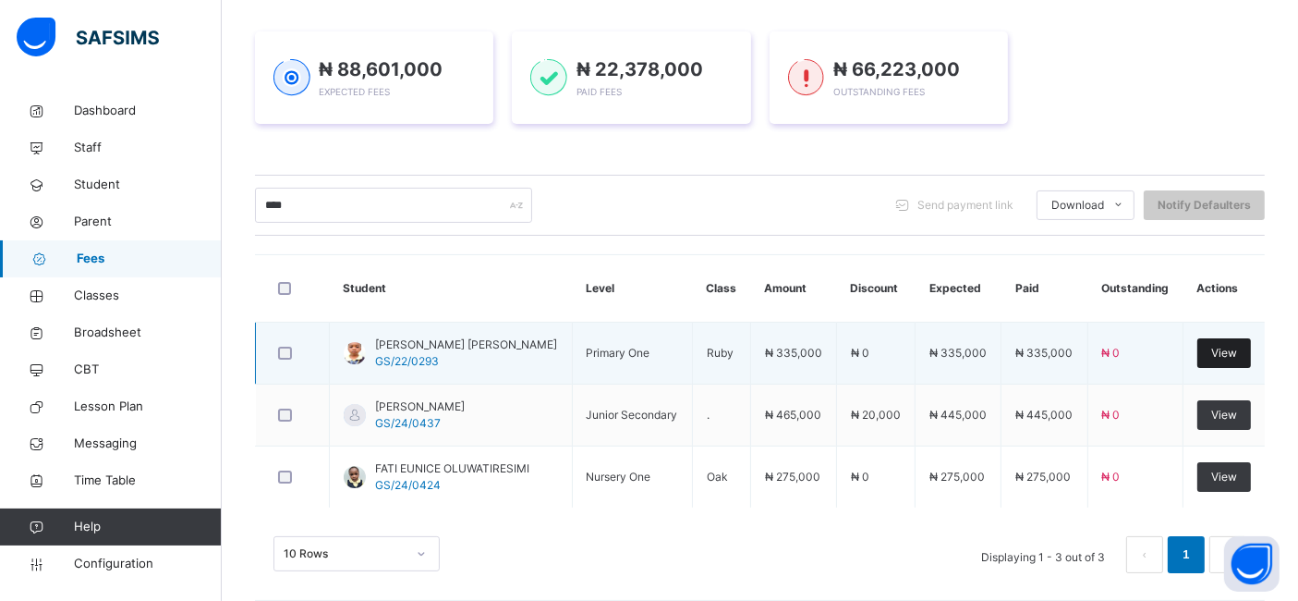
click at [1232, 357] on span "View" at bounding box center [1224, 353] width 26 height 17
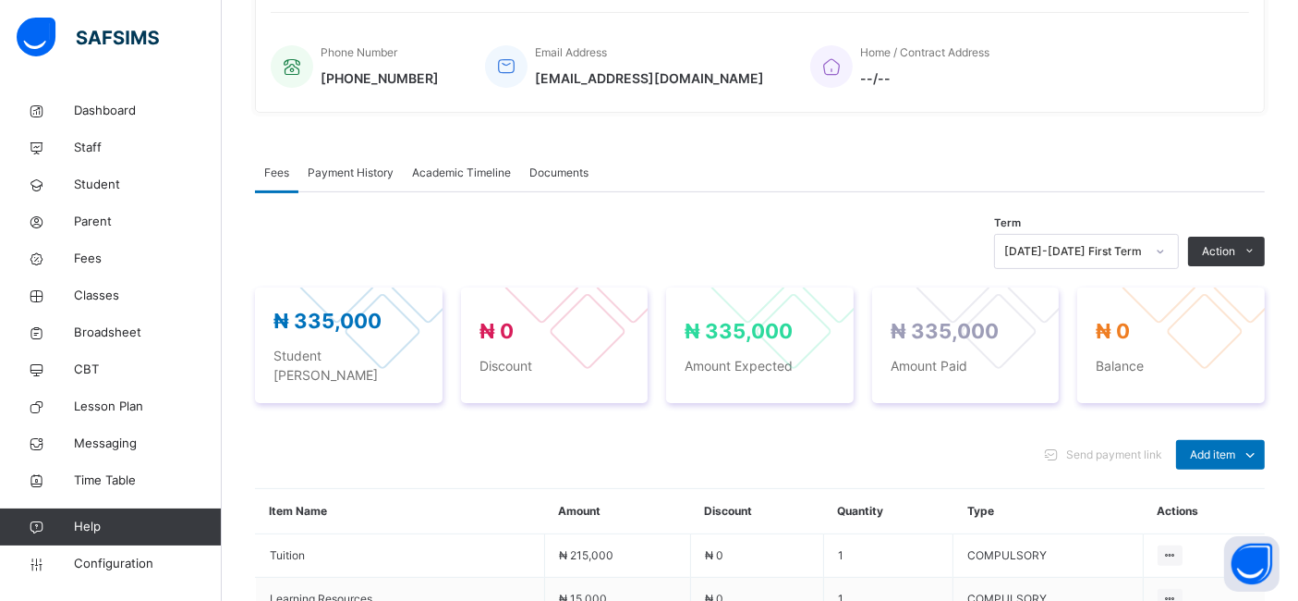
scroll to position [451, 0]
click at [1231, 478] on ul "Optional items Special bill" at bounding box center [1206, 512] width 118 height 68
click at [1218, 486] on div "Optional items" at bounding box center [1220, 495] width 74 height 18
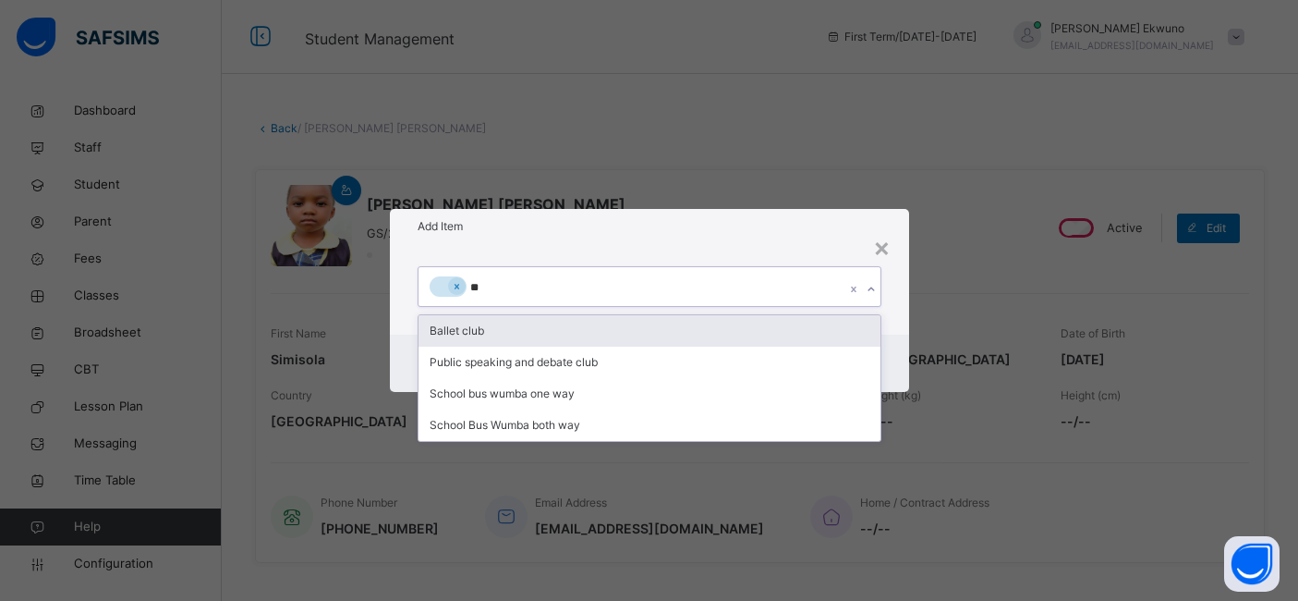
scroll to position [451, 0]
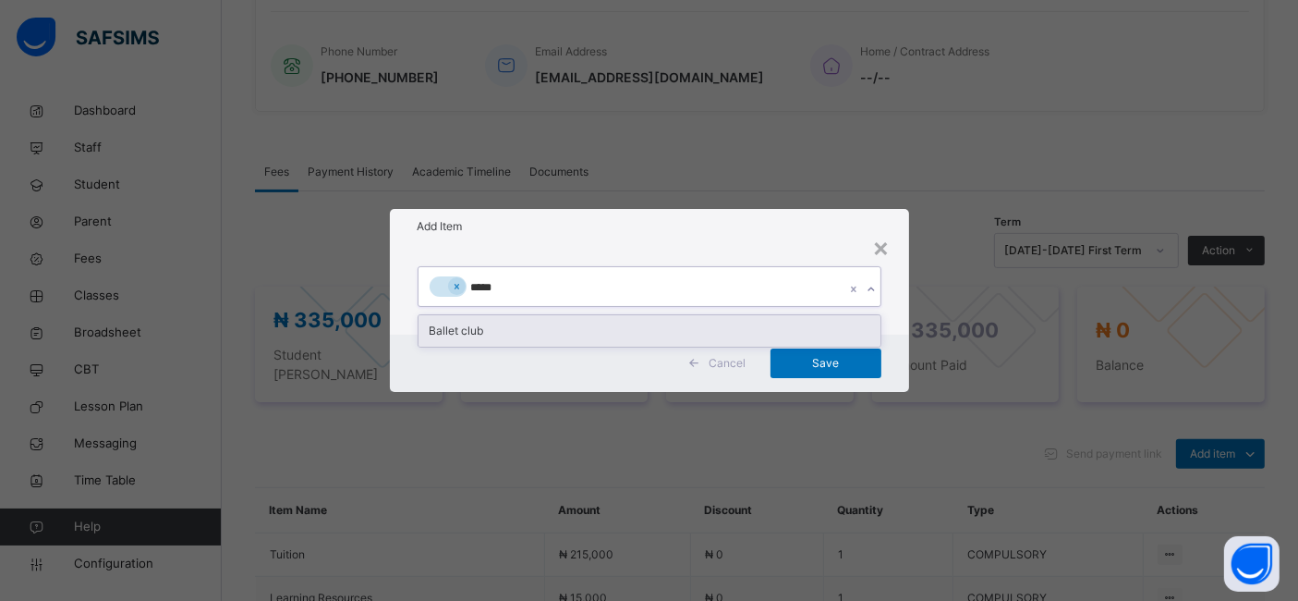
type input "******"
click at [459, 324] on div "Ballet club" at bounding box center [650, 330] width 462 height 31
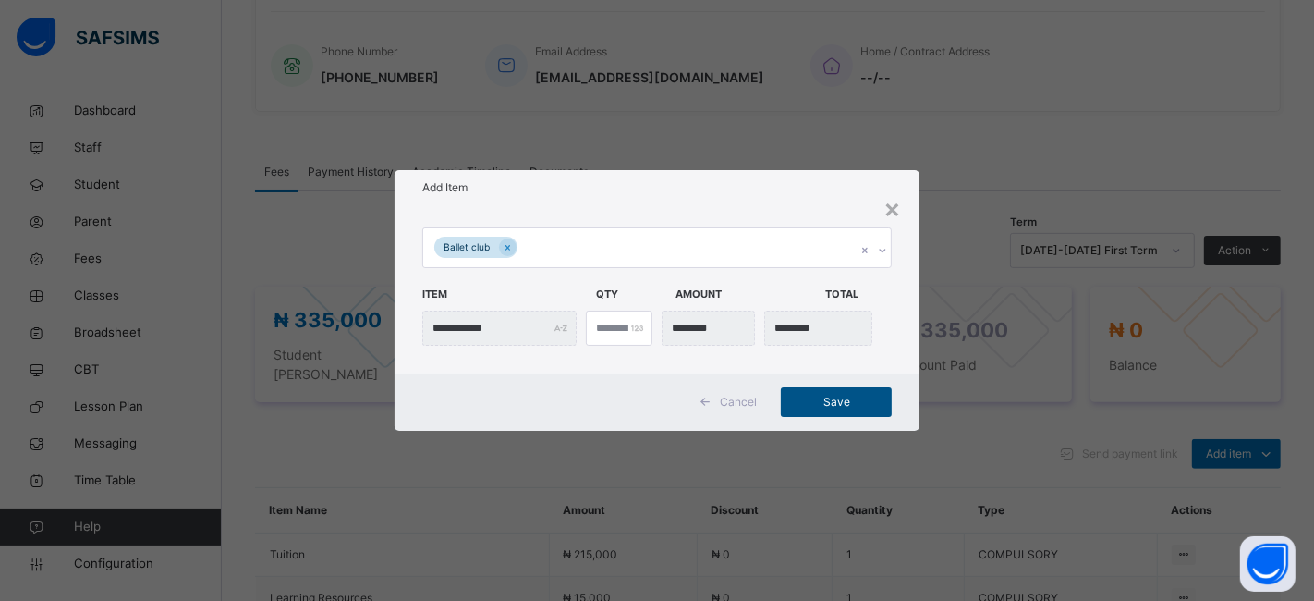
click at [813, 402] on span "Save" at bounding box center [836, 402] width 83 height 17
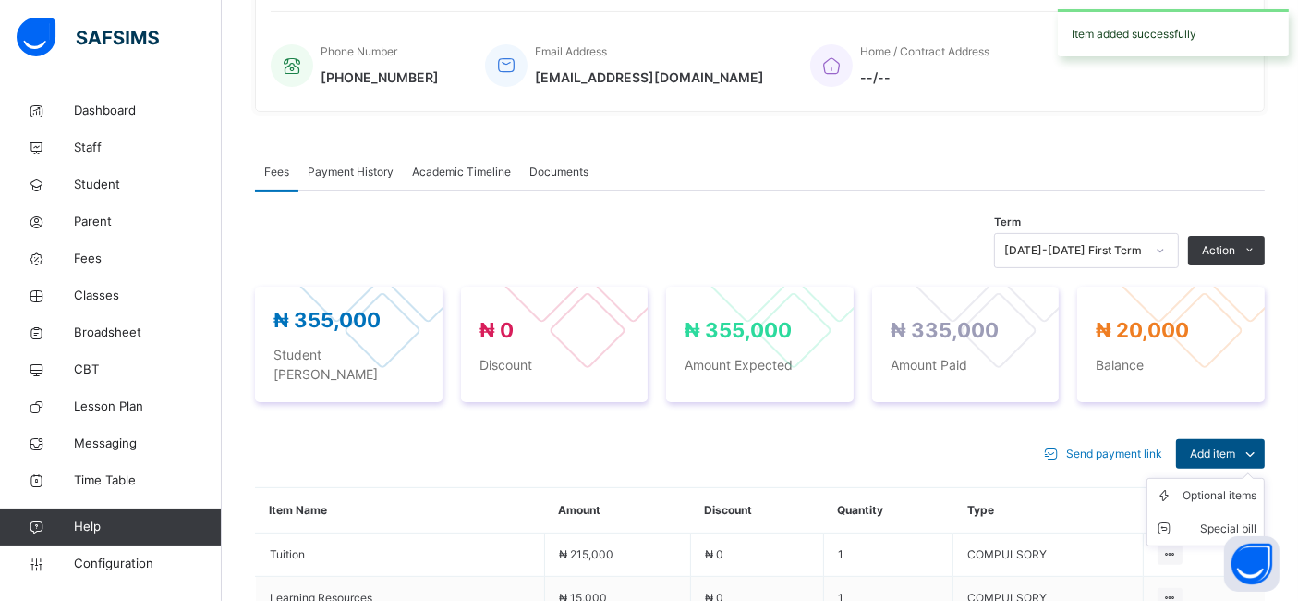
click at [1223, 445] on span "Add item" at bounding box center [1212, 453] width 45 height 17
click at [1214, 486] on div "Optional items" at bounding box center [1220, 495] width 74 height 18
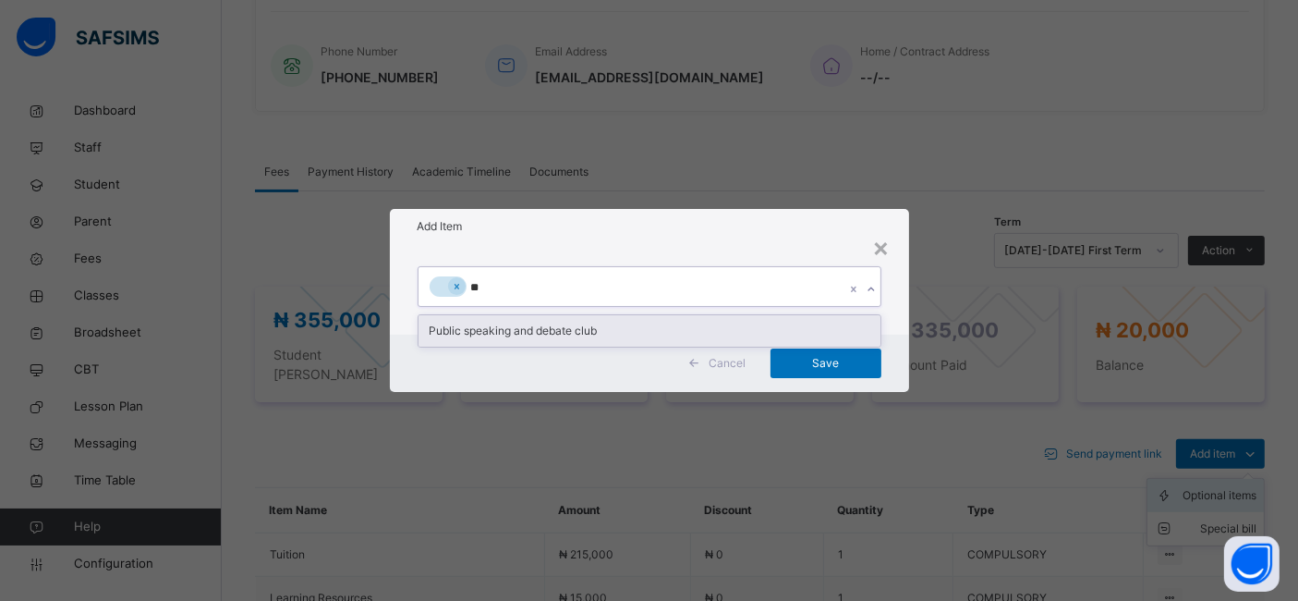
type input "***"
click at [477, 330] on div "Public speaking and debate club" at bounding box center [650, 330] width 462 height 31
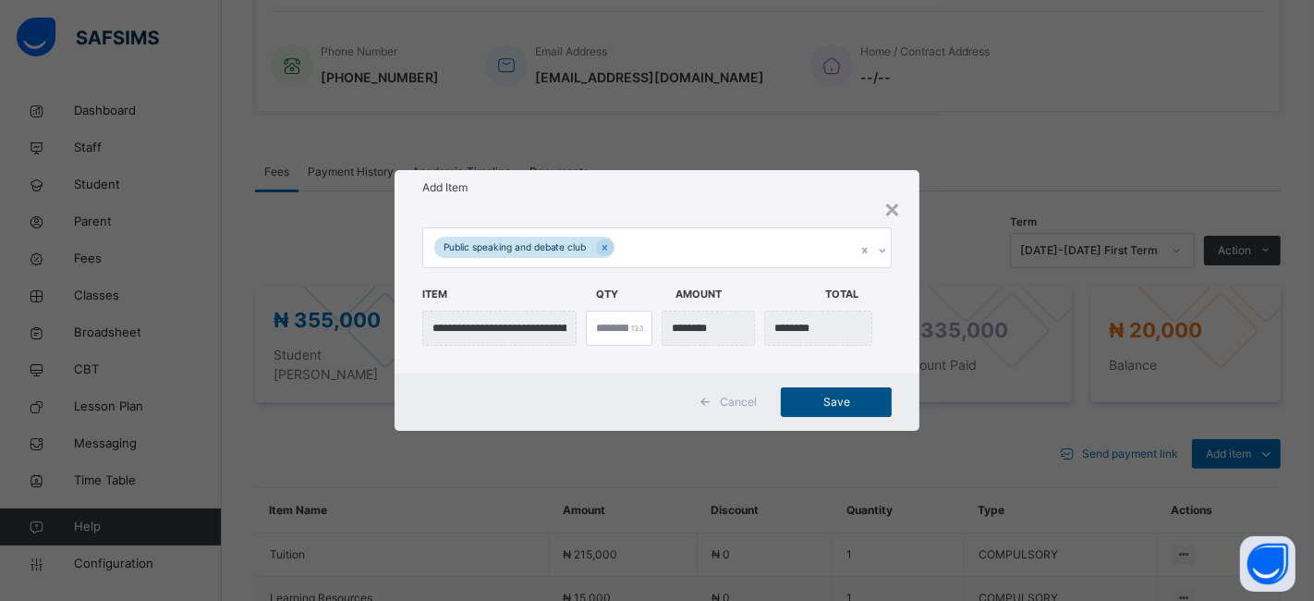
click at [828, 407] on span "Save" at bounding box center [836, 402] width 83 height 17
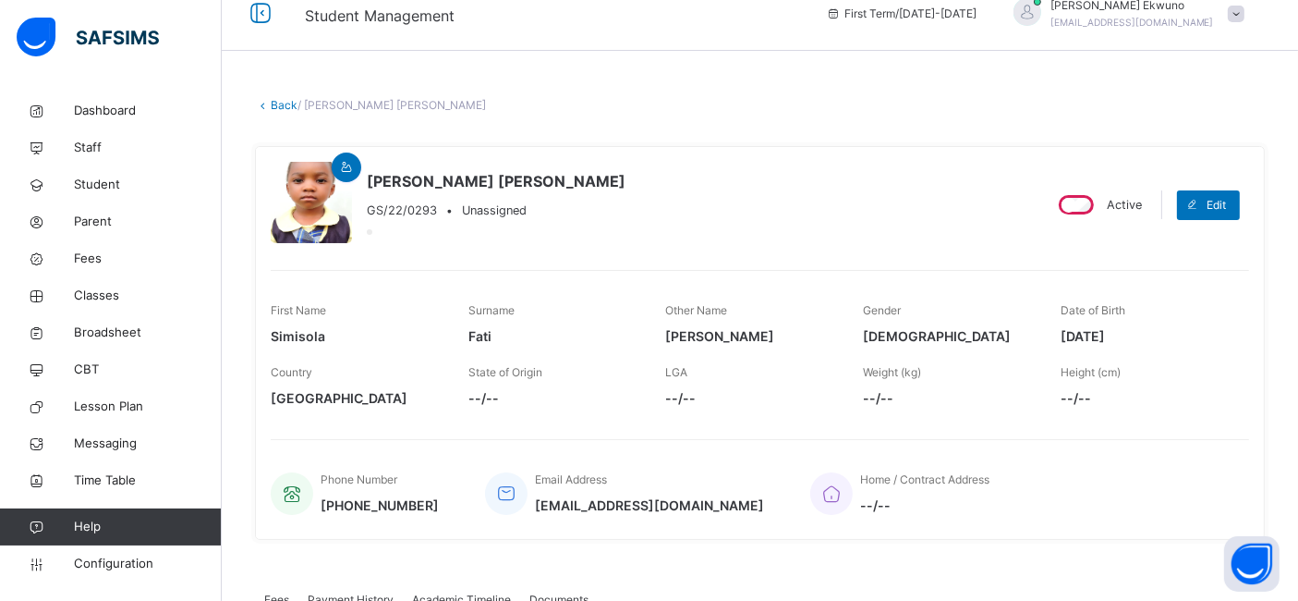
scroll to position [16, 0]
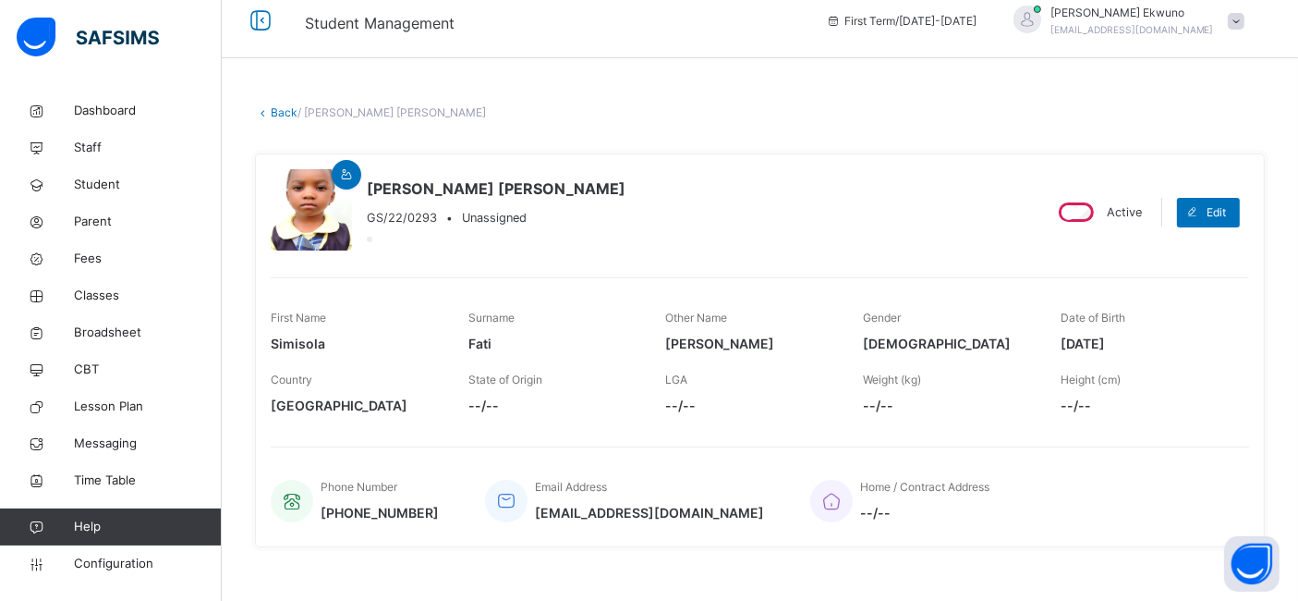
click at [280, 111] on link "Back" at bounding box center [284, 112] width 27 height 14
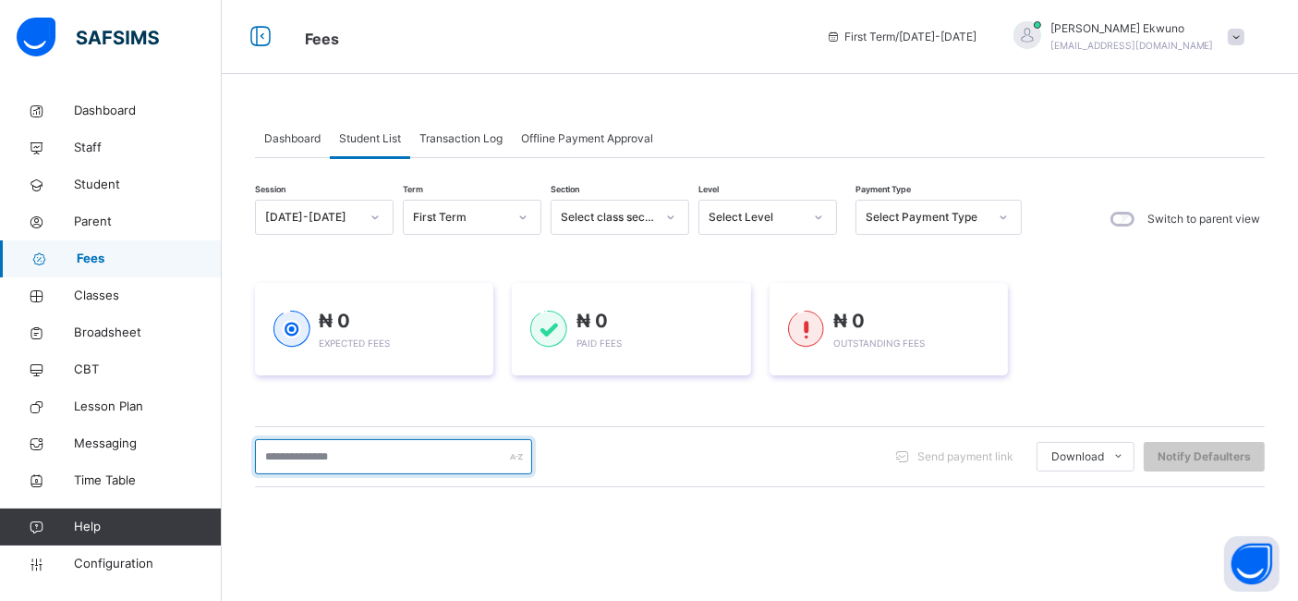
click at [376, 451] on input "text" at bounding box center [393, 456] width 277 height 35
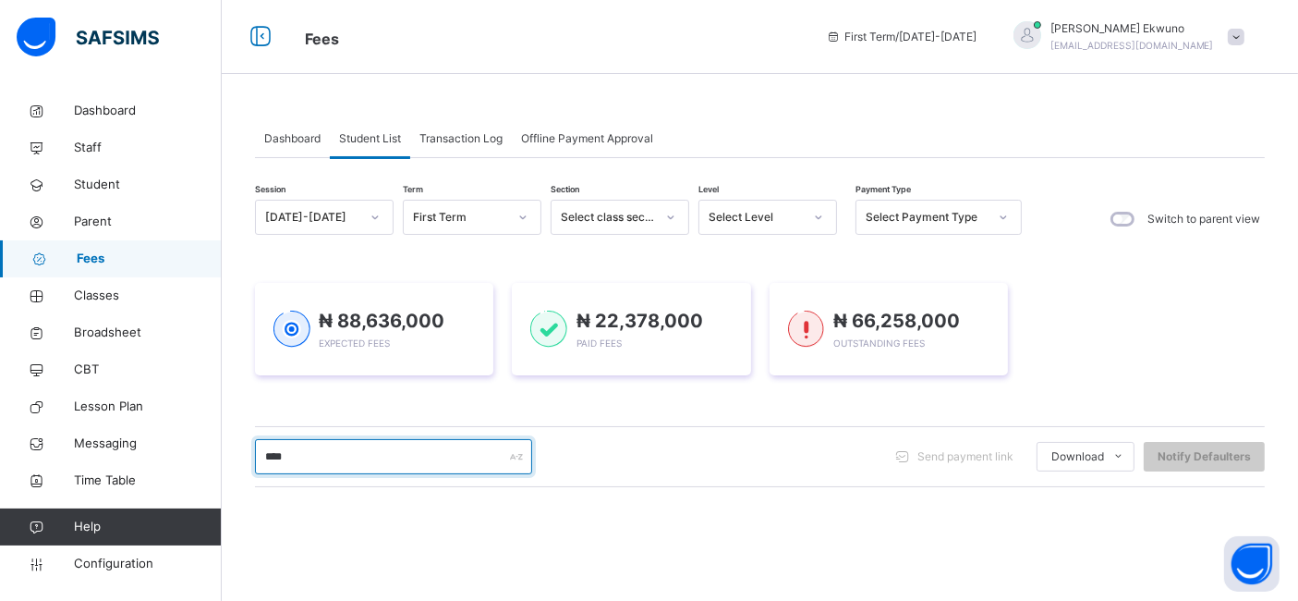
type input "*****"
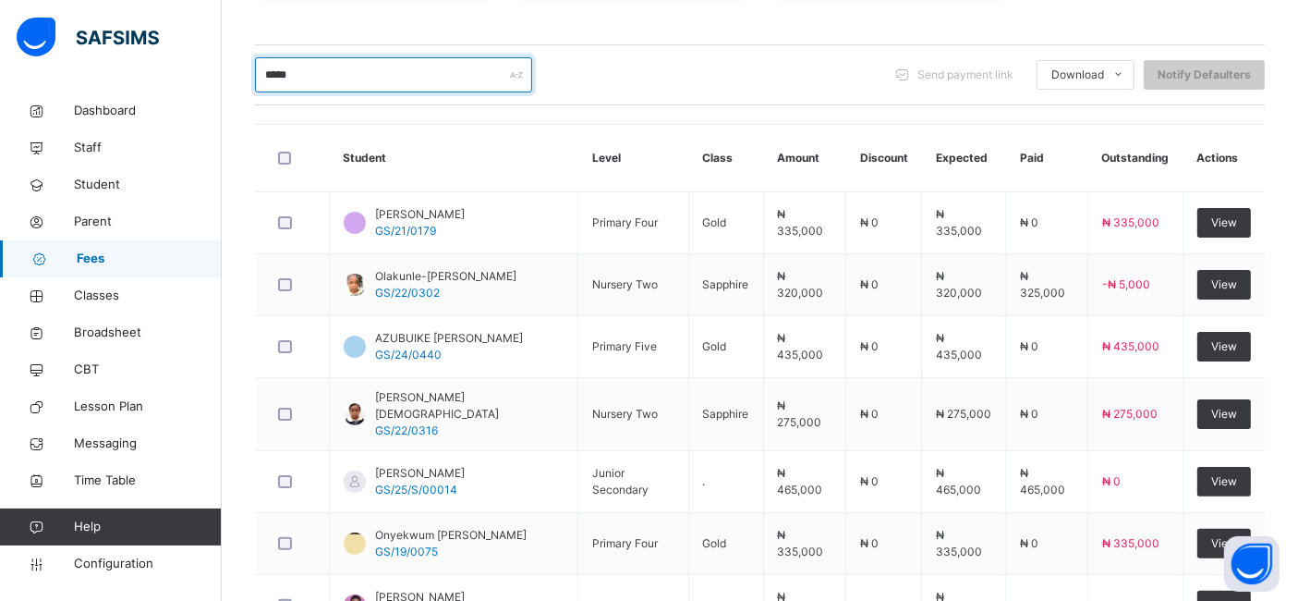
scroll to position [388, 0]
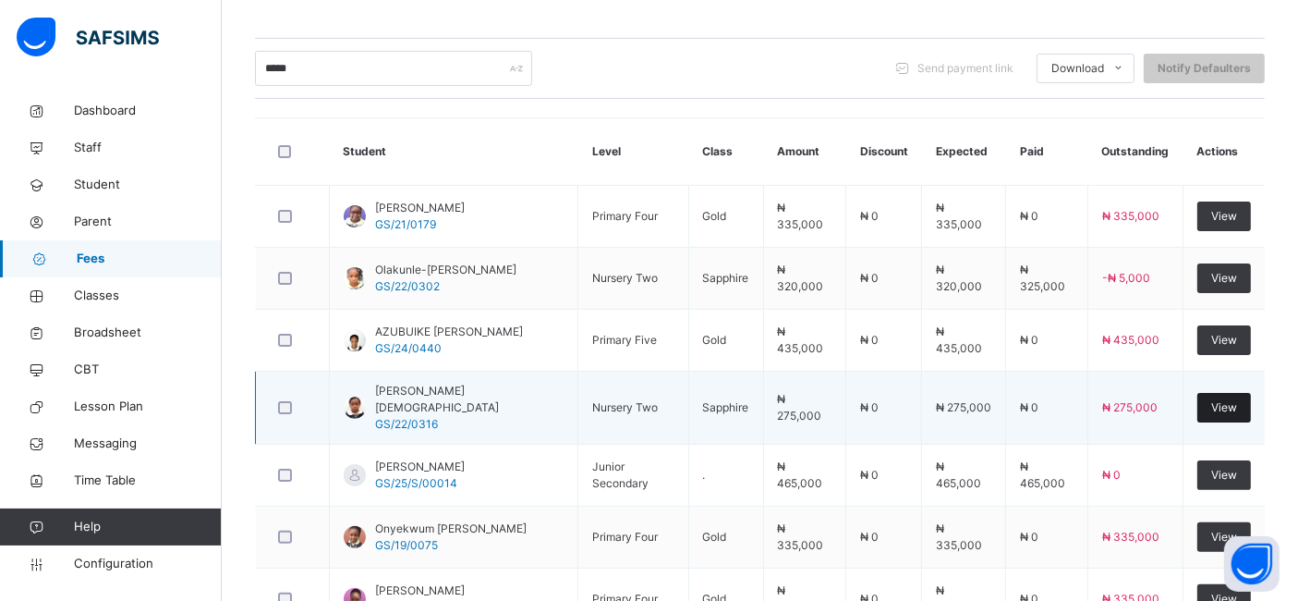
click at [1237, 399] on span "View" at bounding box center [1224, 407] width 26 height 17
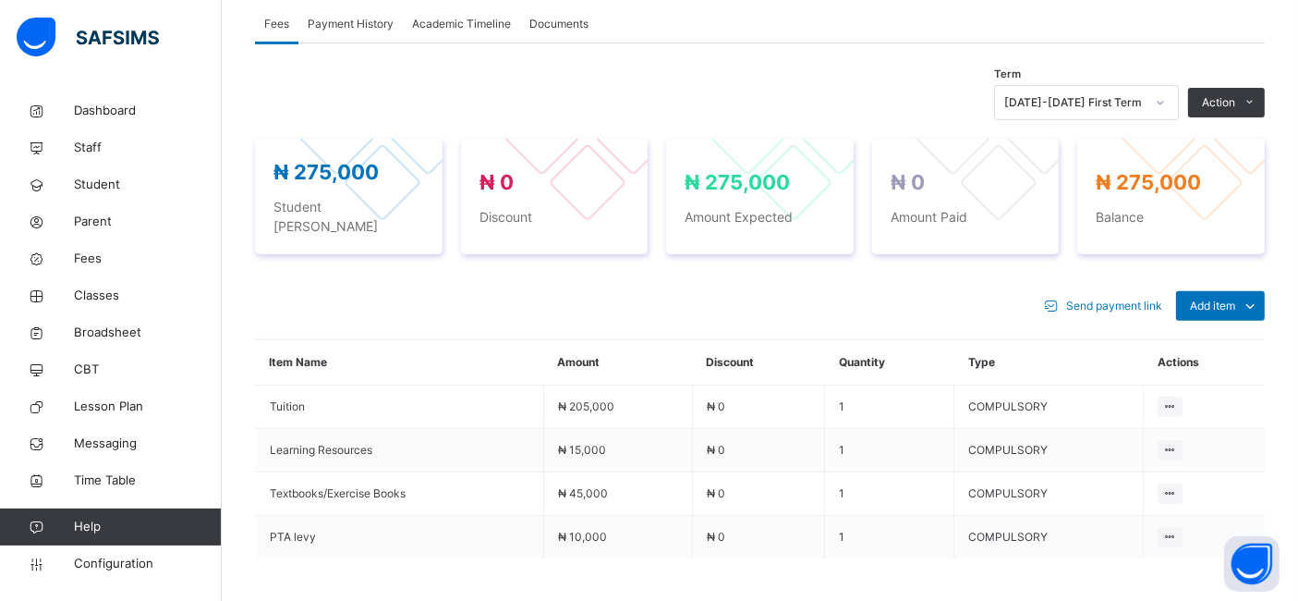
scroll to position [591, 0]
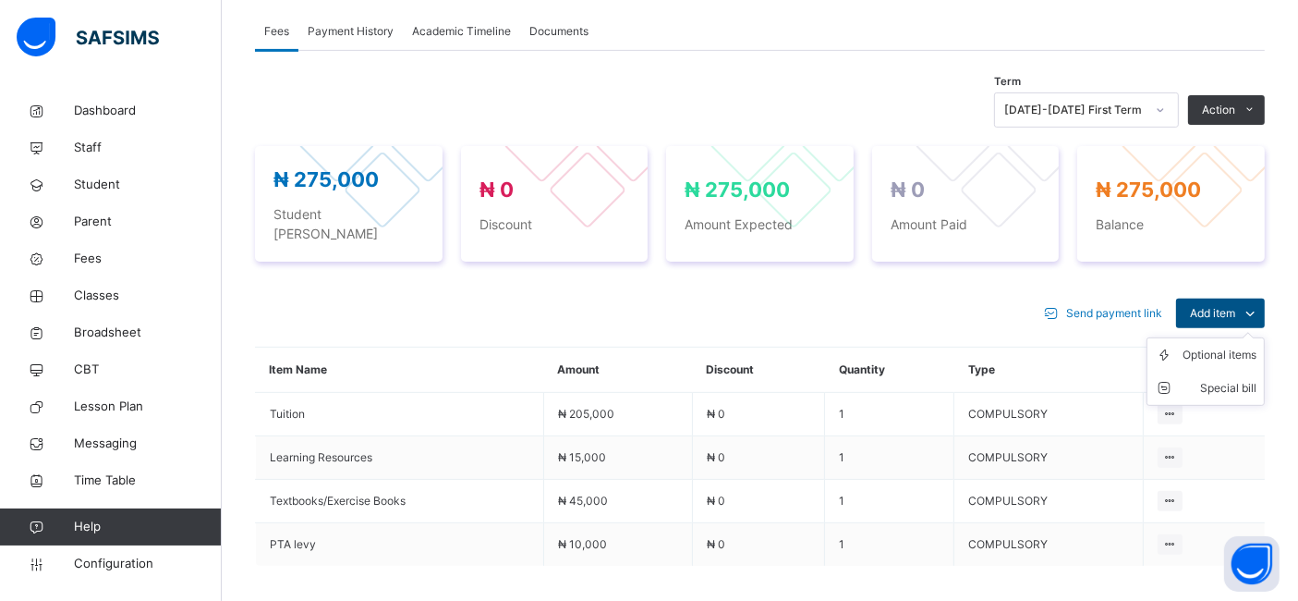
click at [1258, 302] on icon at bounding box center [1250, 313] width 20 height 22
click at [1230, 346] on div "Optional items" at bounding box center [1220, 355] width 74 height 18
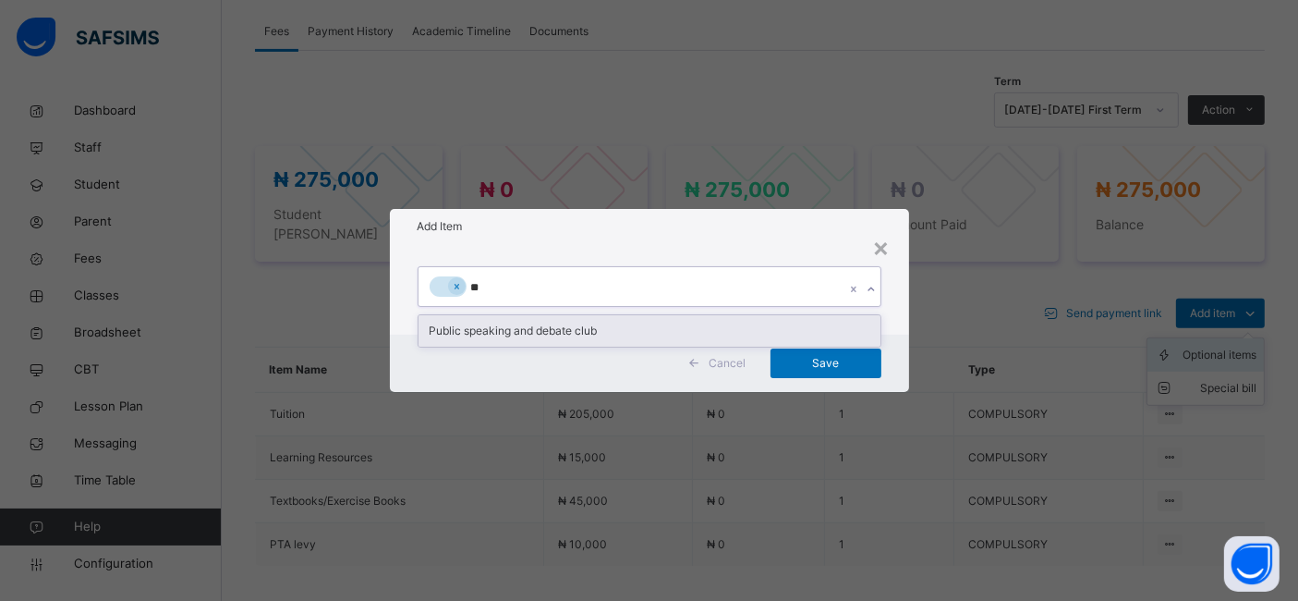
type input "***"
click at [550, 330] on div "Public speaking and debate club" at bounding box center [650, 330] width 462 height 31
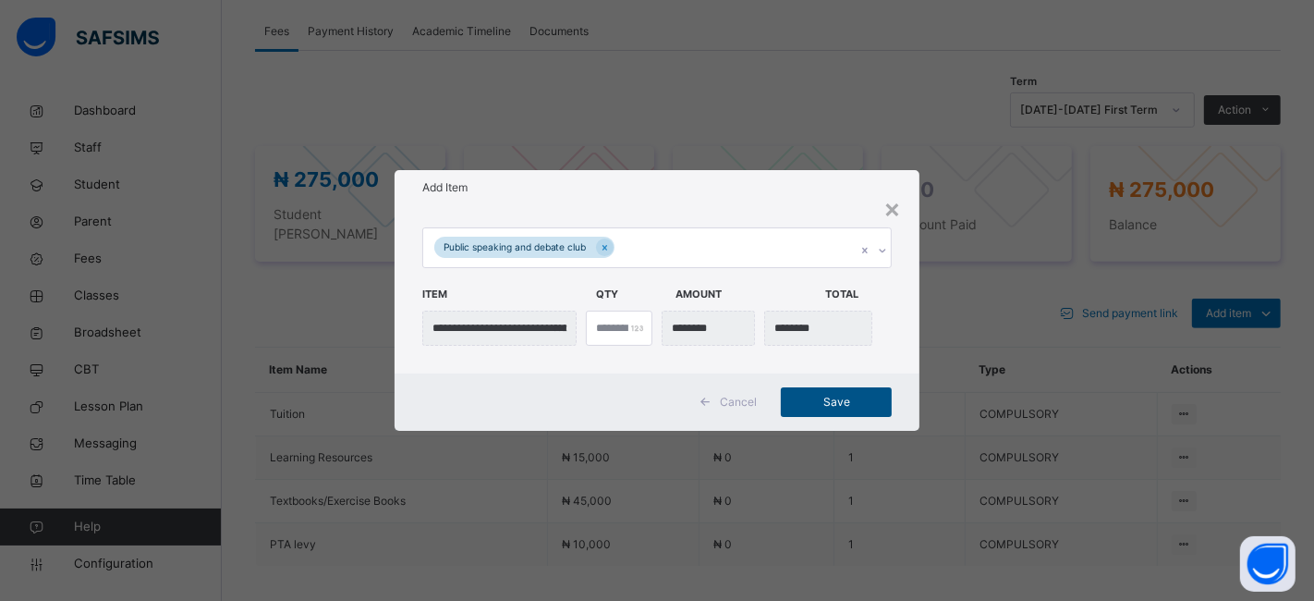
click at [850, 404] on span "Save" at bounding box center [836, 402] width 83 height 17
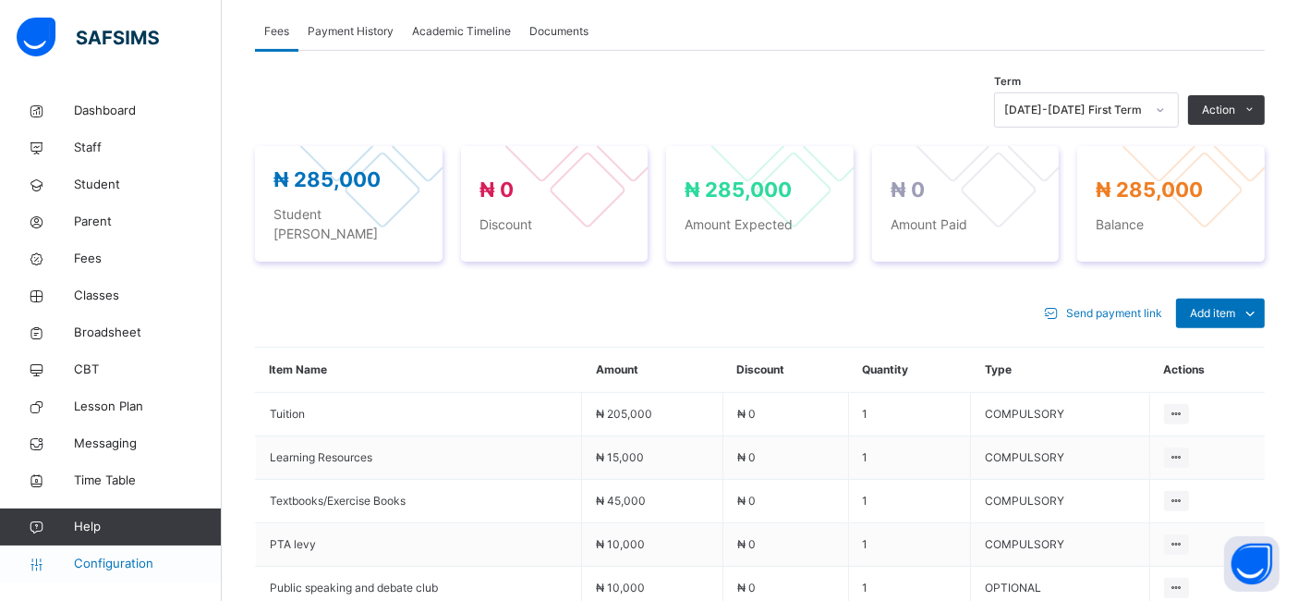
click at [118, 565] on span "Configuration" at bounding box center [147, 563] width 147 height 18
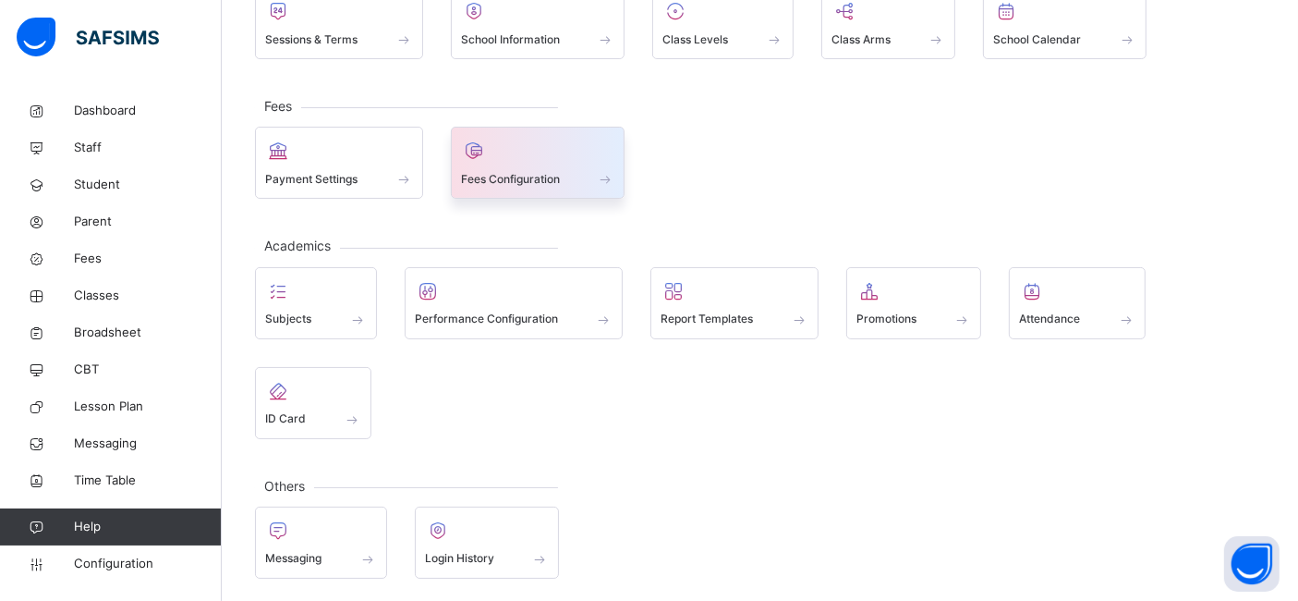
click at [525, 175] on span "Fees Configuration" at bounding box center [510, 179] width 99 height 17
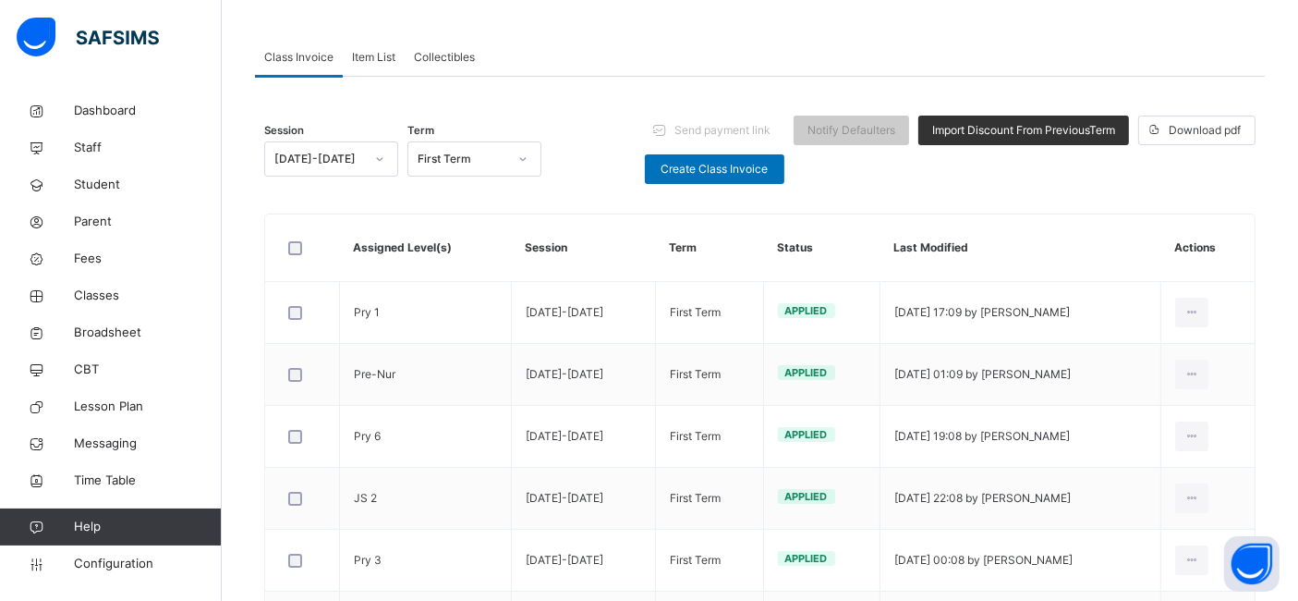
scroll to position [591, 0]
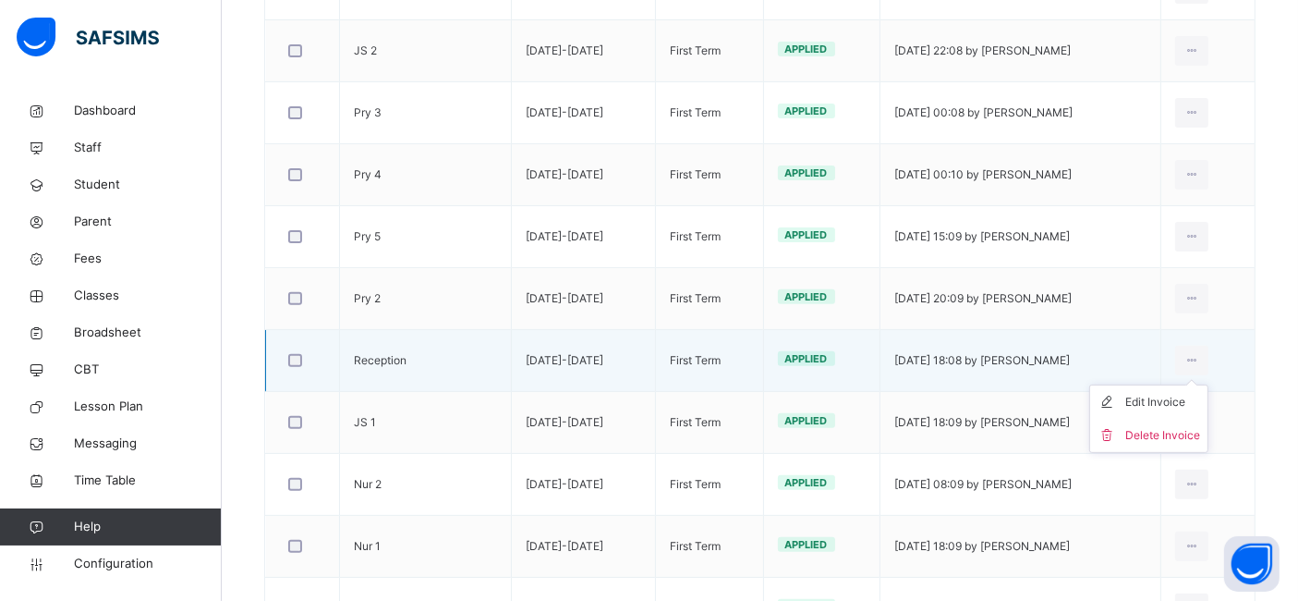
click at [1209, 384] on ul "Edit Invoice Delete Invoice" at bounding box center [1148, 418] width 119 height 68
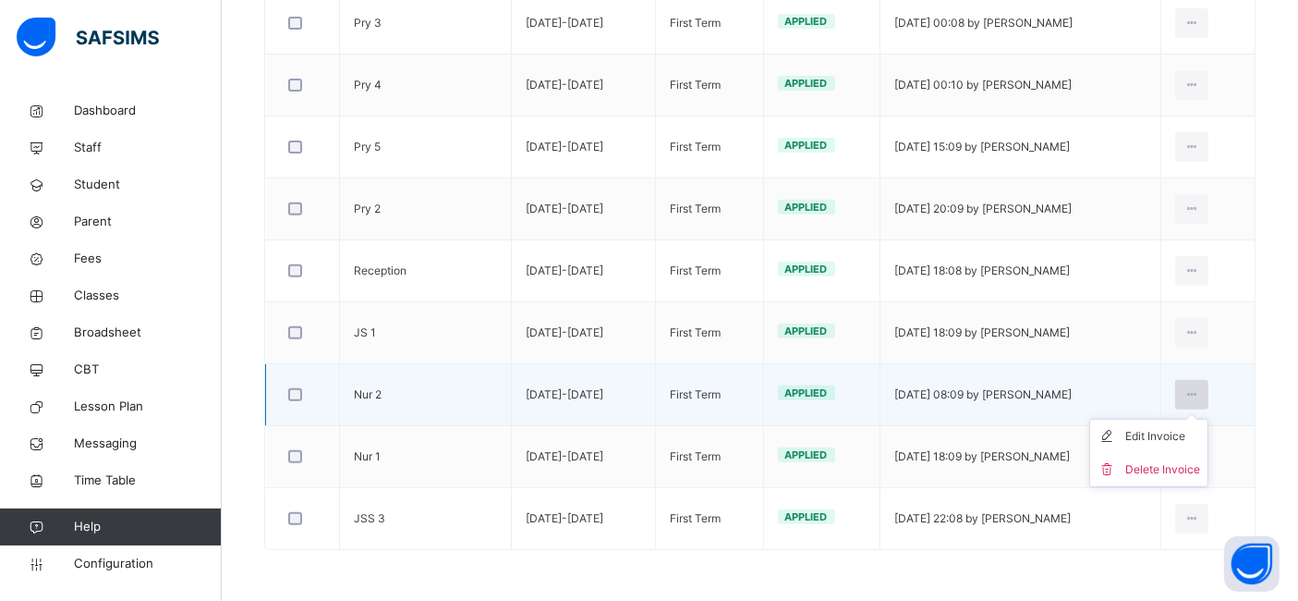
click at [1200, 393] on icon at bounding box center [1193, 394] width 16 height 17
click at [1185, 437] on div "Edit Invoice" at bounding box center [1162, 436] width 75 height 18
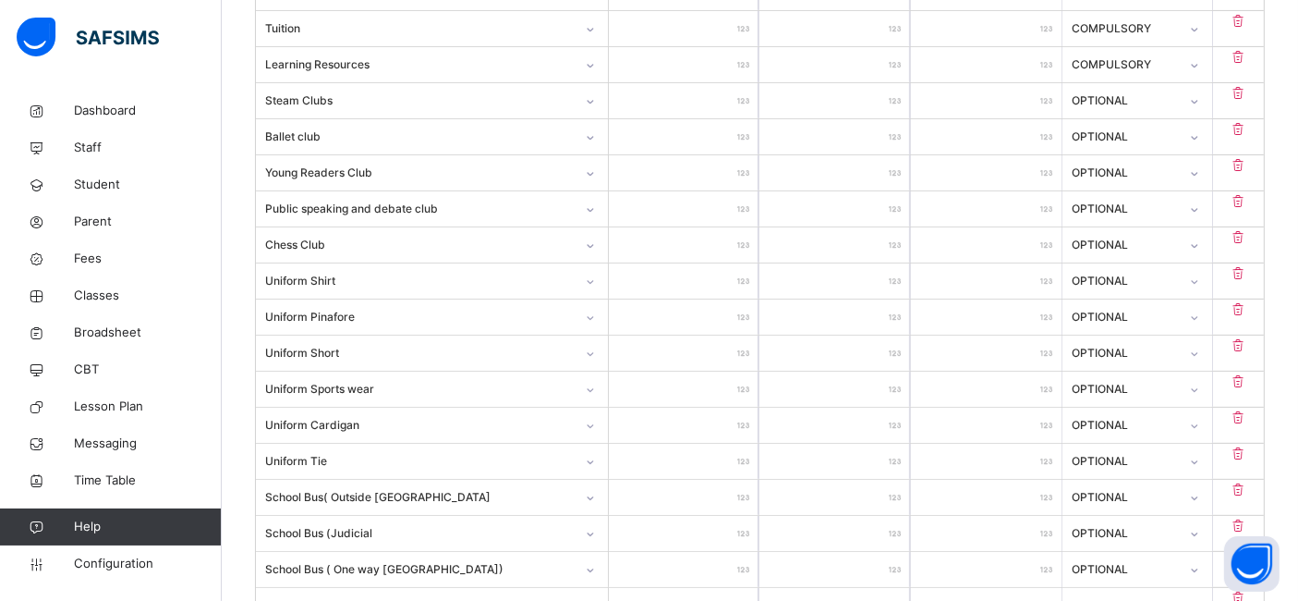
scroll to position [615, 0]
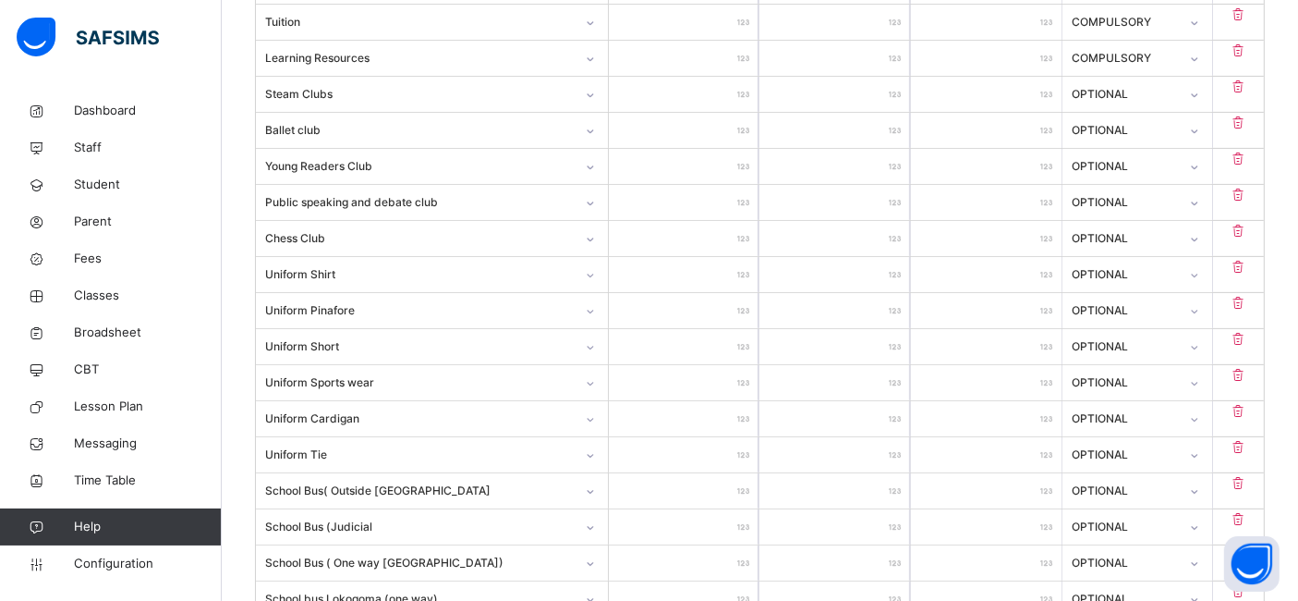
click at [721, 196] on input "*****" at bounding box center [684, 202] width 151 height 35
type input "****"
type input "*****"
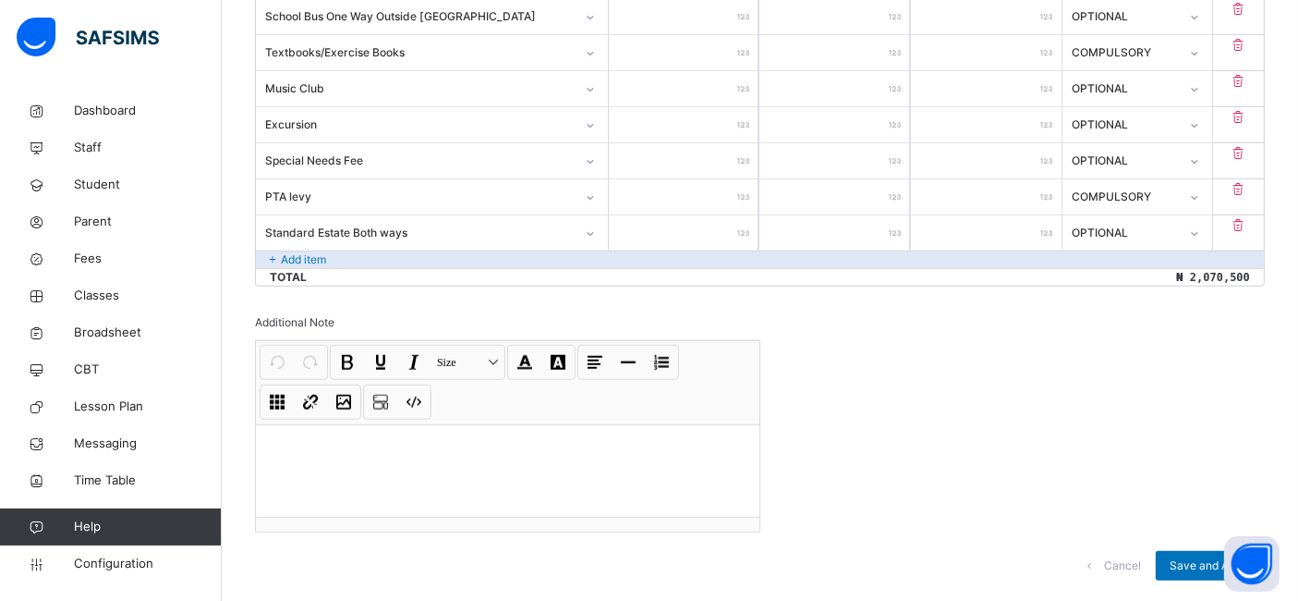
scroll to position [1518, 0]
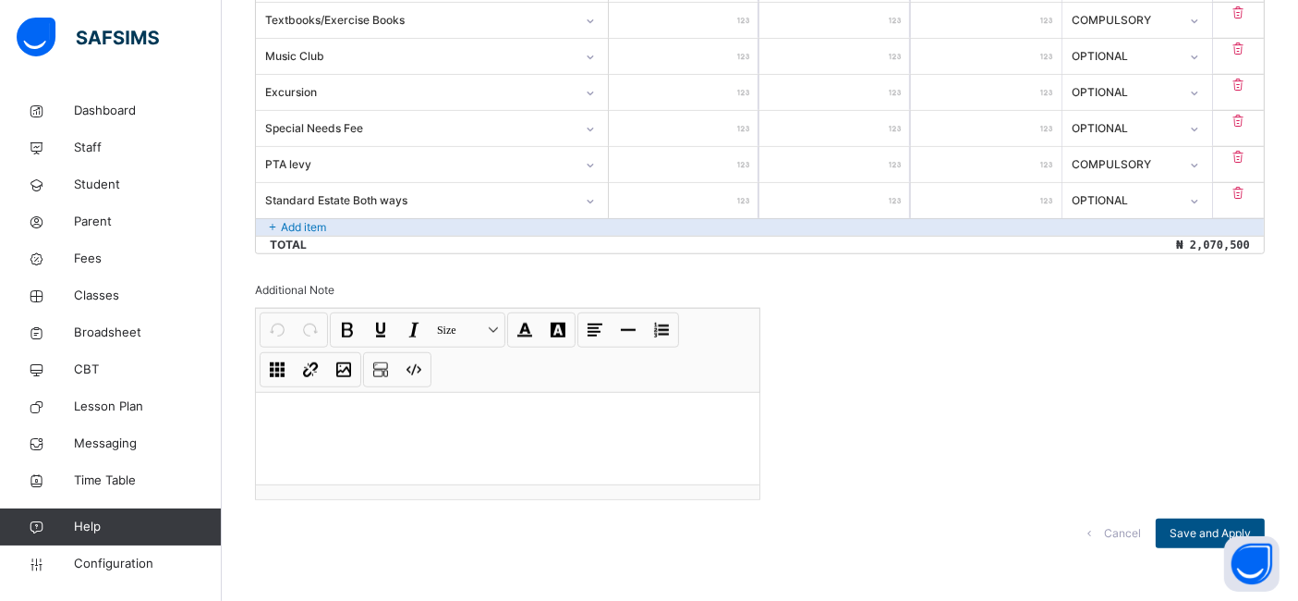
type input "*****"
click at [1200, 525] on span "Save and Apply" at bounding box center [1210, 533] width 81 height 17
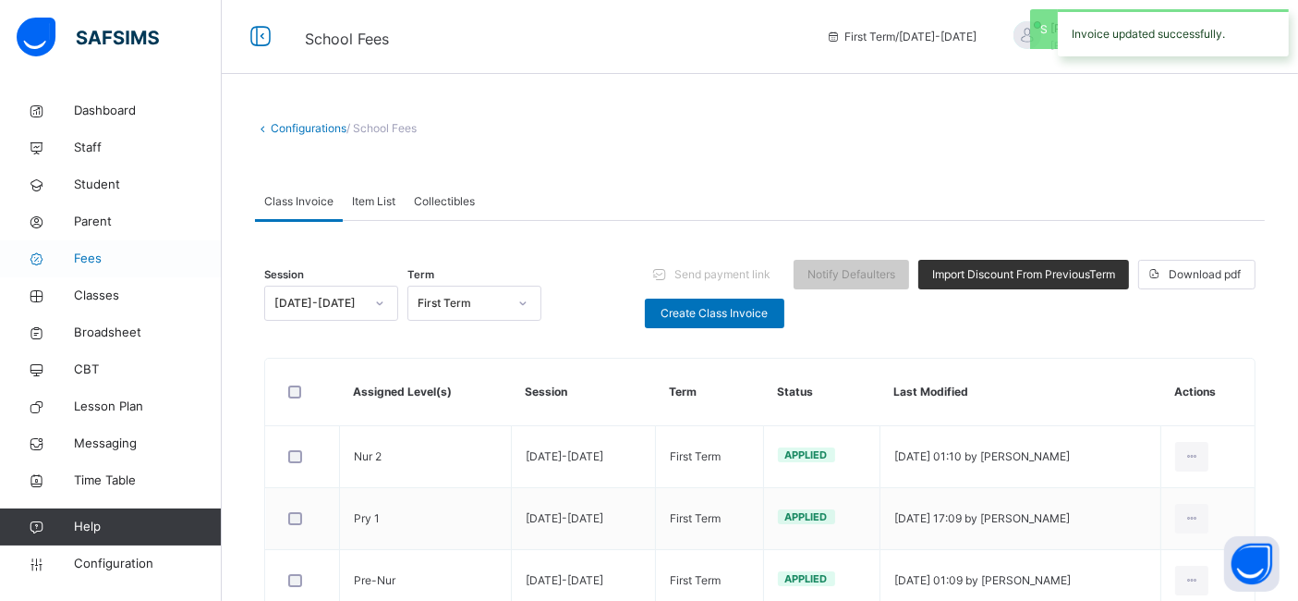
click at [94, 259] on span "Fees" at bounding box center [148, 258] width 148 height 18
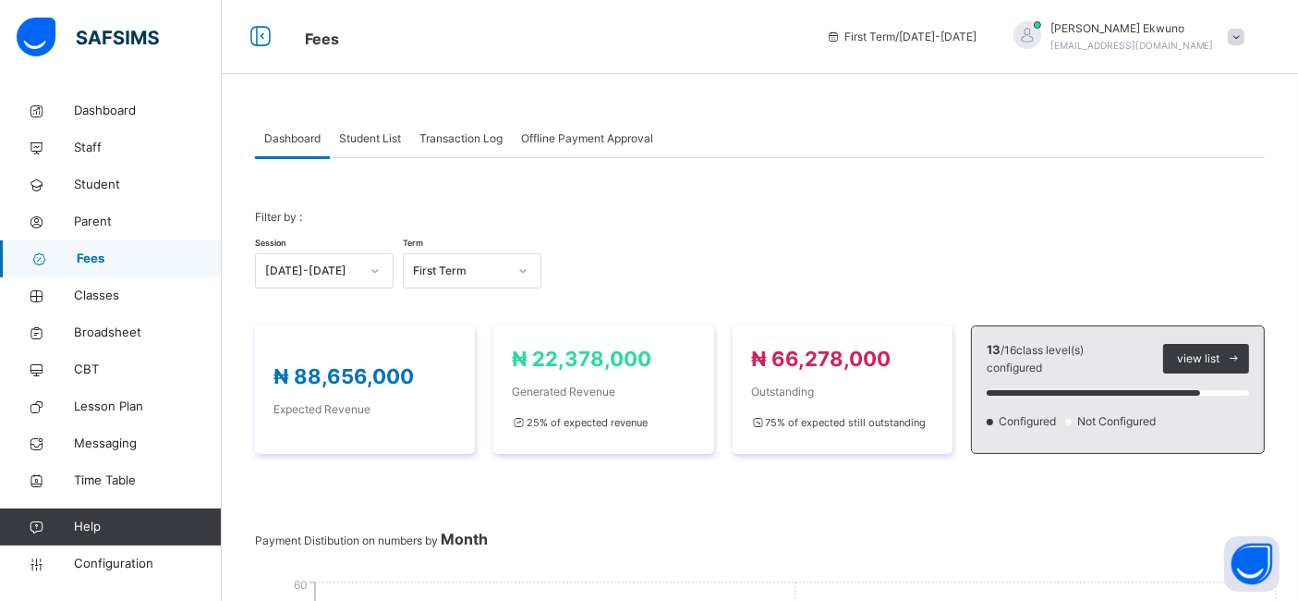
click at [392, 151] on div "Student List" at bounding box center [370, 138] width 80 height 37
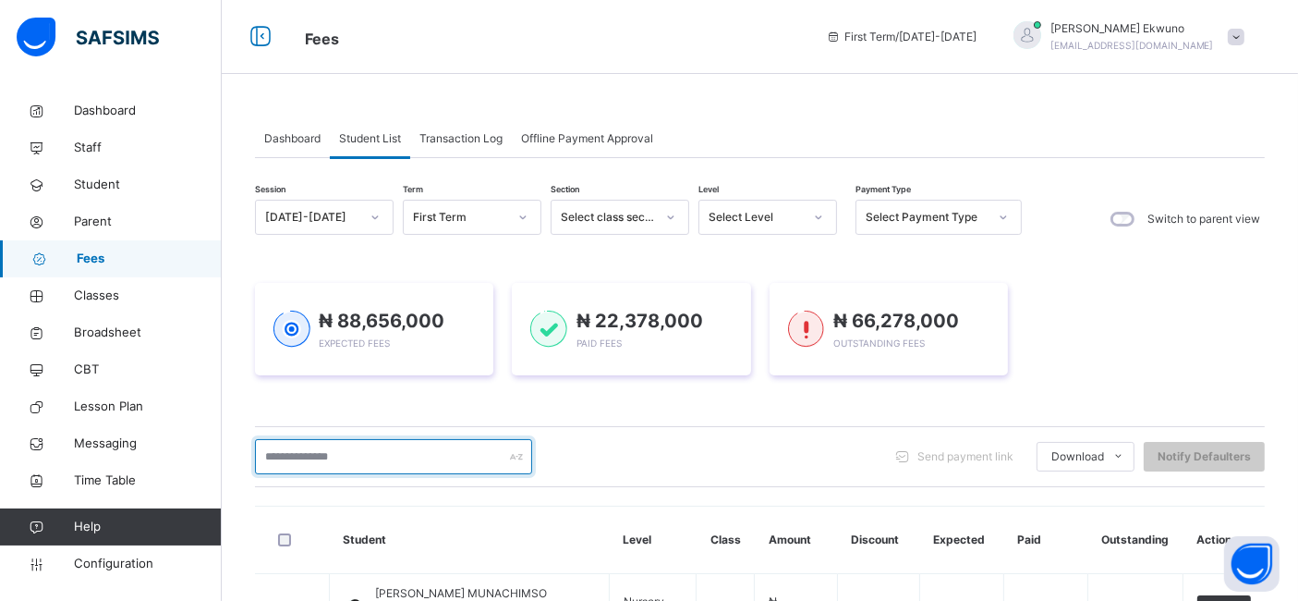
click at [391, 458] on input "text" at bounding box center [393, 456] width 277 height 35
type input "*****"
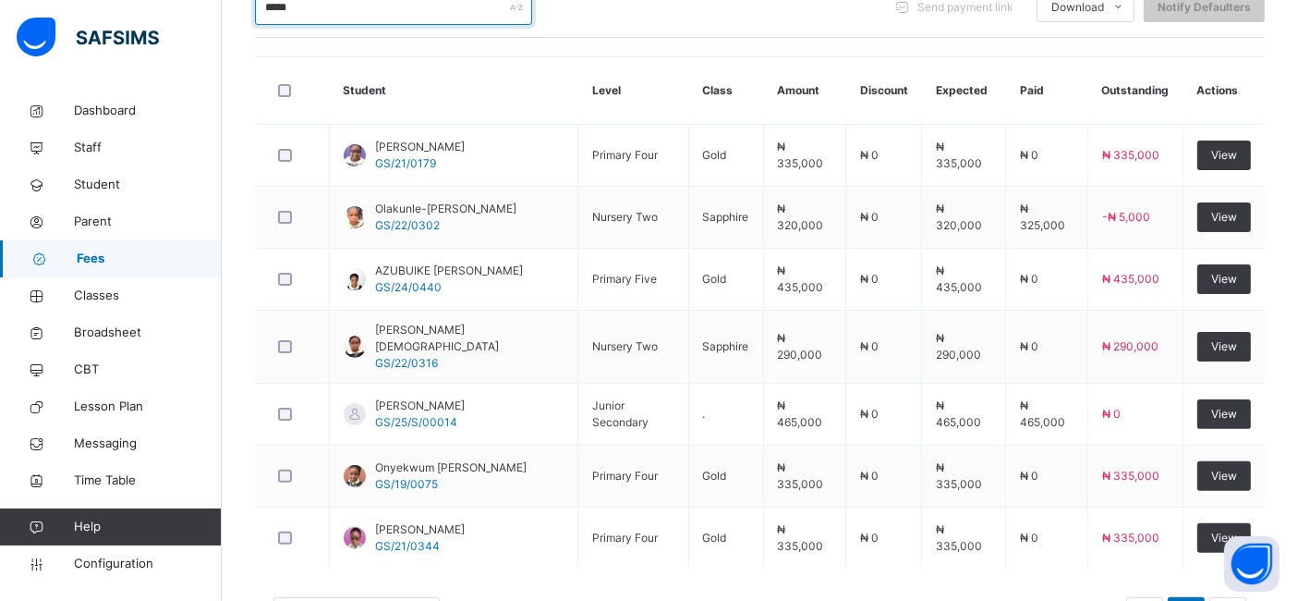
scroll to position [470, 0]
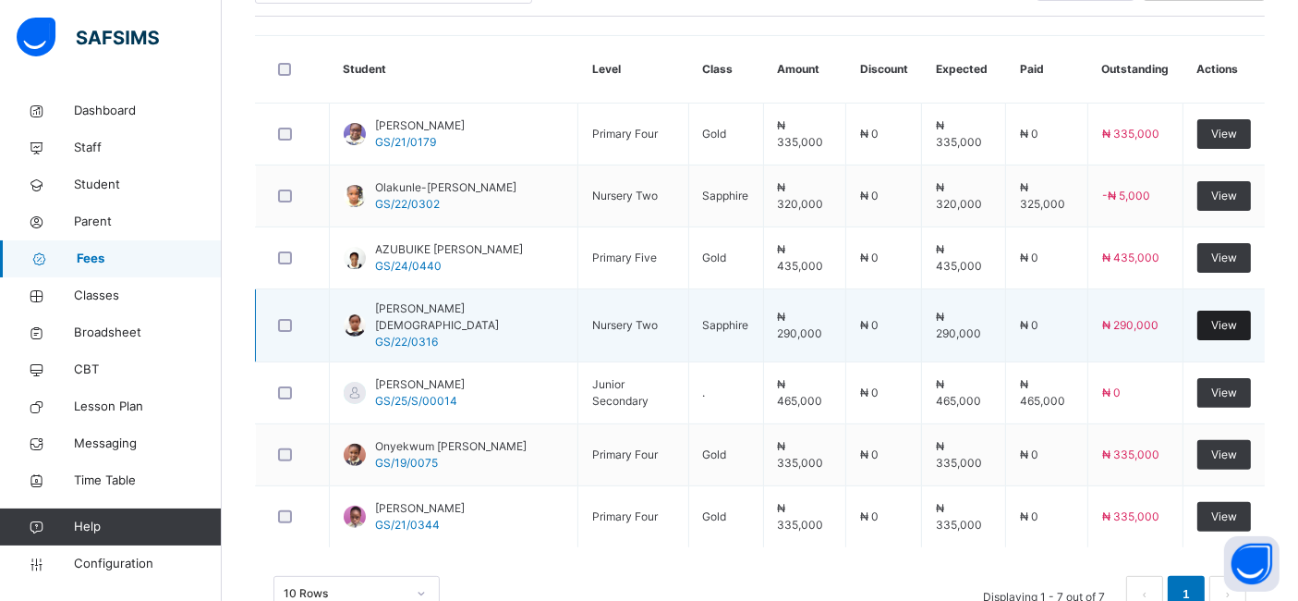
click at [1237, 322] on span "View" at bounding box center [1224, 325] width 26 height 17
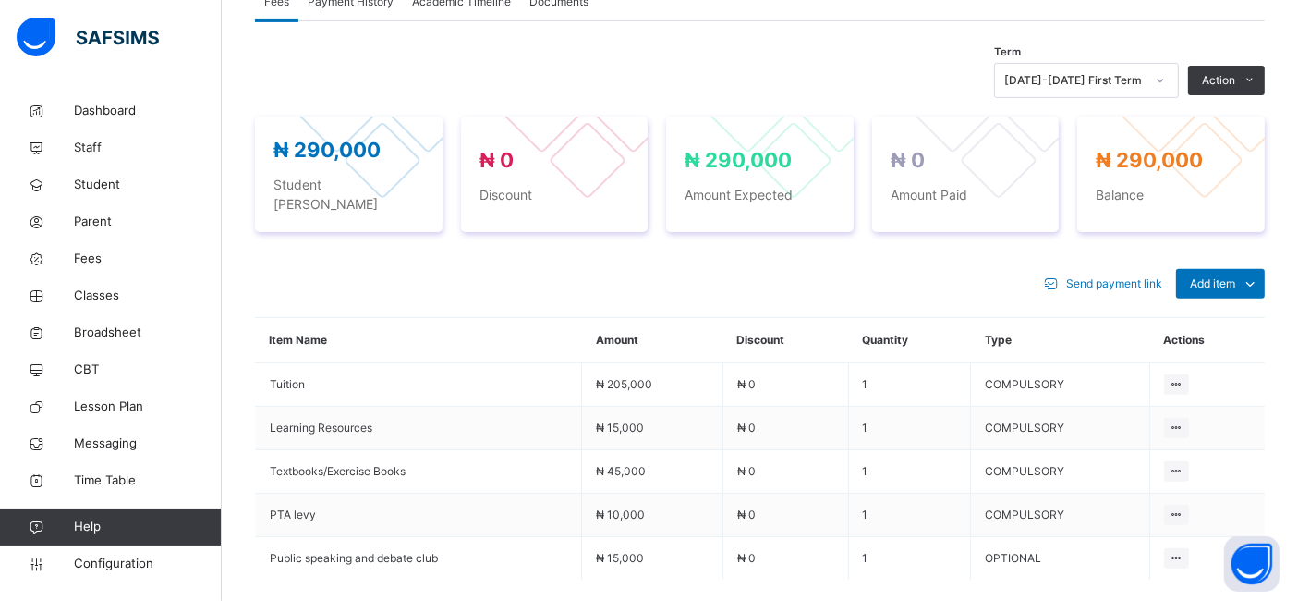
scroll to position [640, 0]
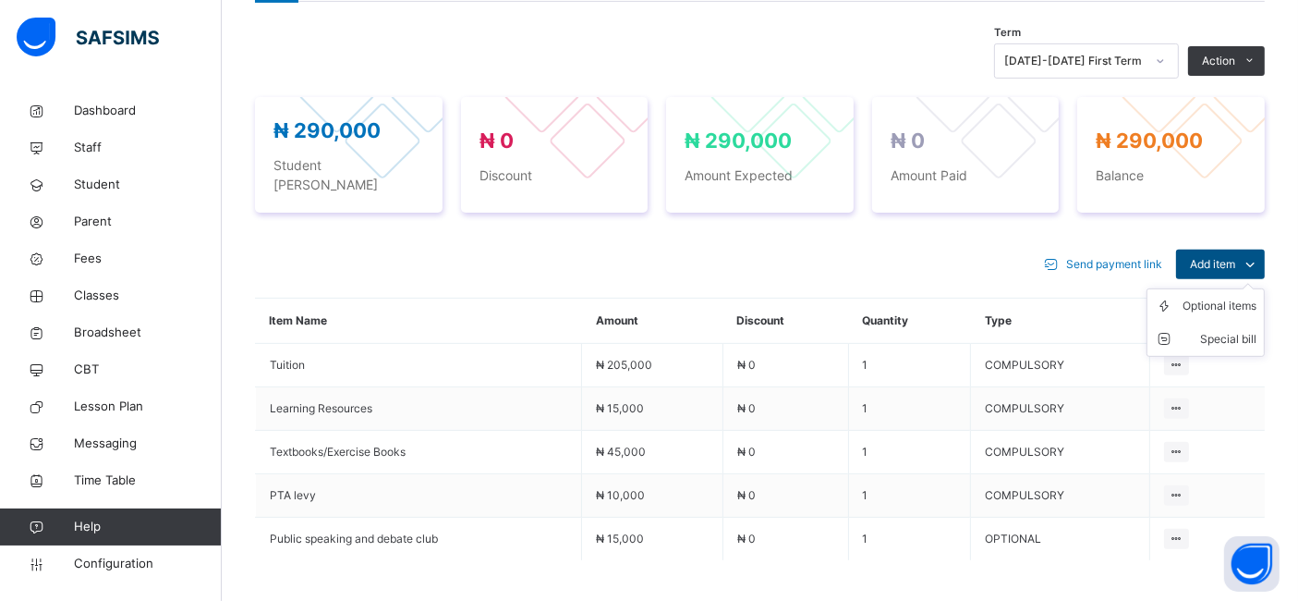
click at [1235, 256] on span "Add item" at bounding box center [1212, 264] width 45 height 17
click at [1230, 297] on div "Optional items" at bounding box center [1220, 306] width 74 height 18
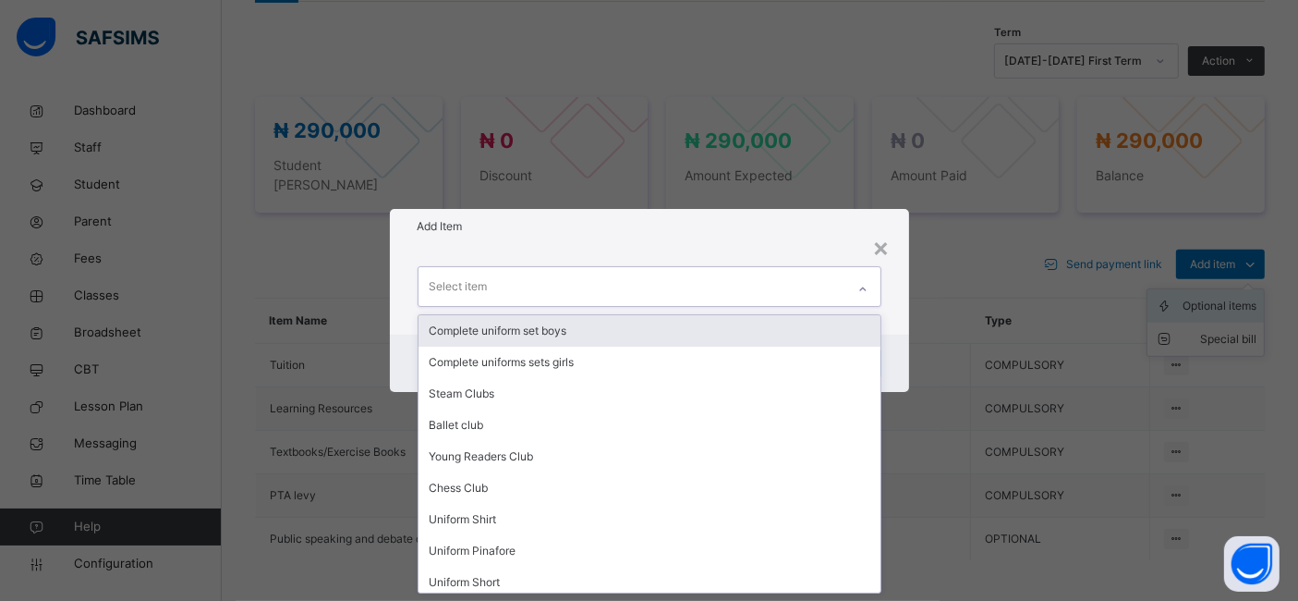
type input "*"
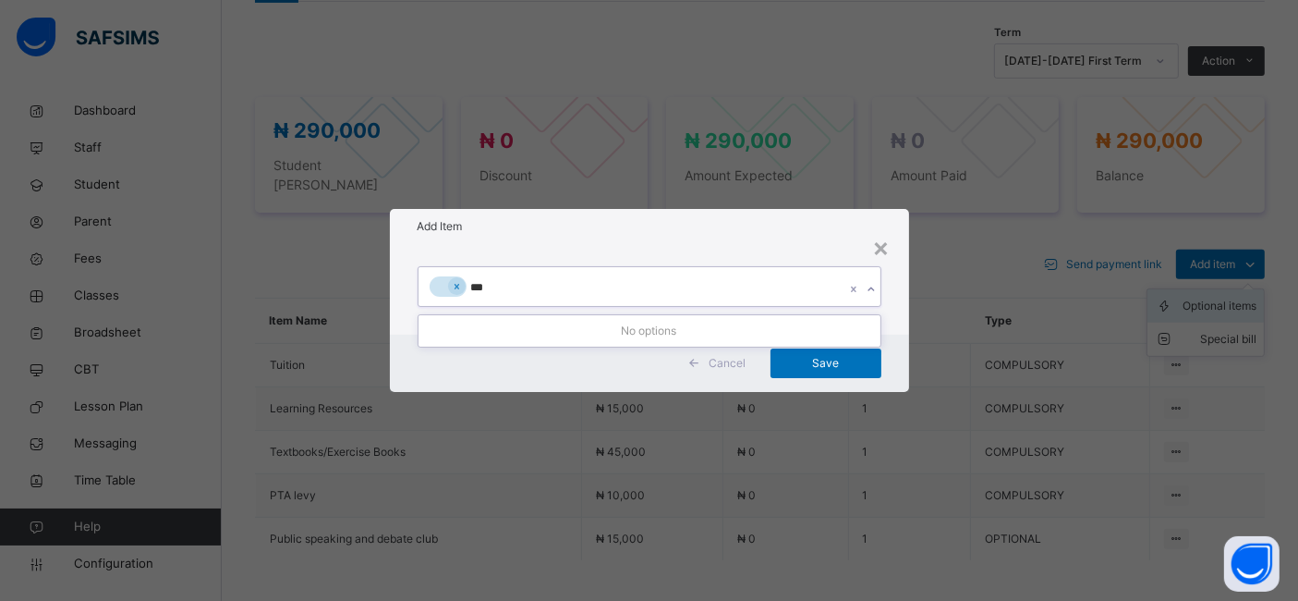
type input "****"
click at [454, 288] on icon at bounding box center [456, 287] width 5 height 6
click at [543, 291] on div "city" at bounding box center [639, 286] width 433 height 39
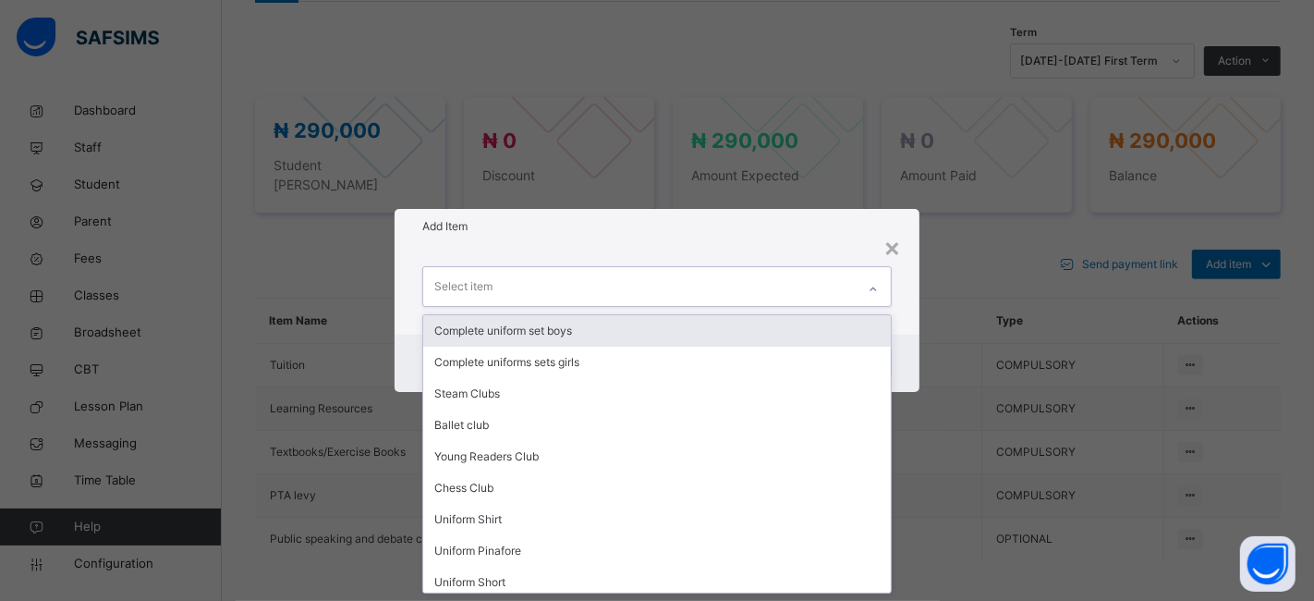
click at [553, 270] on div "Select item" at bounding box center [639, 286] width 433 height 39
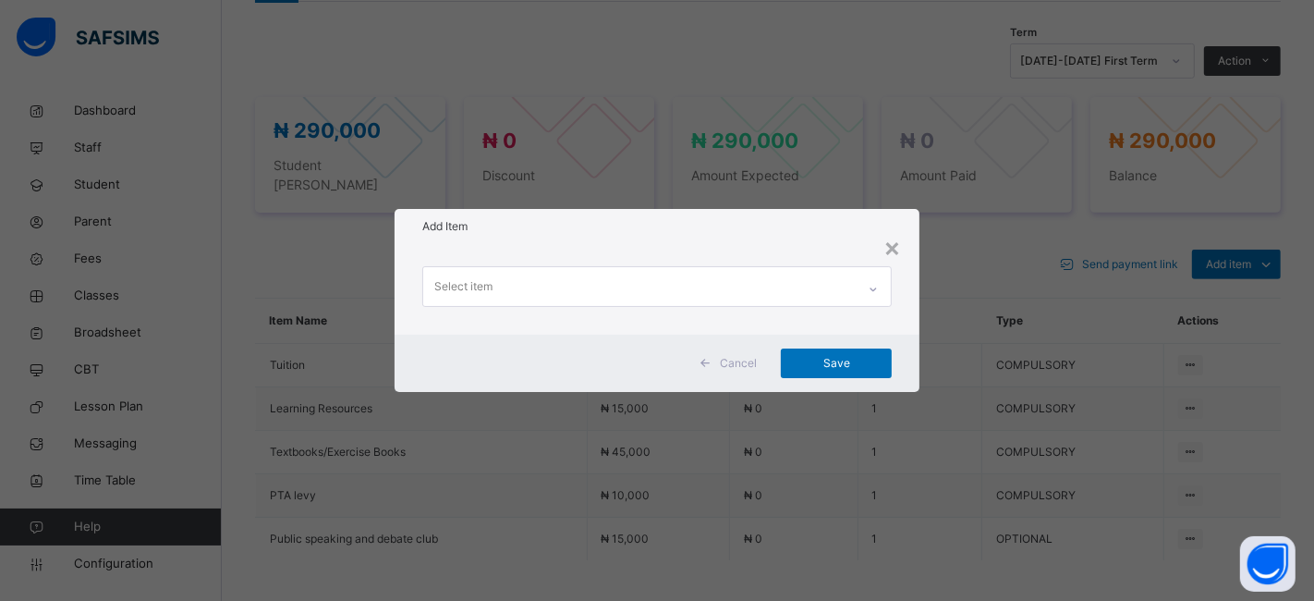
click at [105, 563] on div "× Add Item Select item Cancel Save" at bounding box center [657, 300] width 1314 height 601
click at [898, 243] on div "×" at bounding box center [892, 246] width 18 height 39
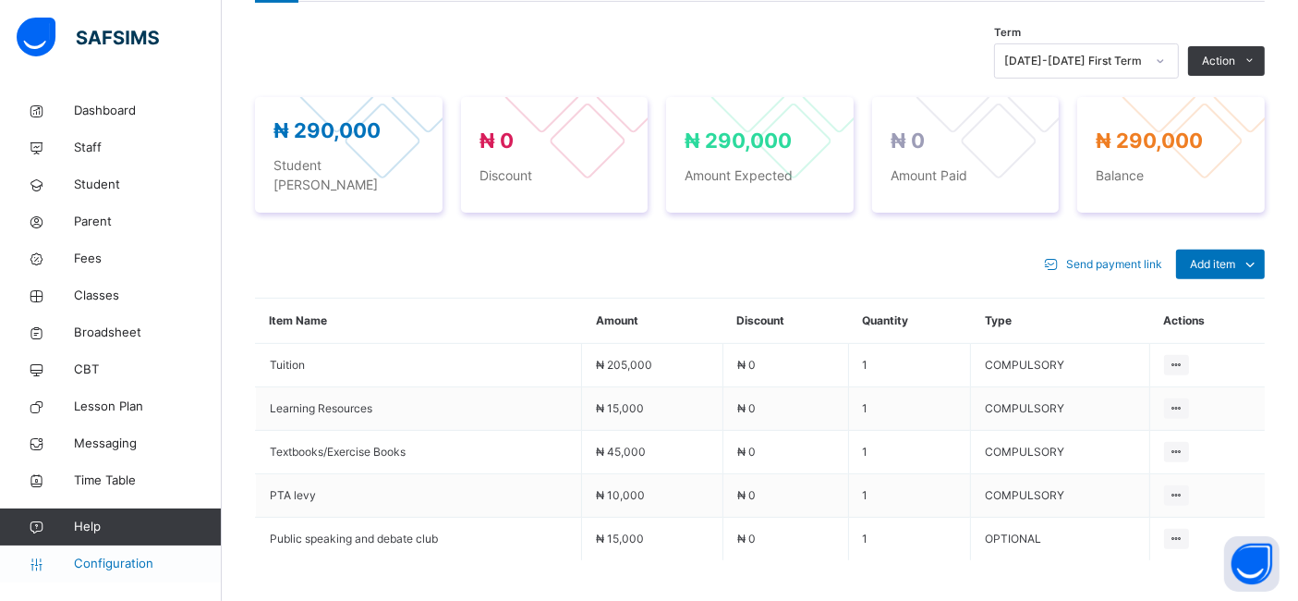
click at [103, 564] on span "Configuration" at bounding box center [147, 563] width 147 height 18
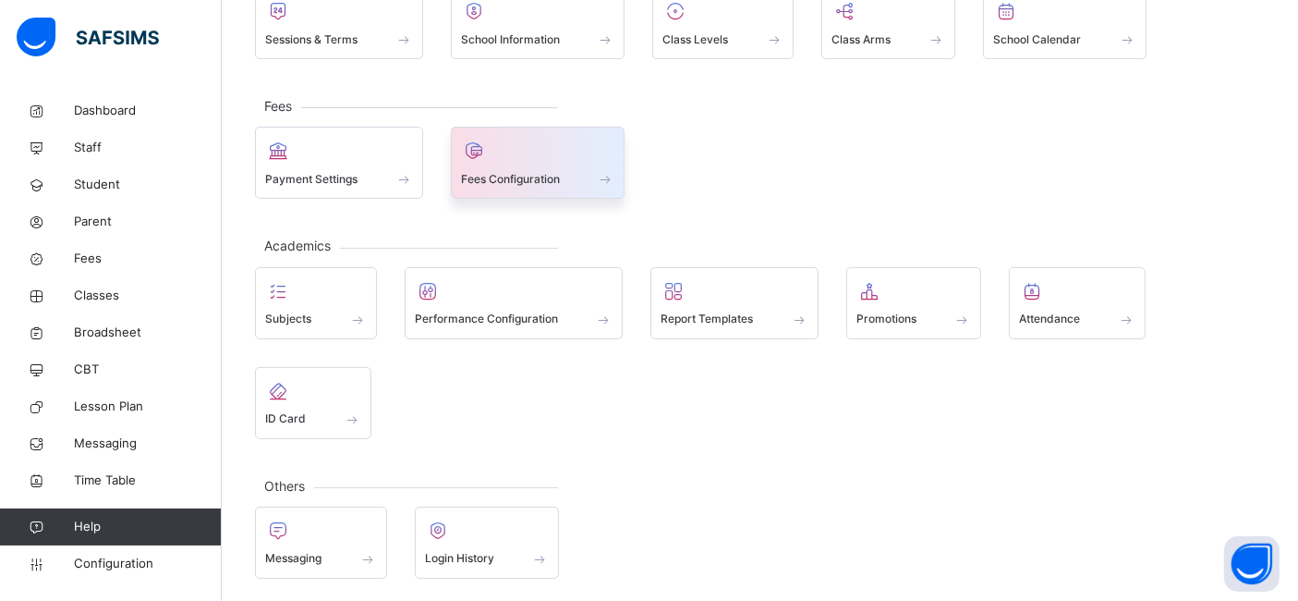
click at [528, 169] on div "Fees Configuration" at bounding box center [538, 178] width 154 height 19
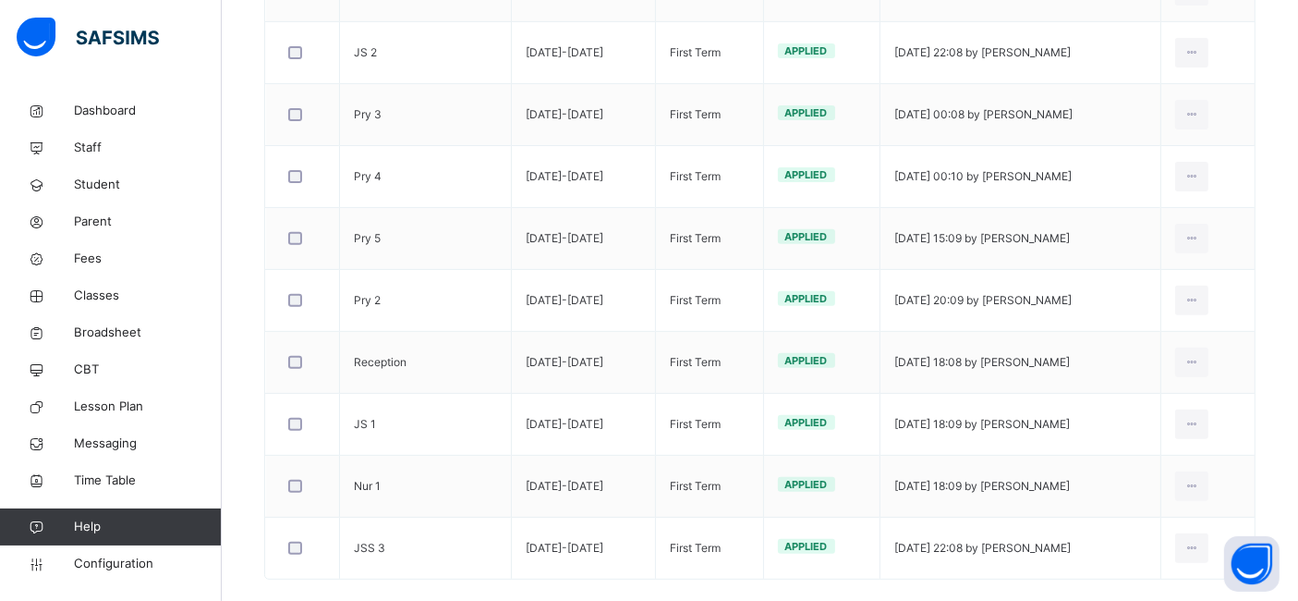
scroll to position [681, 0]
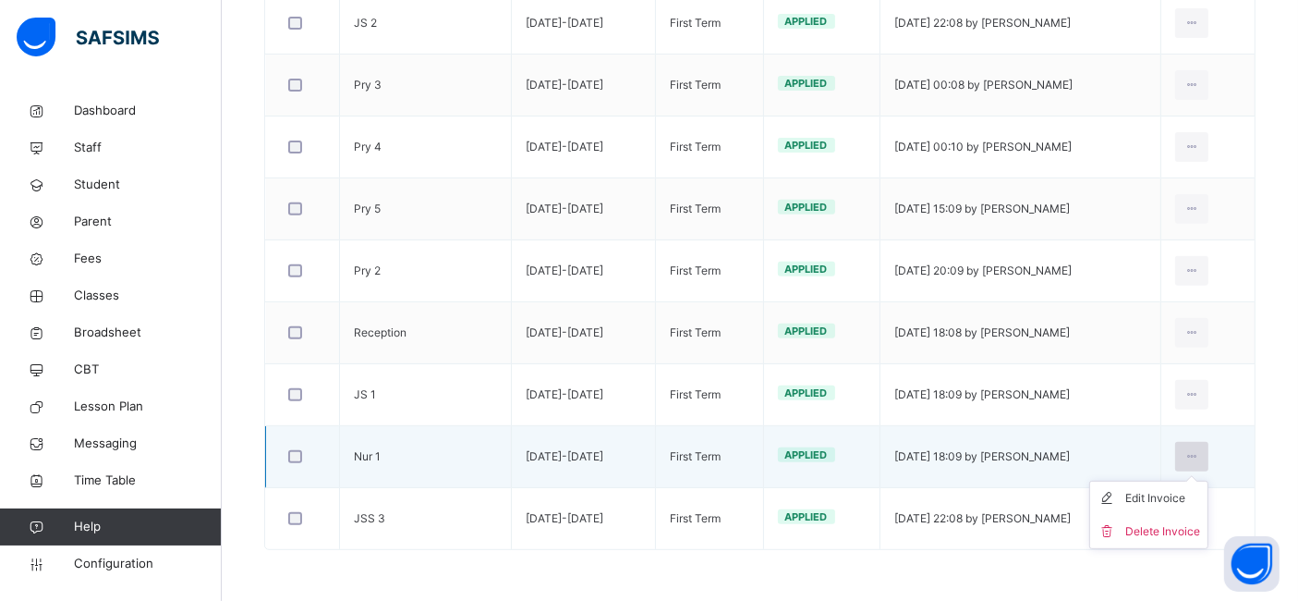
click at [1200, 455] on icon at bounding box center [1193, 456] width 16 height 17
click at [1178, 499] on div "Edit Invoice" at bounding box center [1162, 498] width 75 height 18
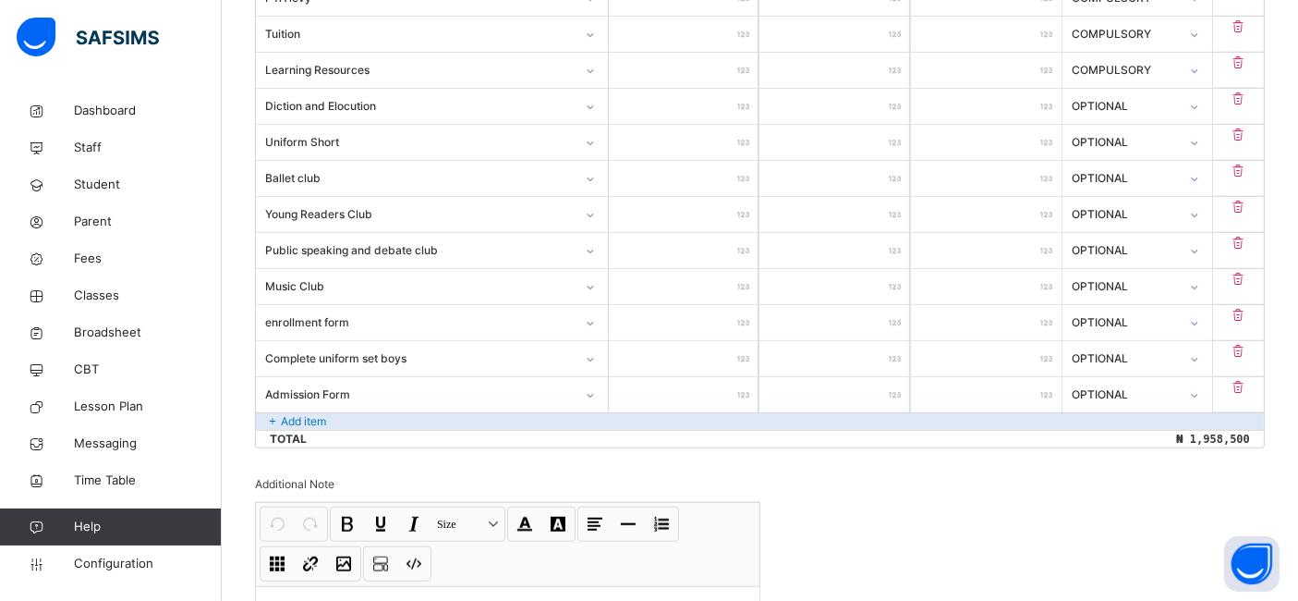
scroll to position [1402, 0]
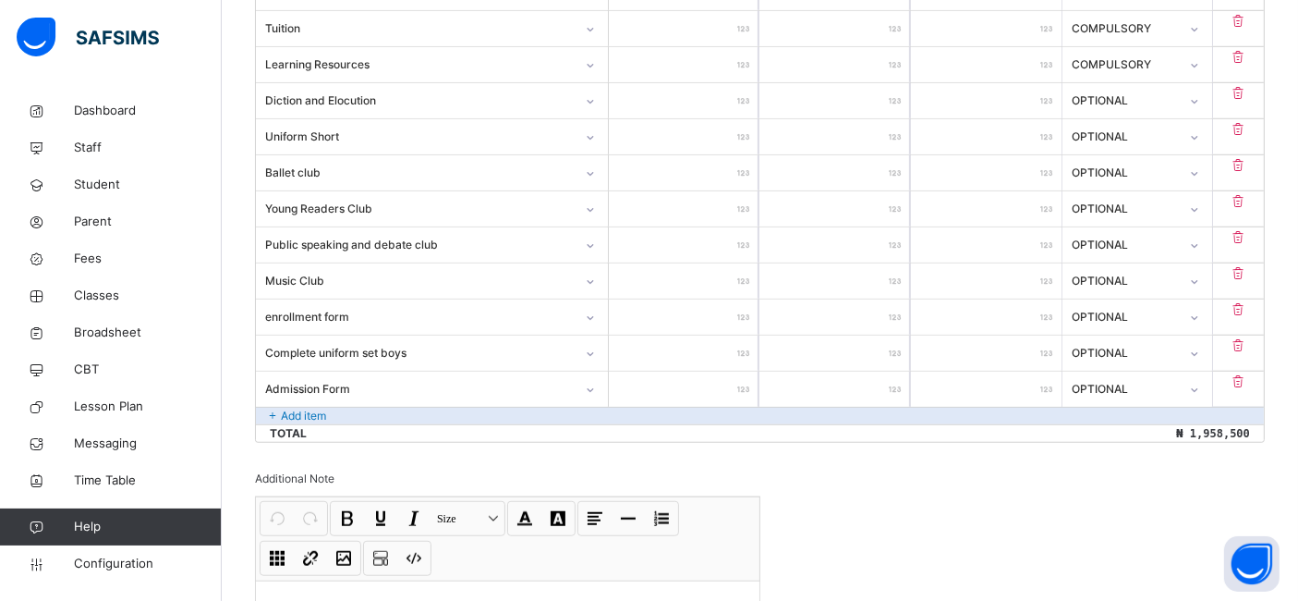
click at [333, 407] on div "Add item" at bounding box center [760, 416] width 1008 height 18
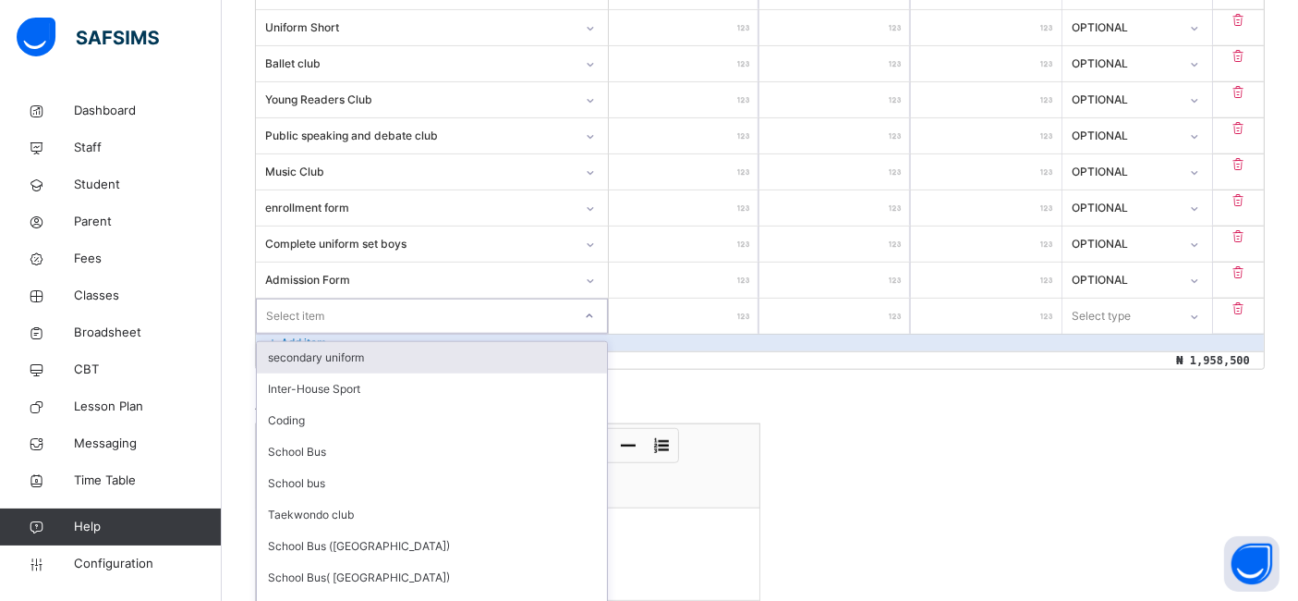
scroll to position [1526, 0]
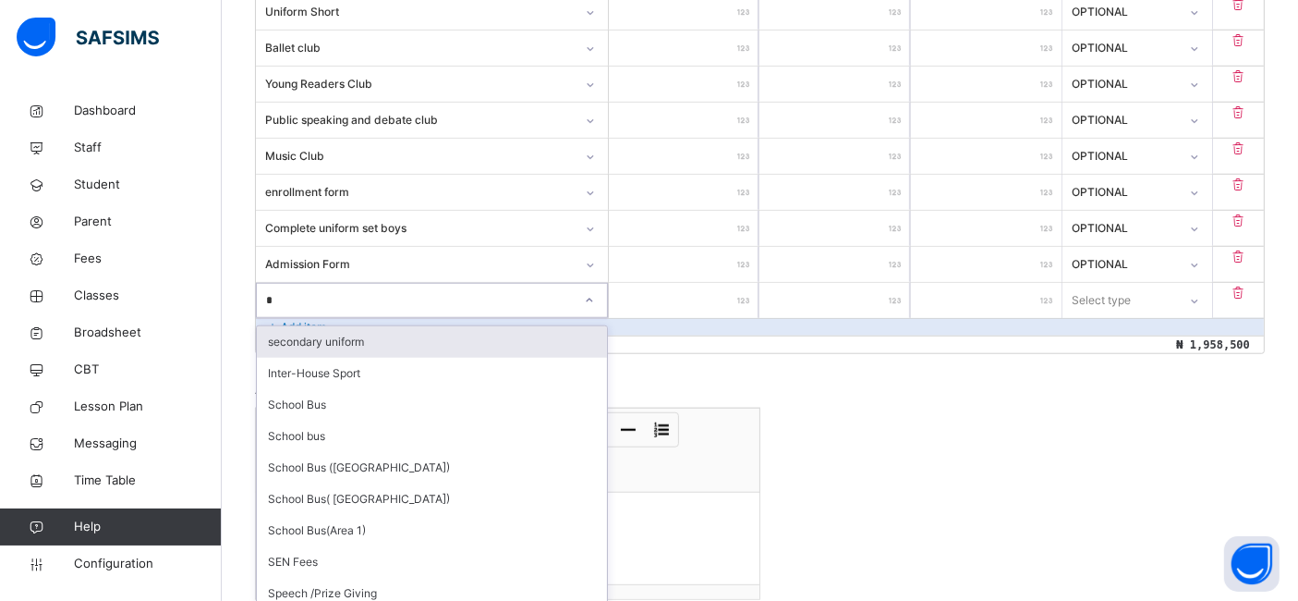
type input "**"
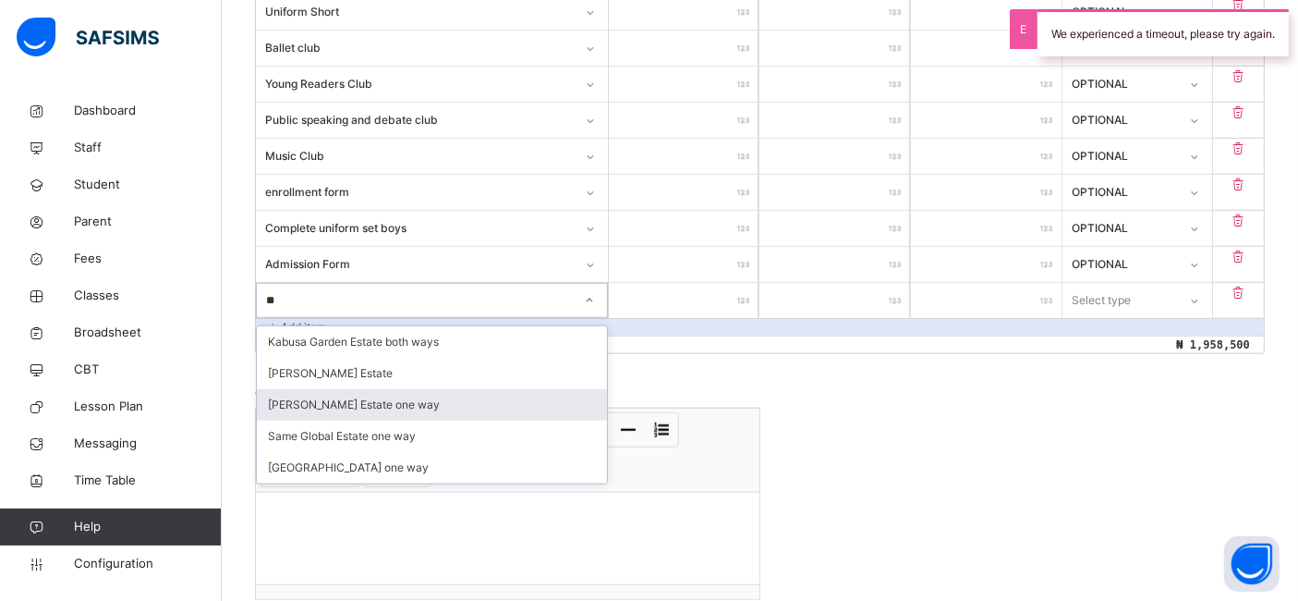
click at [337, 389] on div "Santos Estate one way" at bounding box center [432, 404] width 350 height 31
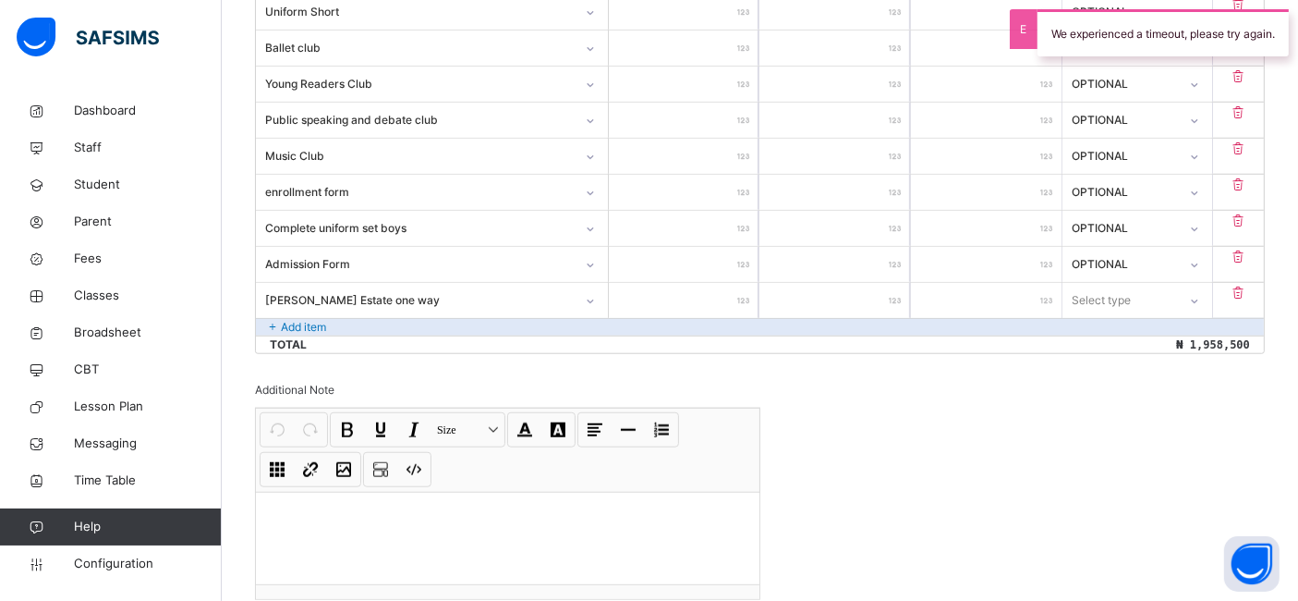
click at [669, 285] on input "number" at bounding box center [684, 300] width 151 height 35
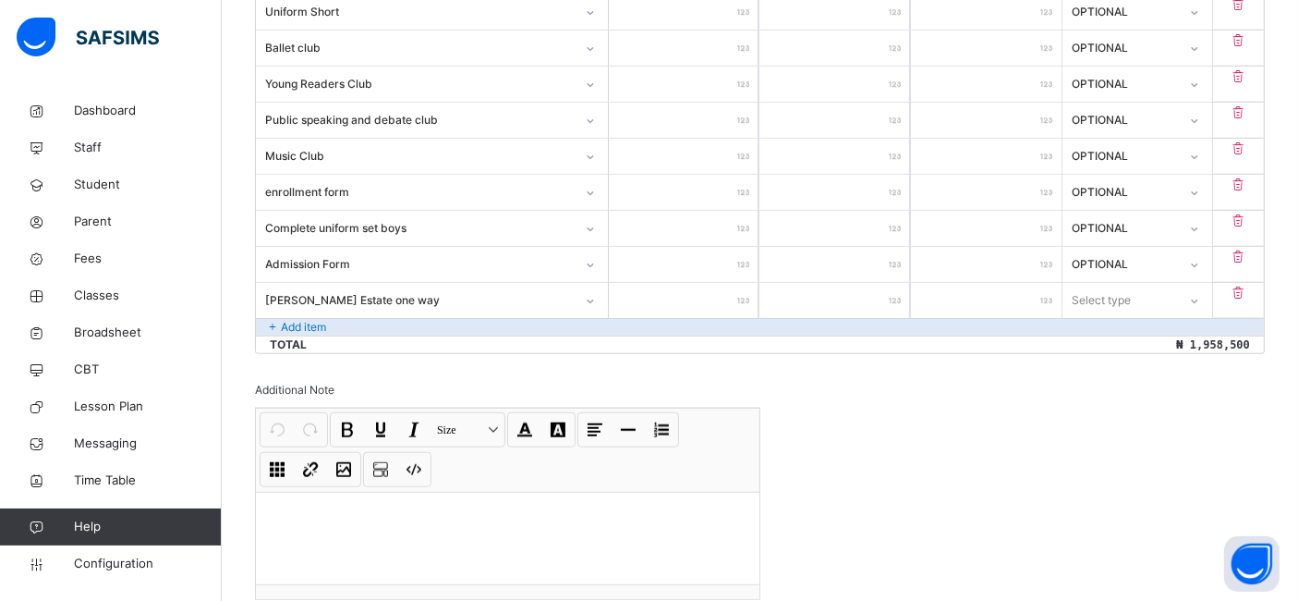
type input "*"
type input "**"
type input "***"
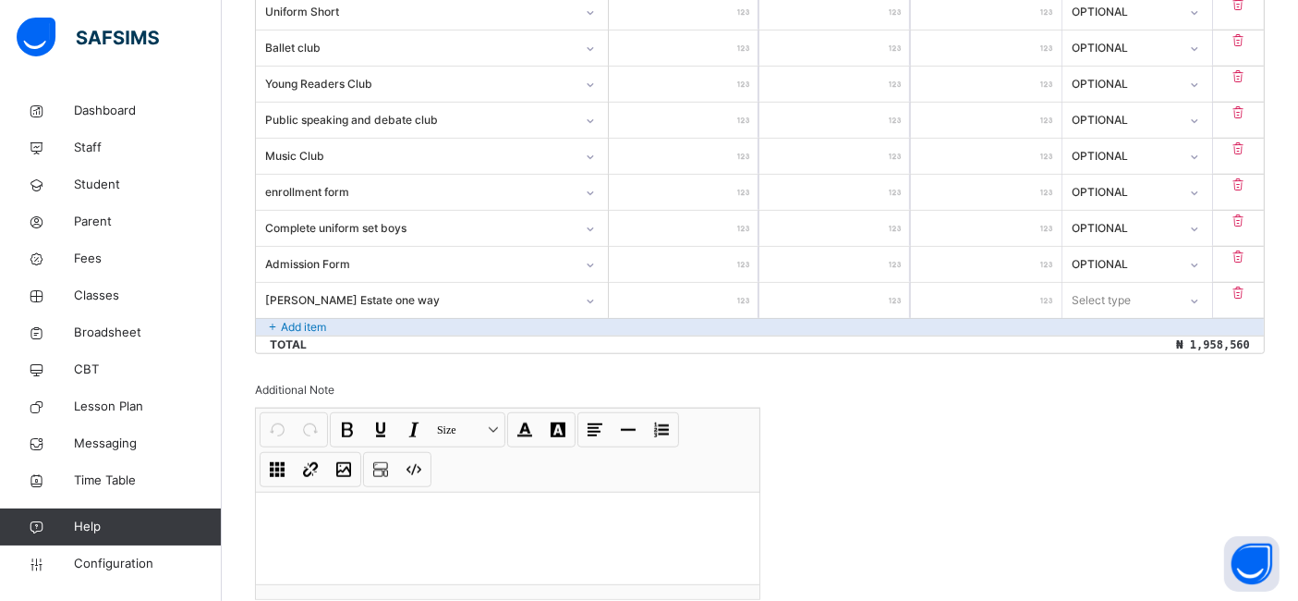
type input "***"
type input "****"
type input "*****"
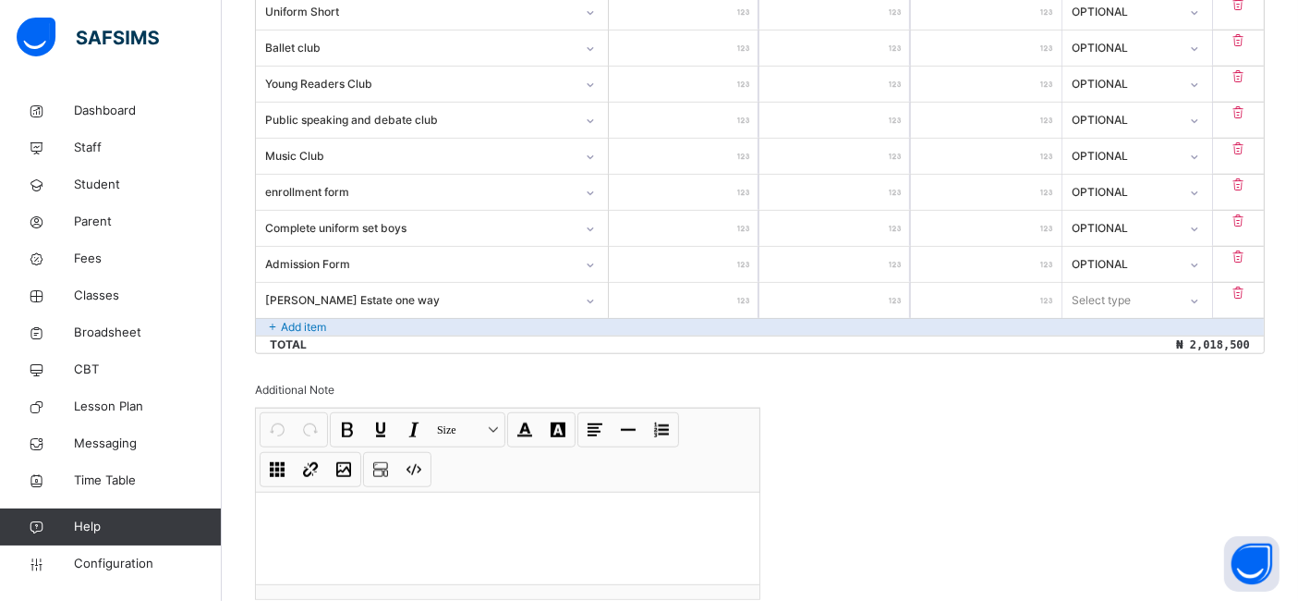
type input "*****"
click at [1200, 292] on icon at bounding box center [1194, 301] width 11 height 18
click at [1119, 360] on div "Optional" at bounding box center [1137, 373] width 149 height 31
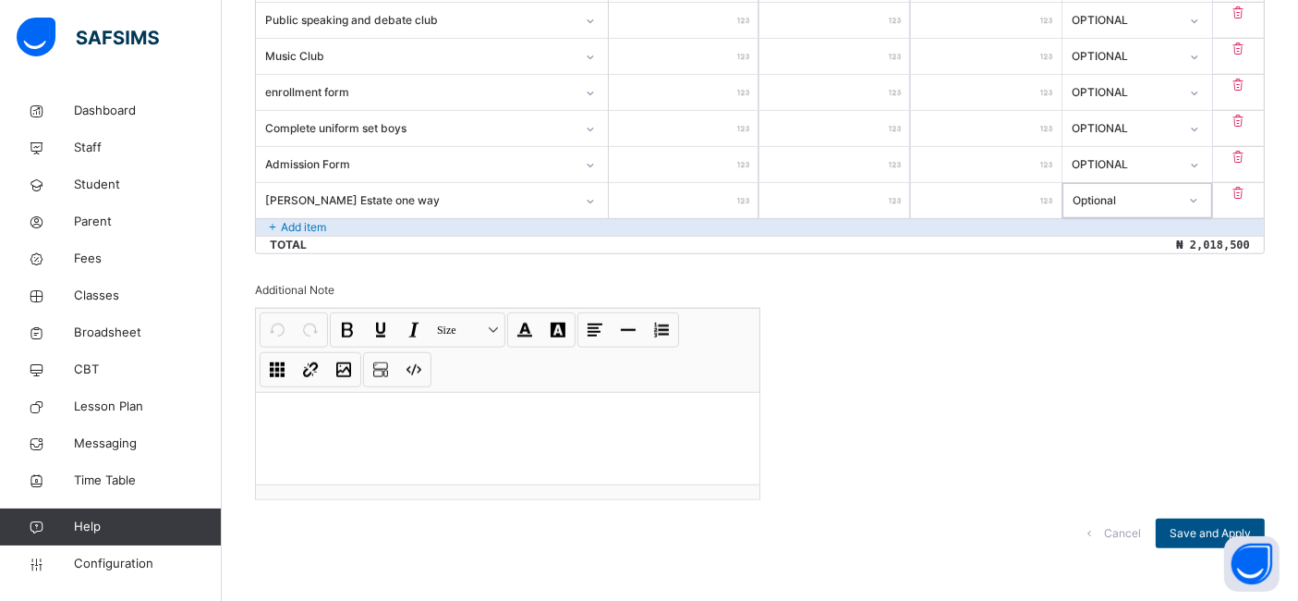
click at [1206, 526] on span "Save and Apply" at bounding box center [1210, 533] width 81 height 17
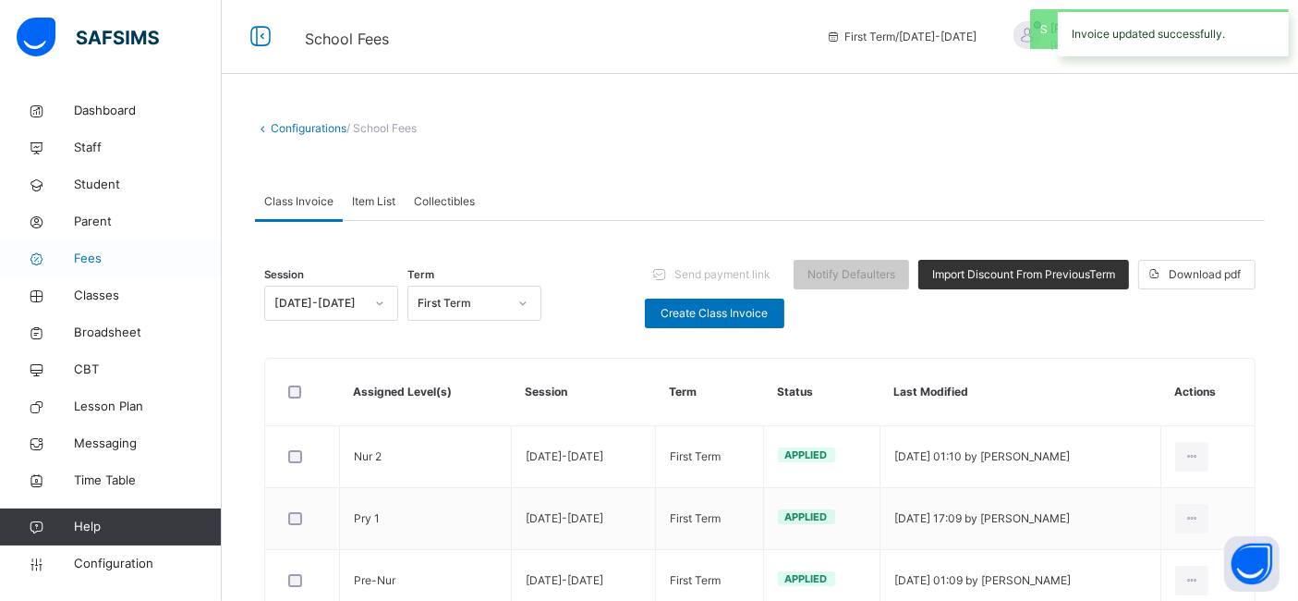
click at [87, 259] on span "Fees" at bounding box center [148, 258] width 148 height 18
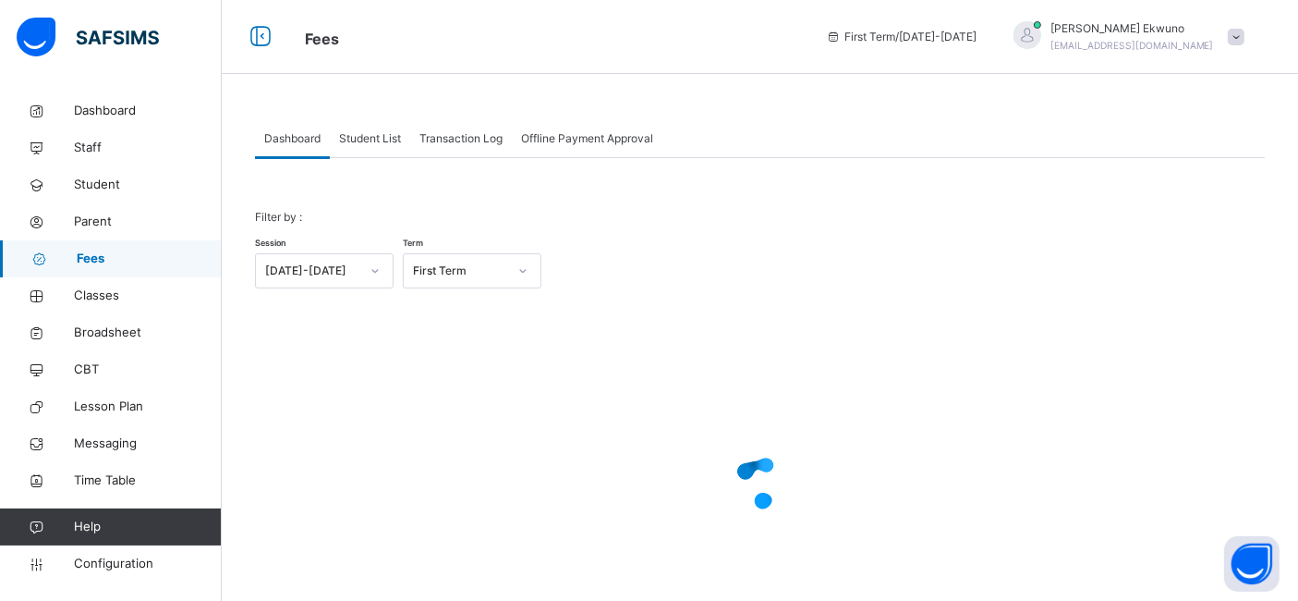
scroll to position [84, 0]
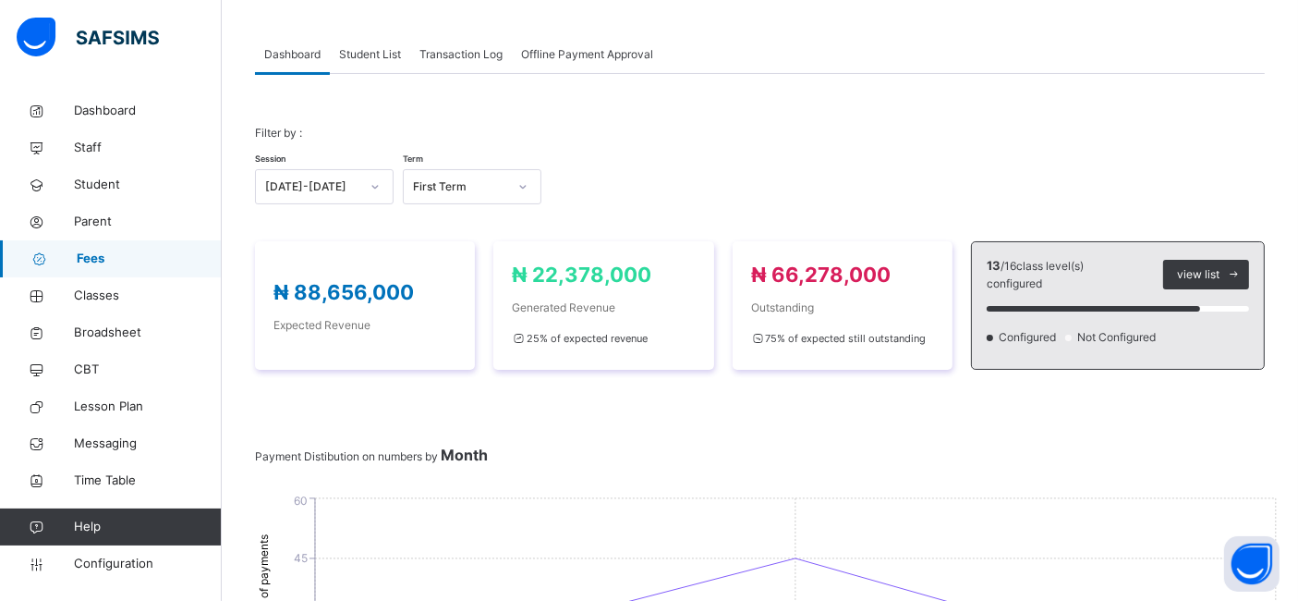
click at [371, 47] on span "Student List" at bounding box center [370, 54] width 62 height 17
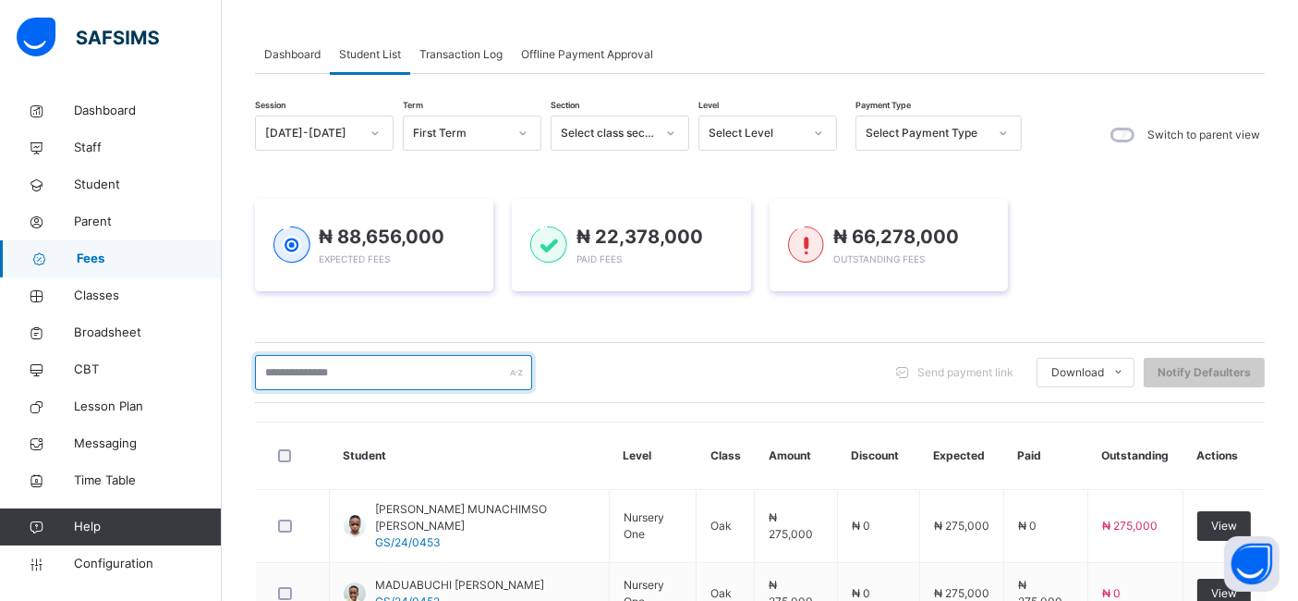
click at [414, 381] on input "text" at bounding box center [393, 372] width 277 height 35
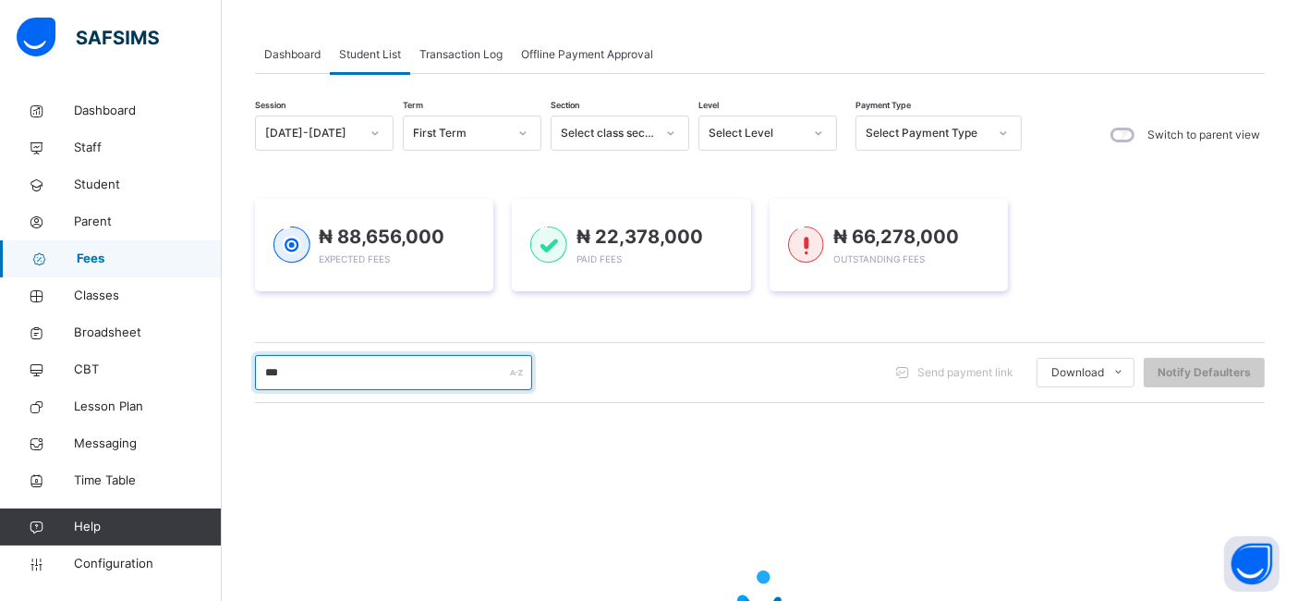
type input "****"
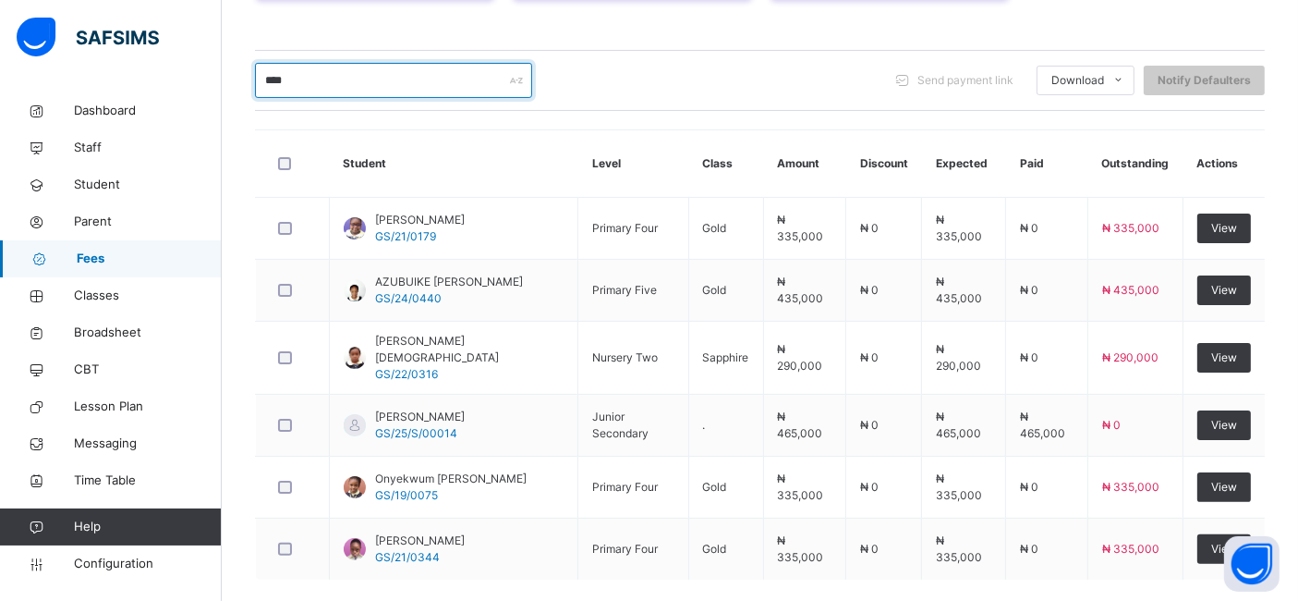
scroll to position [378, 0]
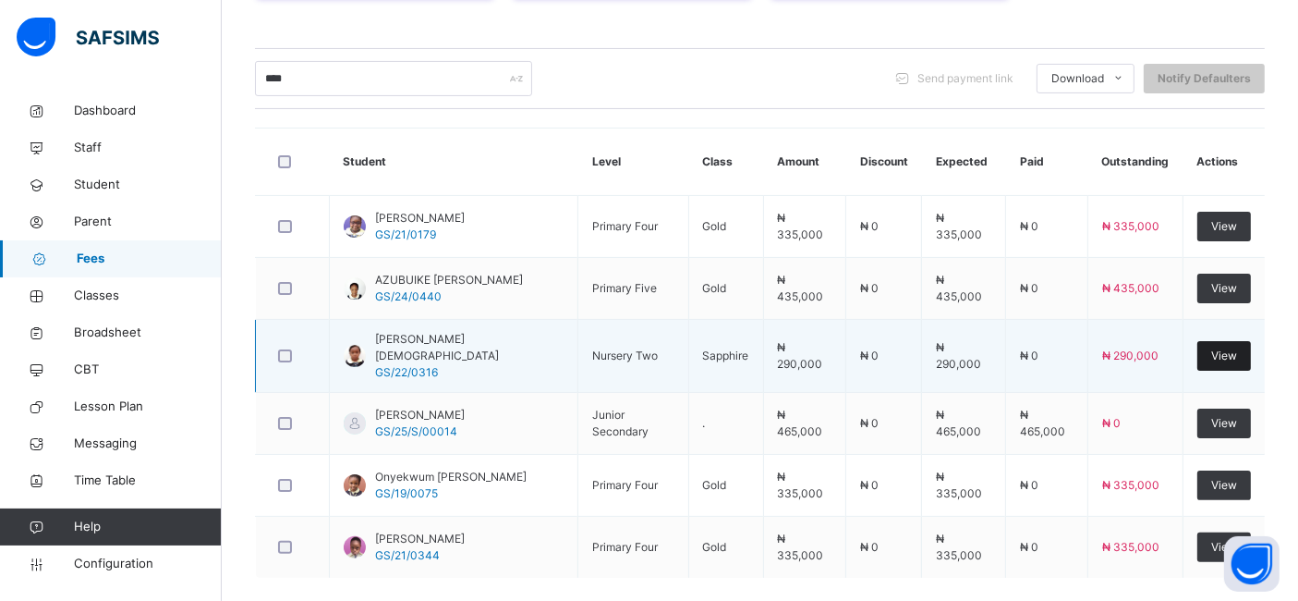
click at [1235, 349] on span "View" at bounding box center [1224, 355] width 26 height 17
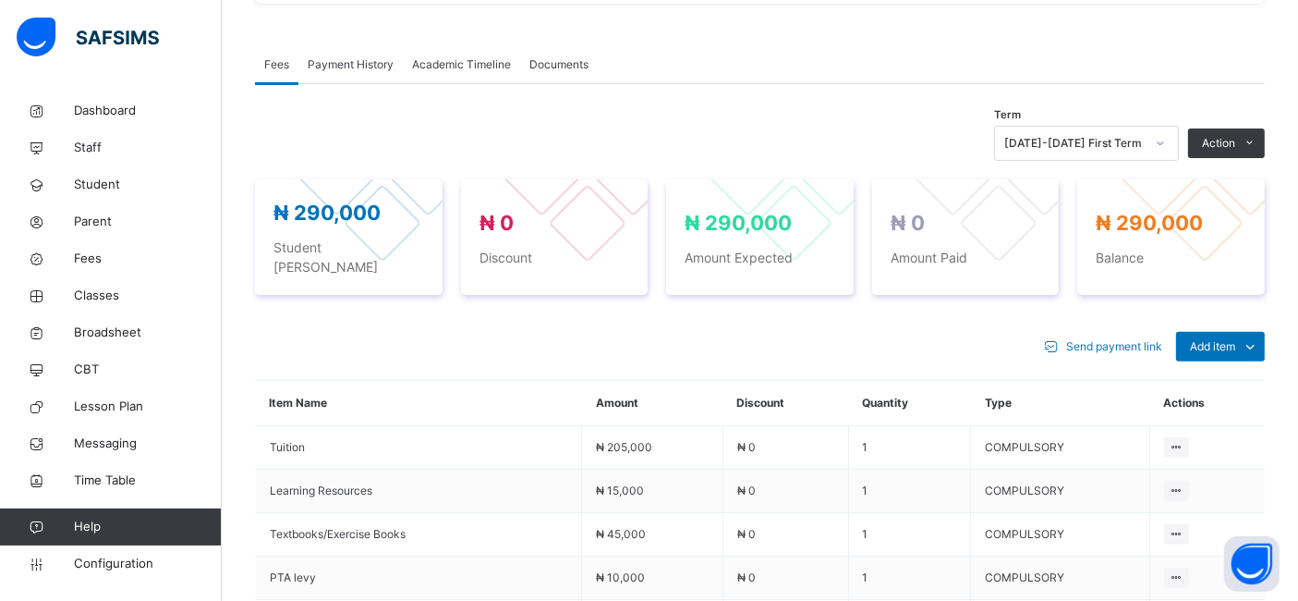
scroll to position [559, 0]
click at [1235, 337] on span "Add item" at bounding box center [1212, 345] width 45 height 17
click at [1219, 378] on div "Optional items" at bounding box center [1220, 387] width 74 height 18
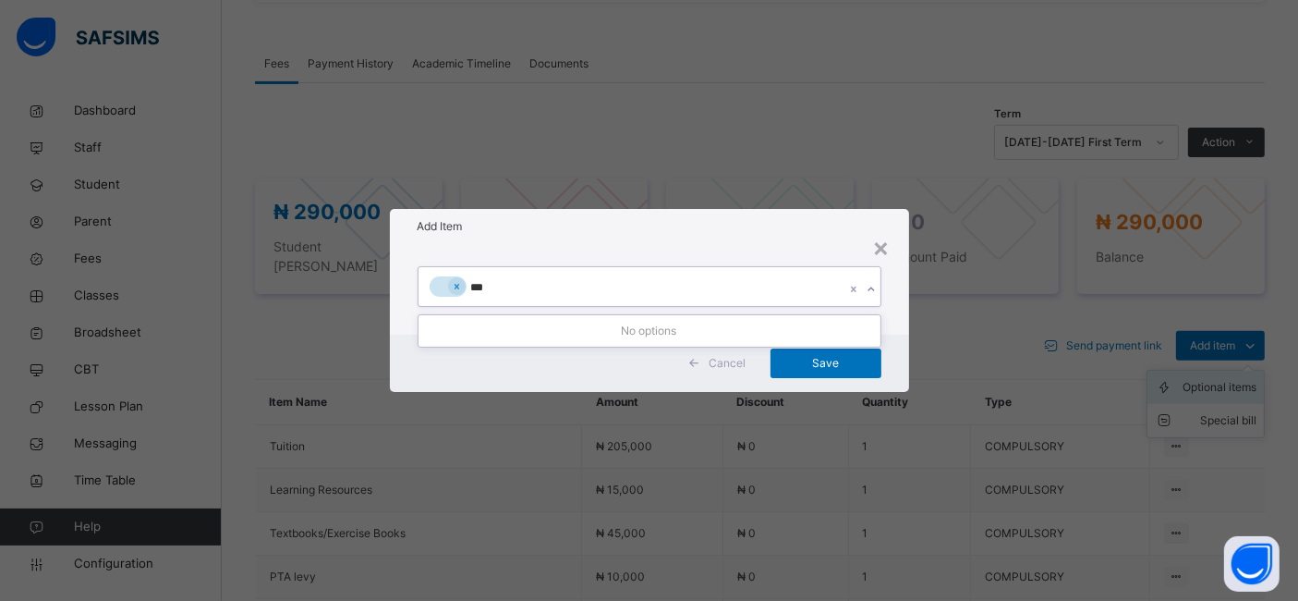
type input "****"
type input "**"
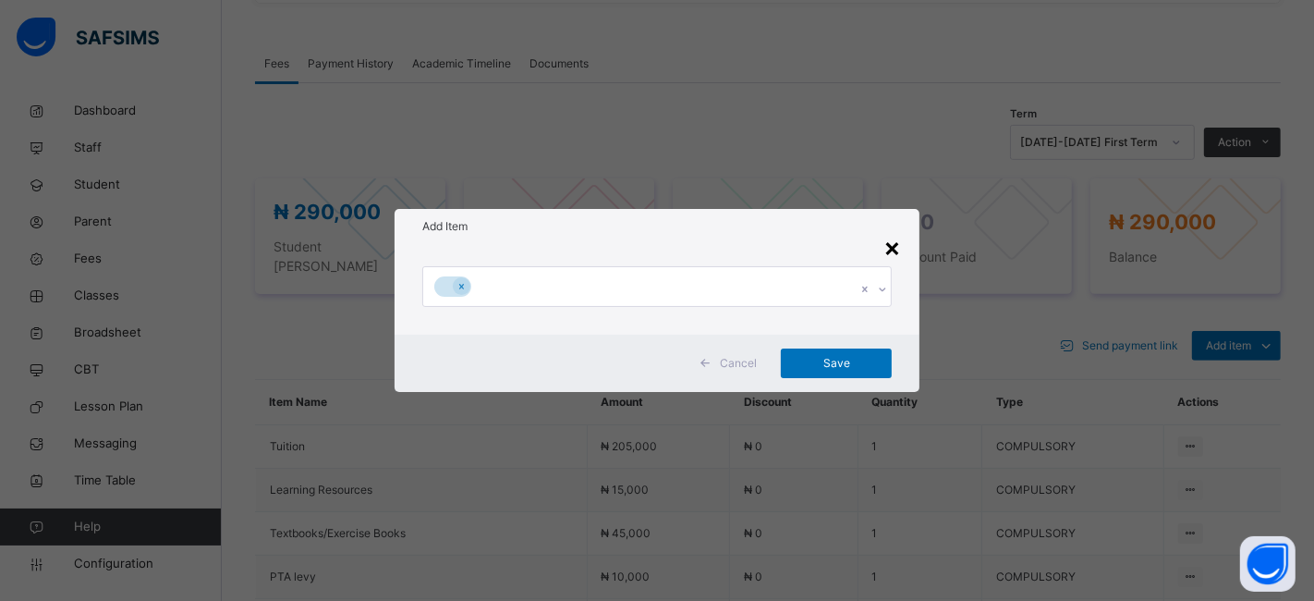
click at [892, 247] on div "×" at bounding box center [892, 246] width 18 height 39
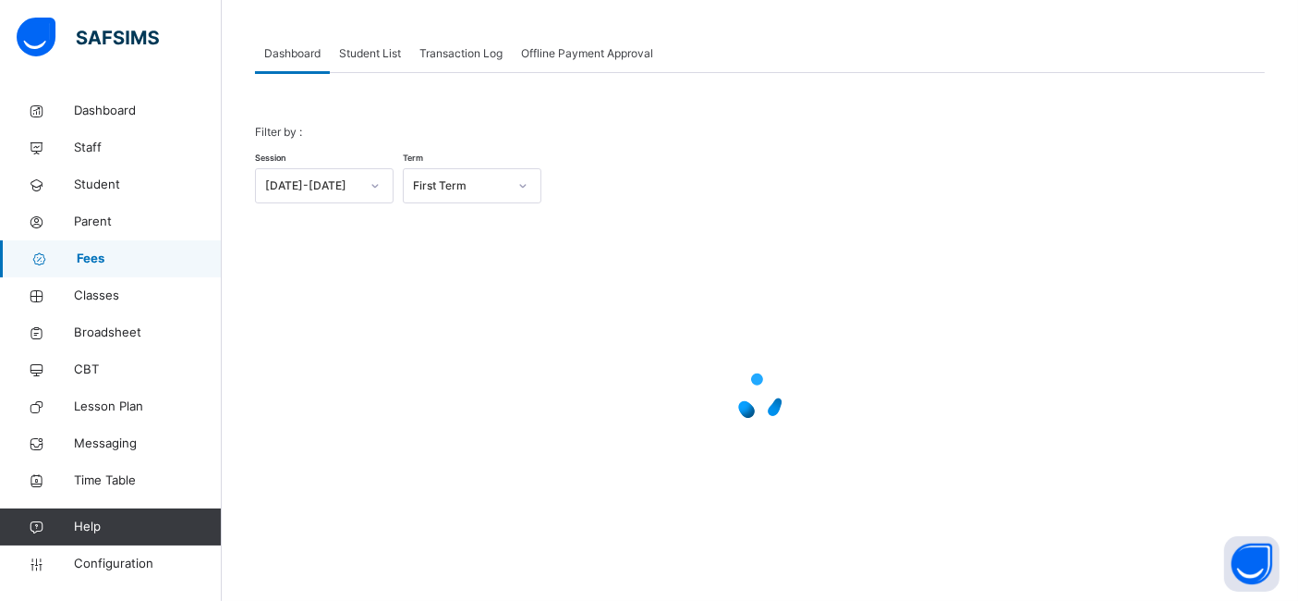
scroll to position [84, 0]
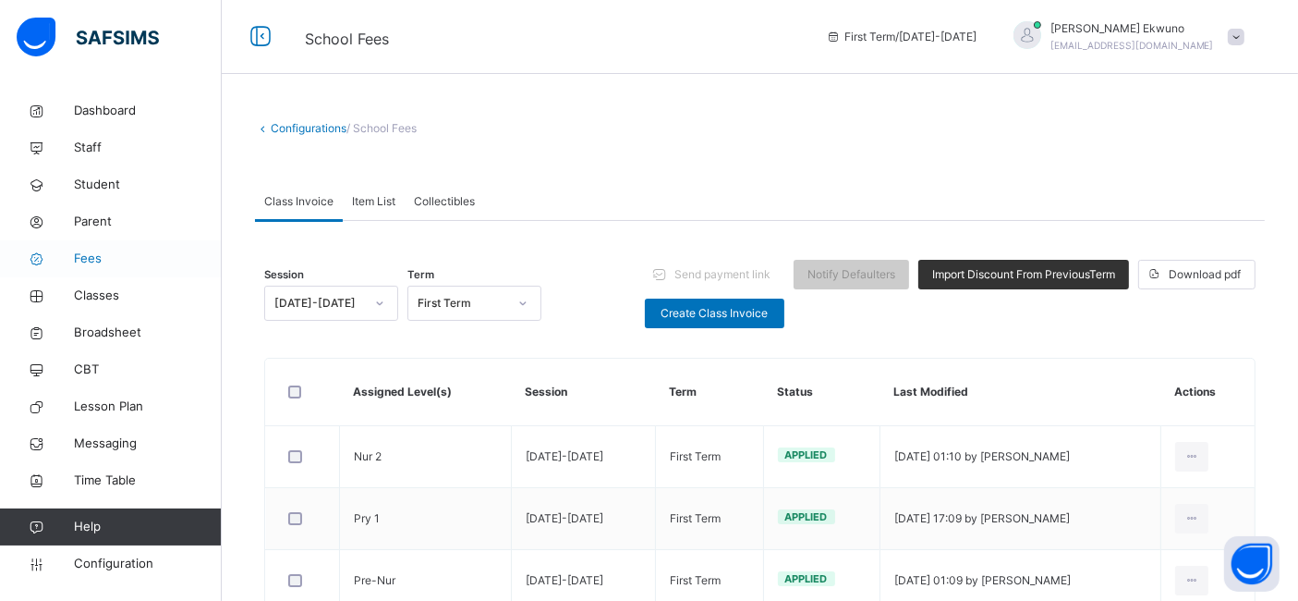
click at [94, 261] on span "Fees" at bounding box center [148, 258] width 148 height 18
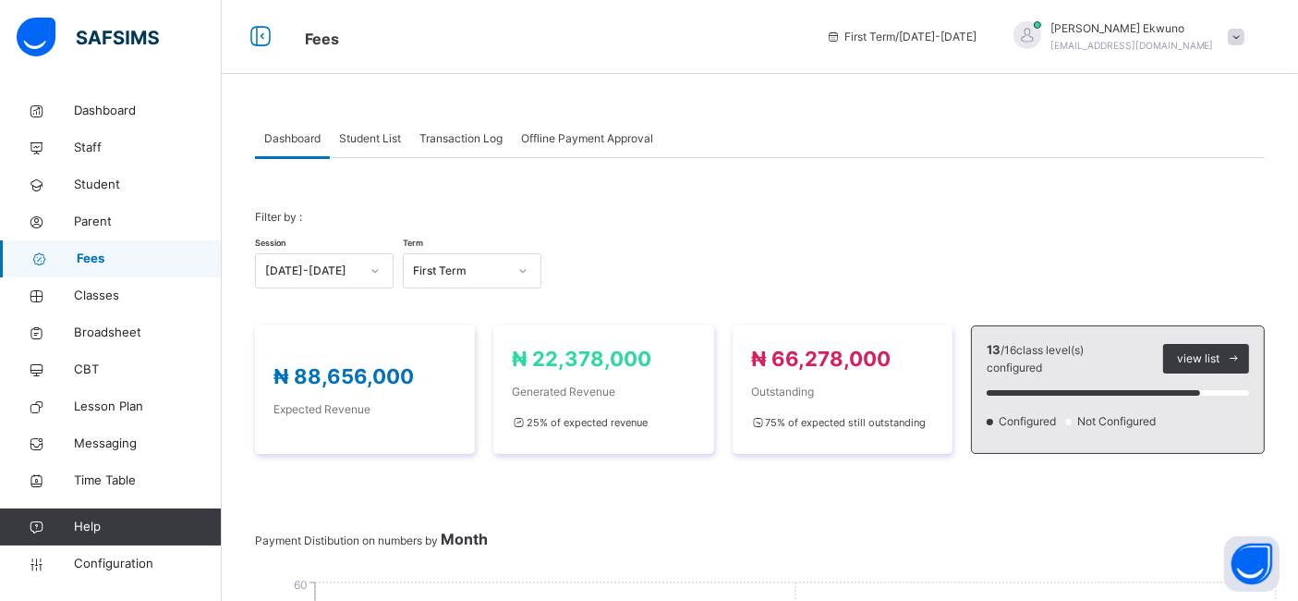
click at [364, 141] on span "Student List" at bounding box center [370, 138] width 62 height 17
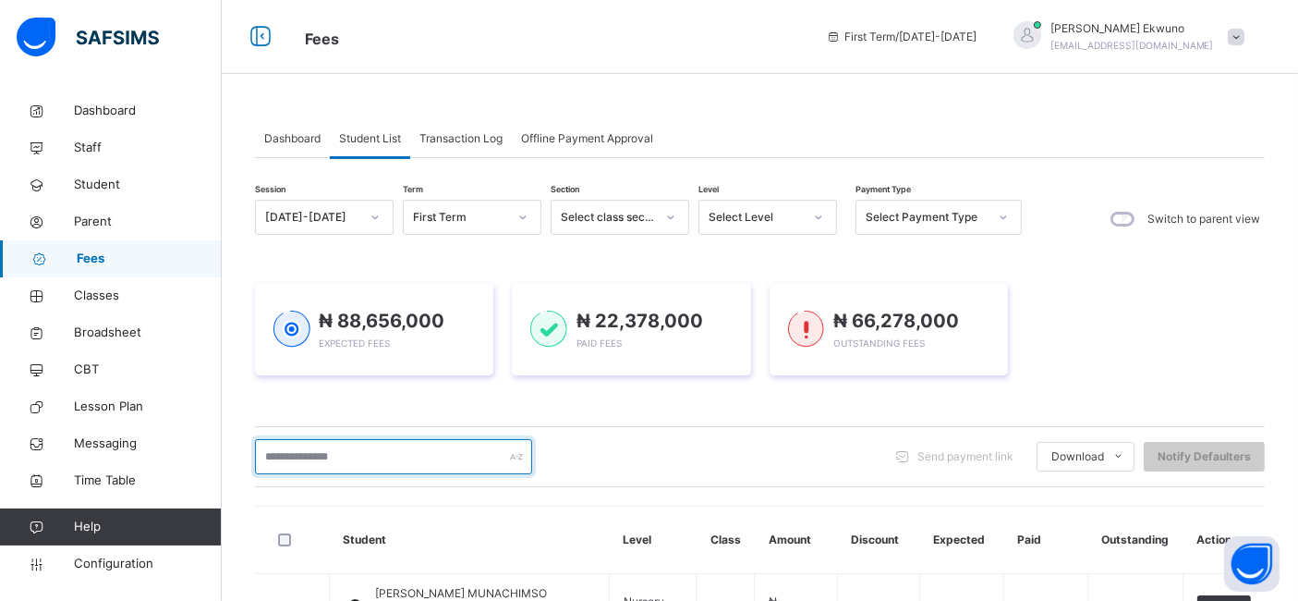
click at [326, 460] on input "text" at bounding box center [393, 456] width 277 height 35
type input "*****"
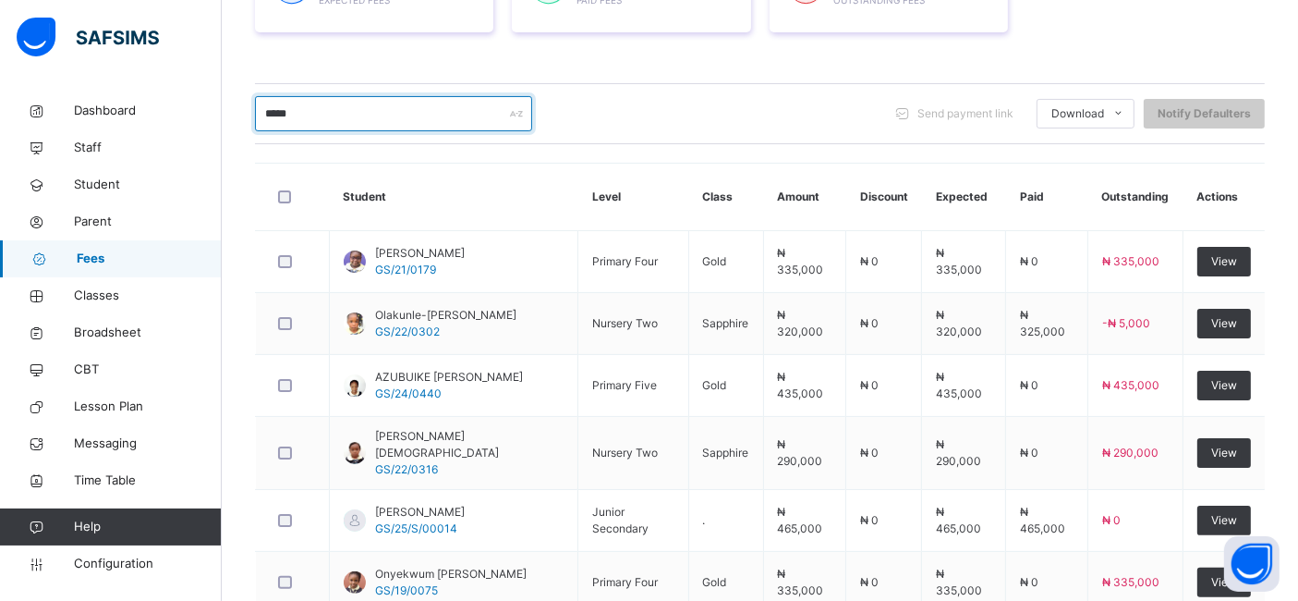
scroll to position [353, 0]
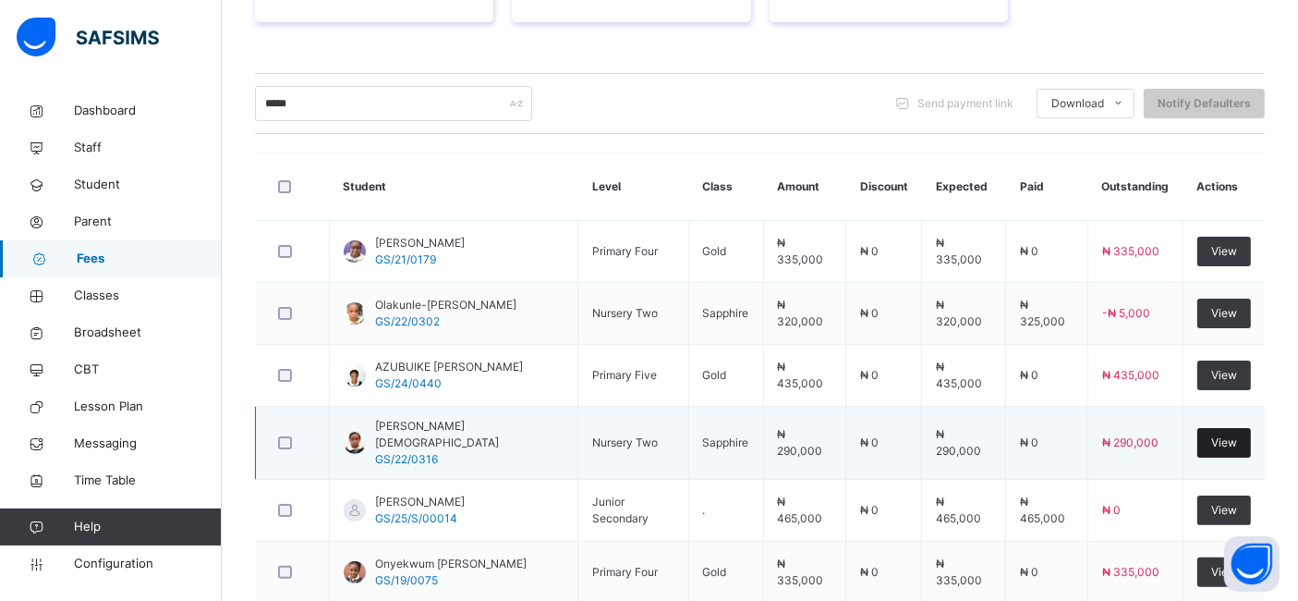
click at [1233, 436] on span "View" at bounding box center [1224, 442] width 26 height 17
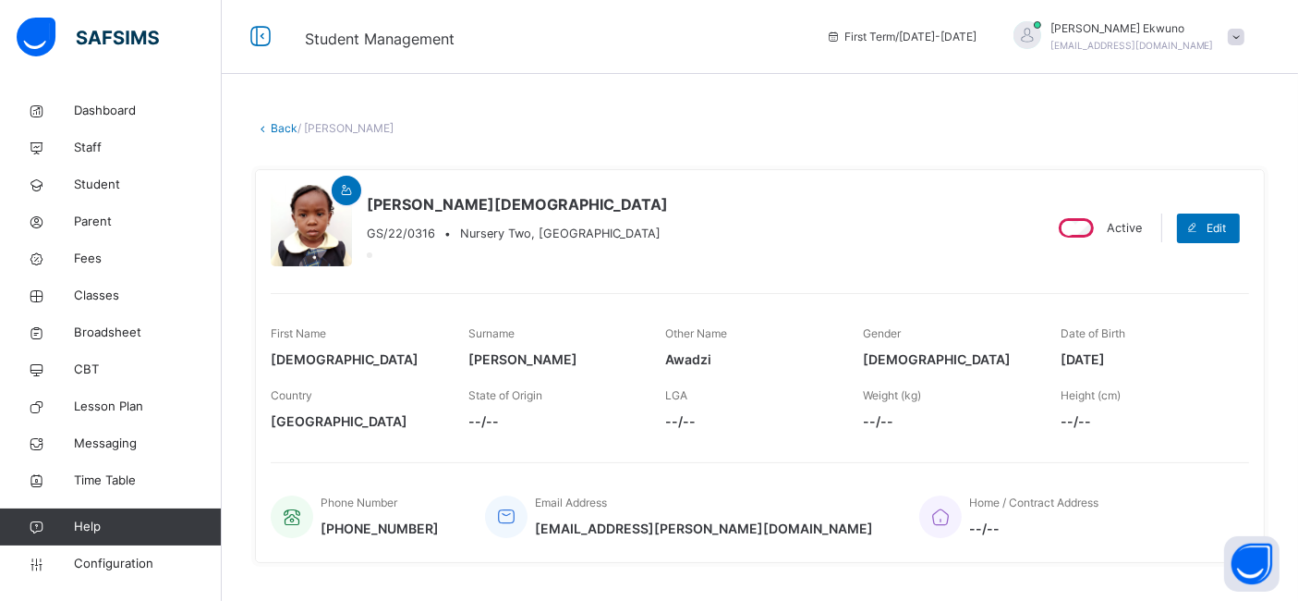
scroll to position [471, 0]
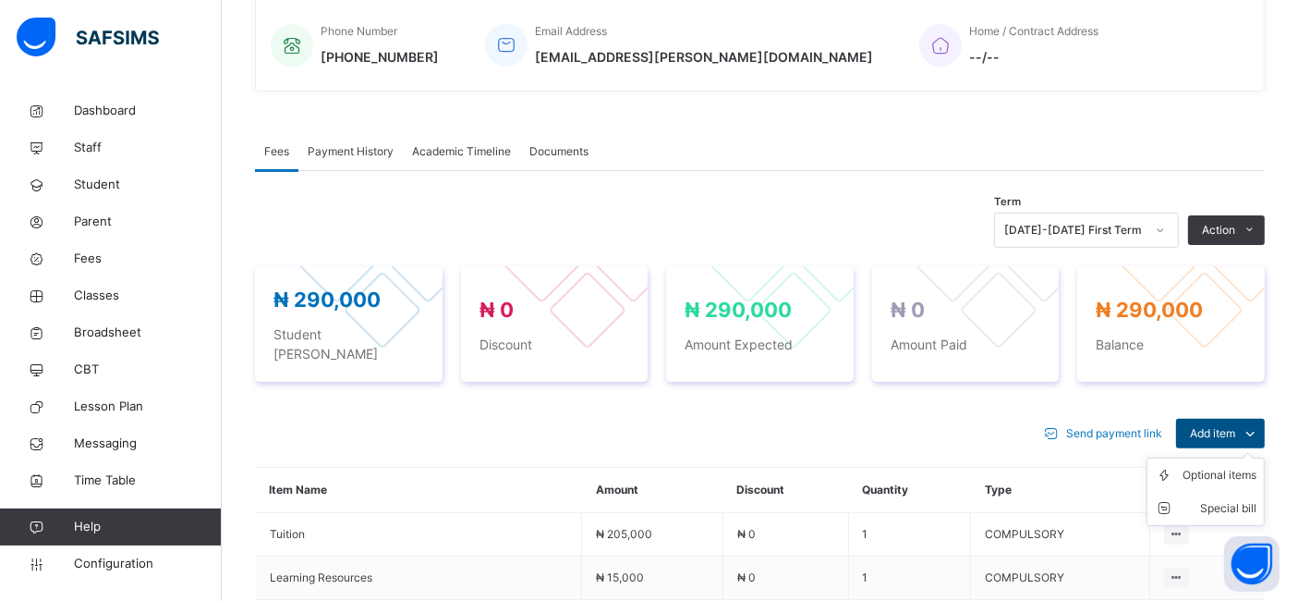
click at [1235, 425] on span "Add item" at bounding box center [1212, 433] width 45 height 17
click at [1224, 466] on div "Optional items" at bounding box center [1220, 475] width 74 height 18
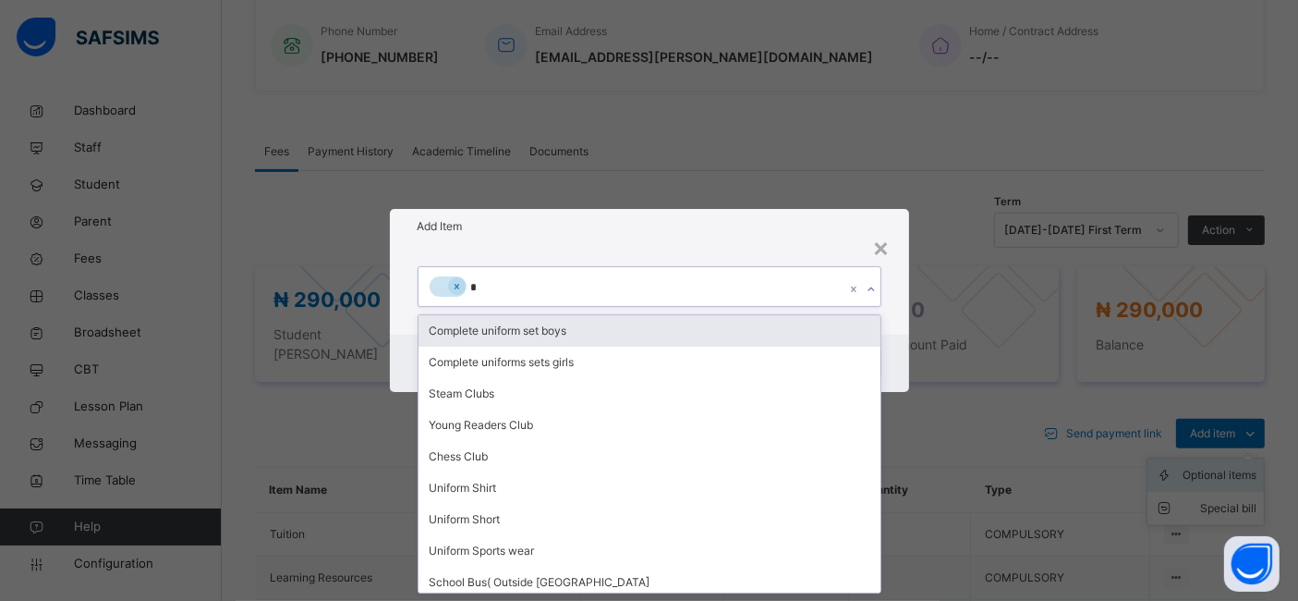
type input "**"
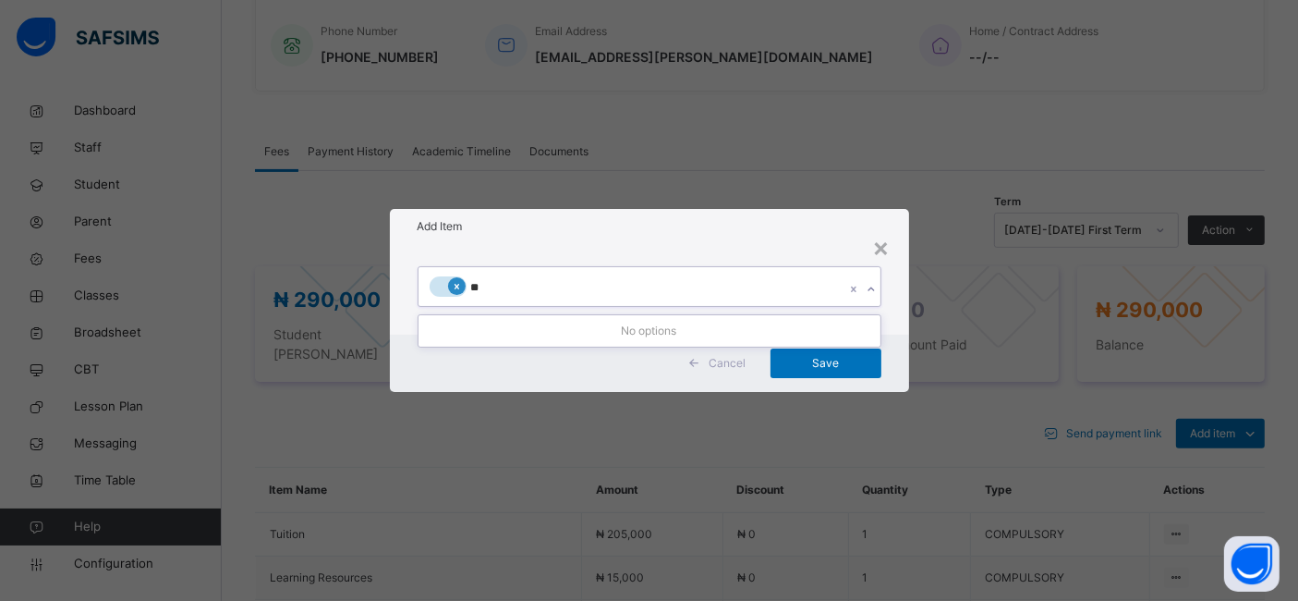
click at [454, 282] on icon at bounding box center [457, 286] width 10 height 13
click at [889, 238] on div "×" at bounding box center [892, 246] width 18 height 39
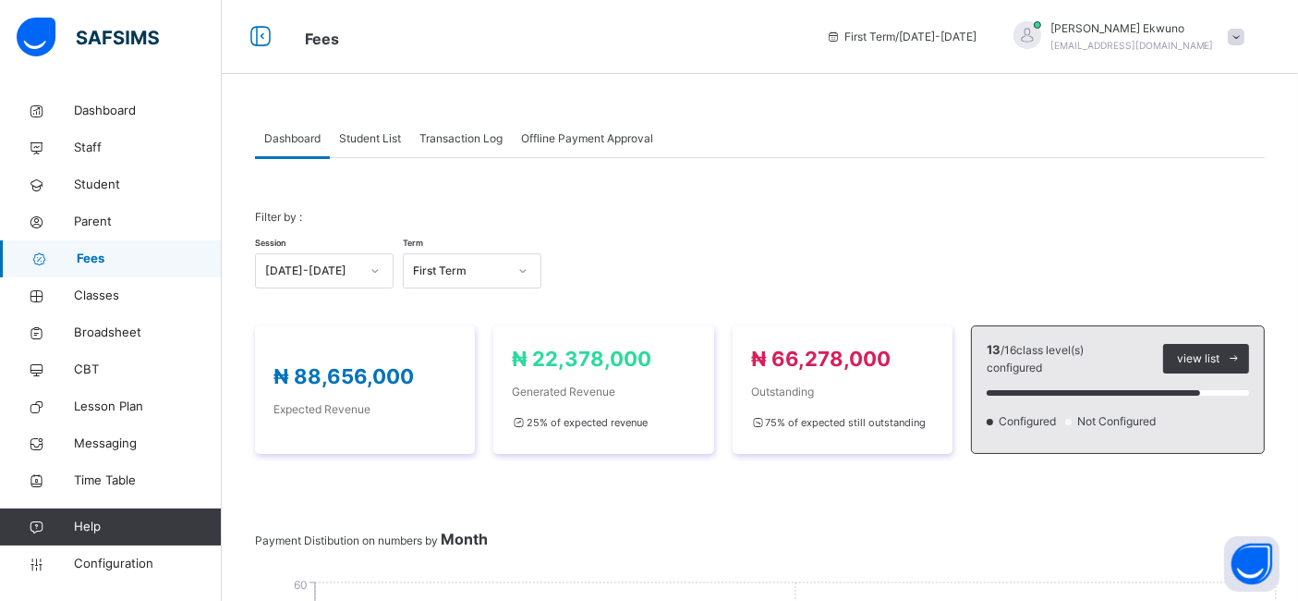
click at [1138, 35] on span "Vivian Ekwuno" at bounding box center [1133, 28] width 164 height 17
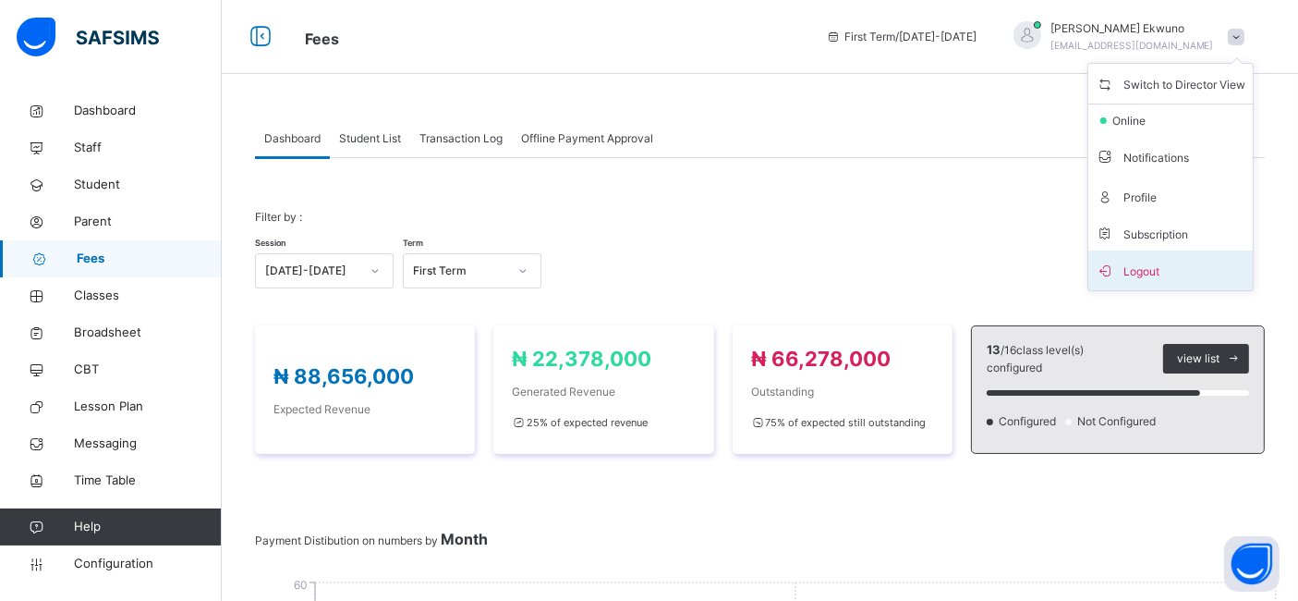
click at [1159, 262] on span "Logout" at bounding box center [1171, 270] width 150 height 25
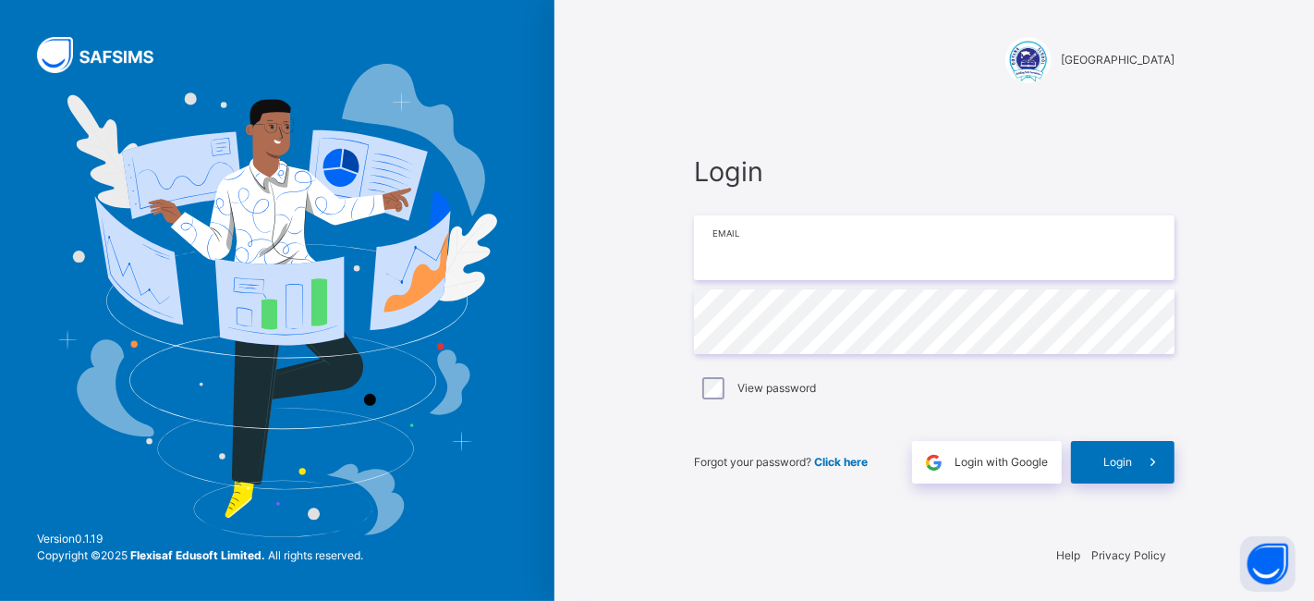
type input "**********"
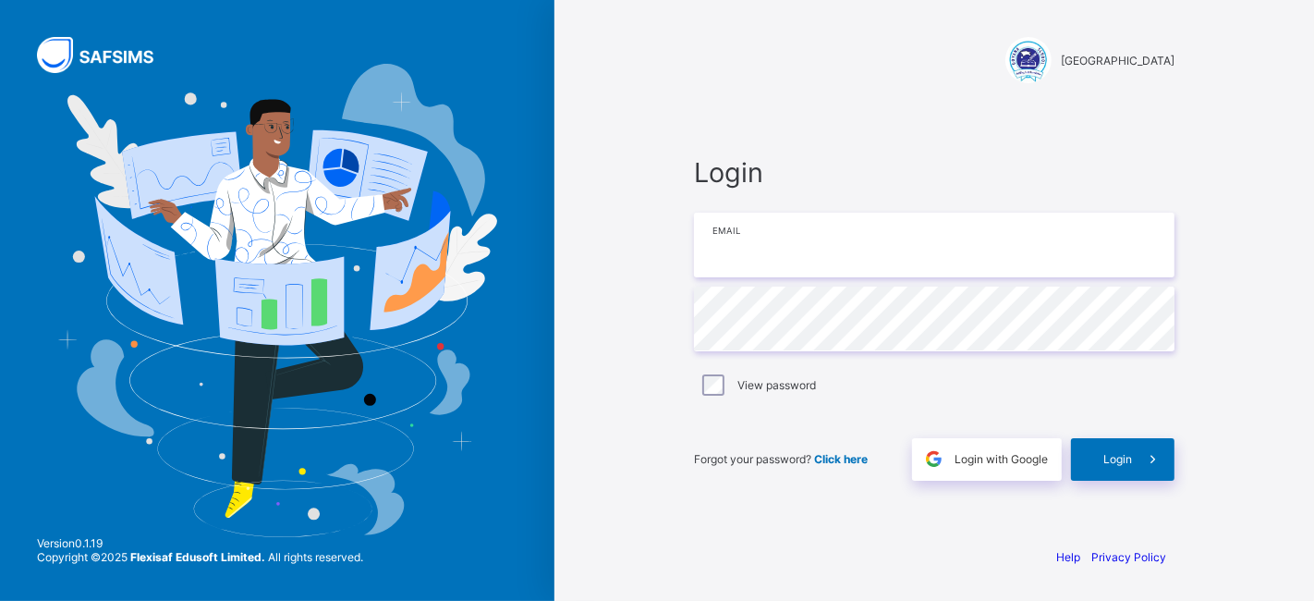
type input "**********"
click at [1124, 465] on span "Login" at bounding box center [1117, 459] width 29 height 14
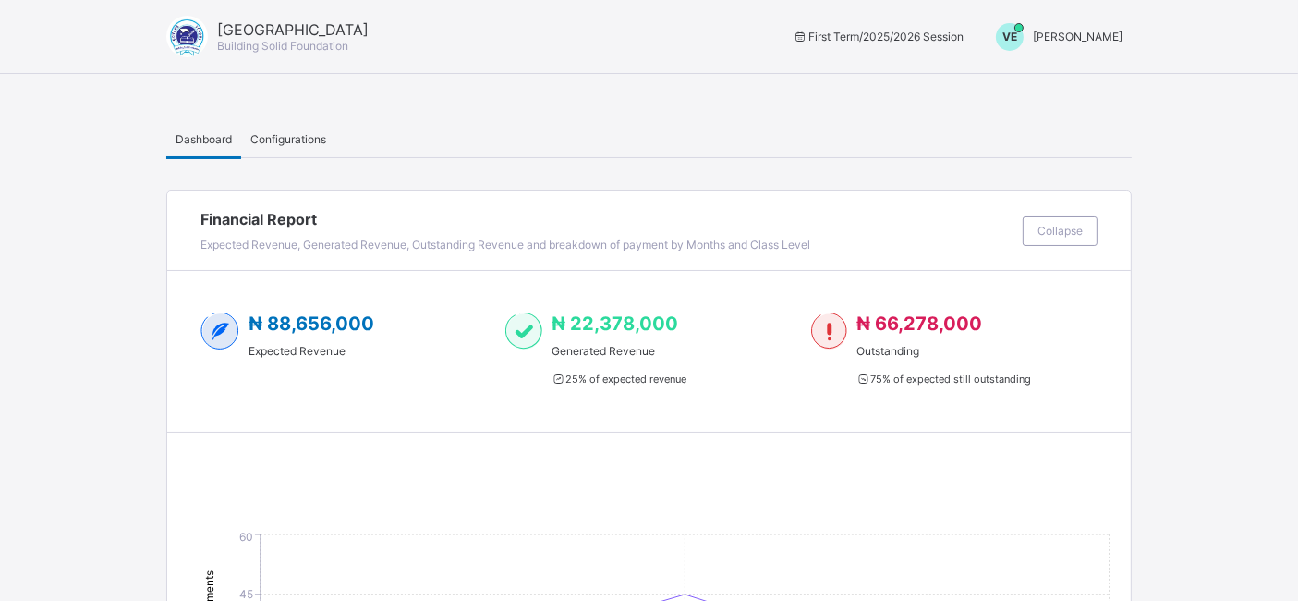
click at [1112, 36] on span "Vivian Ekwuno" at bounding box center [1078, 37] width 90 height 14
click at [1119, 81] on span "Switch to Admin View" at bounding box center [1053, 78] width 140 height 21
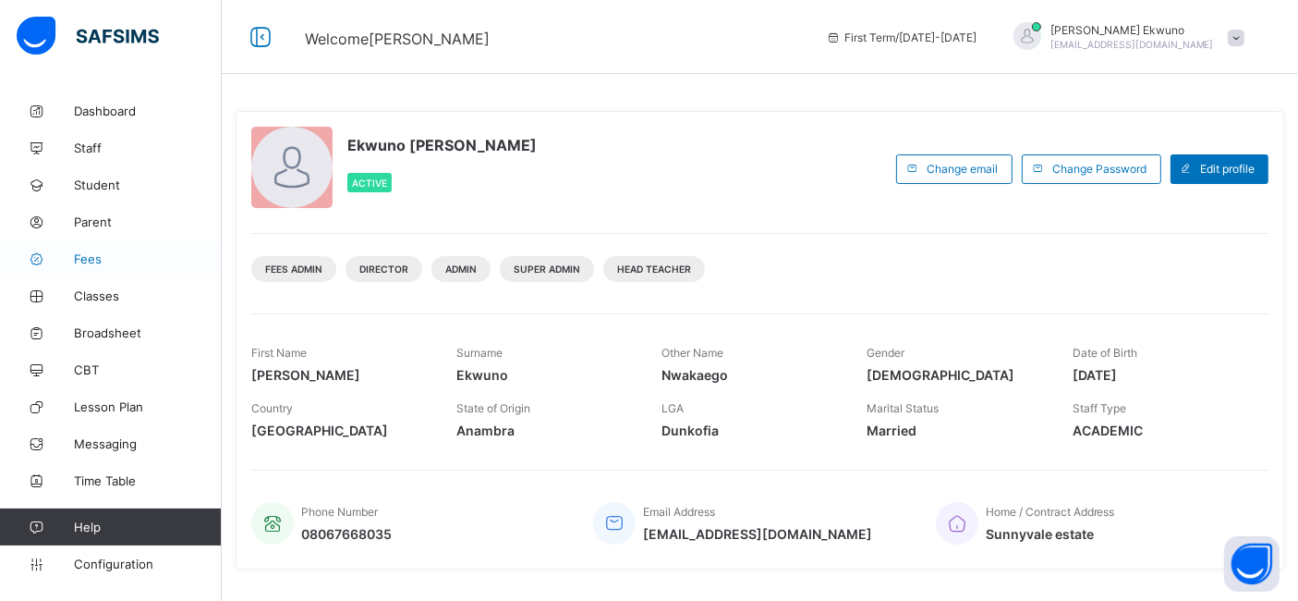
click at [94, 263] on span "Fees" at bounding box center [148, 258] width 148 height 15
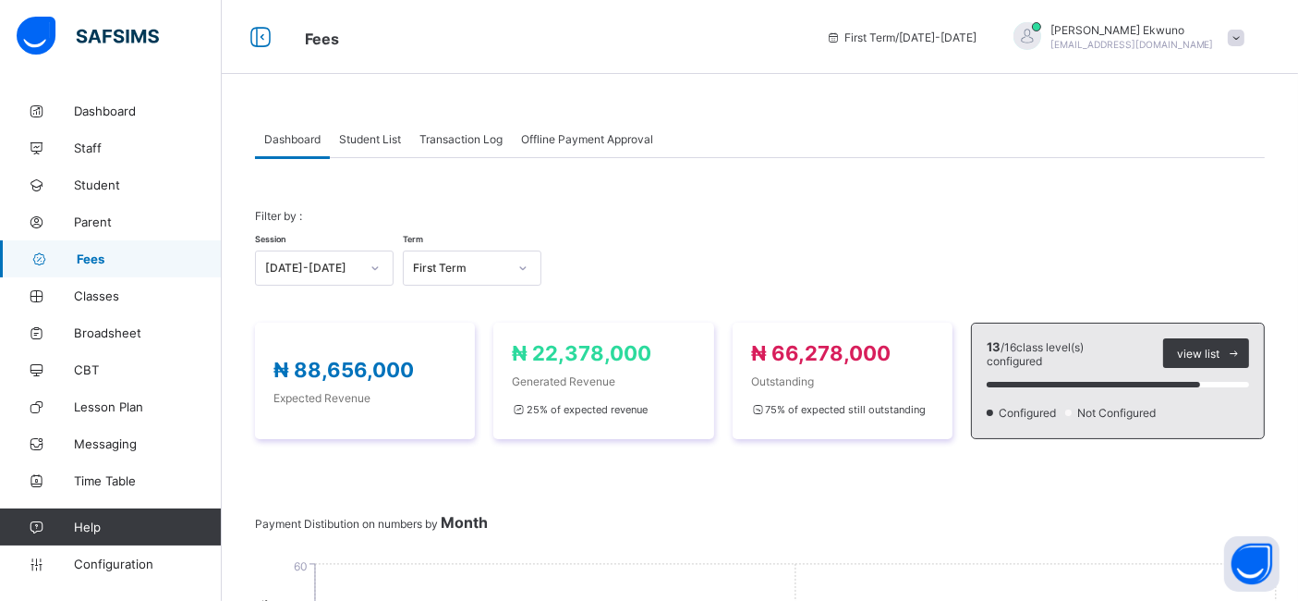
click at [369, 143] on span "Student List" at bounding box center [370, 139] width 62 height 14
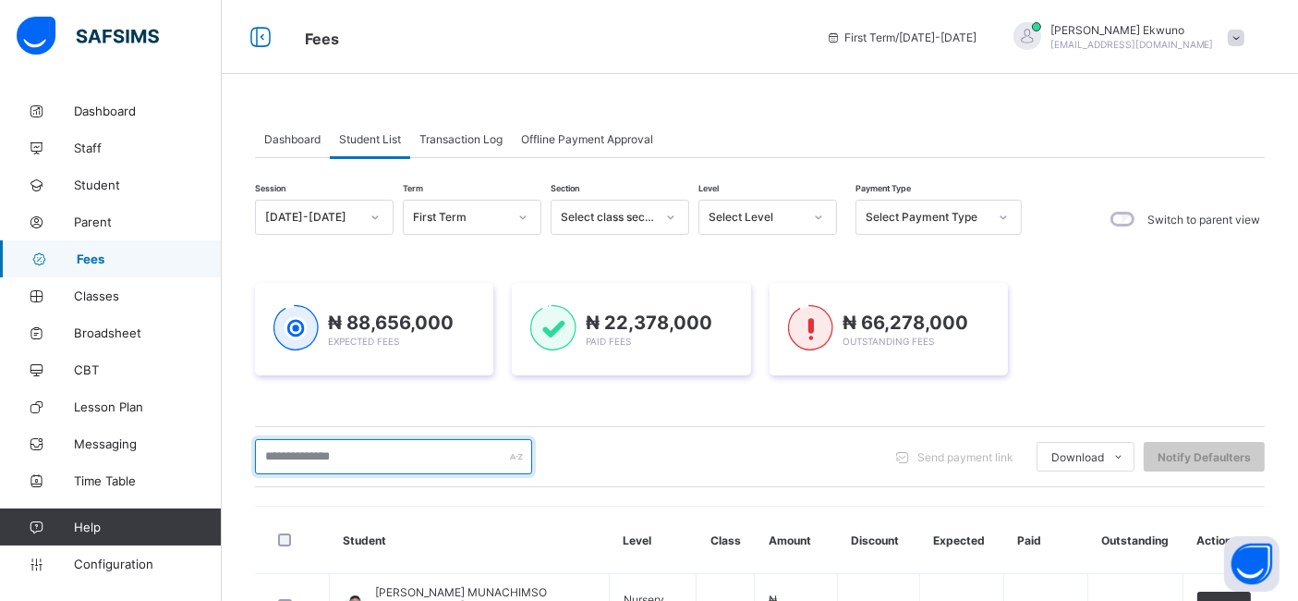
click at [327, 460] on input "text" at bounding box center [393, 456] width 277 height 35
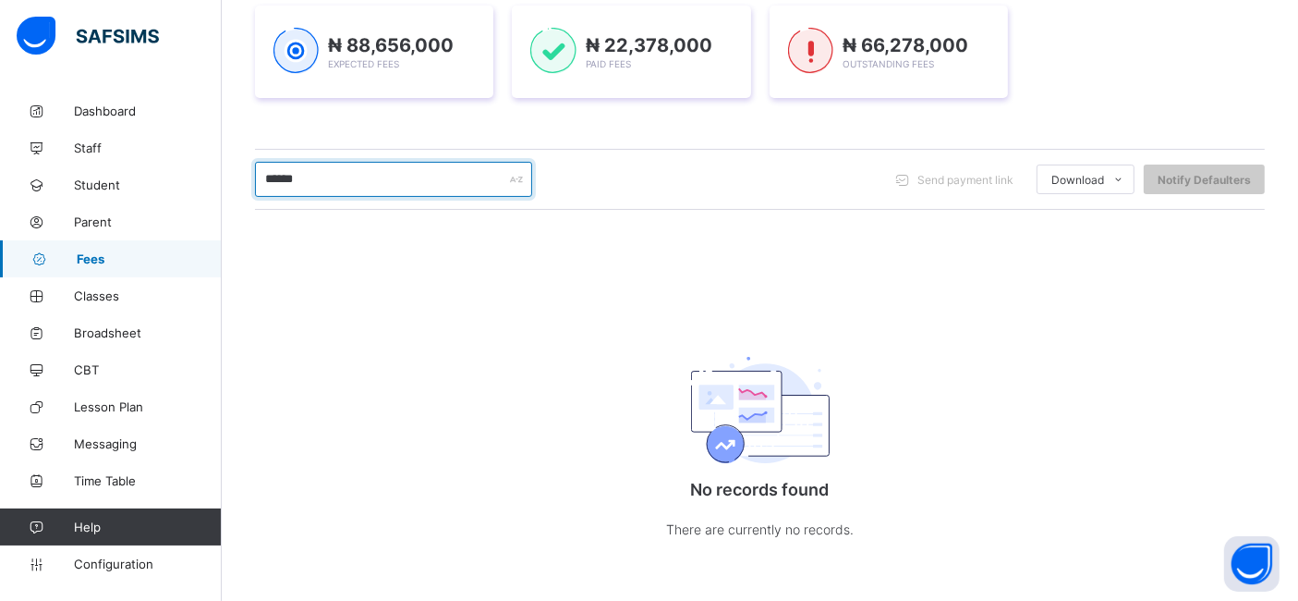
scroll to position [280, 0]
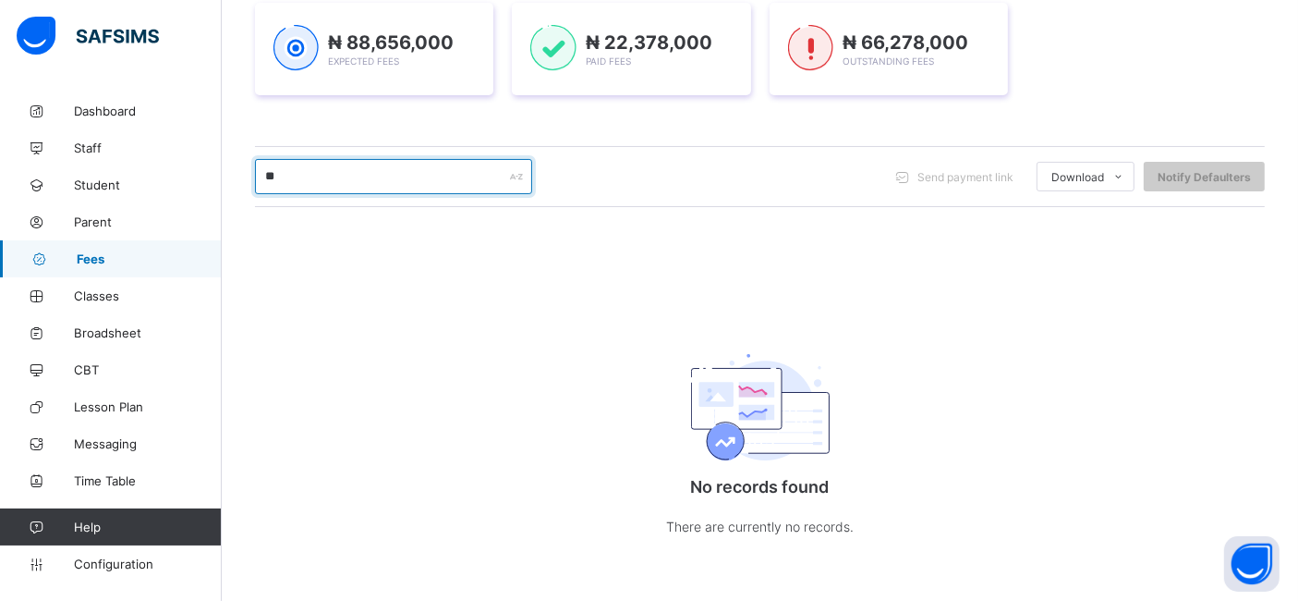
type input "*"
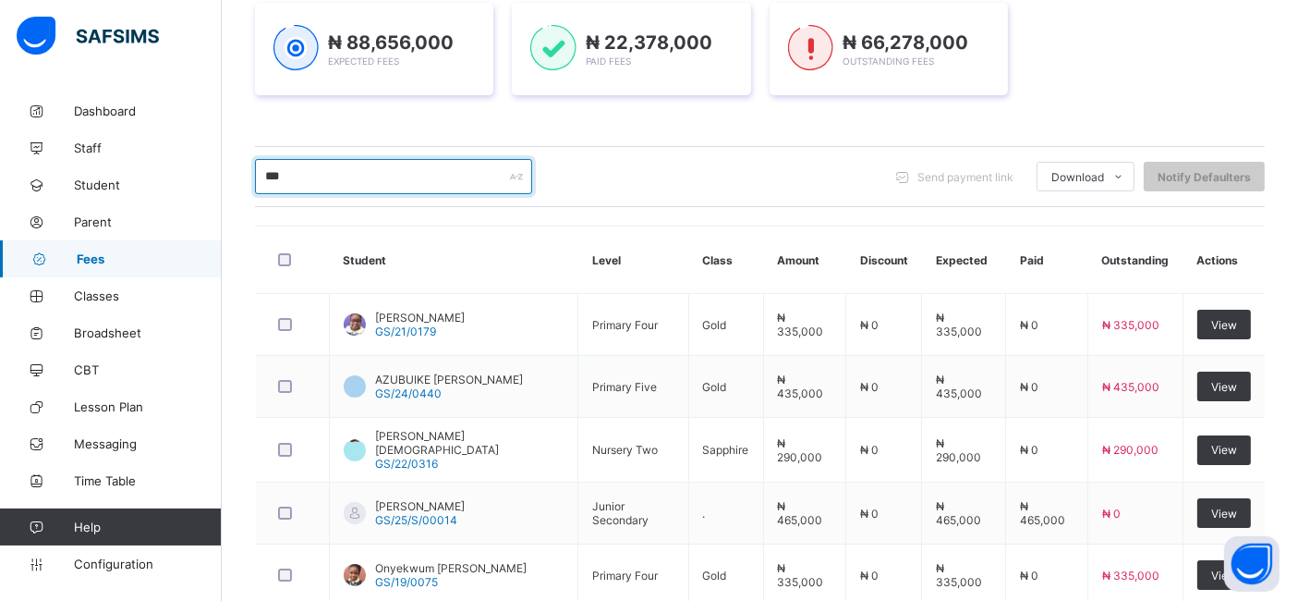
type input "****"
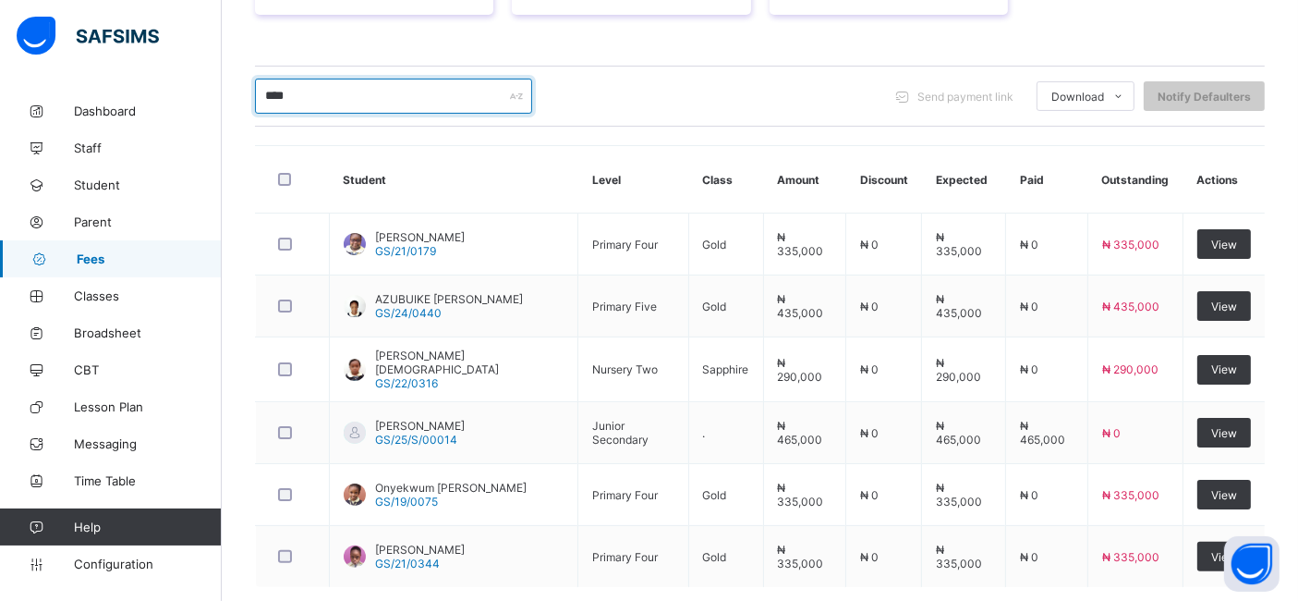
scroll to position [379, 0]
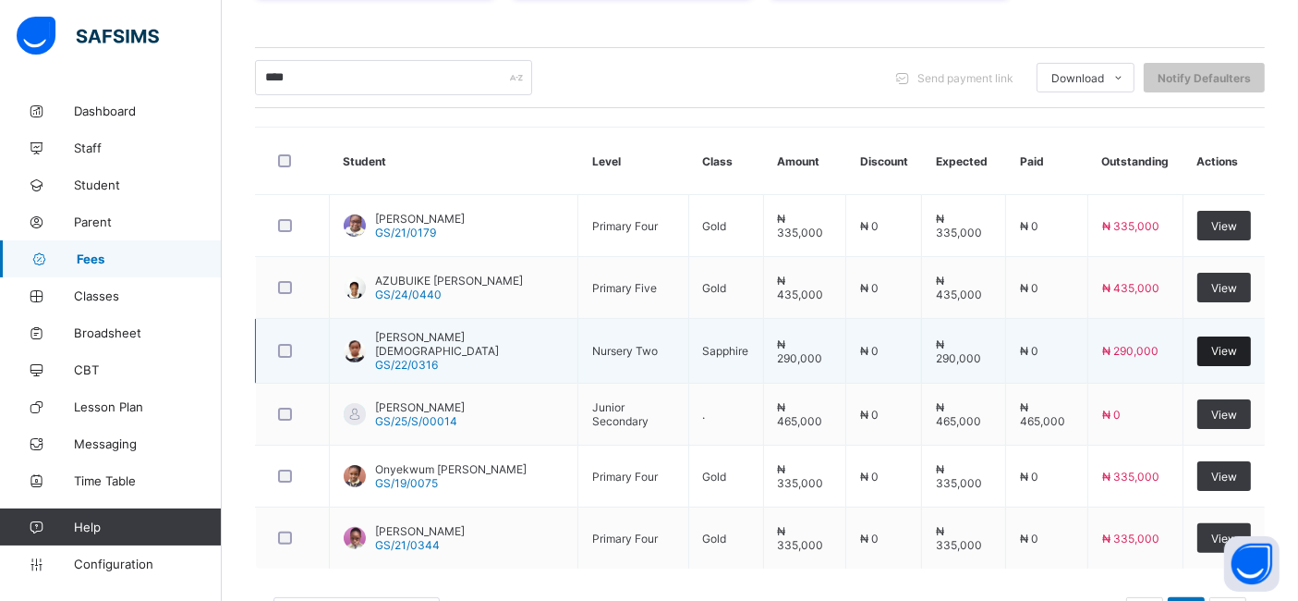
click at [1237, 346] on span "View" at bounding box center [1224, 351] width 26 height 14
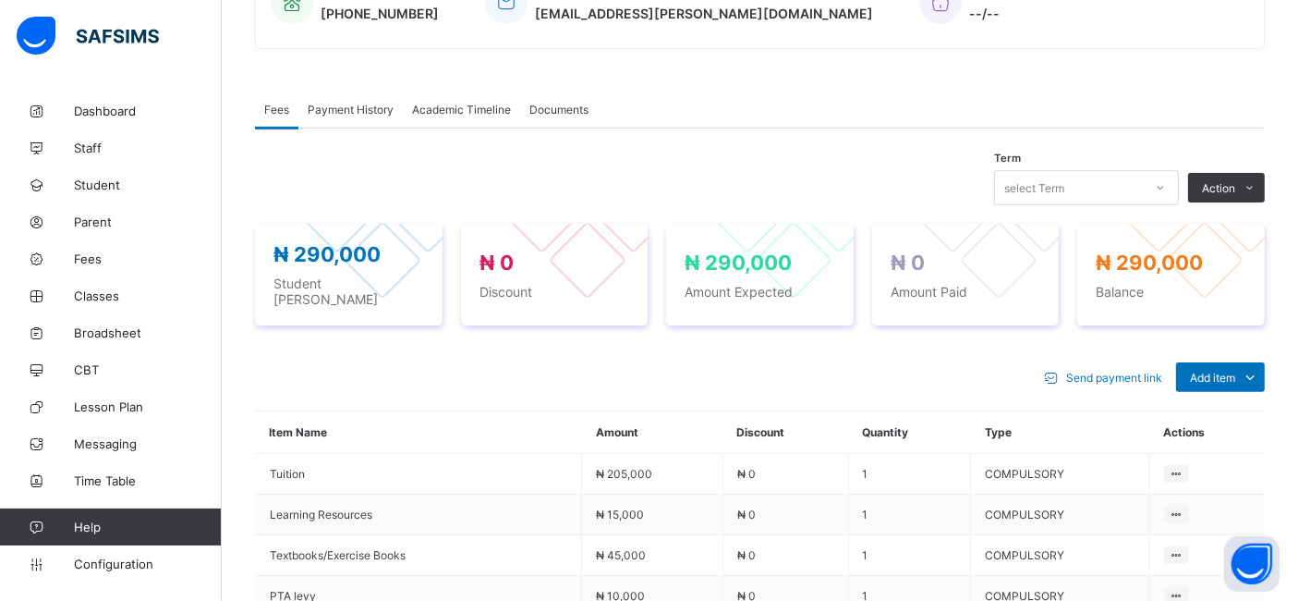
scroll to position [499, 0]
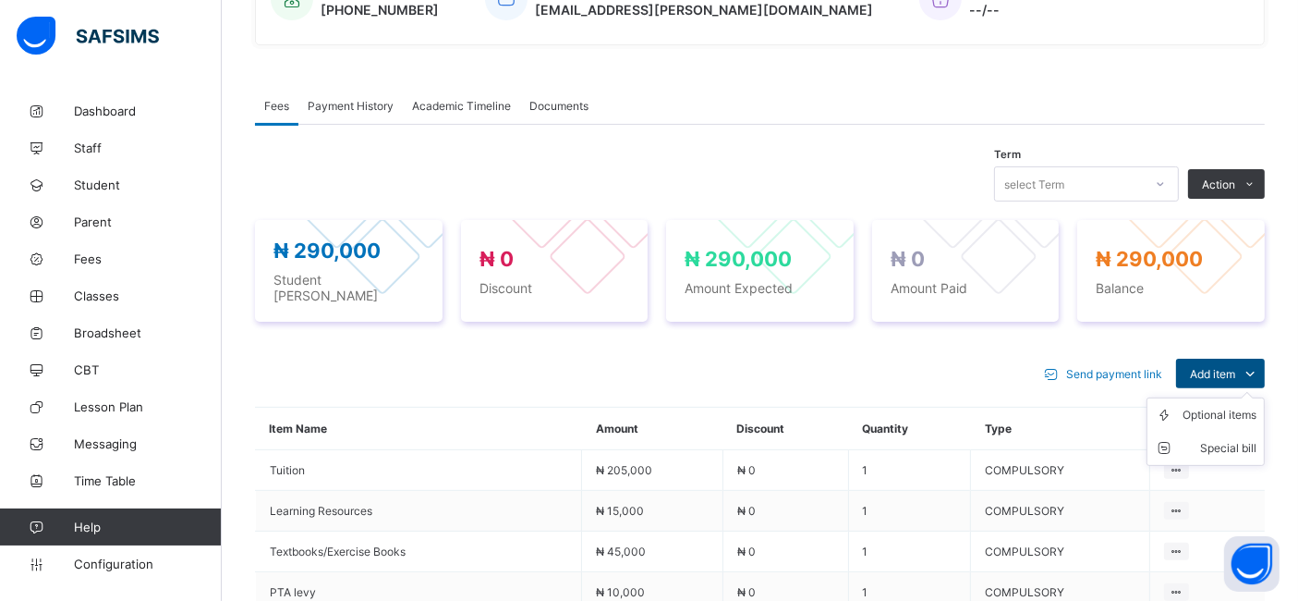
click at [1235, 367] on span "Add item" at bounding box center [1212, 374] width 45 height 14
click at [1231, 406] on div "Optional items" at bounding box center [1220, 415] width 74 height 18
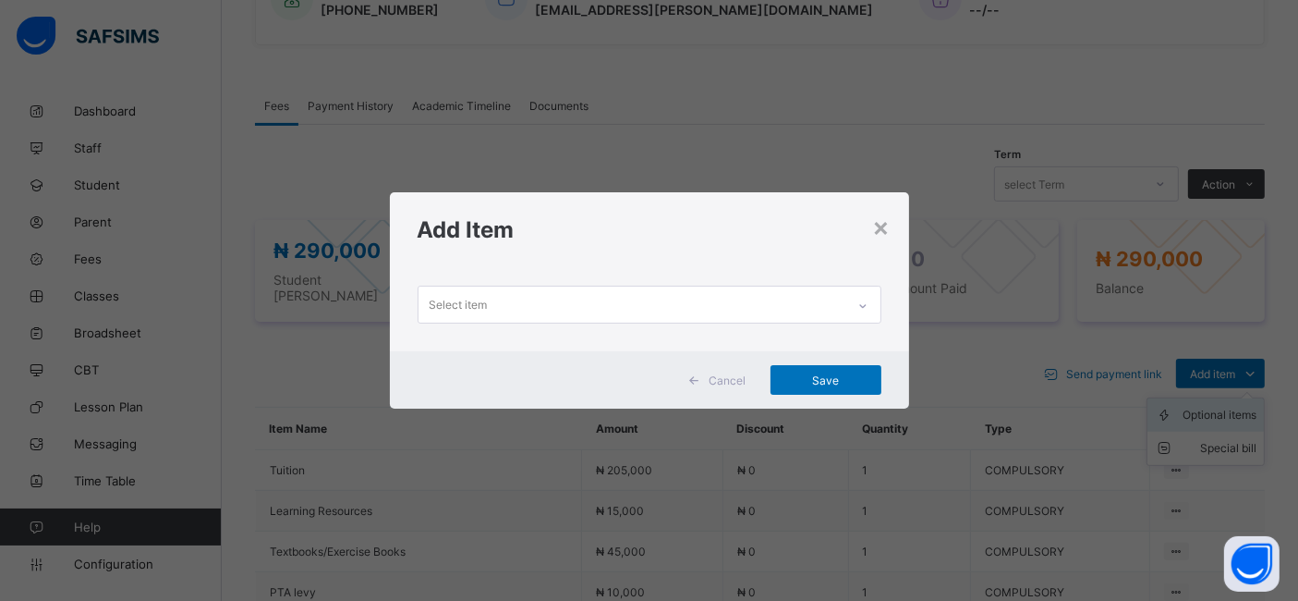
scroll to position [0, 0]
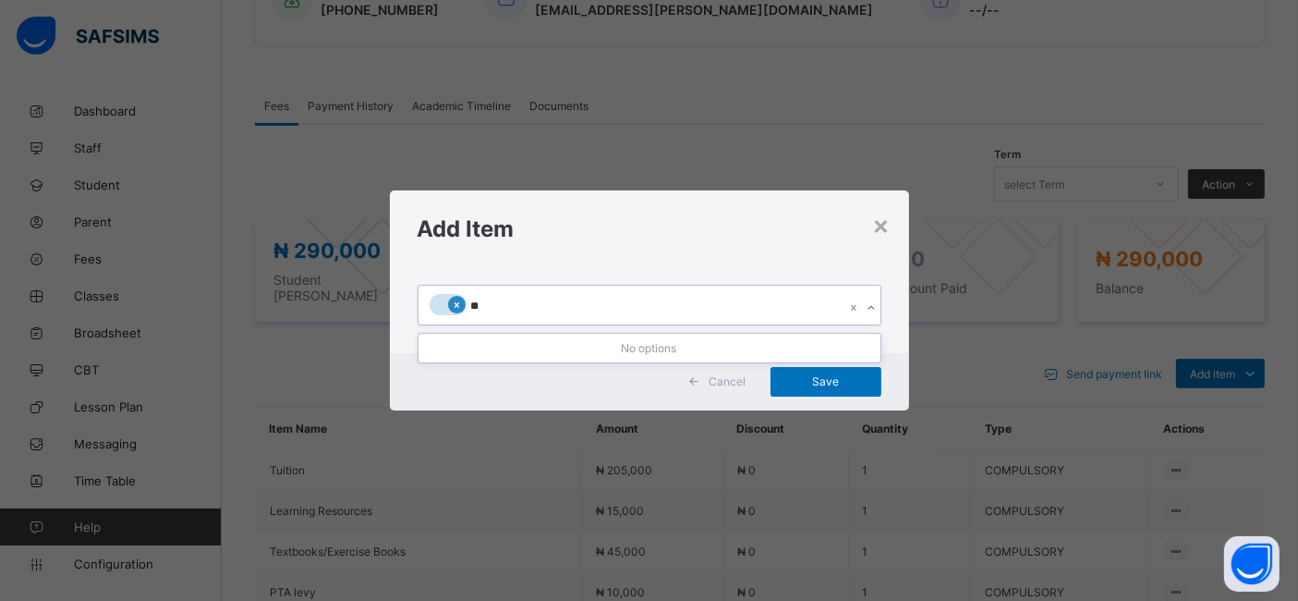
click at [448, 307] on div at bounding box center [457, 305] width 18 height 18
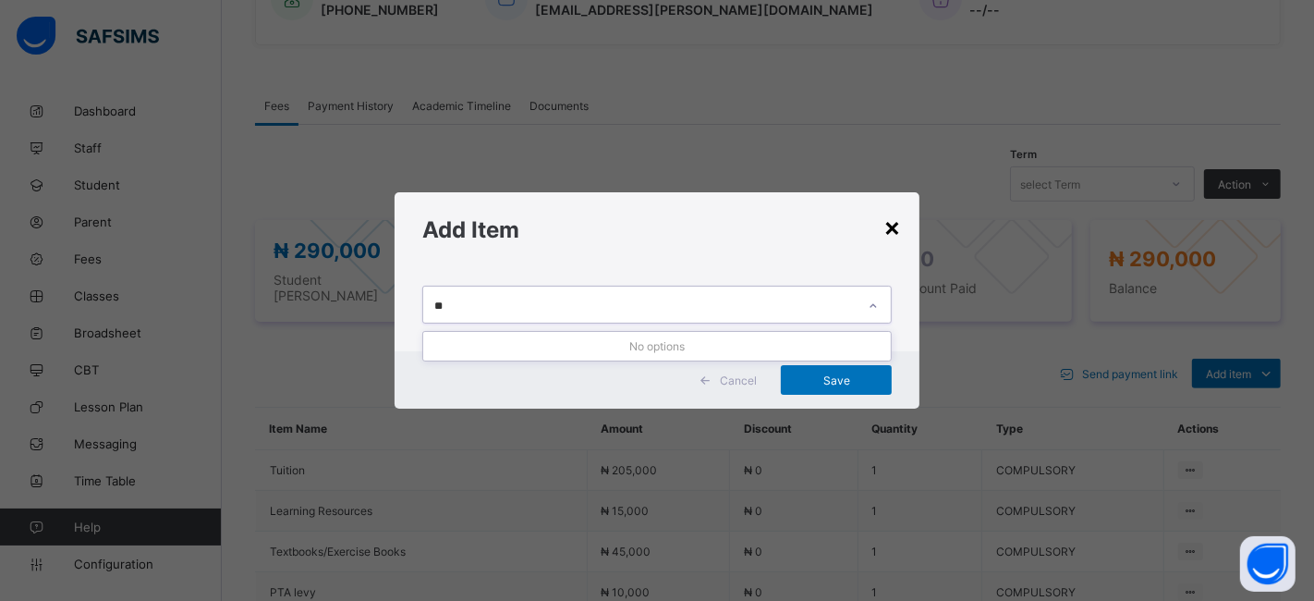
type input "**"
click at [890, 231] on div "×" at bounding box center [892, 226] width 18 height 31
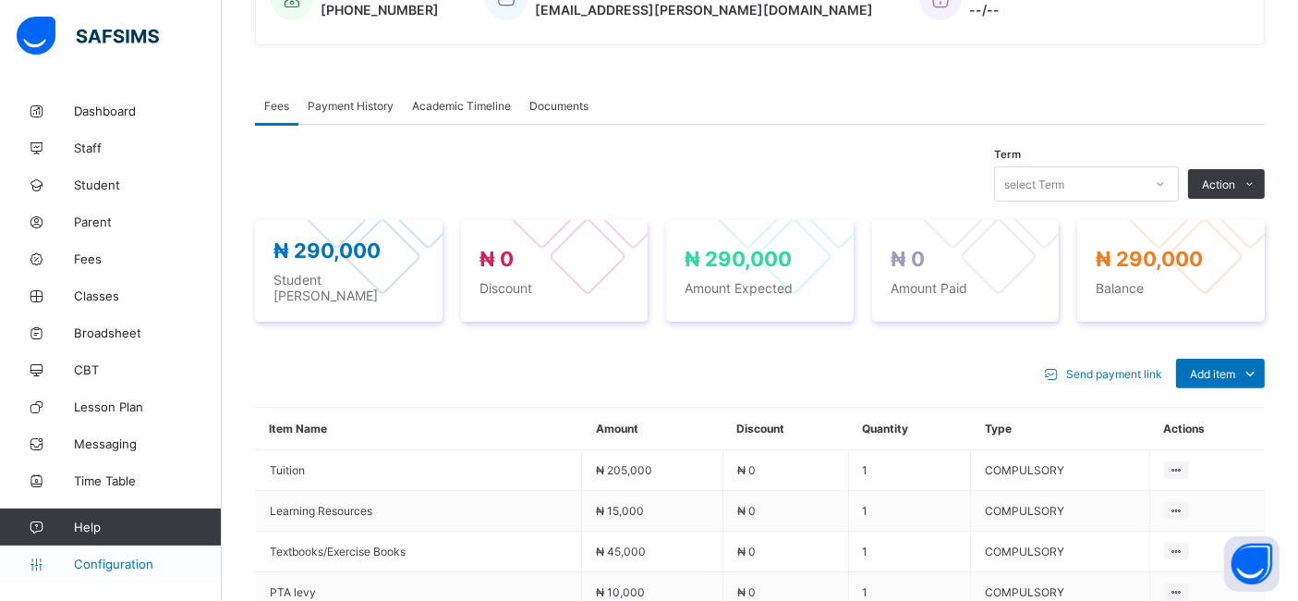
click at [103, 560] on span "Configuration" at bounding box center [147, 563] width 147 height 15
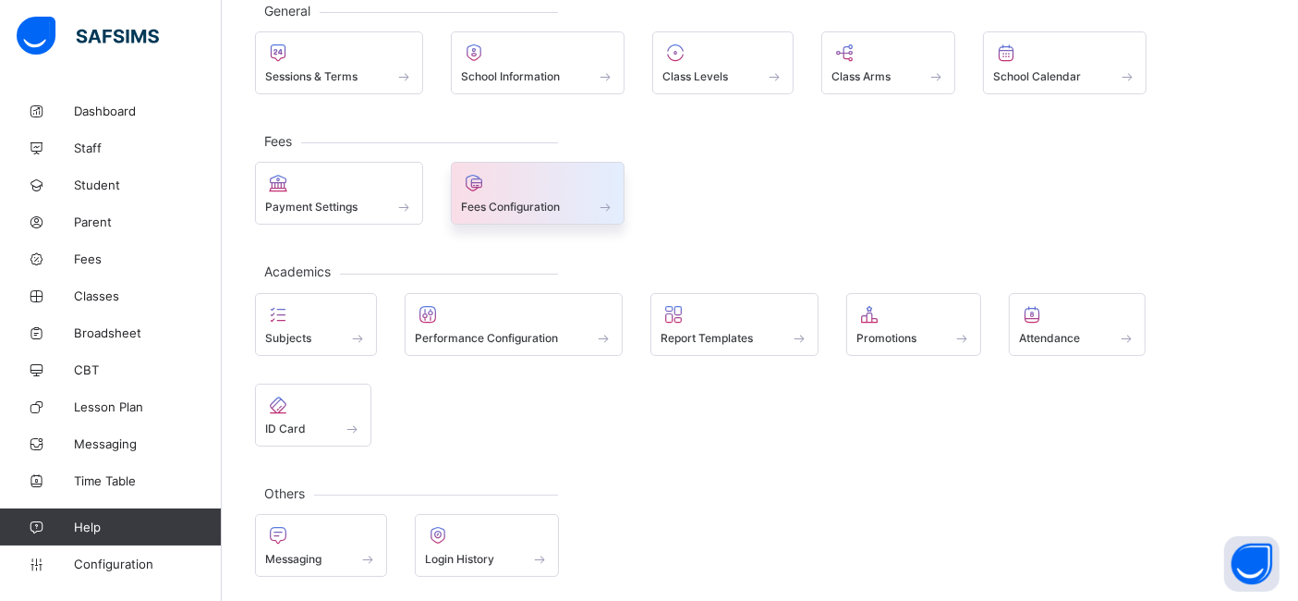
click at [513, 201] on span "Fees Configuration" at bounding box center [510, 207] width 99 height 14
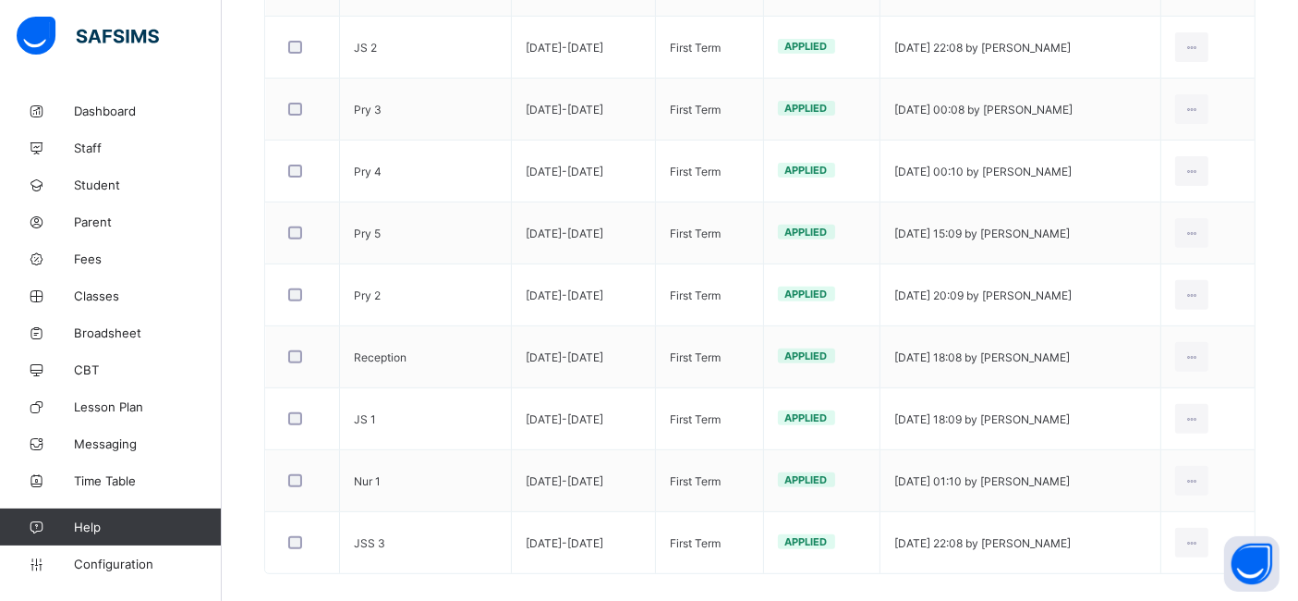
scroll to position [678, 0]
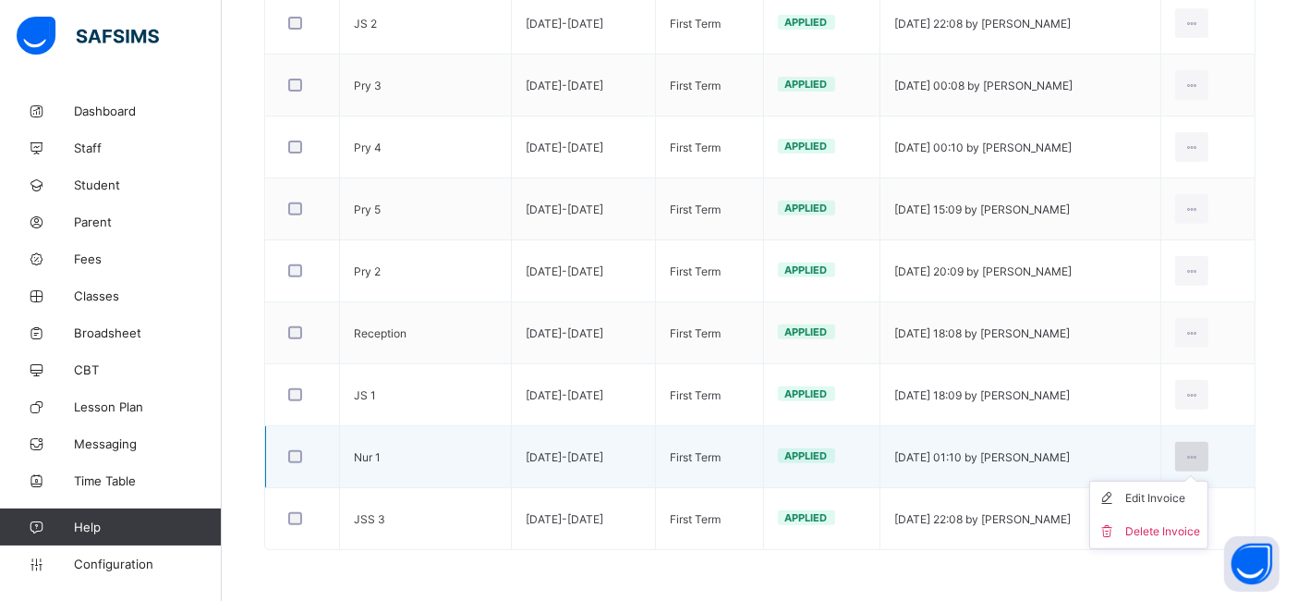
click at [1200, 450] on icon at bounding box center [1193, 457] width 16 height 14
click at [1198, 496] on div "Edit Invoice" at bounding box center [1162, 498] width 75 height 18
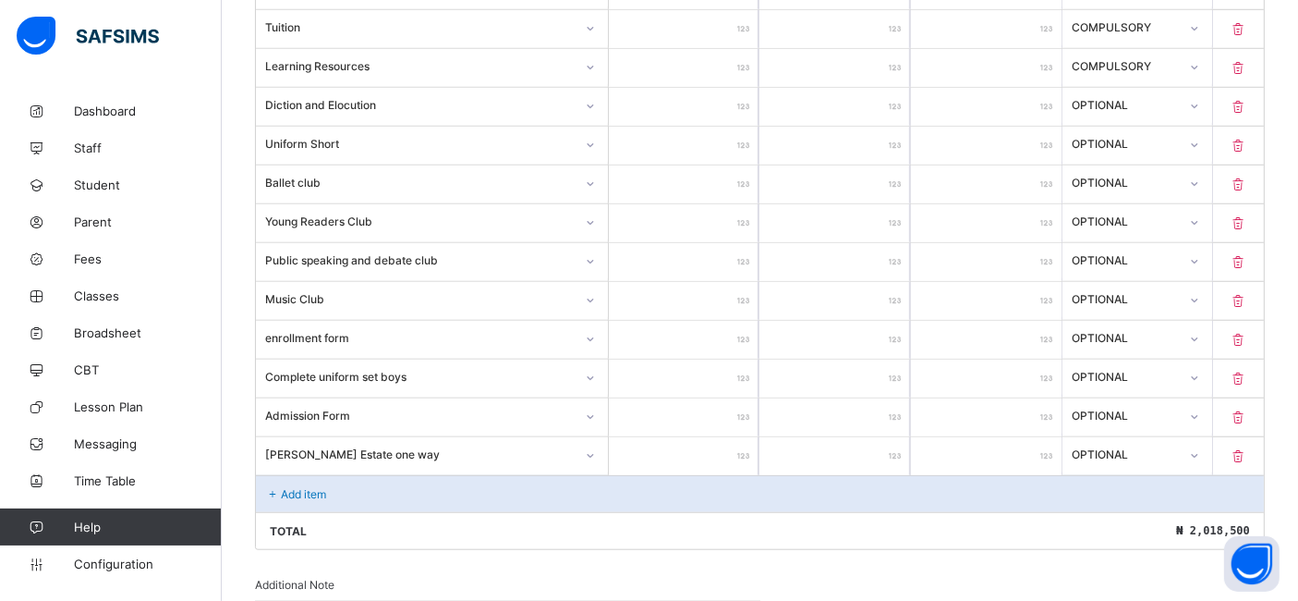
scroll to position [1474, 0]
click at [371, 491] on div "Add item" at bounding box center [760, 492] width 1008 height 37
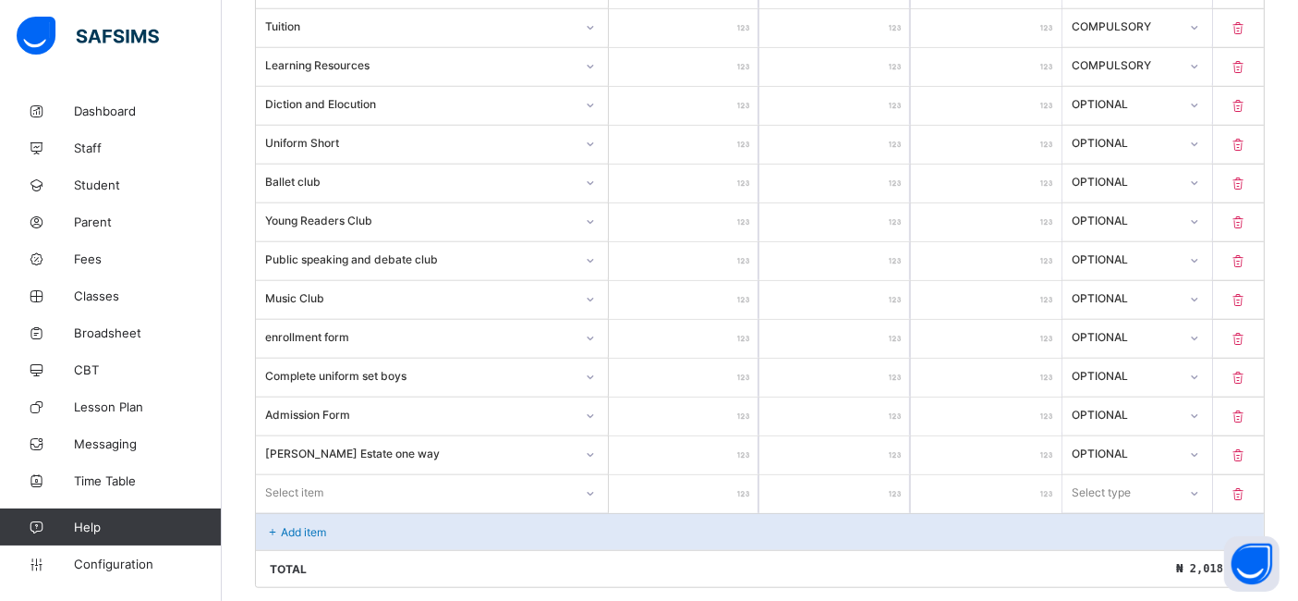
click at [383, 488] on div "Select item" at bounding box center [432, 492] width 352 height 35
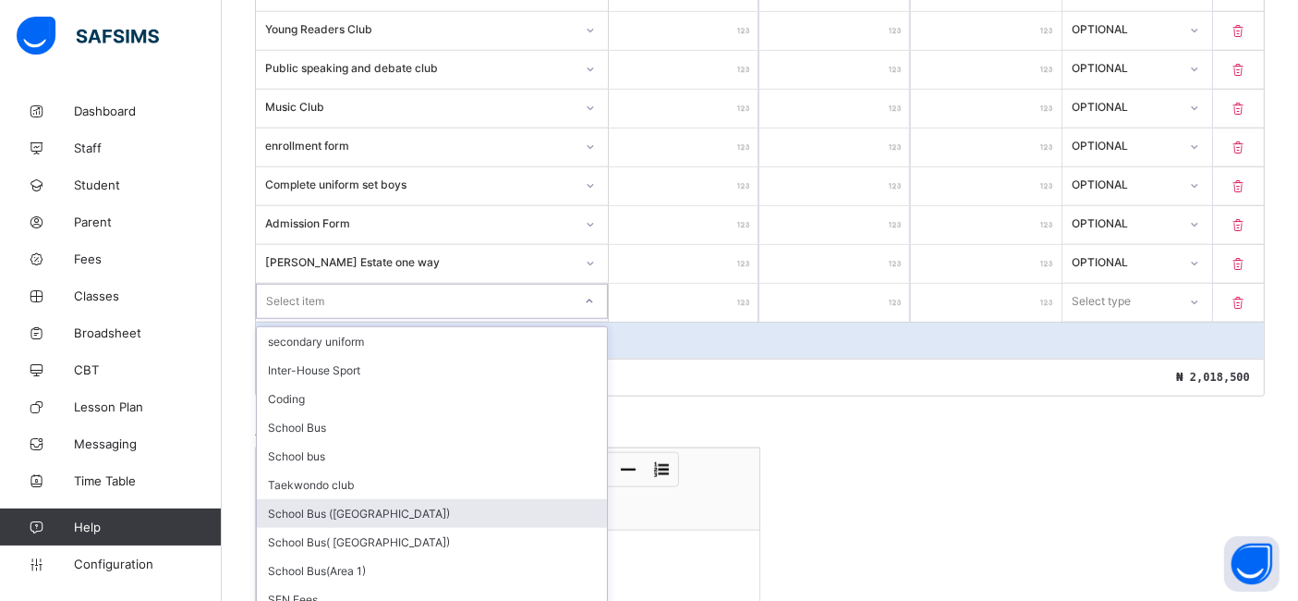
scroll to position [1665, 0]
type input "**"
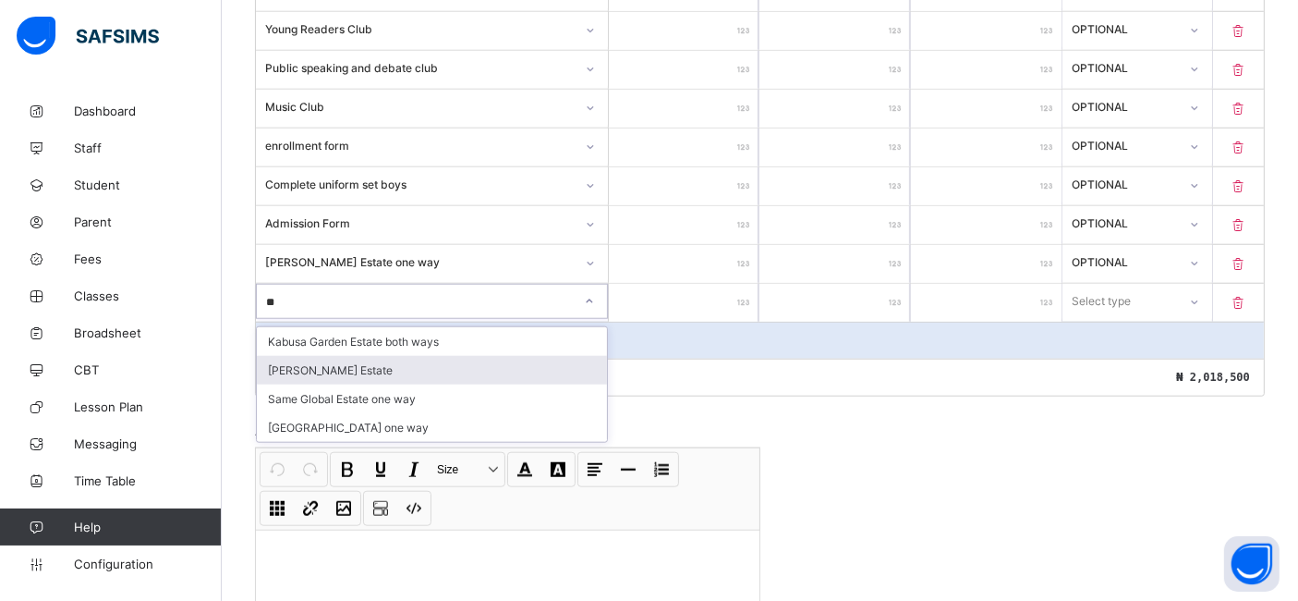
click at [333, 357] on div "santos Estate" at bounding box center [432, 370] width 350 height 29
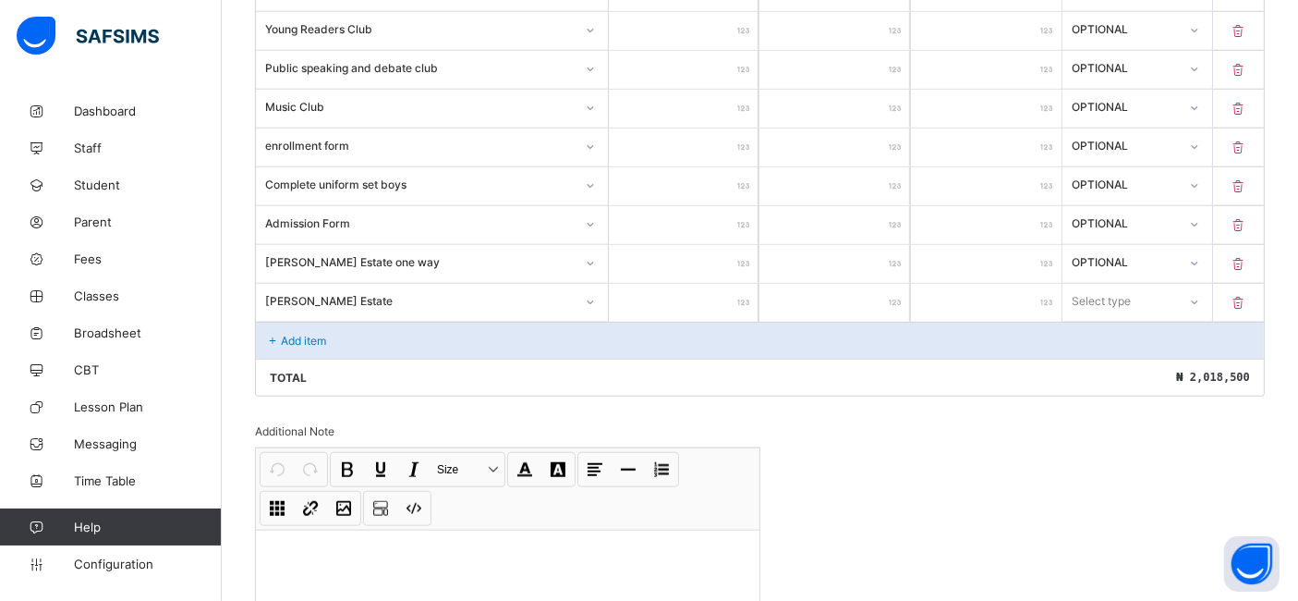
click at [691, 291] on input "number" at bounding box center [684, 303] width 151 height 38
type input "*"
type input "**"
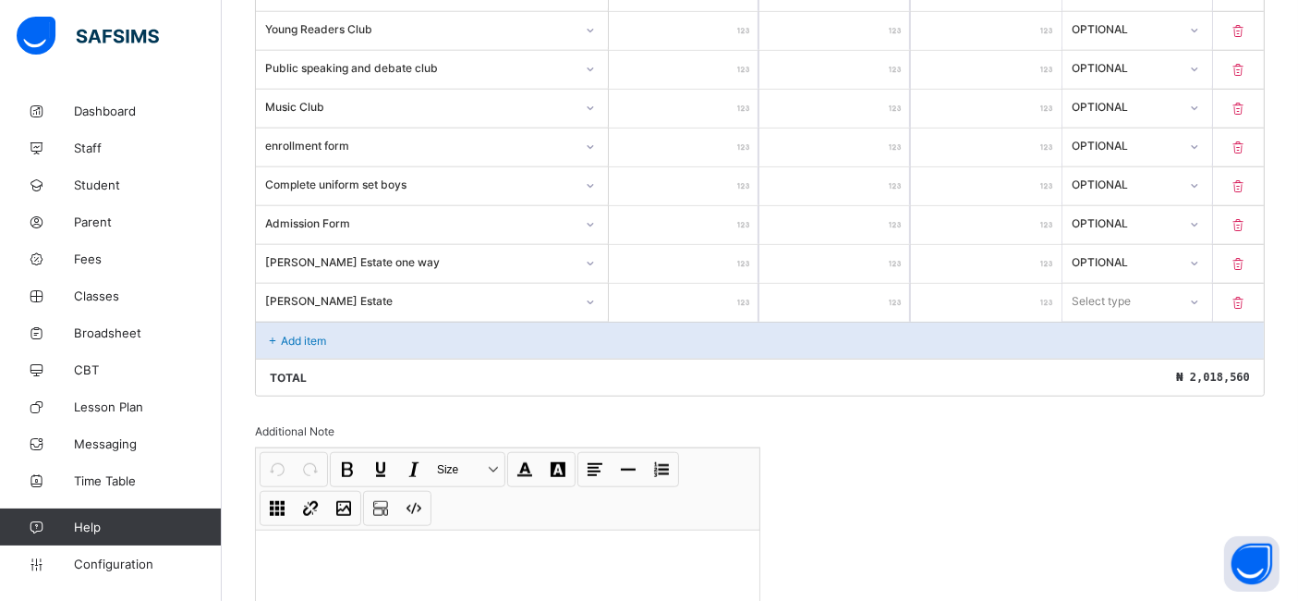
type input "***"
type input "*****"
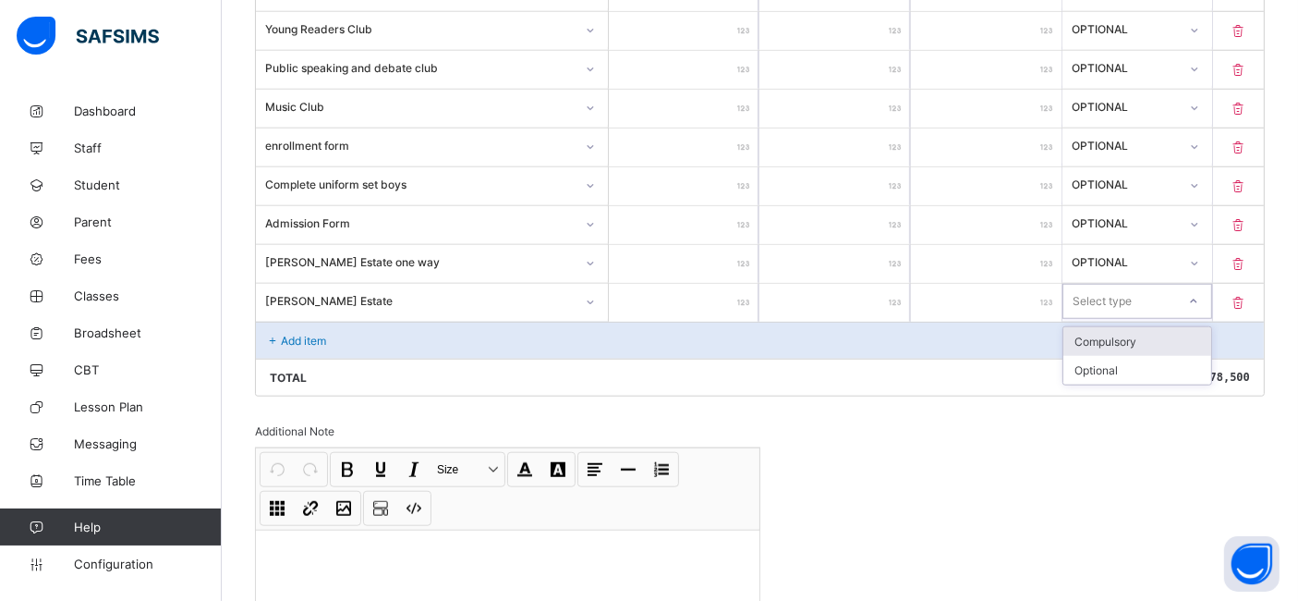
click at [1199, 292] on icon at bounding box center [1193, 301] width 11 height 18
click at [1142, 360] on div "Optional" at bounding box center [1137, 370] width 149 height 29
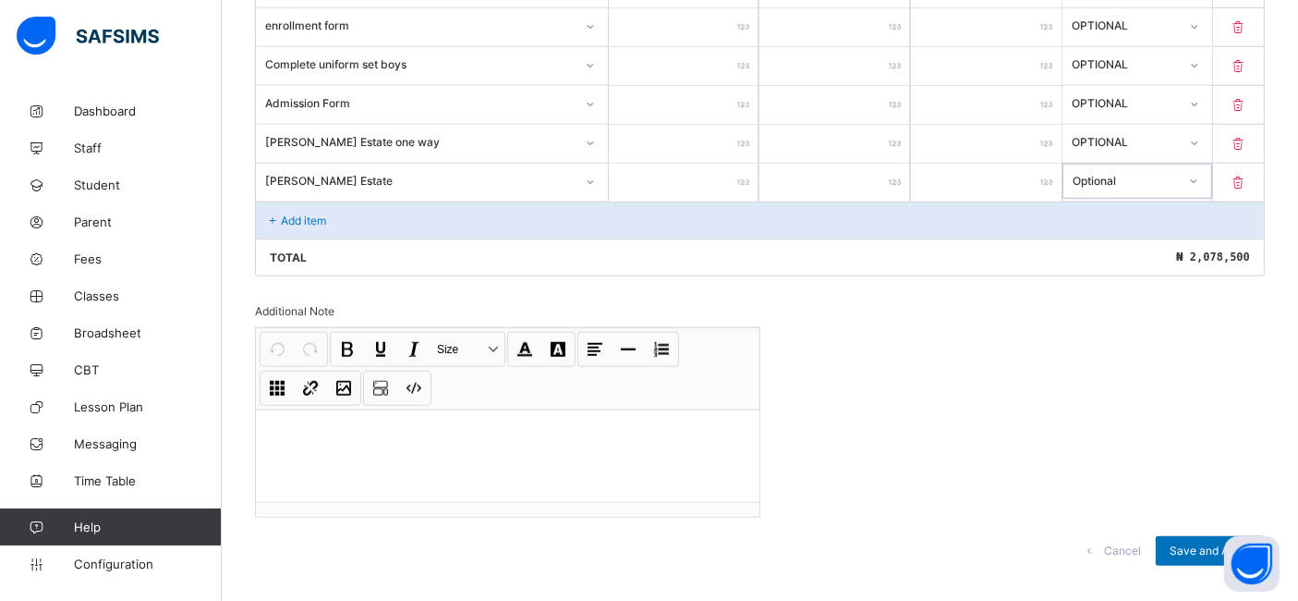
scroll to position [1800, 0]
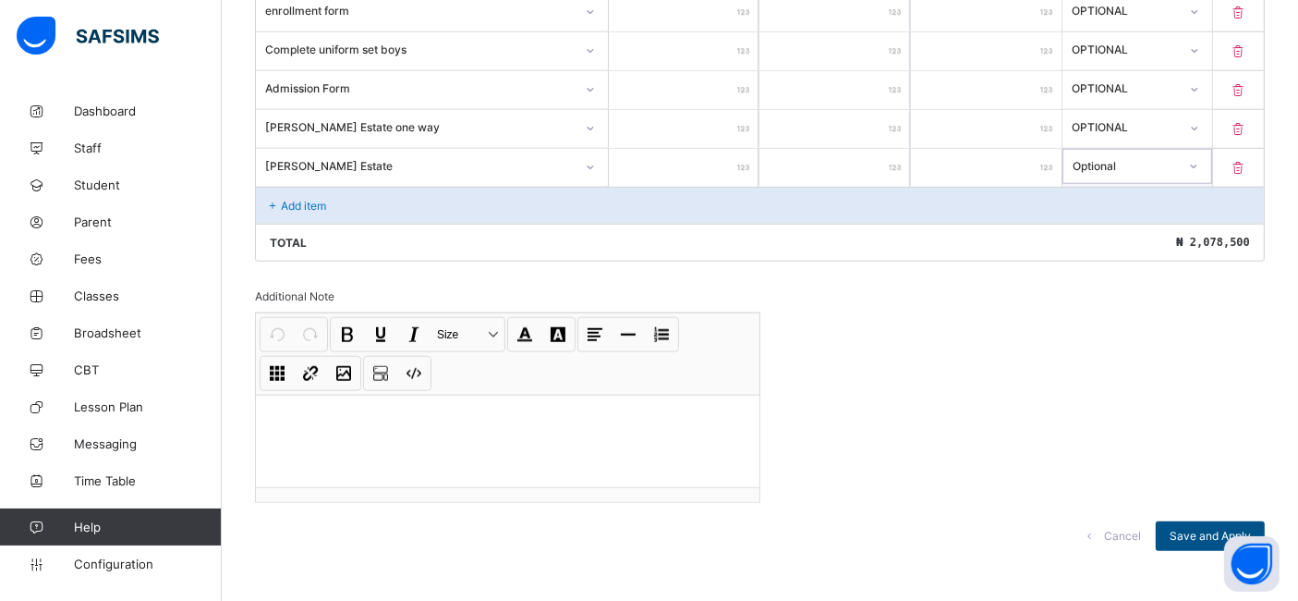
click at [1196, 529] on span "Save and Apply" at bounding box center [1210, 536] width 81 height 14
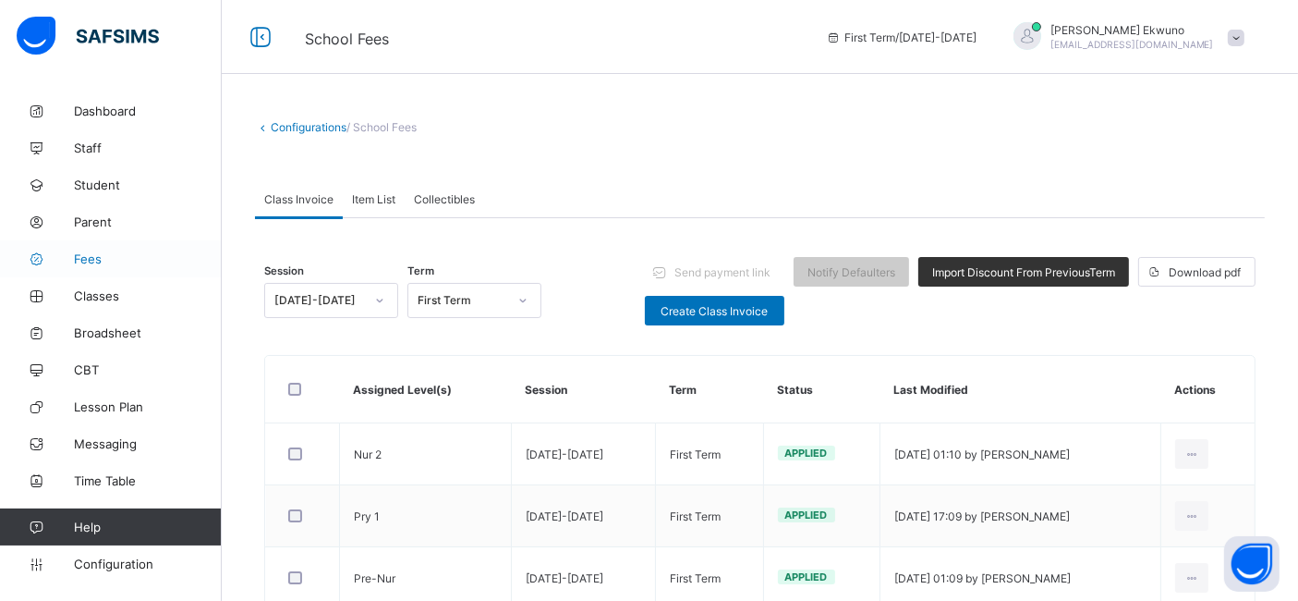
click at [95, 261] on span "Fees" at bounding box center [148, 258] width 148 height 15
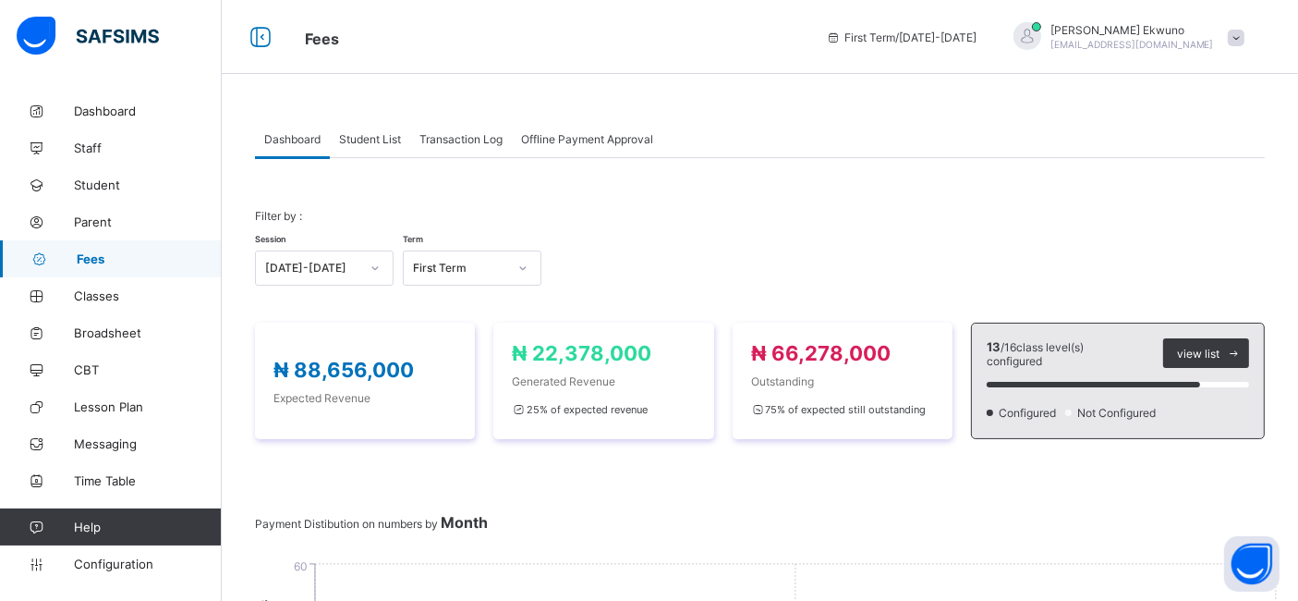
click at [376, 133] on span "Student List" at bounding box center [370, 139] width 62 height 14
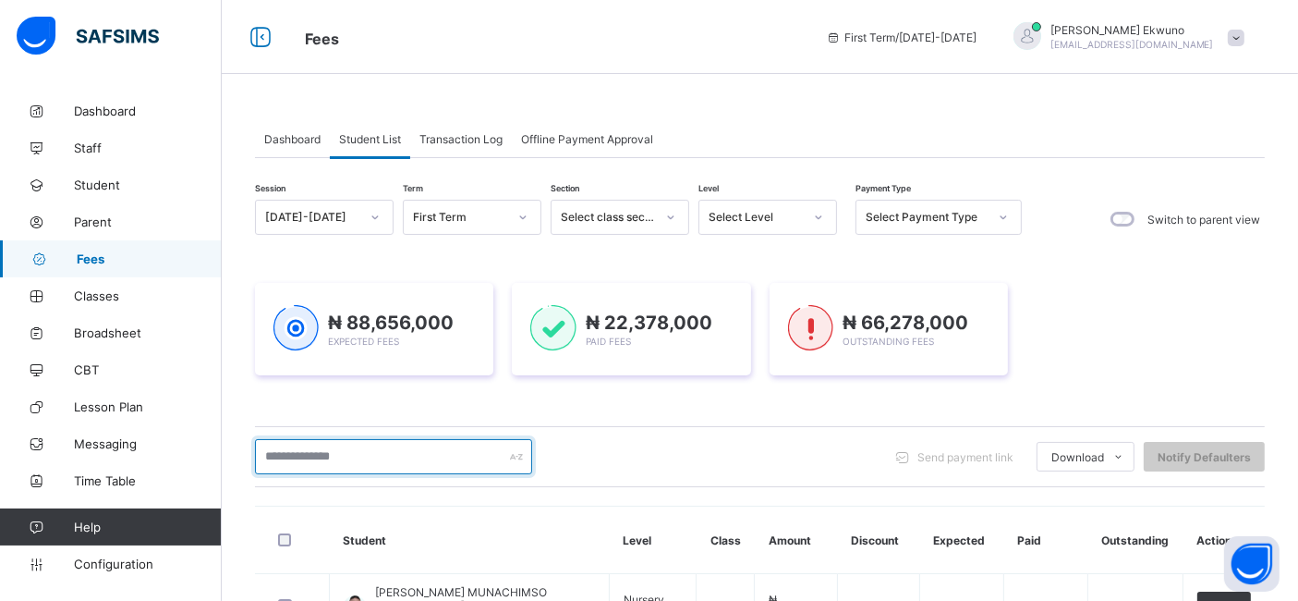
click at [334, 453] on input "text" at bounding box center [393, 456] width 277 height 35
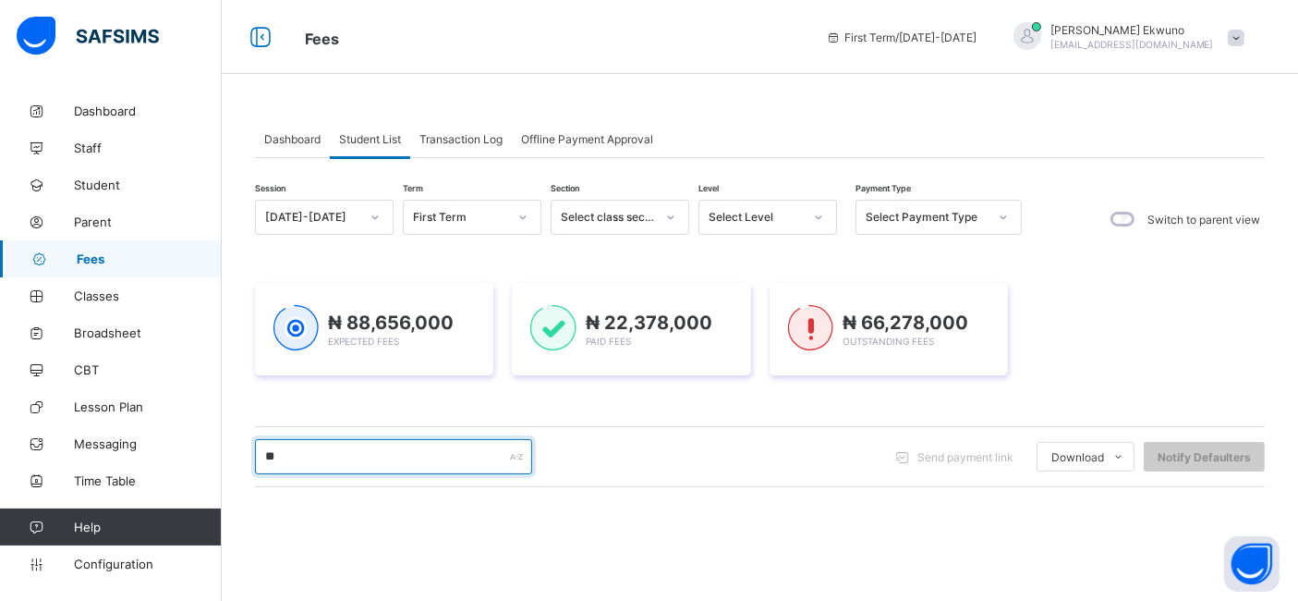
type input "***"
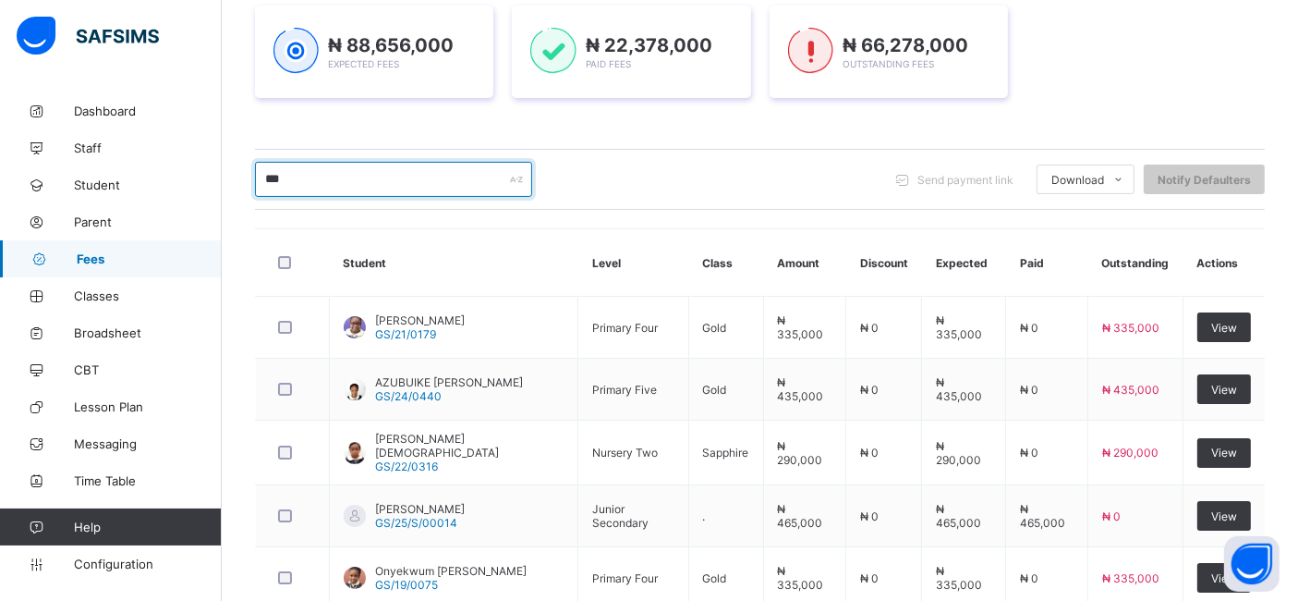
scroll to position [285, 0]
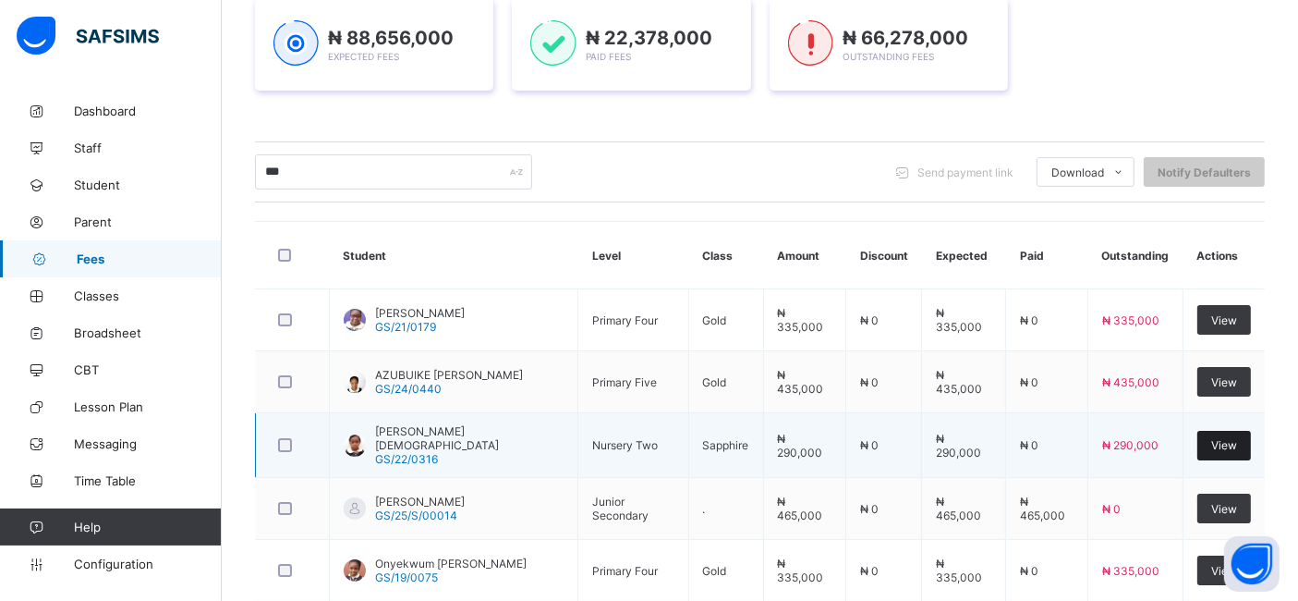
click at [1237, 441] on span "View" at bounding box center [1224, 445] width 26 height 14
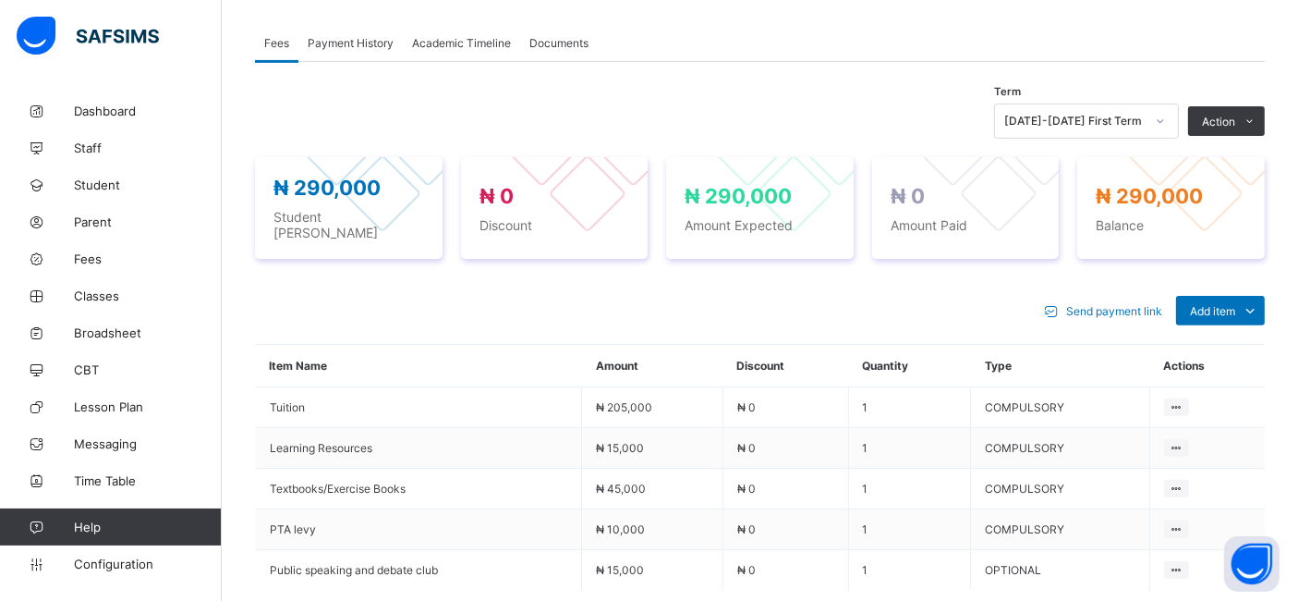
scroll to position [563, 0]
click at [1249, 334] on ul "Optional items Special bill" at bounding box center [1206, 368] width 118 height 68
click at [1221, 342] on div "Optional items" at bounding box center [1220, 351] width 74 height 18
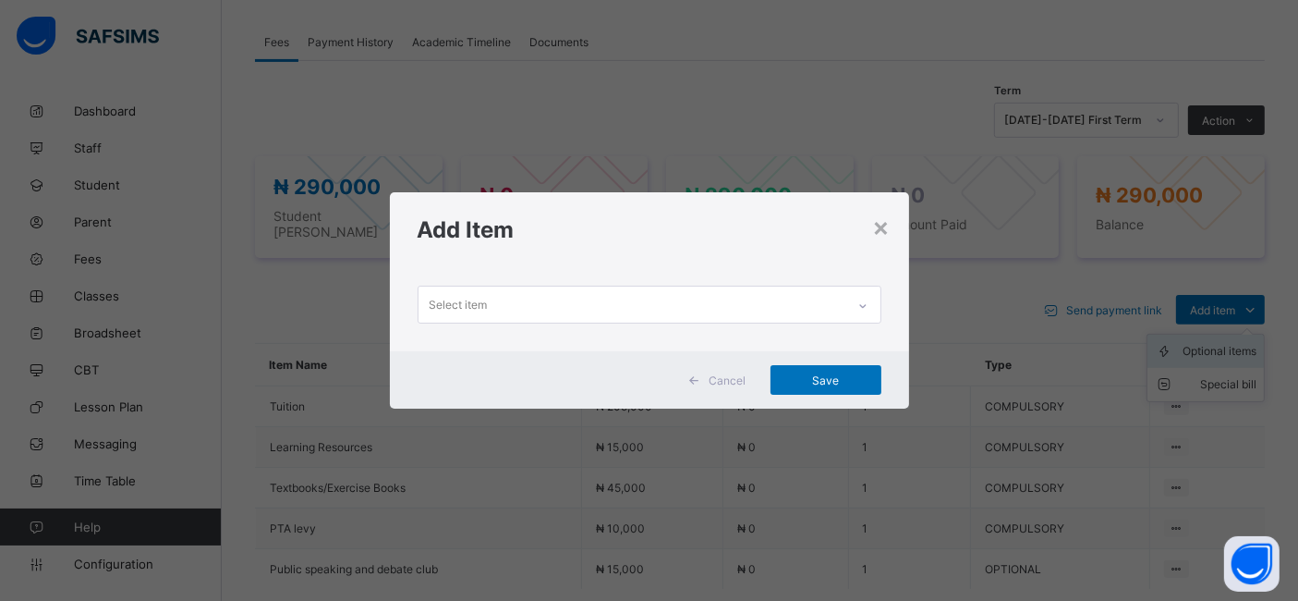
scroll to position [0, 0]
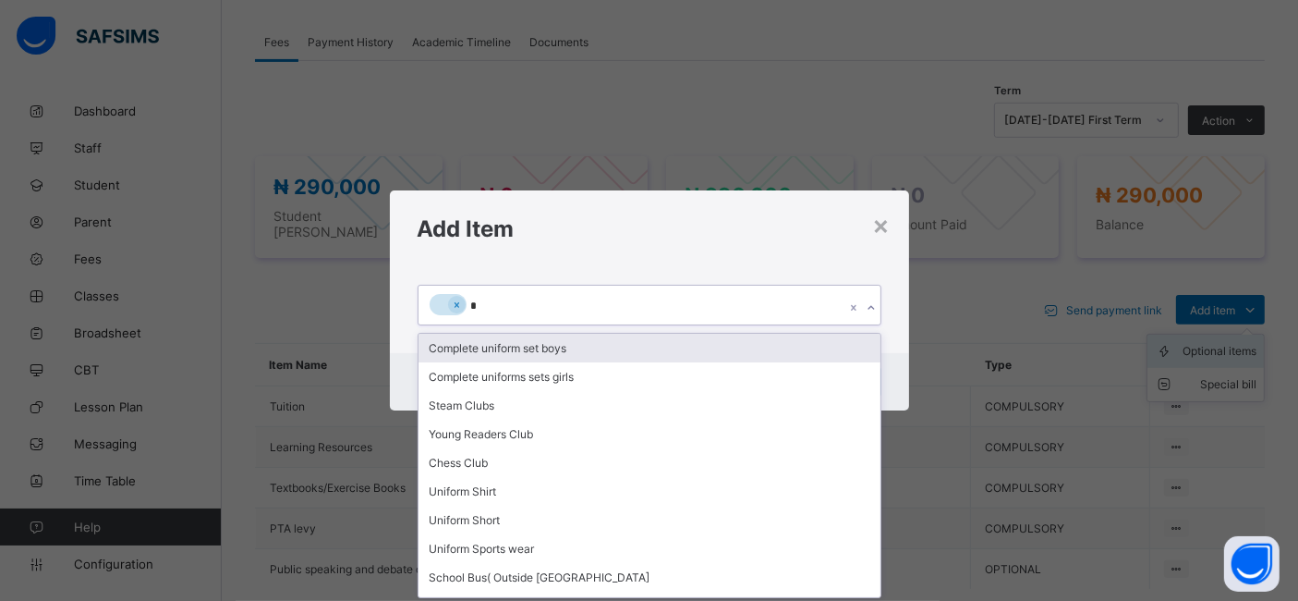
type input "**"
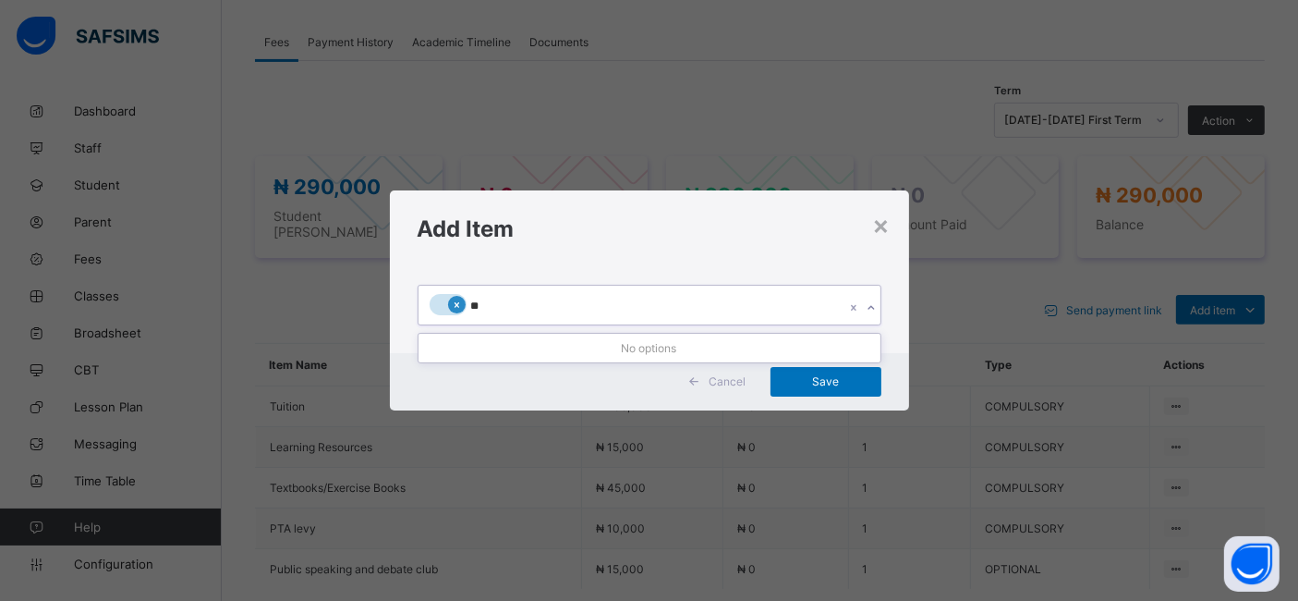
click at [459, 305] on div at bounding box center [457, 305] width 18 height 18
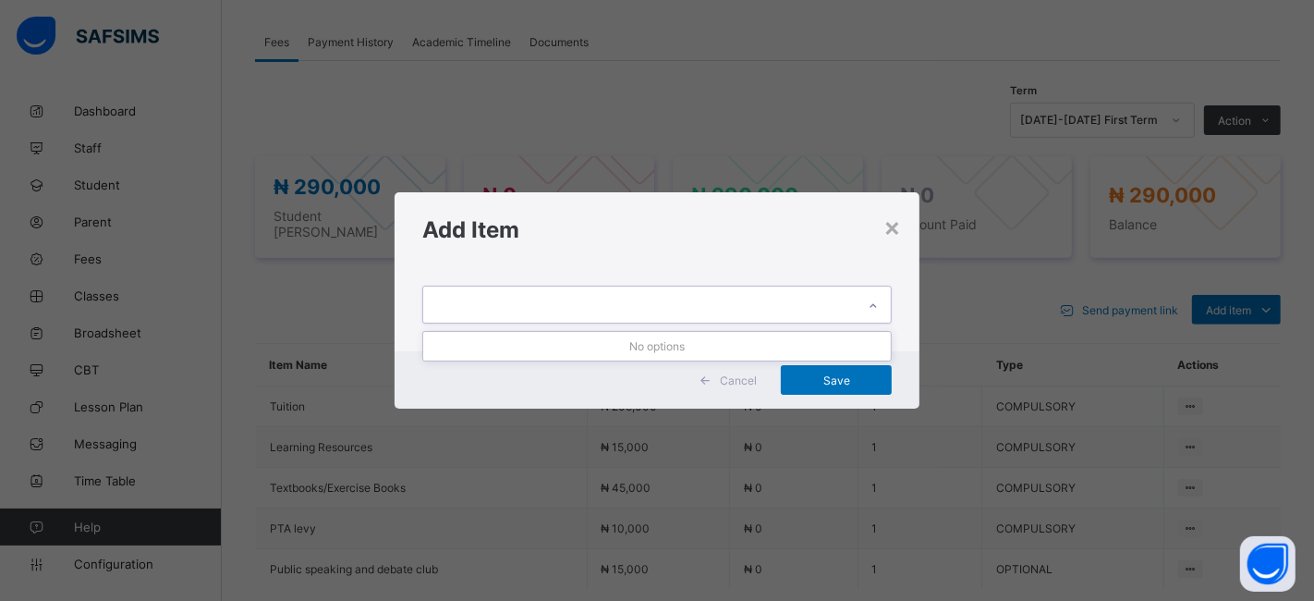
click at [881, 307] on div at bounding box center [872, 306] width 31 height 30
click at [889, 220] on div "×" at bounding box center [892, 226] width 18 height 31
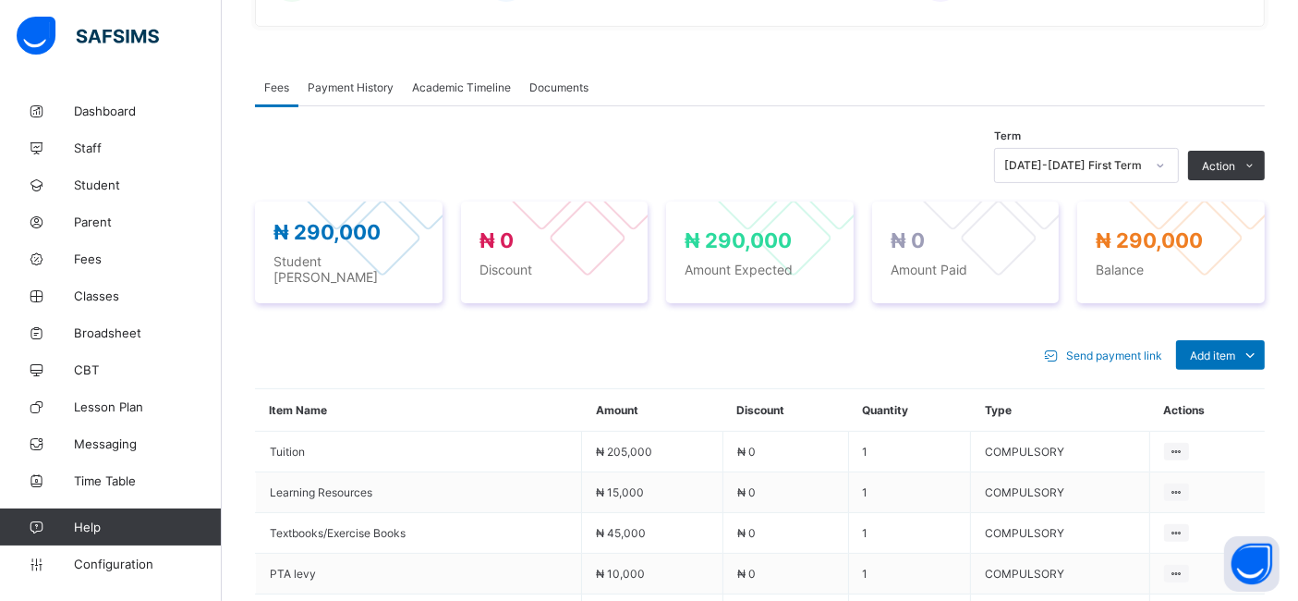
scroll to position [731, 0]
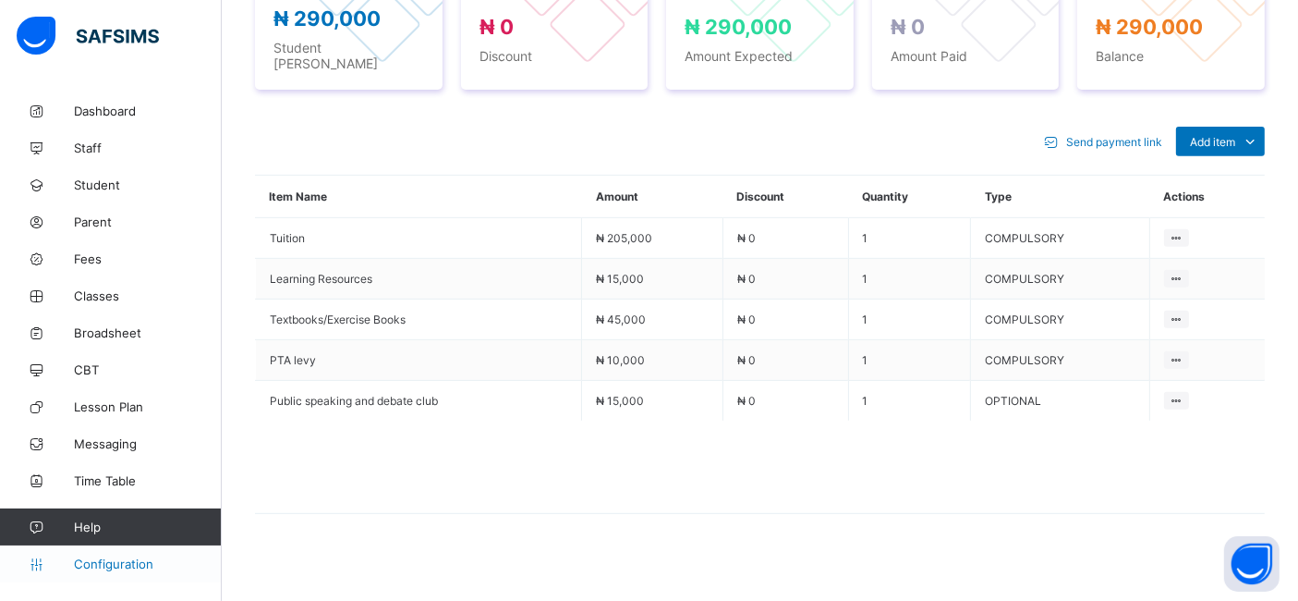
click at [110, 571] on link "Configuration" at bounding box center [110, 563] width 221 height 37
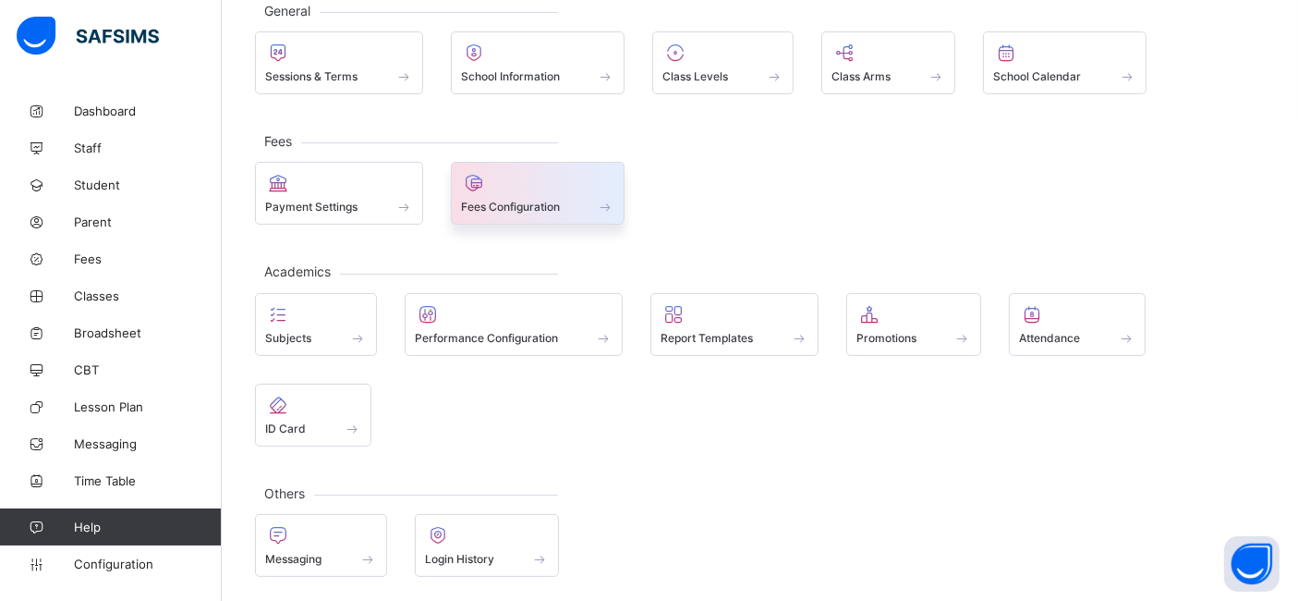
click at [501, 210] on span "Fees Configuration" at bounding box center [510, 207] width 99 height 14
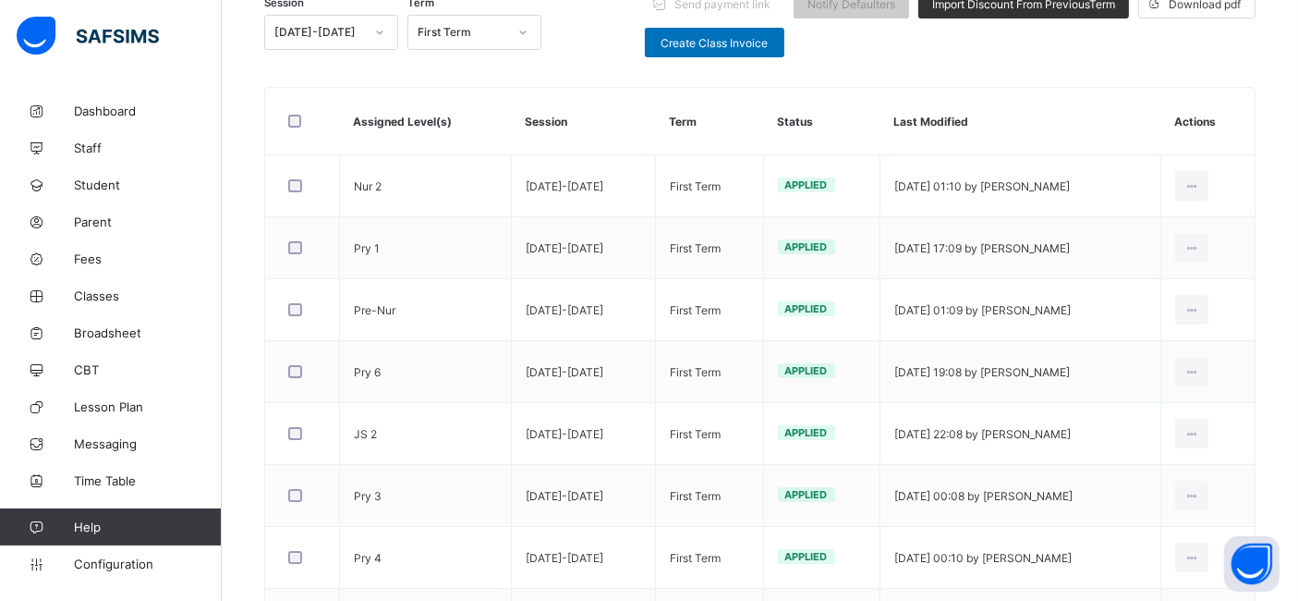
scroll to position [267, 0]
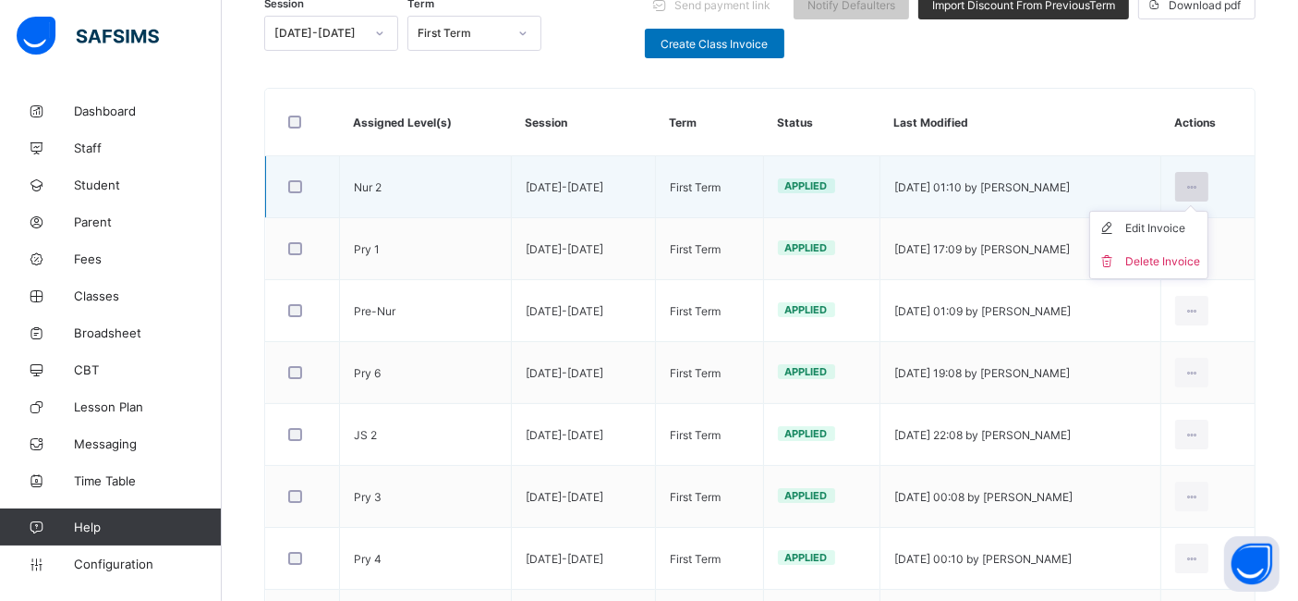
click at [1200, 188] on icon at bounding box center [1193, 187] width 16 height 14
click at [1172, 232] on div "Edit Invoice" at bounding box center [1162, 228] width 75 height 18
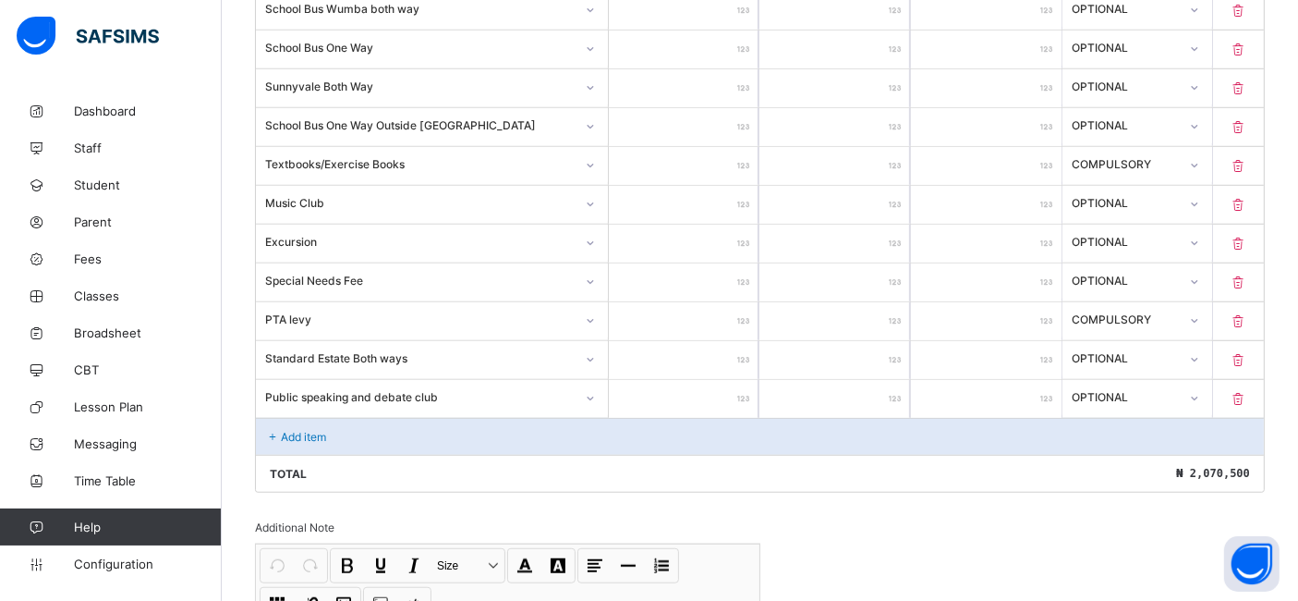
scroll to position [1415, 0]
click at [331, 429] on div "Add item" at bounding box center [760, 435] width 1008 height 37
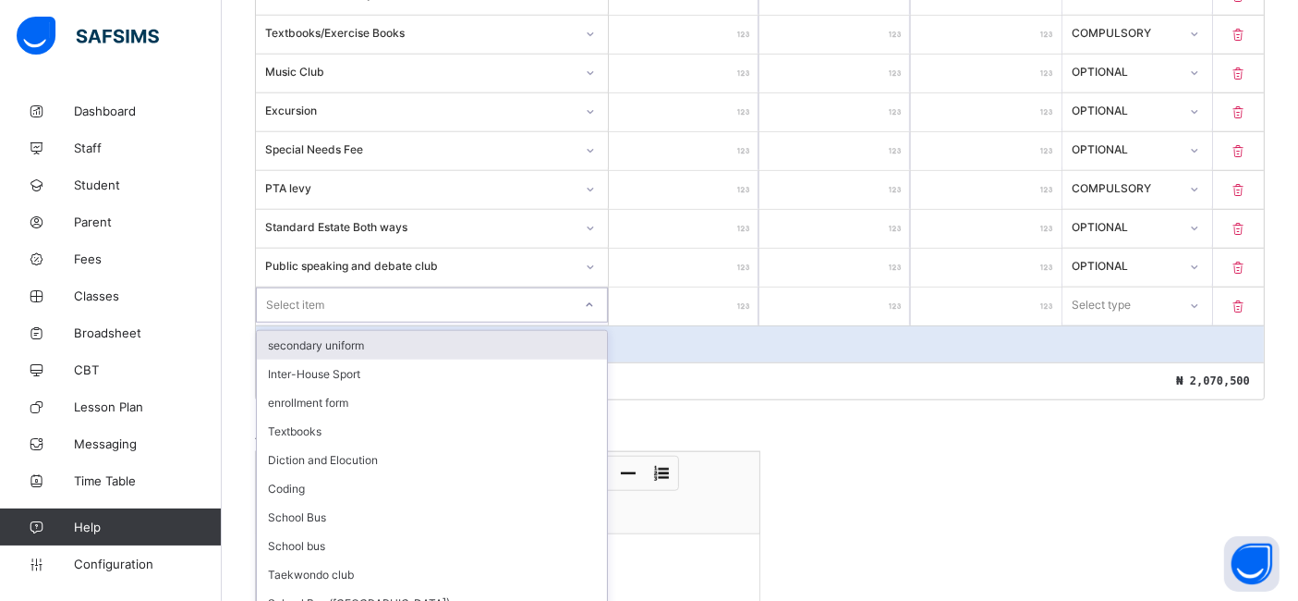
scroll to position [1549, 0]
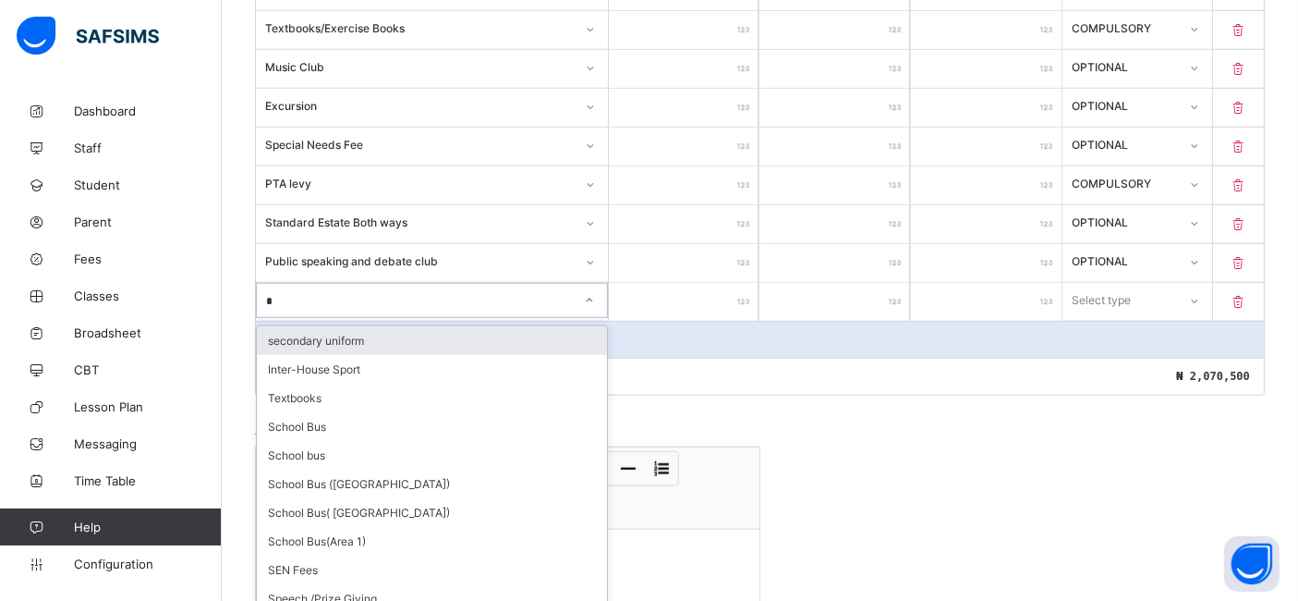
type input "**"
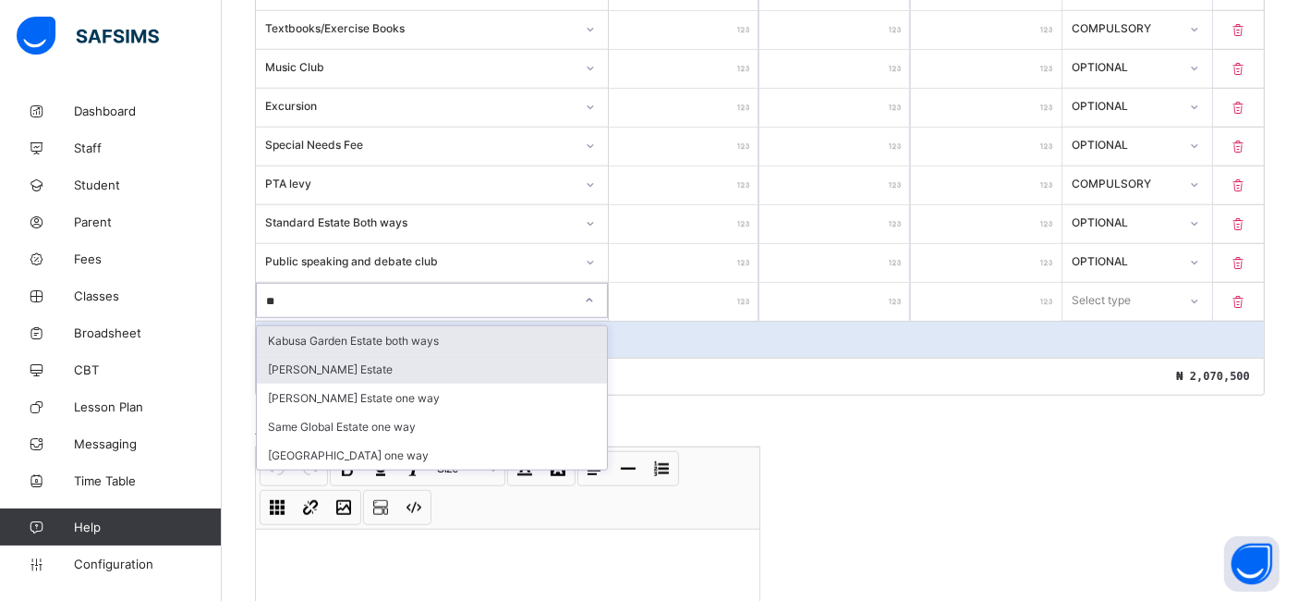
click at [322, 358] on div "santos Estate" at bounding box center [432, 369] width 350 height 29
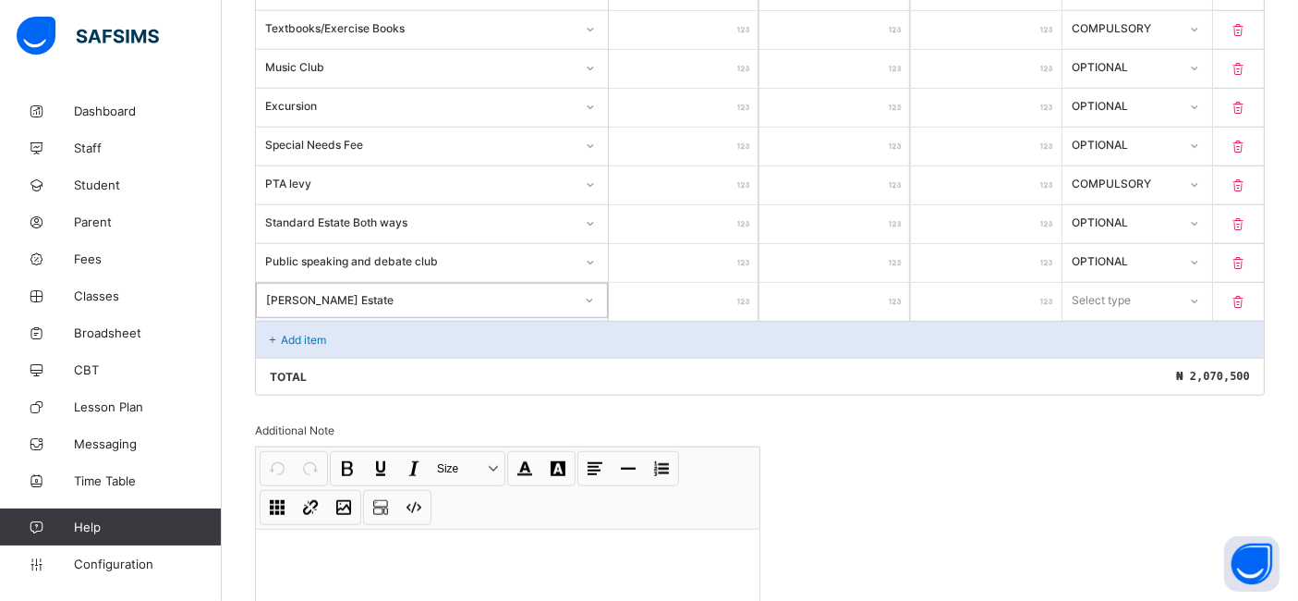
click at [734, 298] on input "number" at bounding box center [684, 302] width 151 height 38
type input "*"
type input "**"
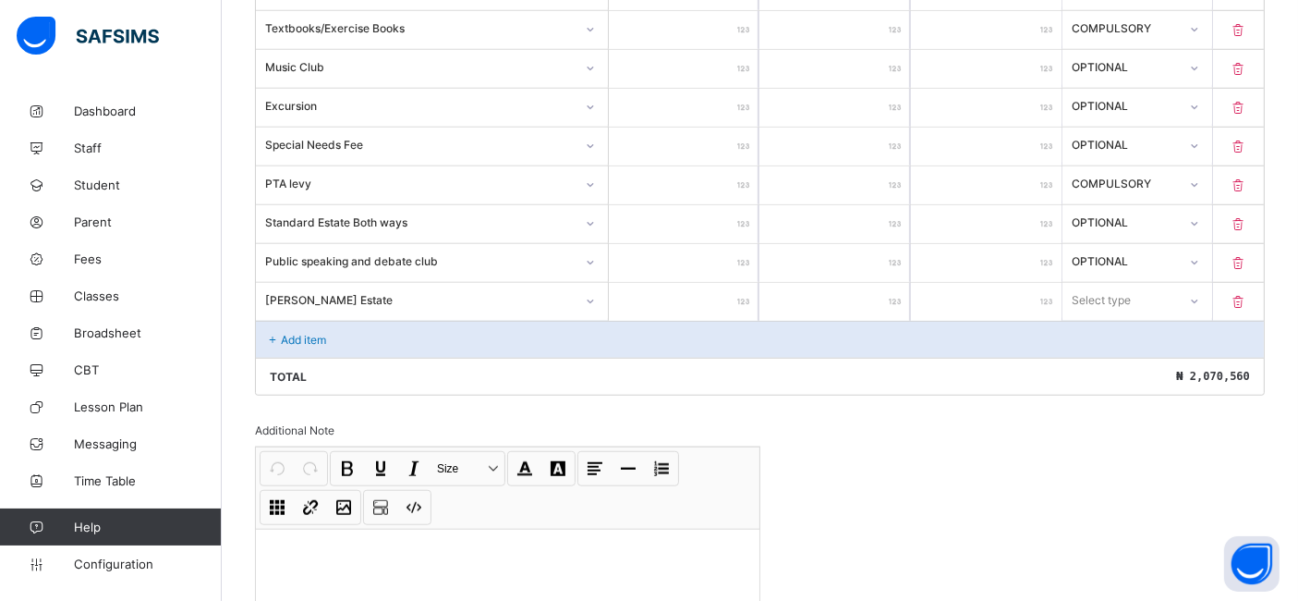
type input "***"
type input "****"
type input "*****"
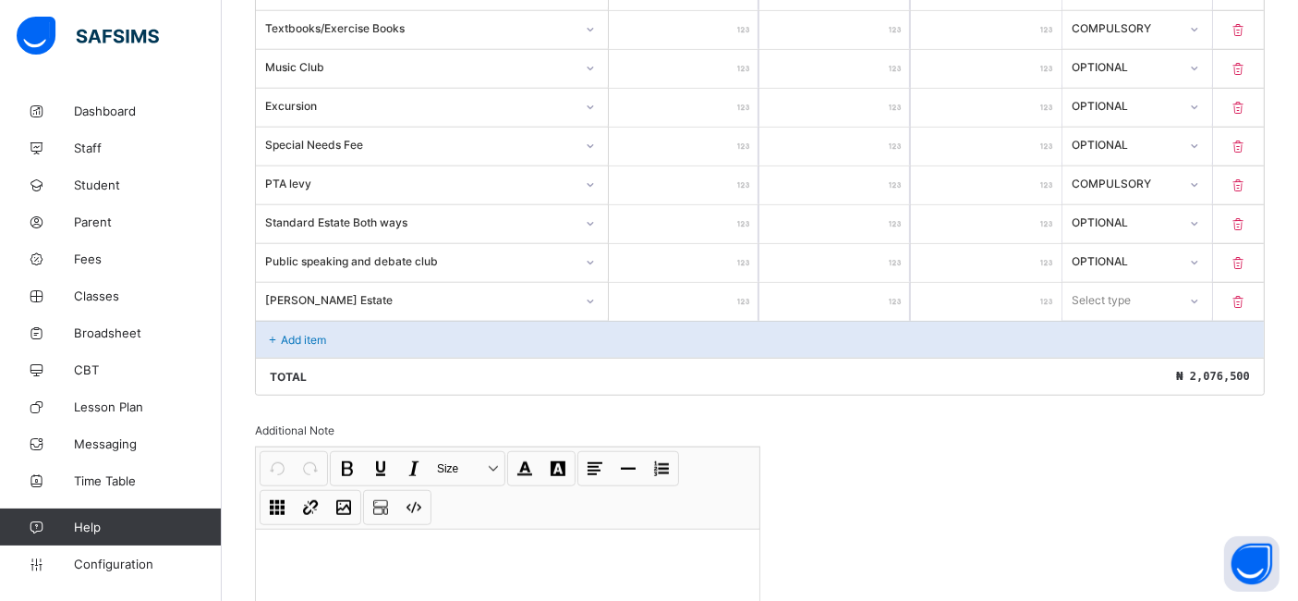
type input "*****"
click at [1199, 291] on icon at bounding box center [1193, 300] width 11 height 18
click at [1104, 355] on div "Optional" at bounding box center [1137, 369] width 149 height 29
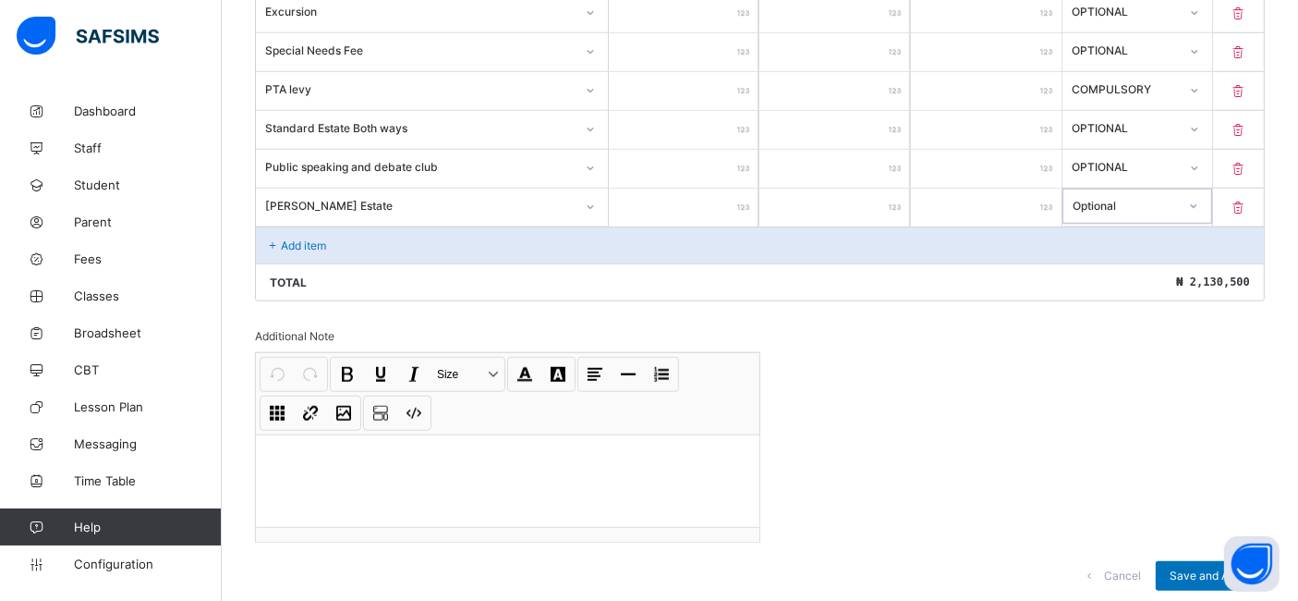
scroll to position [1683, 0]
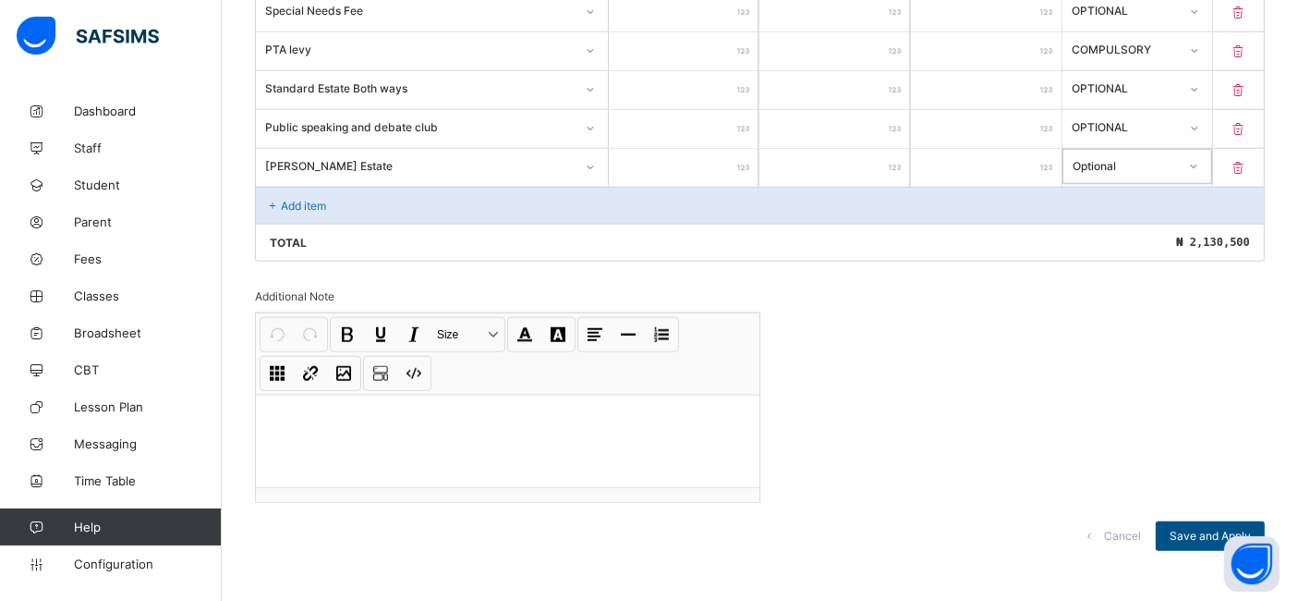
click at [1220, 529] on span "Save and Apply" at bounding box center [1210, 536] width 81 height 14
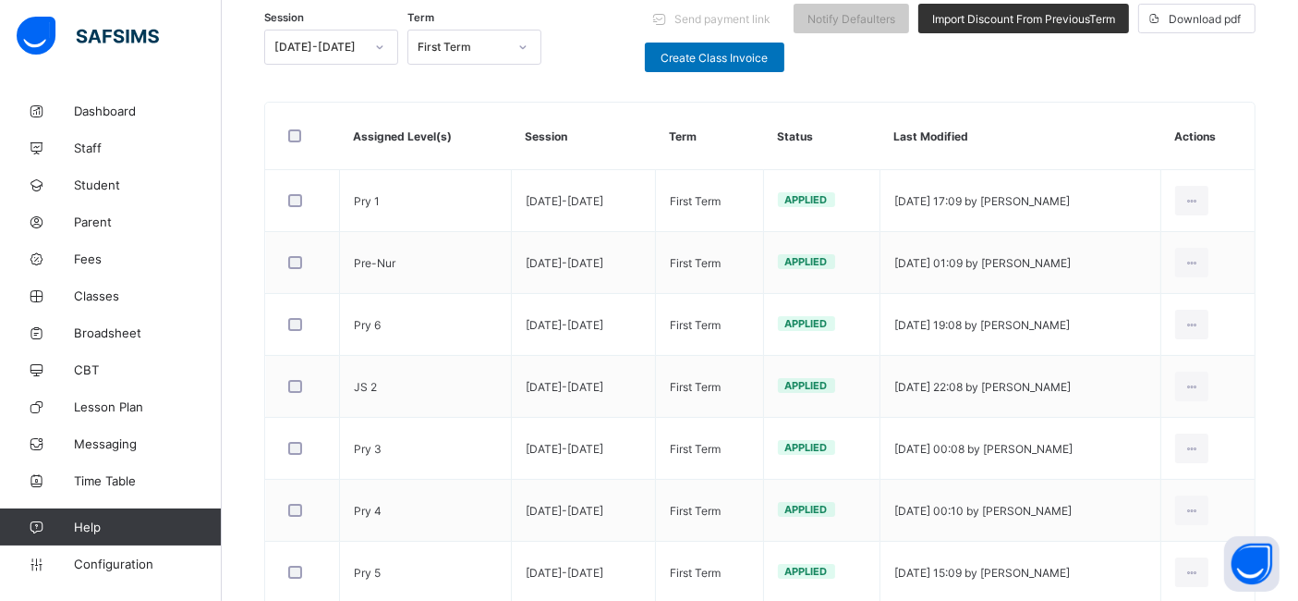
scroll to position [260, 0]
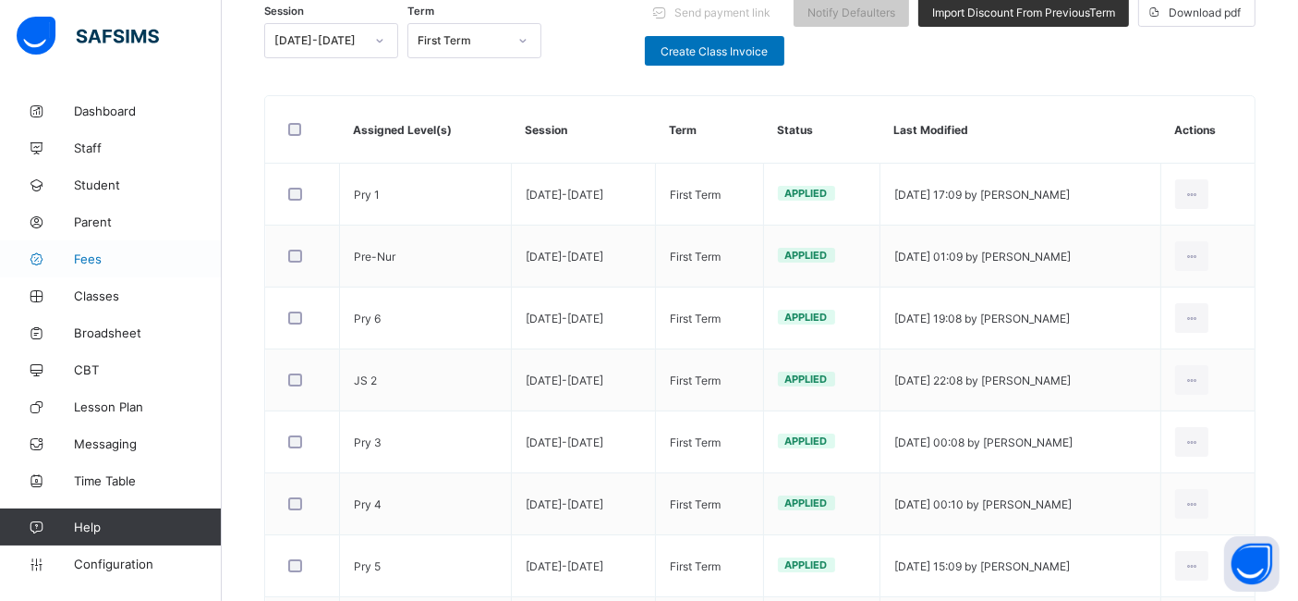
click at [100, 255] on span "Fees" at bounding box center [148, 258] width 148 height 15
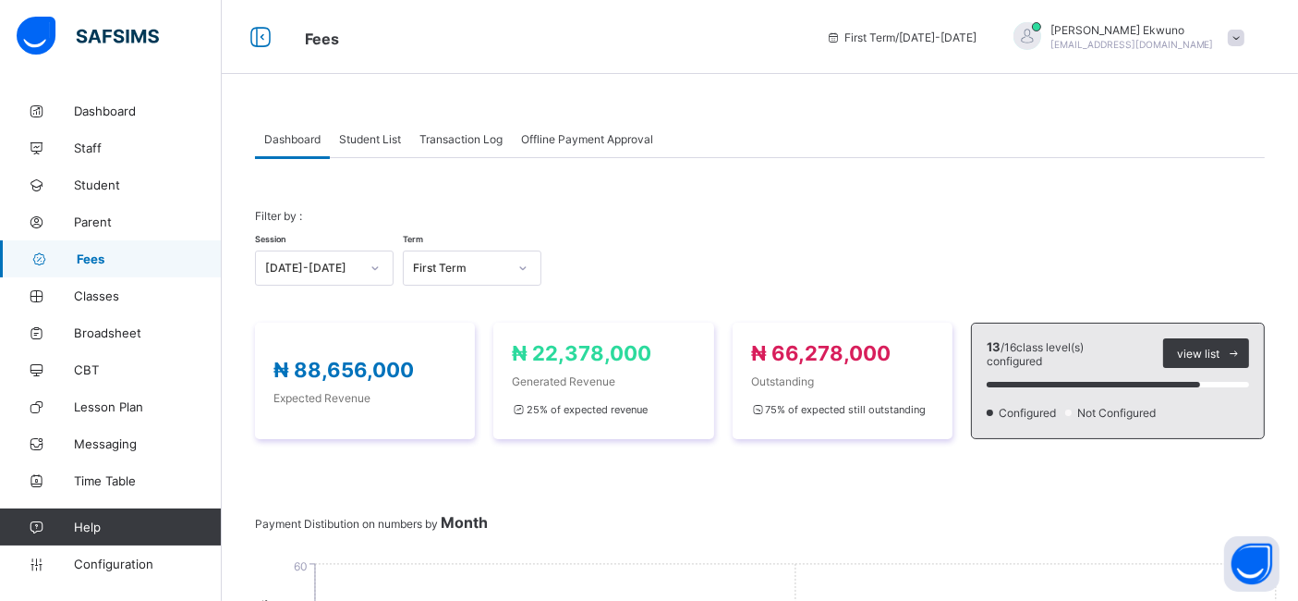
click at [388, 138] on span "Student List" at bounding box center [370, 139] width 62 height 14
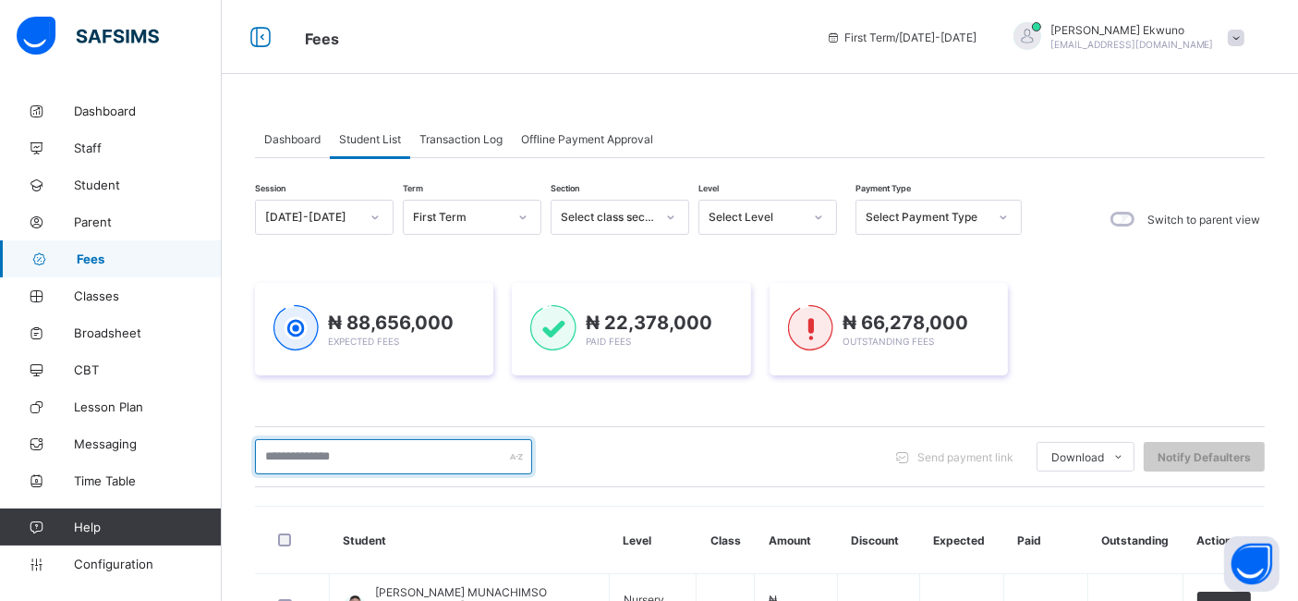
click at [276, 452] on input "text" at bounding box center [393, 456] width 277 height 35
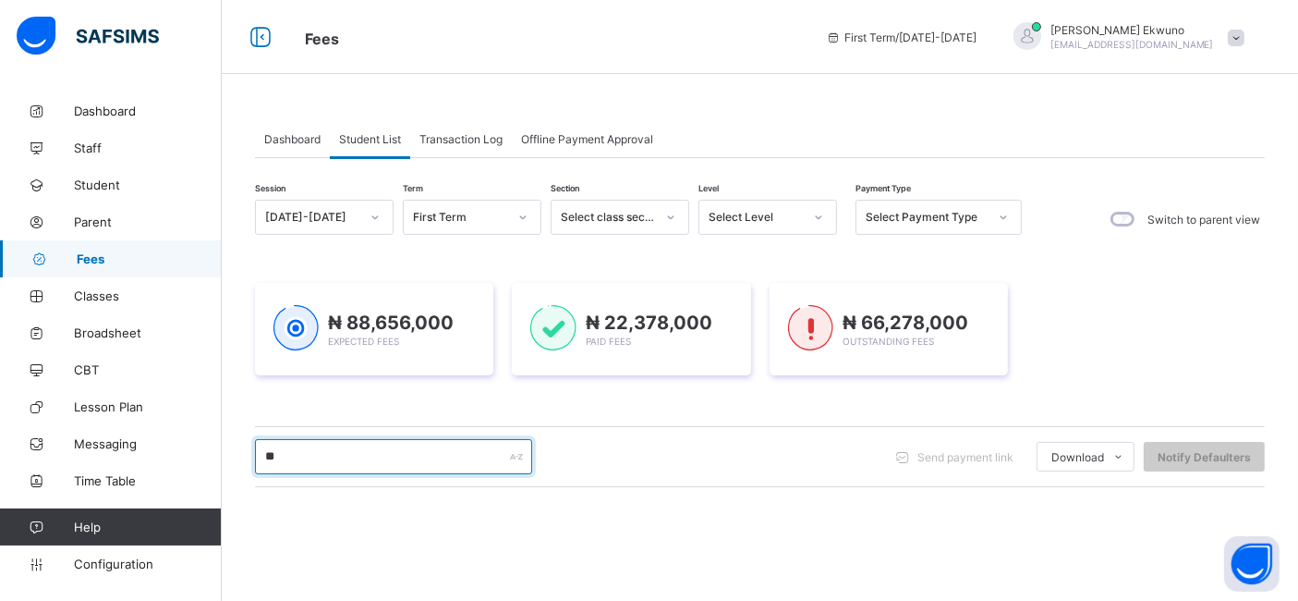
type input "***"
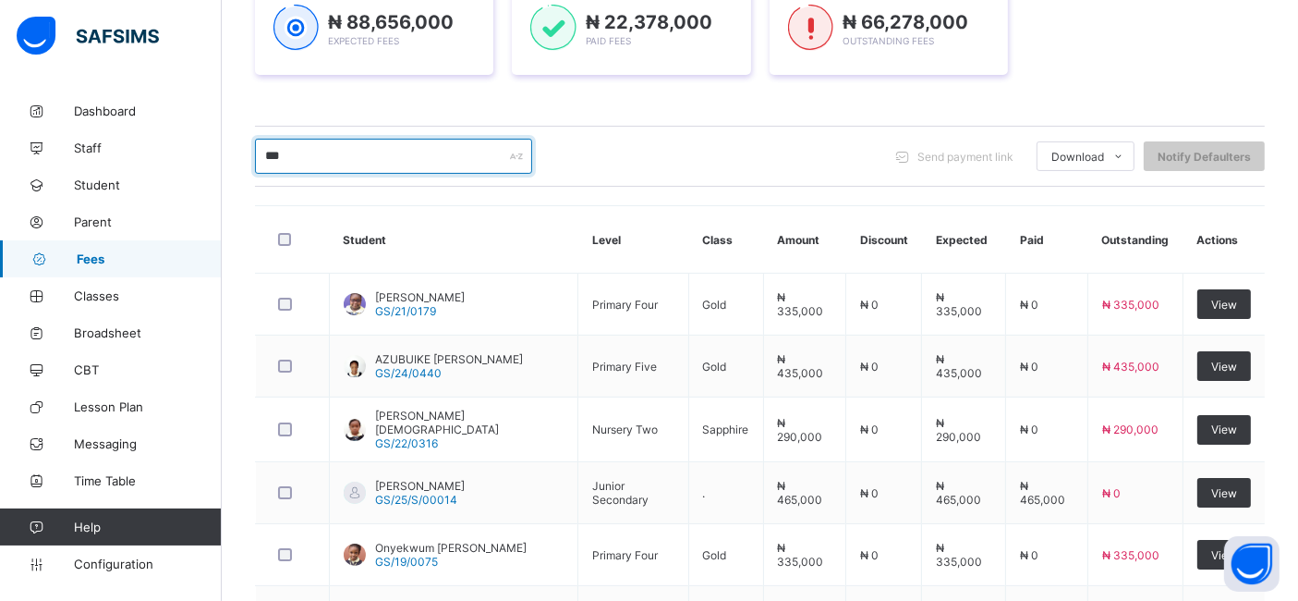
scroll to position [301, 0]
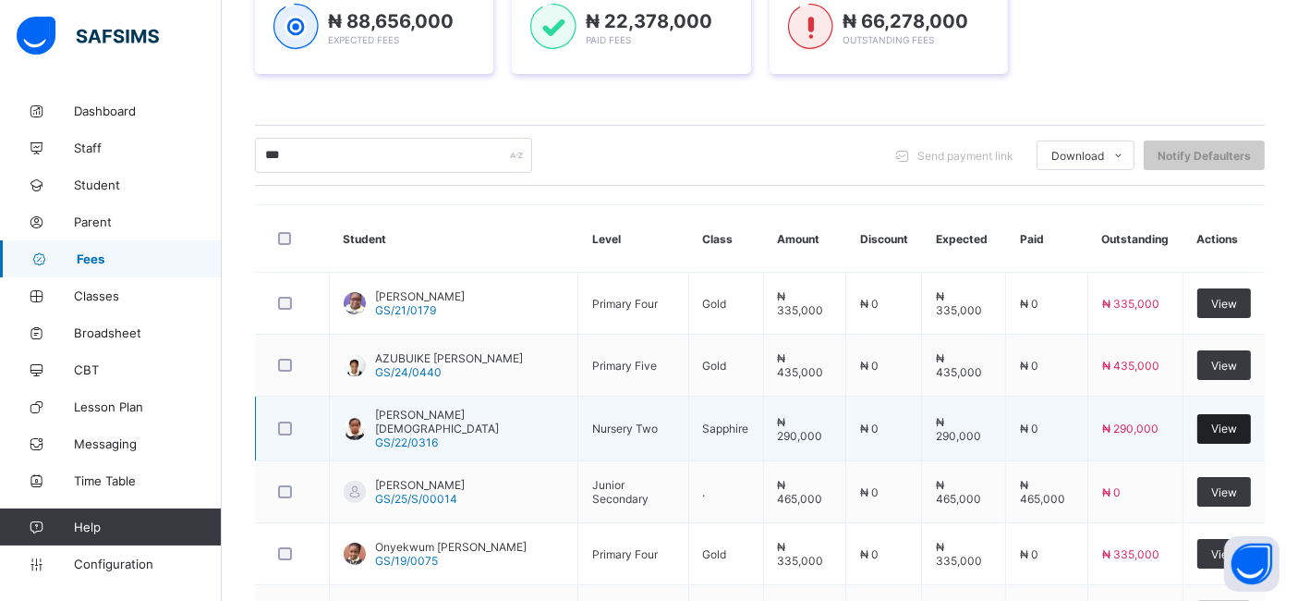
click at [1237, 425] on span "View" at bounding box center [1224, 428] width 26 height 14
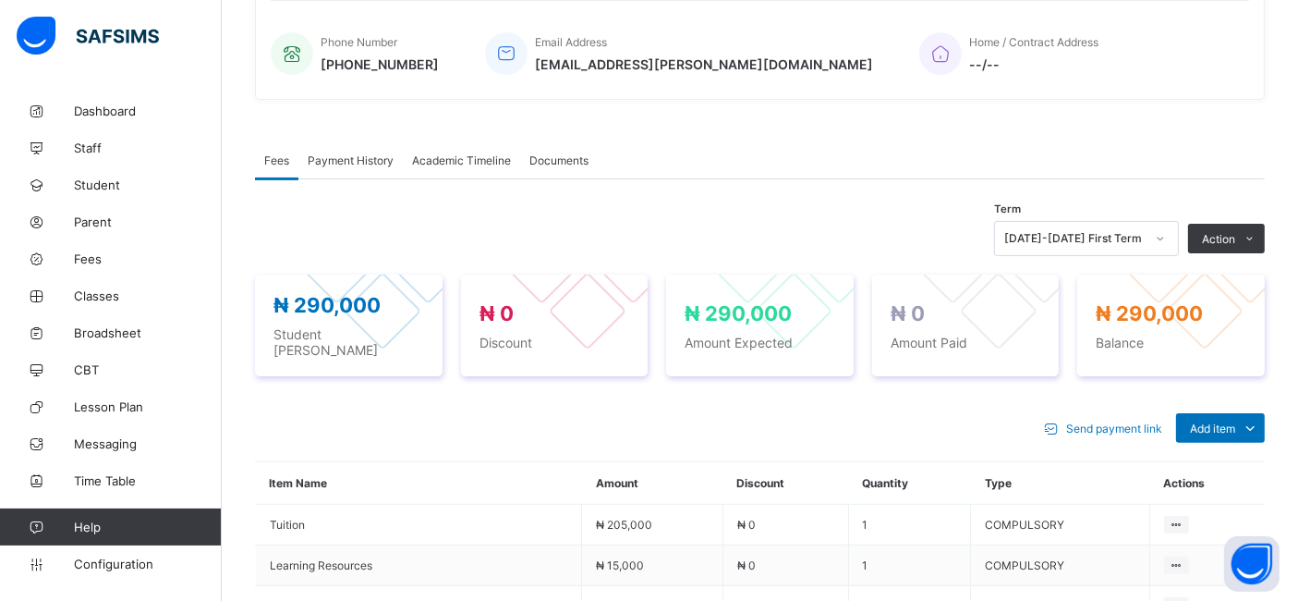
scroll to position [445, 0]
click at [1233, 420] on span "Add item" at bounding box center [1212, 427] width 45 height 14
click at [1221, 459] on div "Optional items" at bounding box center [1220, 468] width 74 height 18
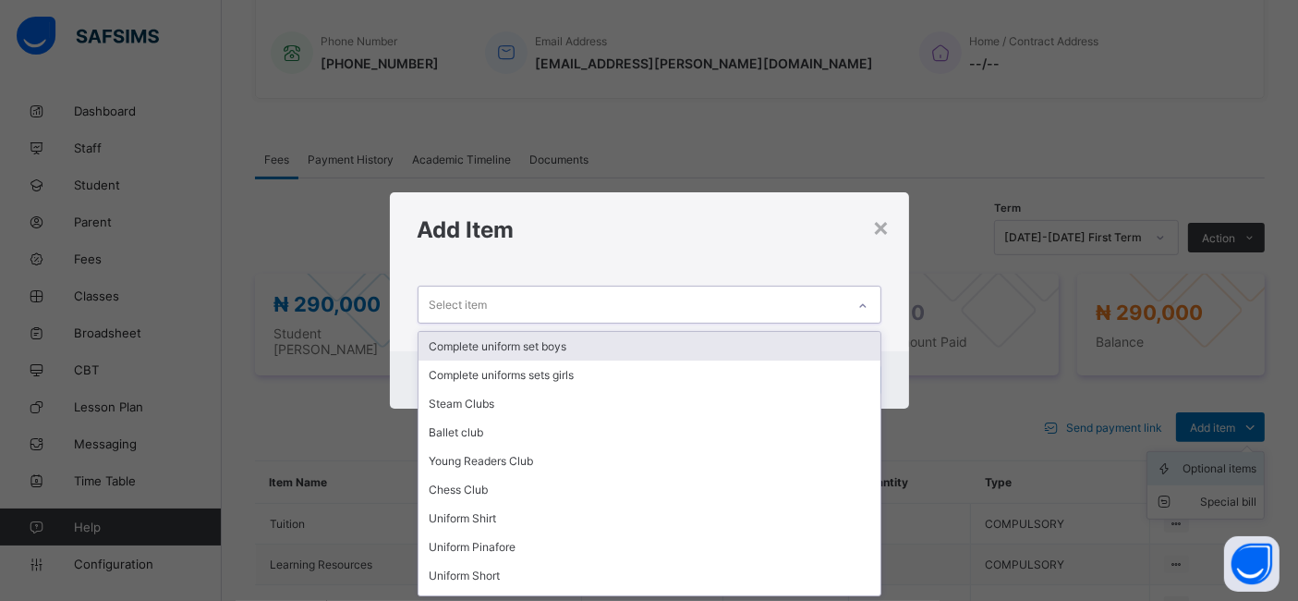
scroll to position [0, 0]
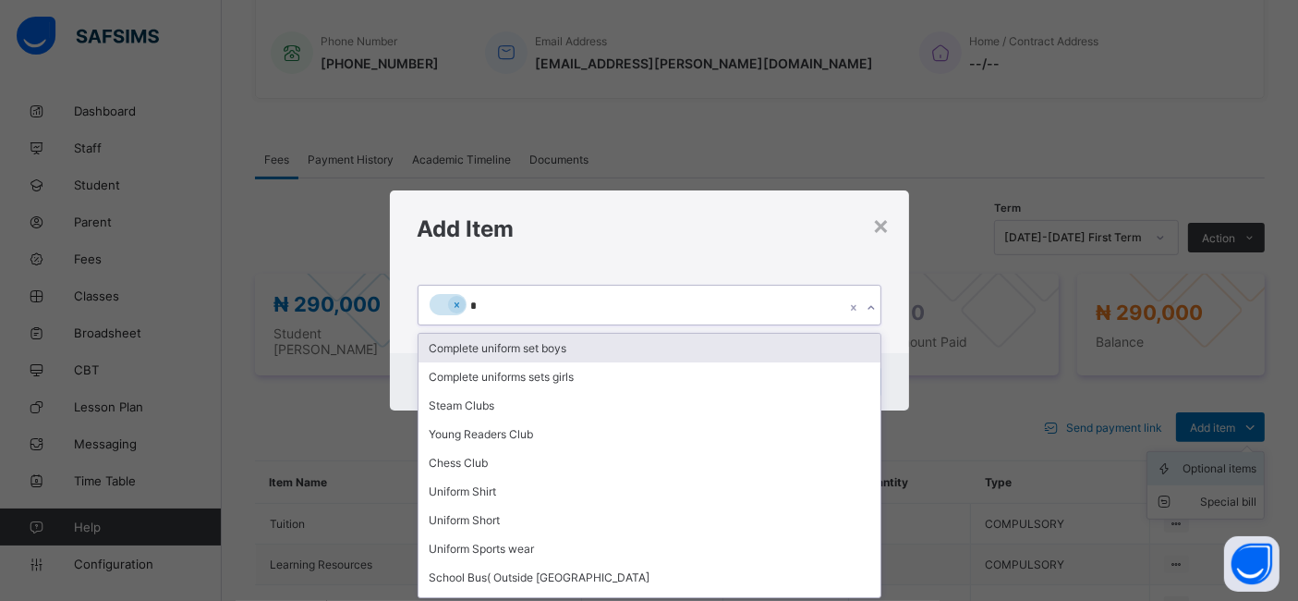
type input "**"
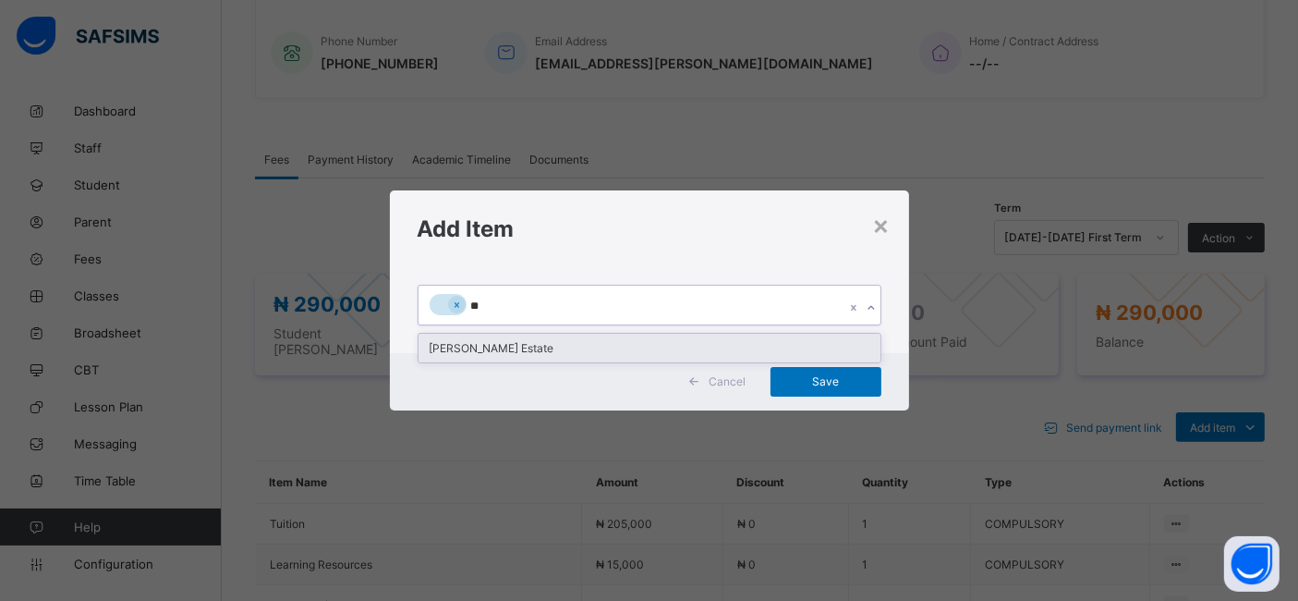
click at [456, 345] on div "santos Estate" at bounding box center [650, 348] width 462 height 29
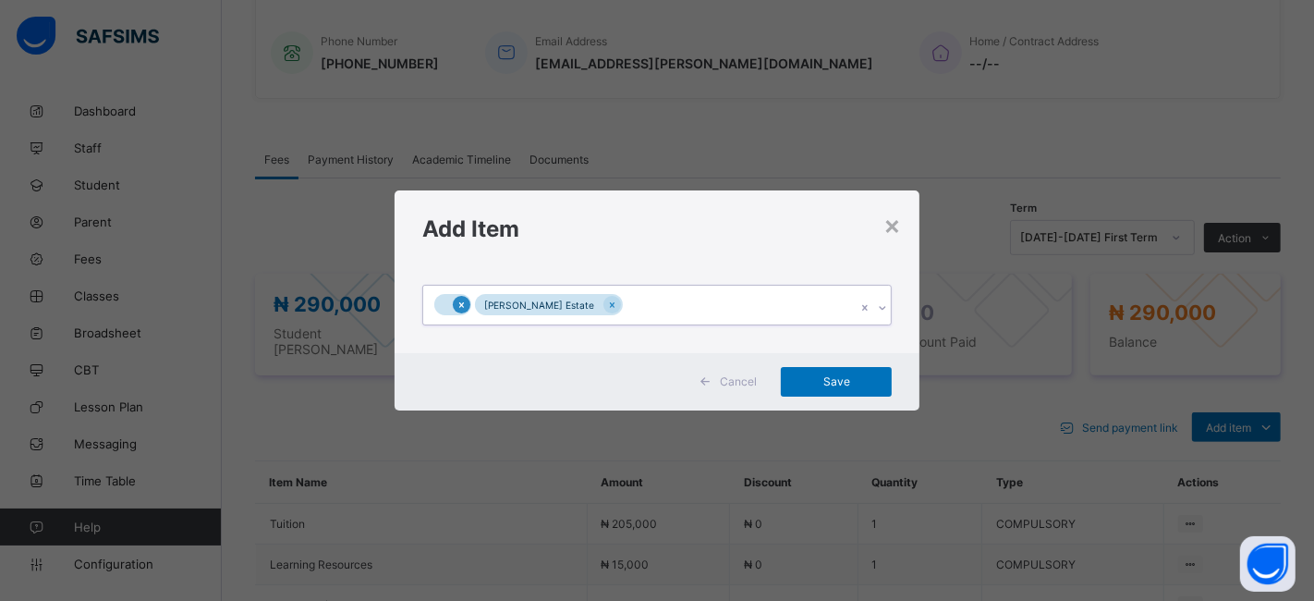
click at [457, 299] on icon at bounding box center [461, 304] width 10 height 13
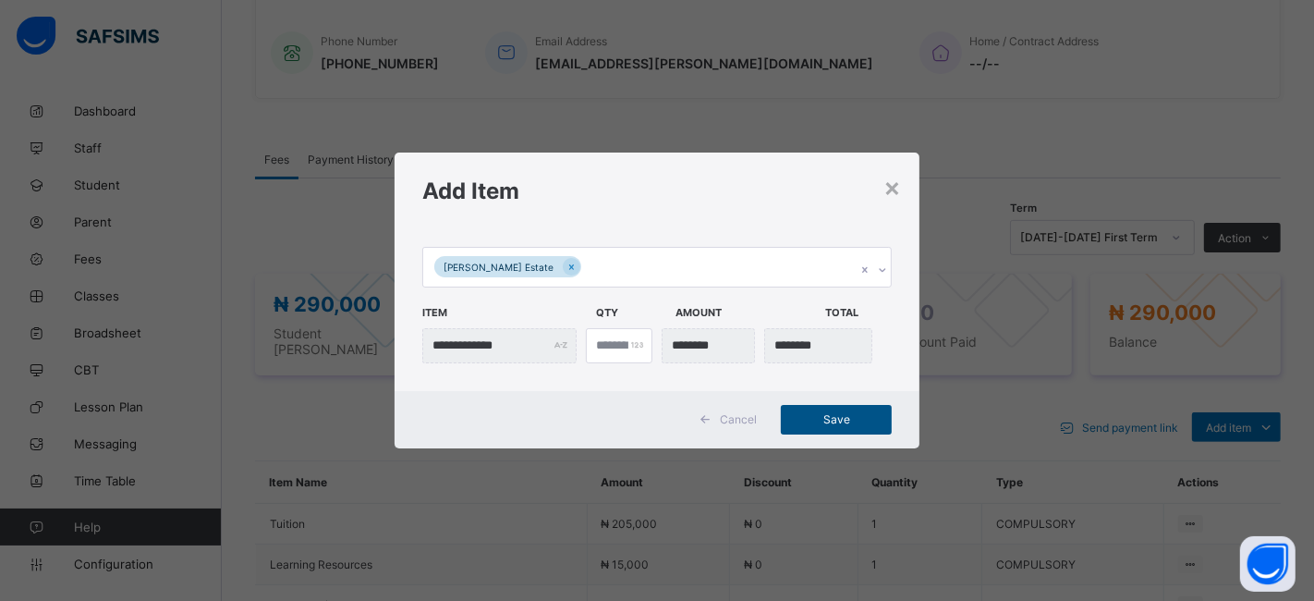
click at [810, 415] on span "Save" at bounding box center [836, 419] width 83 height 14
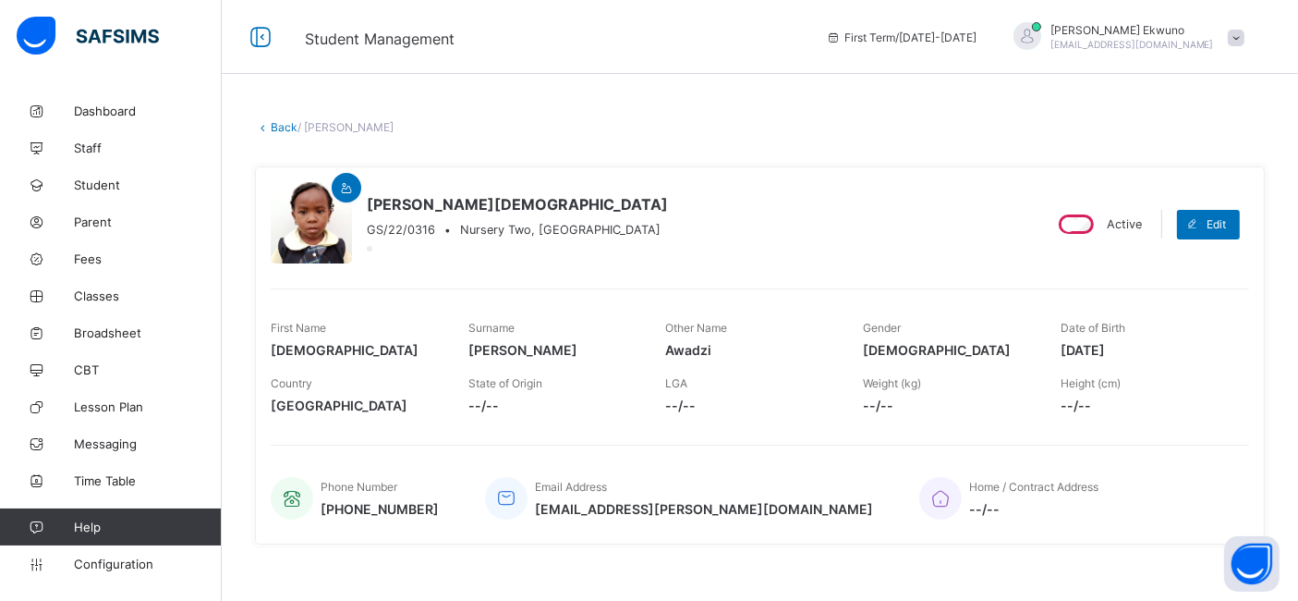
click at [283, 127] on link "Back" at bounding box center [284, 127] width 27 height 14
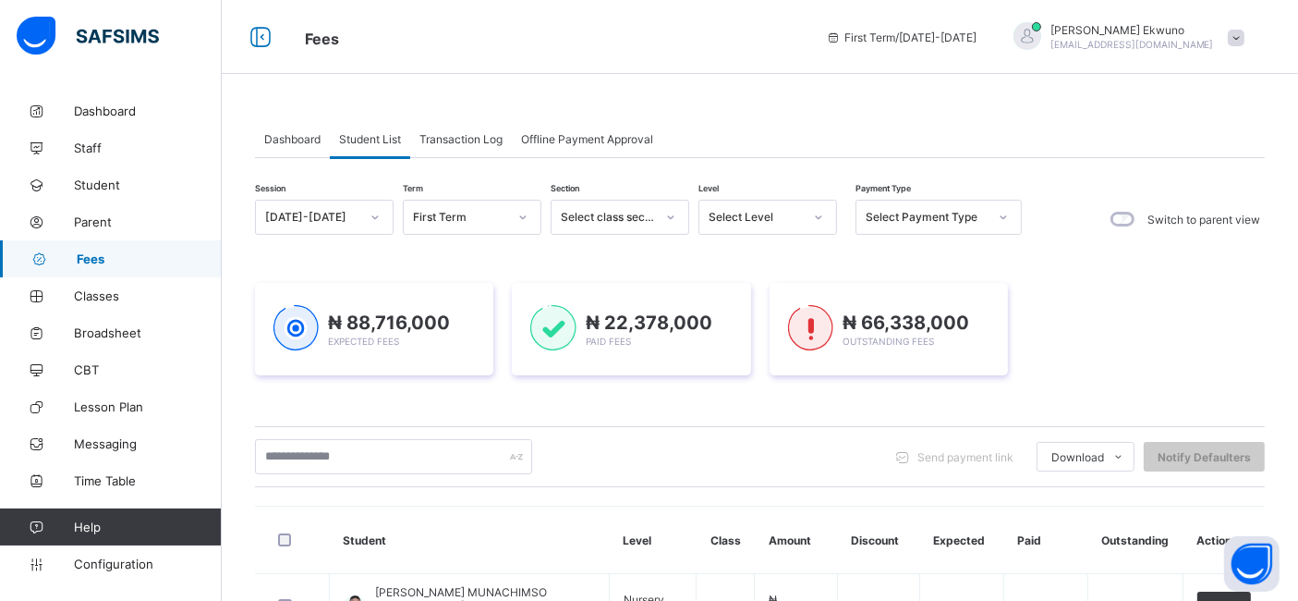
click at [397, 139] on span "Student List" at bounding box center [370, 139] width 62 height 14
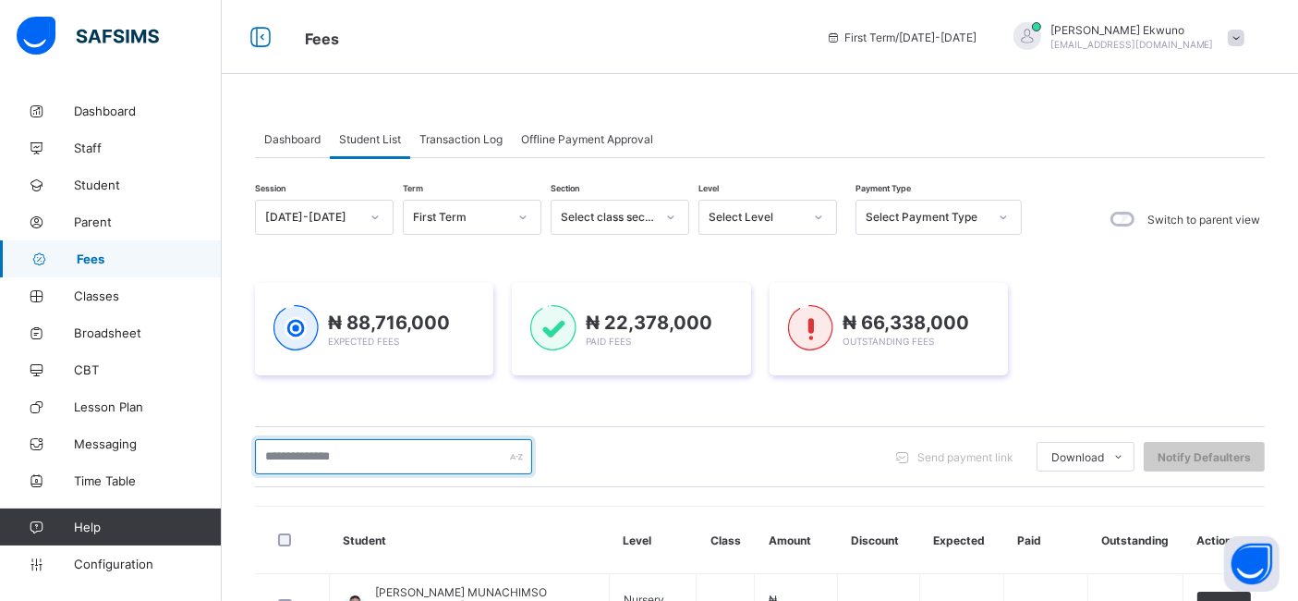
click at [322, 461] on input "text" at bounding box center [393, 456] width 277 height 35
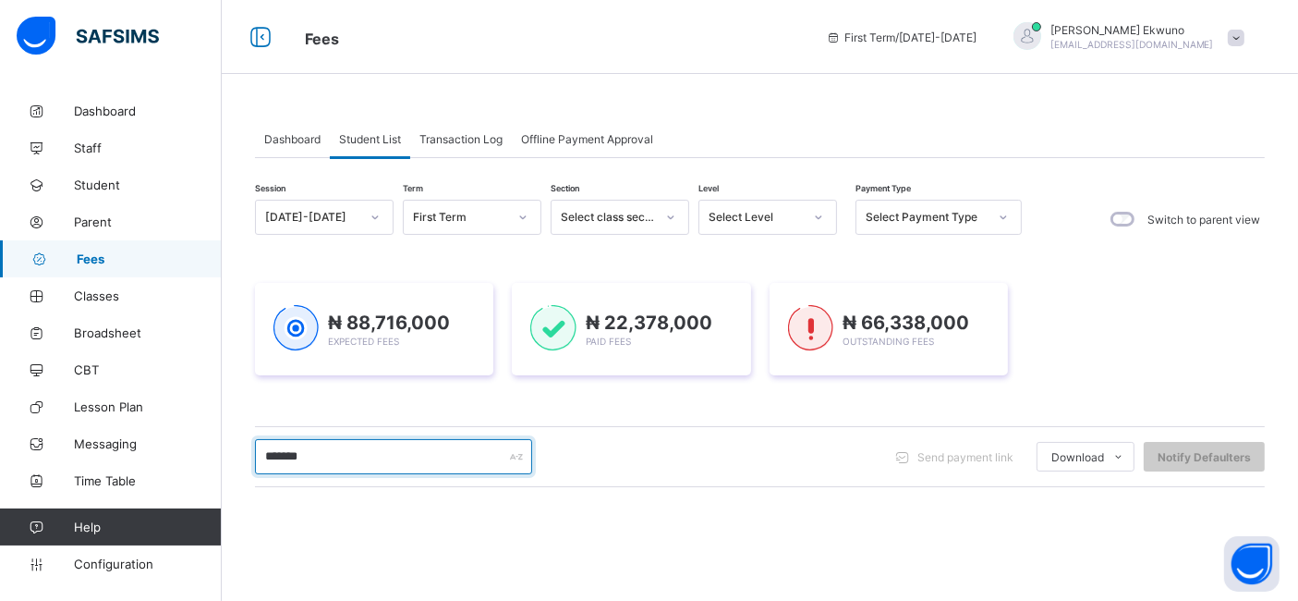
type input "*******"
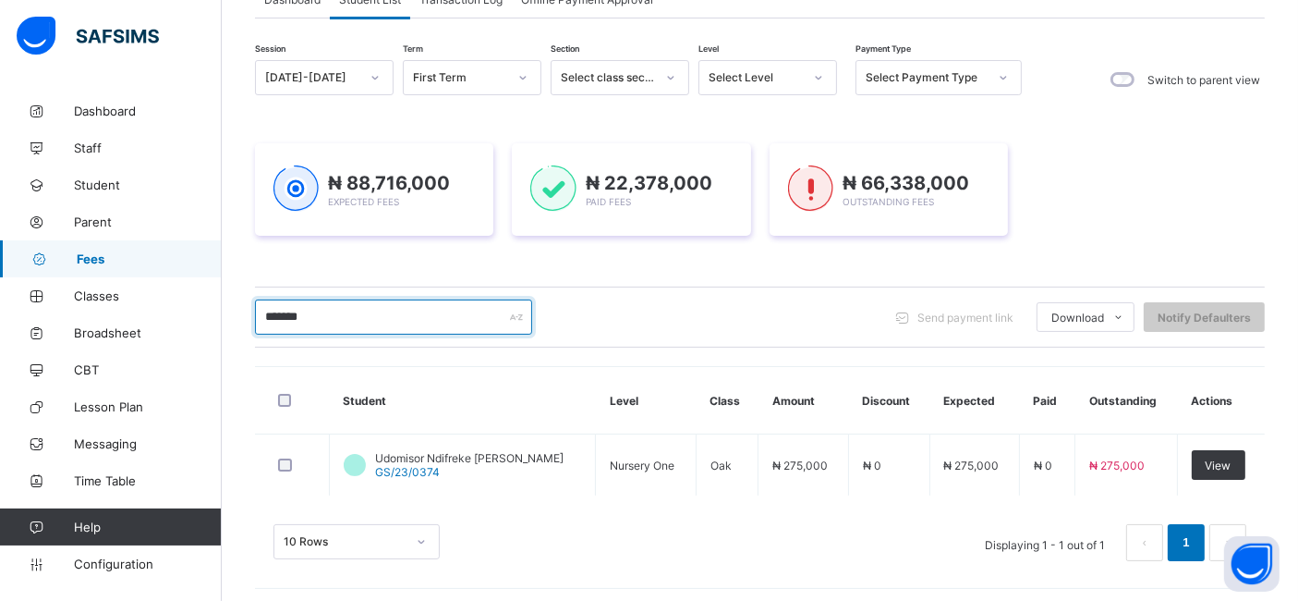
scroll to position [143, 0]
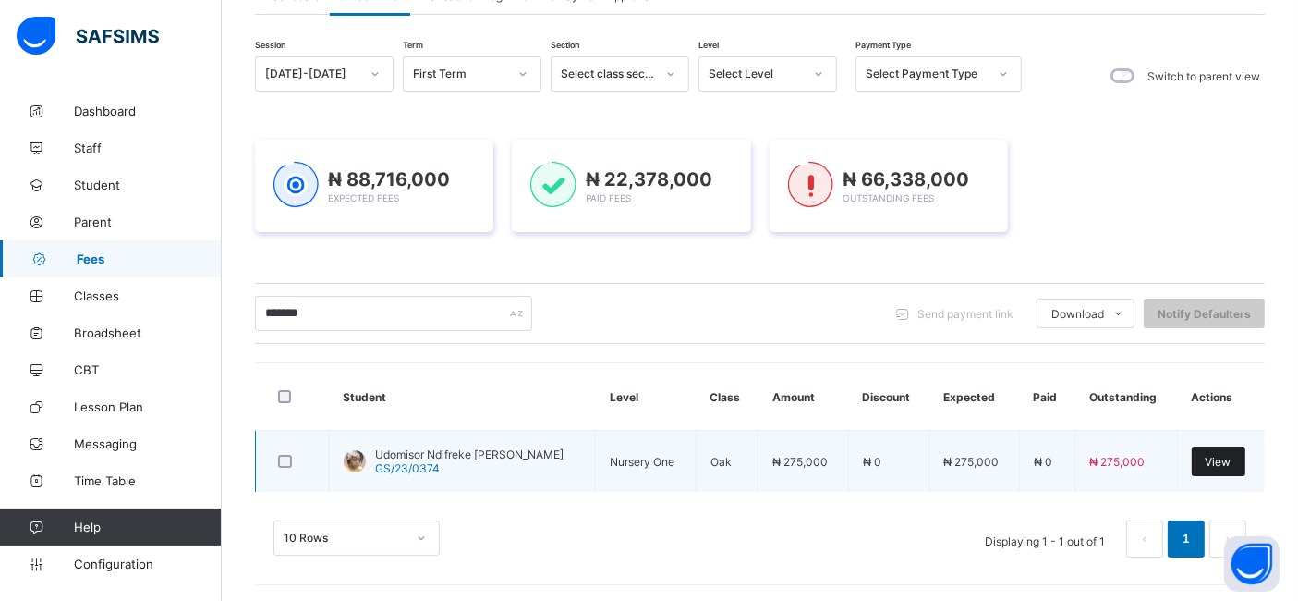
click at [1213, 462] on div "View" at bounding box center [1219, 461] width 54 height 30
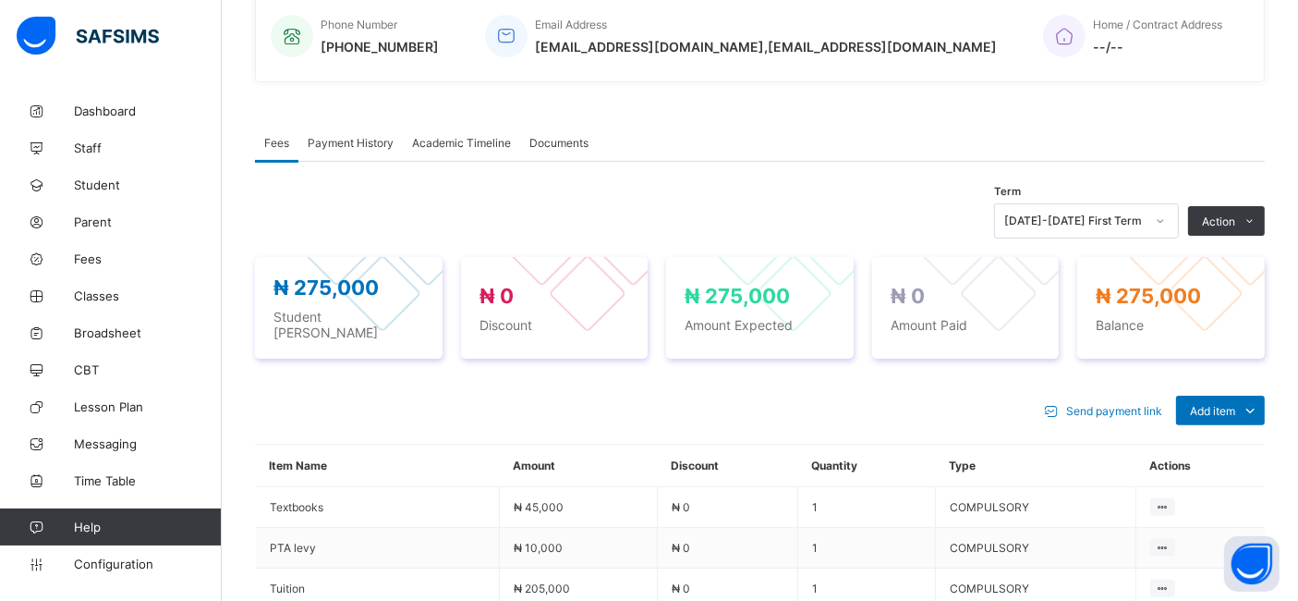
scroll to position [465, 0]
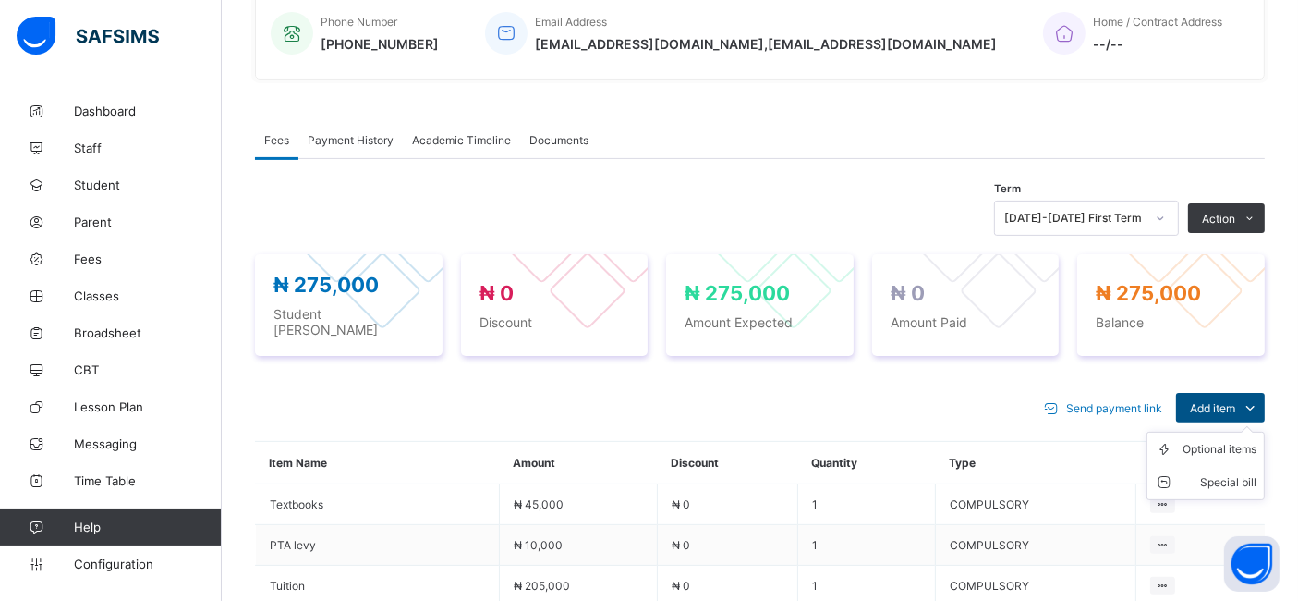
click at [1235, 401] on span "Add item" at bounding box center [1212, 408] width 45 height 14
click at [1226, 440] on div "Optional items" at bounding box center [1220, 449] width 74 height 18
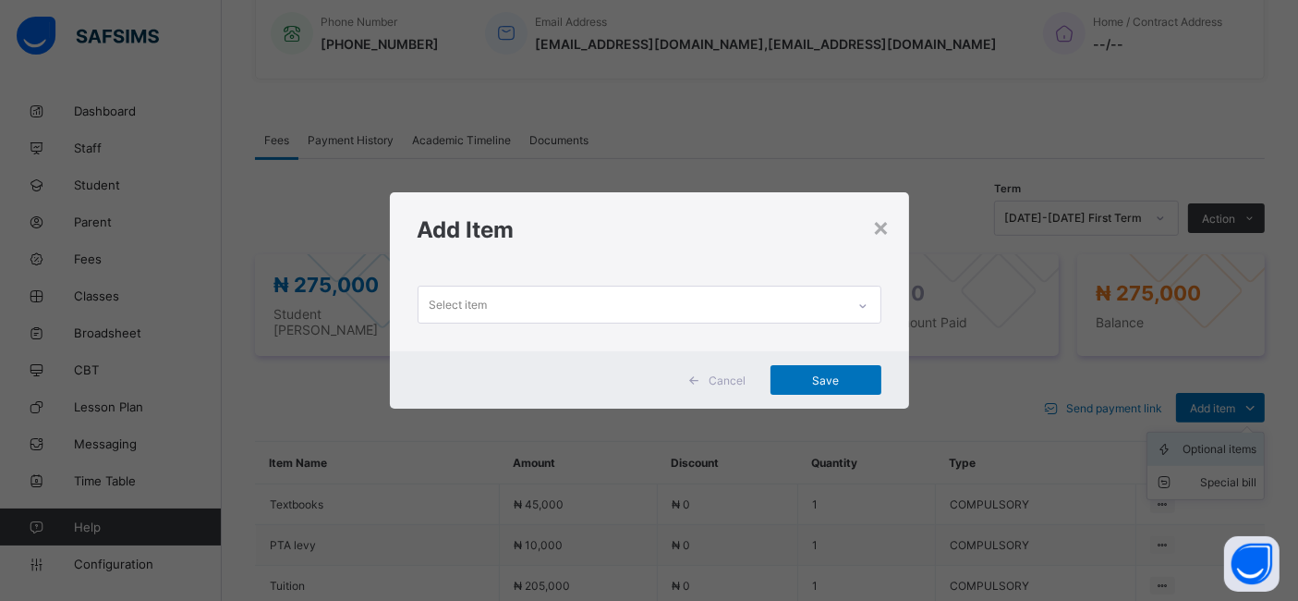
scroll to position [0, 0]
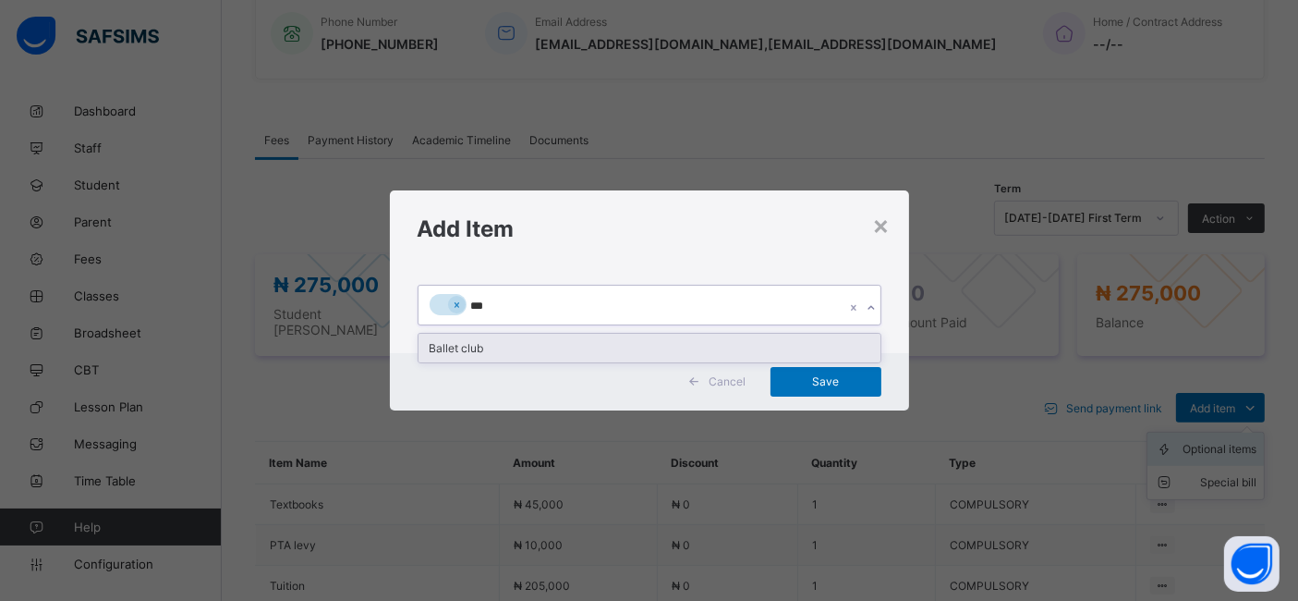
type input "****"
click at [506, 346] on div "Ballet club" at bounding box center [650, 348] width 462 height 29
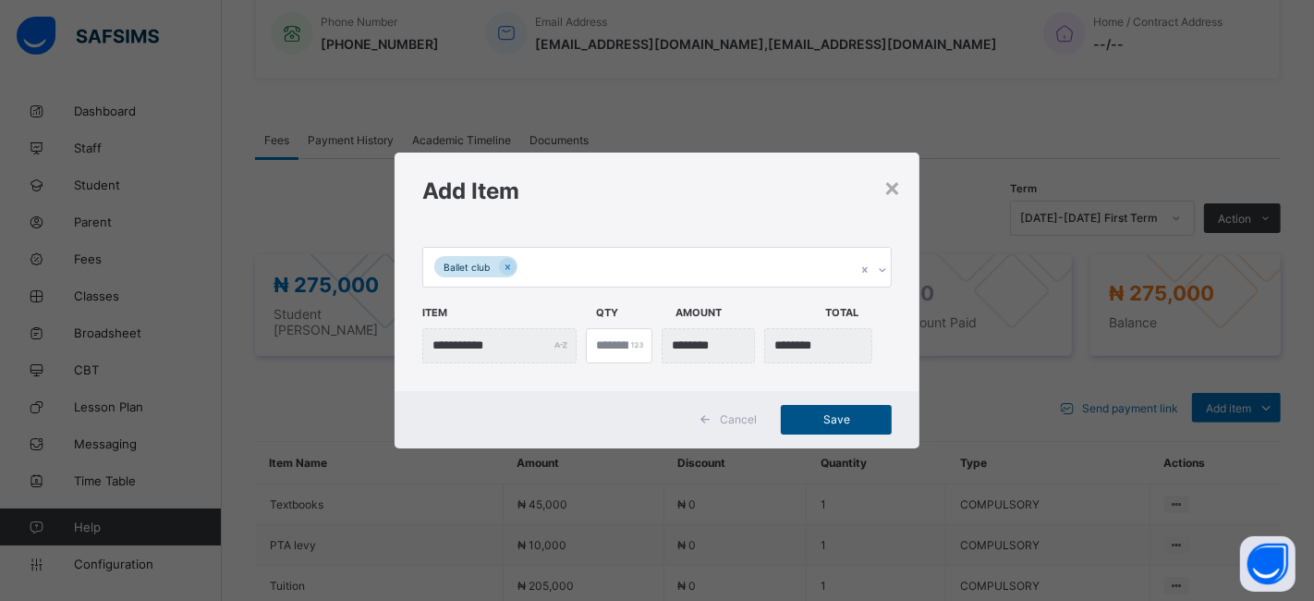
click at [850, 421] on span "Save" at bounding box center [836, 419] width 83 height 14
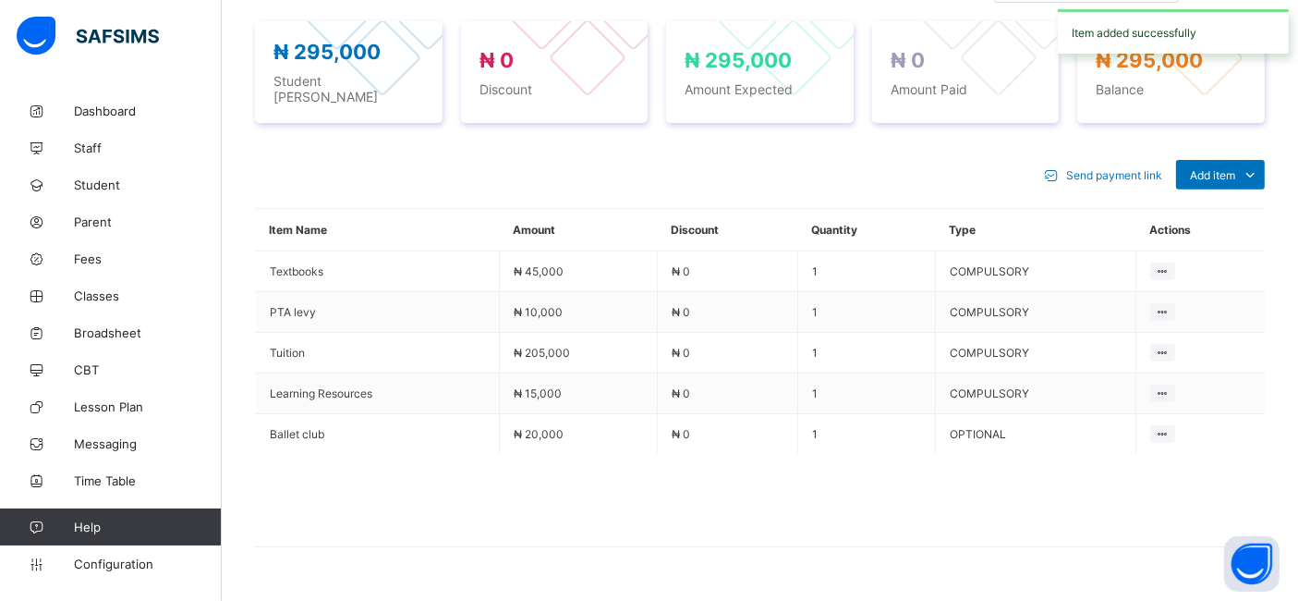
scroll to position [731, 0]
